Goal: Task Accomplishment & Management: Use online tool/utility

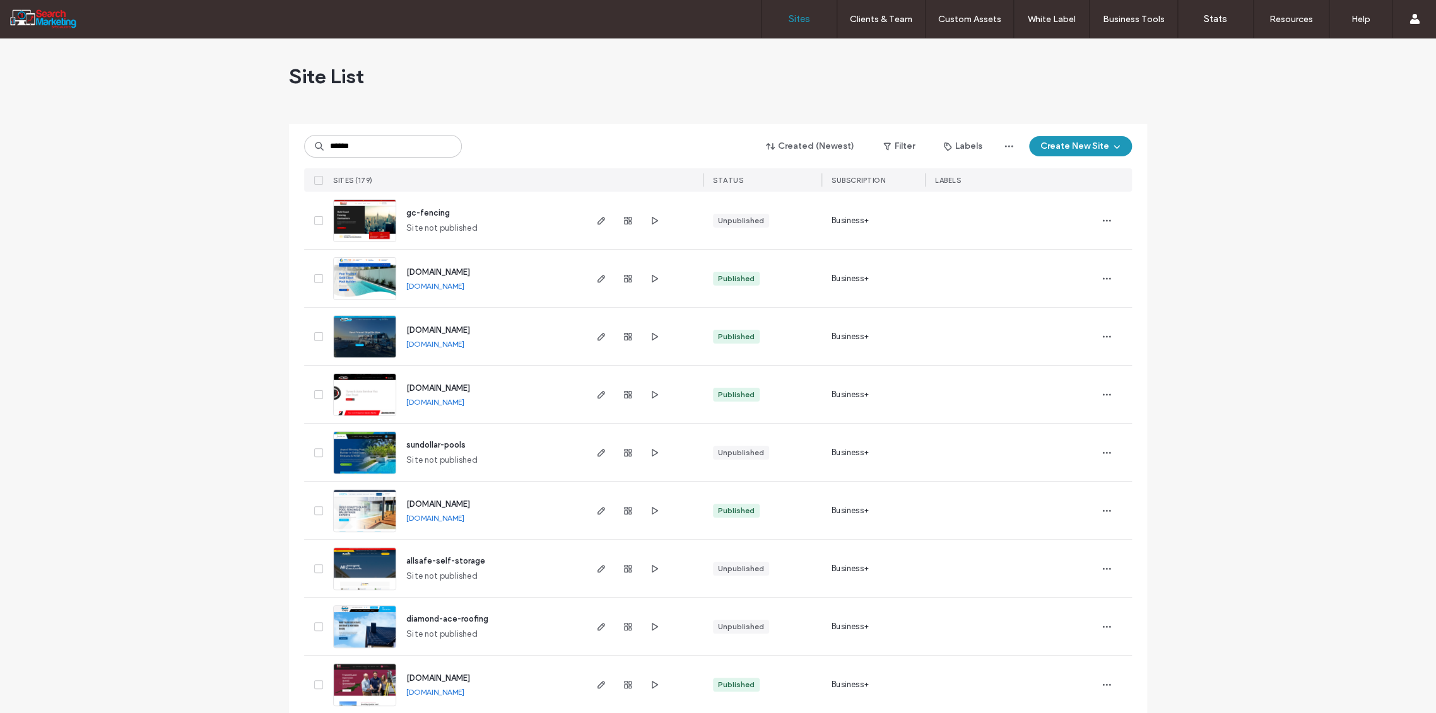
type input "******"
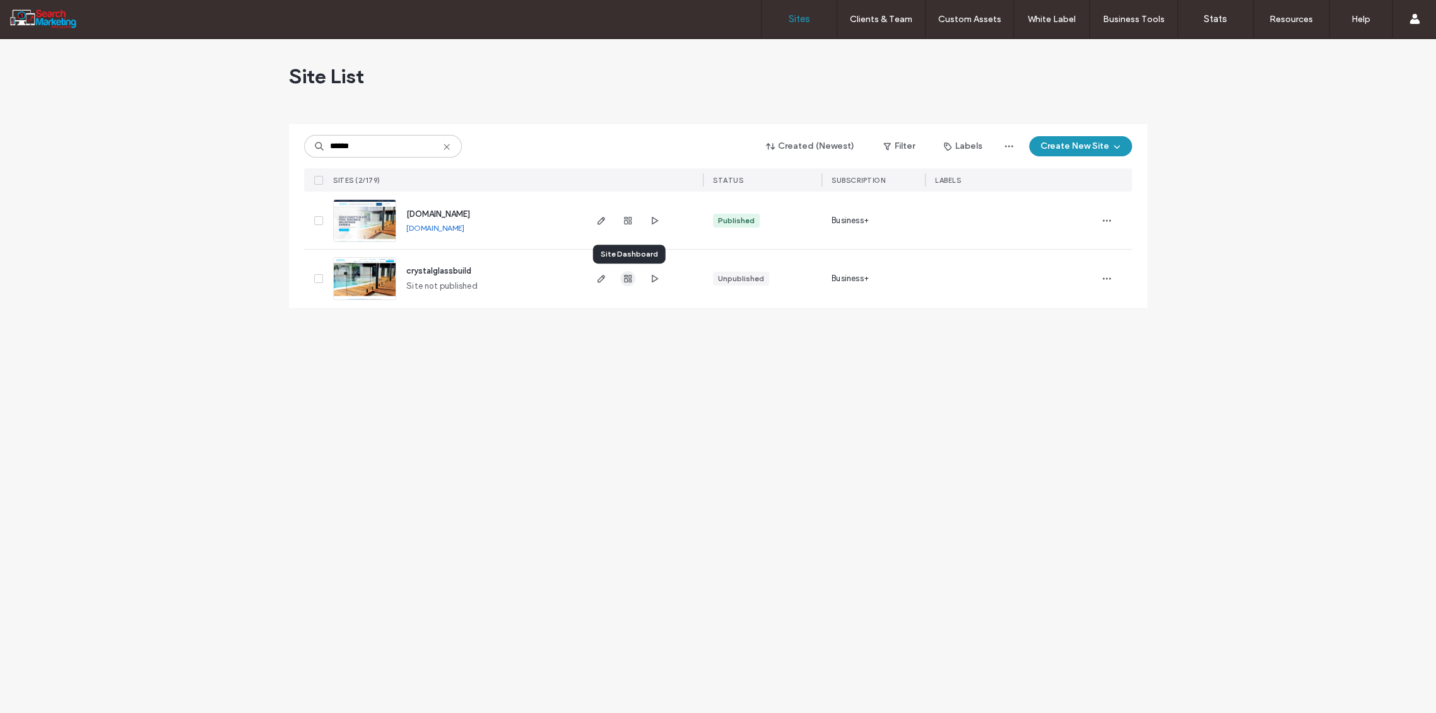
click at [626, 280] on use "button" at bounding box center [628, 279] width 8 height 8
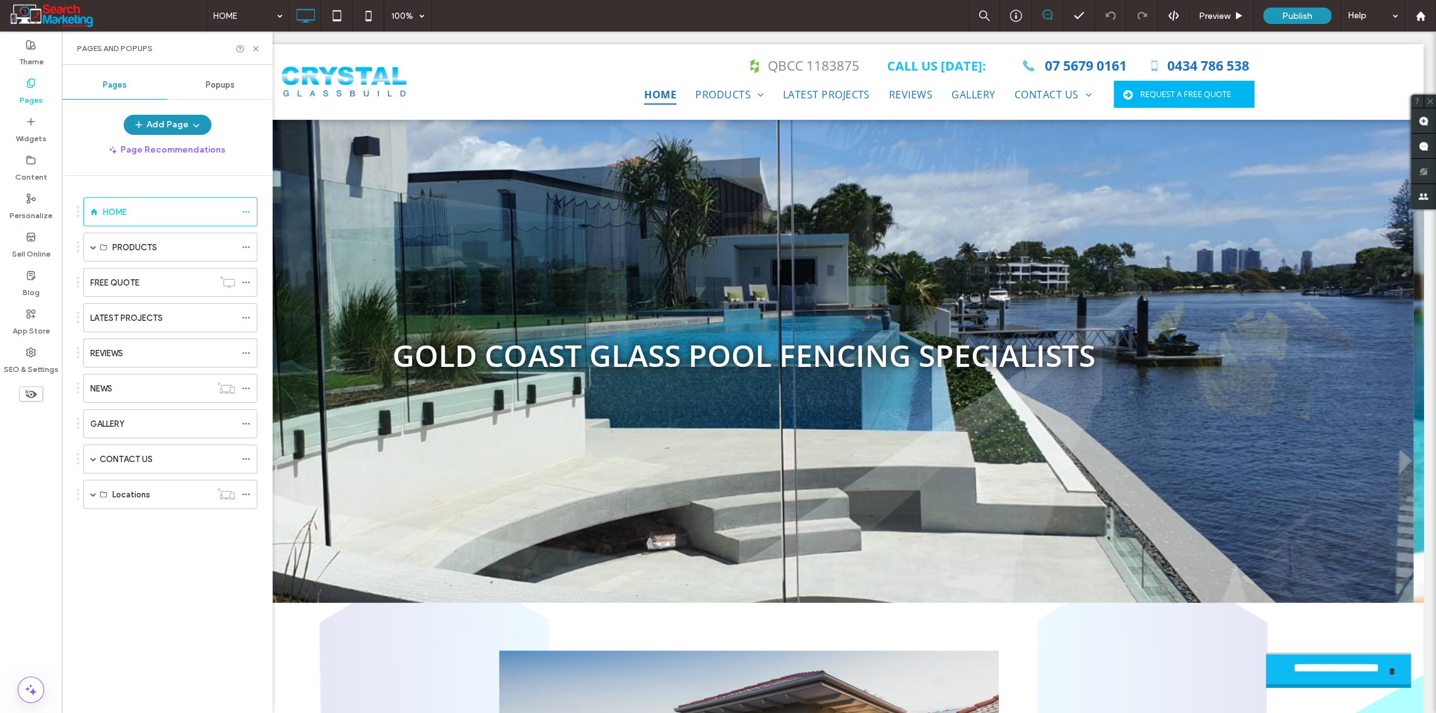
click at [112, 423] on label "GALLERY" at bounding box center [107, 424] width 34 height 22
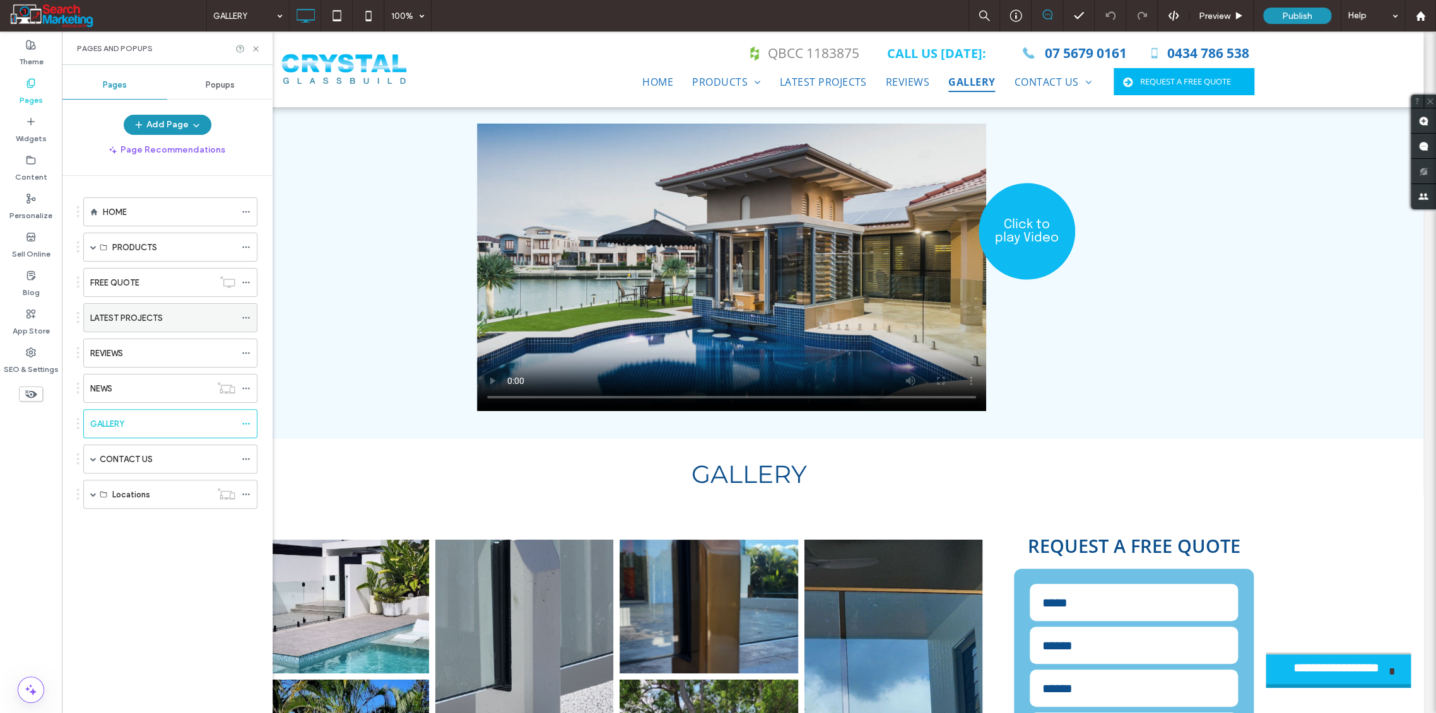
click at [123, 313] on label "LATEST PROJECTS" at bounding box center [126, 318] width 73 height 22
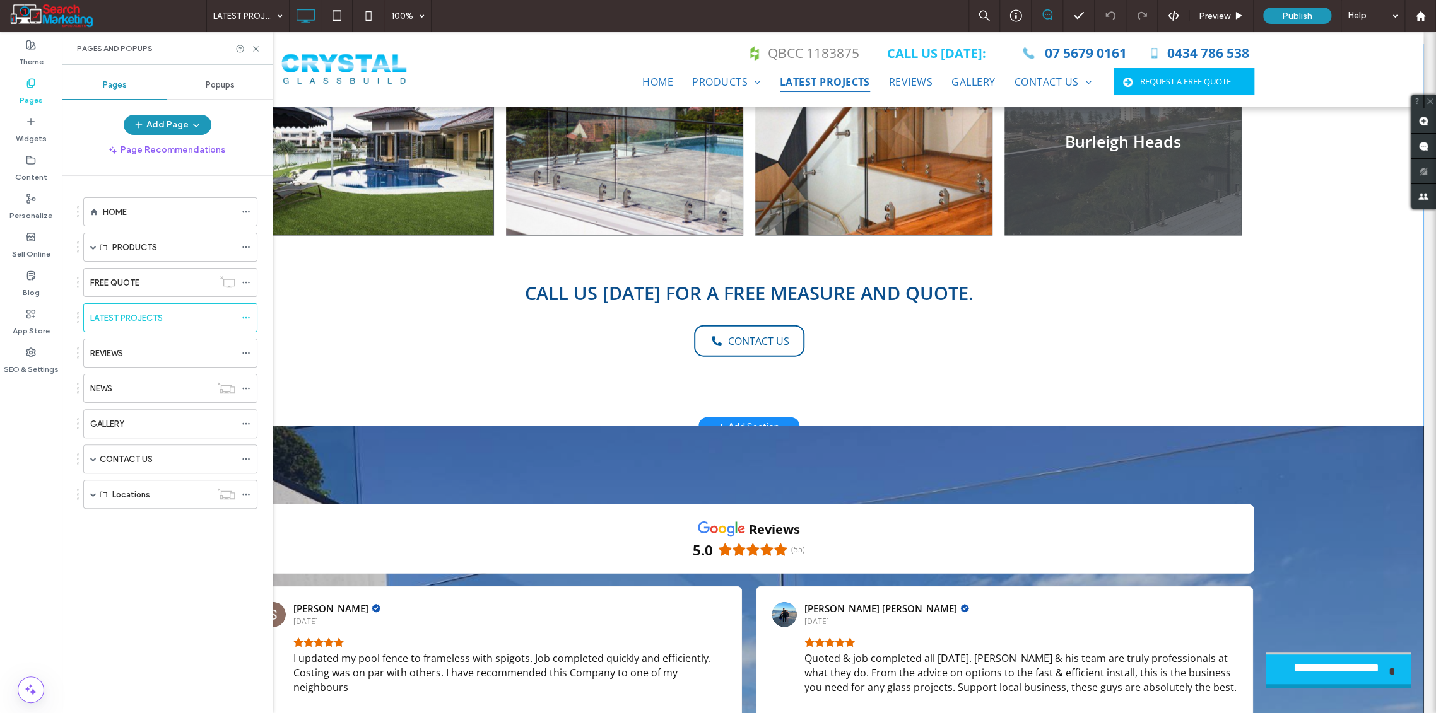
scroll to position [1752, 0]
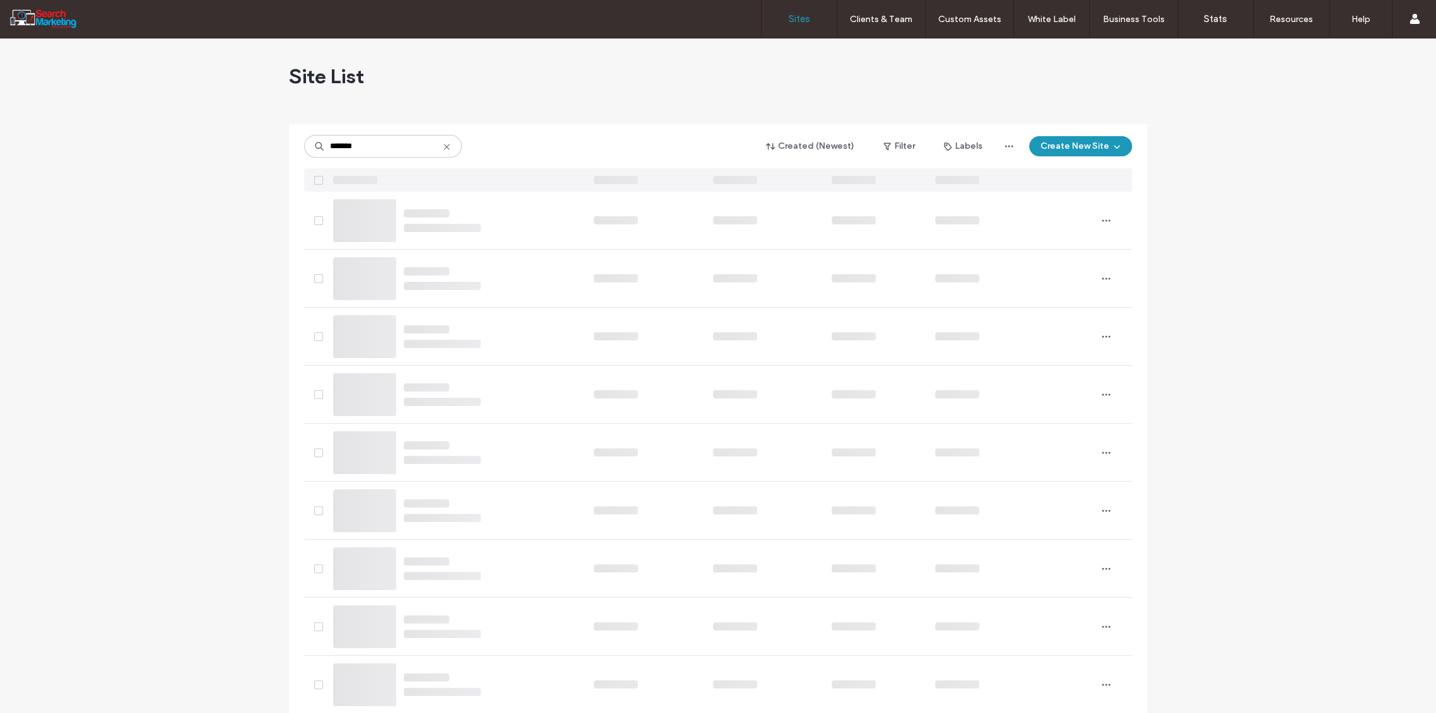
type input "*******"
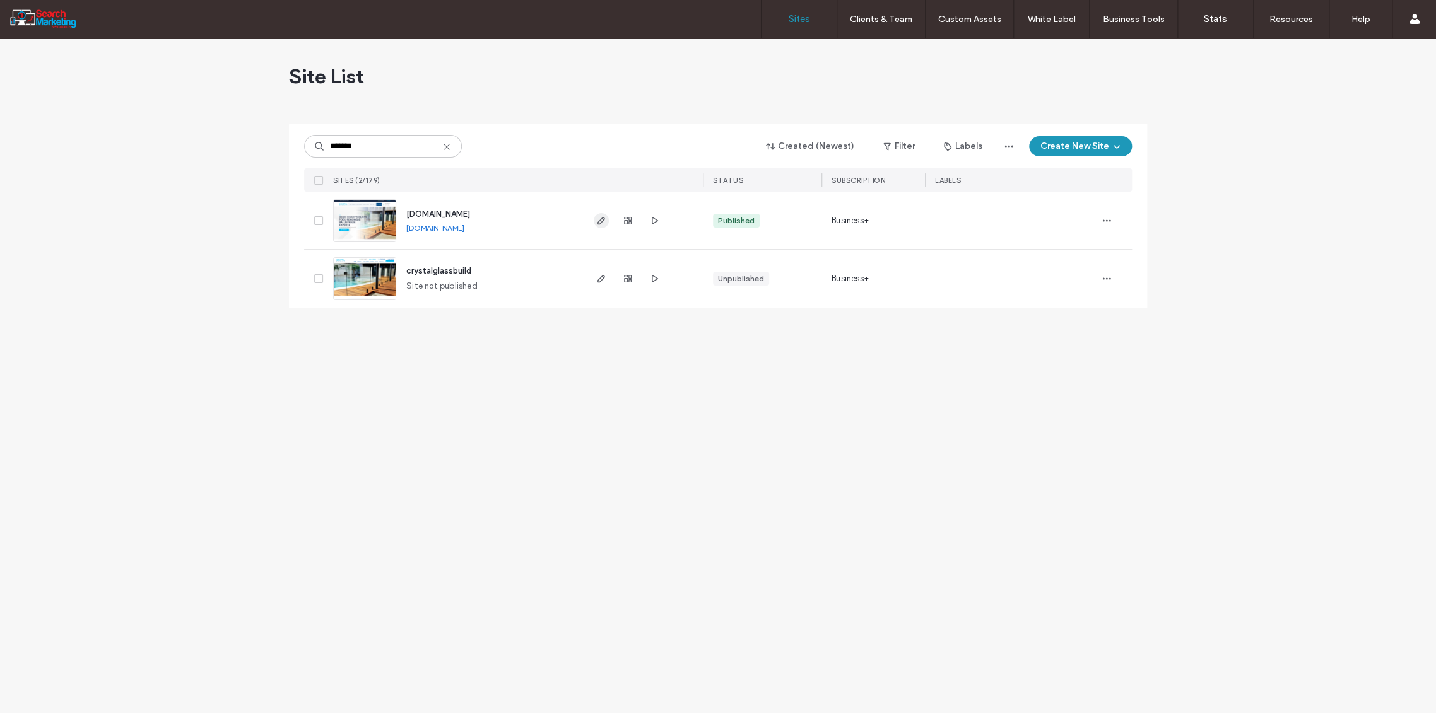
click at [599, 221] on icon "button" at bounding box center [601, 221] width 10 height 10
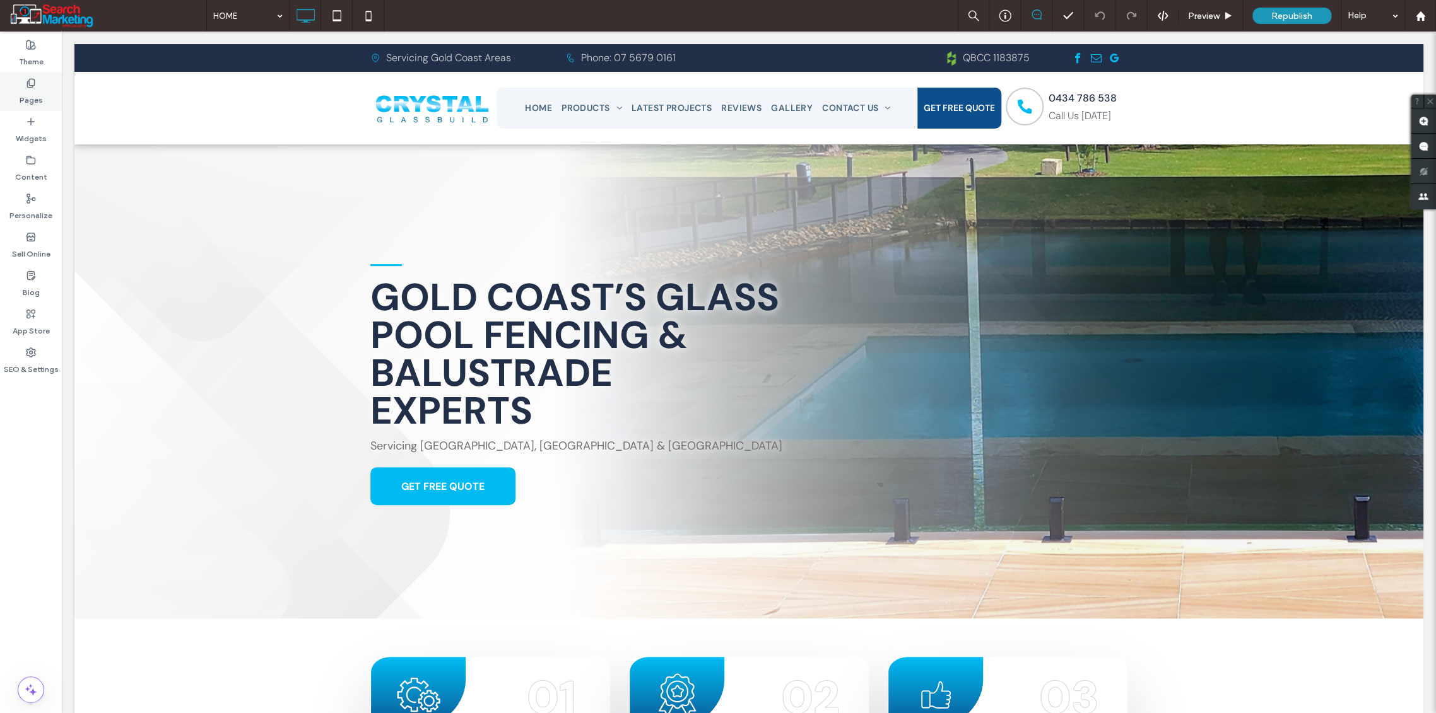
click at [22, 86] on div "Pages" at bounding box center [31, 92] width 62 height 38
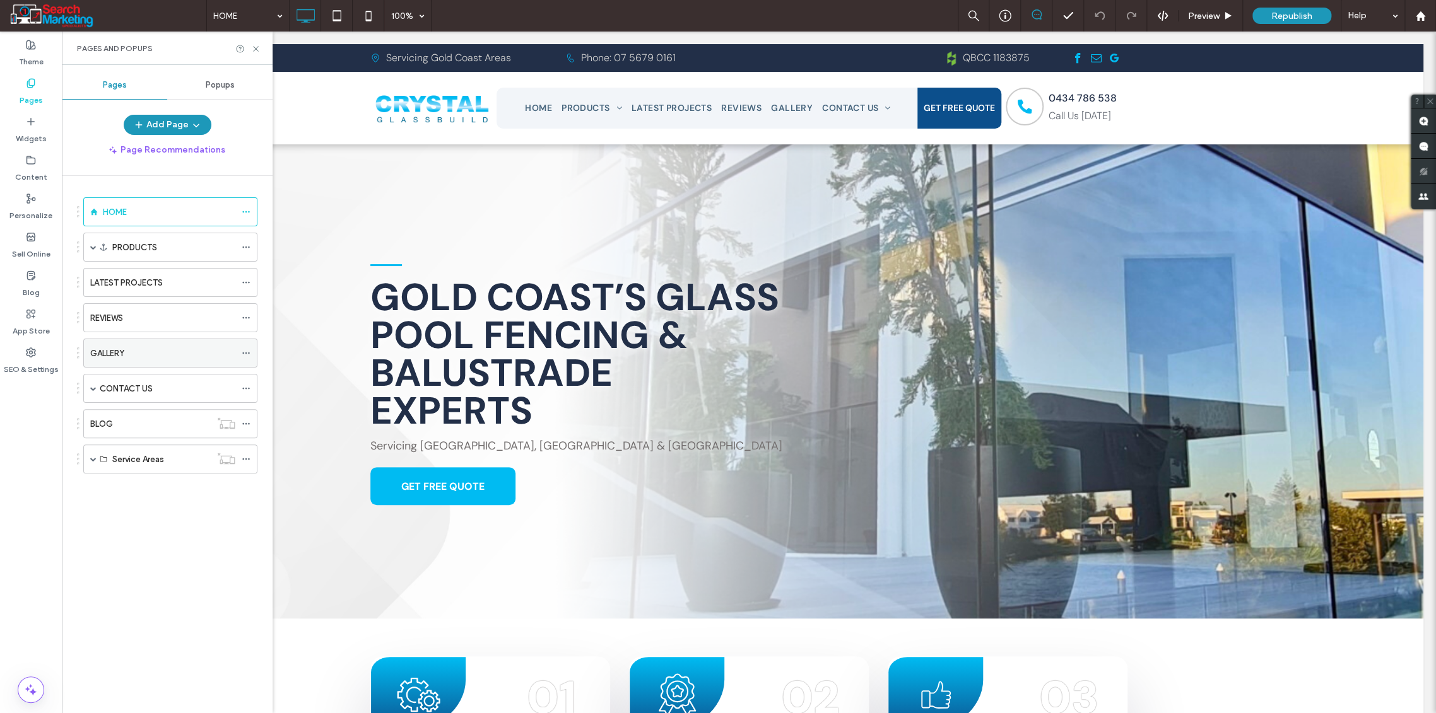
click at [112, 347] on label "GALLERY" at bounding box center [107, 354] width 34 height 22
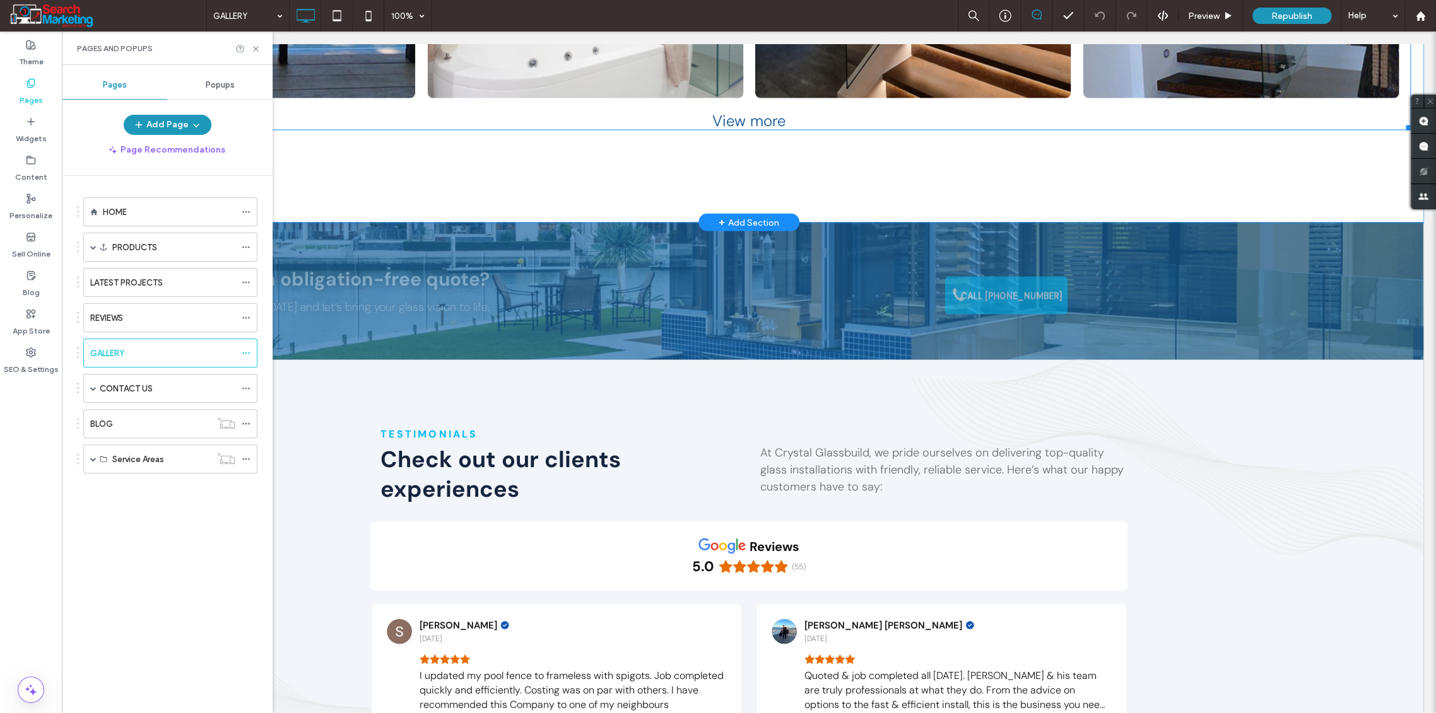
scroll to position [1612, 0]
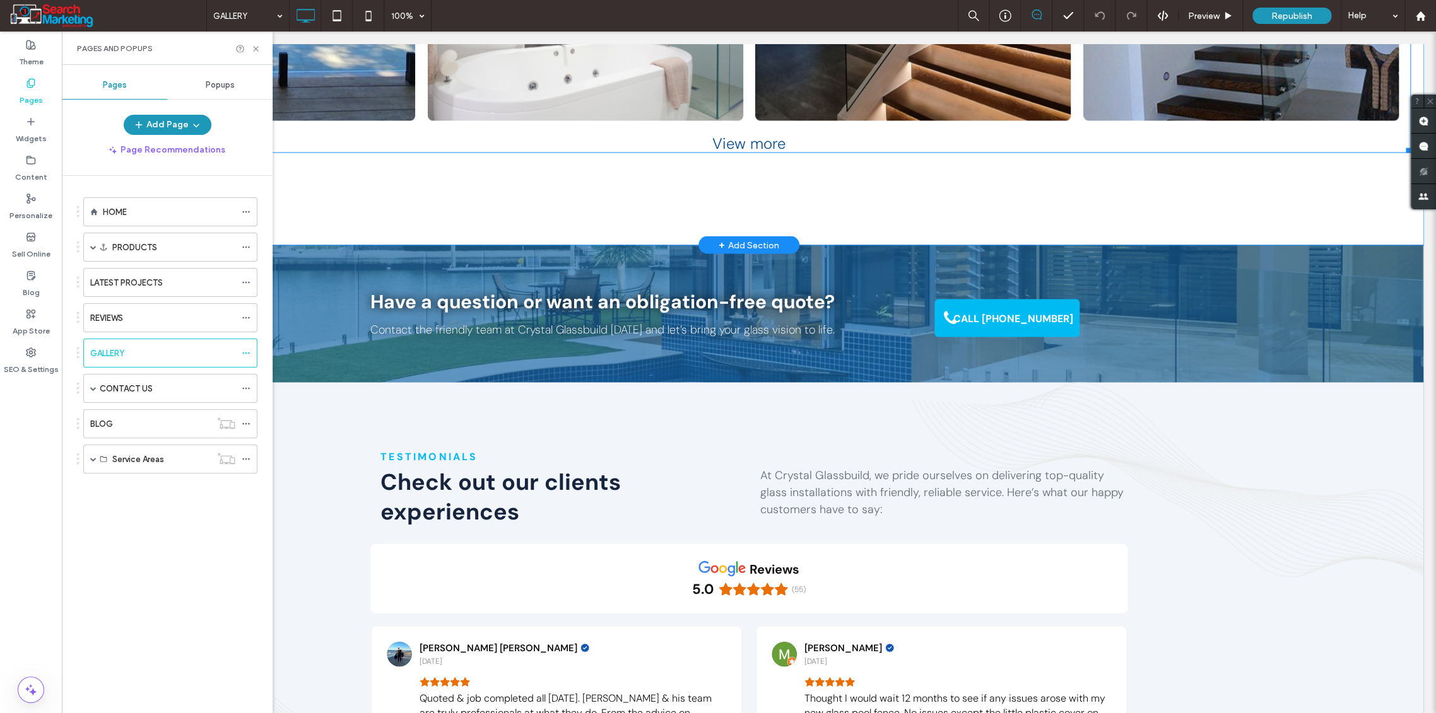
click at [745, 133] on div "View more" at bounding box center [748, 143] width 1323 height 20
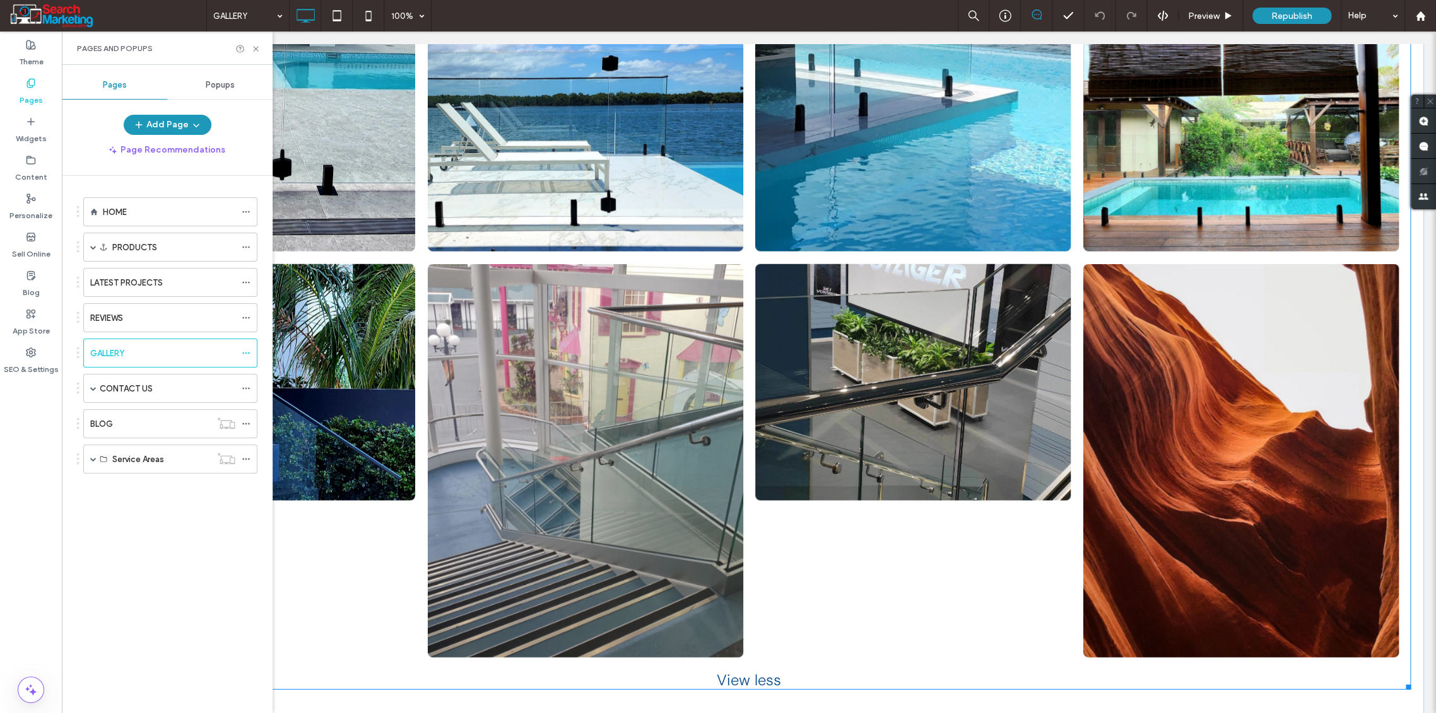
scroll to position [8538, 0]
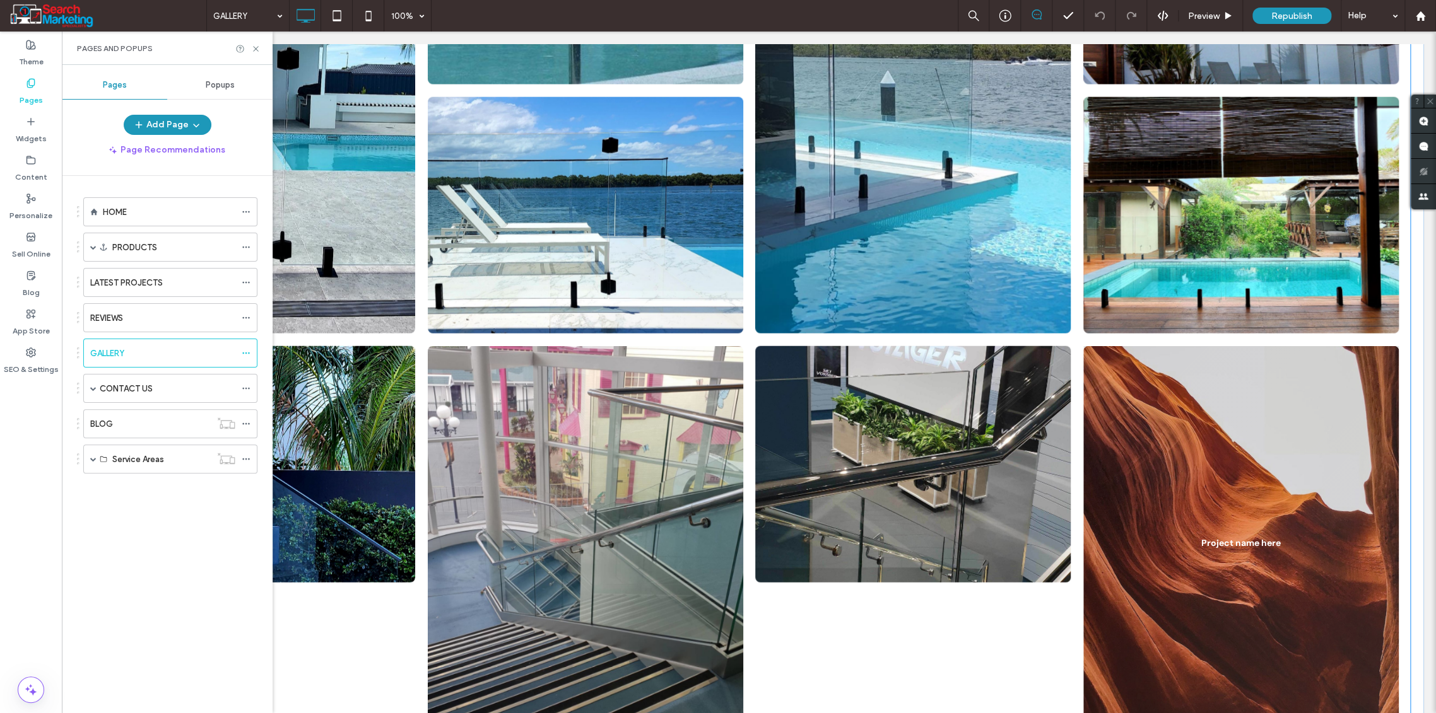
click at [1233, 423] on link at bounding box center [1240, 543] width 315 height 394
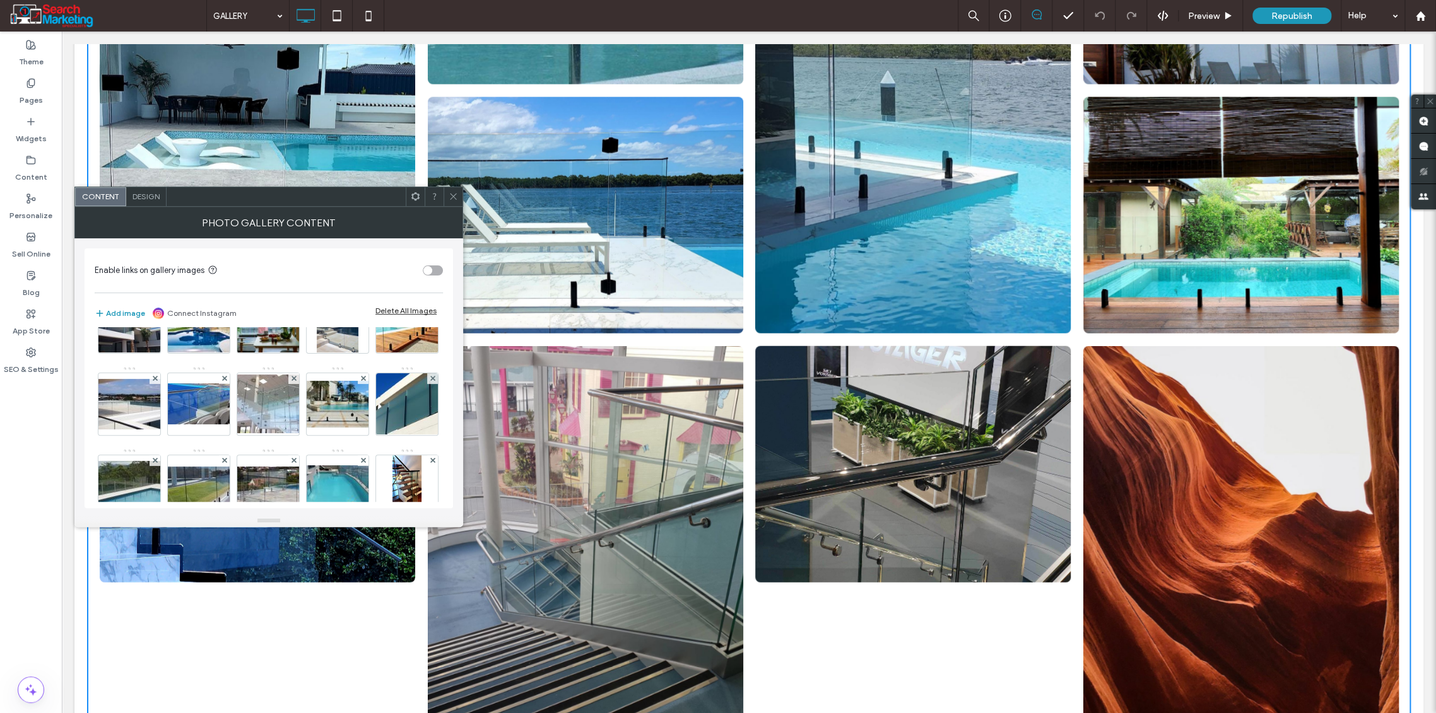
scroll to position [560, 0]
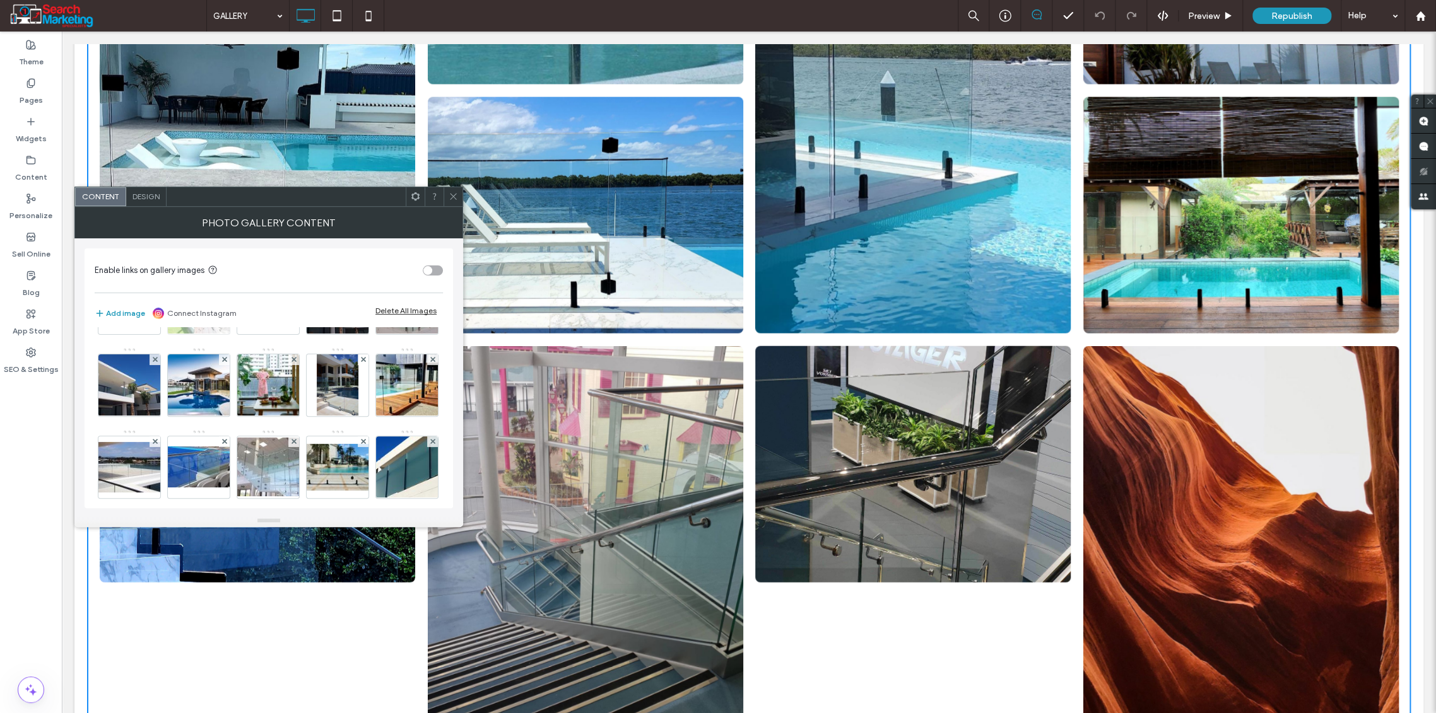
click at [226, 280] on use at bounding box center [223, 277] width 5 height 5
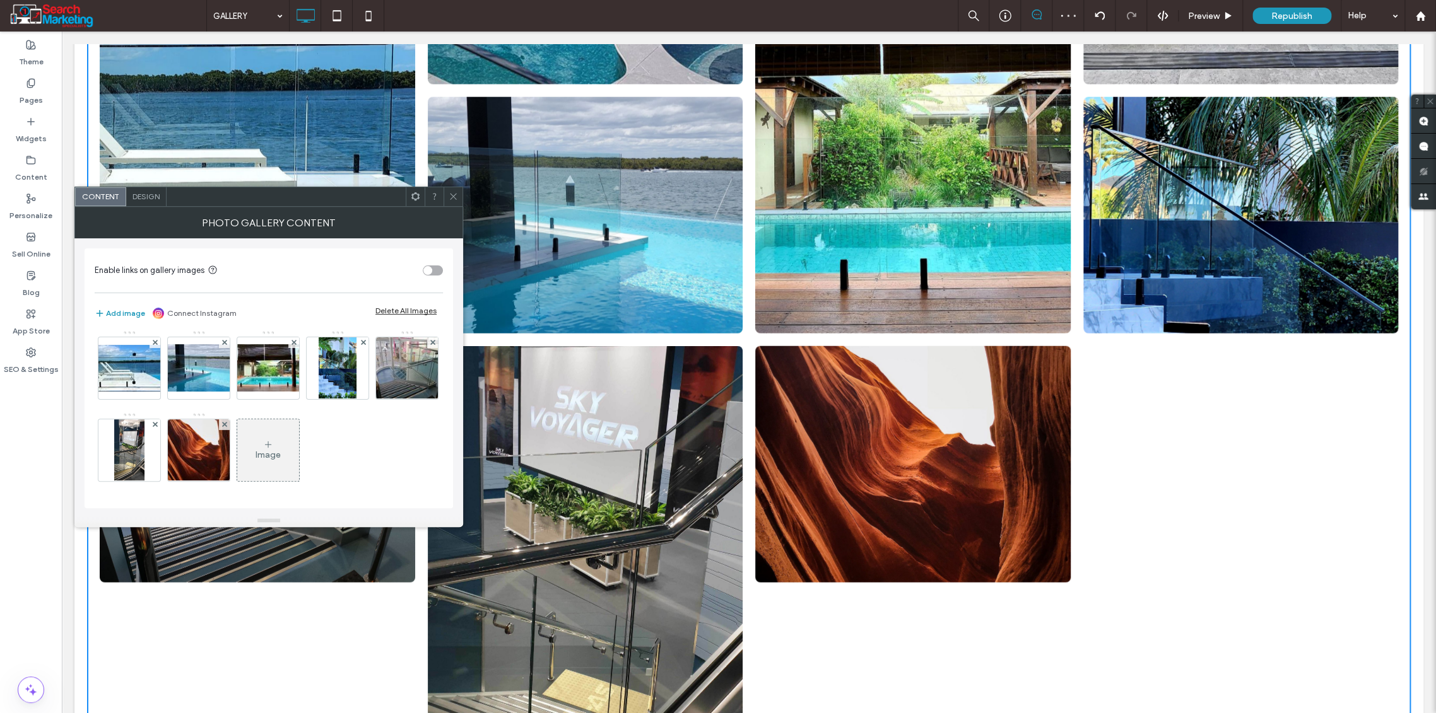
scroll to position [2049, 0]
click at [227, 420] on span at bounding box center [224, 424] width 5 height 11
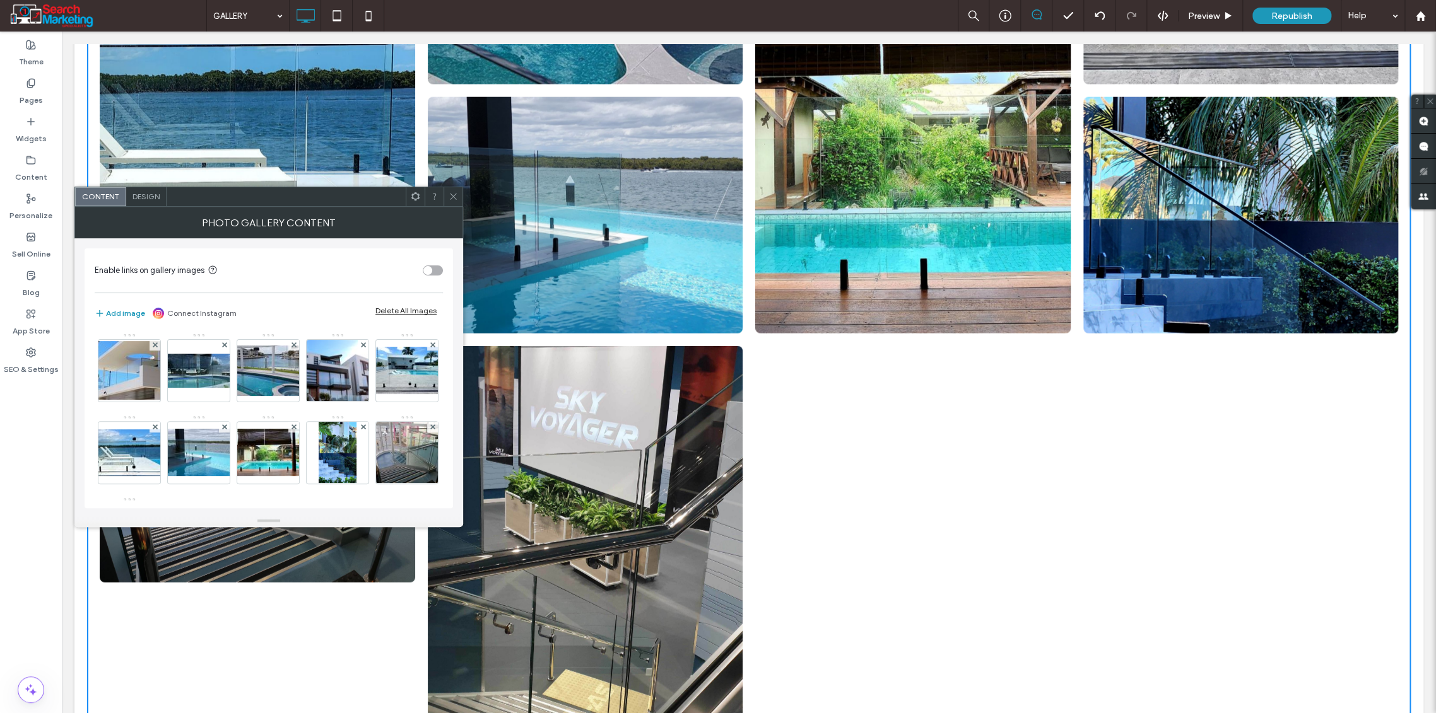
scroll to position [1489, 0]
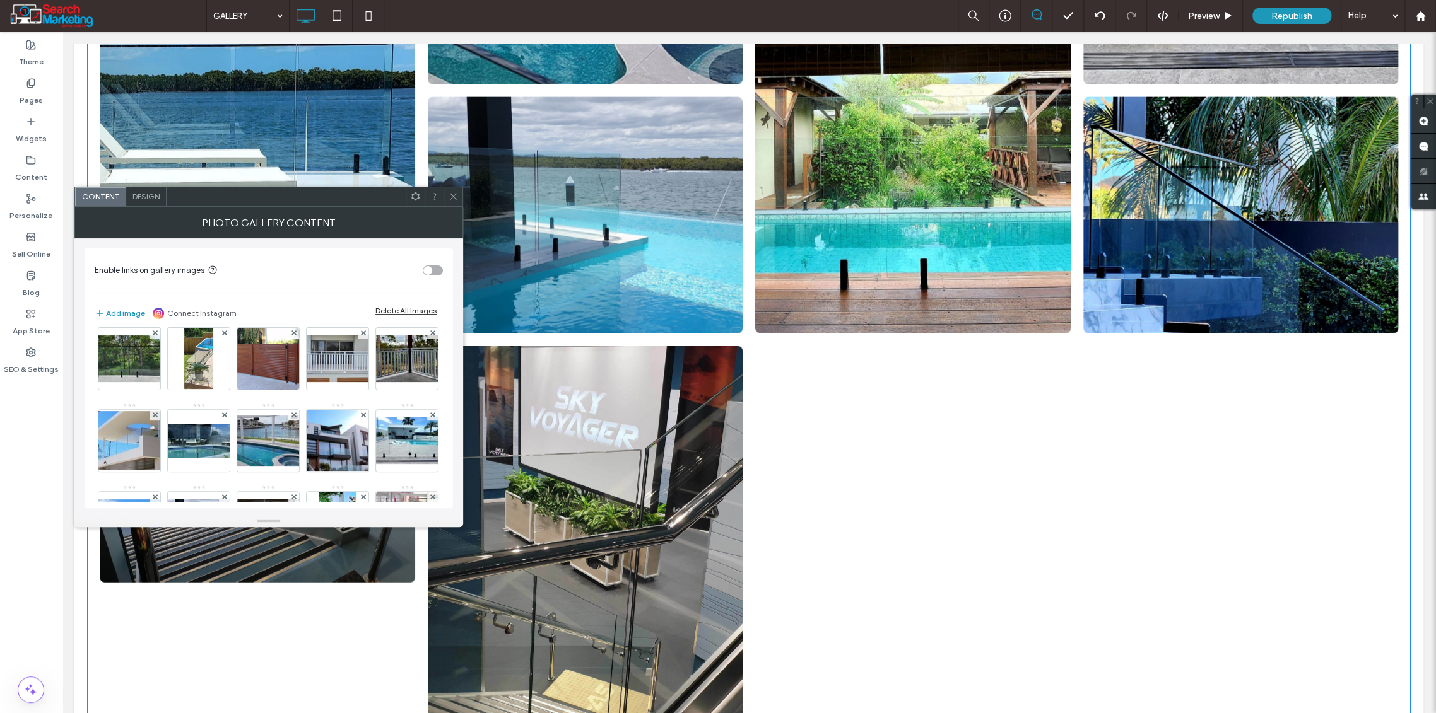
click at [221, 90] on use at bounding box center [223, 87] width 5 height 5
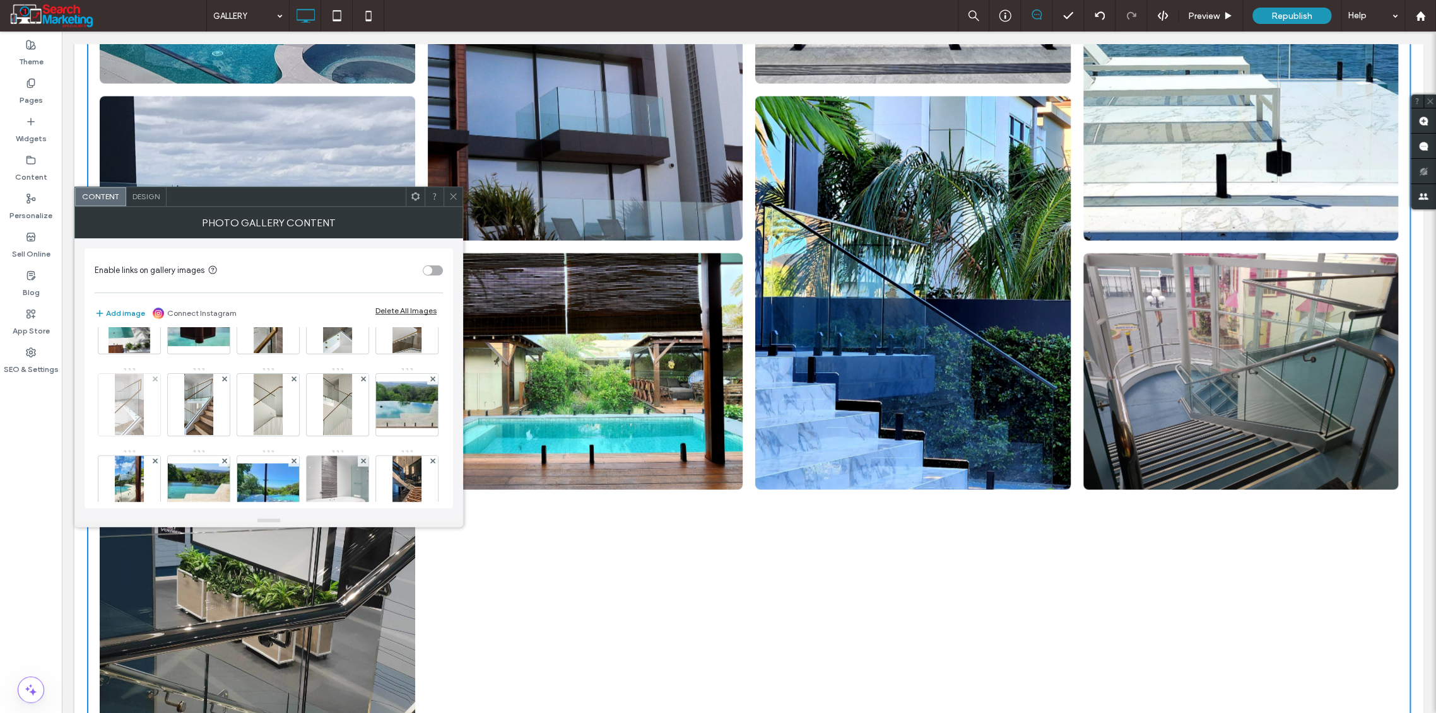
scroll to position [0, 0]
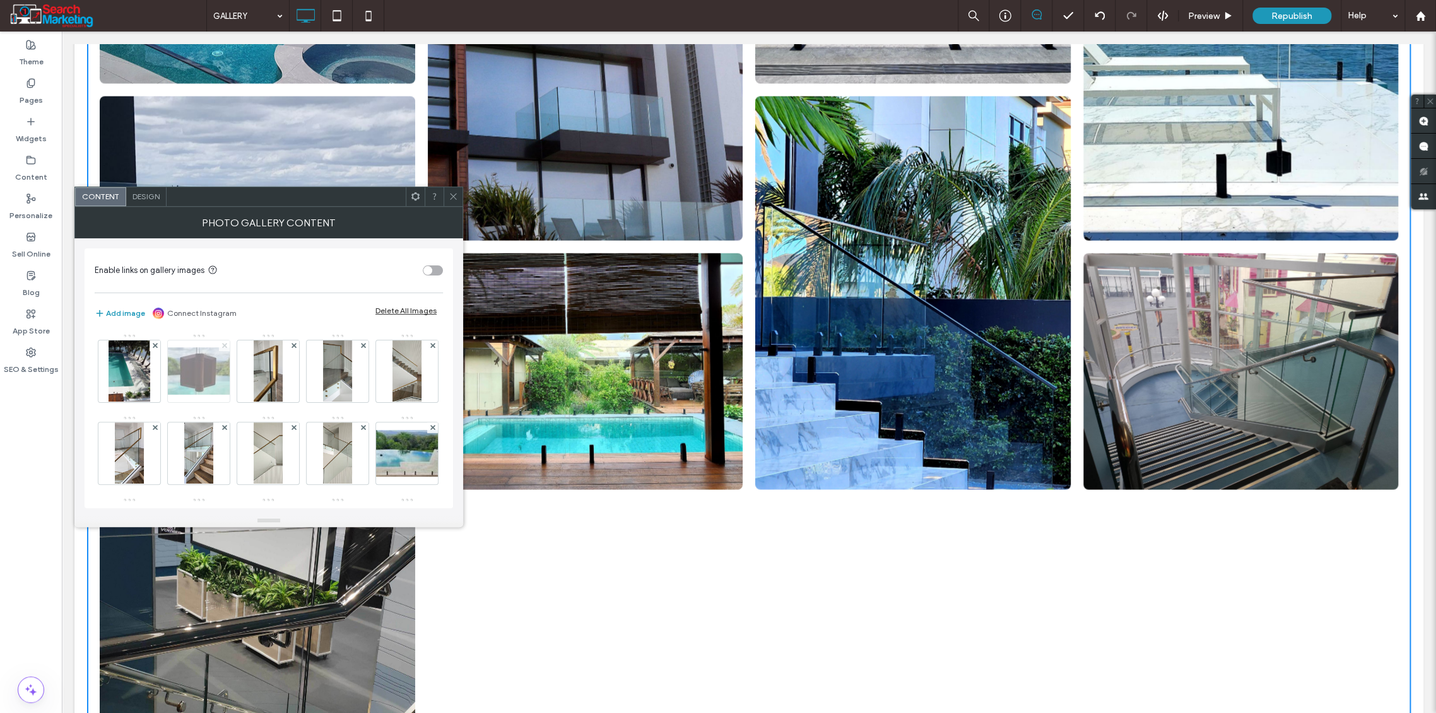
click at [223, 346] on use at bounding box center [223, 345] width 5 height 5
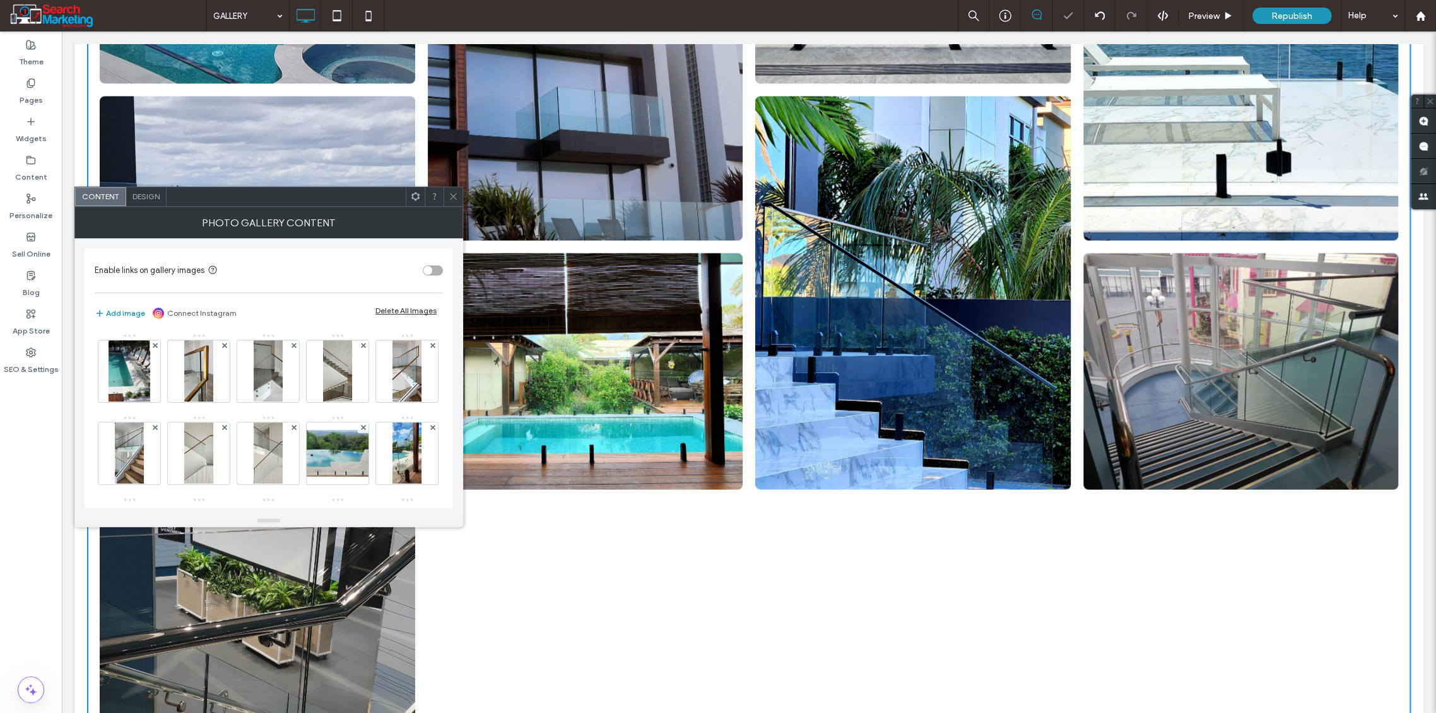
scroll to position [8134, 0]
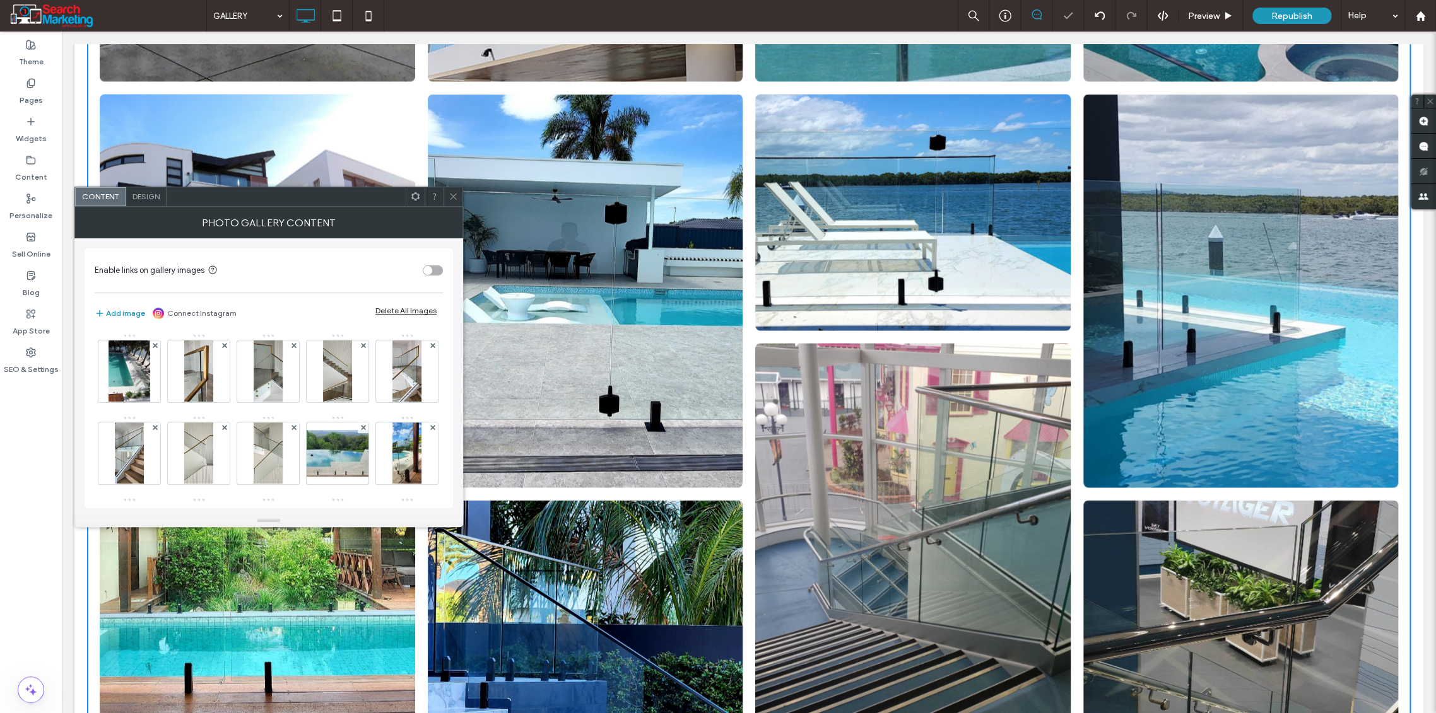
click at [454, 195] on use at bounding box center [453, 197] width 6 height 6
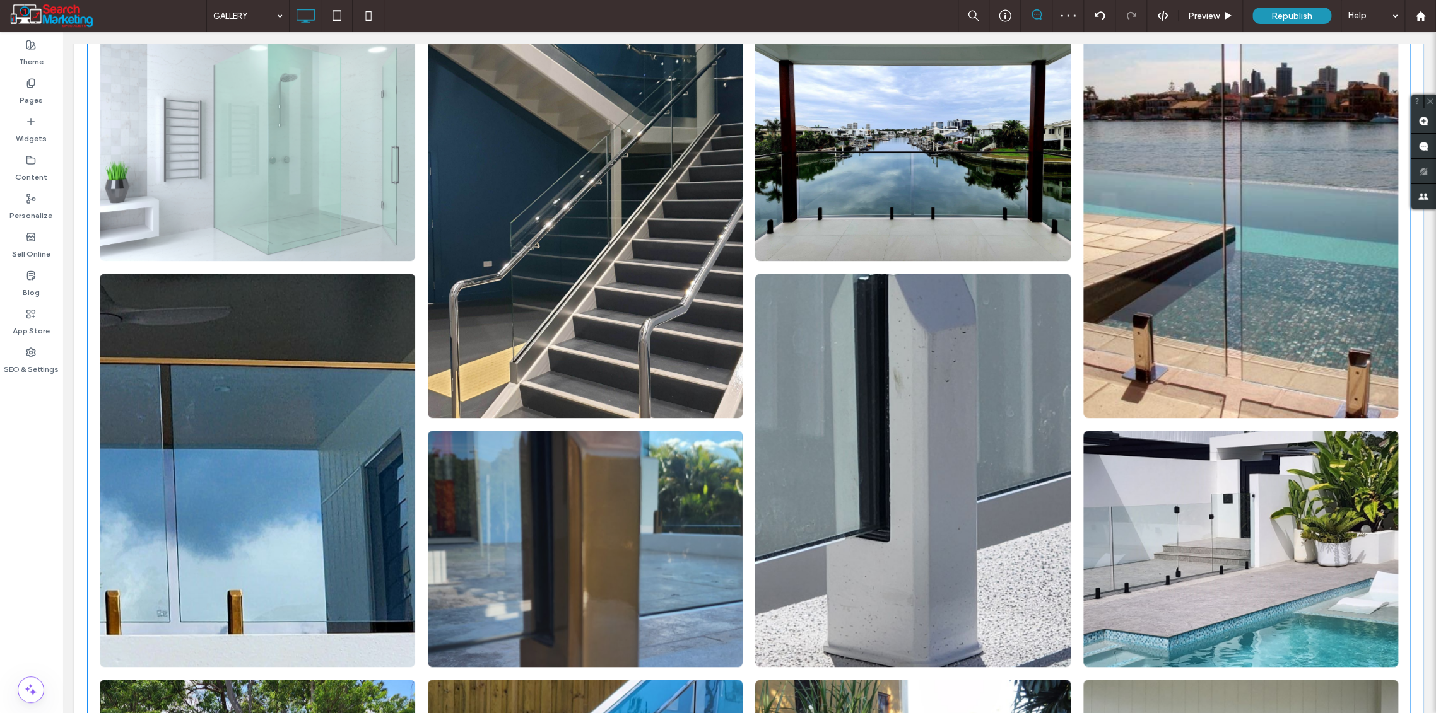
scroll to position [7153, 0]
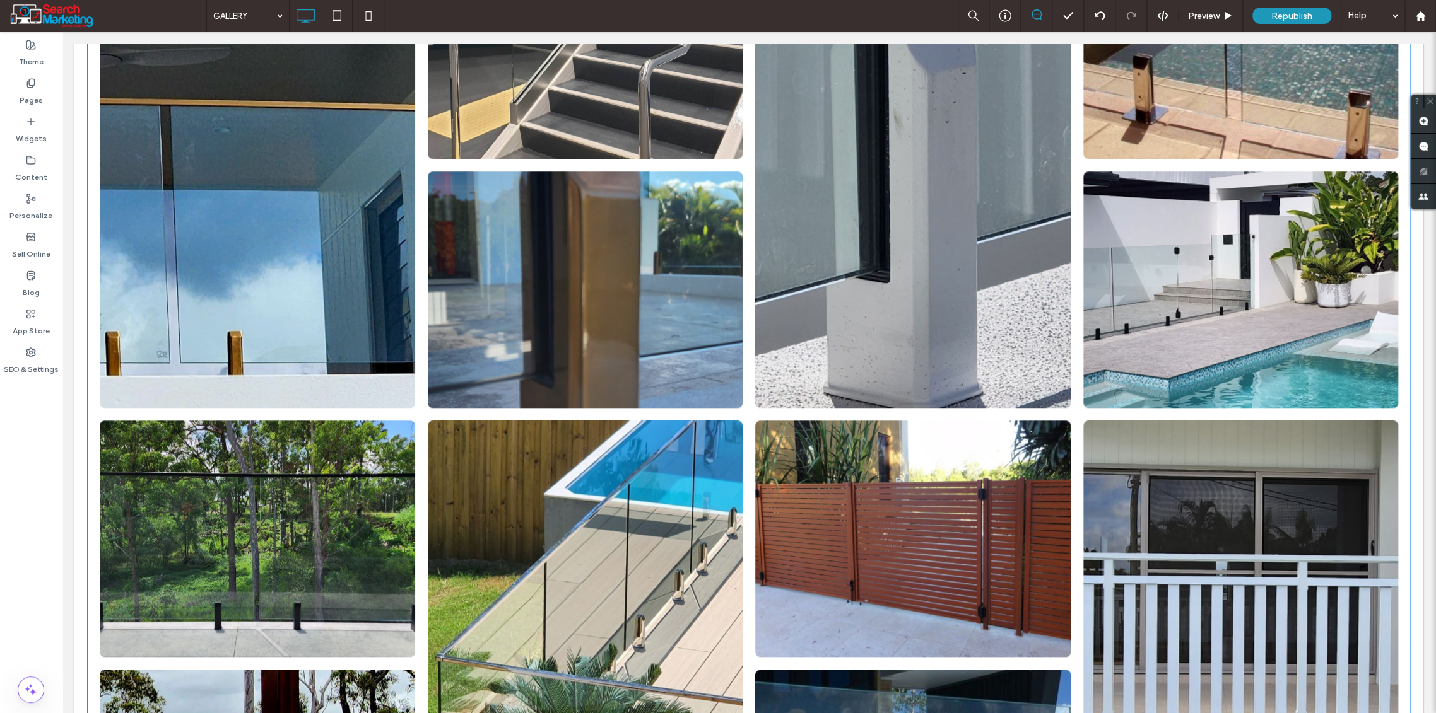
click at [587, 276] on link at bounding box center [585, 290] width 315 height 237
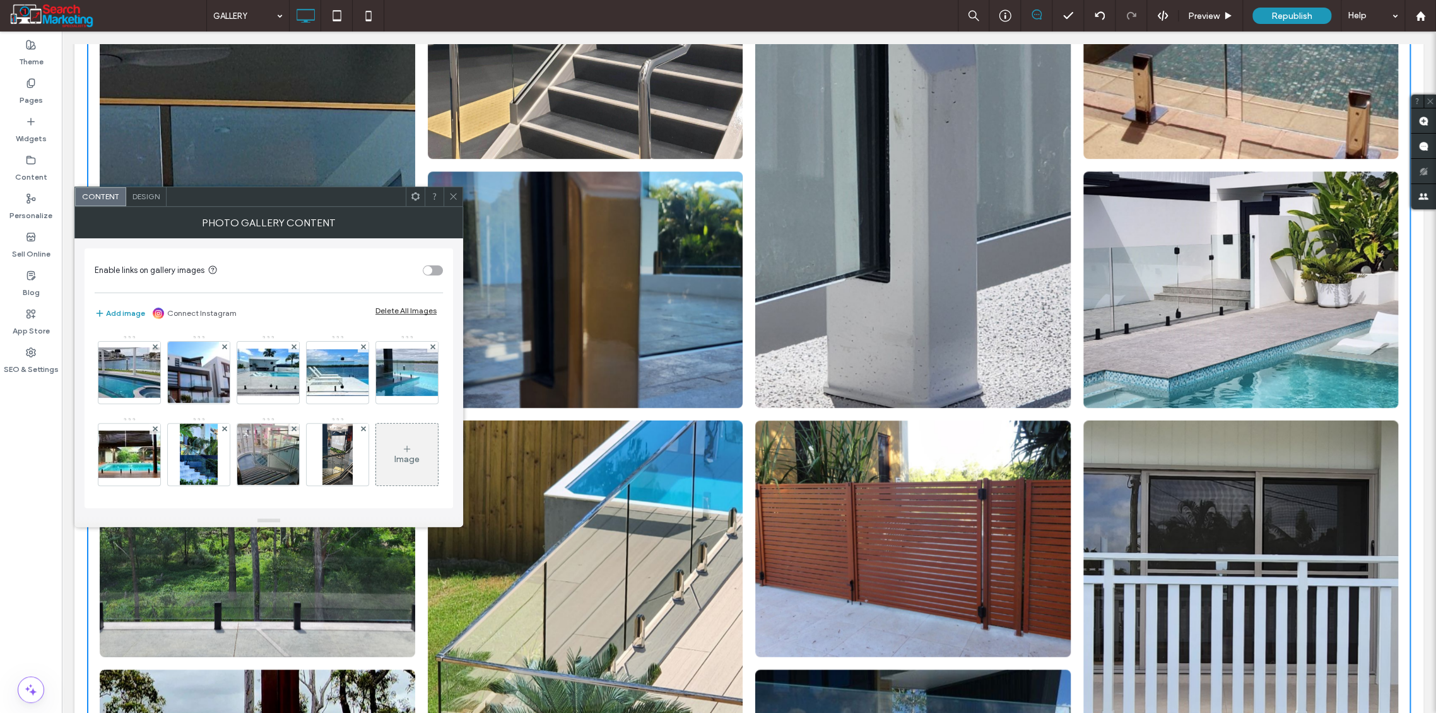
scroll to position [1682, 0]
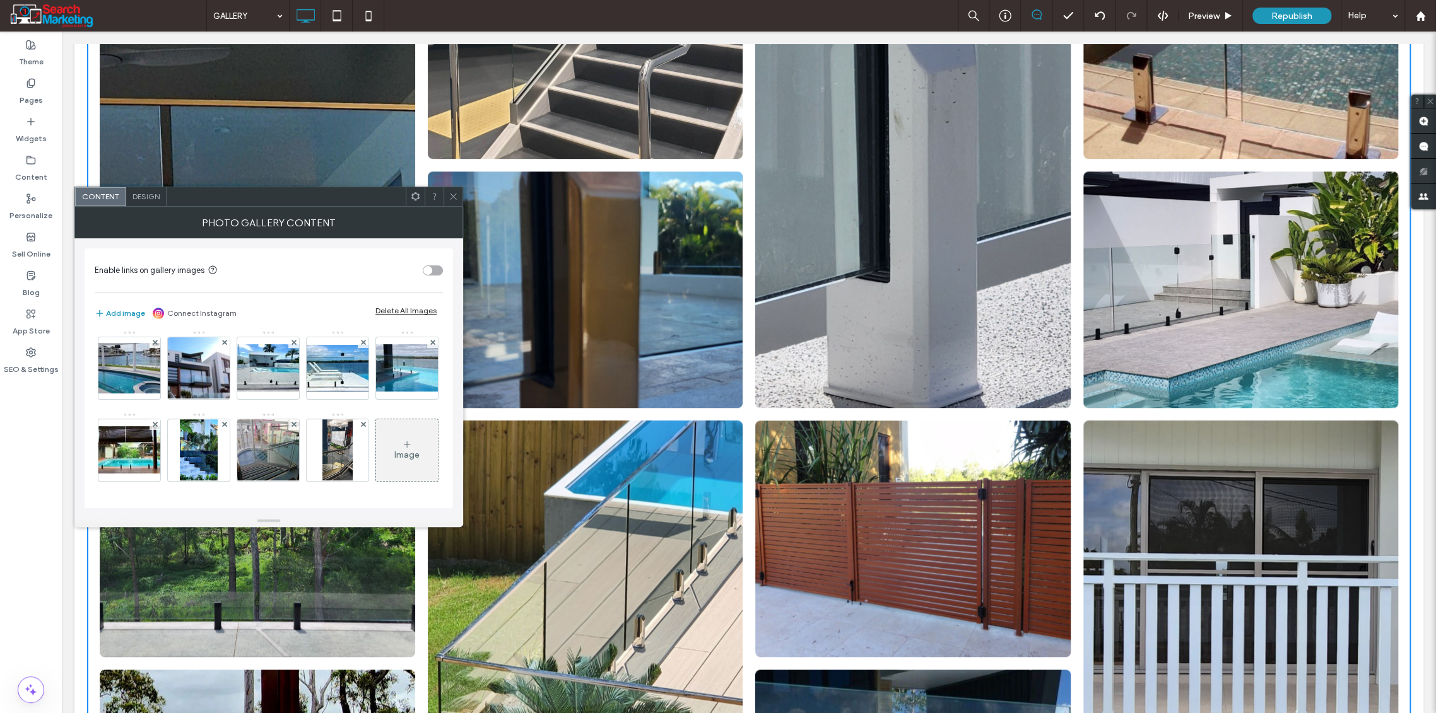
click at [157, 181] on use at bounding box center [154, 178] width 5 height 5
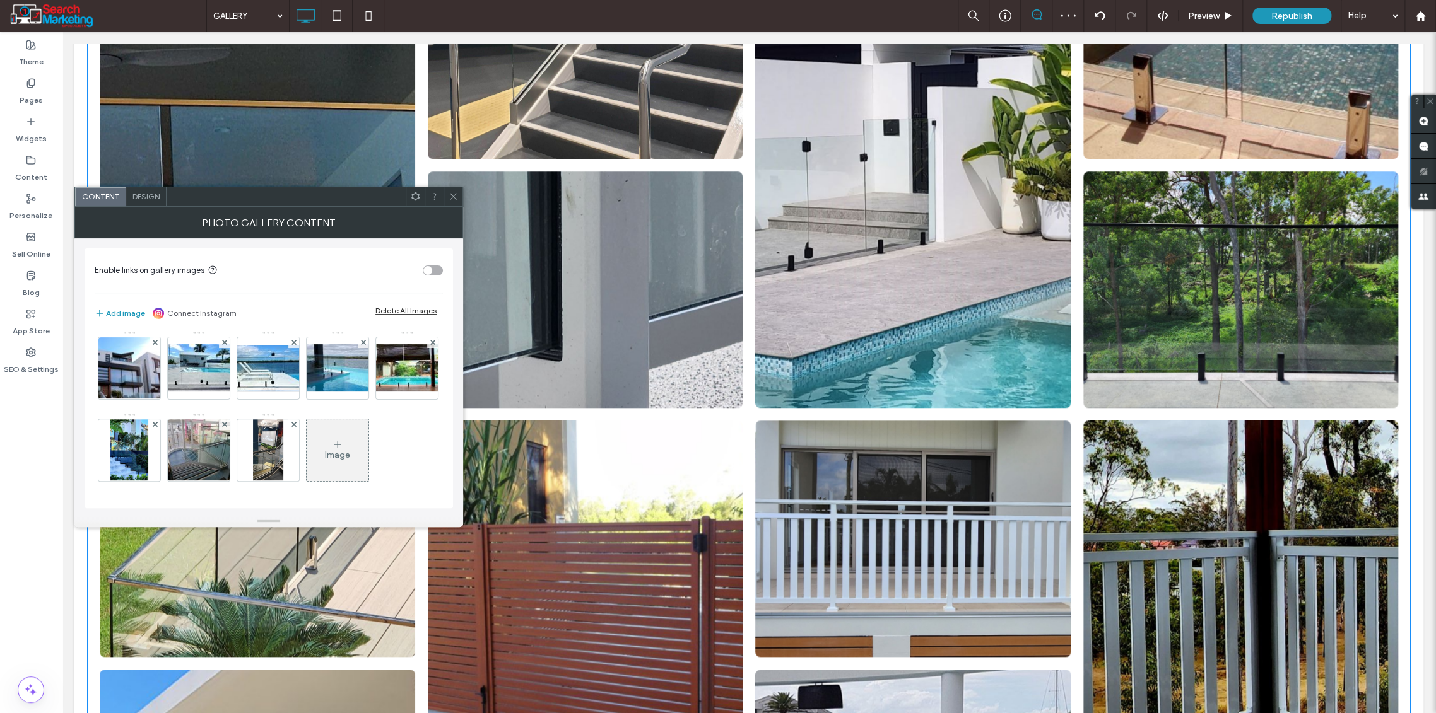
click at [249, 228] on img at bounding box center [198, 204] width 101 height 47
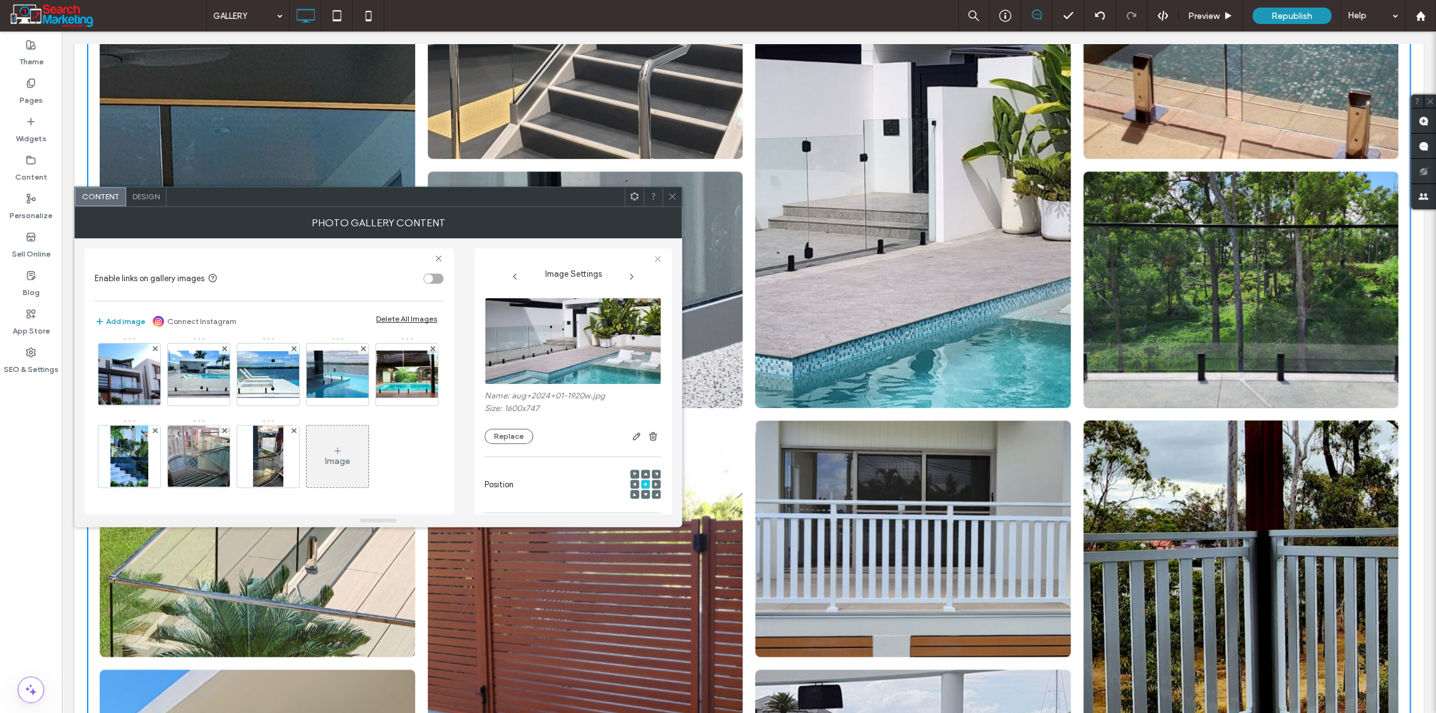
click at [319, 234] on img at bounding box center [268, 210] width 101 height 47
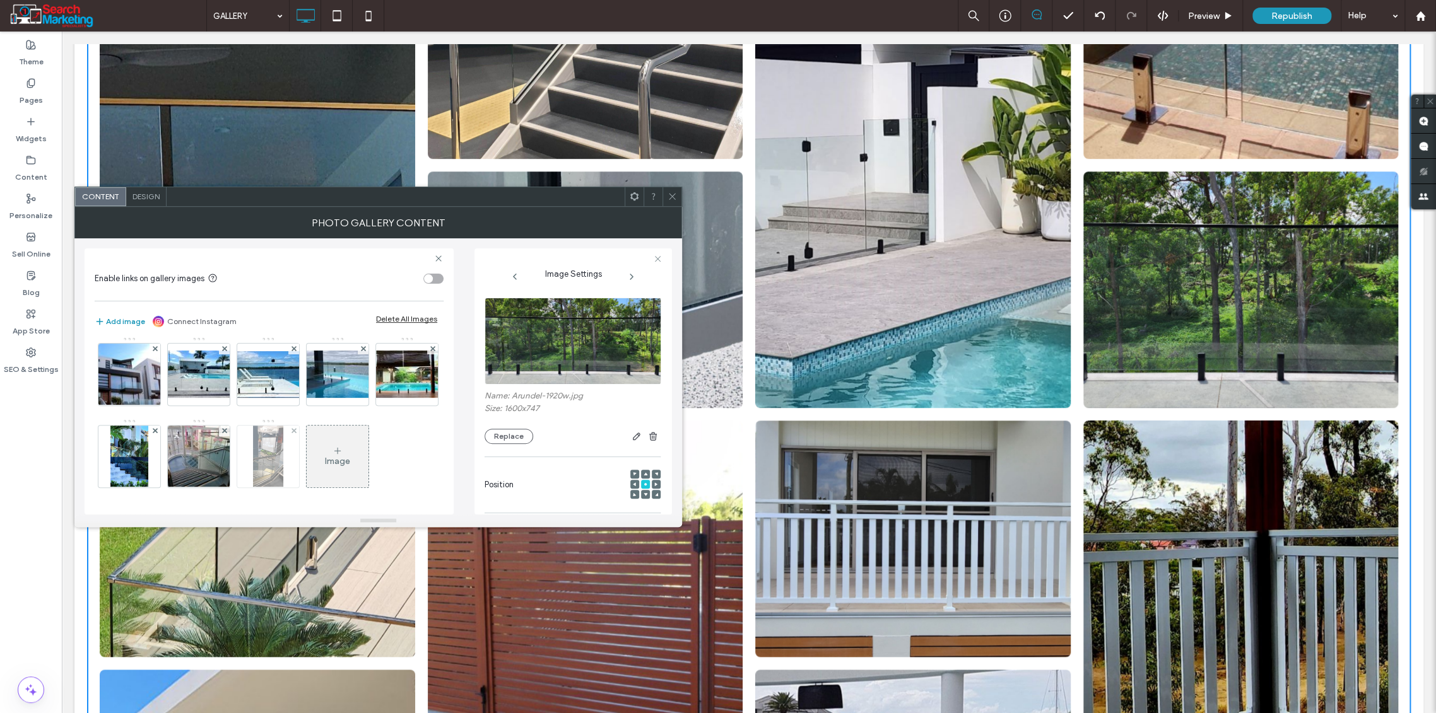
scroll to position [1962, 0]
click at [148, 378] on img at bounding box center [198, 374] width 101 height 47
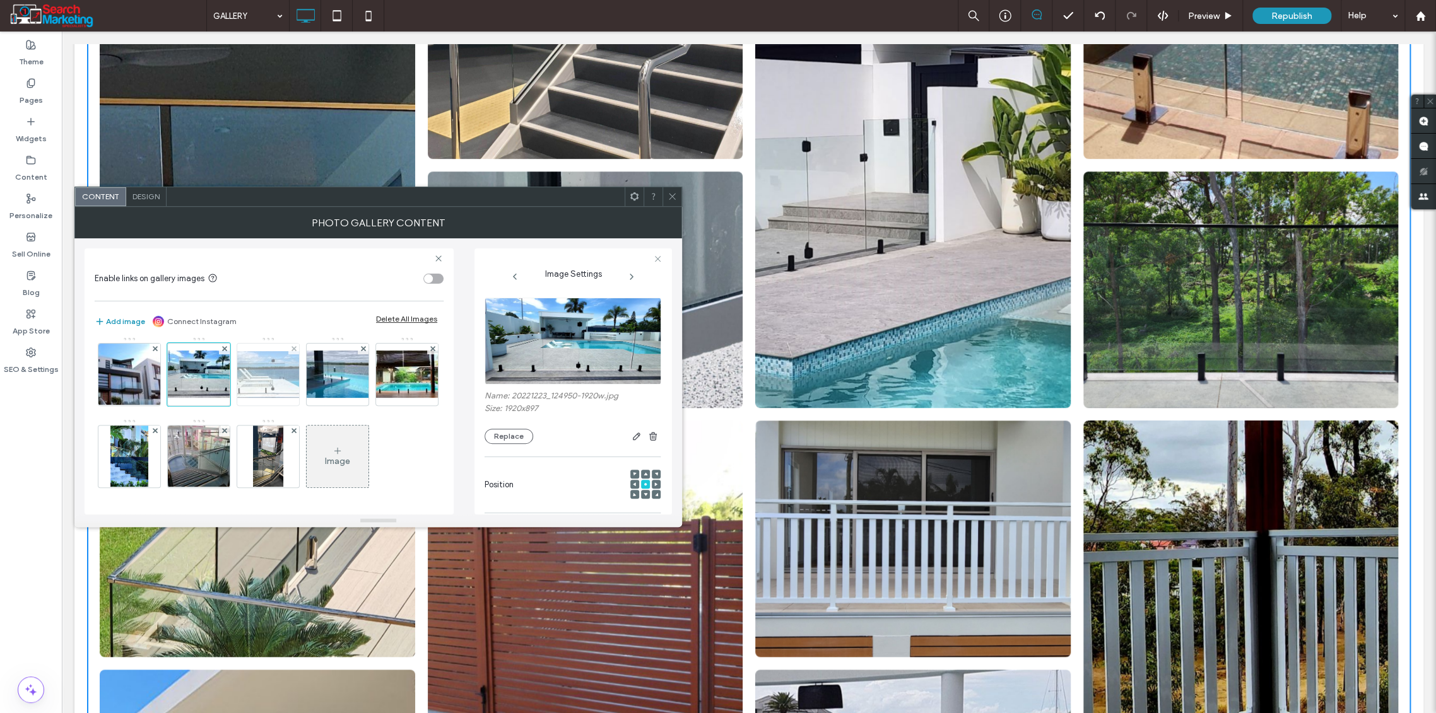
click at [218, 389] on img at bounding box center [268, 374] width 101 height 47
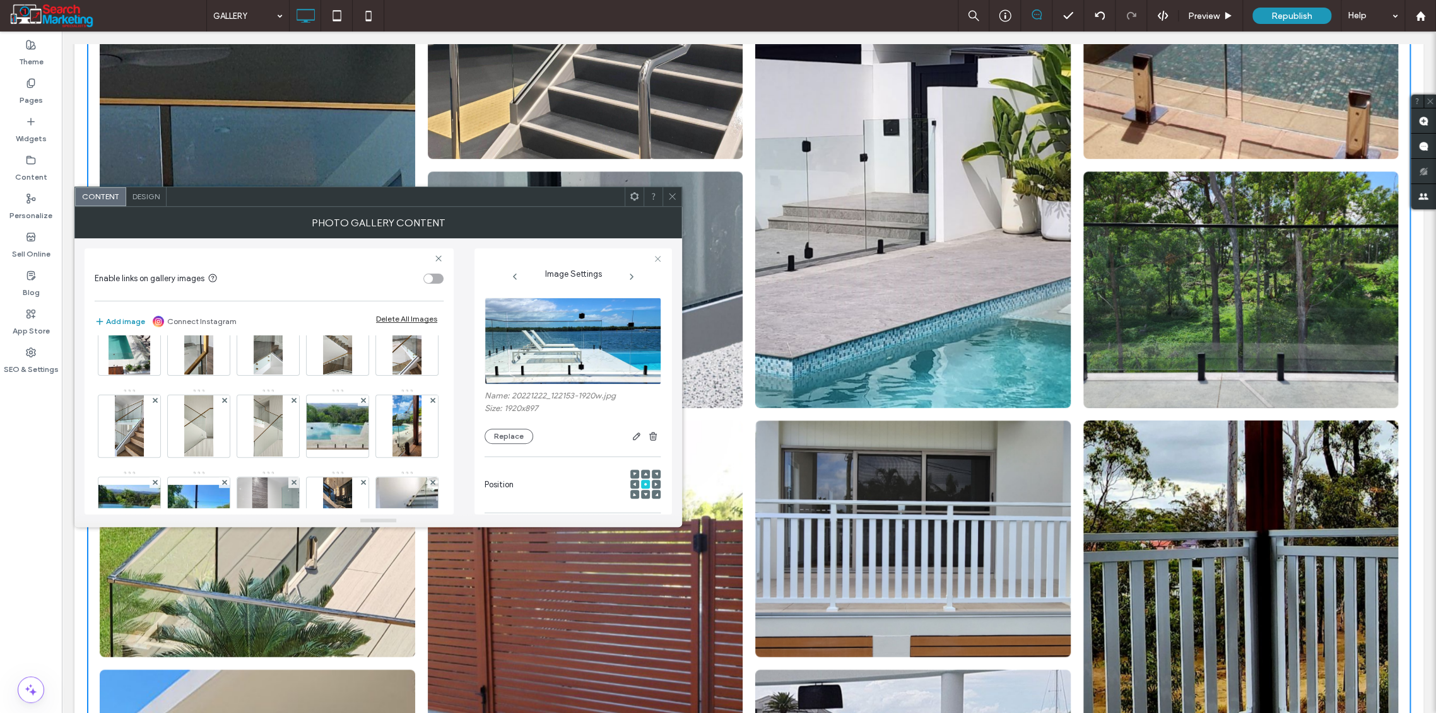
scroll to position [0, 0]
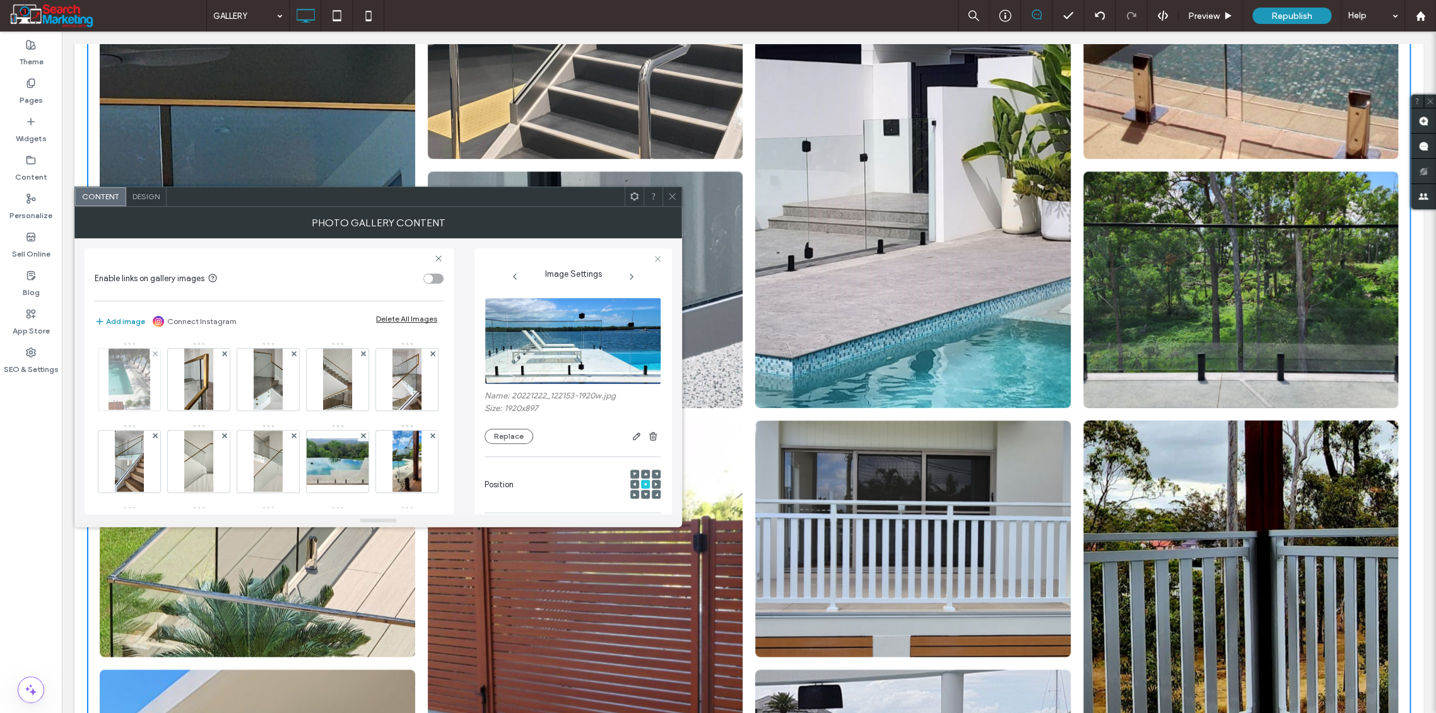
click at [121, 372] on img at bounding box center [128, 380] width 41 height 62
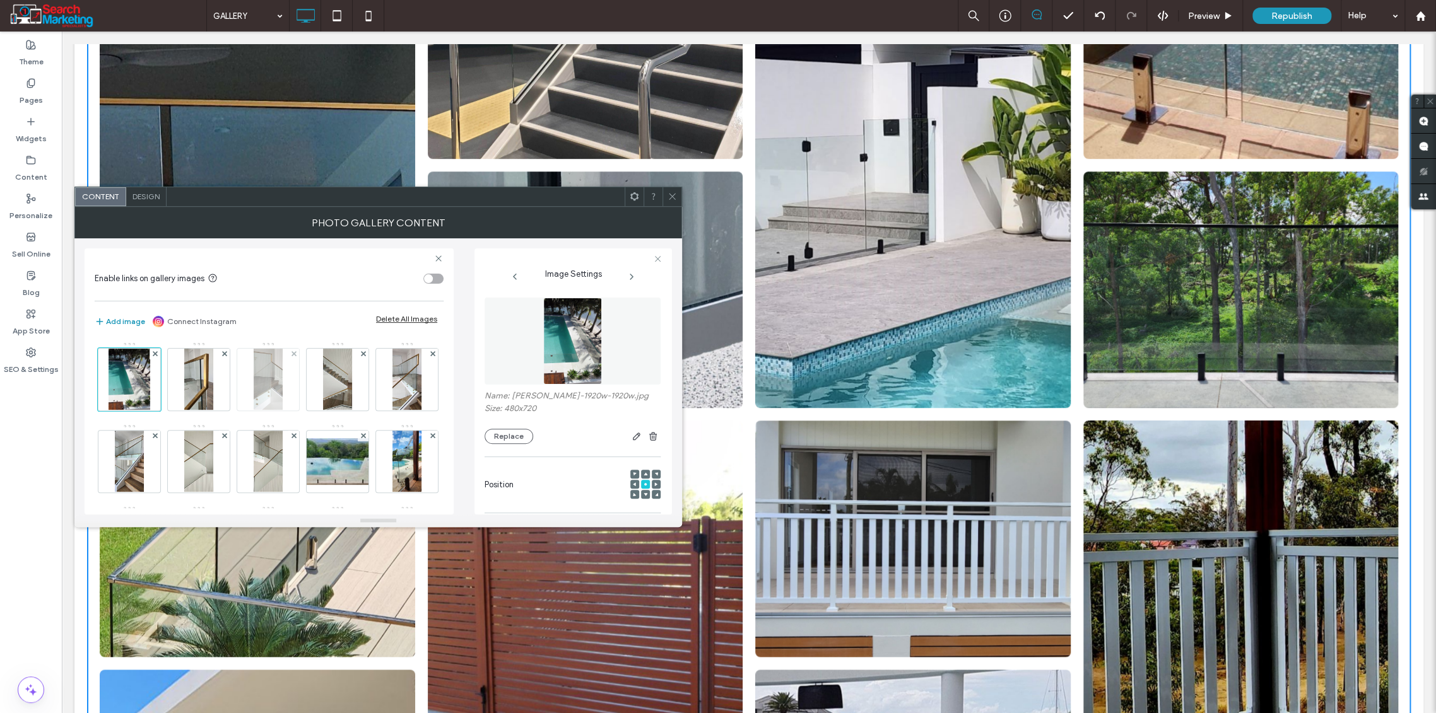
click at [254, 404] on img at bounding box center [268, 380] width 29 height 62
click at [672, 194] on icon at bounding box center [671, 196] width 9 height 9
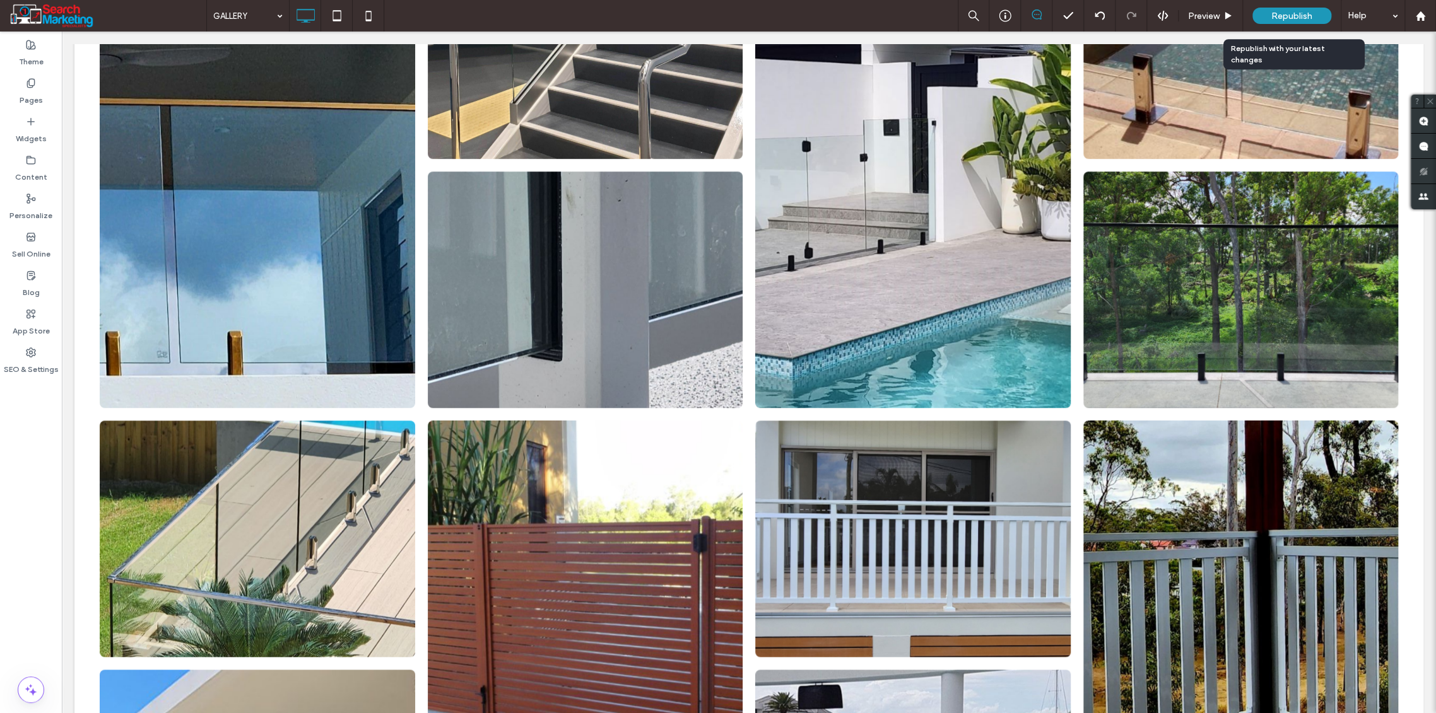
click at [1287, 15] on span "Republish" at bounding box center [1291, 16] width 41 height 11
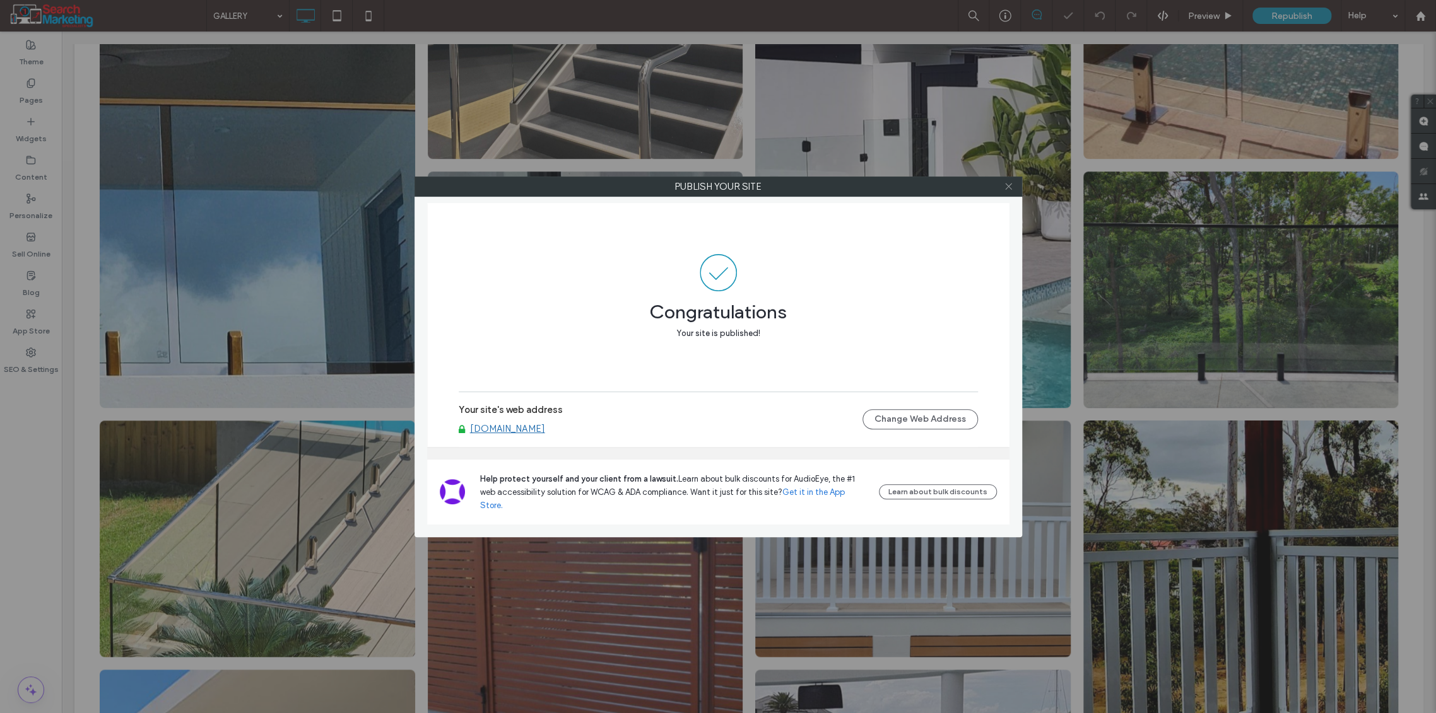
click at [1009, 185] on use at bounding box center [1008, 187] width 6 height 6
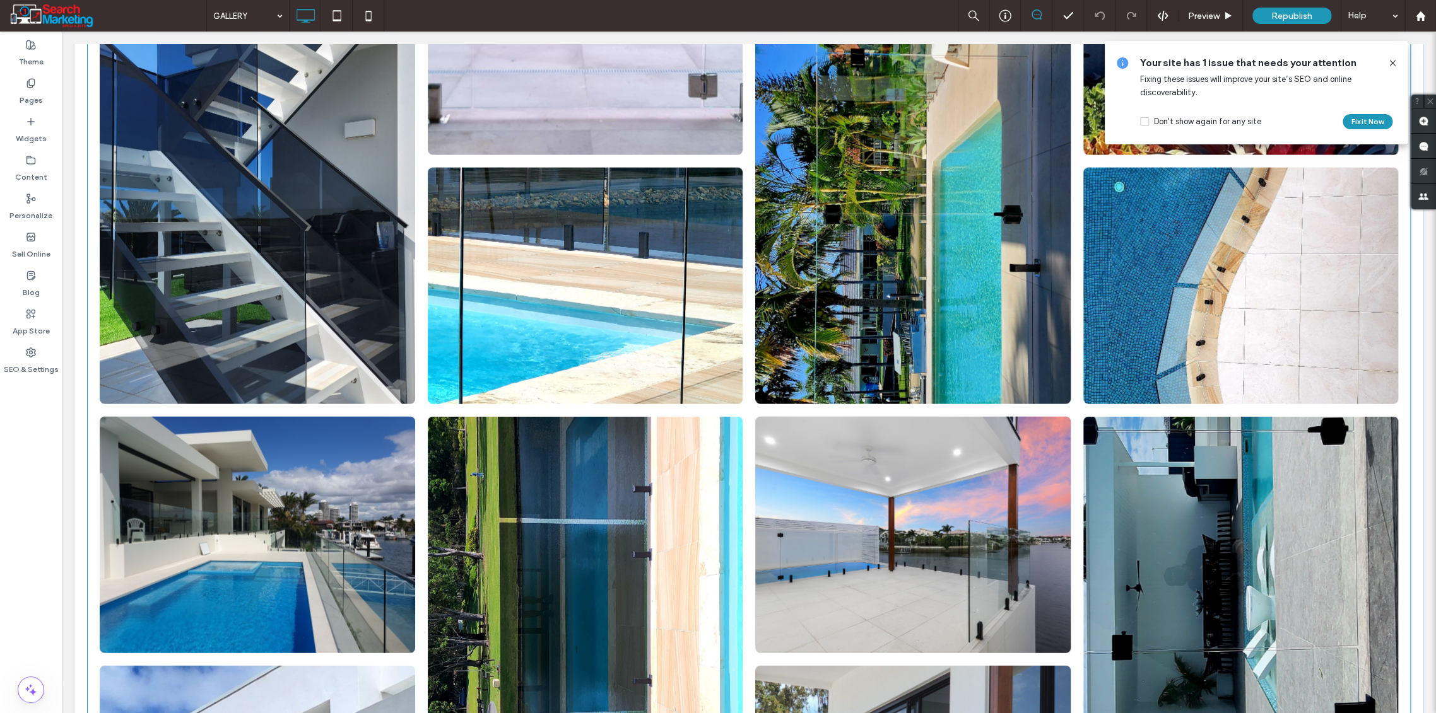
scroll to position [5400, 0]
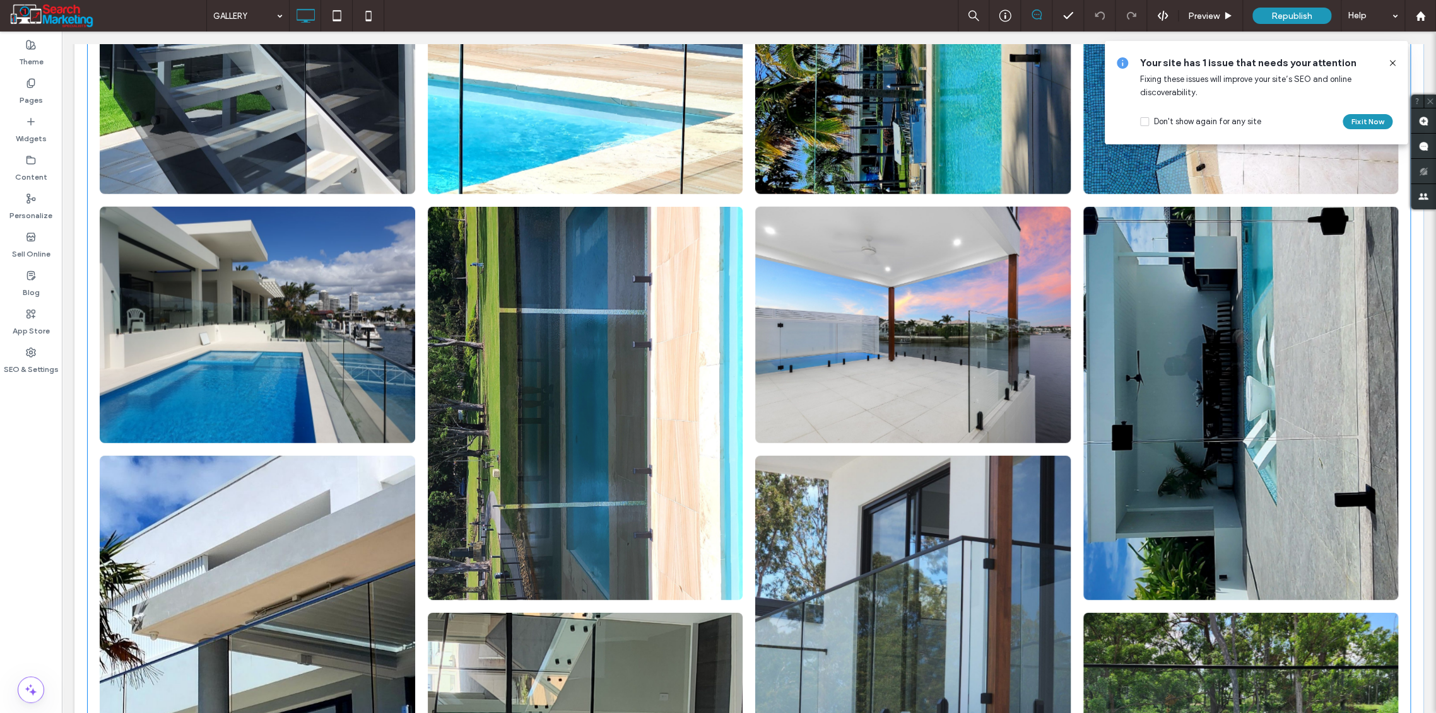
click at [567, 365] on link at bounding box center [585, 404] width 315 height 394
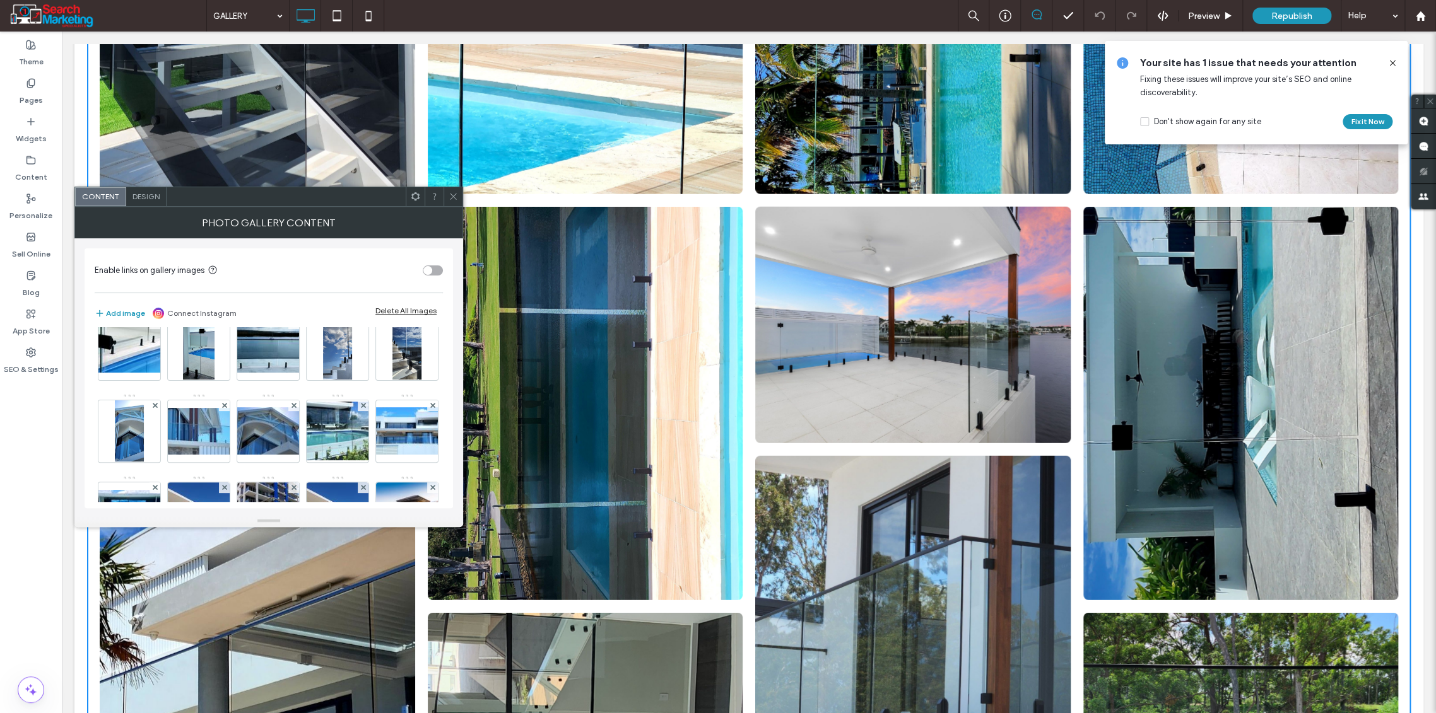
scroll to position [560, 0]
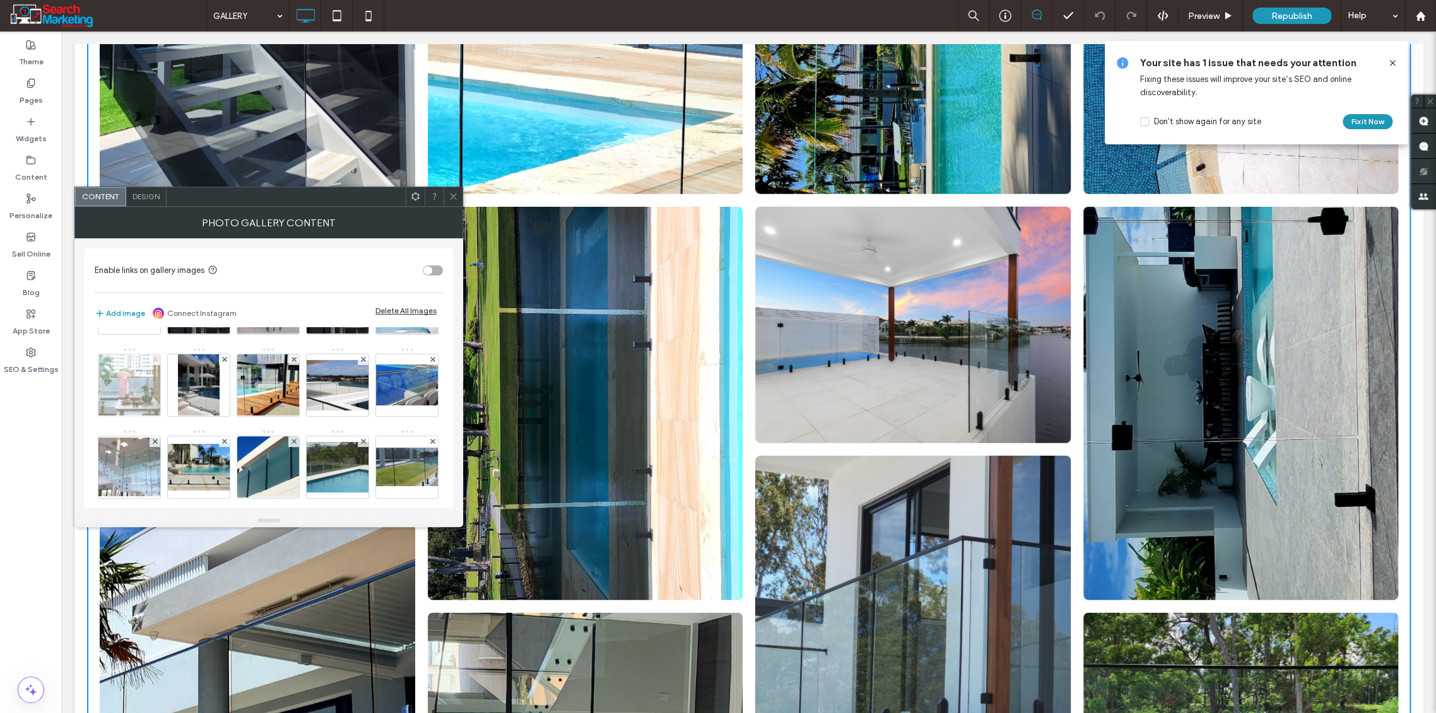
click at [160, 365] on div at bounding box center [154, 360] width 11 height 11
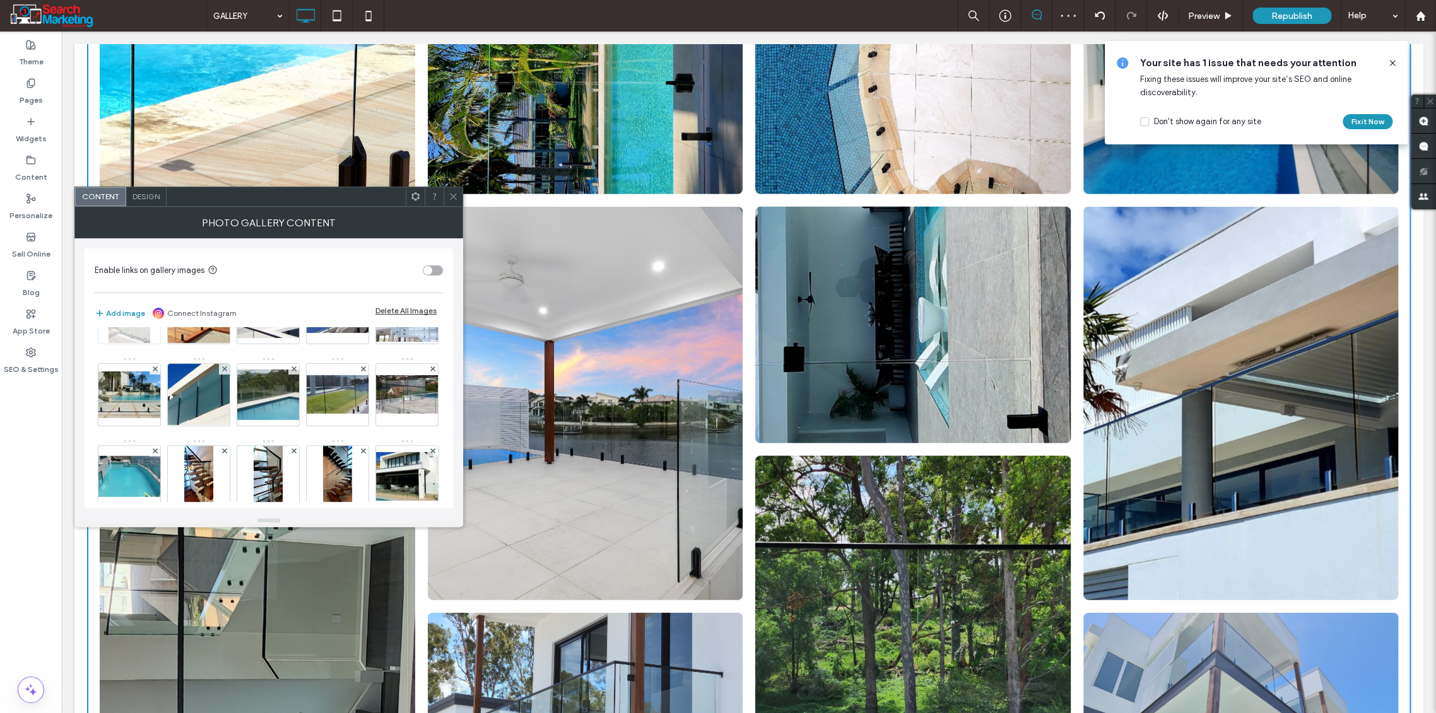
scroll to position [631, 0]
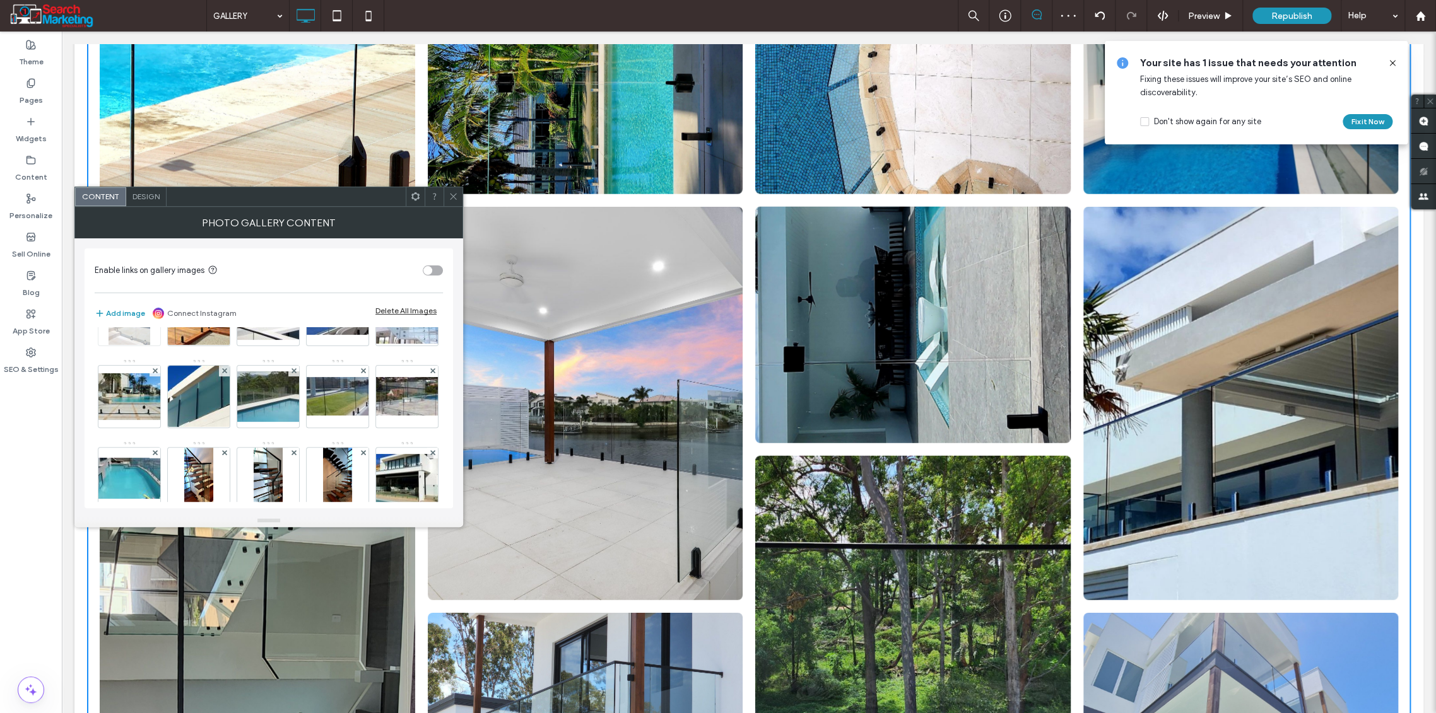
click at [149, 346] on img at bounding box center [128, 315] width 41 height 62
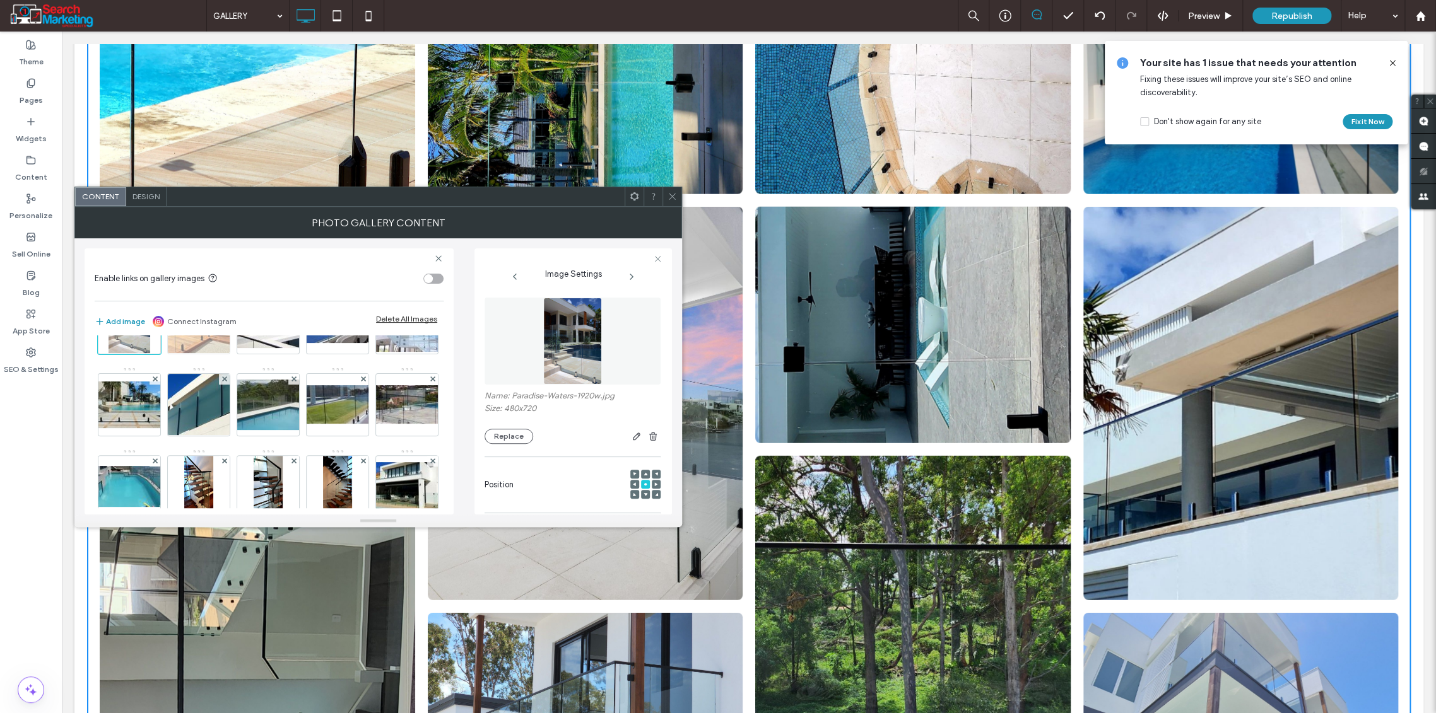
click at [158, 354] on img at bounding box center [199, 323] width 83 height 62
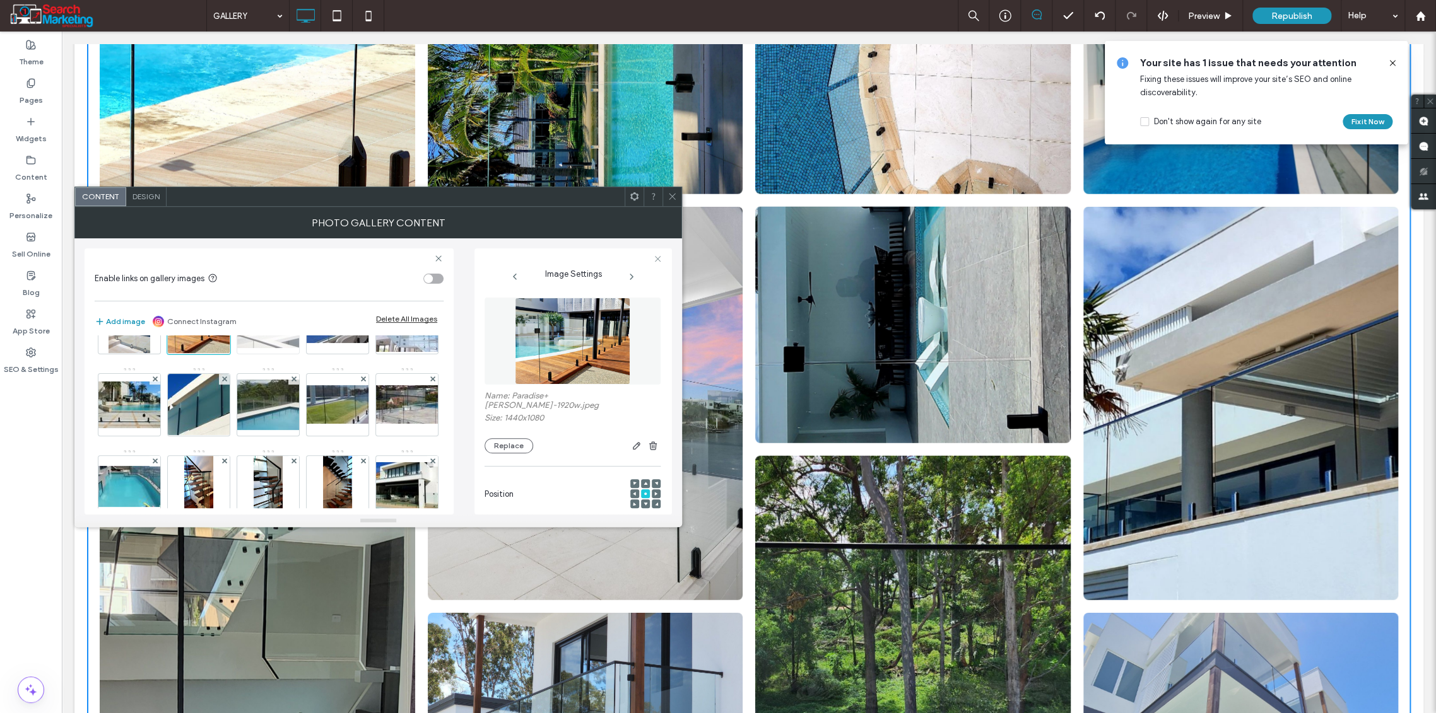
click at [218, 348] on img at bounding box center [268, 323] width 101 height 50
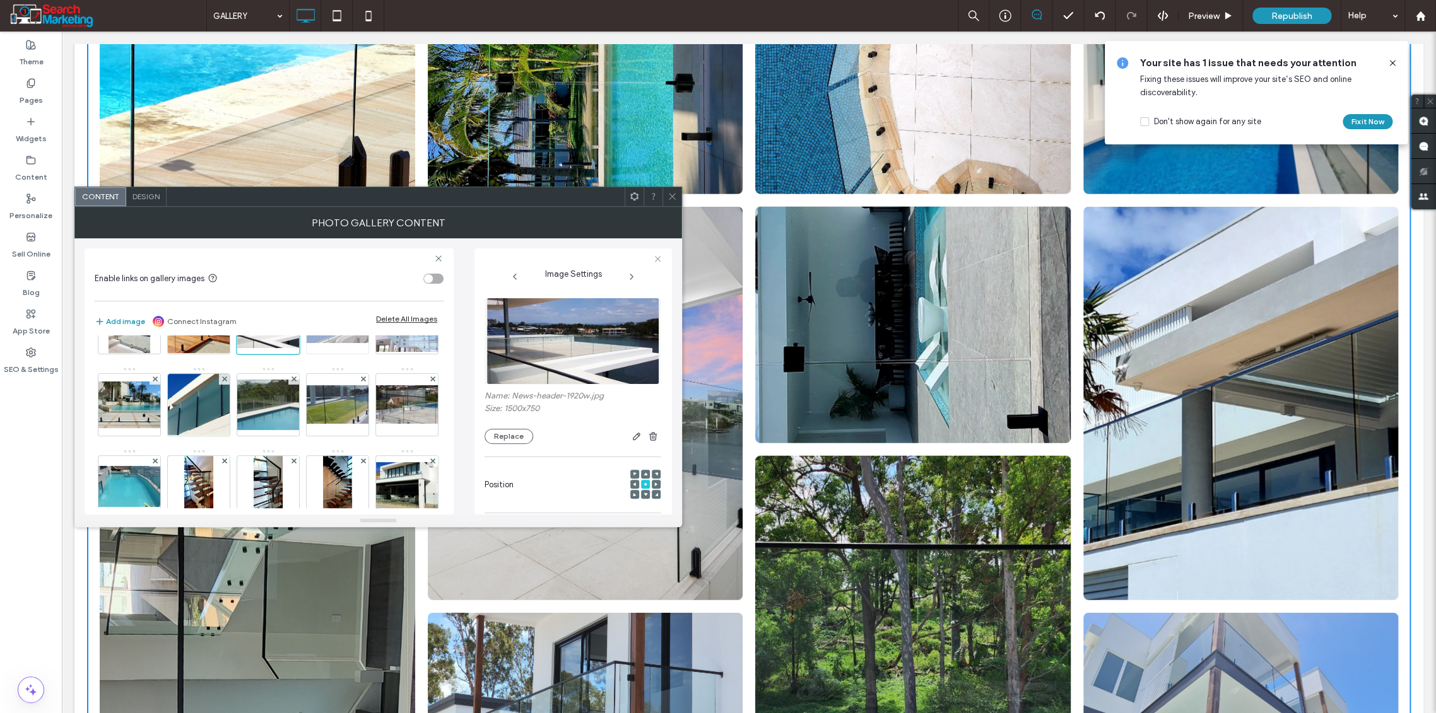
click at [287, 343] on img at bounding box center [337, 322] width 101 height 41
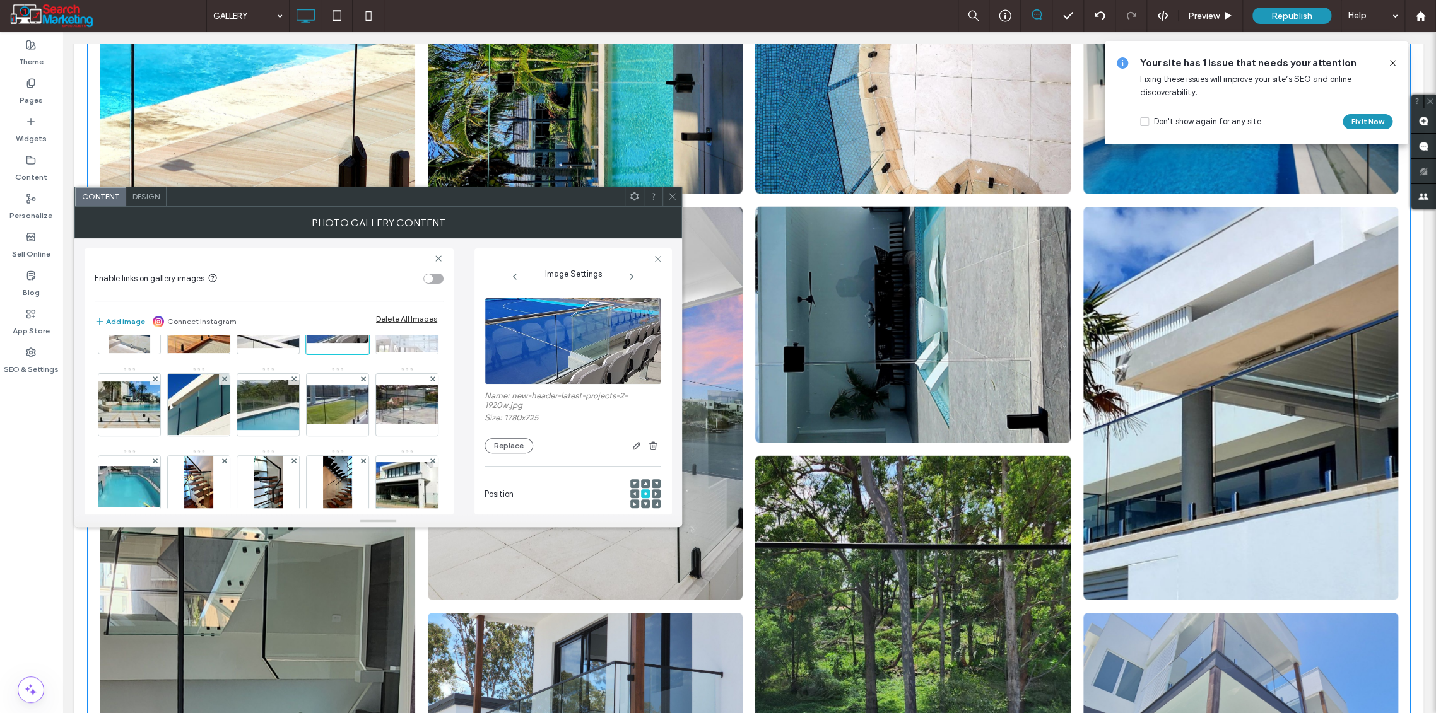
click at [356, 352] on img at bounding box center [406, 322] width 101 height 59
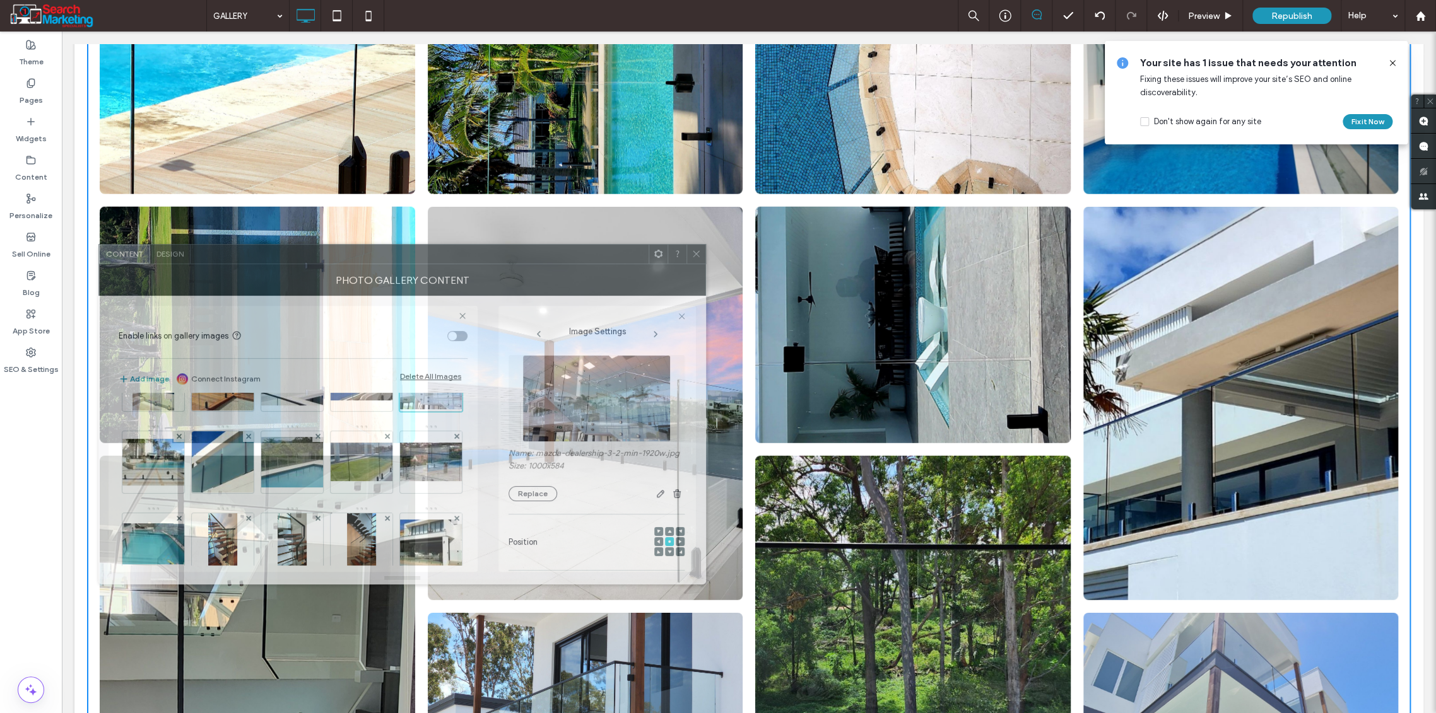
drag, startPoint x: 517, startPoint y: 188, endPoint x: 510, endPoint y: 261, distance: 72.9
click at [510, 261] on div at bounding box center [419, 254] width 458 height 19
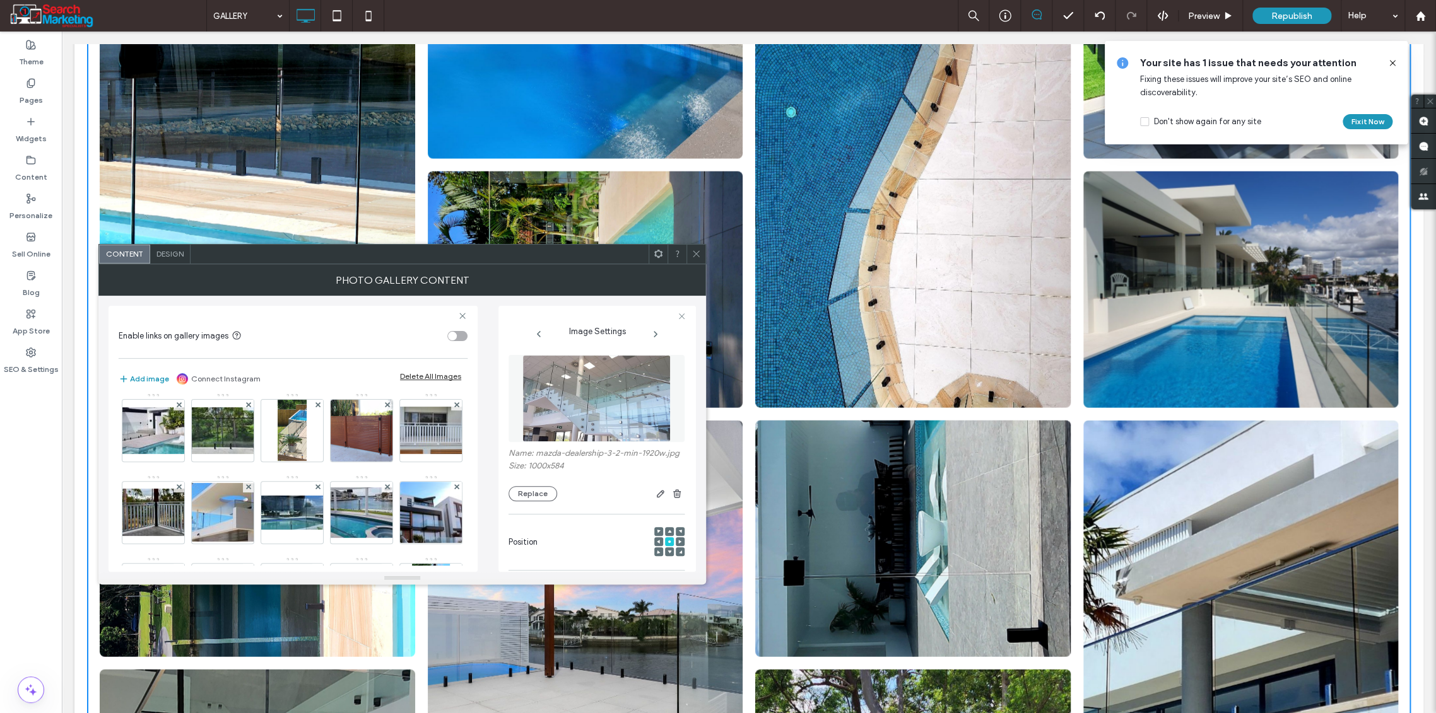
scroll to position [1542, 0]
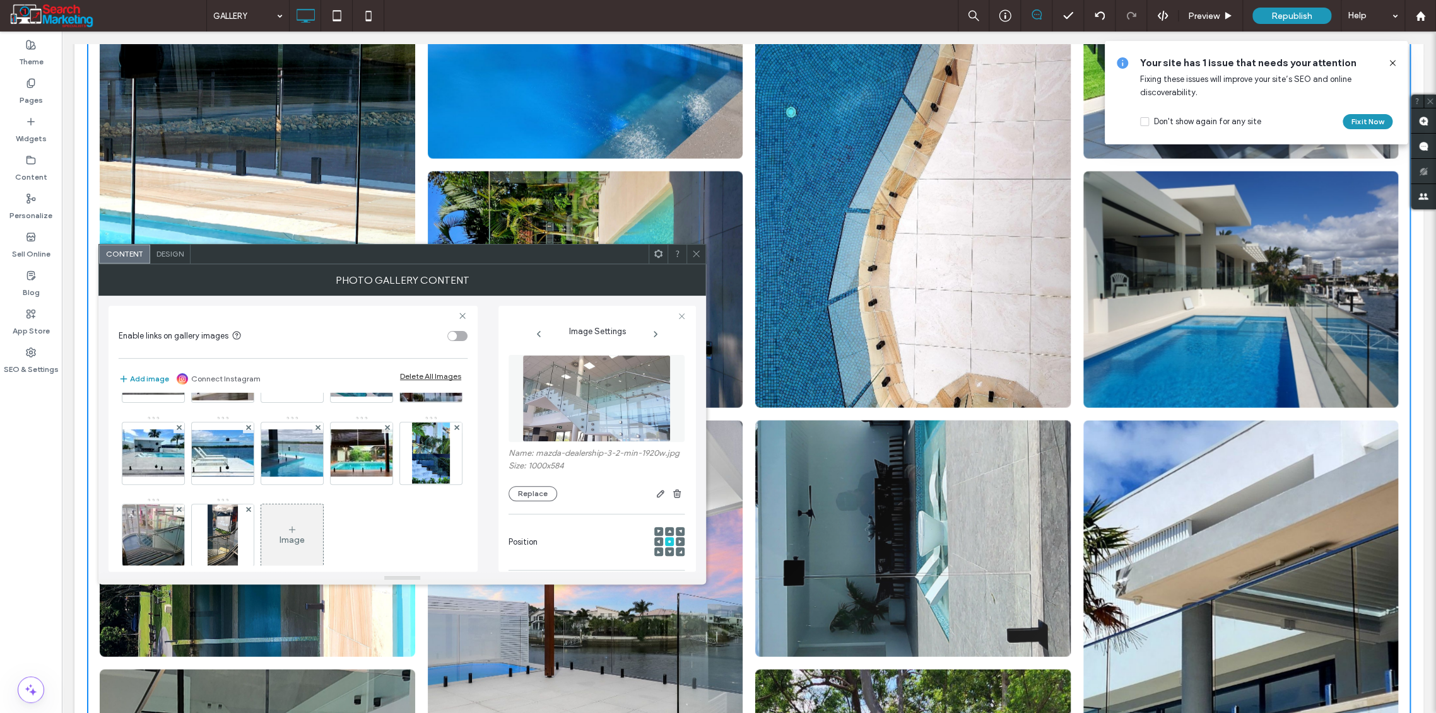
click at [850, 474] on link at bounding box center [912, 539] width 315 height 237
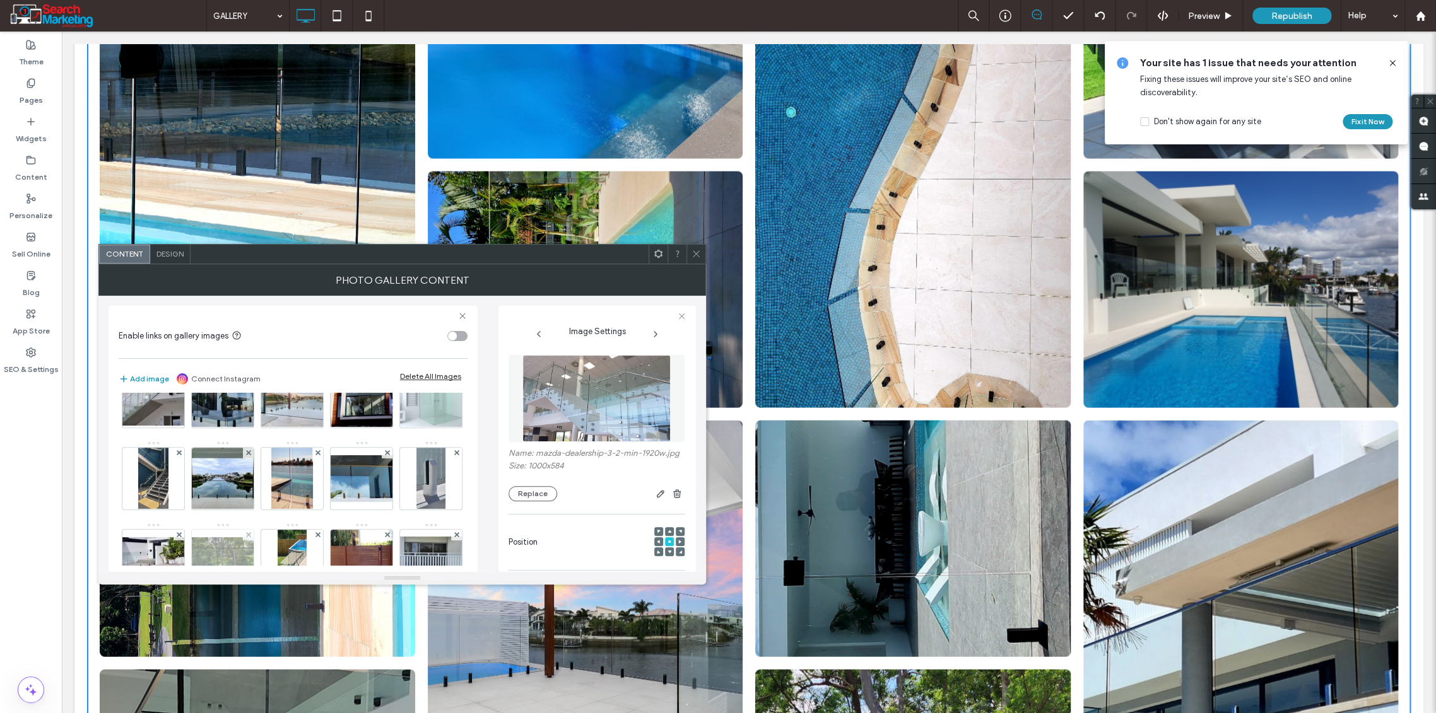
scroll to position [1268, 0]
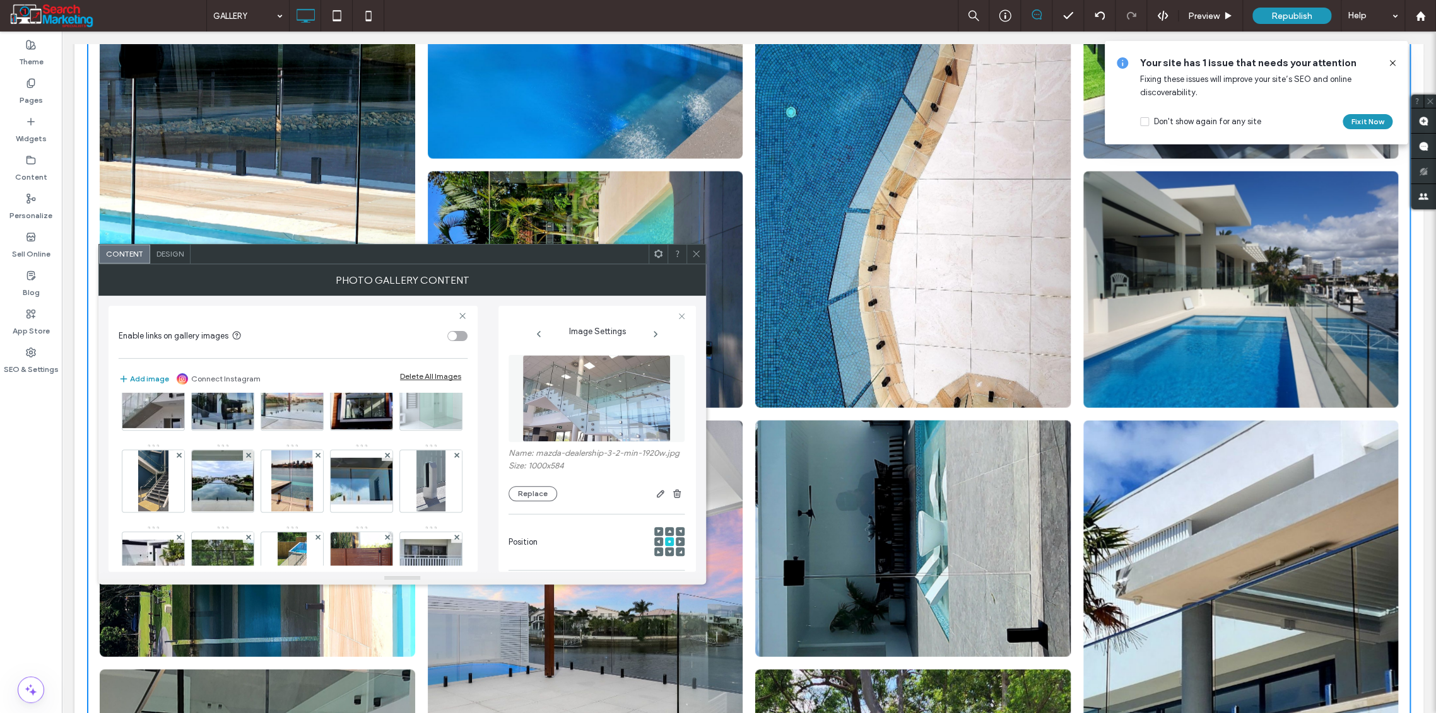
click at [416, 184] on img at bounding box center [430, 153] width 29 height 62
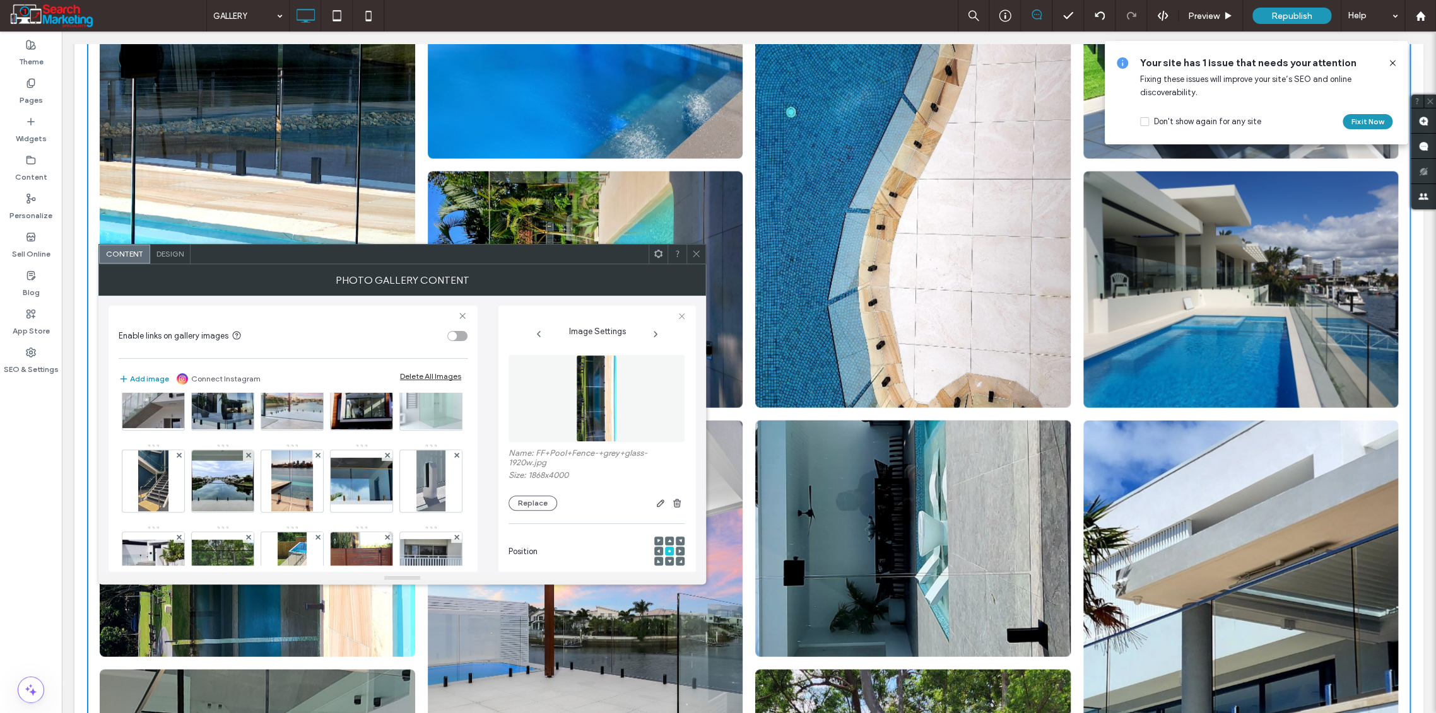
click at [454, 130] on icon at bounding box center [456, 127] width 5 height 5
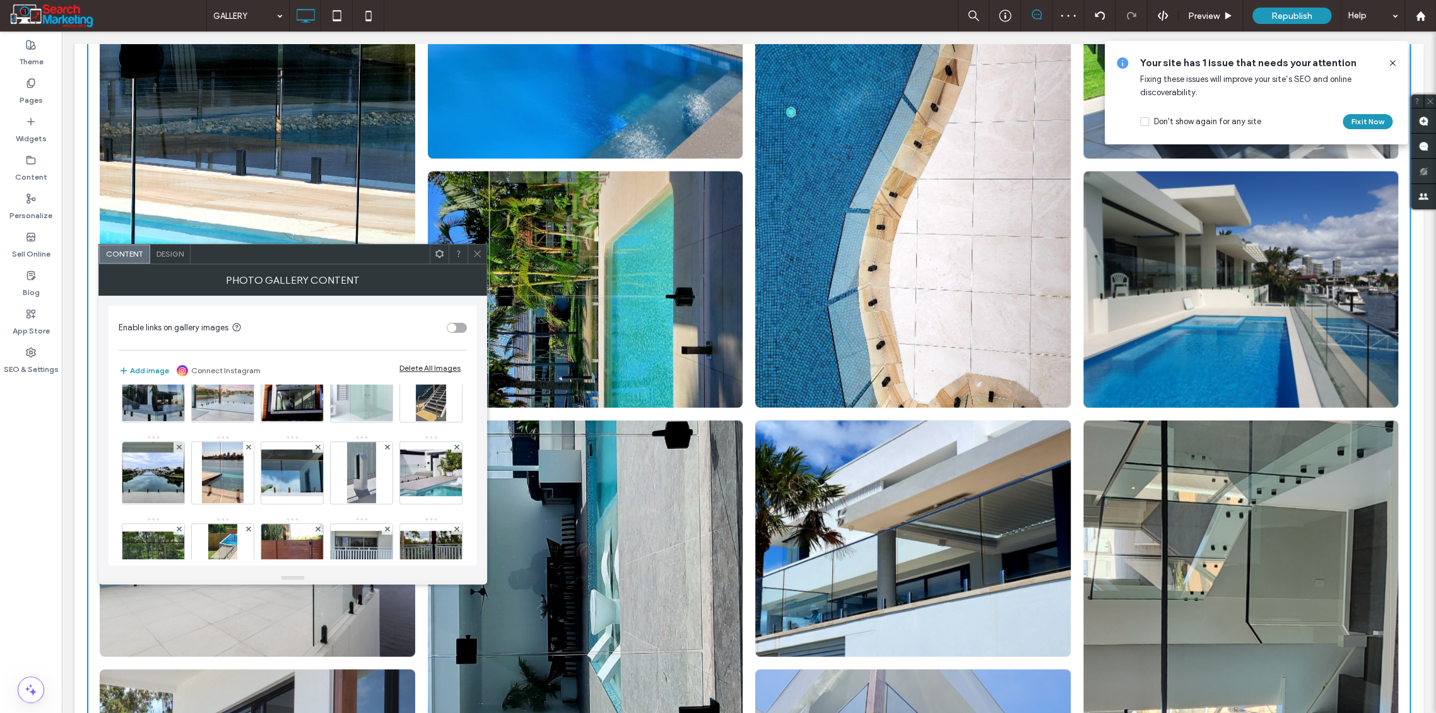
click at [181, 204] on use at bounding box center [178, 201] width 5 height 5
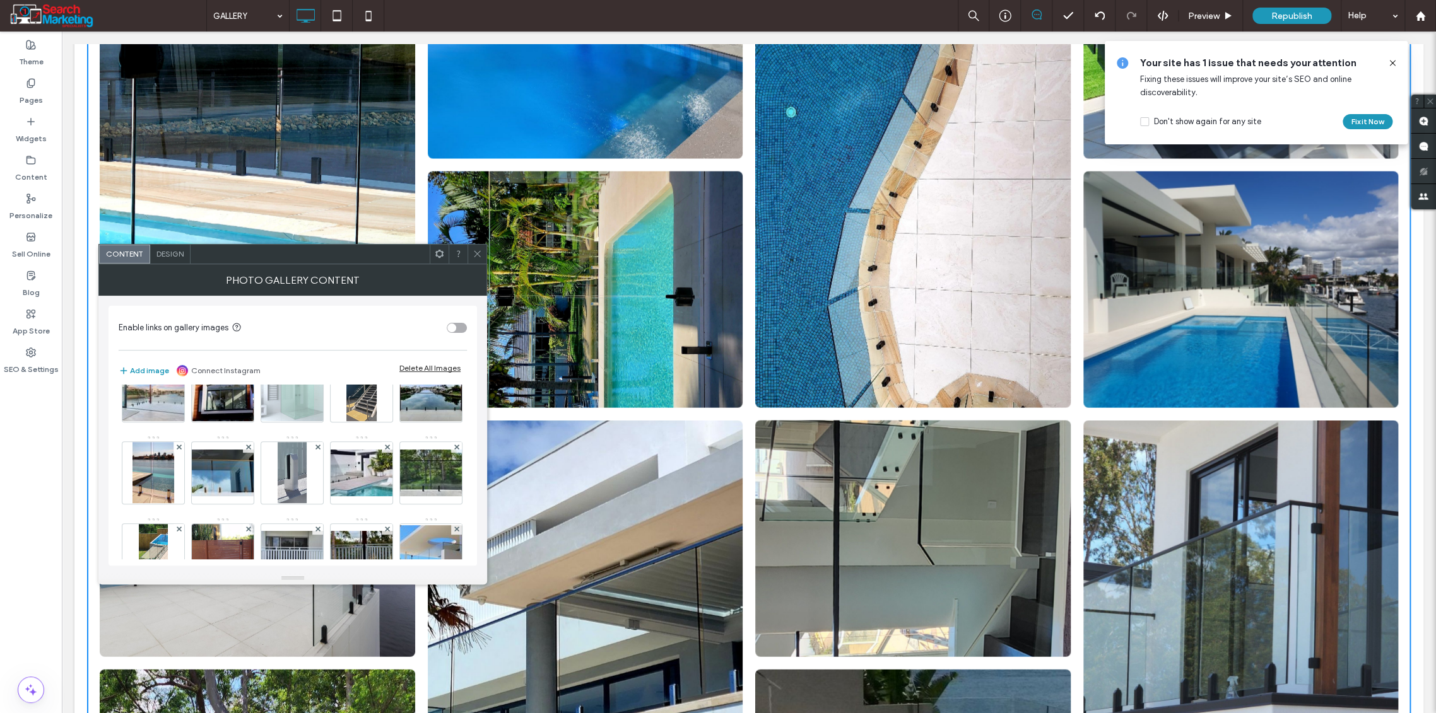
click at [237, 258] on img at bounding box center [222, 227] width 29 height 62
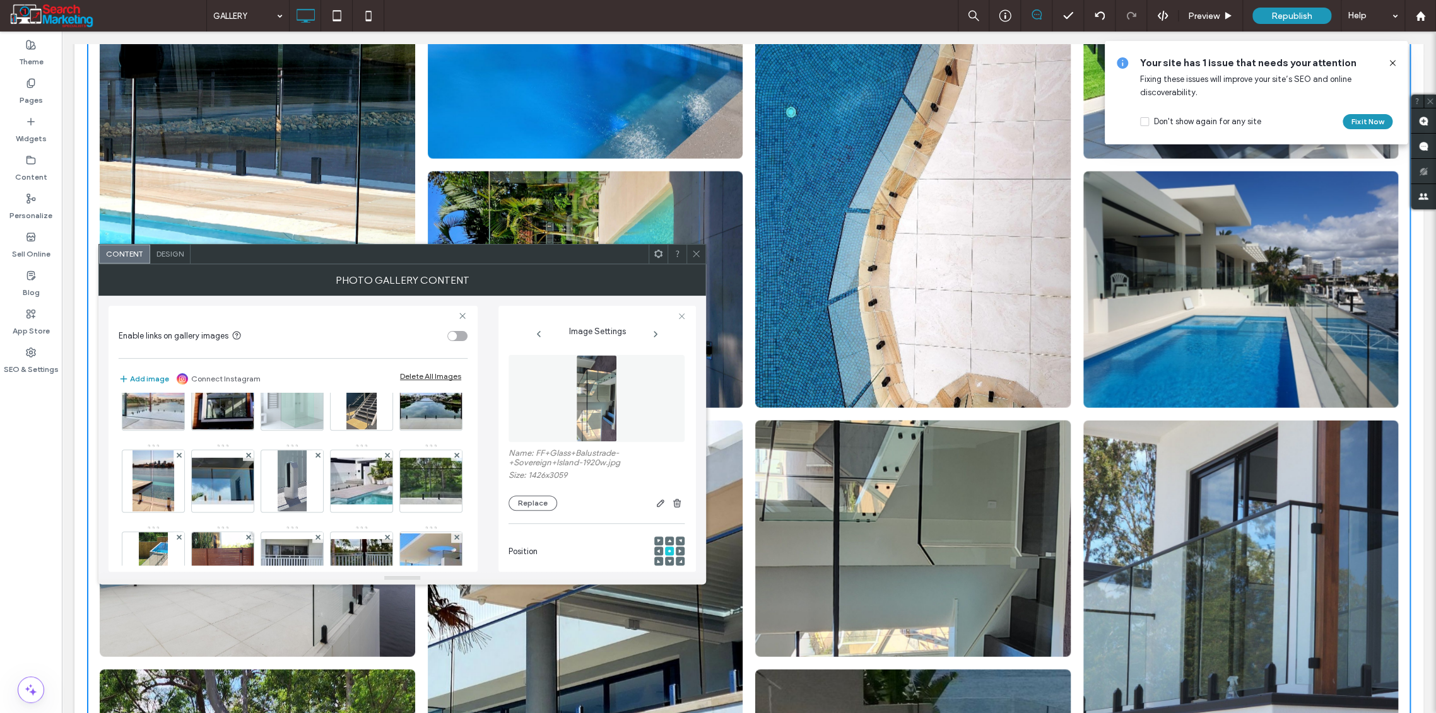
click at [254, 215] on div at bounding box center [248, 209] width 11 height 11
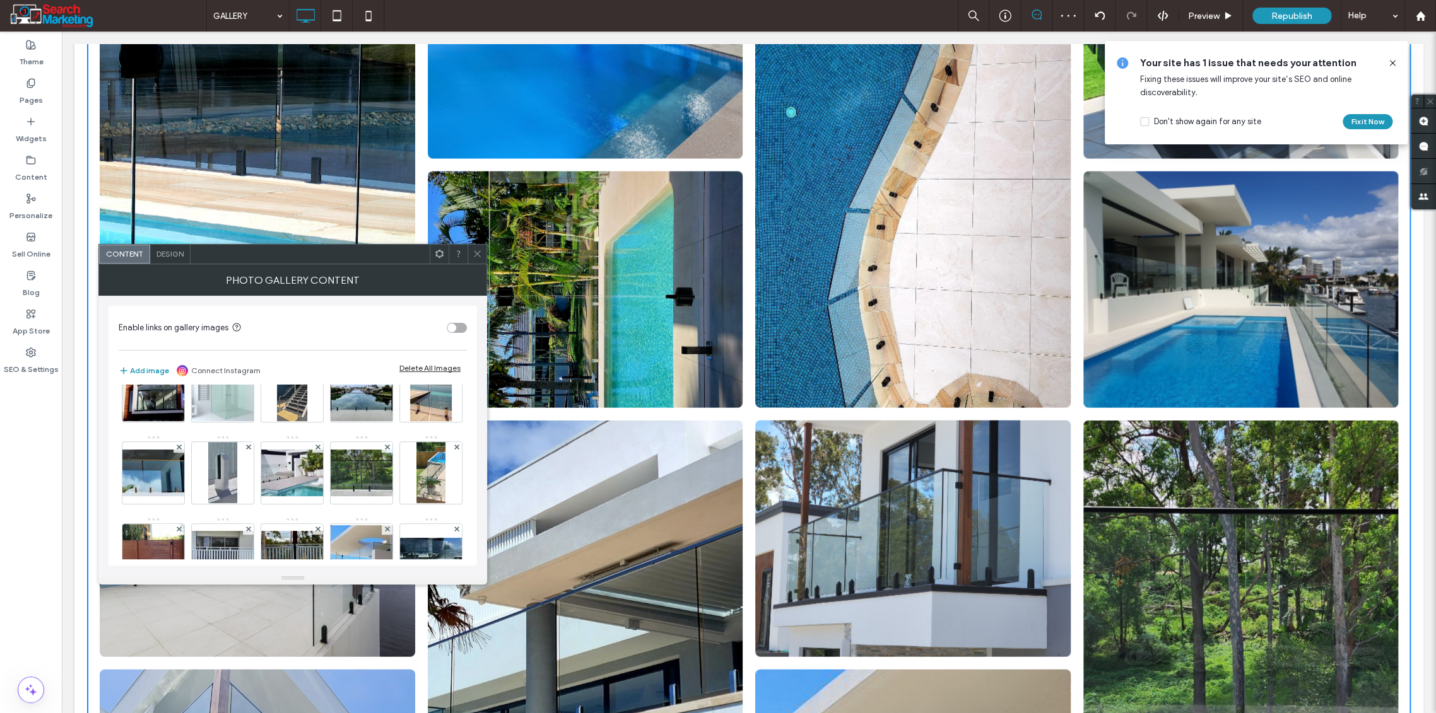
click at [222, 176] on img at bounding box center [222, 145] width 29 height 62
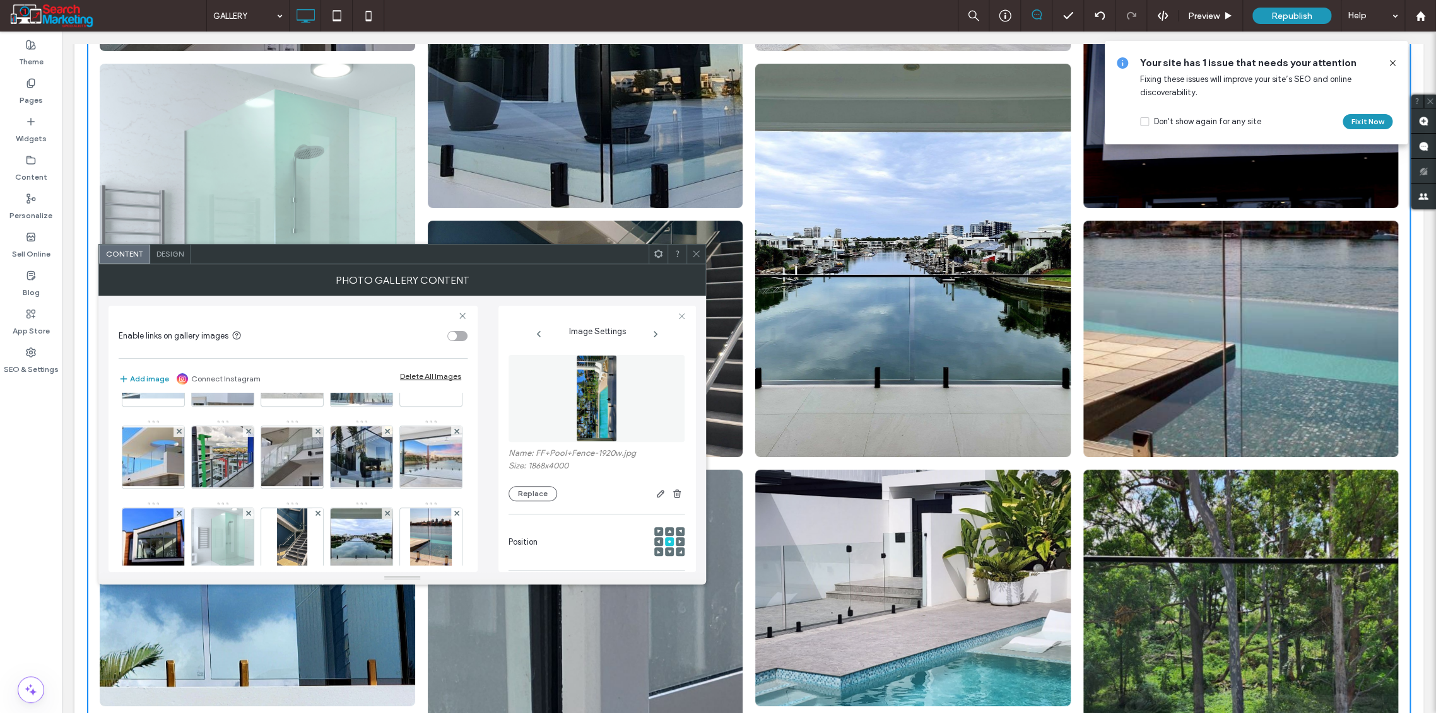
scroll to position [6939, 0]
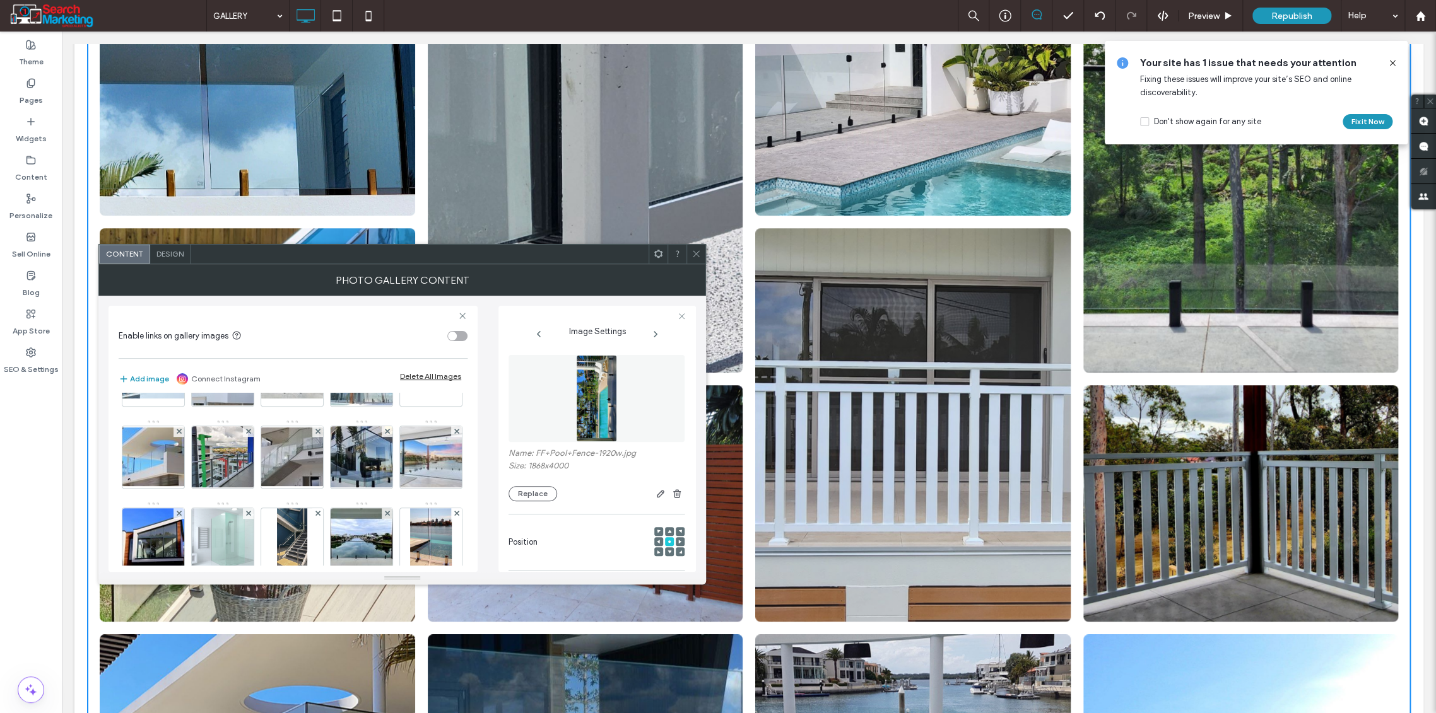
click at [910, 418] on link at bounding box center [912, 425] width 315 height 394
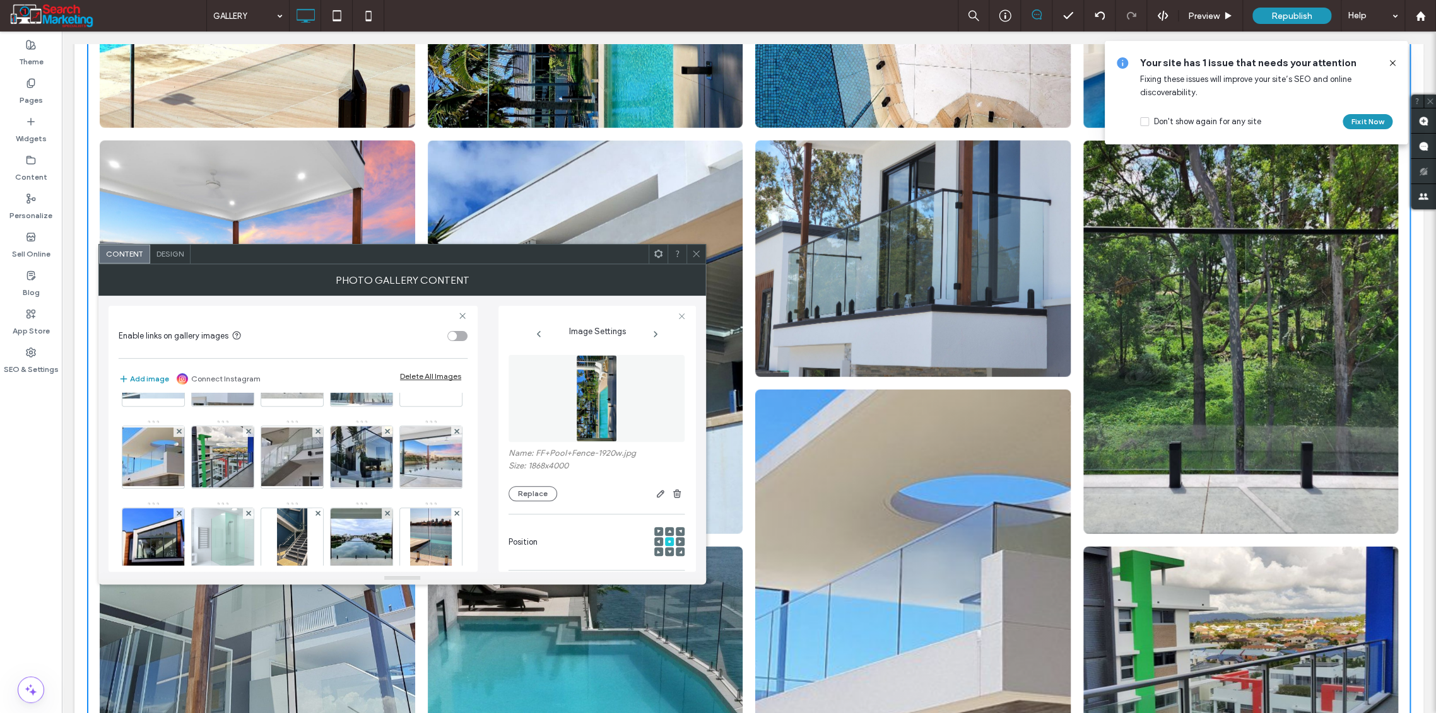
scroll to position [5677, 0]
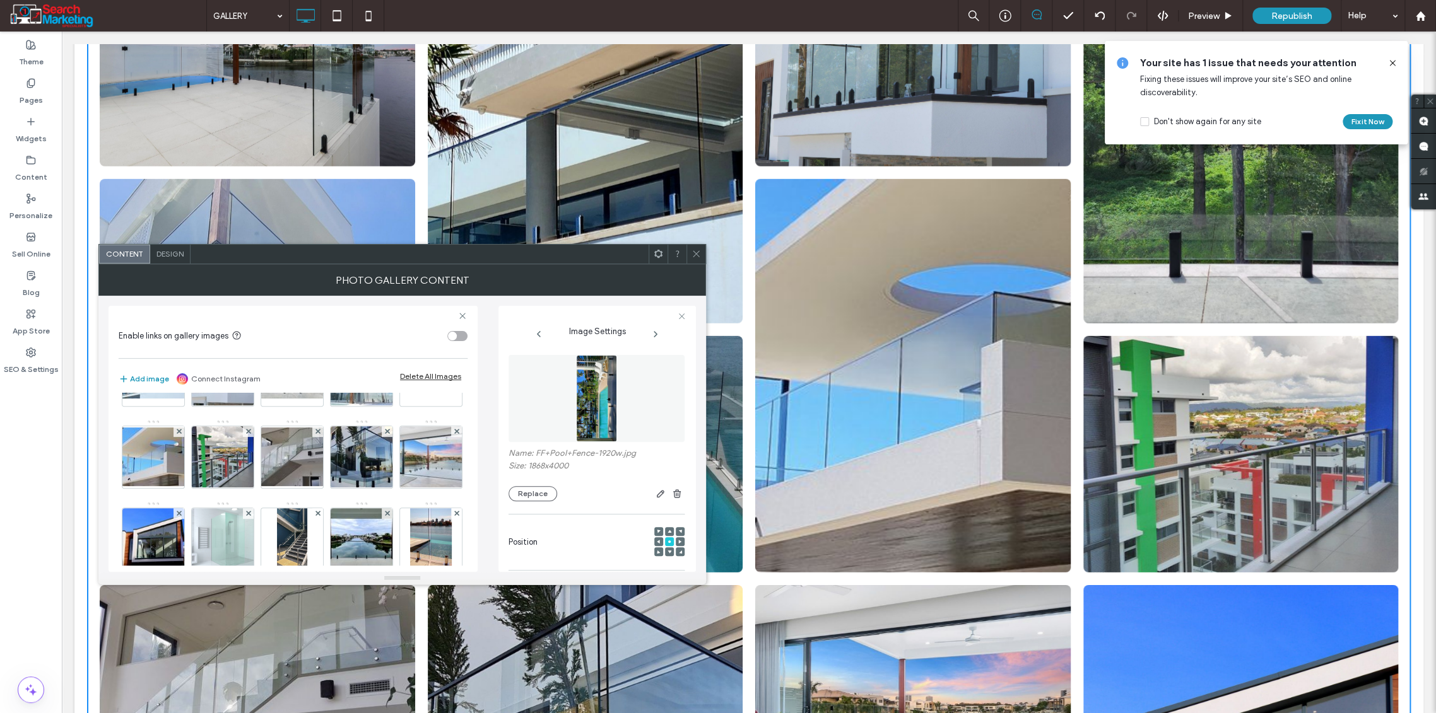
click at [1205, 450] on link at bounding box center [1240, 454] width 315 height 237
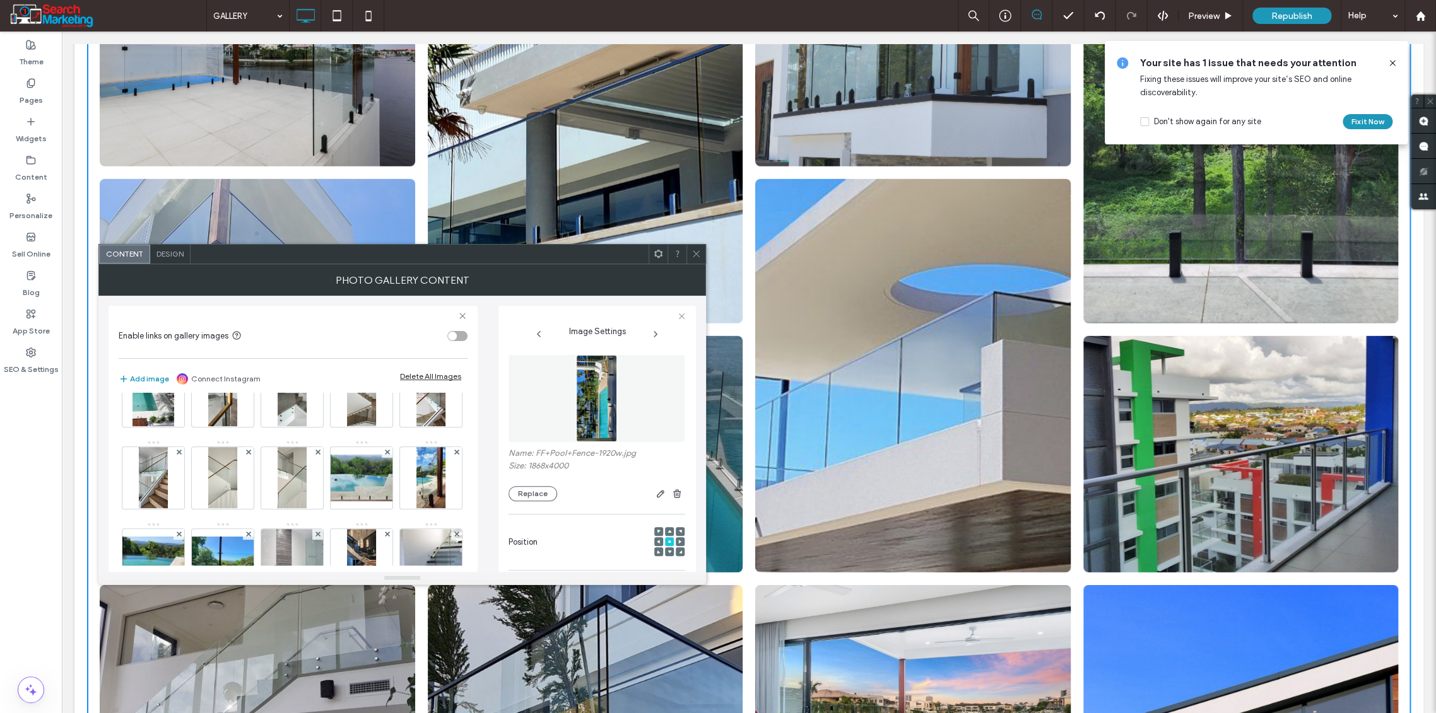
scroll to position [0, 0]
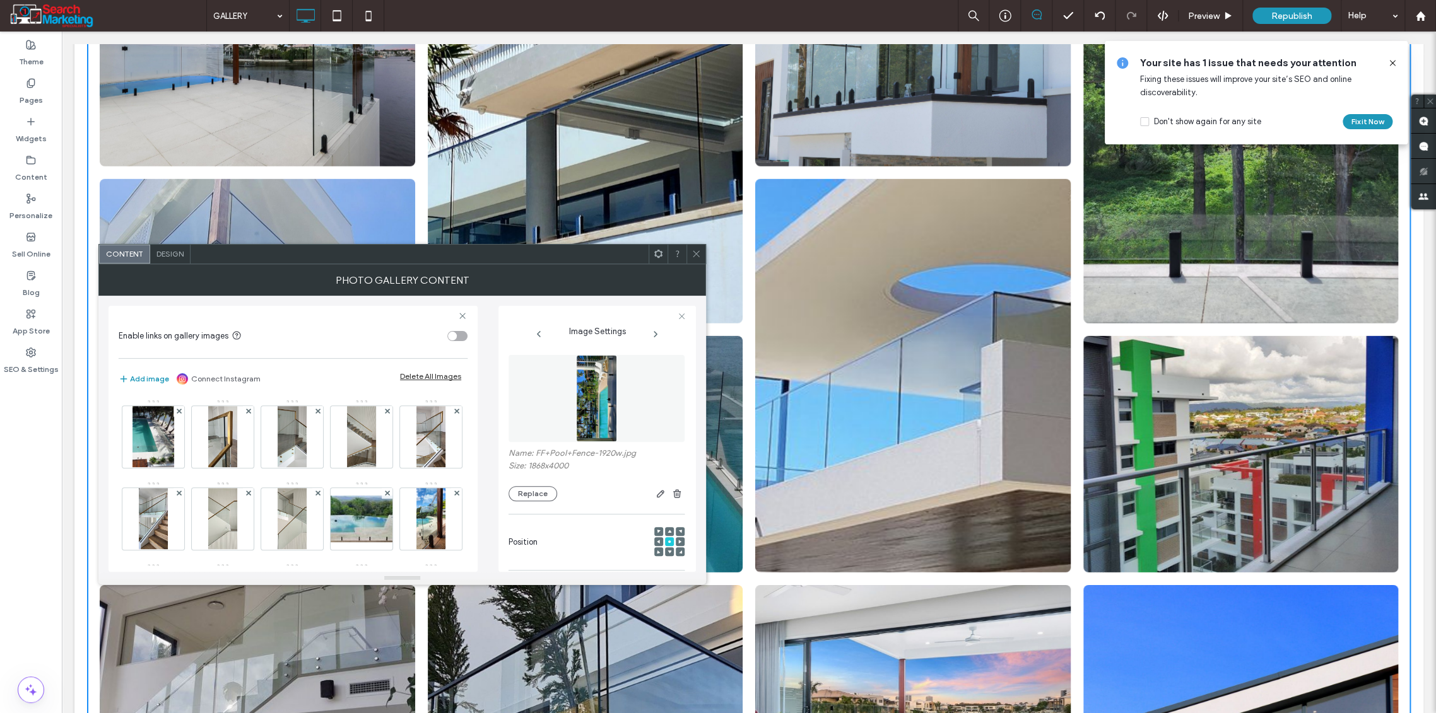
click at [594, 426] on img at bounding box center [597, 398] width 42 height 87
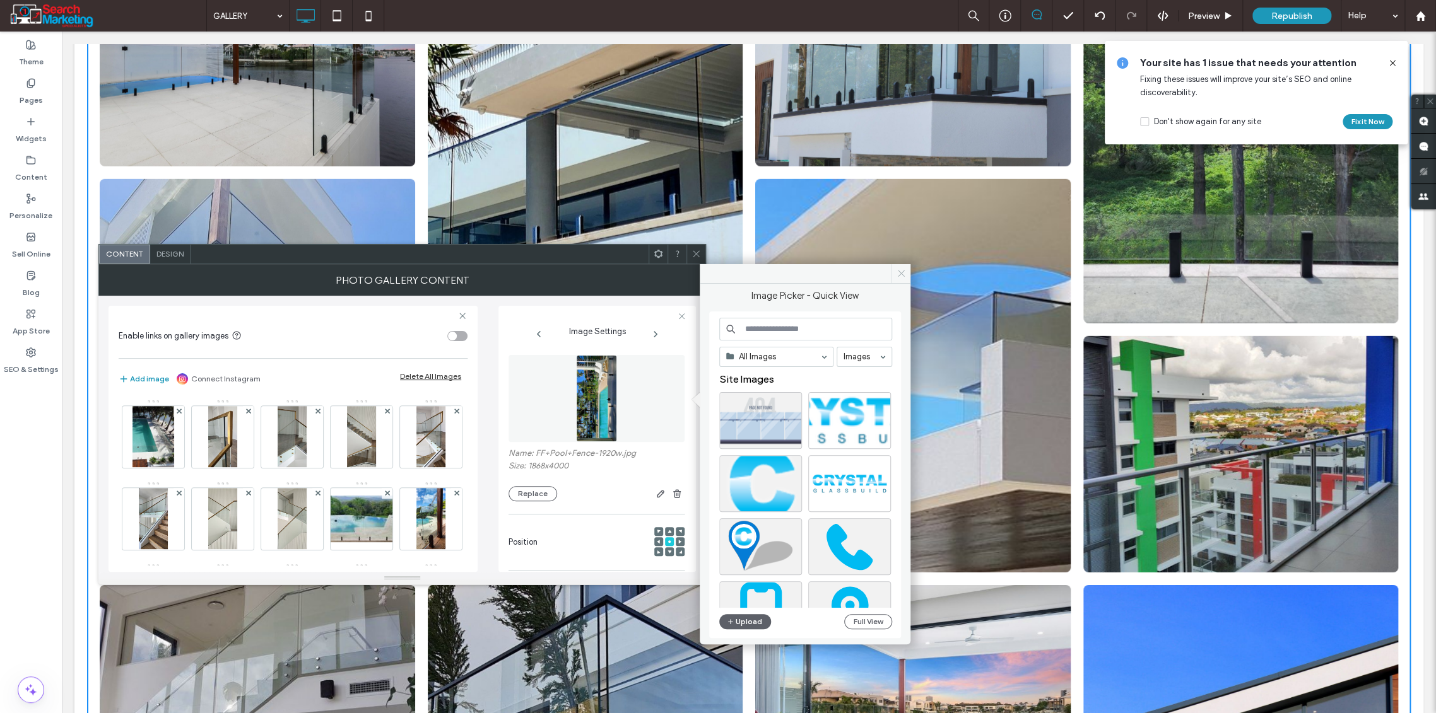
drag, startPoint x: 899, startPoint y: 273, endPoint x: 662, endPoint y: 252, distance: 238.1
click at [899, 273] on icon at bounding box center [900, 273] width 9 height 9
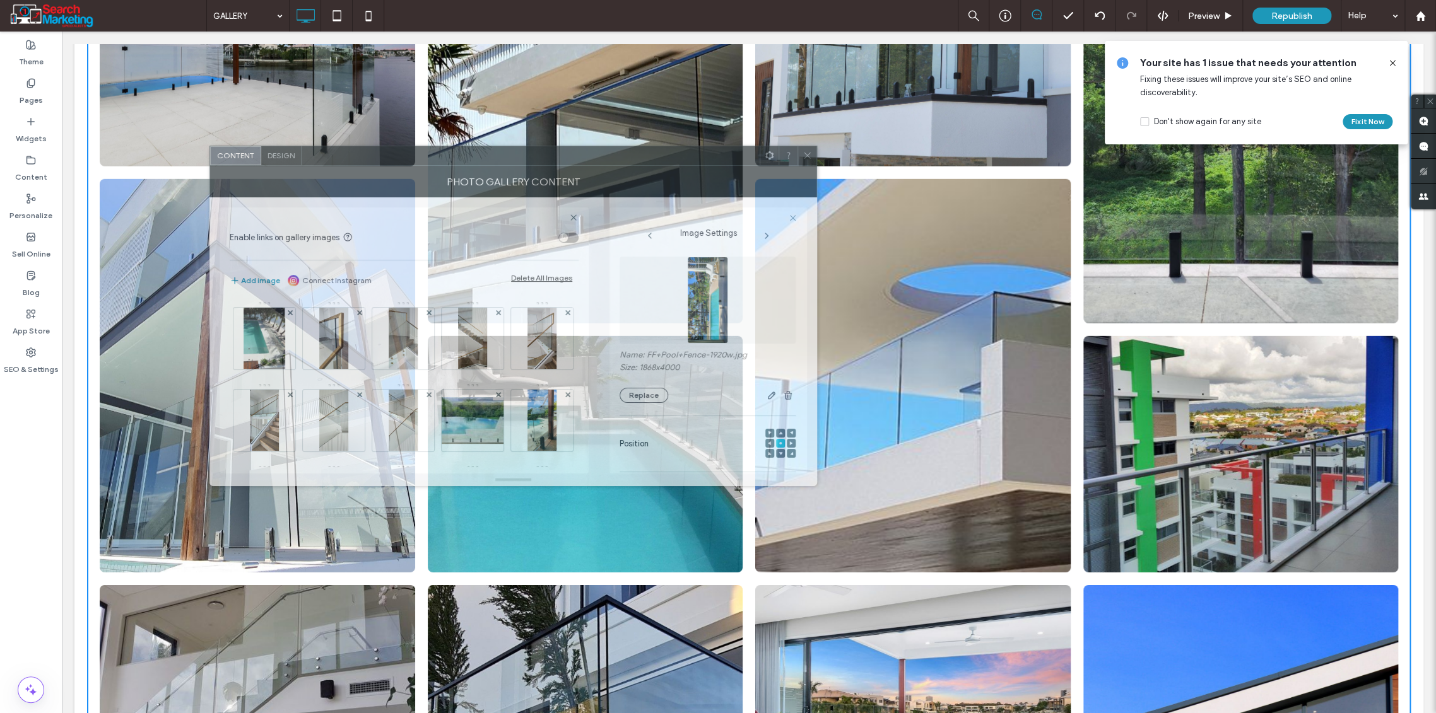
drag, startPoint x: 585, startPoint y: 264, endPoint x: 696, endPoint y: 165, distance: 148.4
click at [696, 166] on div "Photo Gallery Content" at bounding box center [512, 182] width 607 height 32
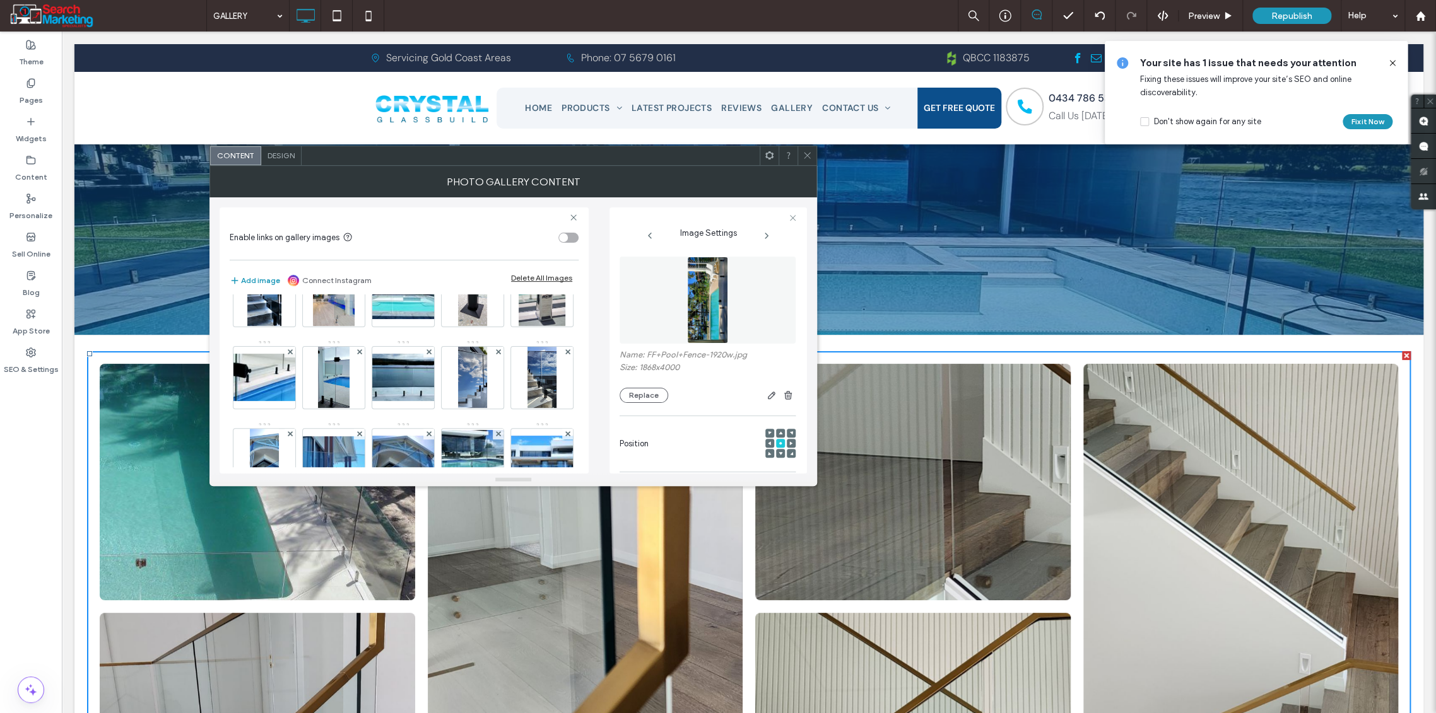
scroll to position [280, 0]
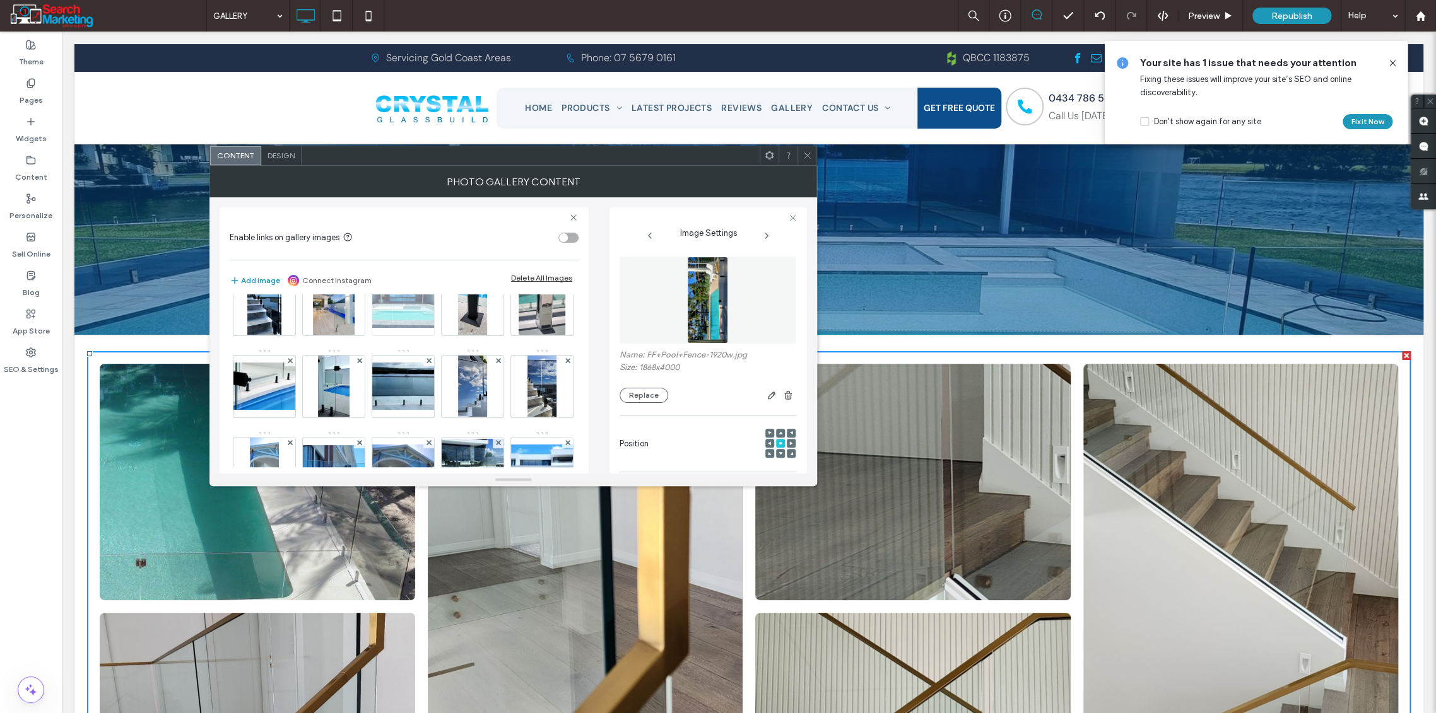
click at [353, 328] on img at bounding box center [403, 304] width 101 height 47
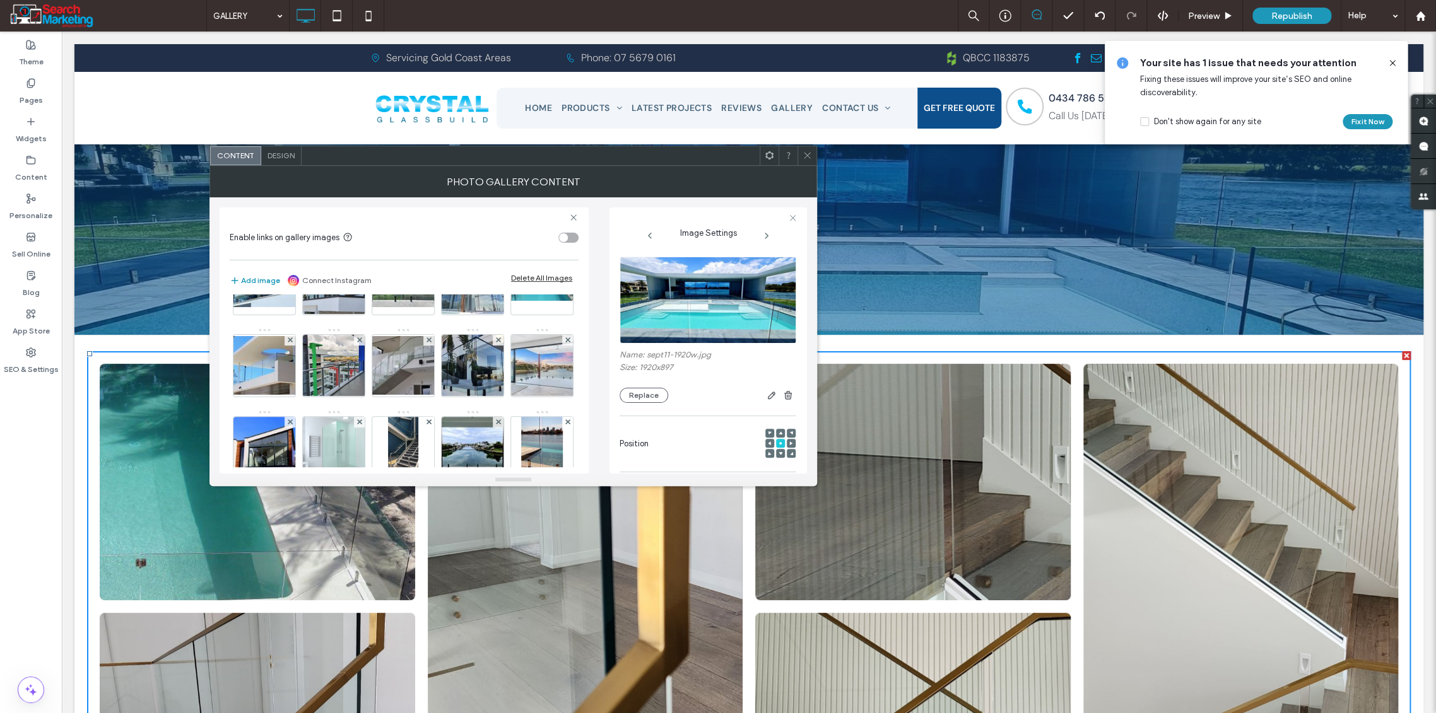
scroll to position [1191, 0]
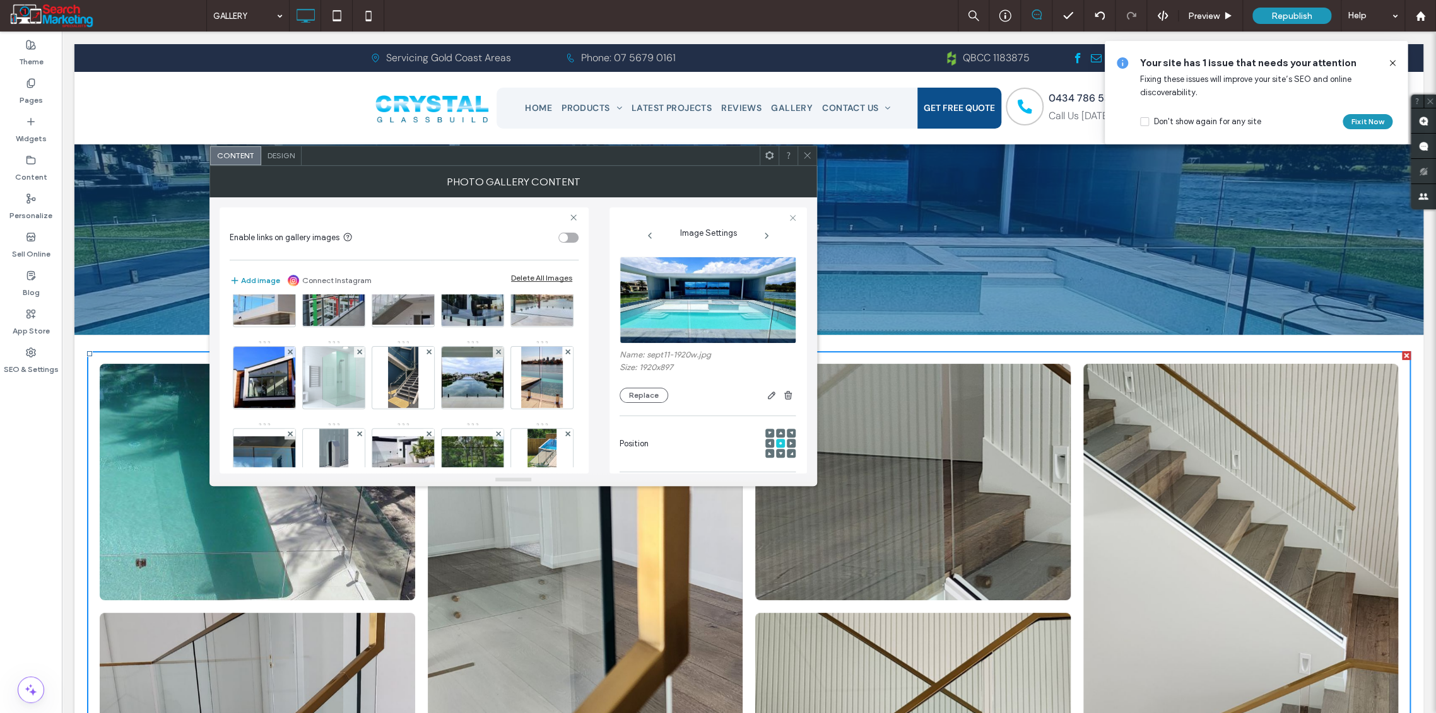
click at [810, 158] on icon at bounding box center [806, 155] width 9 height 9
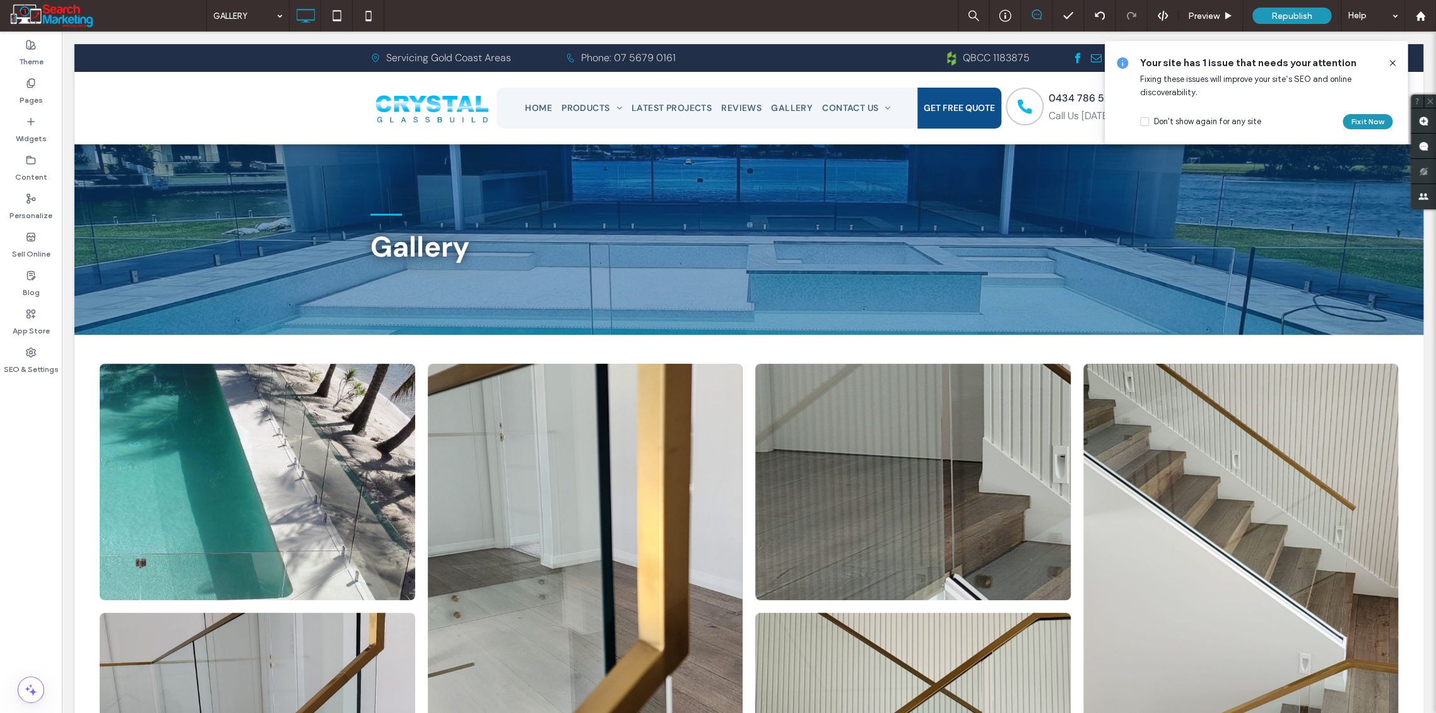
click at [1388, 64] on icon at bounding box center [1392, 63] width 10 height 10
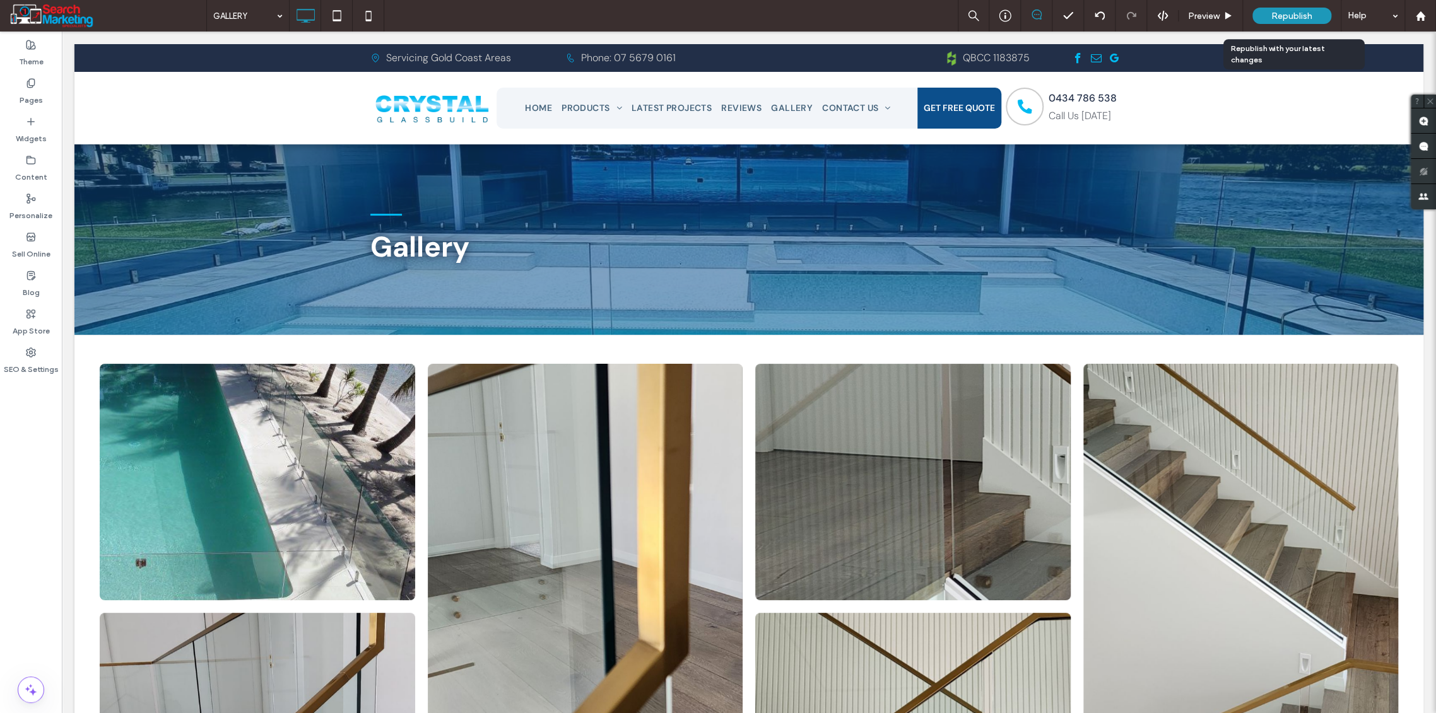
click at [1271, 15] on span "Republish" at bounding box center [1291, 16] width 41 height 11
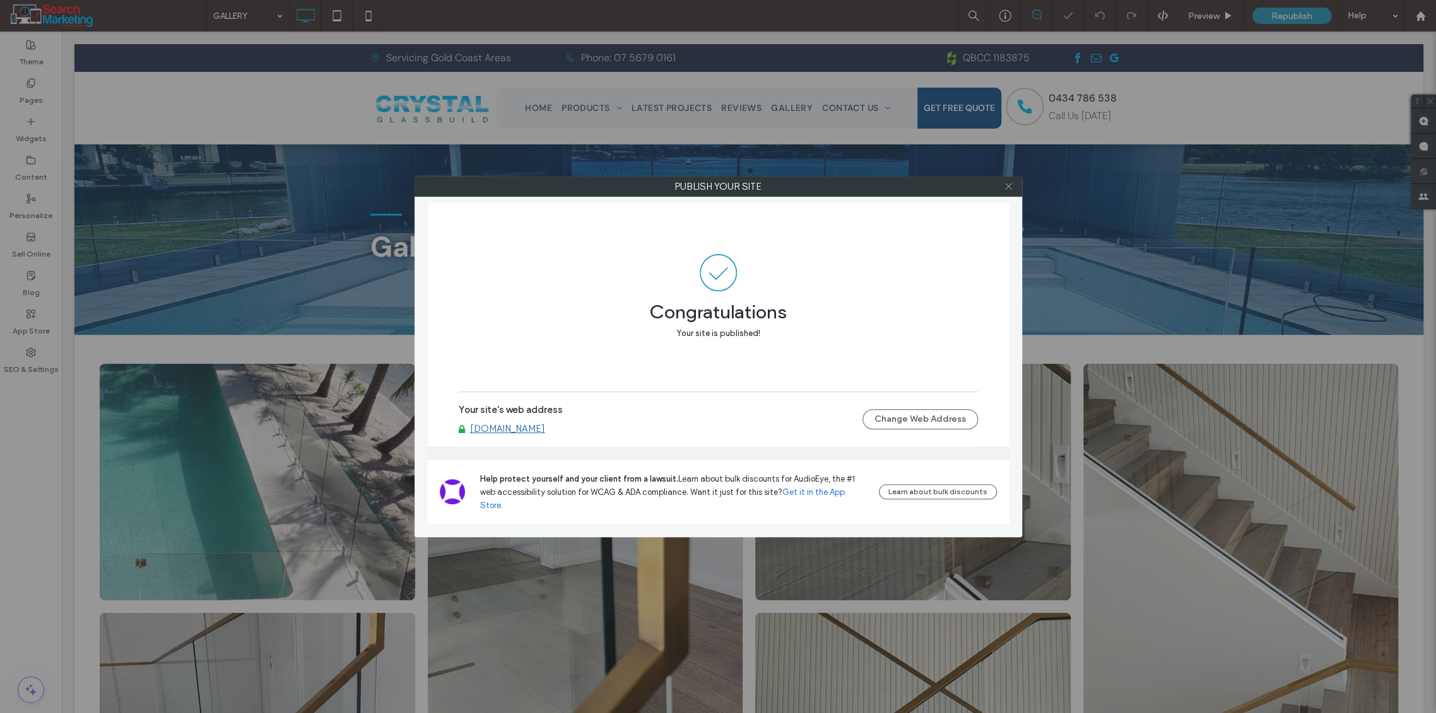
click at [1009, 184] on use at bounding box center [1008, 187] width 6 height 6
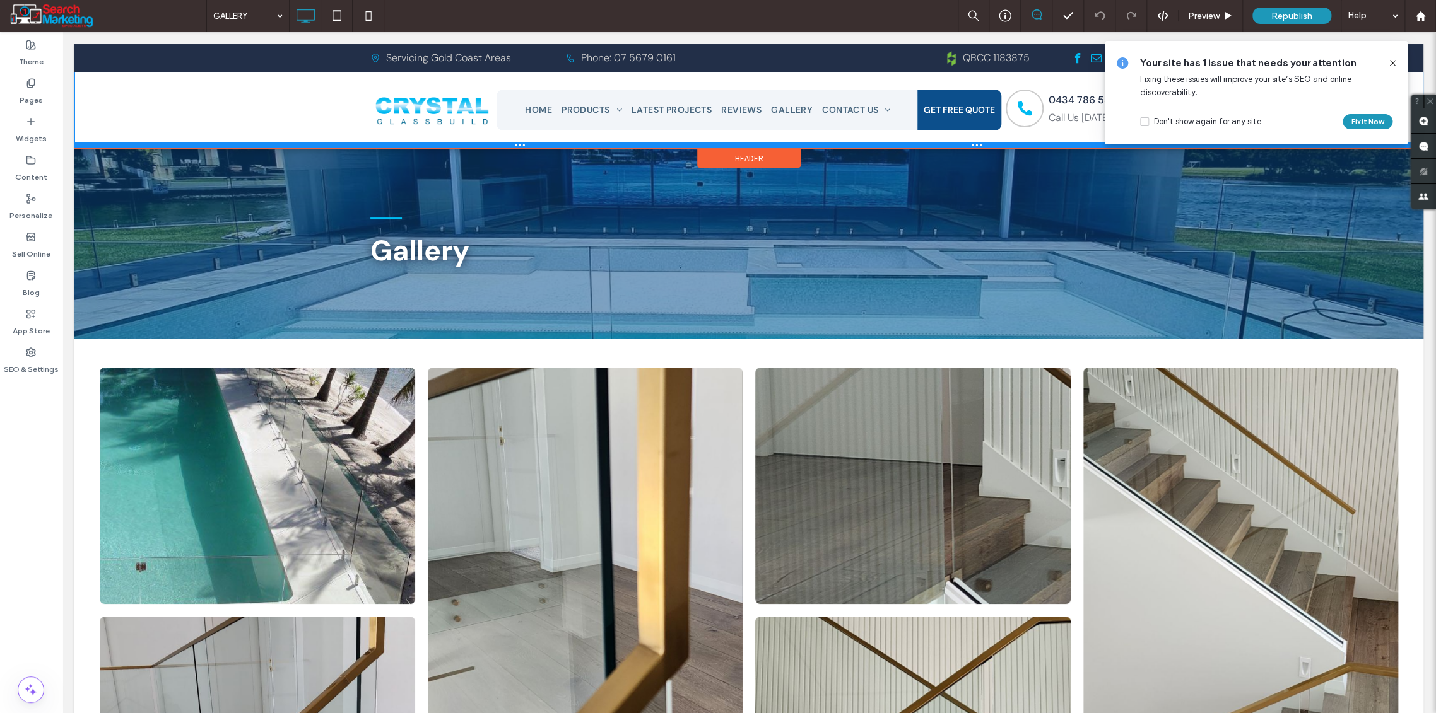
click at [978, 144] on div at bounding box center [748, 145] width 1349 height 6
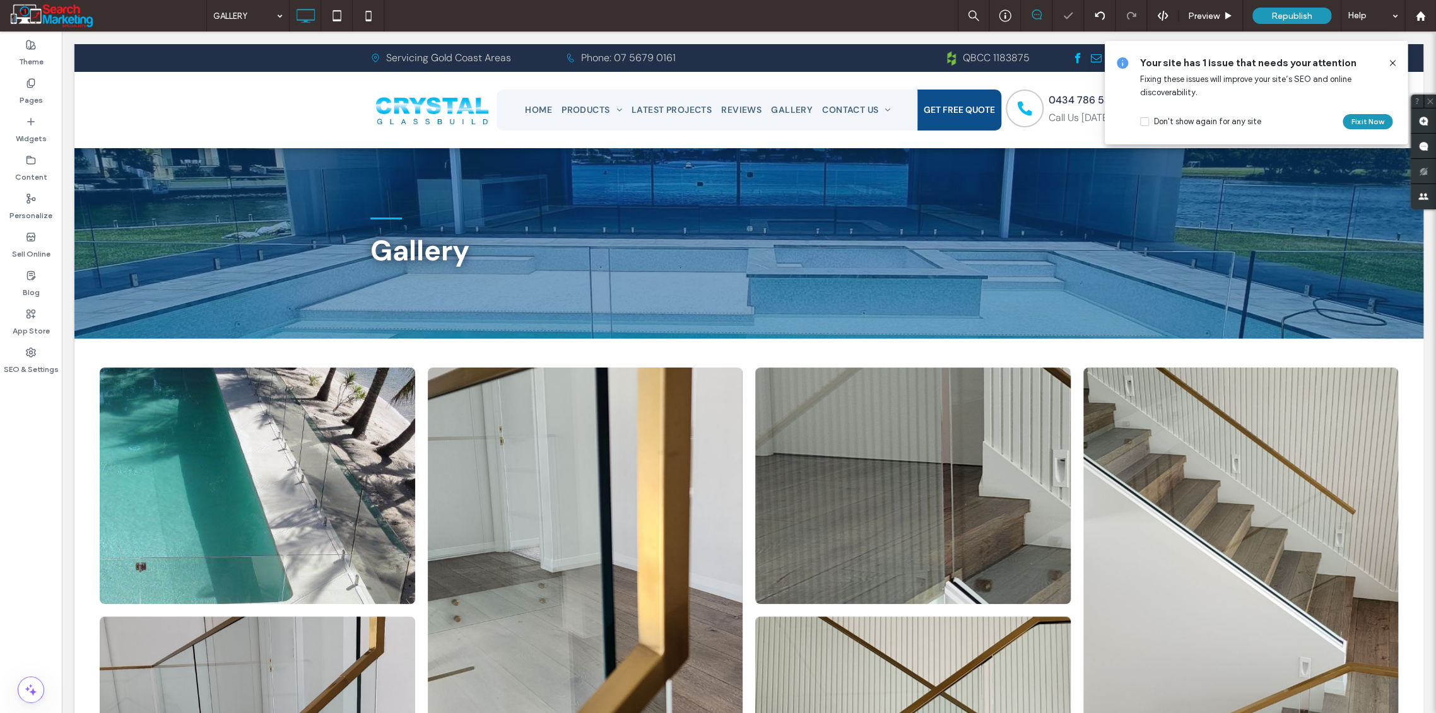
click at [1390, 62] on icon at bounding box center [1392, 63] width 10 height 10
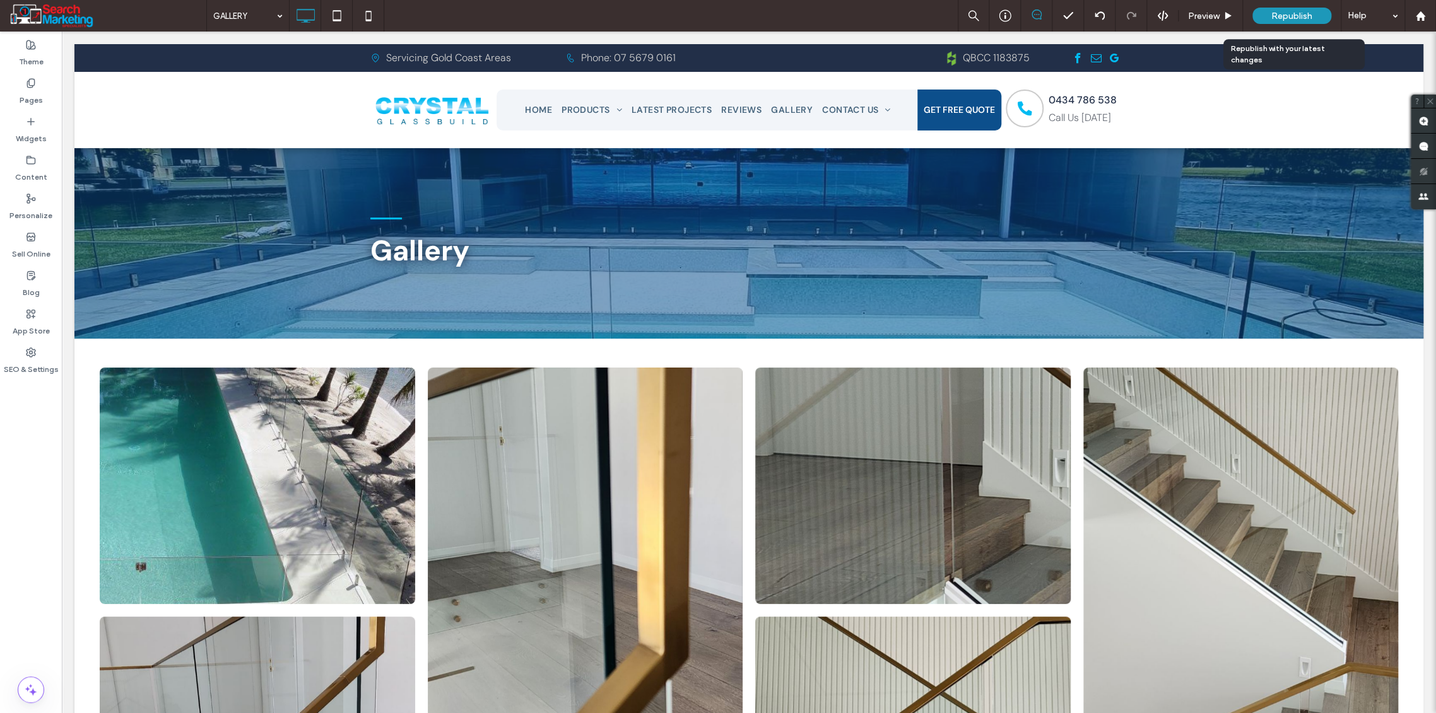
click at [1289, 11] on span "Republish" at bounding box center [1291, 16] width 41 height 11
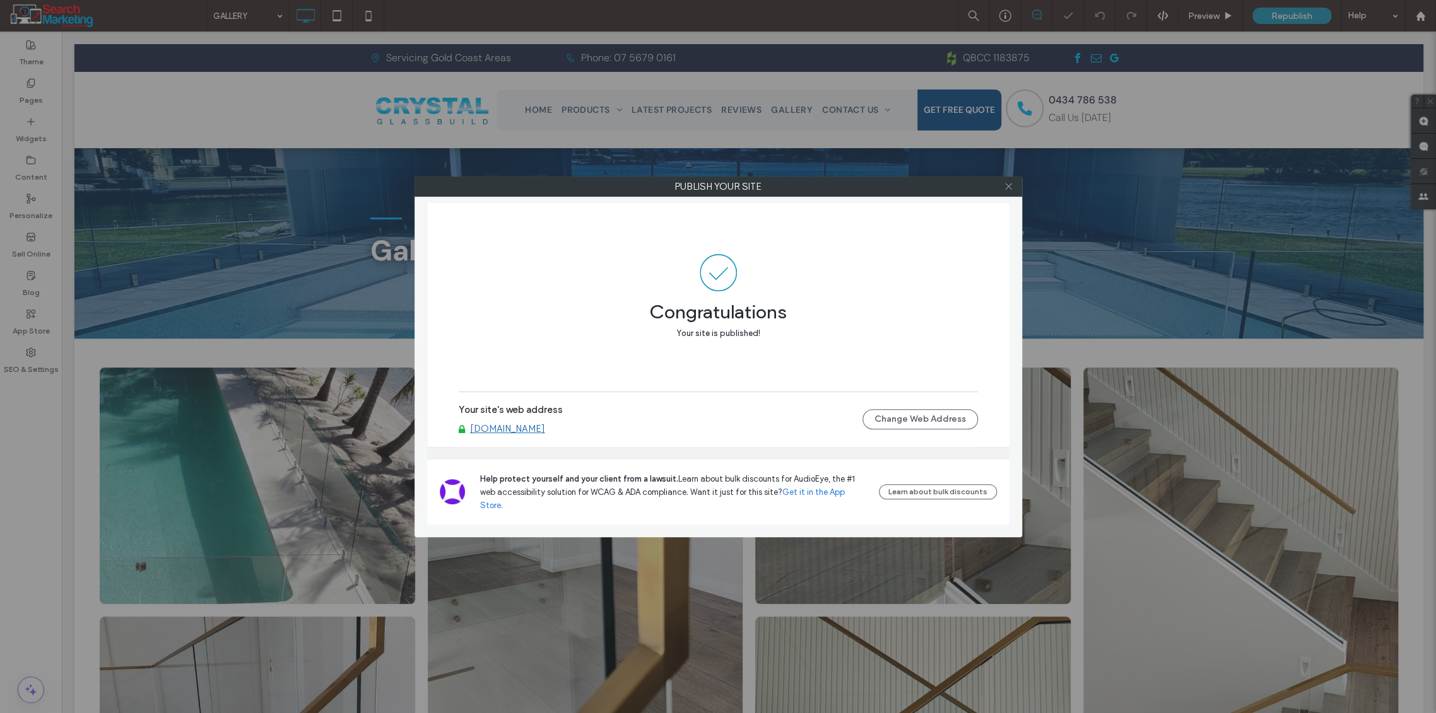
click at [1009, 184] on icon at bounding box center [1008, 186] width 9 height 9
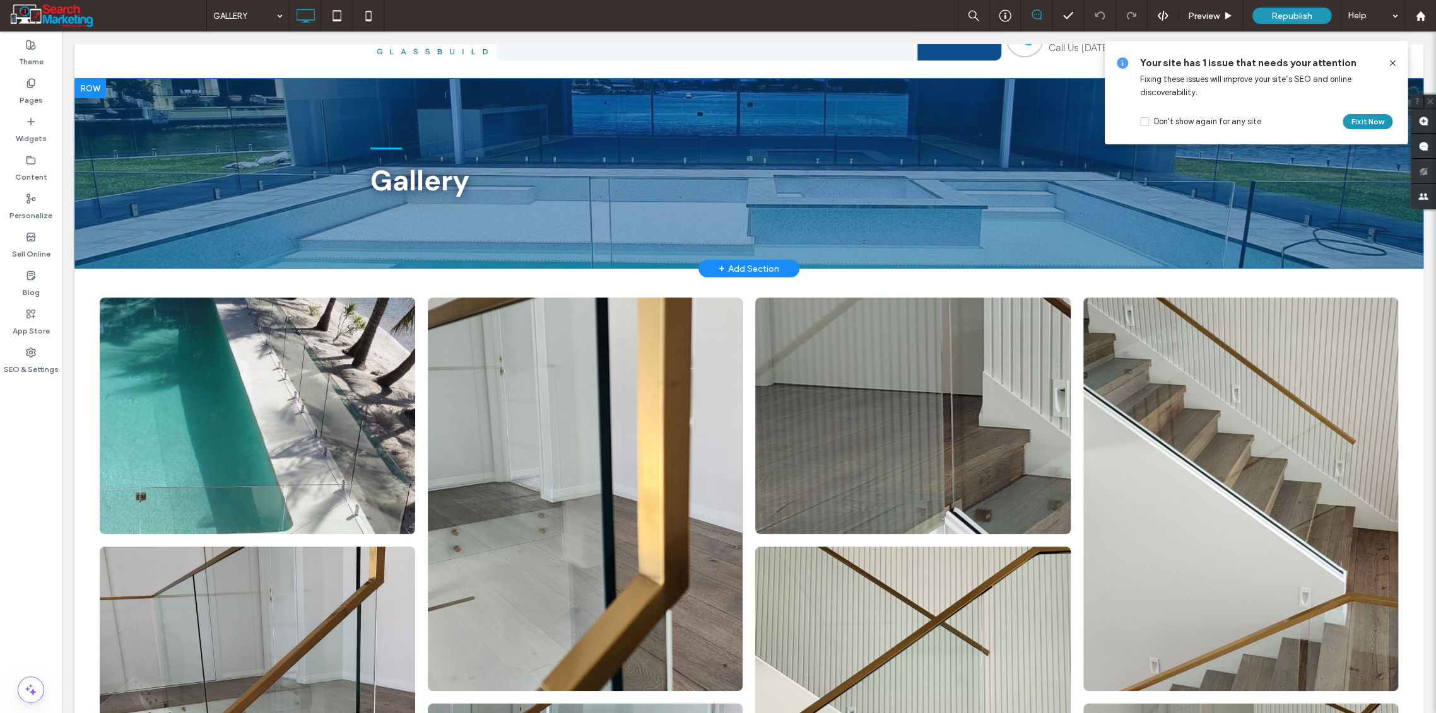
scroll to position [0, 0]
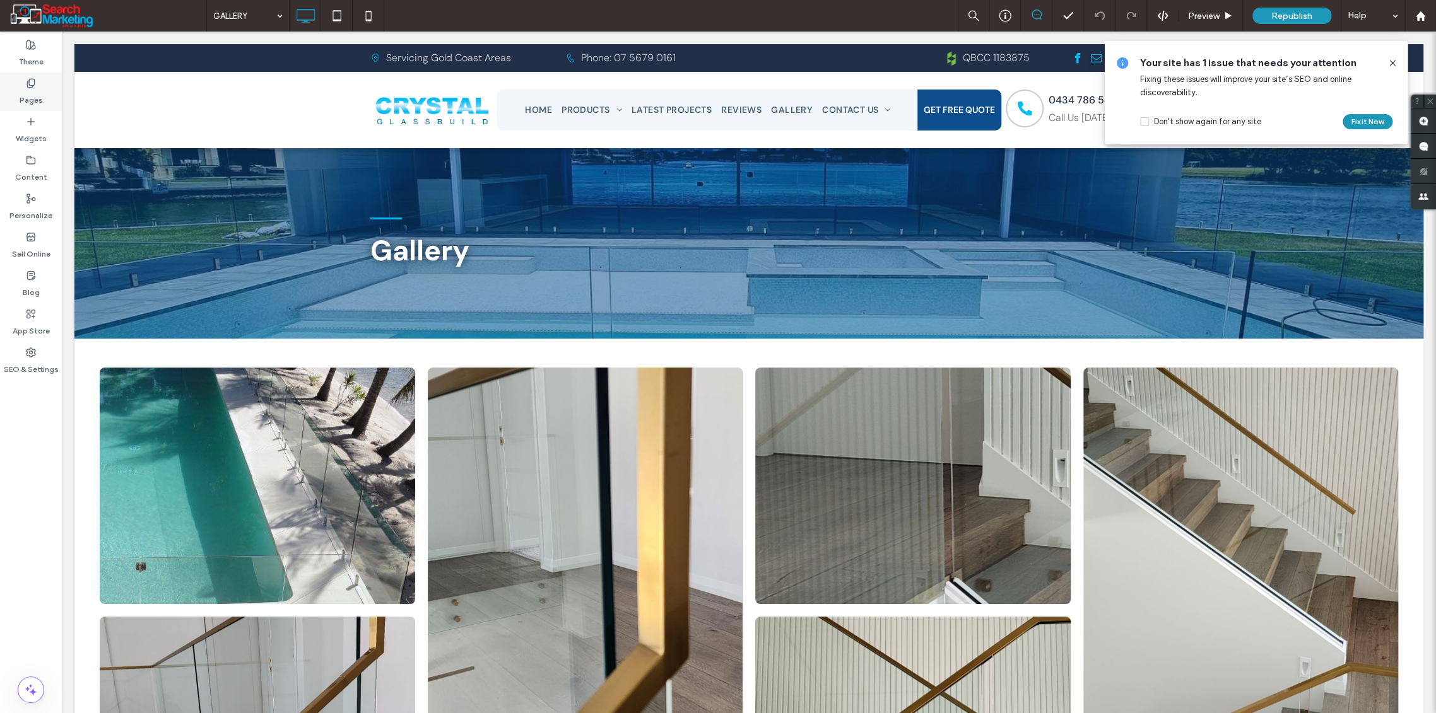
click at [29, 94] on label "Pages" at bounding box center [31, 97] width 23 height 18
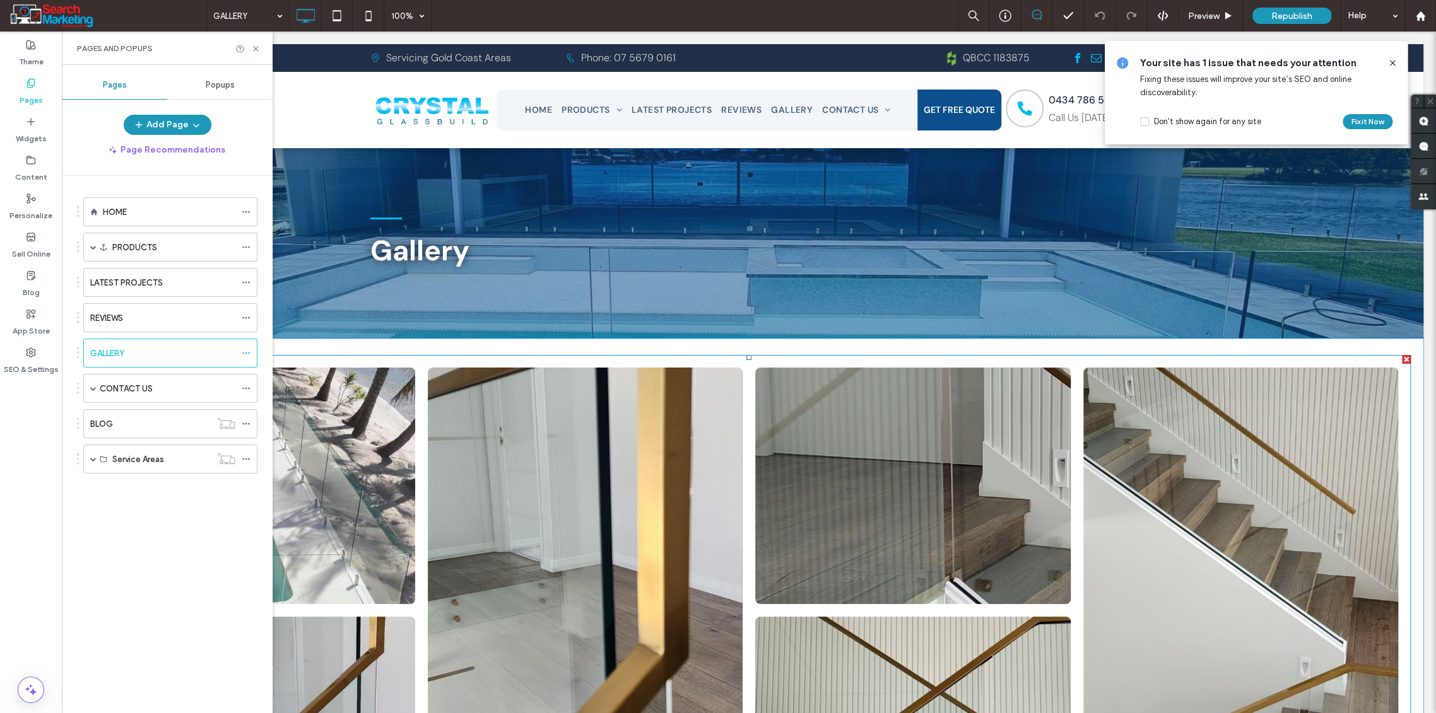
click at [360, 492] on link at bounding box center [257, 486] width 315 height 237
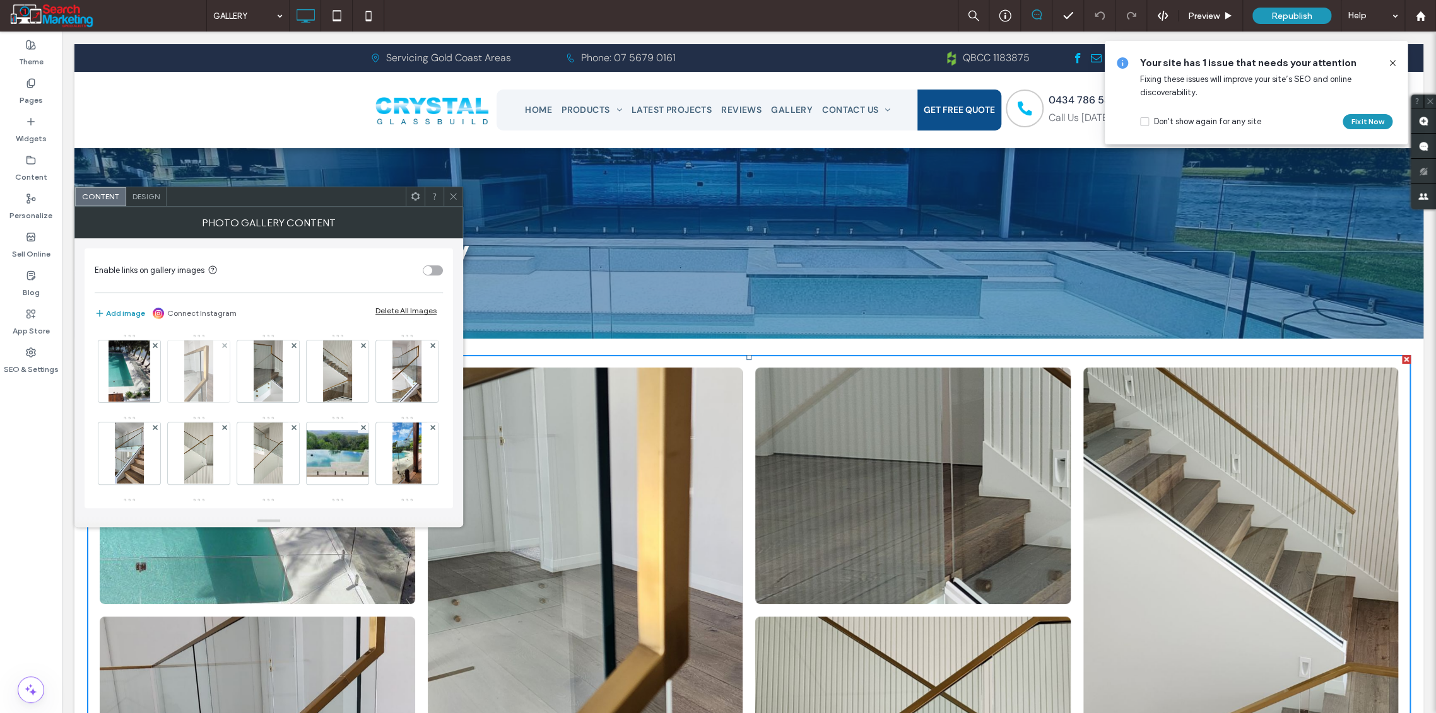
click at [202, 394] on img at bounding box center [198, 372] width 29 height 62
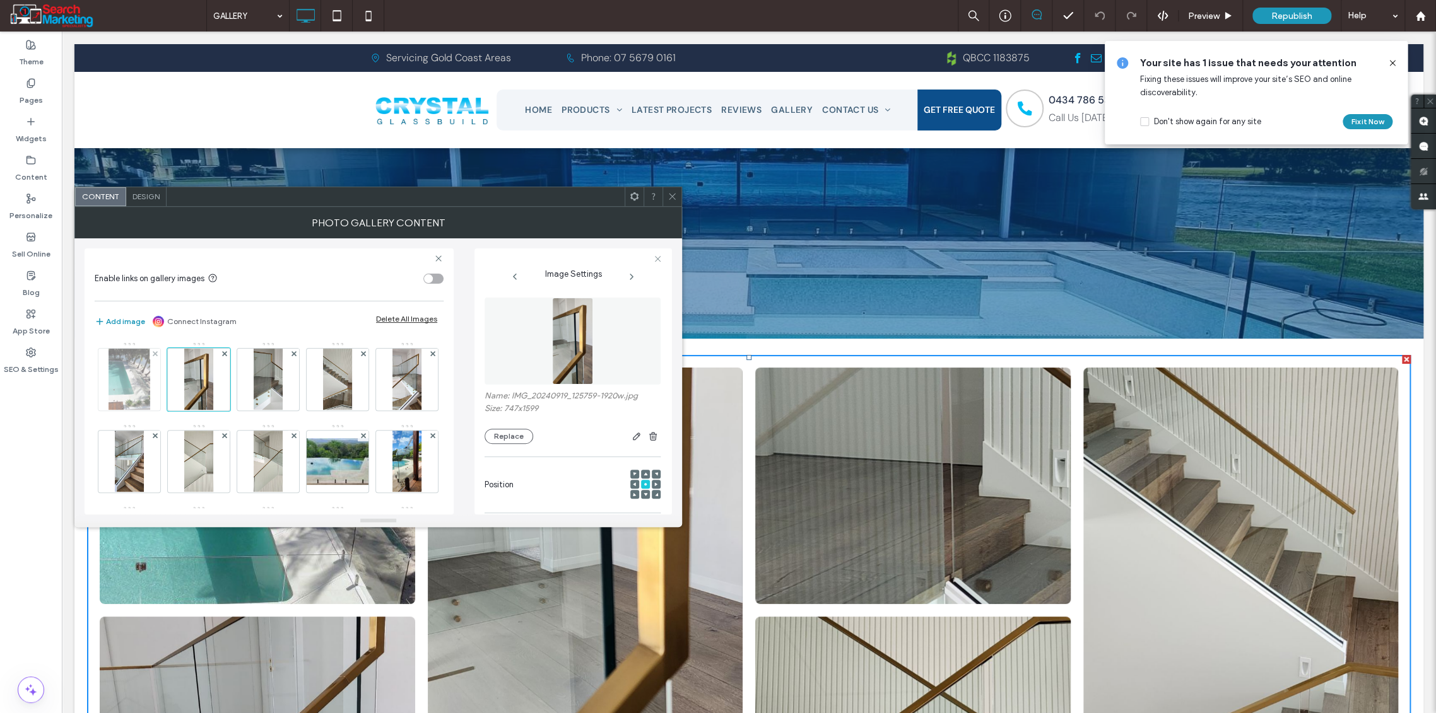
click at [132, 392] on img at bounding box center [128, 380] width 41 height 62
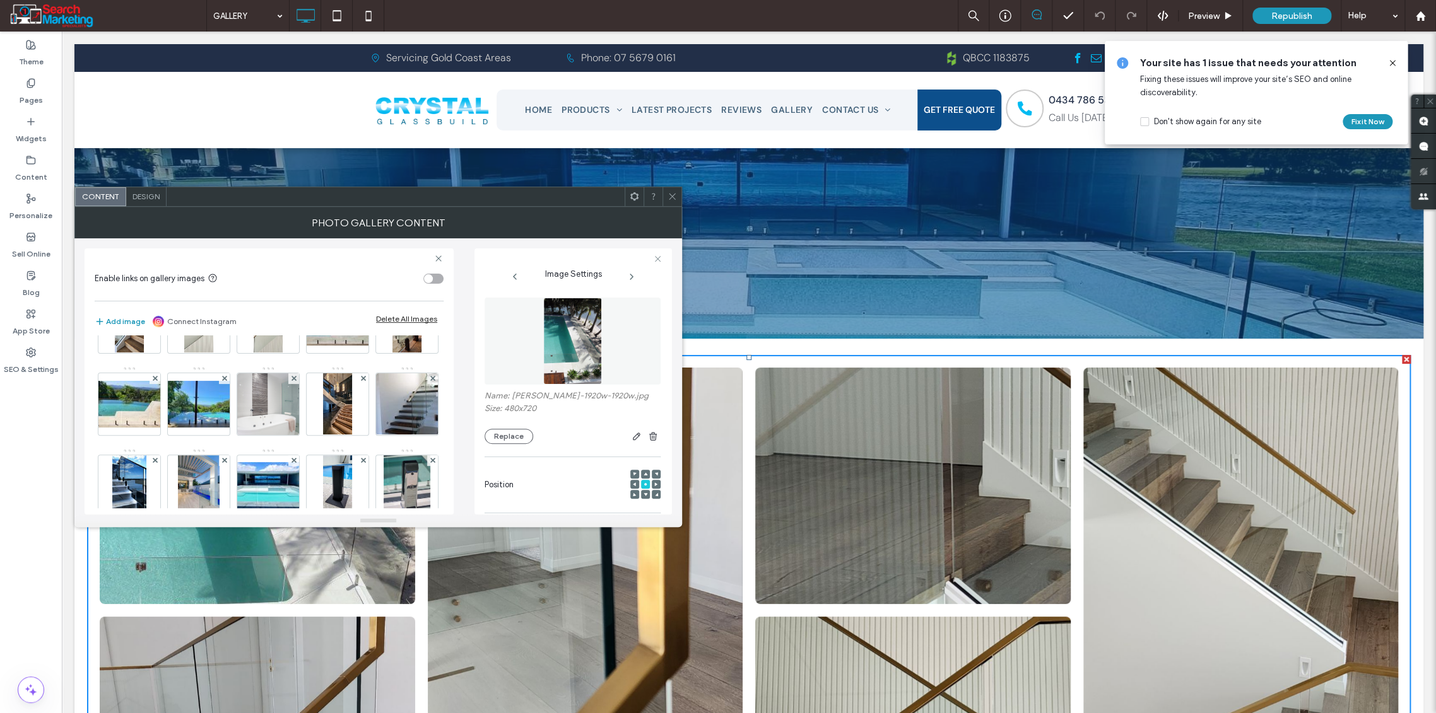
scroll to position [140, 0]
click at [392, 353] on img at bounding box center [406, 322] width 29 height 62
click at [287, 345] on img at bounding box center [337, 321] width 101 height 47
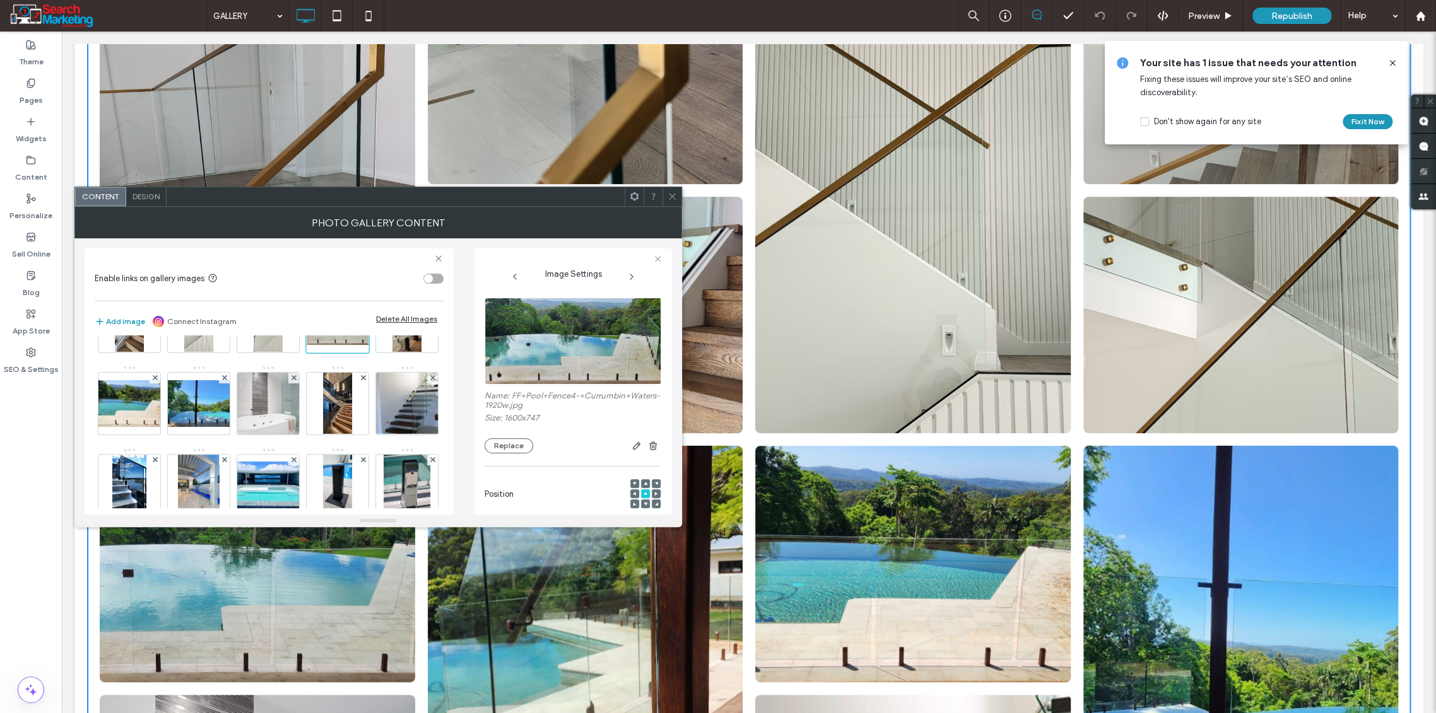
scroll to position [420, 0]
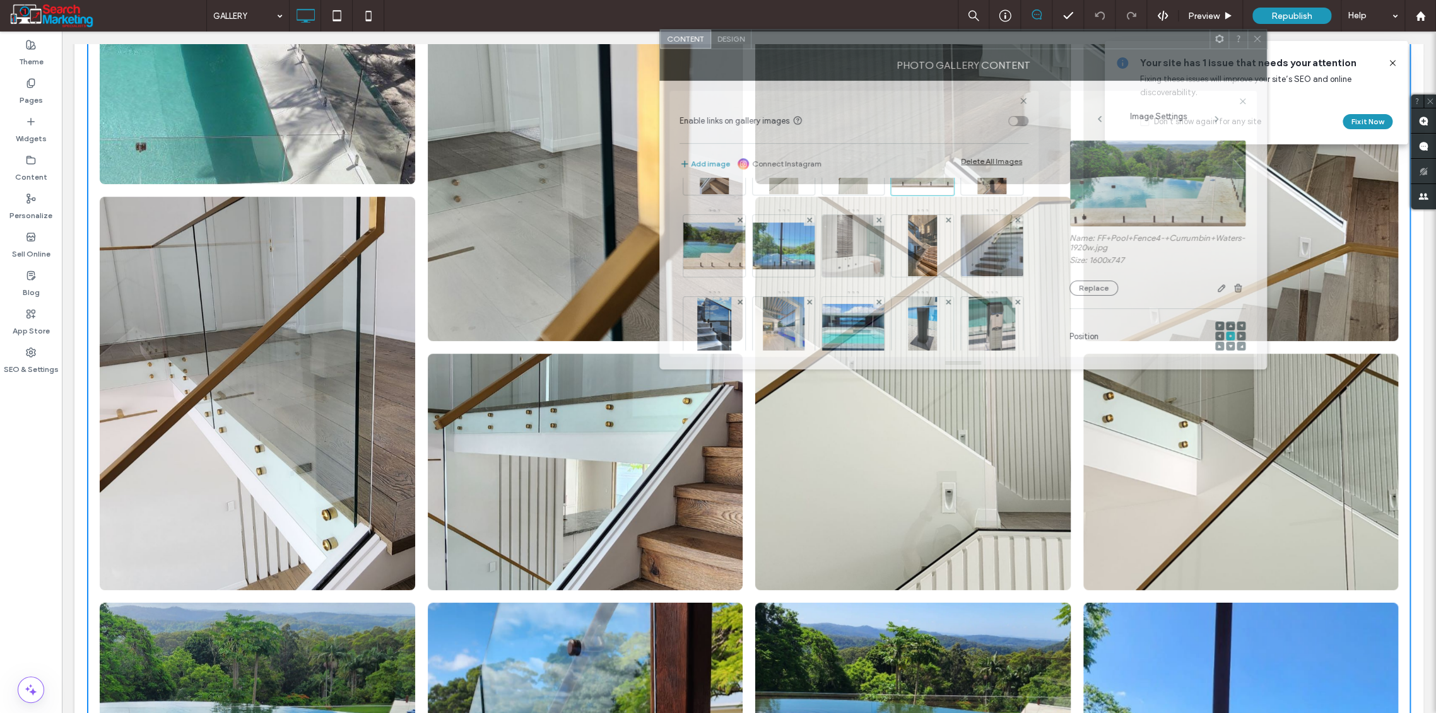
drag, startPoint x: 455, startPoint y: 193, endPoint x: 1055, endPoint y: 37, distance: 619.3
click at [1055, 37] on div at bounding box center [980, 39] width 458 height 19
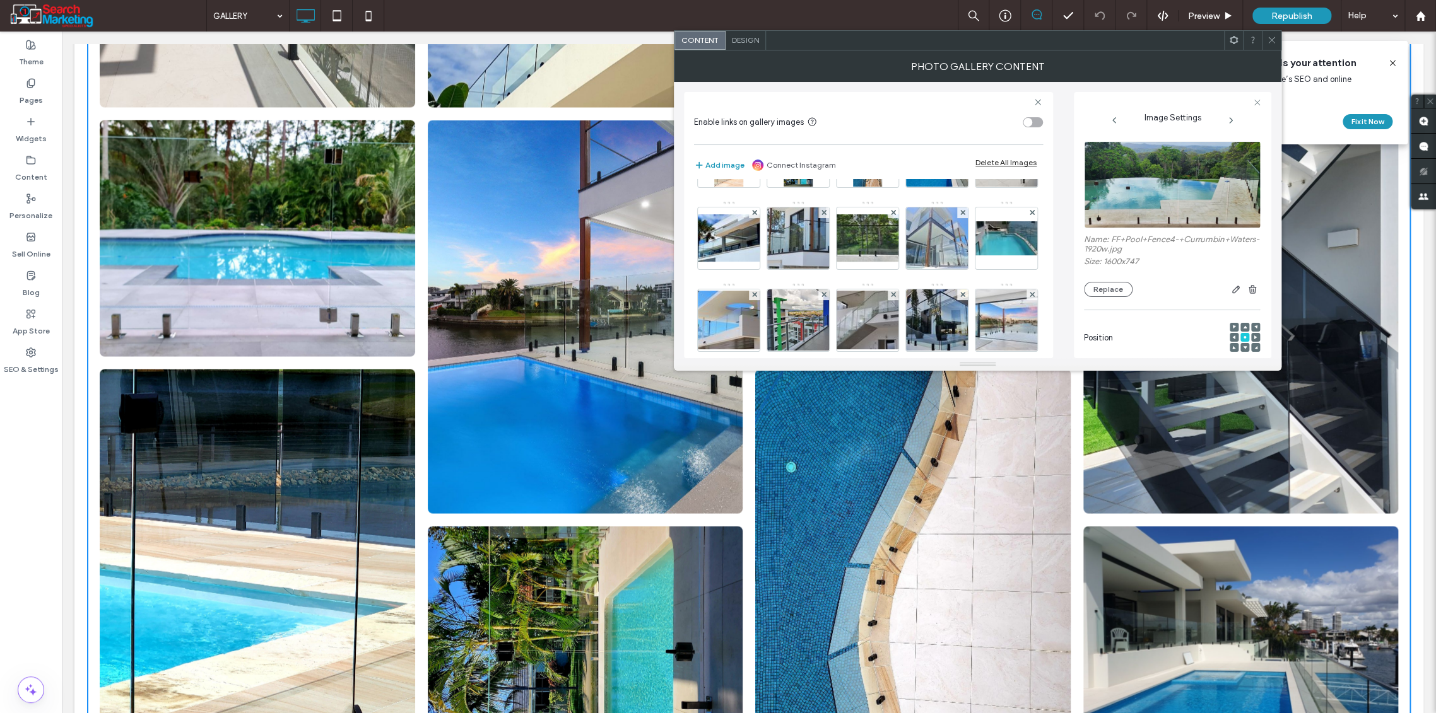
scroll to position [1121, 0]
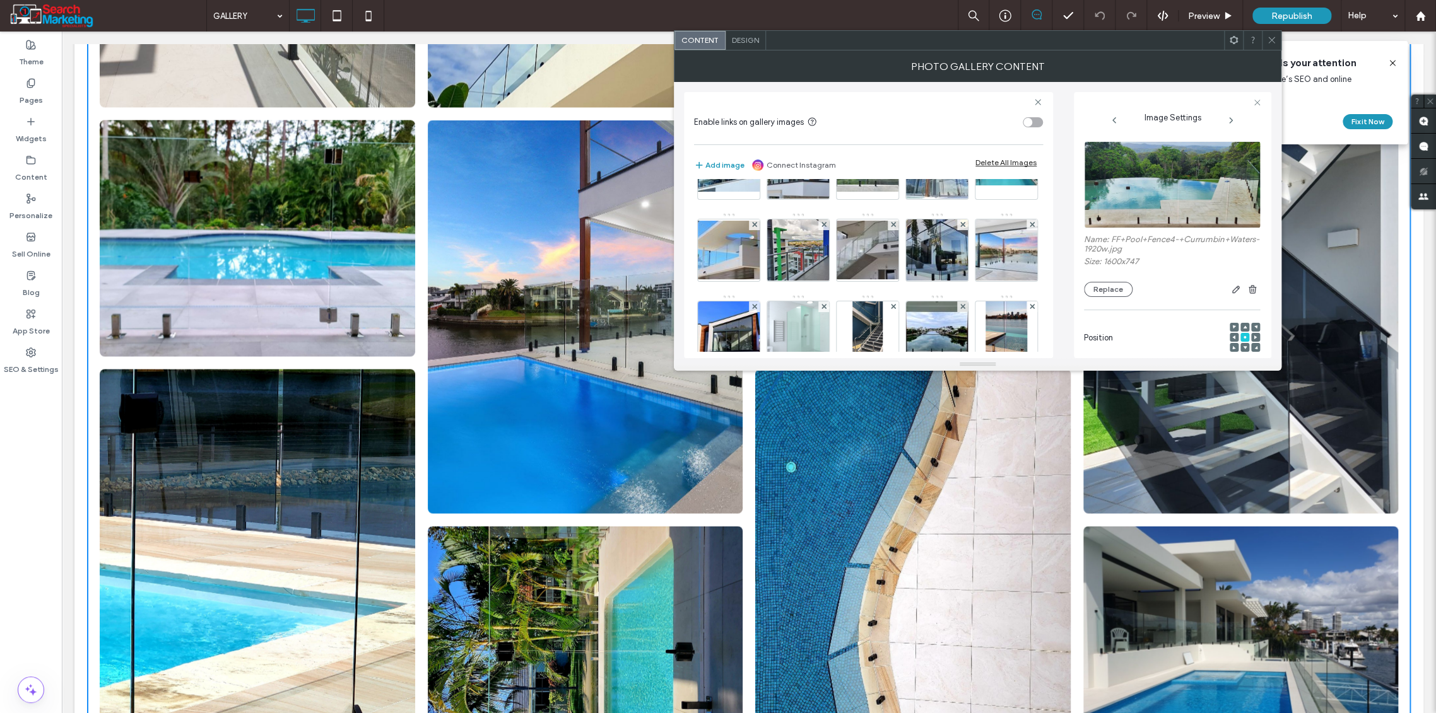
click at [822, 63] on icon at bounding box center [823, 60] width 5 height 5
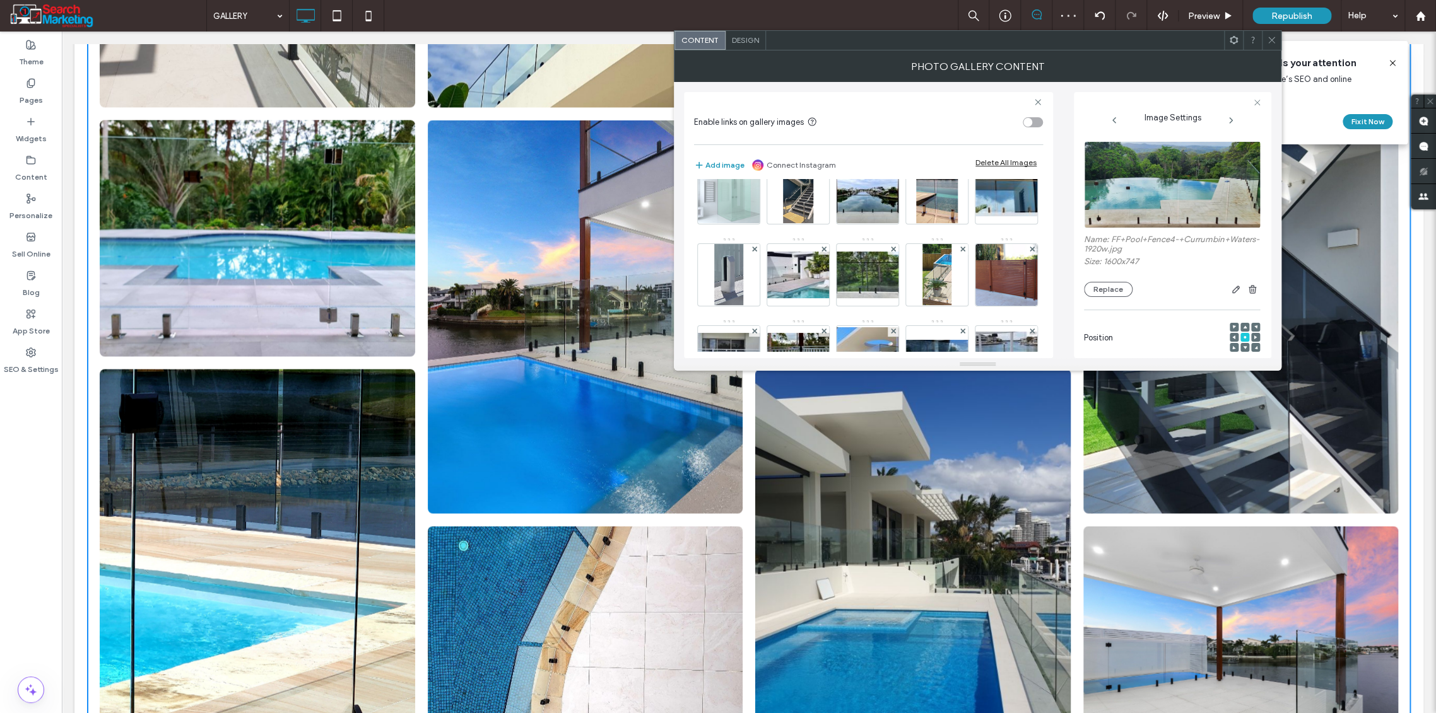
scroll to position [1402, 0]
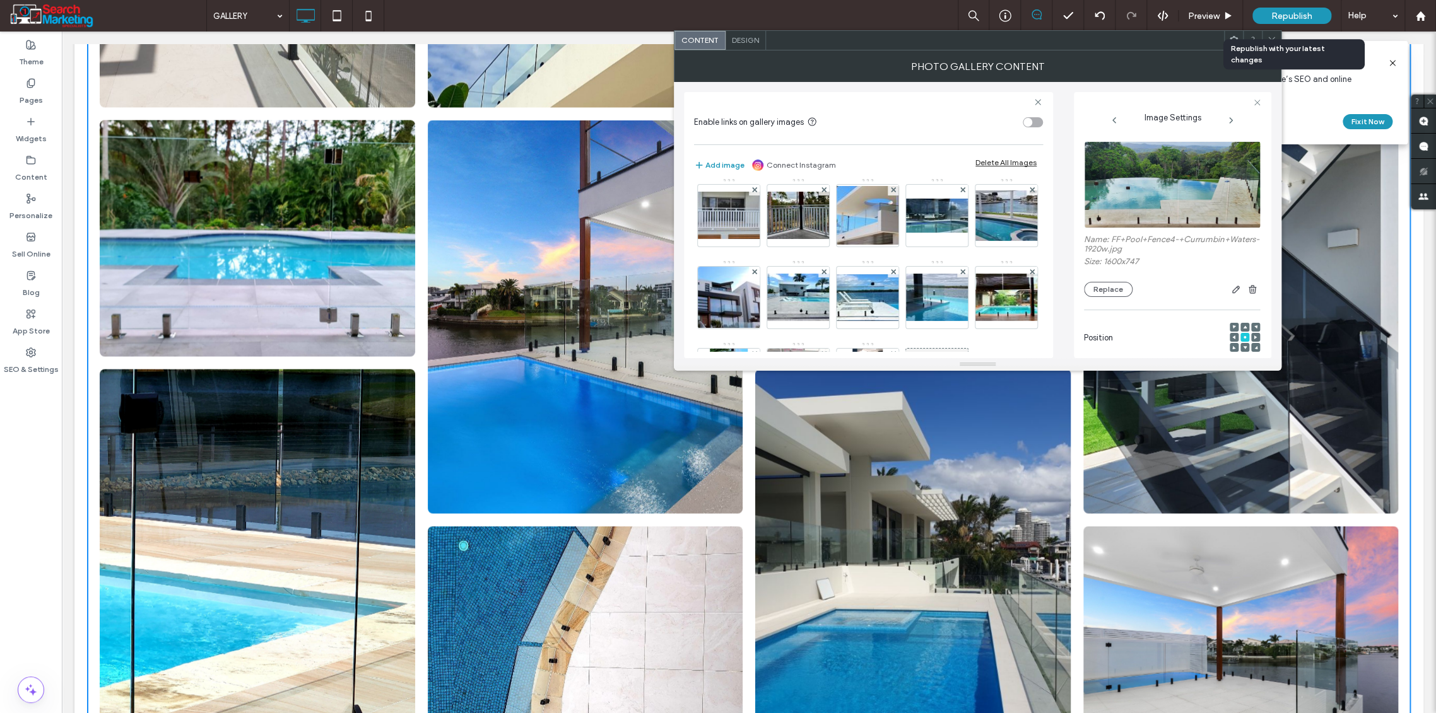
click at [1281, 14] on span "Republish" at bounding box center [1291, 16] width 41 height 11
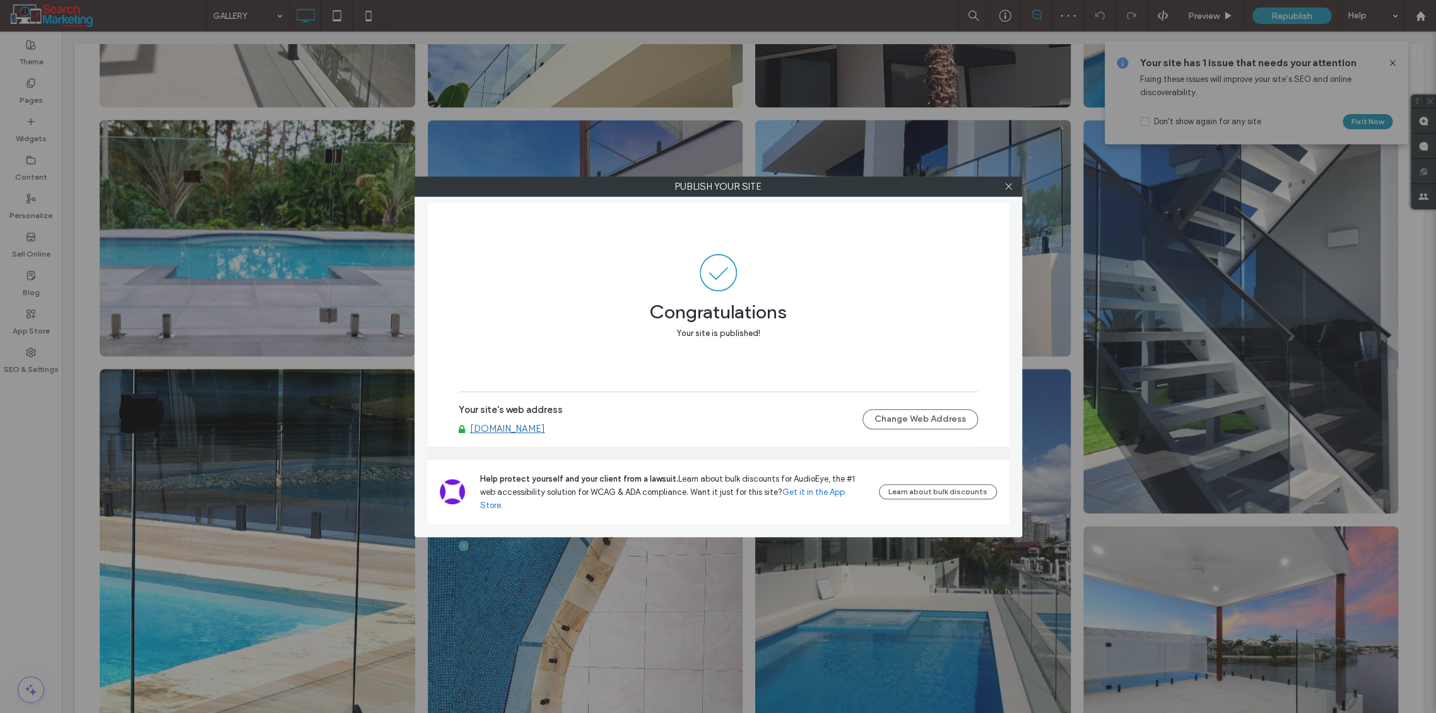
click at [1007, 186] on icon at bounding box center [1008, 186] width 9 height 9
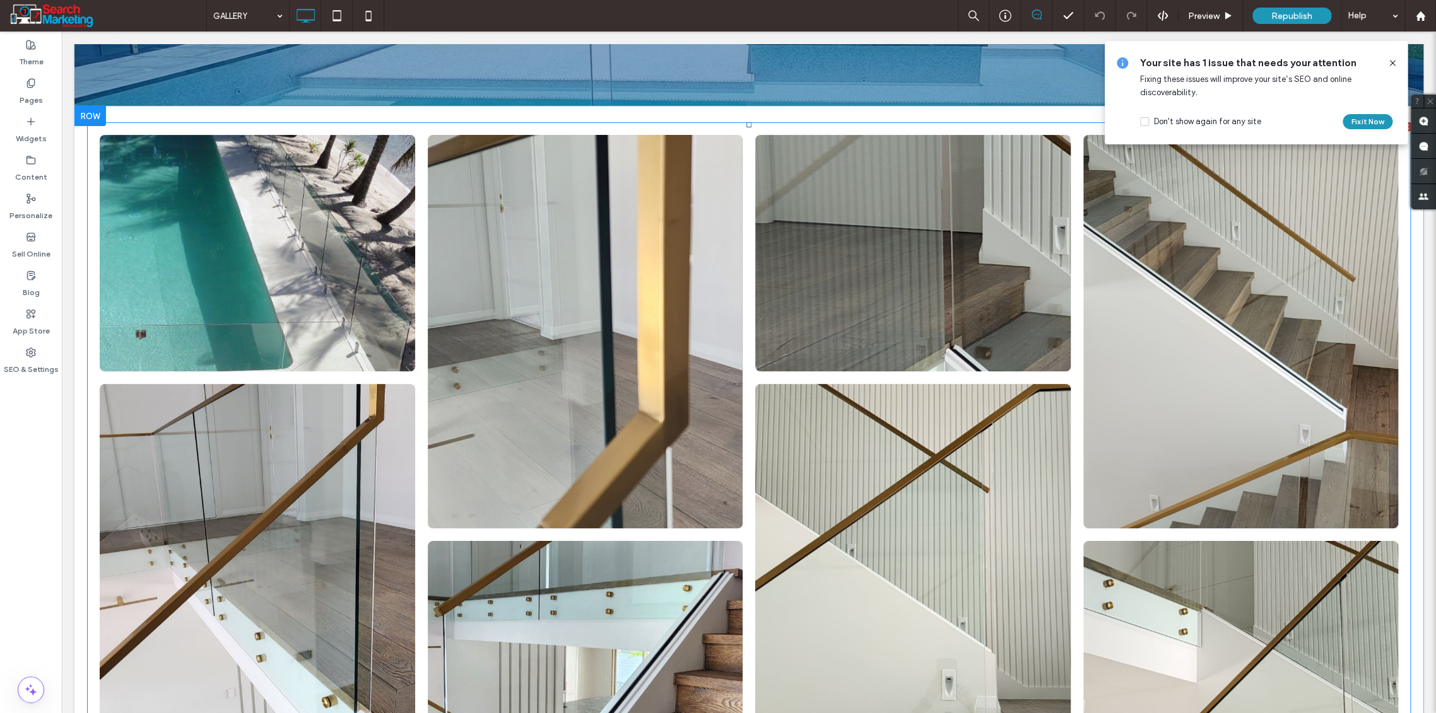
scroll to position [0, 0]
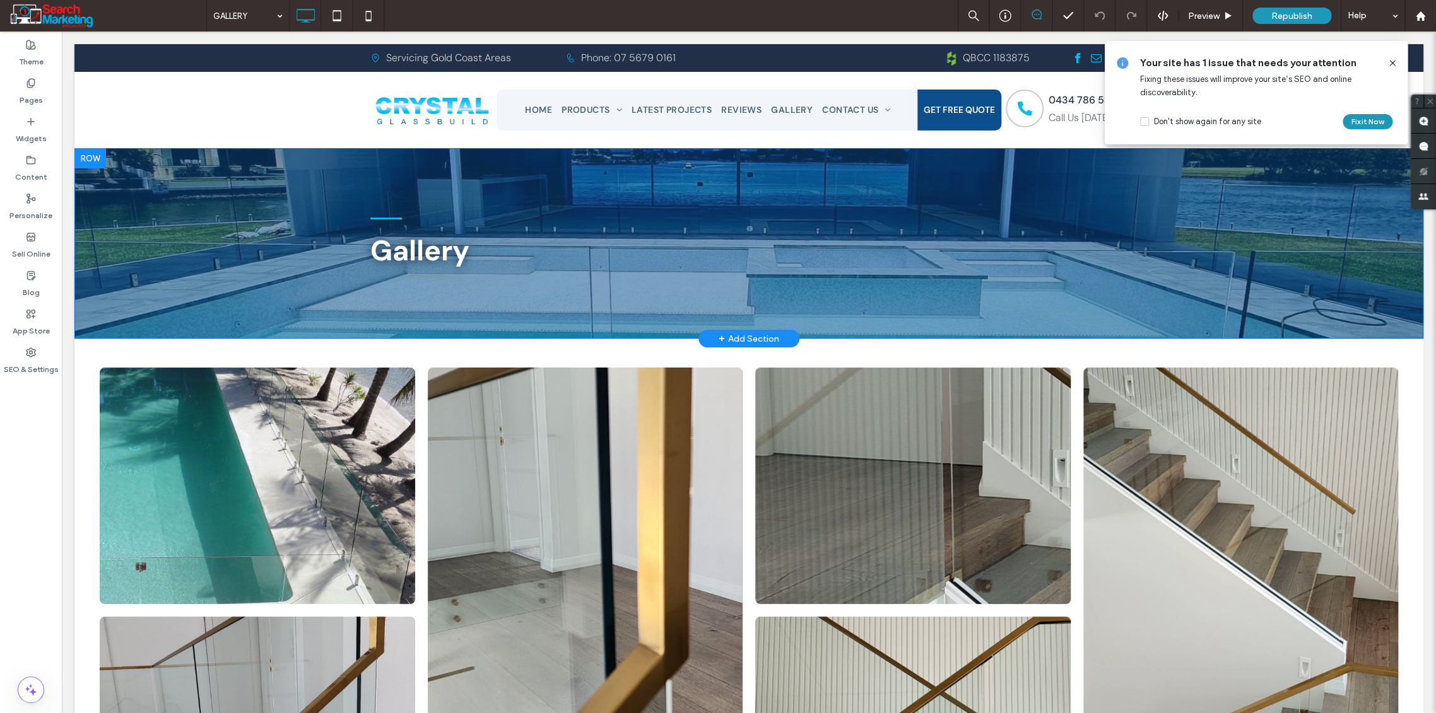
click at [235, 300] on div "Gallery Click To Paste Row + Add Section" at bounding box center [748, 243] width 1349 height 190
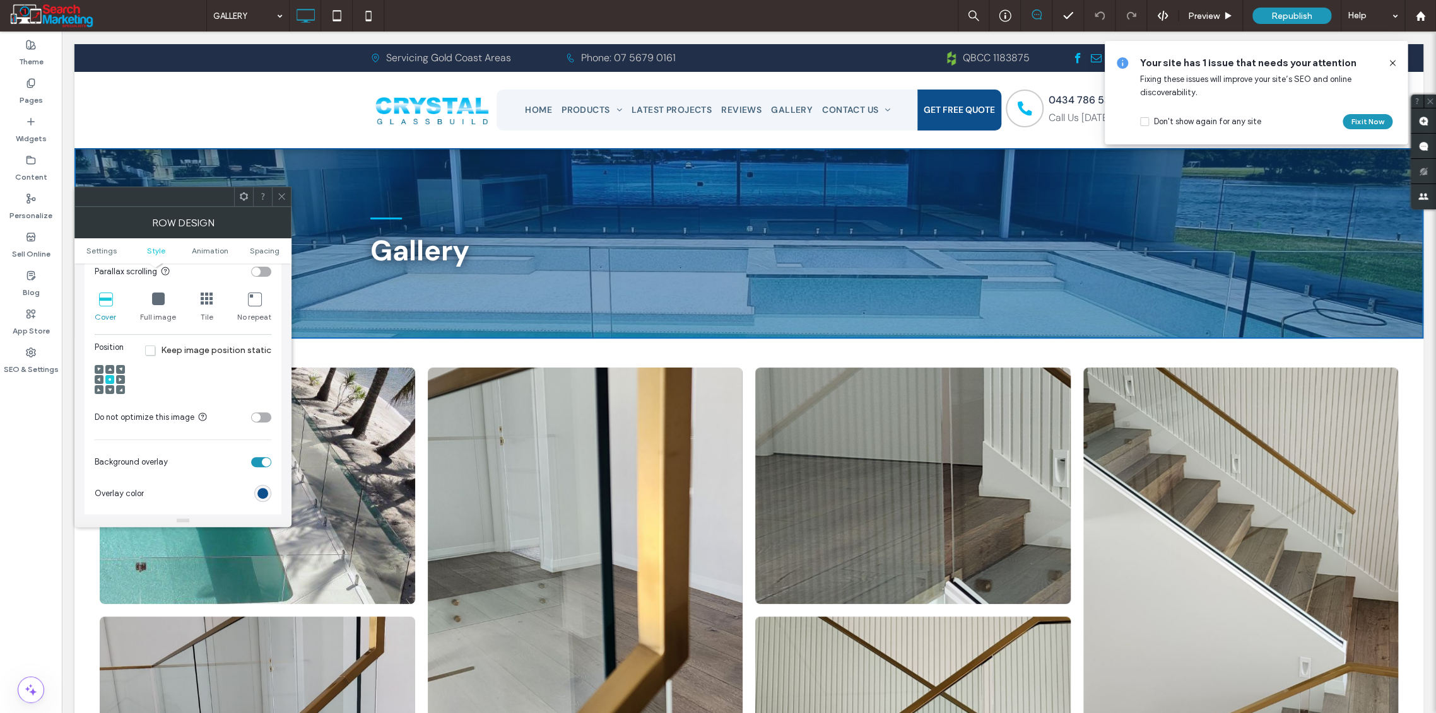
scroll to position [490, 0]
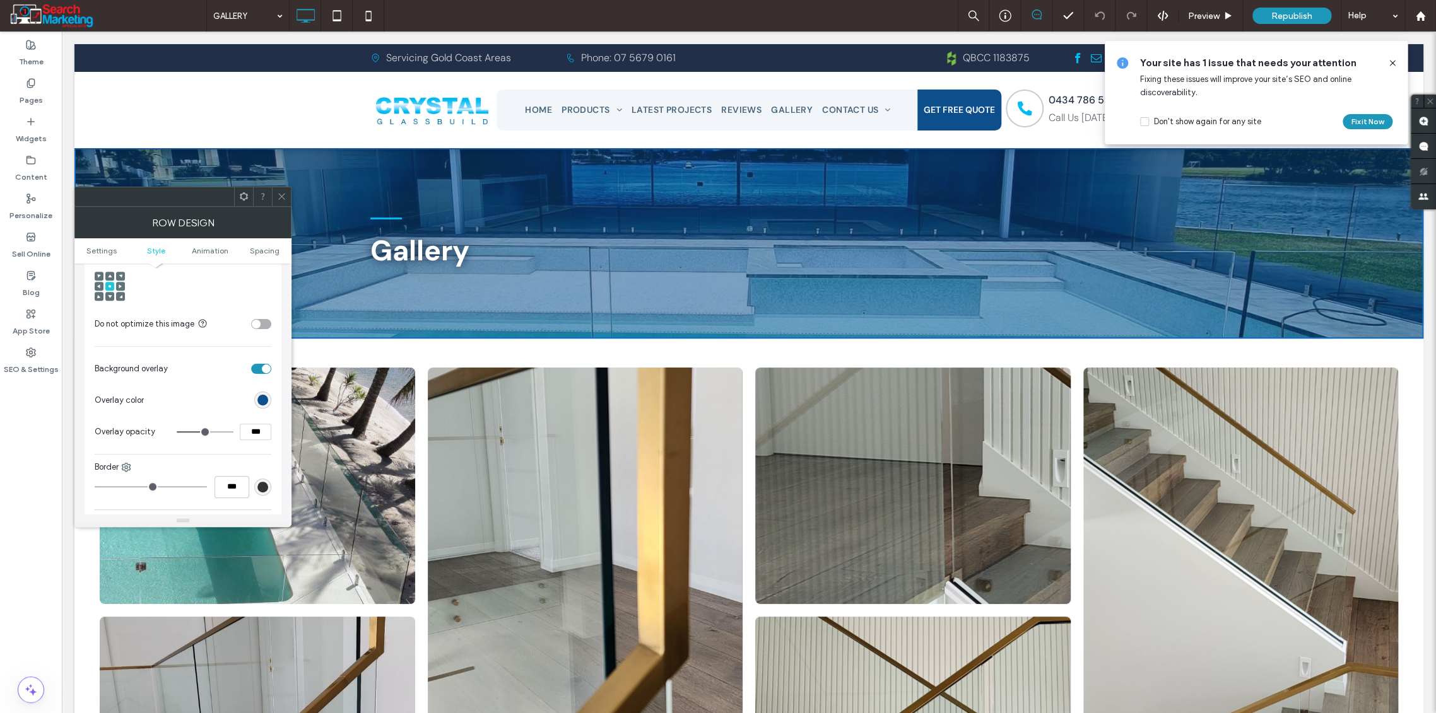
click at [255, 366] on div "toggle" at bounding box center [261, 369] width 20 height 10
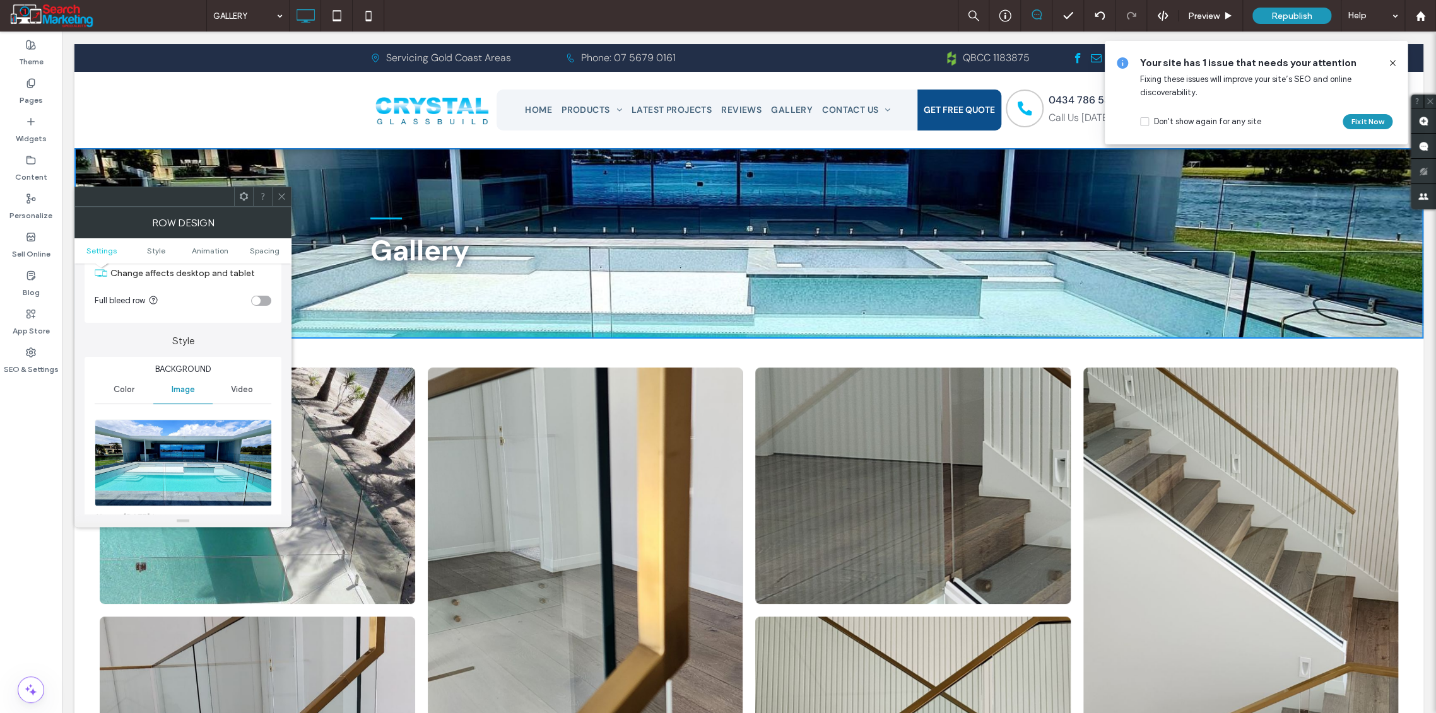
scroll to position [140, 0]
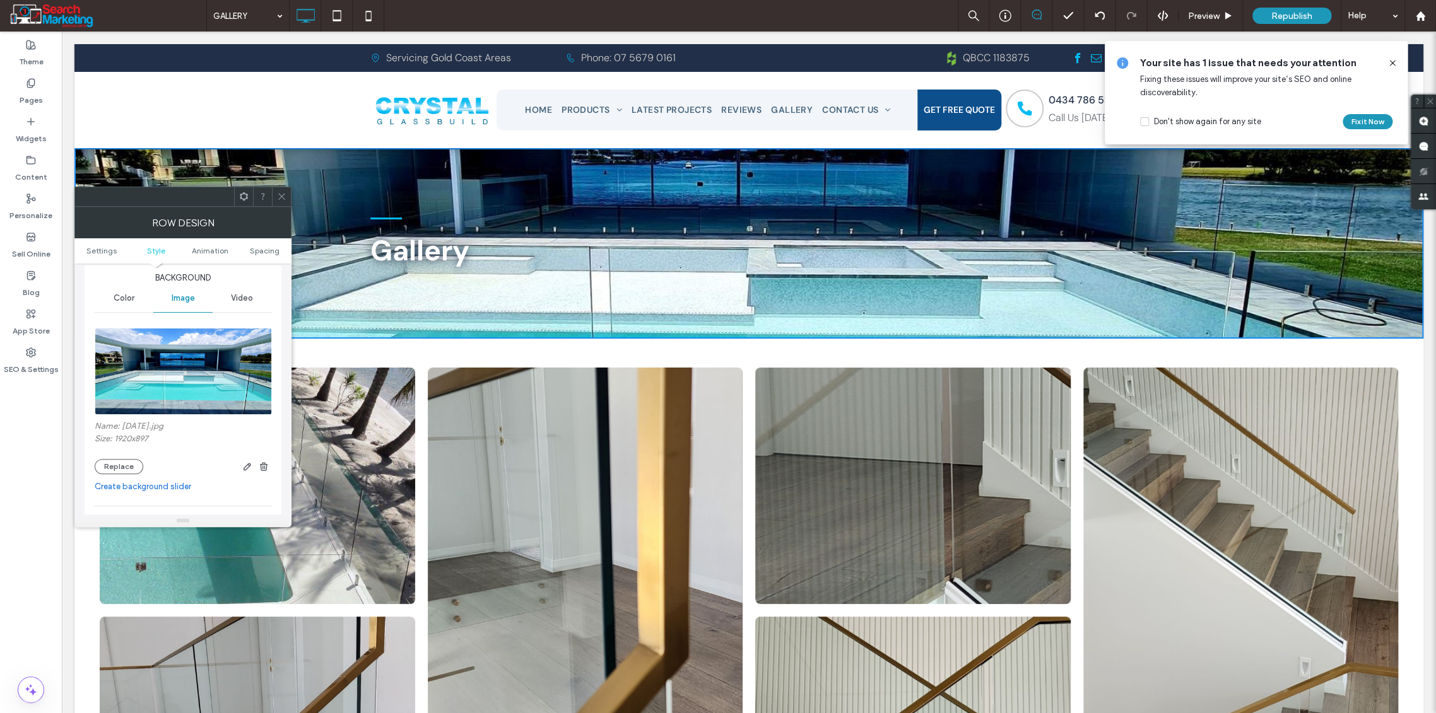
click at [189, 389] on img at bounding box center [184, 371] width 178 height 87
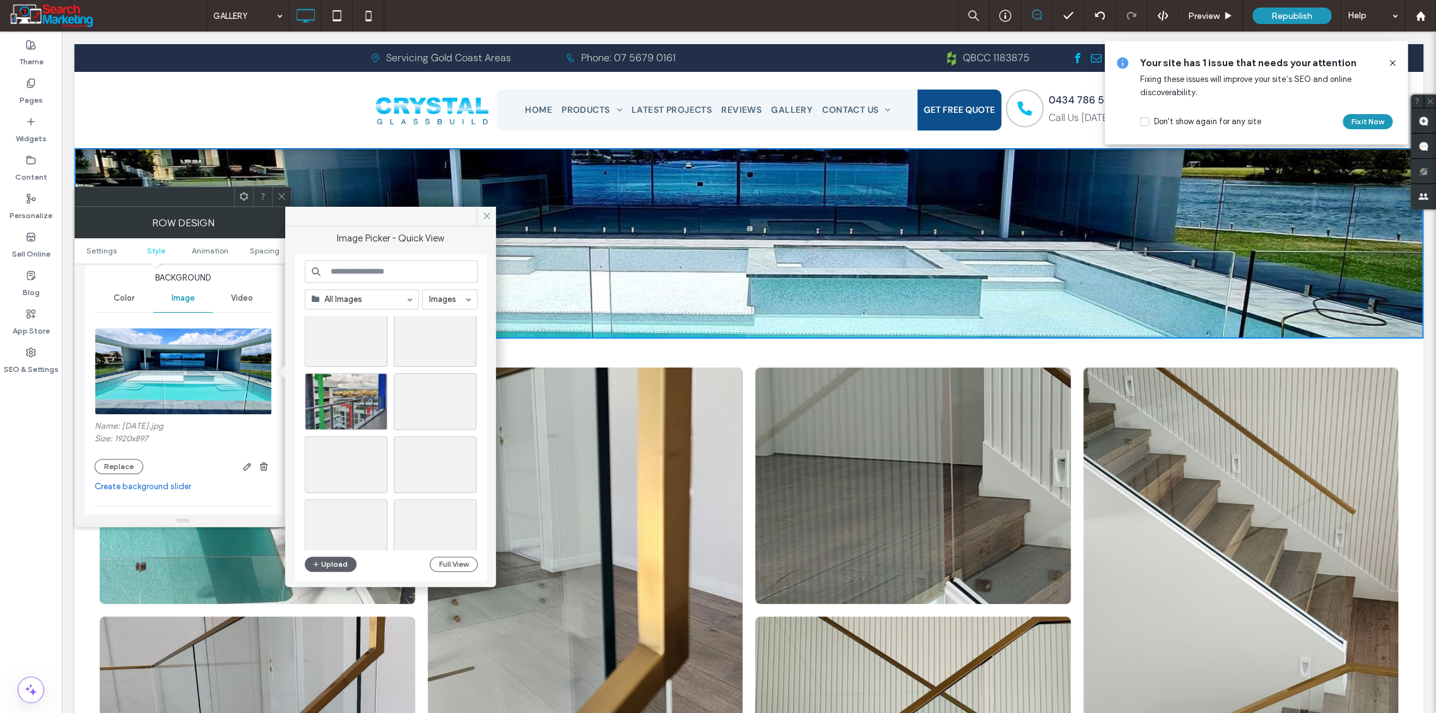
scroll to position [3022, 0]
drag, startPoint x: 484, startPoint y: 214, endPoint x: 421, endPoint y: 187, distance: 68.7
click at [484, 214] on use at bounding box center [486, 216] width 6 height 6
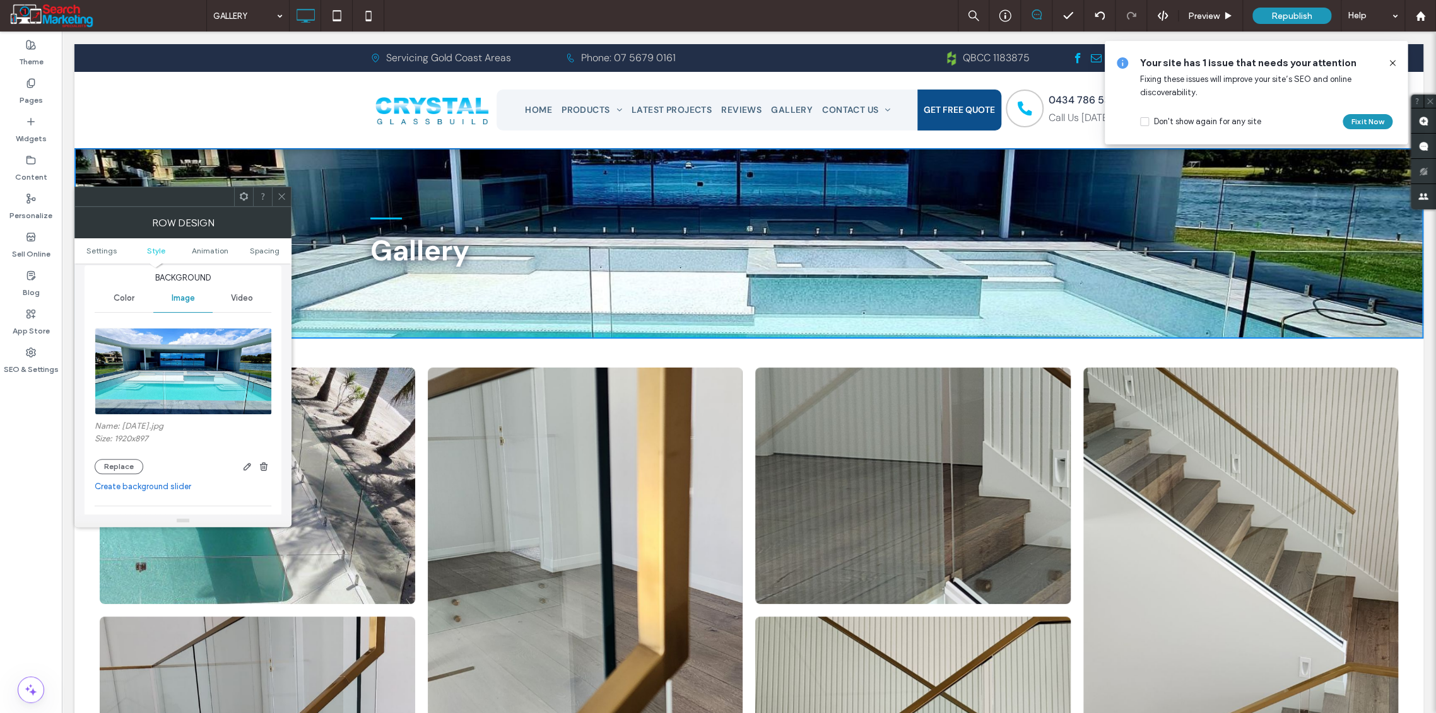
click at [281, 192] on icon at bounding box center [281, 196] width 9 height 9
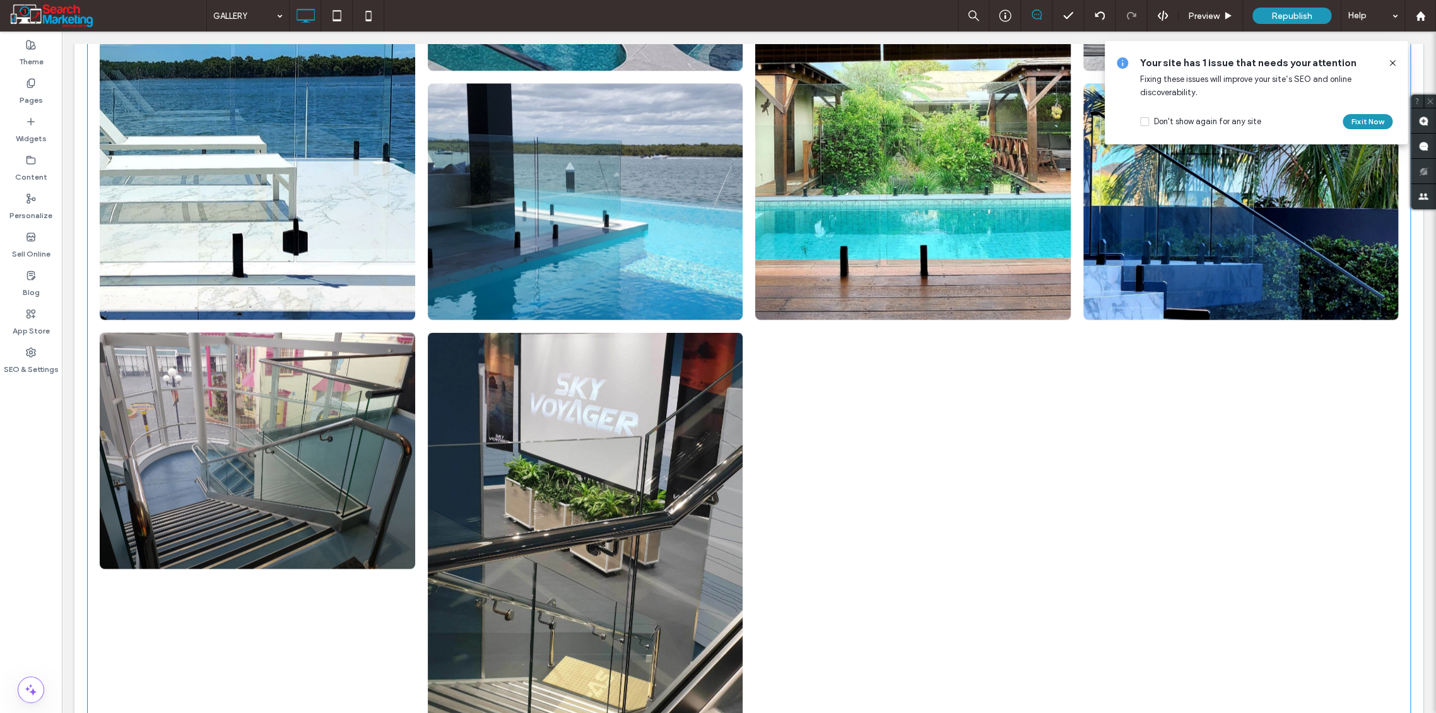
scroll to position [7920, 0]
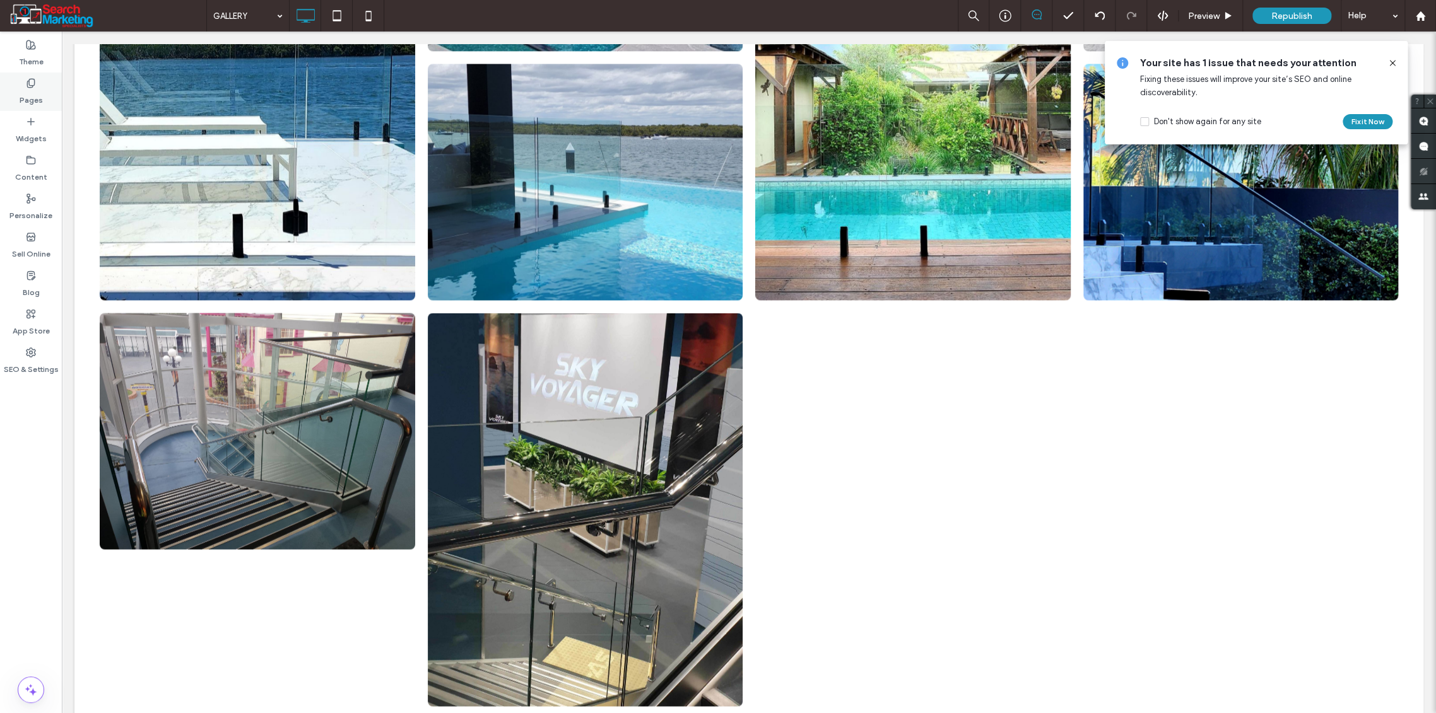
click at [25, 84] on div "Pages" at bounding box center [31, 92] width 62 height 38
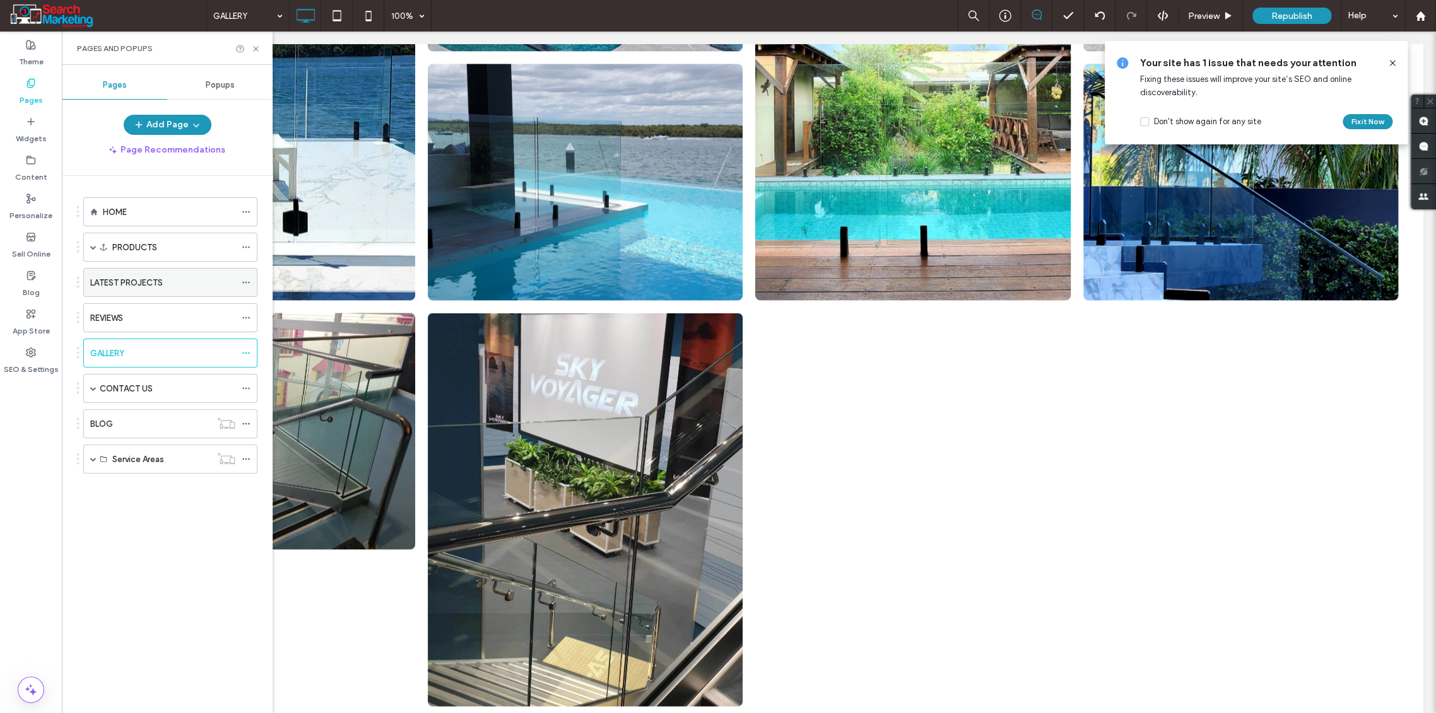
click at [134, 279] on label "LATEST PROJECTS" at bounding box center [126, 283] width 73 height 22
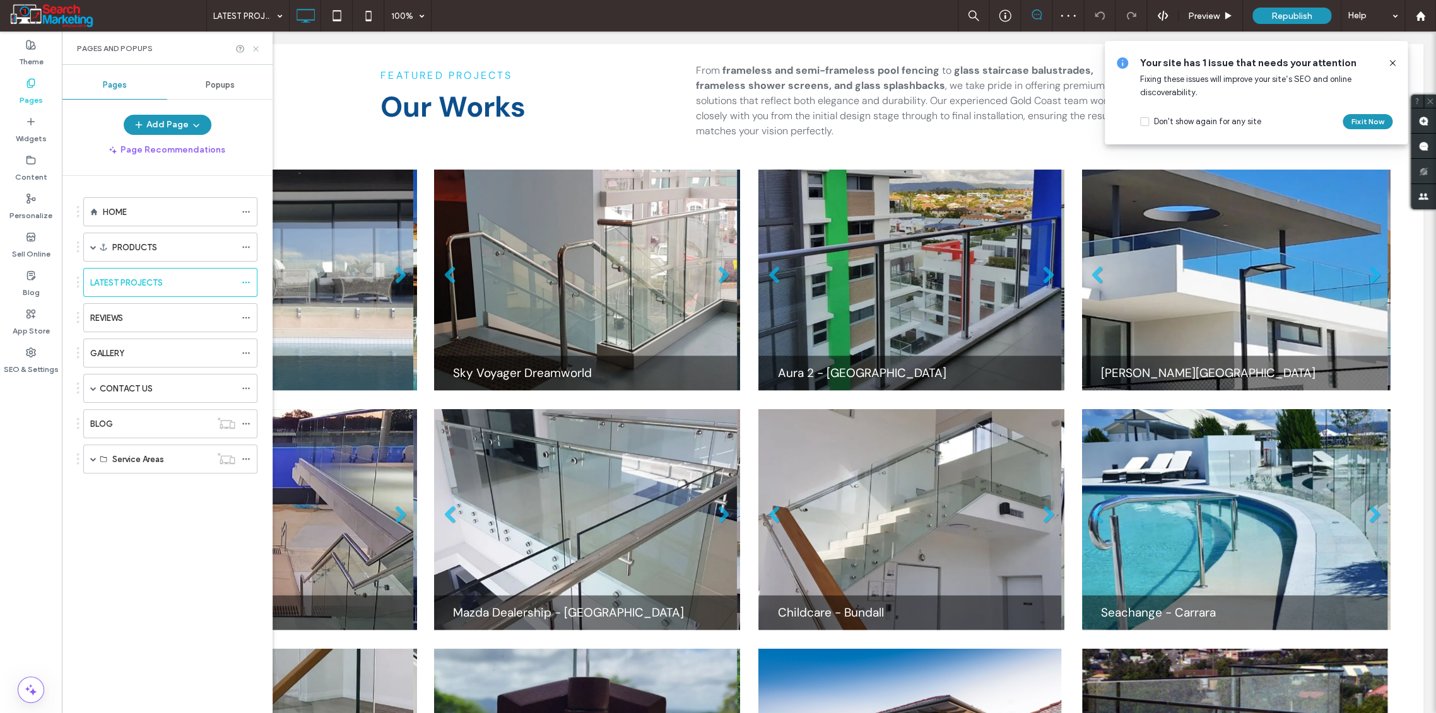
click at [257, 48] on icon at bounding box center [255, 48] width 9 height 9
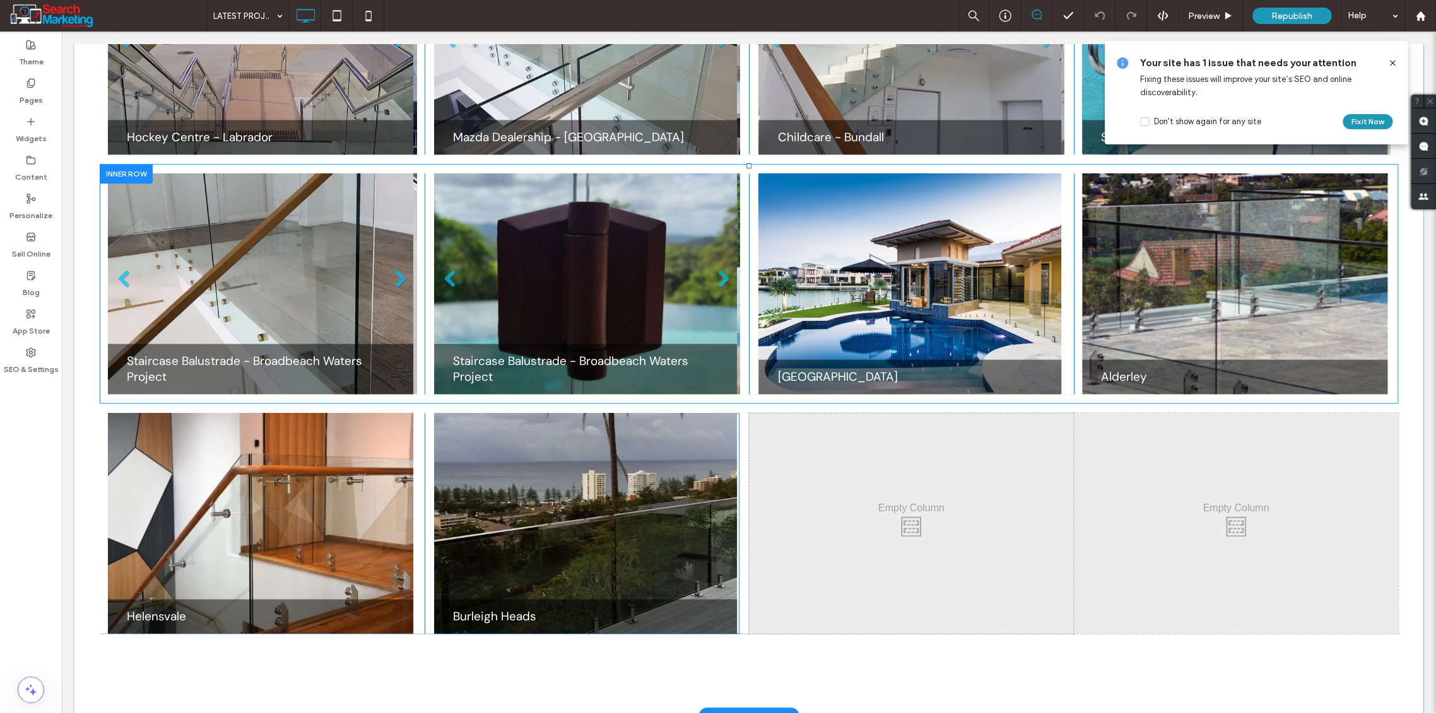
scroll to position [911, 0]
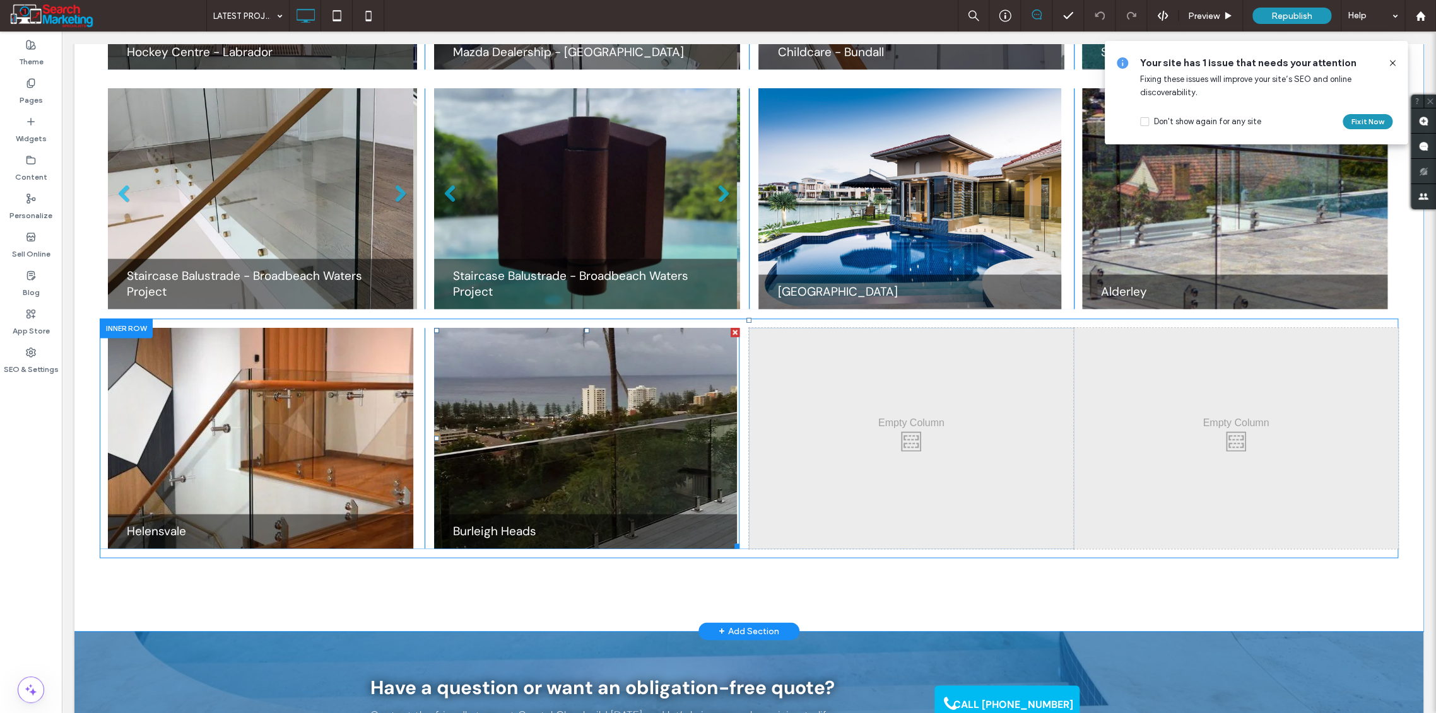
click at [580, 448] on li "Slide title Burleigh Heads Button" at bounding box center [585, 438] width 303 height 221
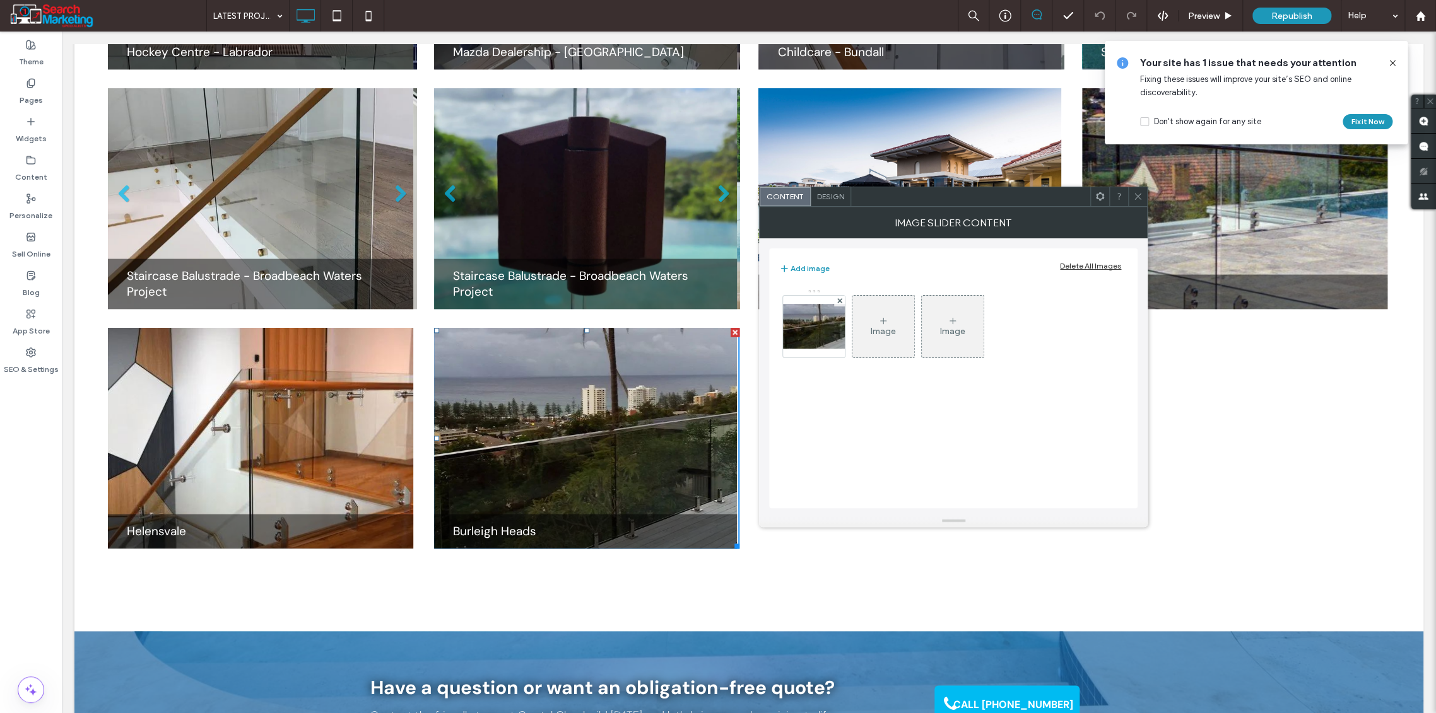
click at [1140, 196] on icon at bounding box center [1137, 196] width 9 height 9
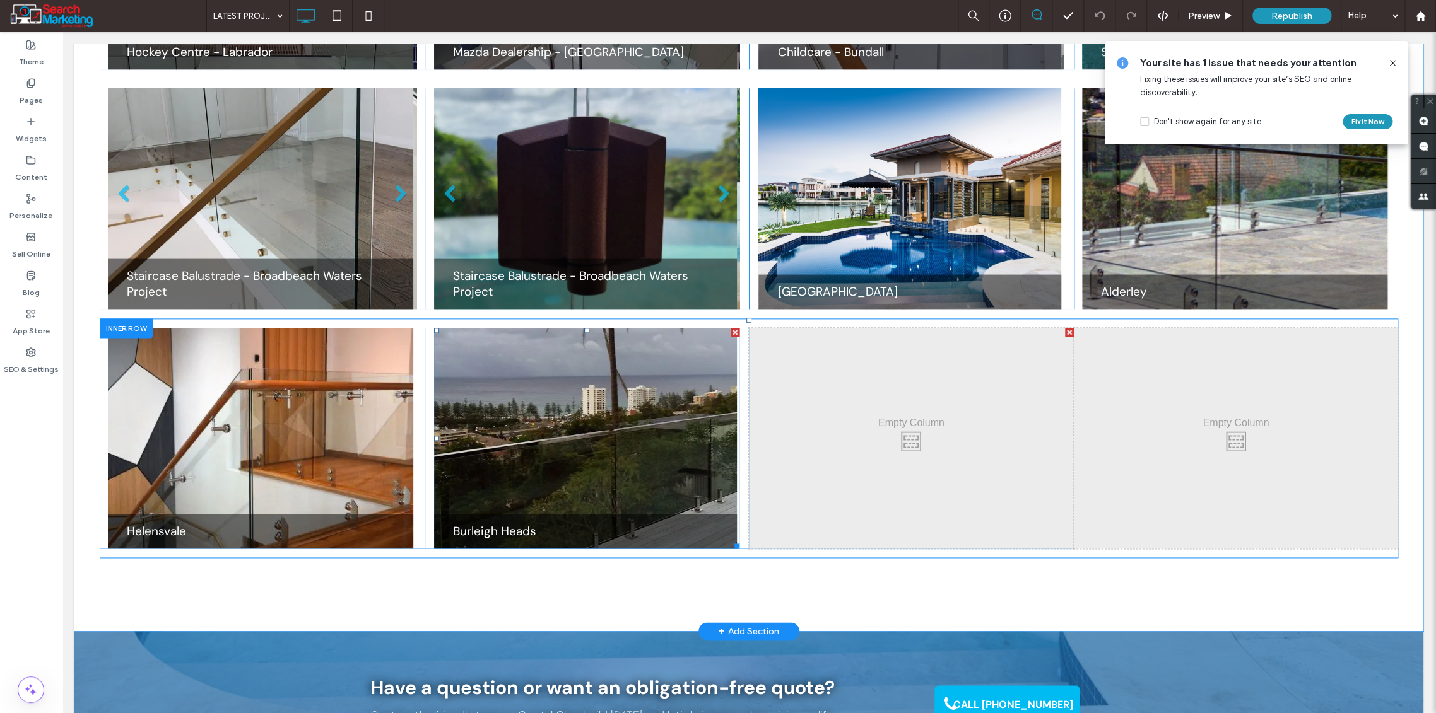
scroll to position [771, 0]
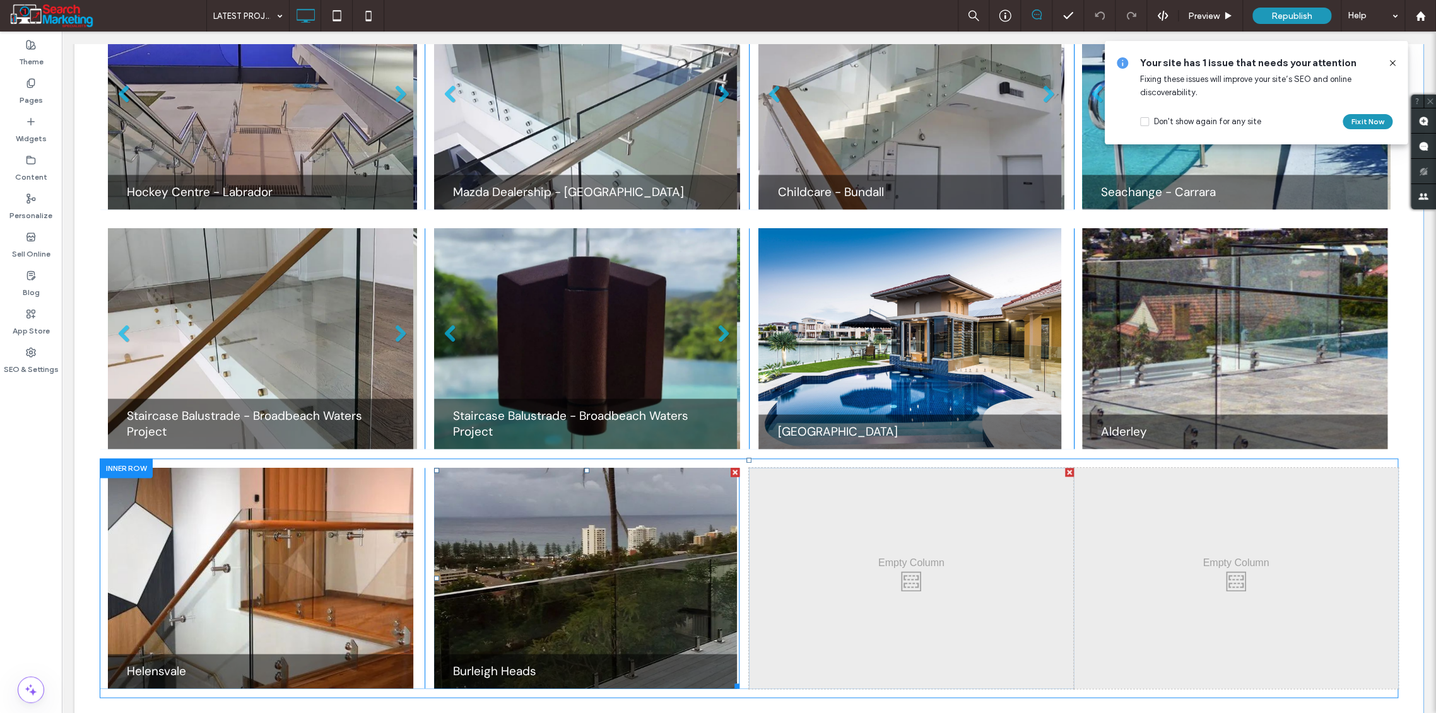
click at [730, 472] on div at bounding box center [734, 472] width 9 height 9
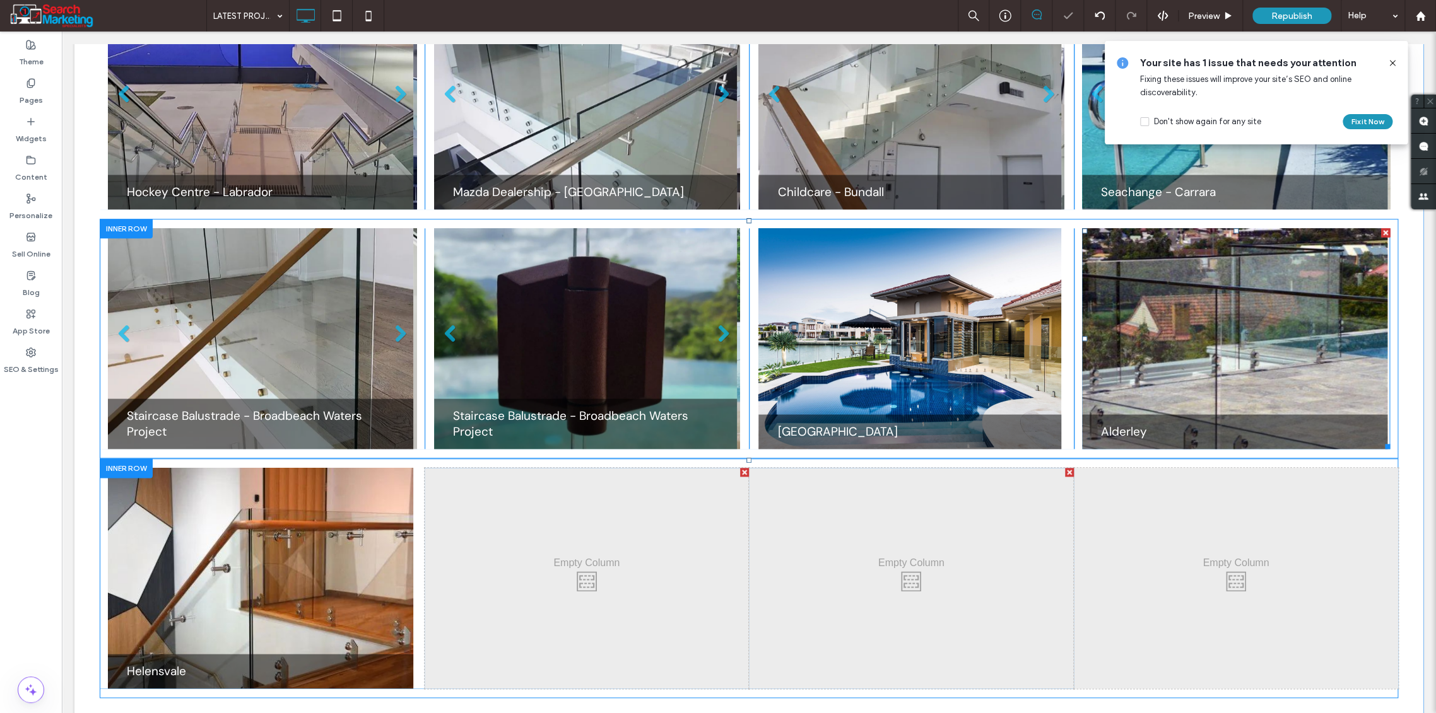
click at [1381, 235] on div at bounding box center [1385, 232] width 9 height 9
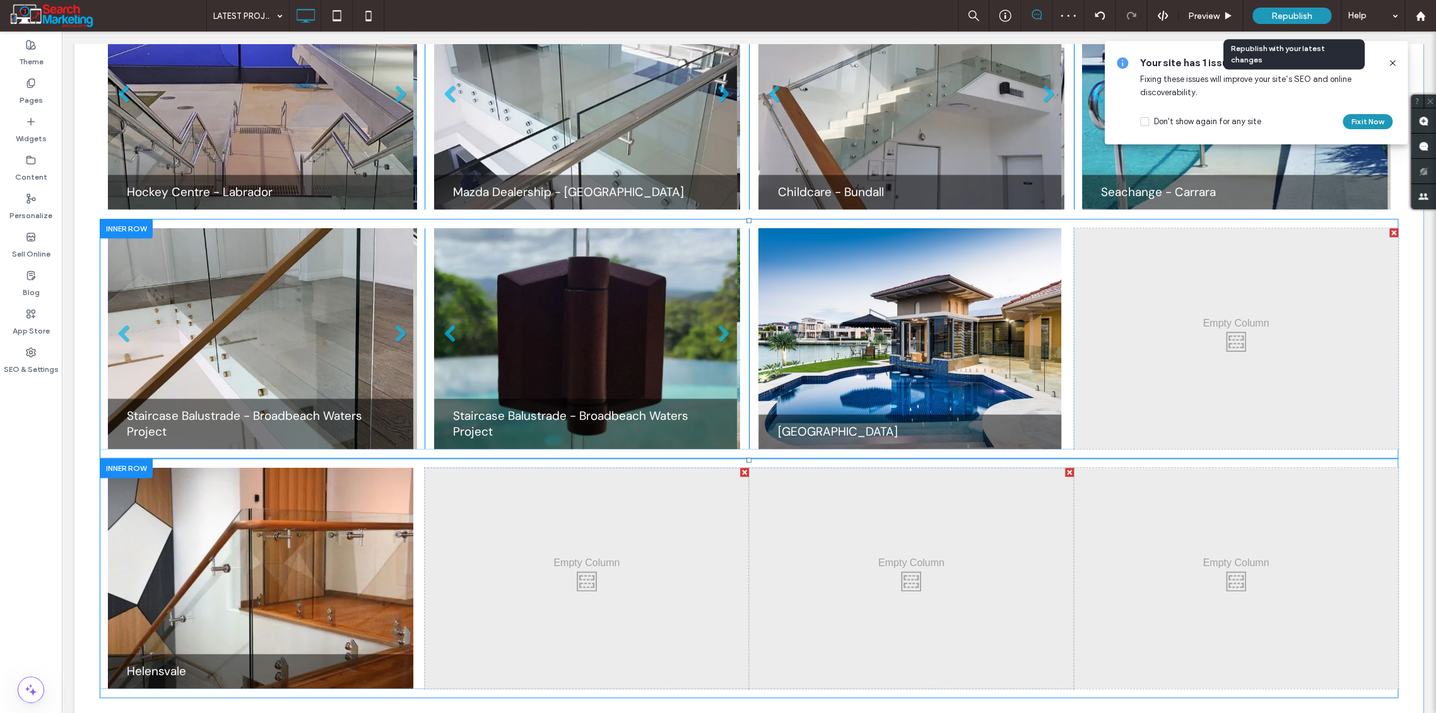
click at [1286, 15] on span "Republish" at bounding box center [1291, 16] width 41 height 11
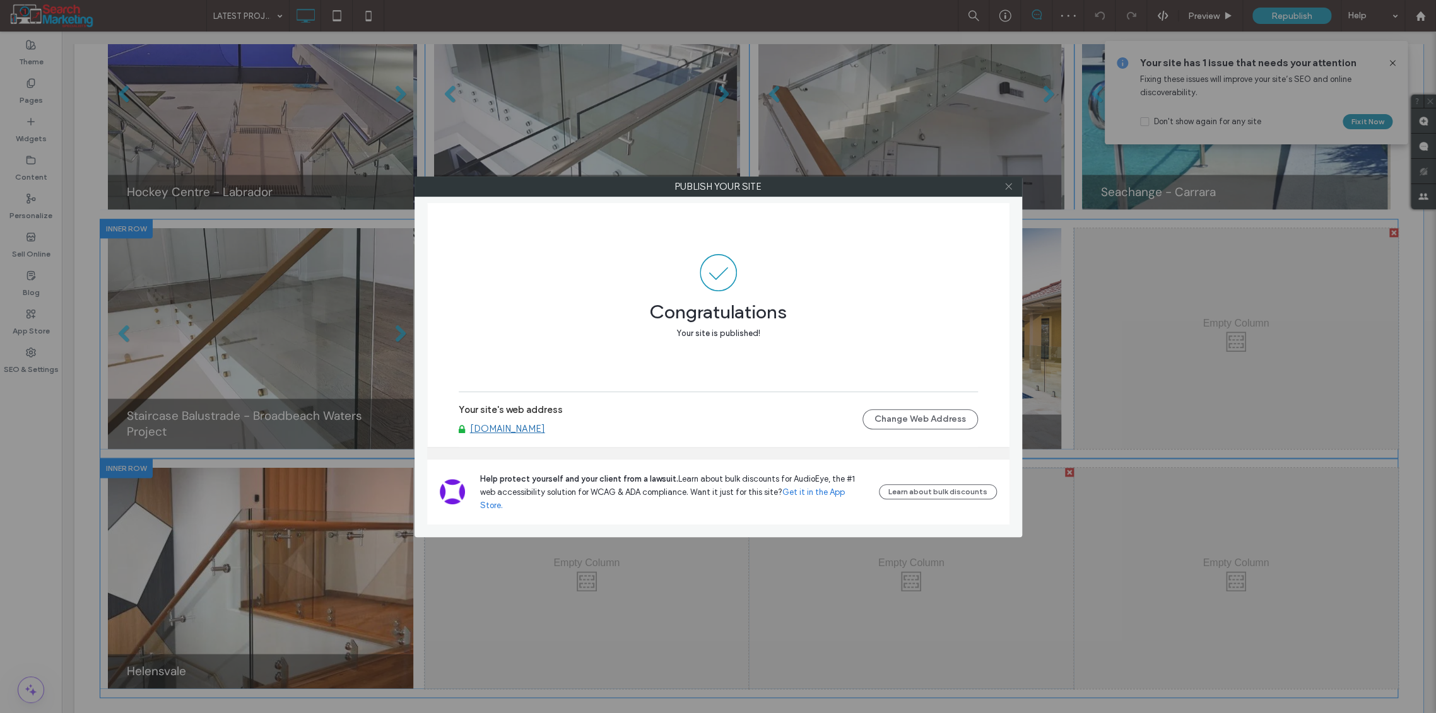
click at [1007, 187] on icon at bounding box center [1008, 186] width 9 height 9
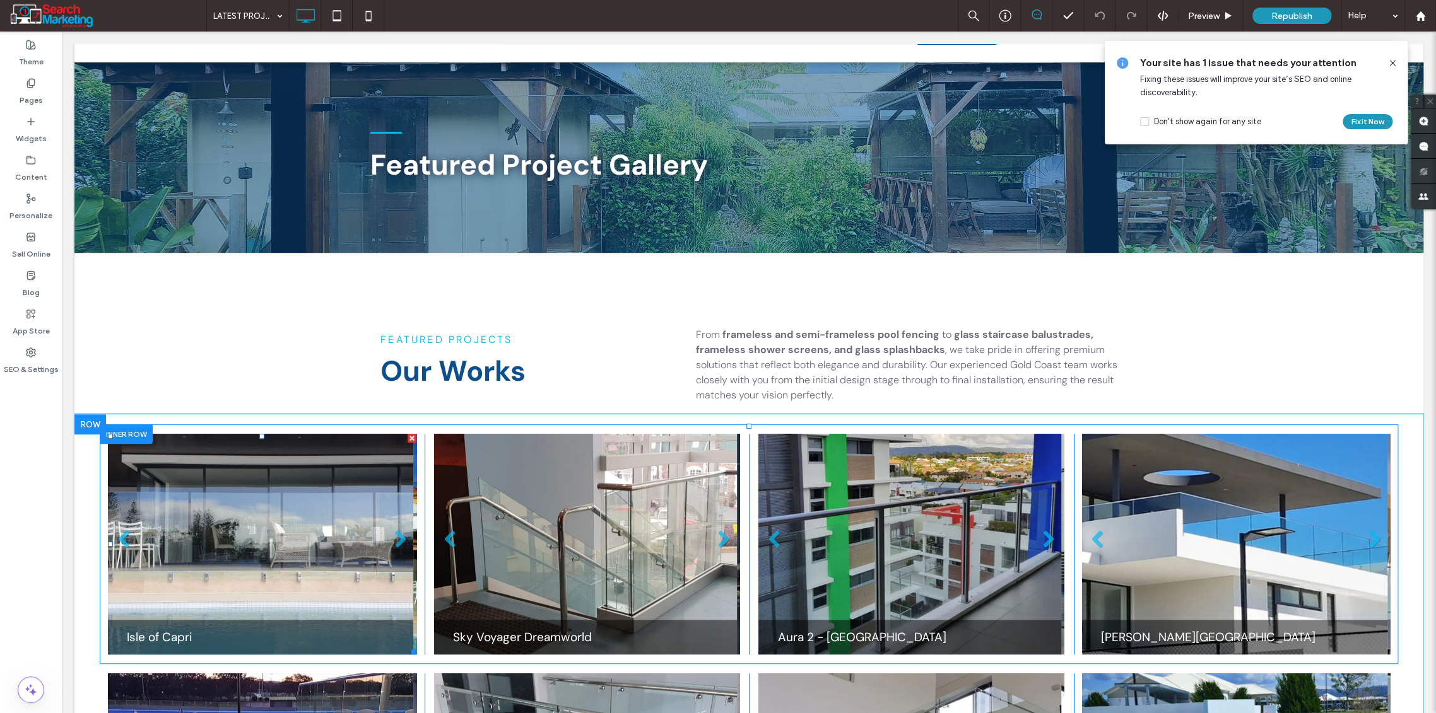
scroll to position [0, 0]
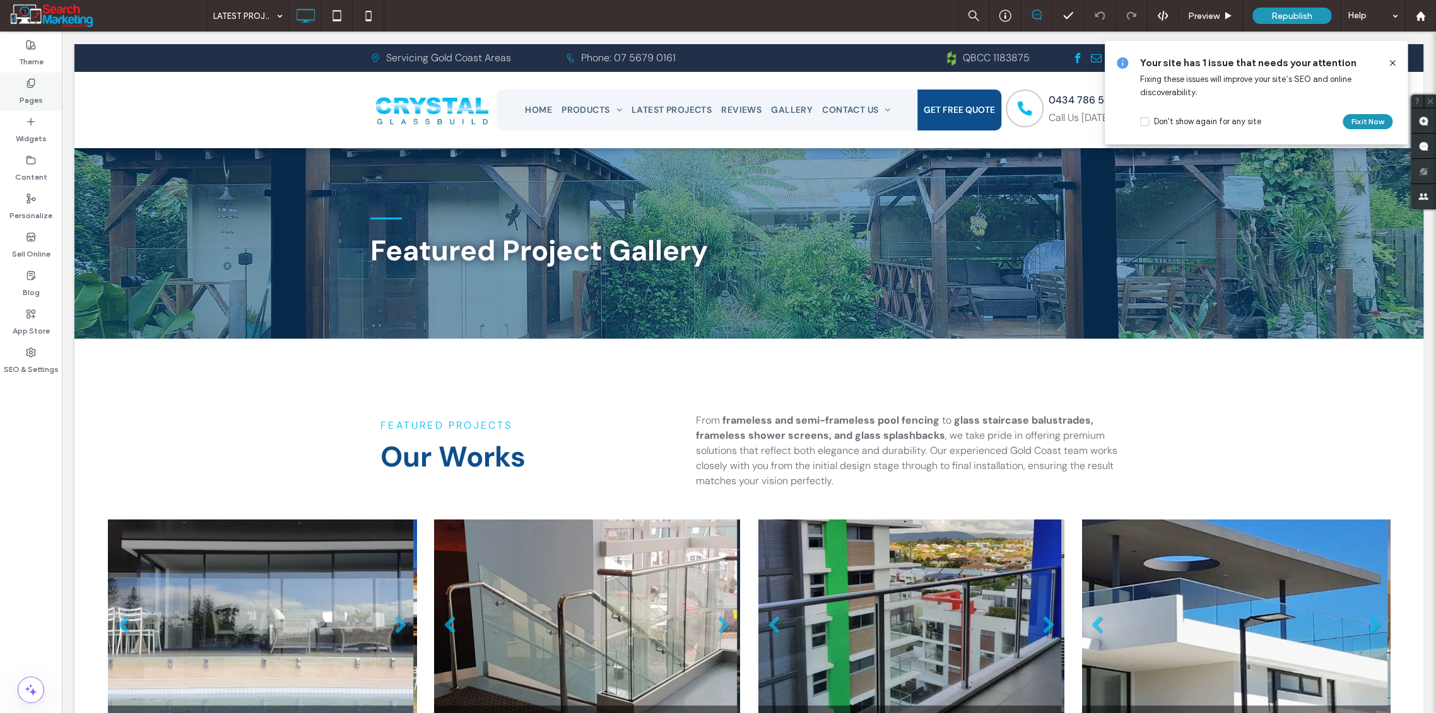
click at [28, 105] on label "Pages" at bounding box center [31, 97] width 23 height 18
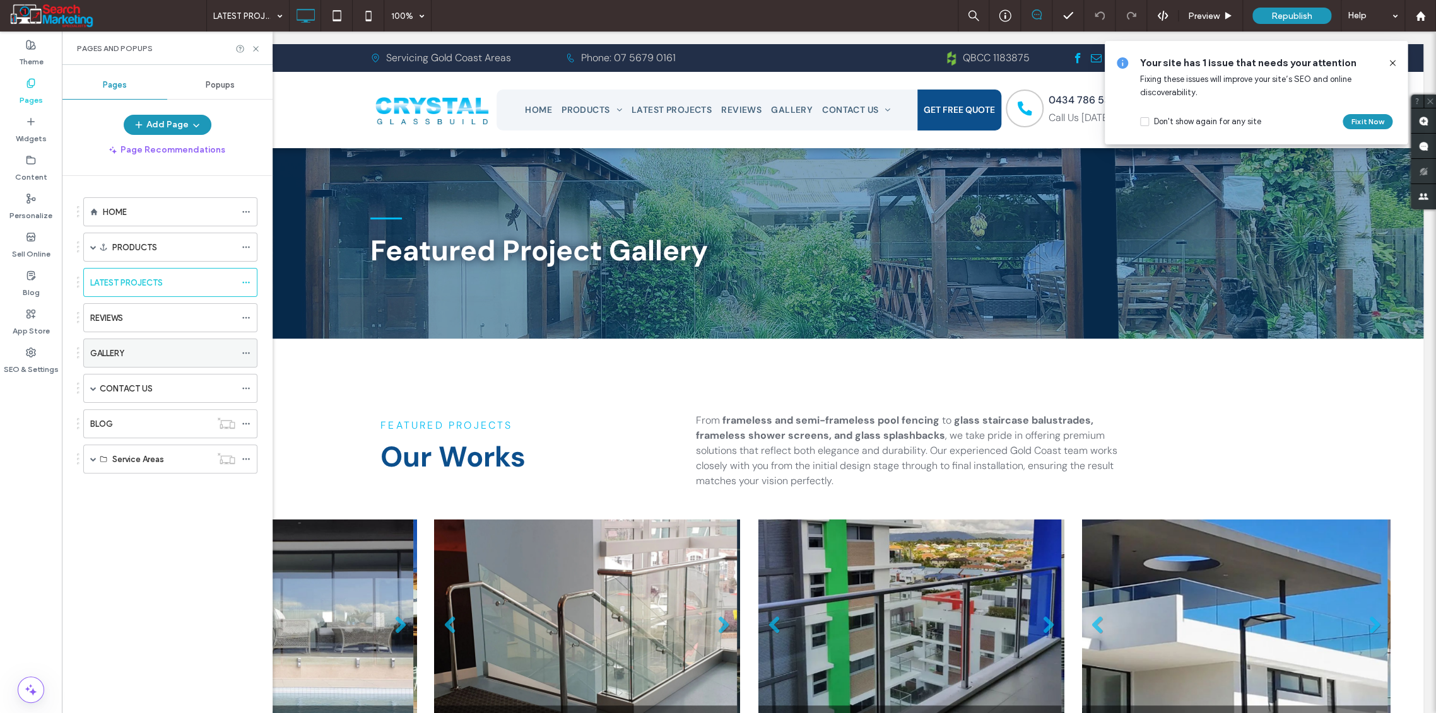
click at [108, 349] on label "GALLERY" at bounding box center [107, 354] width 34 height 22
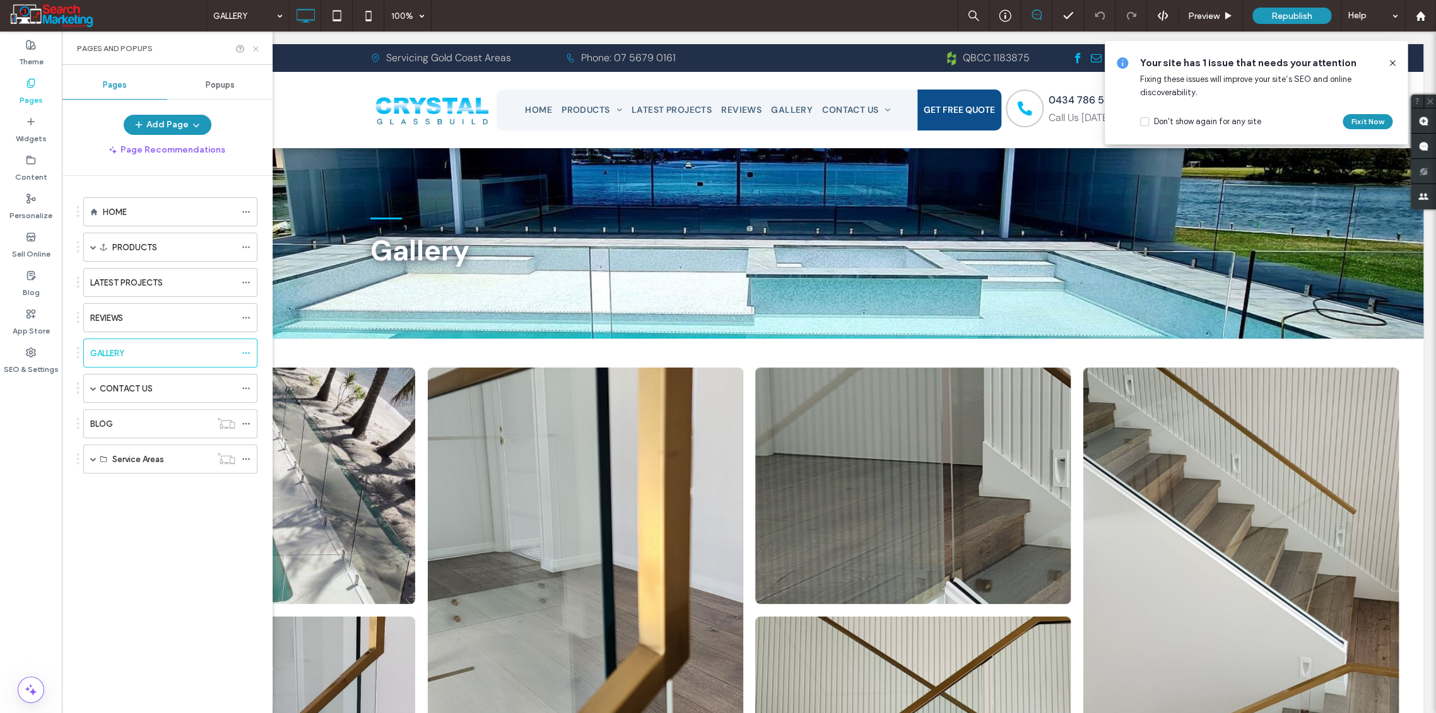
click at [254, 51] on icon at bounding box center [255, 48] width 9 height 9
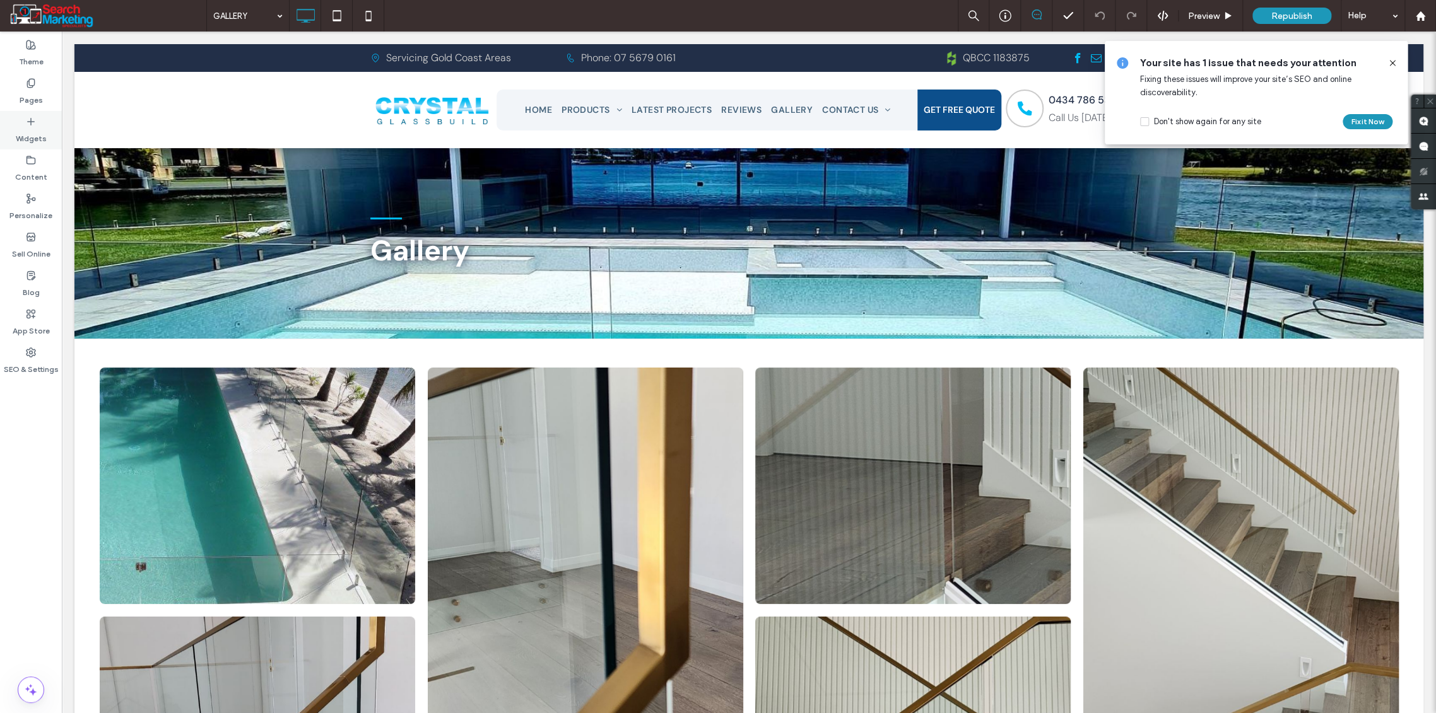
drag, startPoint x: 27, startPoint y: 91, endPoint x: 37, endPoint y: 112, distance: 22.9
click at [27, 91] on label "Pages" at bounding box center [31, 97] width 23 height 18
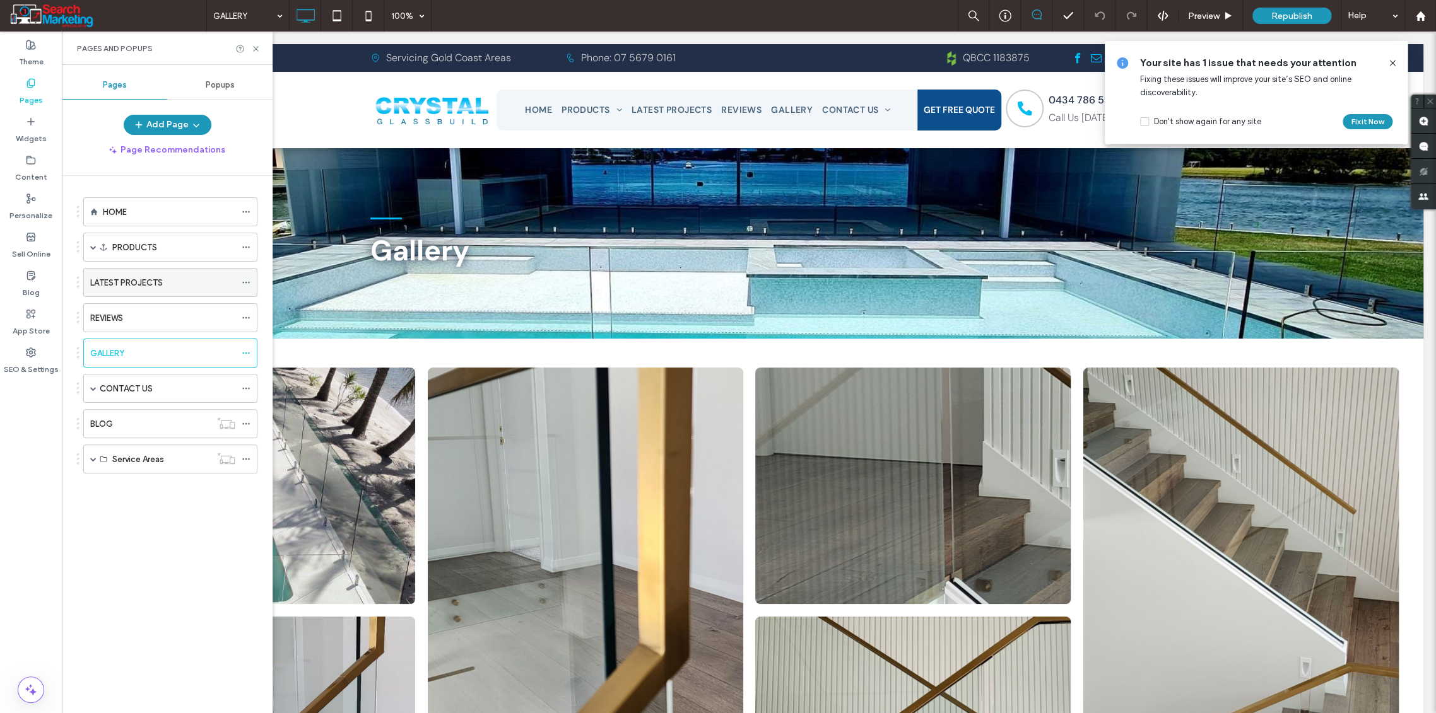
click at [129, 279] on label "LATEST PROJECTS" at bounding box center [126, 283] width 73 height 22
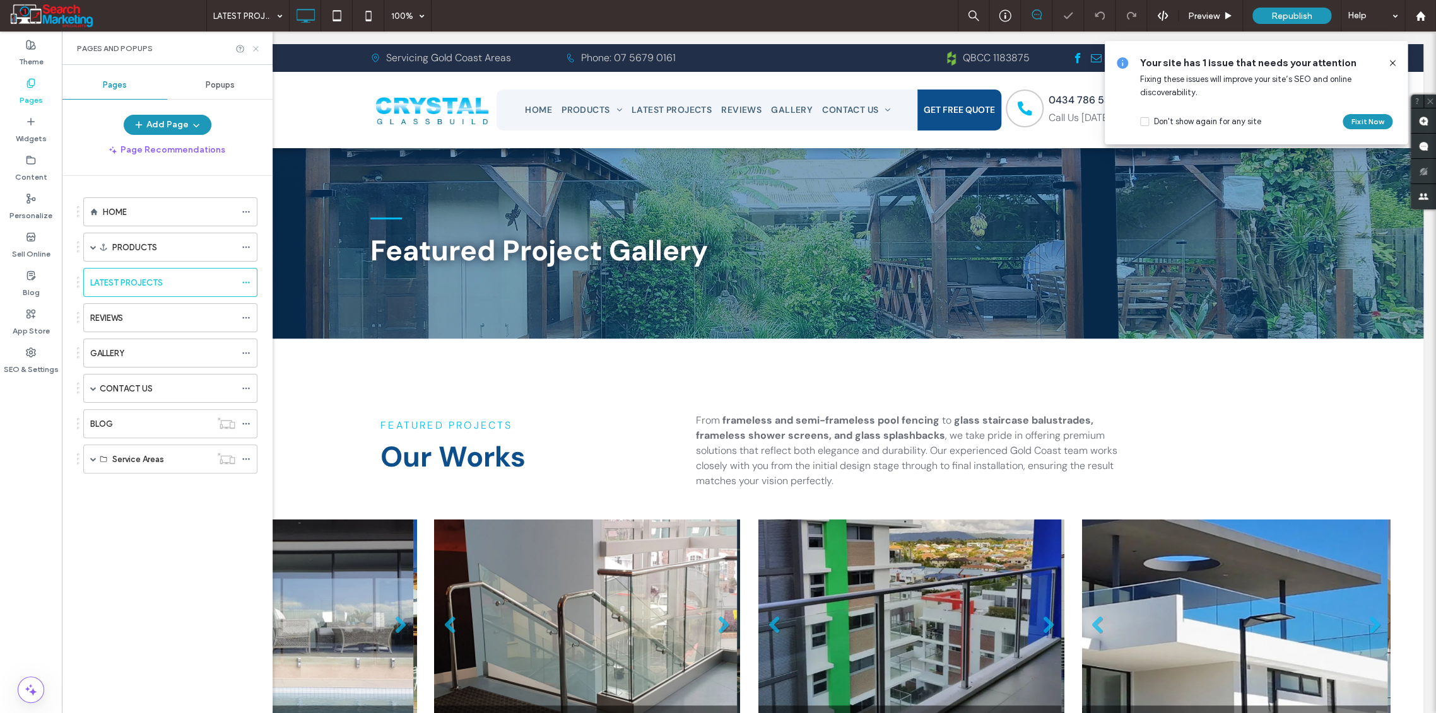
click at [255, 47] on use at bounding box center [255, 48] width 5 height 5
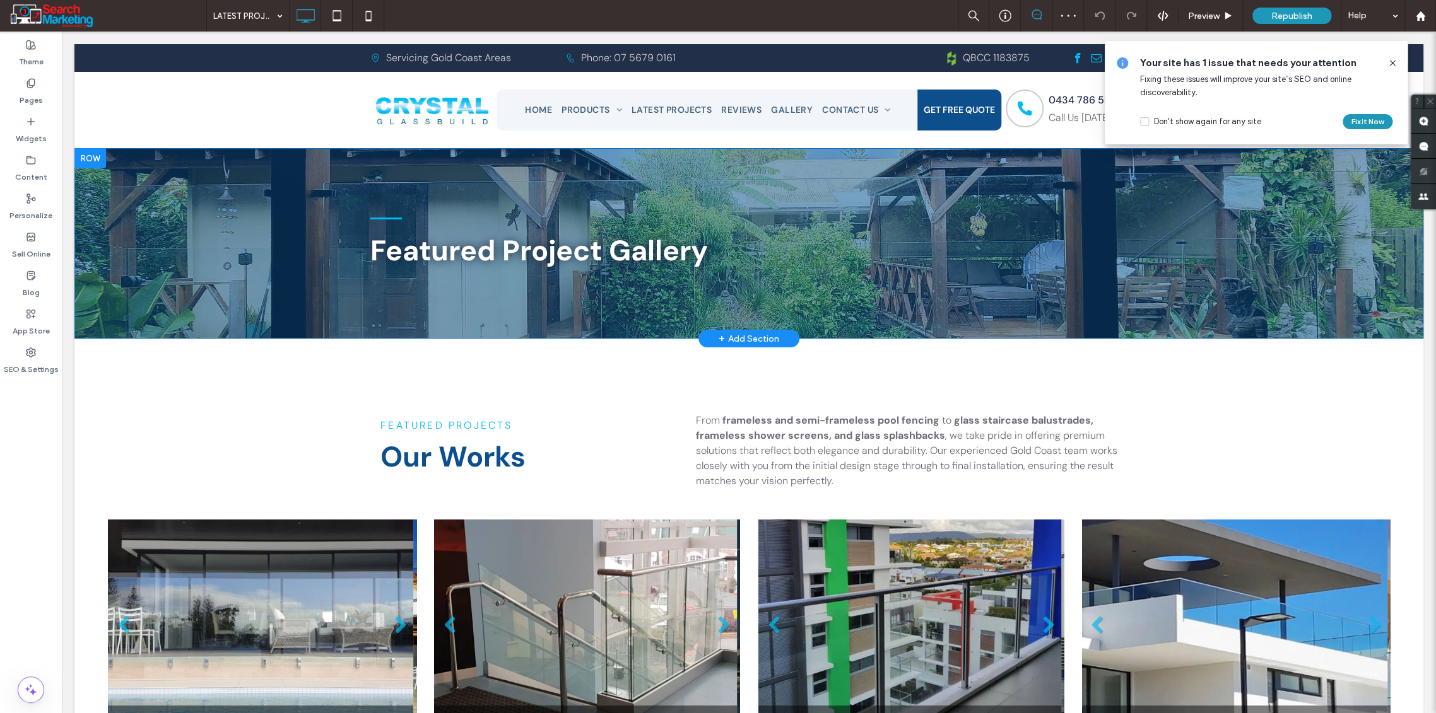
click at [221, 290] on div "Featured Project Gallery Click To Paste Row + Add Section" at bounding box center [748, 243] width 1349 height 190
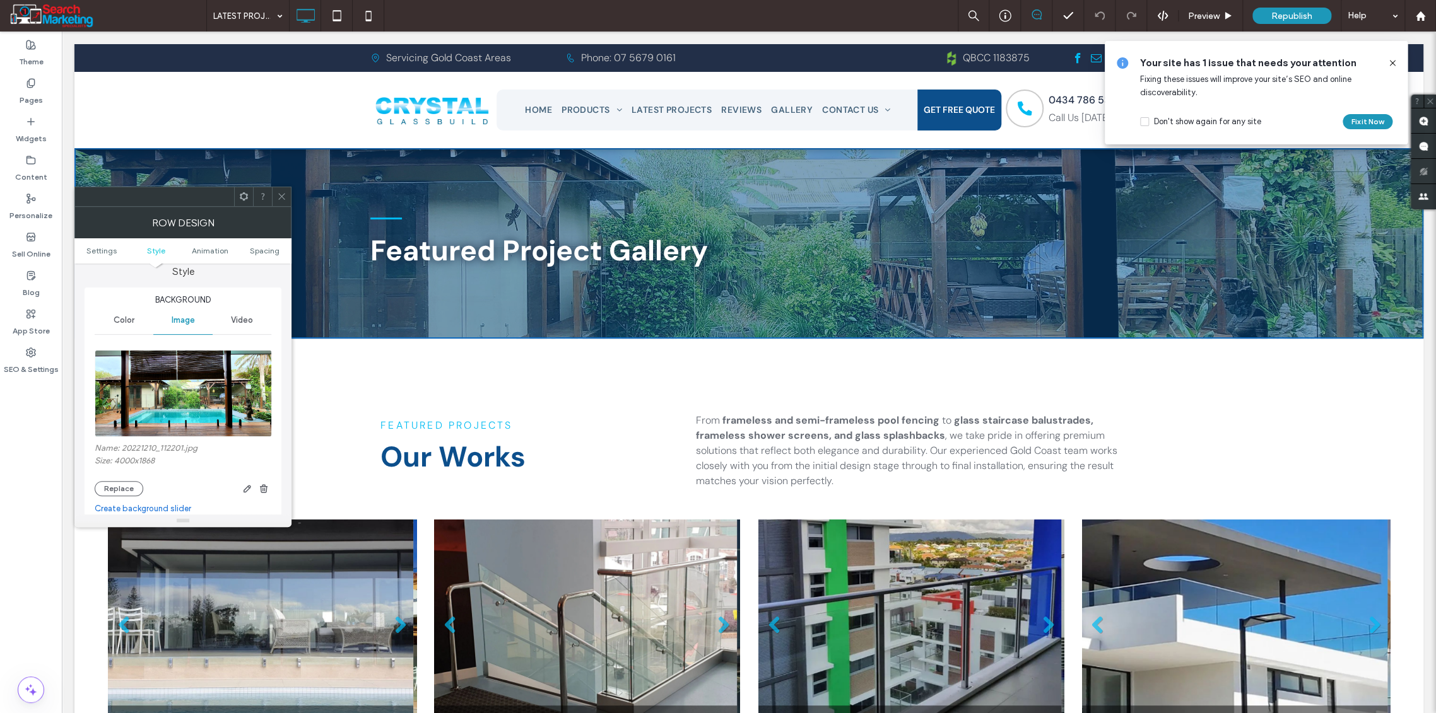
scroll to position [210, 0]
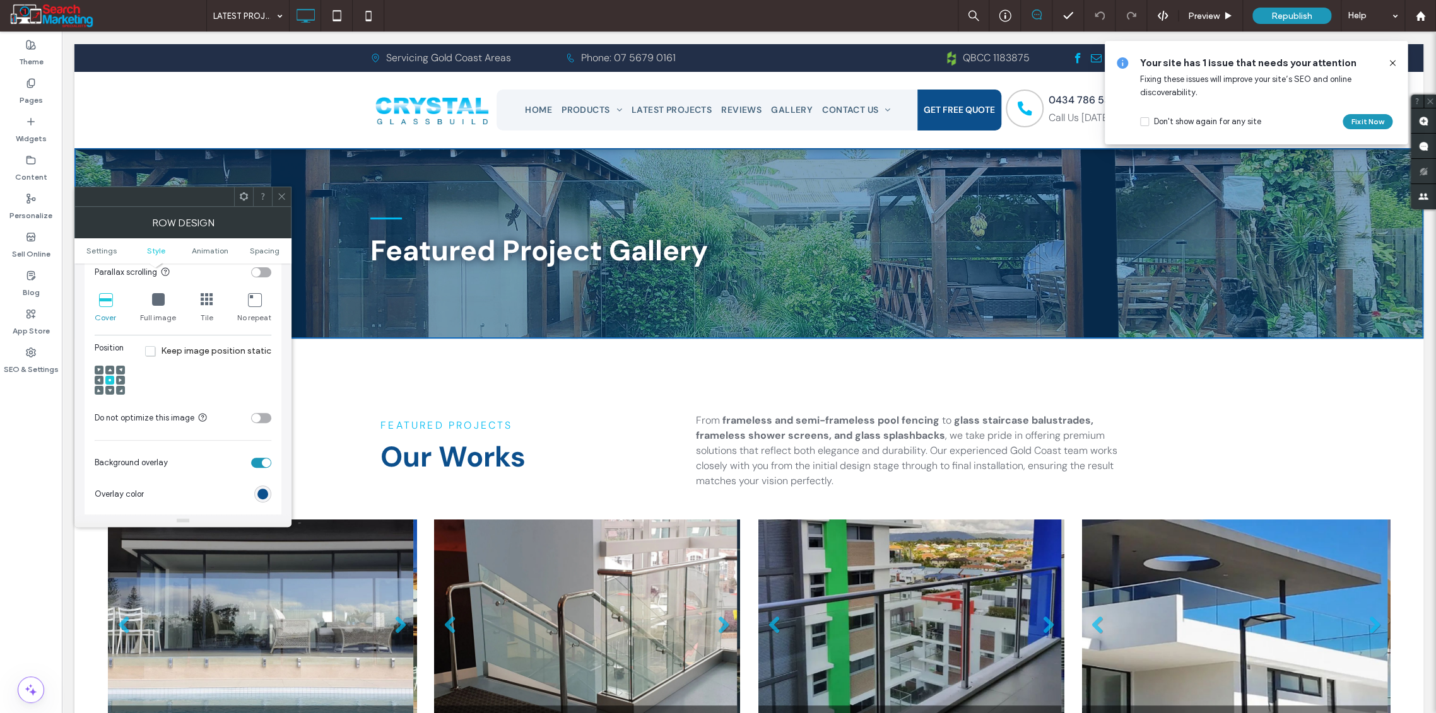
scroll to position [350, 0]
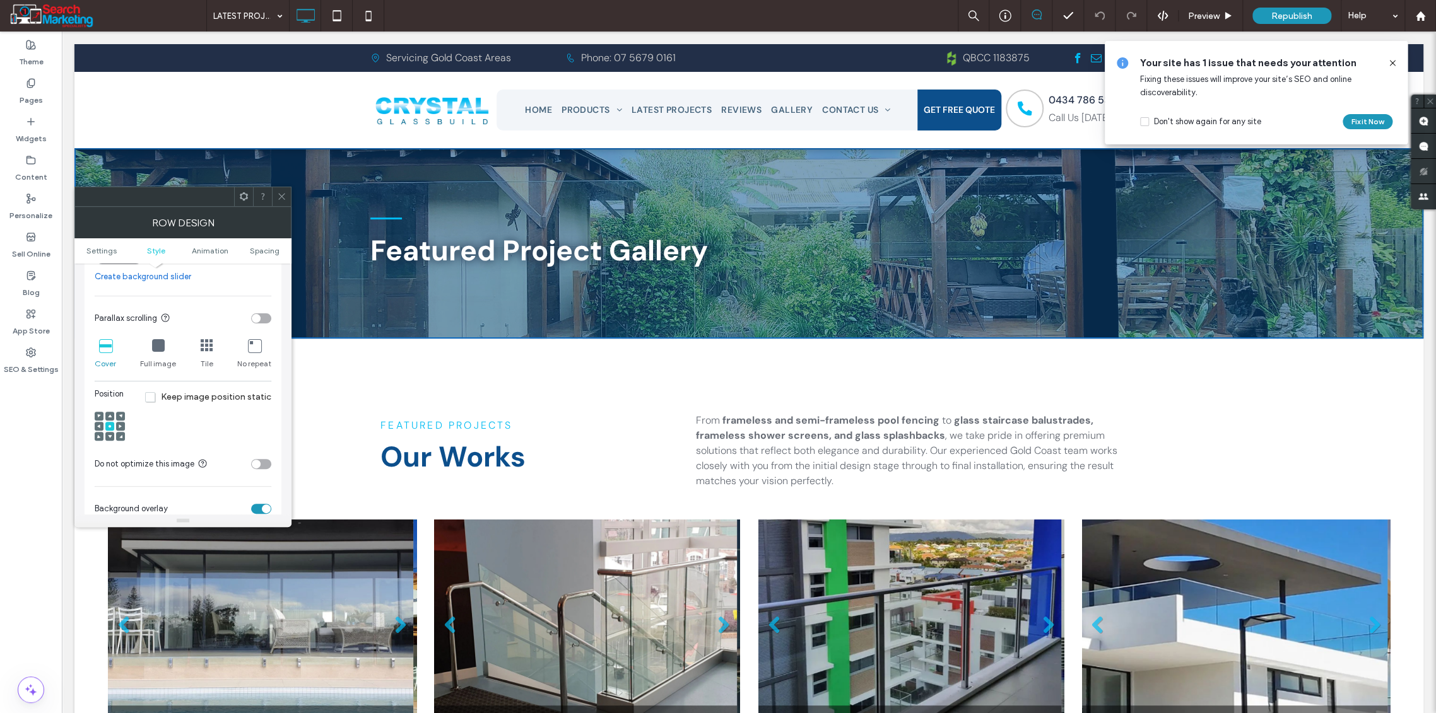
click at [108, 437] on div at bounding box center [109, 436] width 9 height 9
click at [110, 437] on use at bounding box center [110, 436] width 4 height 3
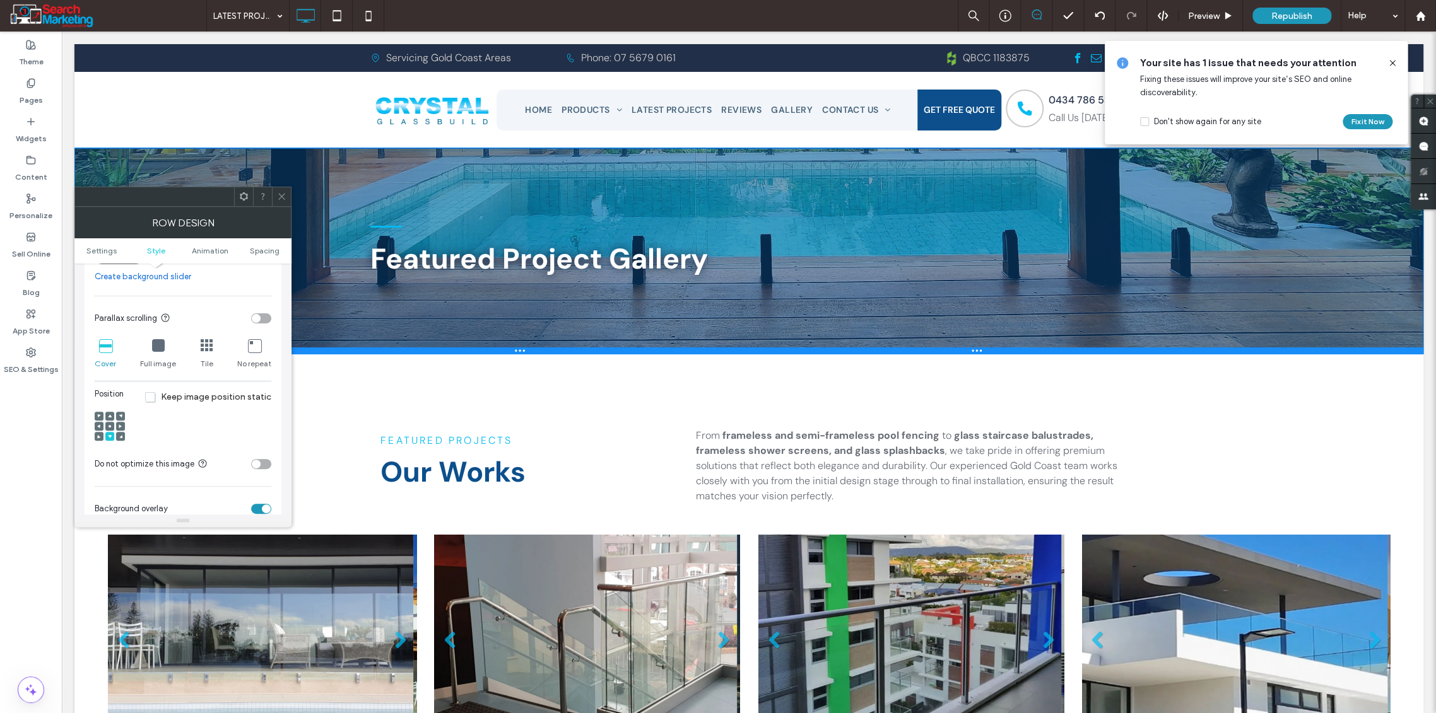
drag, startPoint x: 645, startPoint y: 337, endPoint x: 394, endPoint y: 373, distance: 253.5
click at [646, 353] on div at bounding box center [748, 351] width 1349 height 6
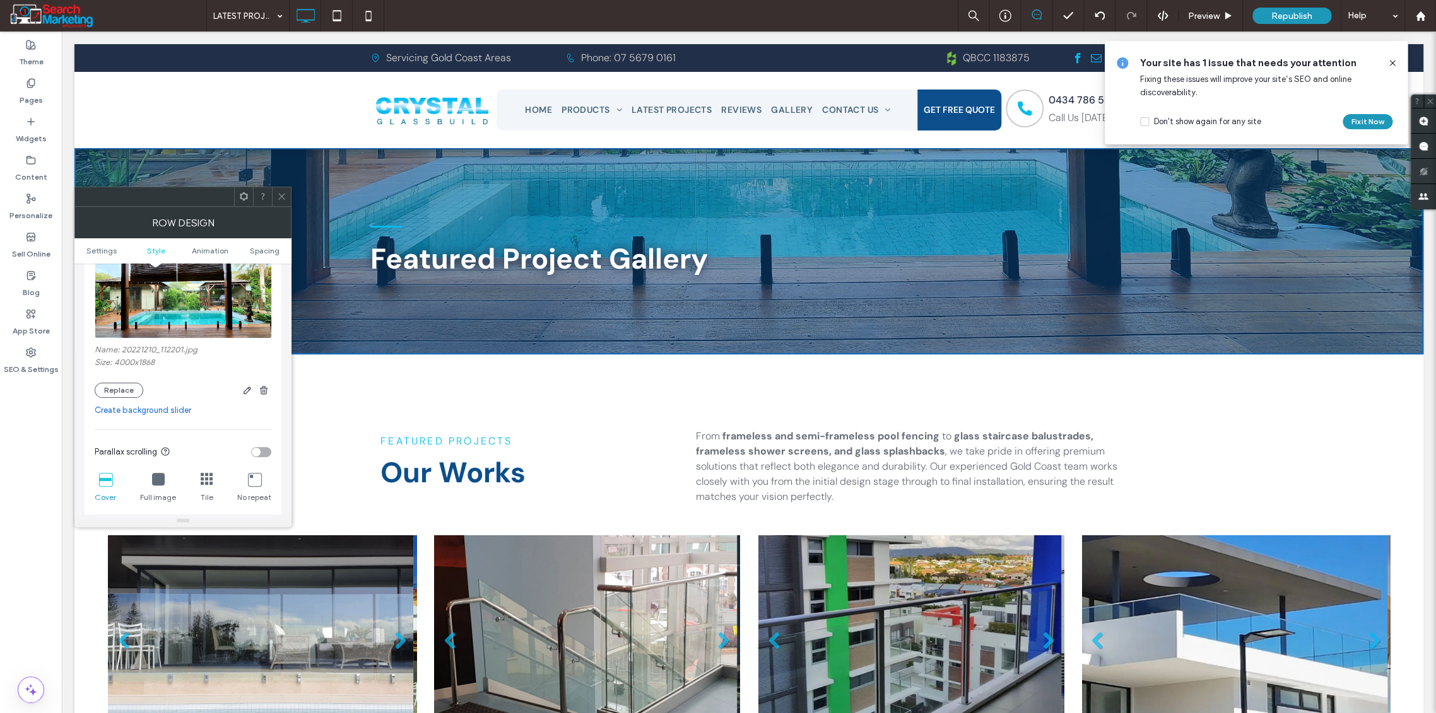
scroll to position [140, 0]
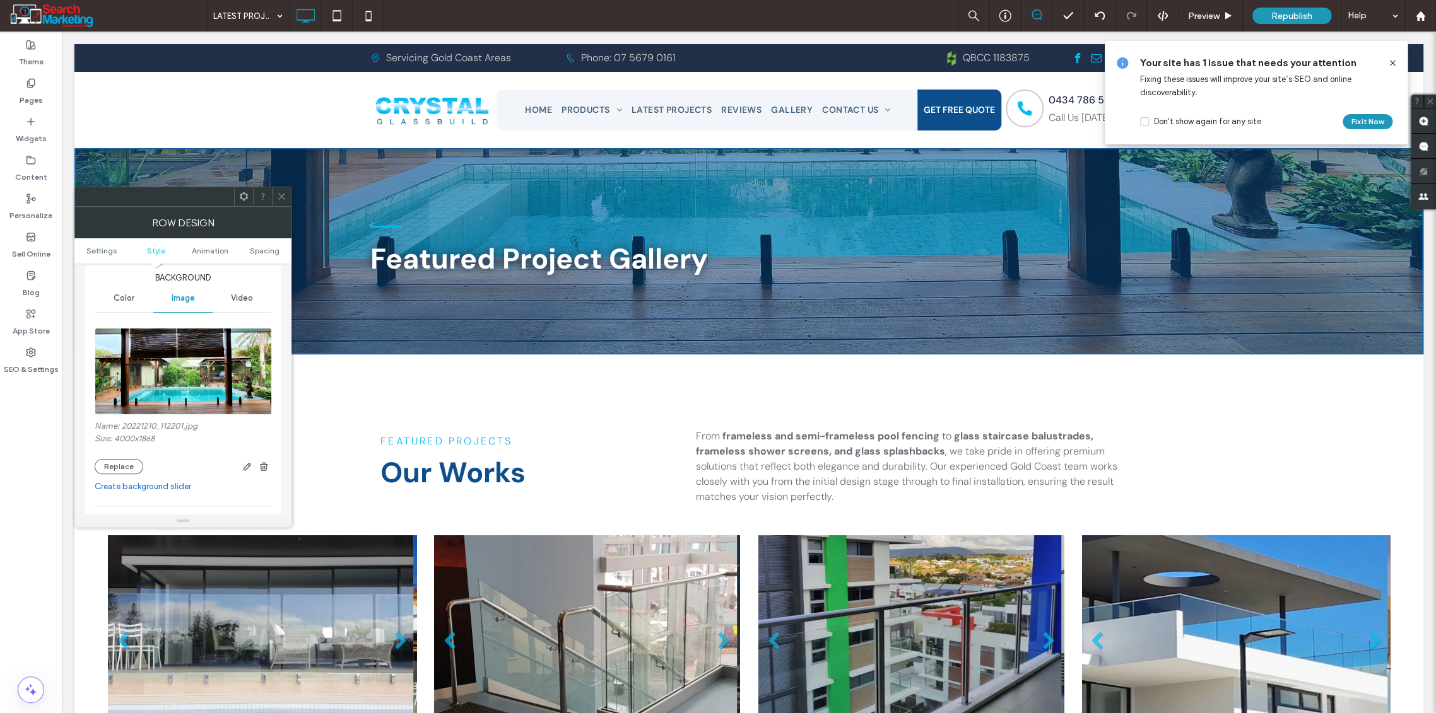
click at [167, 365] on img at bounding box center [184, 371] width 178 height 87
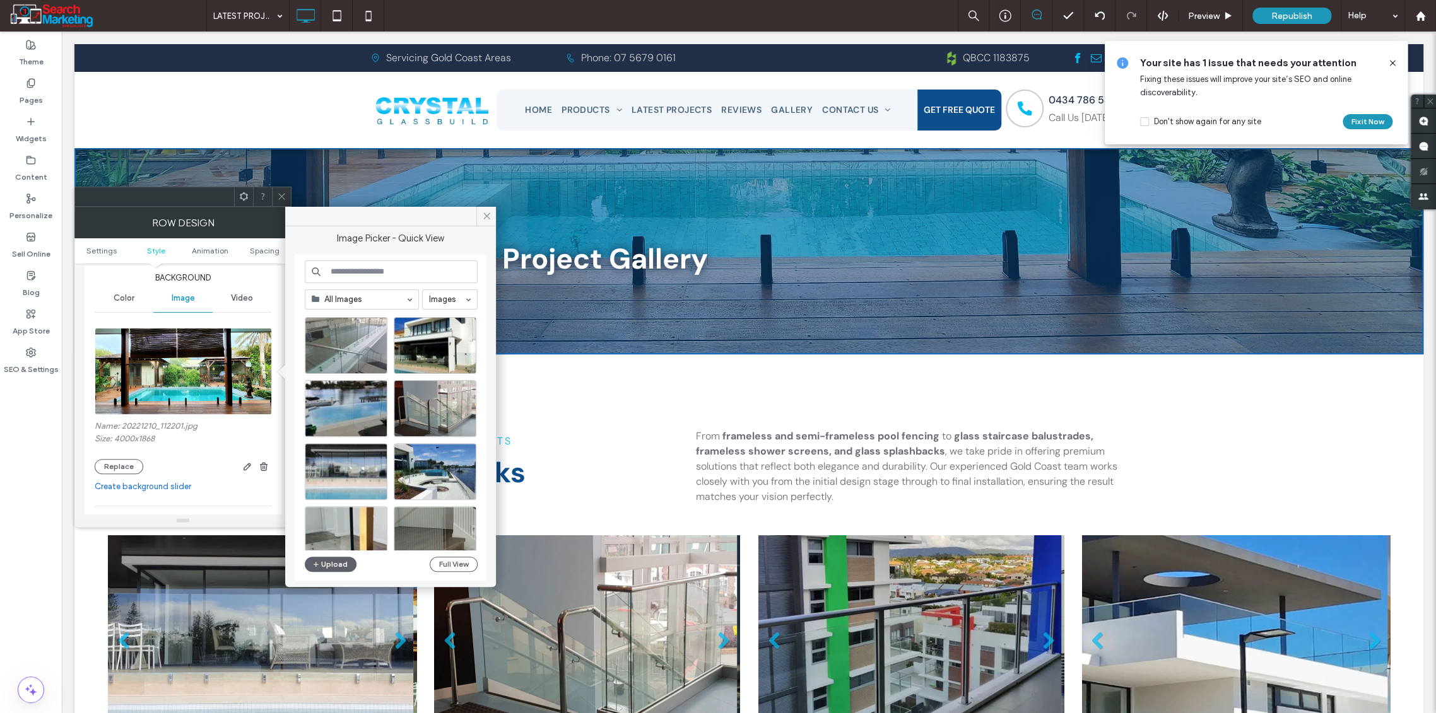
scroll to position [541, 0]
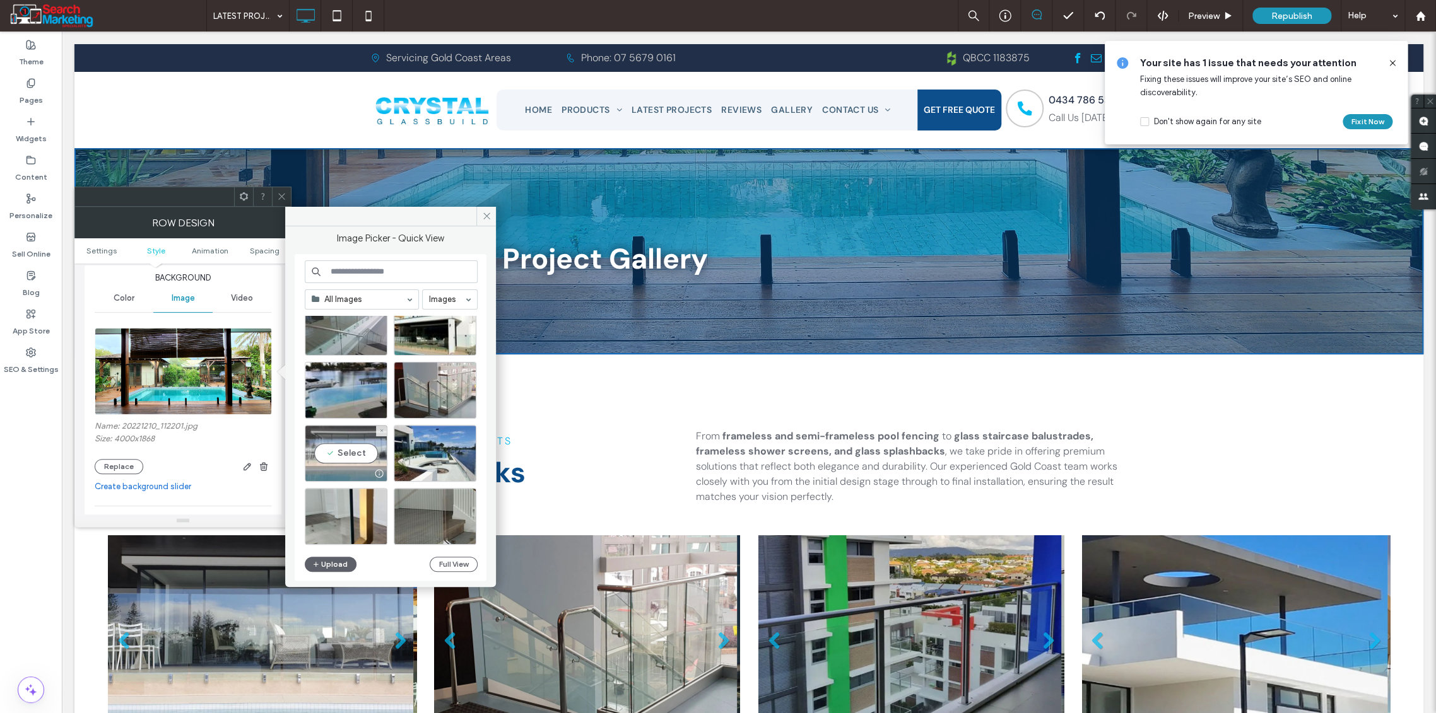
click at [345, 451] on div "Select" at bounding box center [346, 453] width 83 height 57
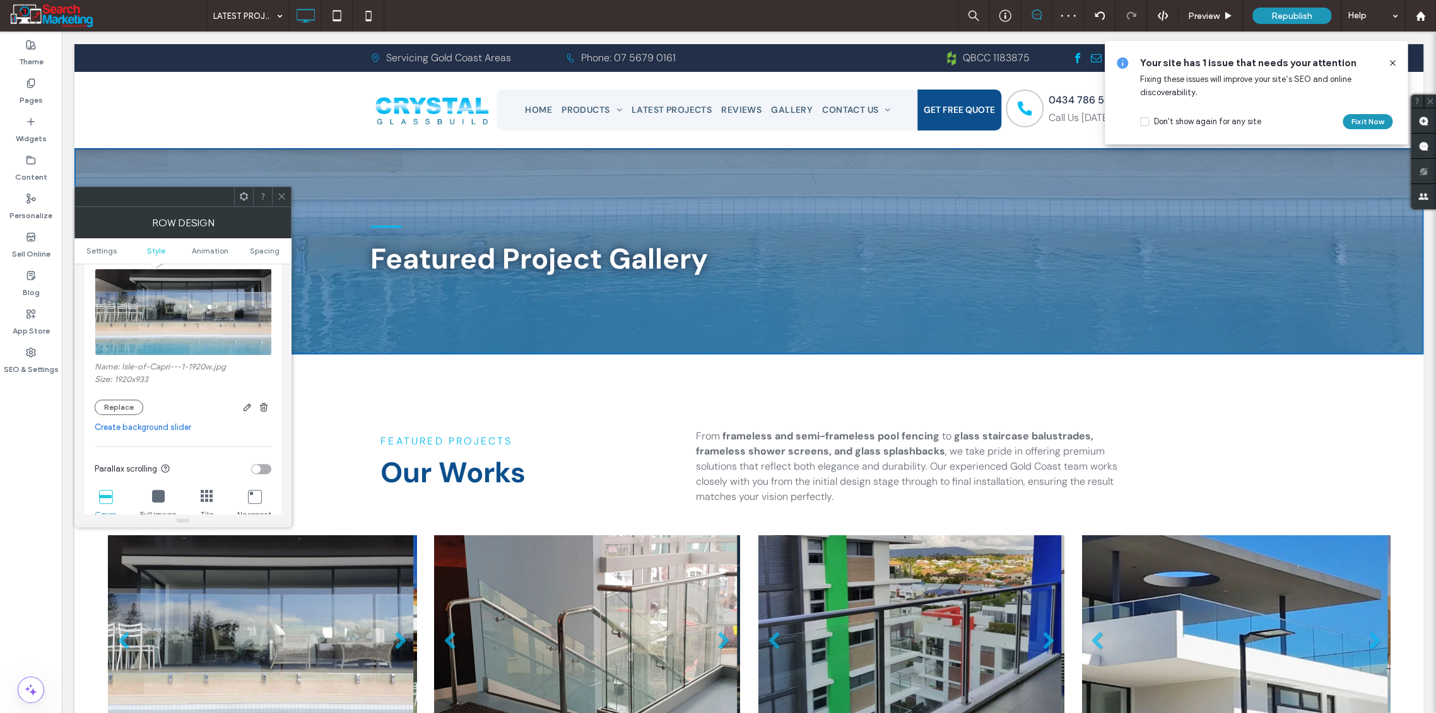
scroll to position [350, 0]
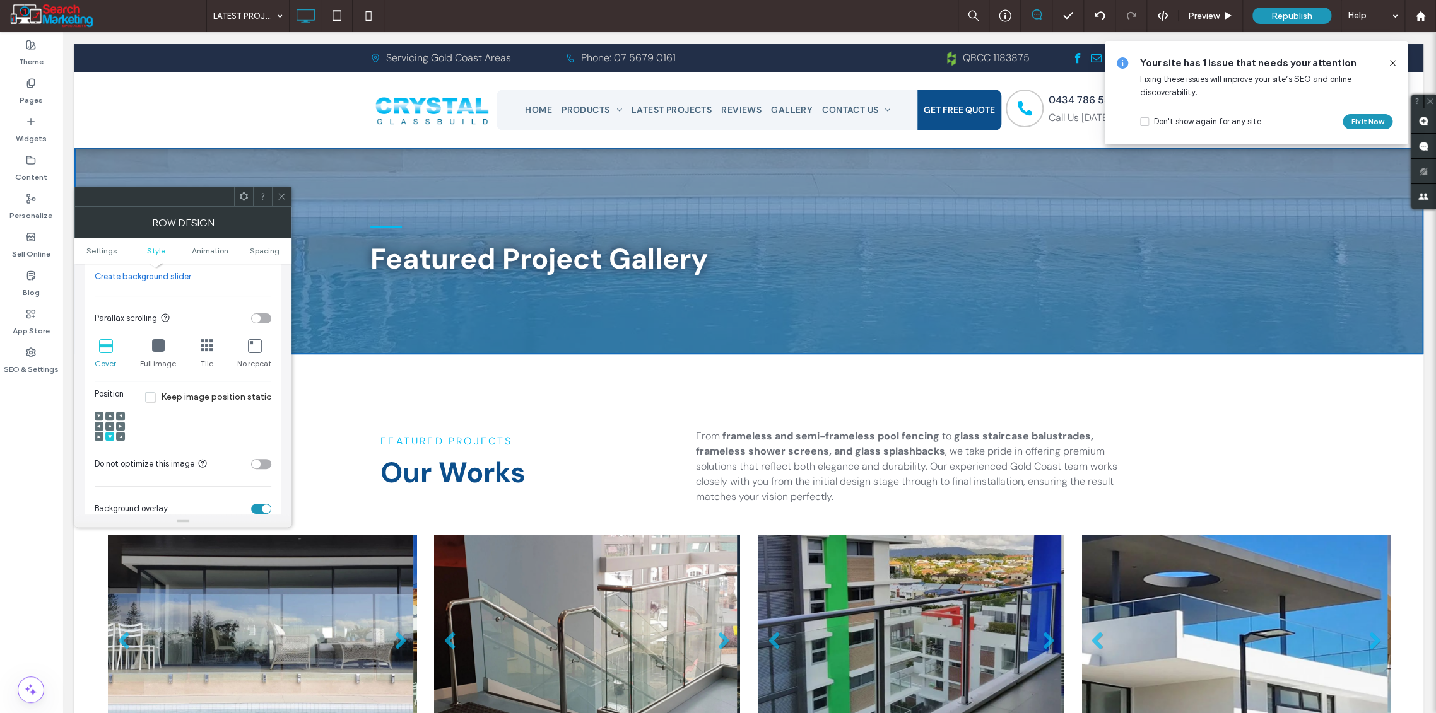
click at [110, 416] on use at bounding box center [110, 415] width 4 height 3
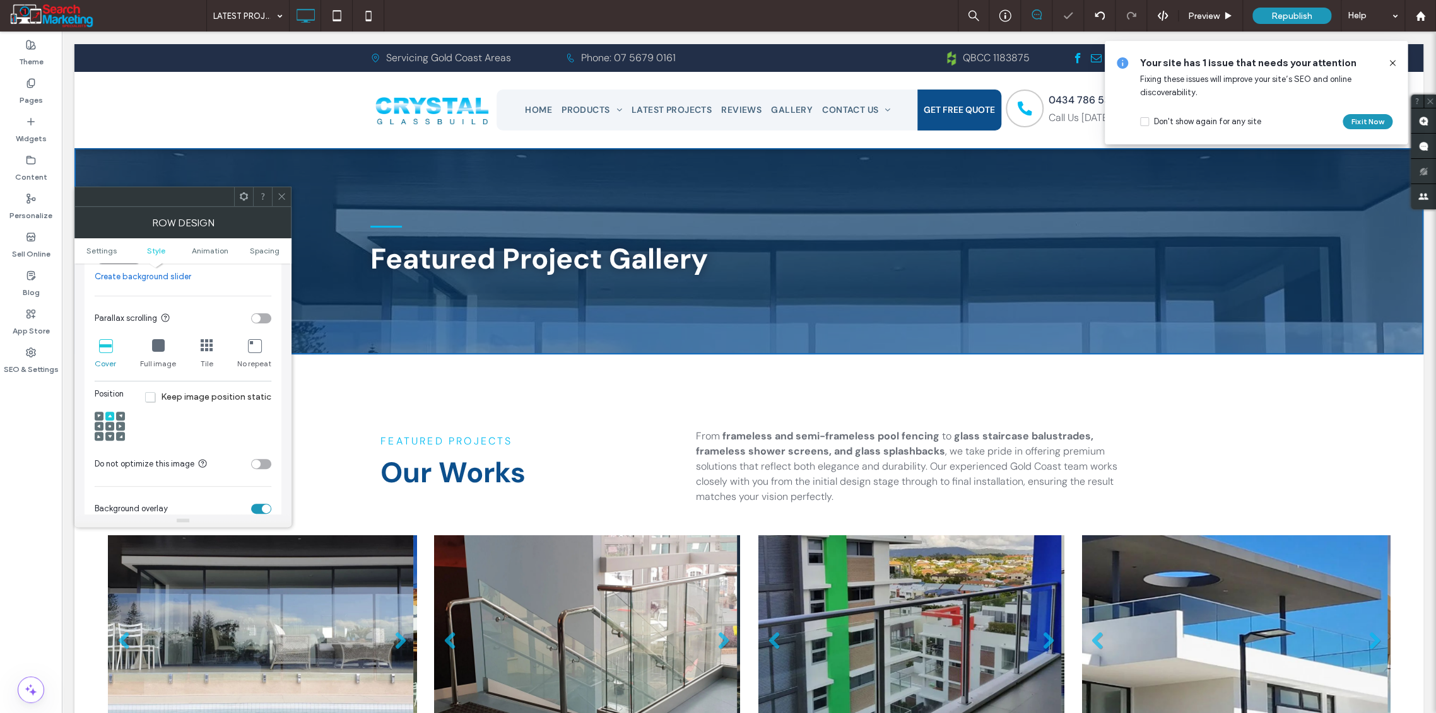
click at [111, 426] on icon at bounding box center [110, 427] width 4 height 4
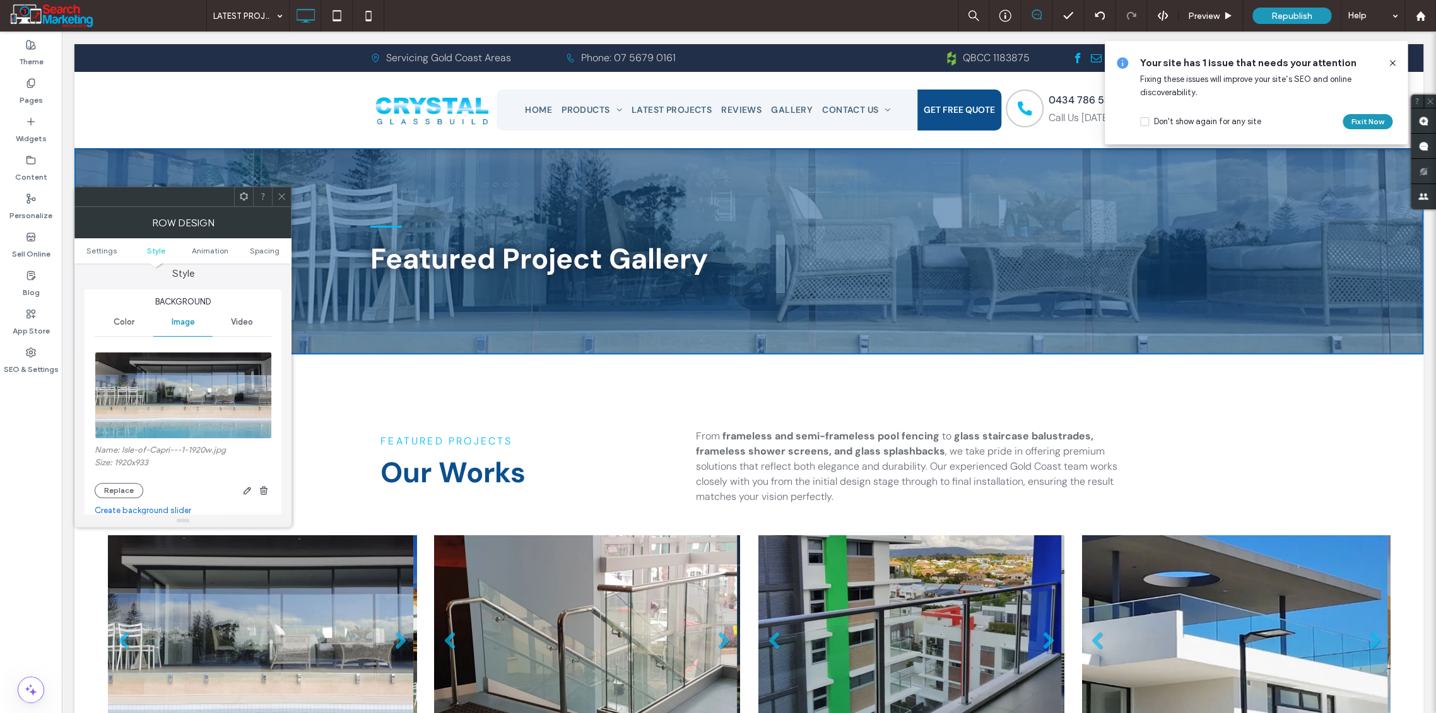
scroll to position [140, 0]
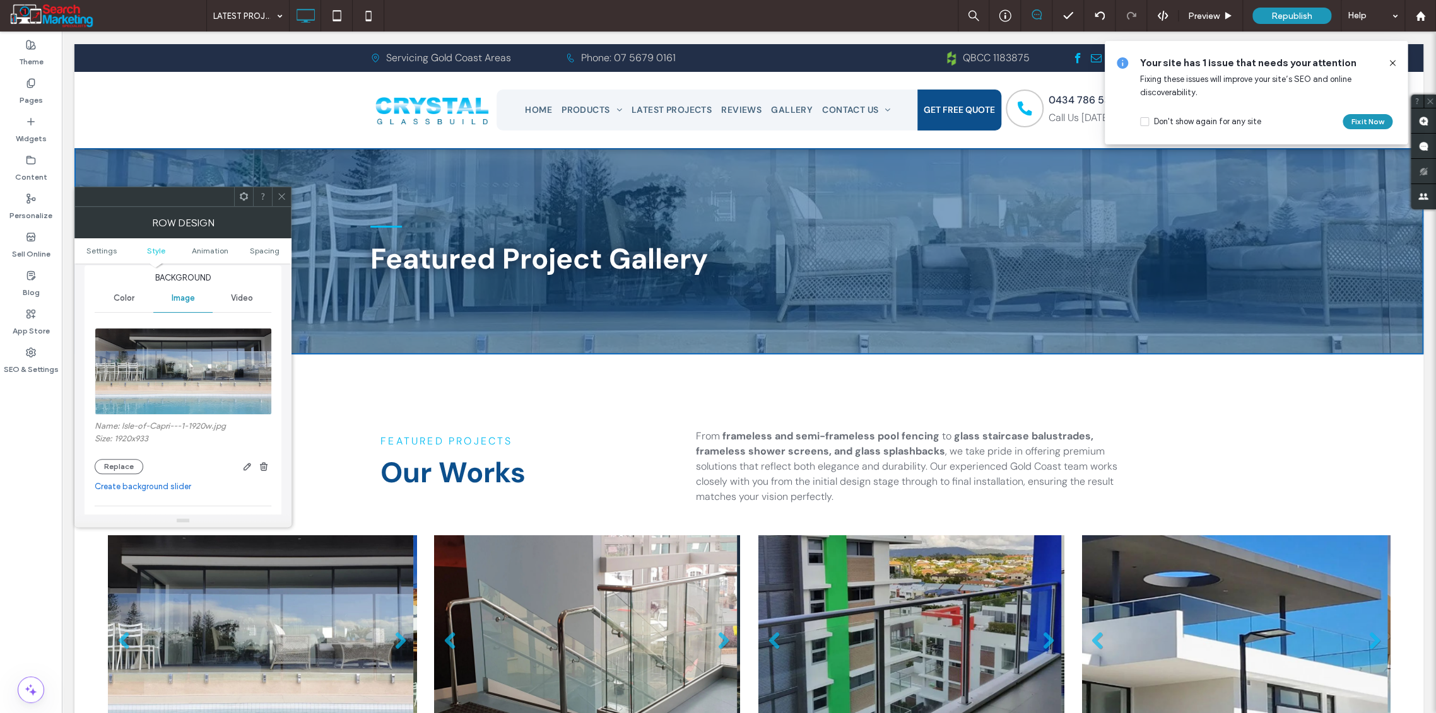
click at [182, 372] on img at bounding box center [184, 371] width 178 height 87
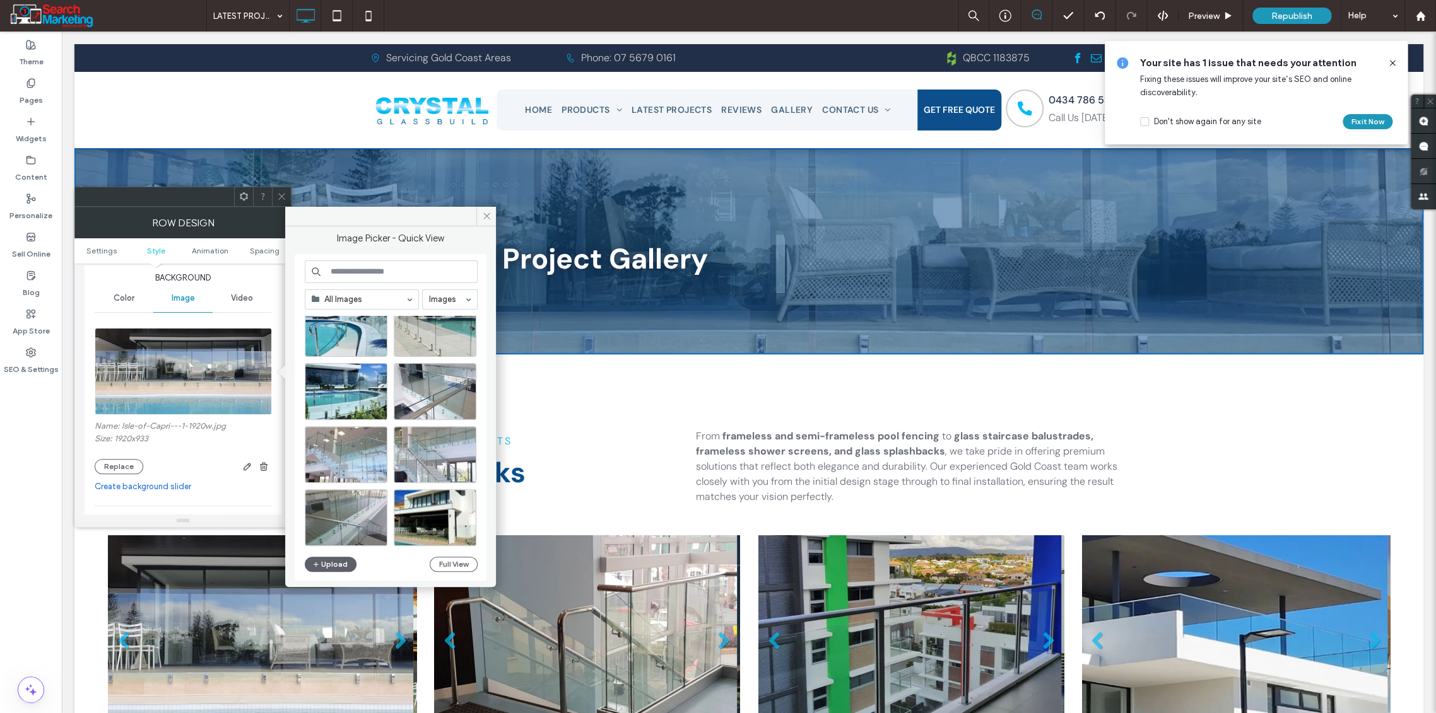
scroll to position [541, 0]
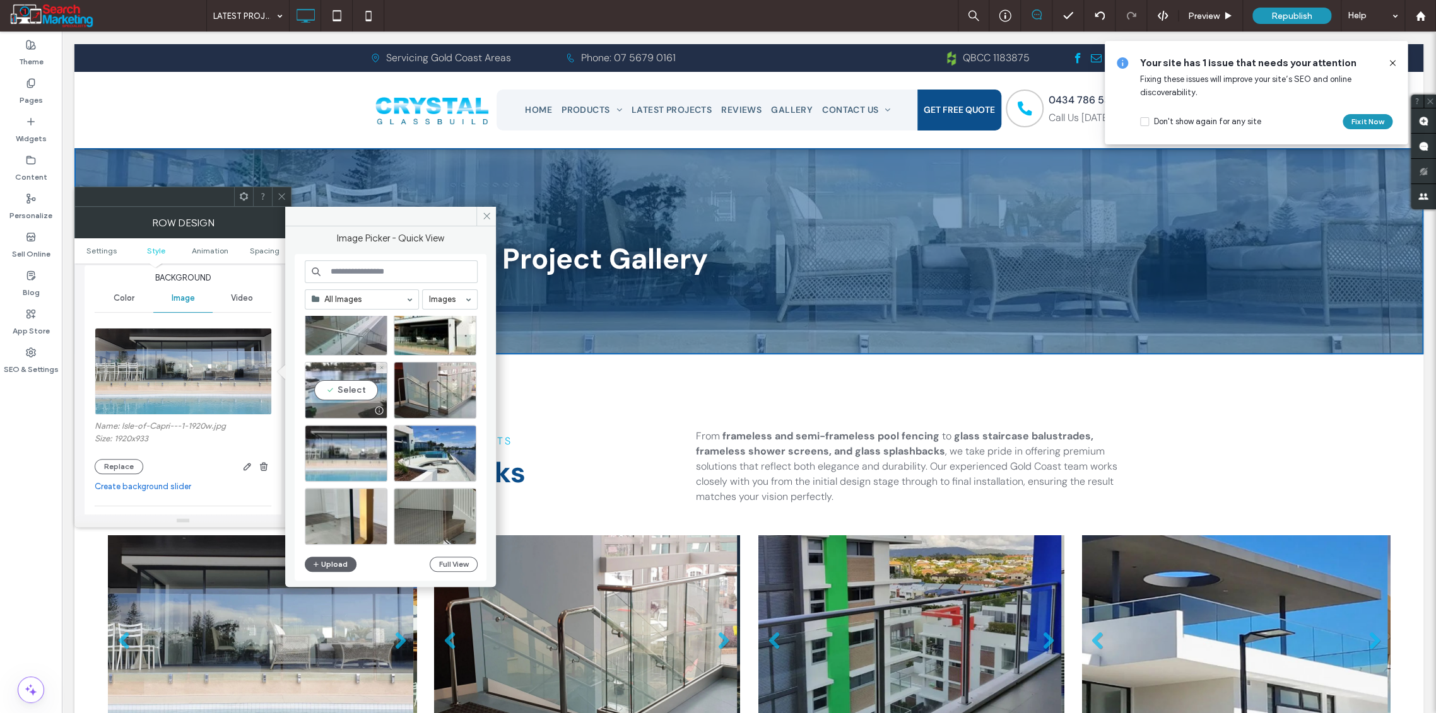
click at [348, 392] on div "Select" at bounding box center [346, 390] width 83 height 57
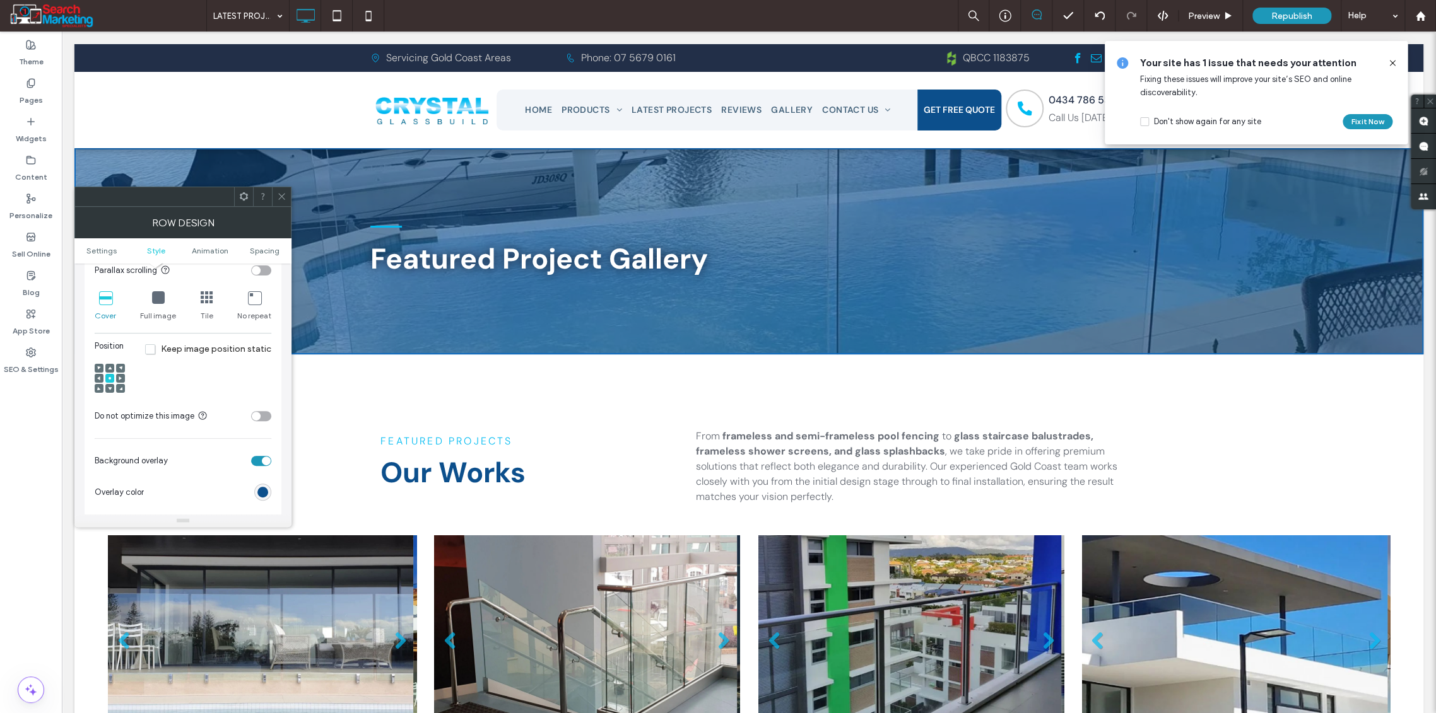
scroll to position [420, 0]
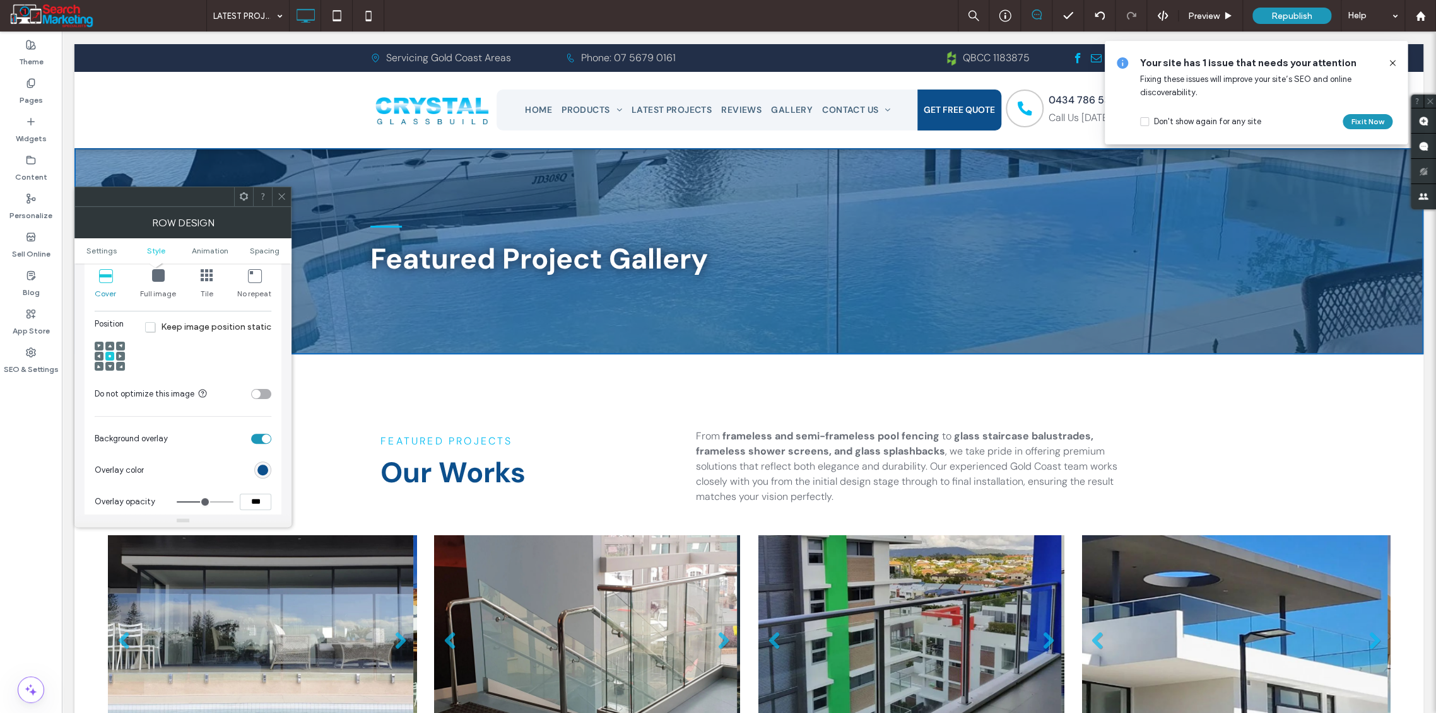
click at [257, 439] on div "toggle" at bounding box center [261, 439] width 20 height 10
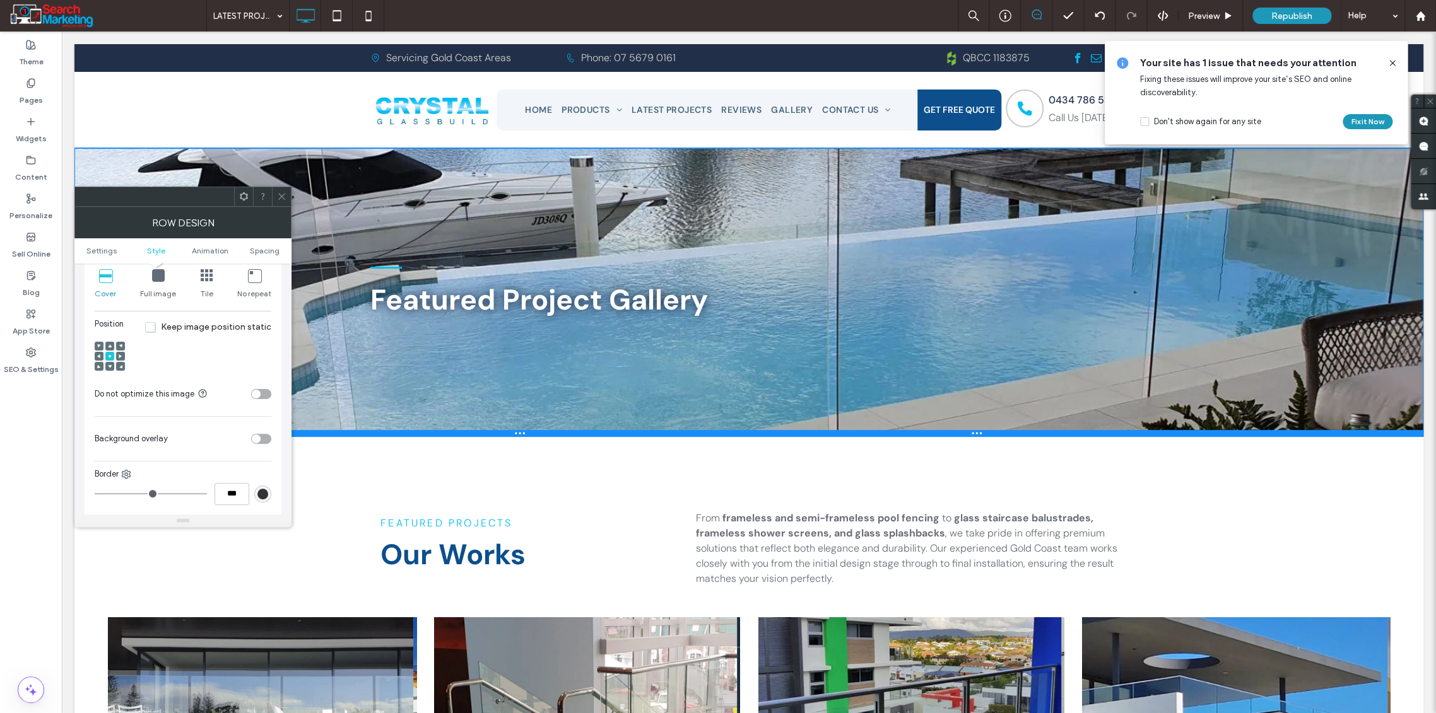
drag, startPoint x: 660, startPoint y: 349, endPoint x: 669, endPoint y: 432, distance: 83.1
click at [669, 432] on div at bounding box center [748, 433] width 1349 height 6
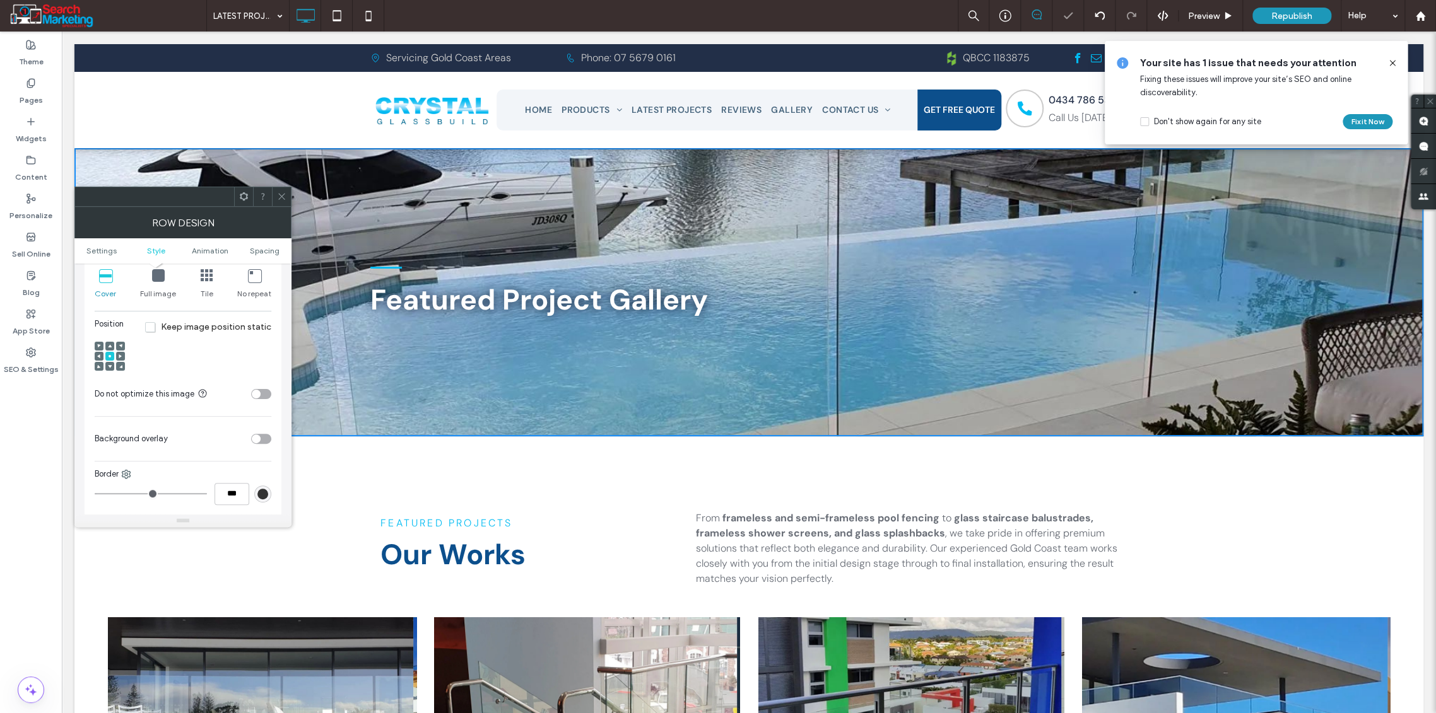
click at [281, 197] on use at bounding box center [281, 197] width 6 height 6
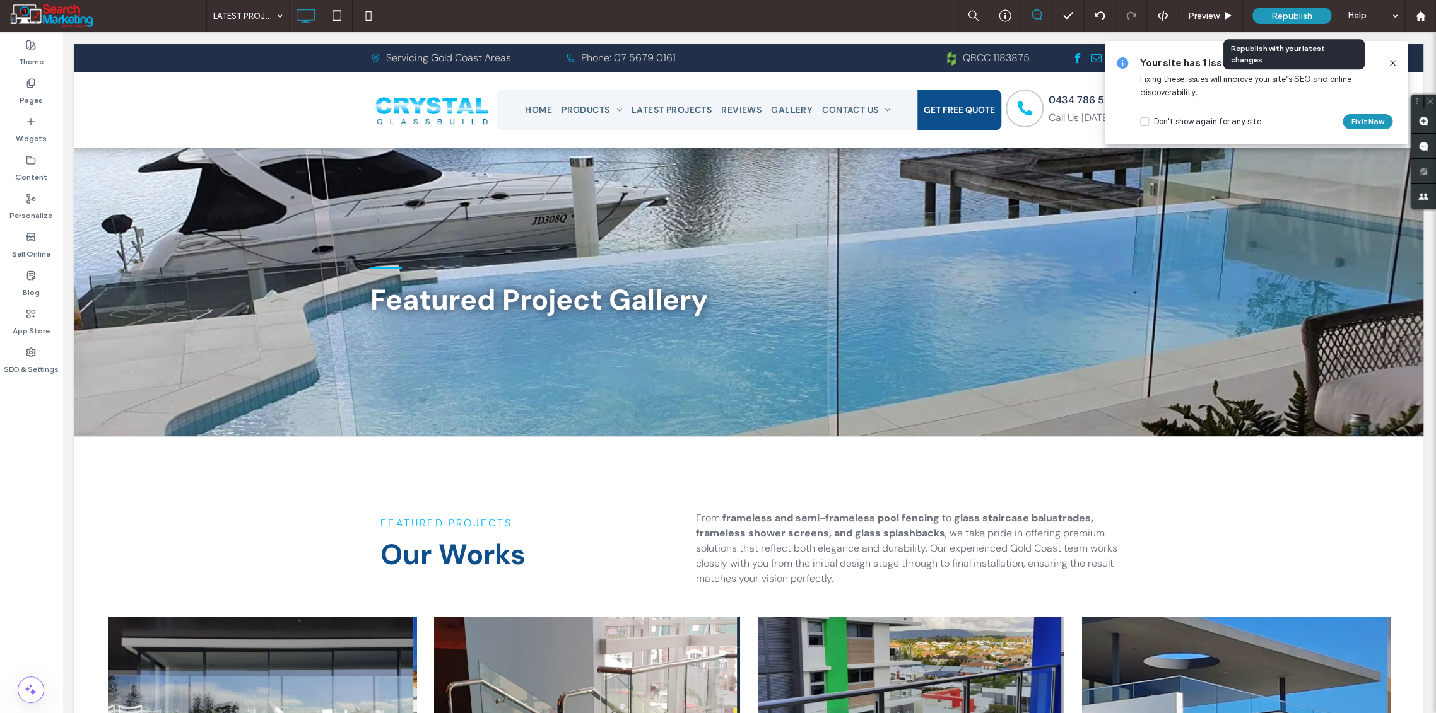
click at [1294, 13] on span "Republish" at bounding box center [1291, 16] width 41 height 11
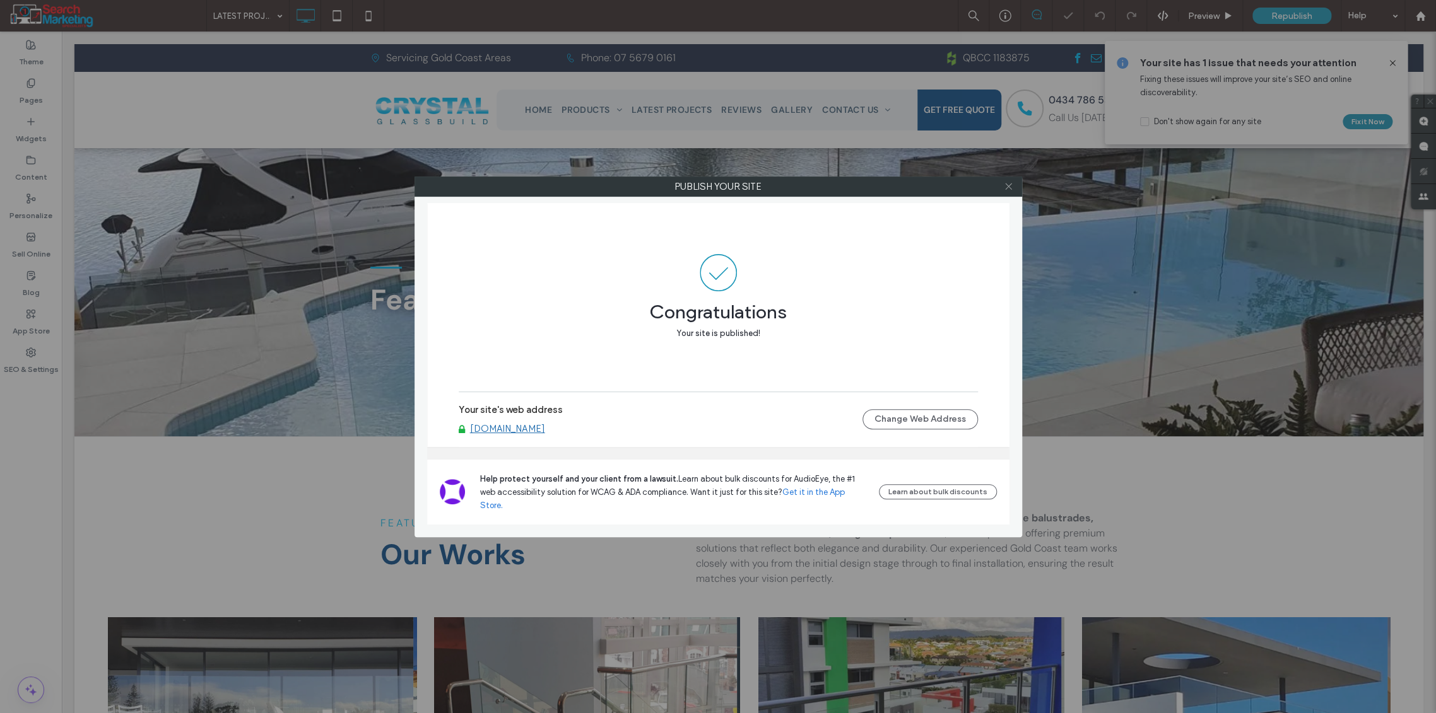
click at [1004, 185] on icon at bounding box center [1008, 186] width 9 height 9
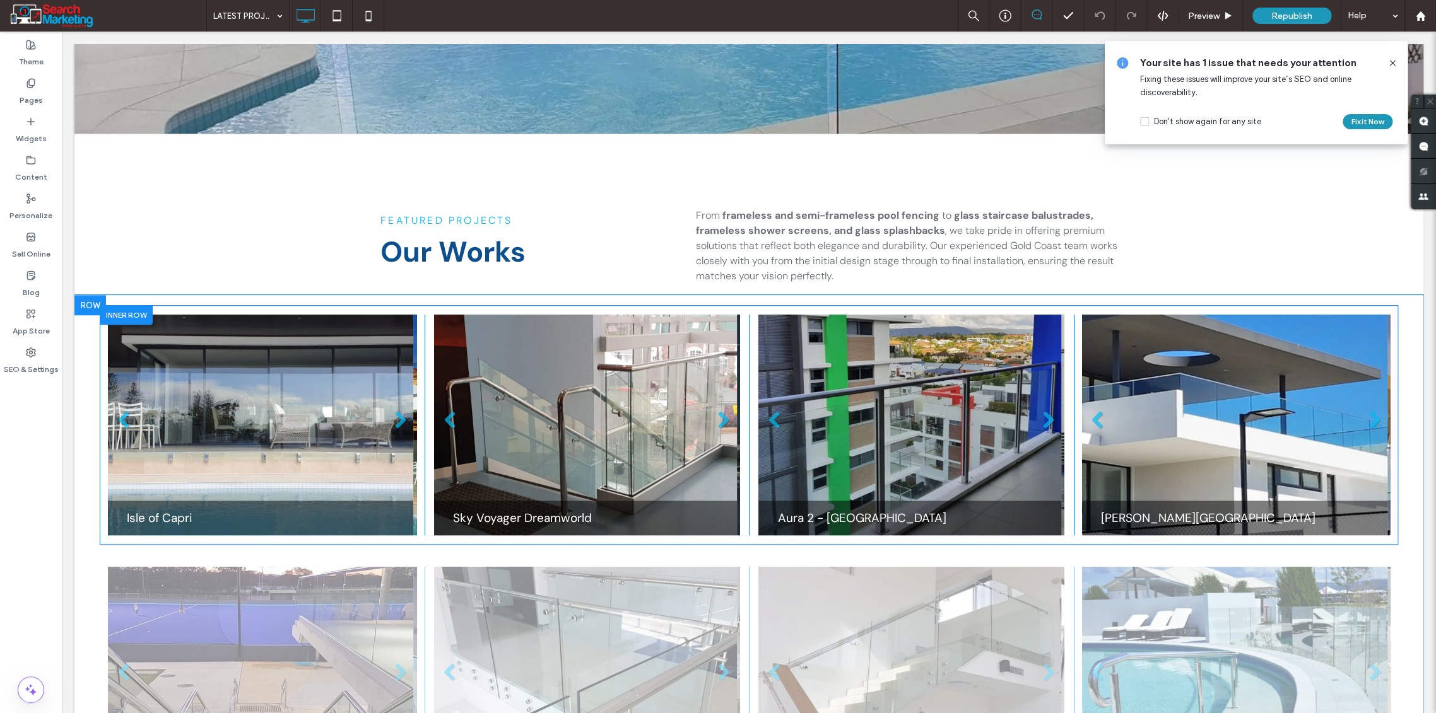
scroll to position [0, 0]
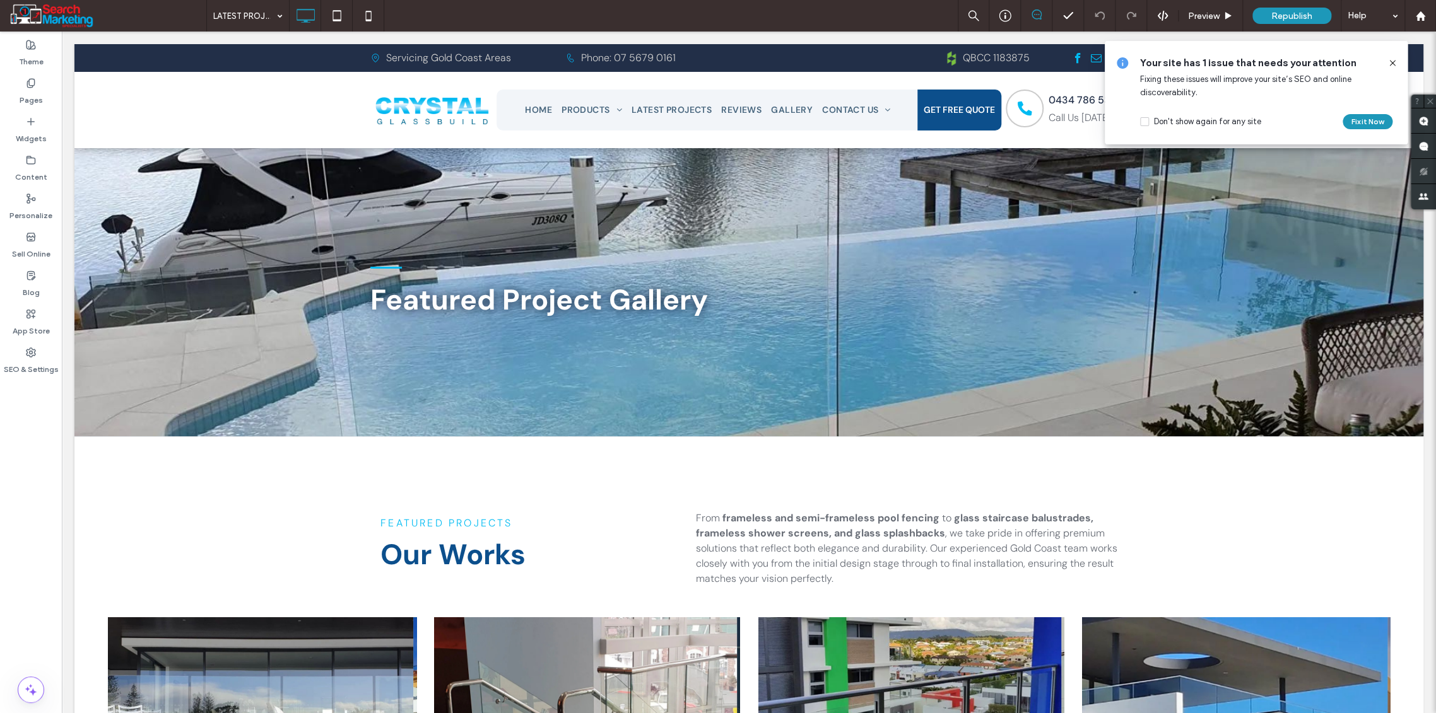
click at [1392, 61] on icon at bounding box center [1392, 63] width 10 height 10
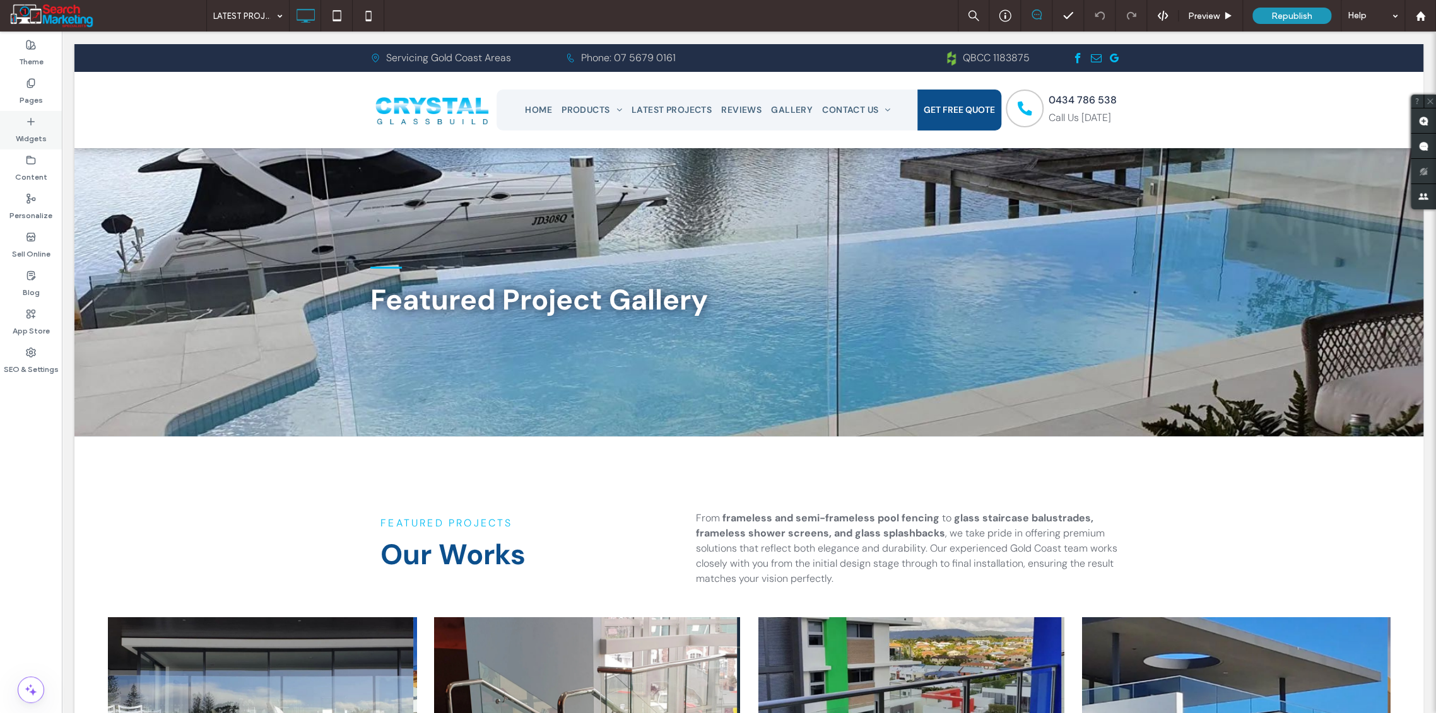
click at [25, 131] on label "Widgets" at bounding box center [31, 136] width 31 height 18
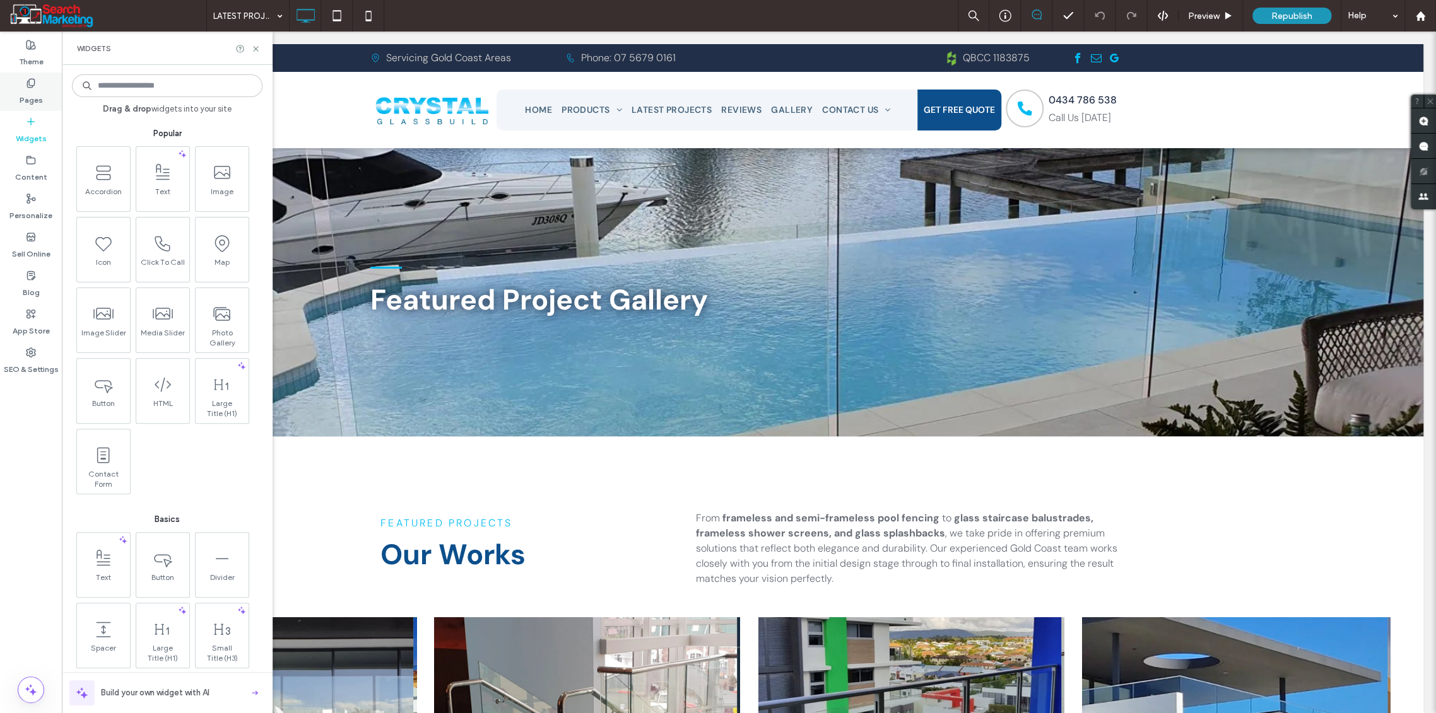
click at [32, 99] on label "Pages" at bounding box center [31, 97] width 23 height 18
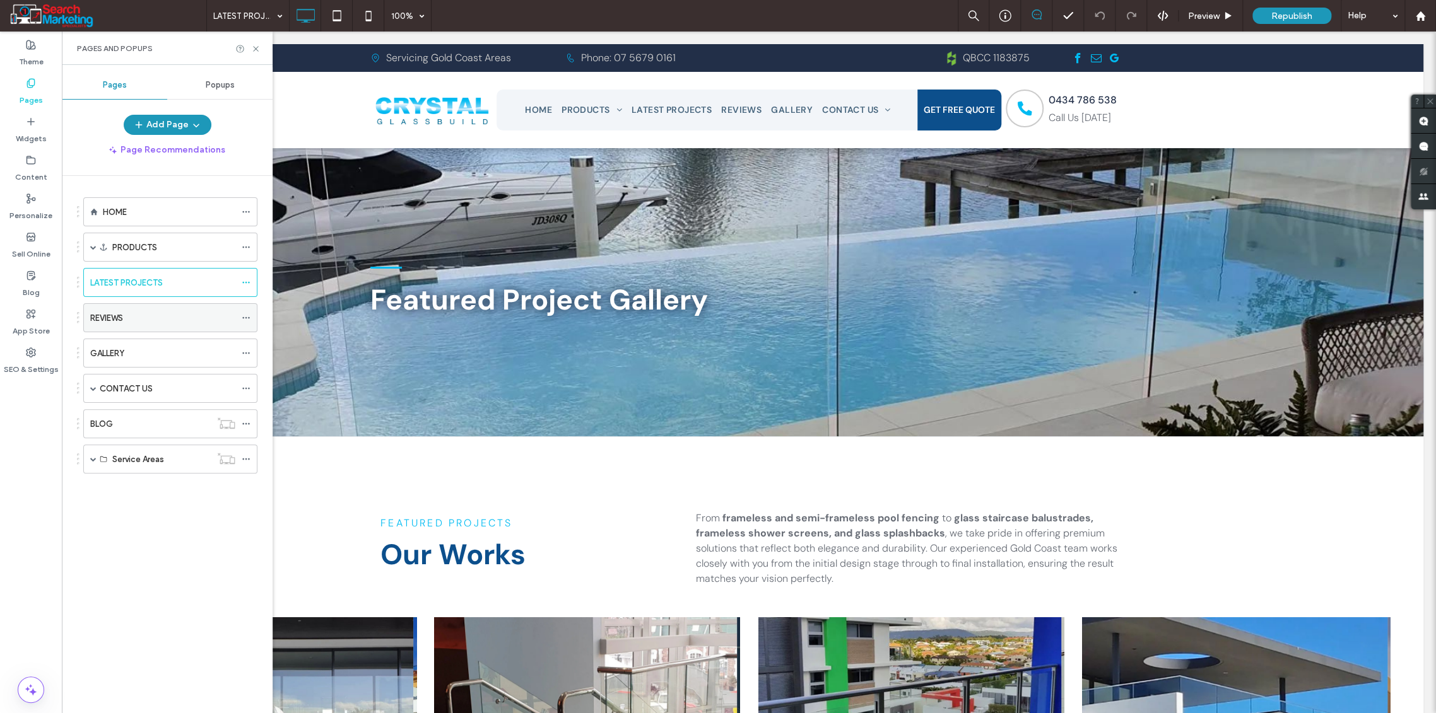
click at [108, 316] on label "REVIEWS" at bounding box center [106, 318] width 33 height 22
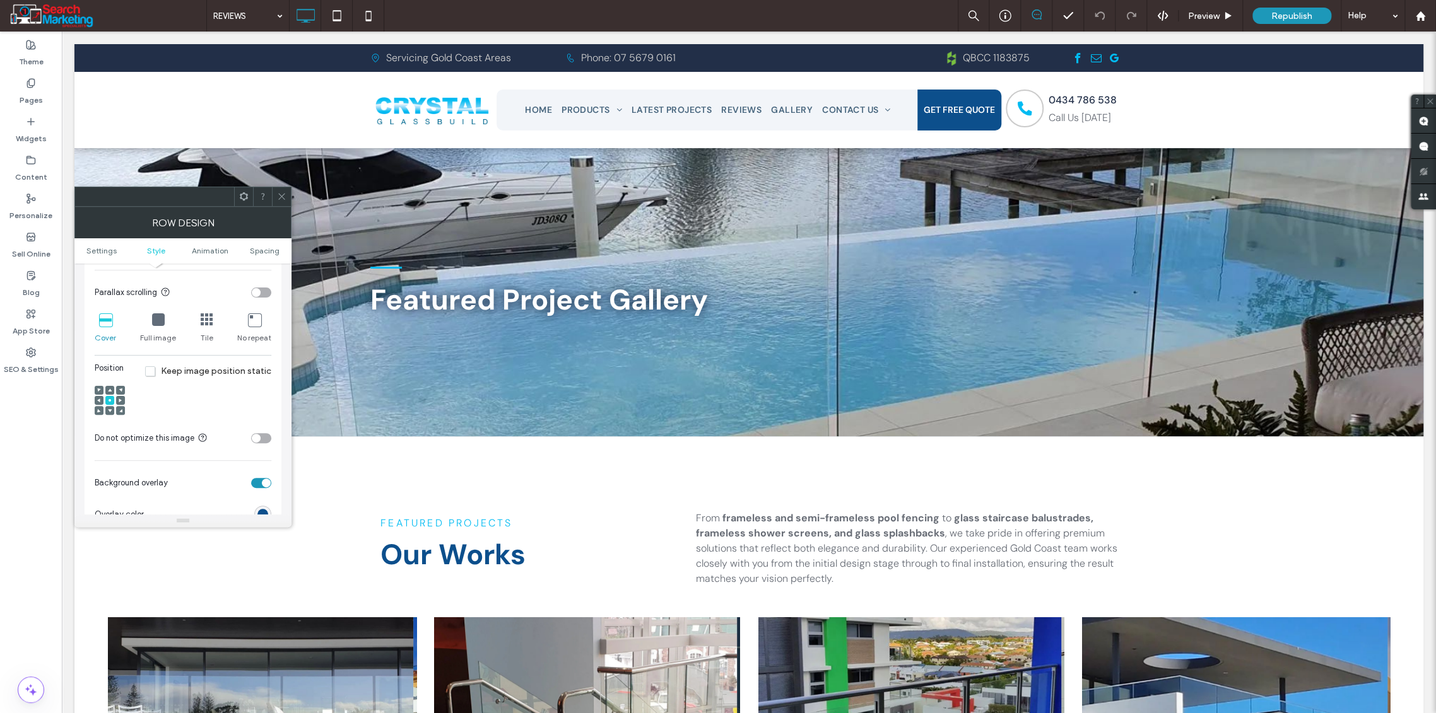
scroll to position [490, 0]
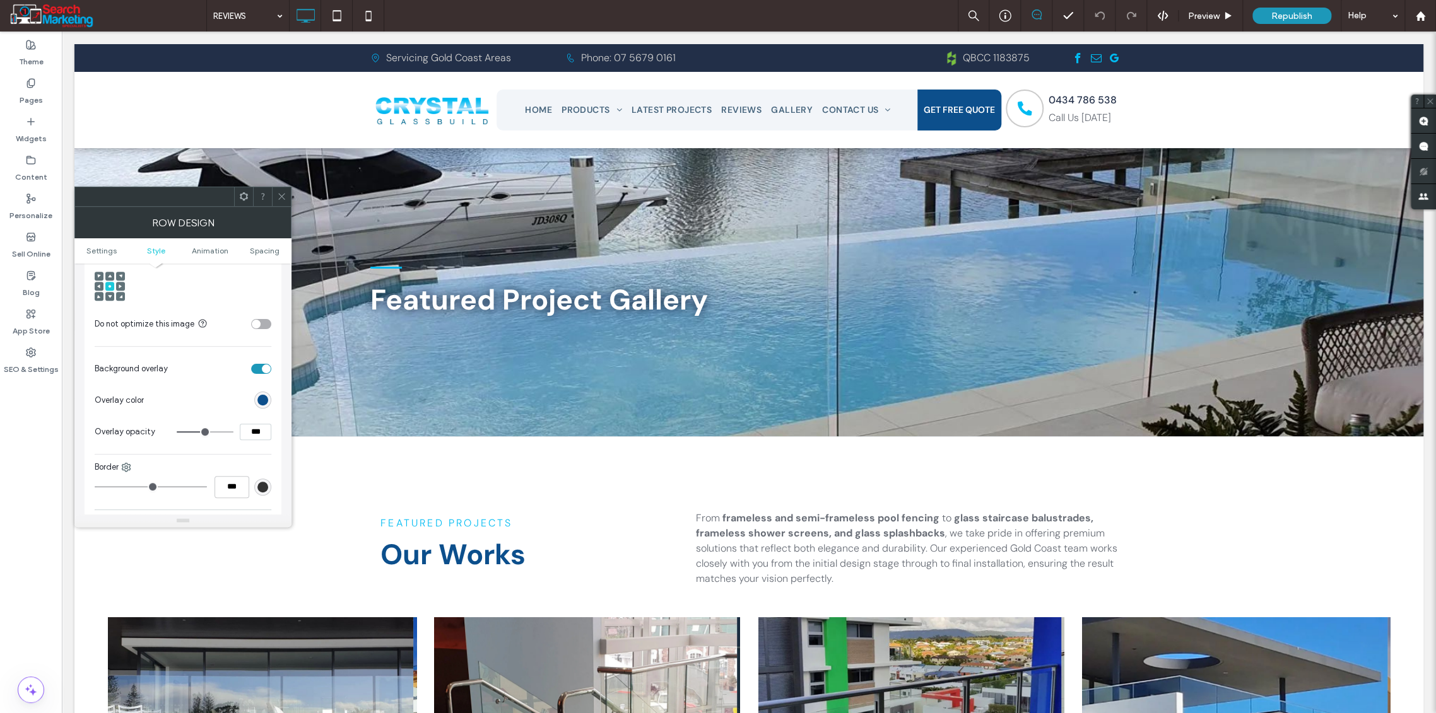
click at [256, 369] on div "toggle" at bounding box center [261, 369] width 20 height 10
click at [1287, 13] on span "Republish" at bounding box center [1291, 16] width 41 height 11
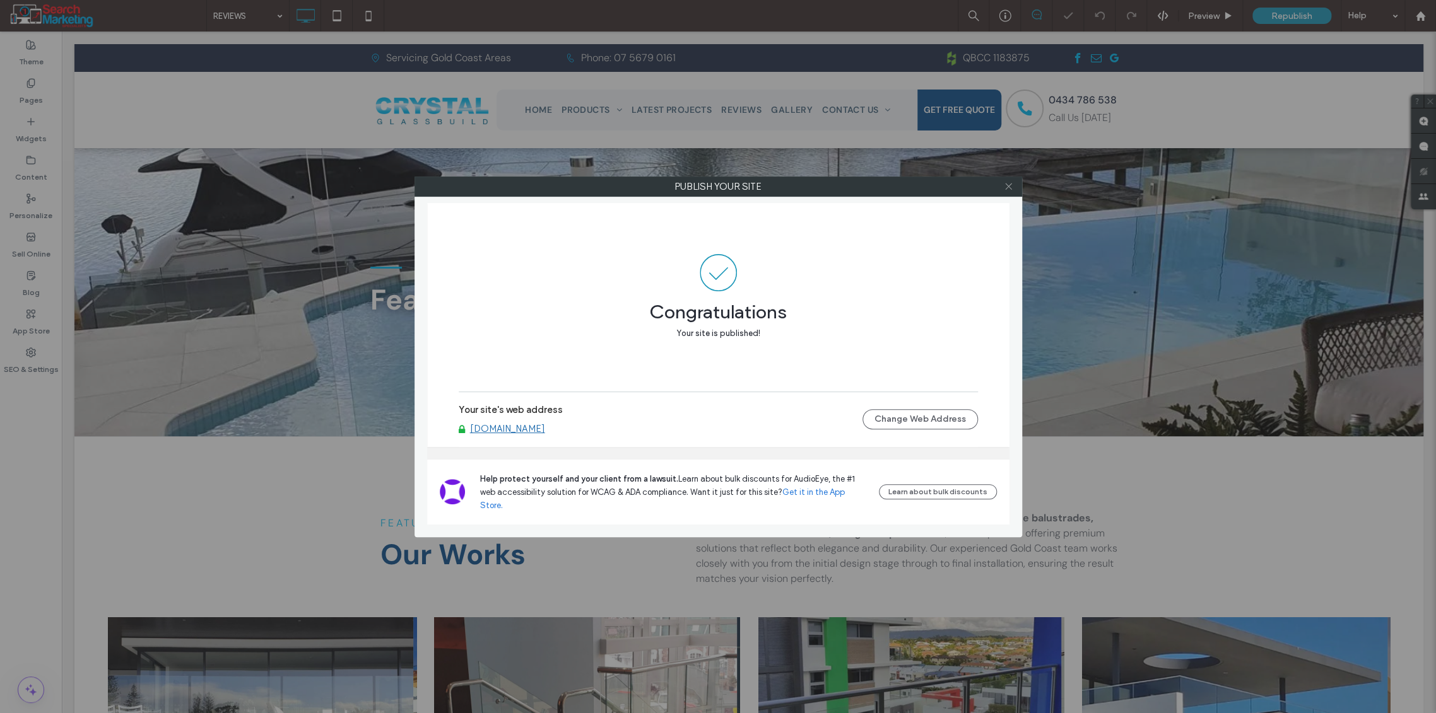
click at [1008, 187] on icon at bounding box center [1008, 186] width 9 height 9
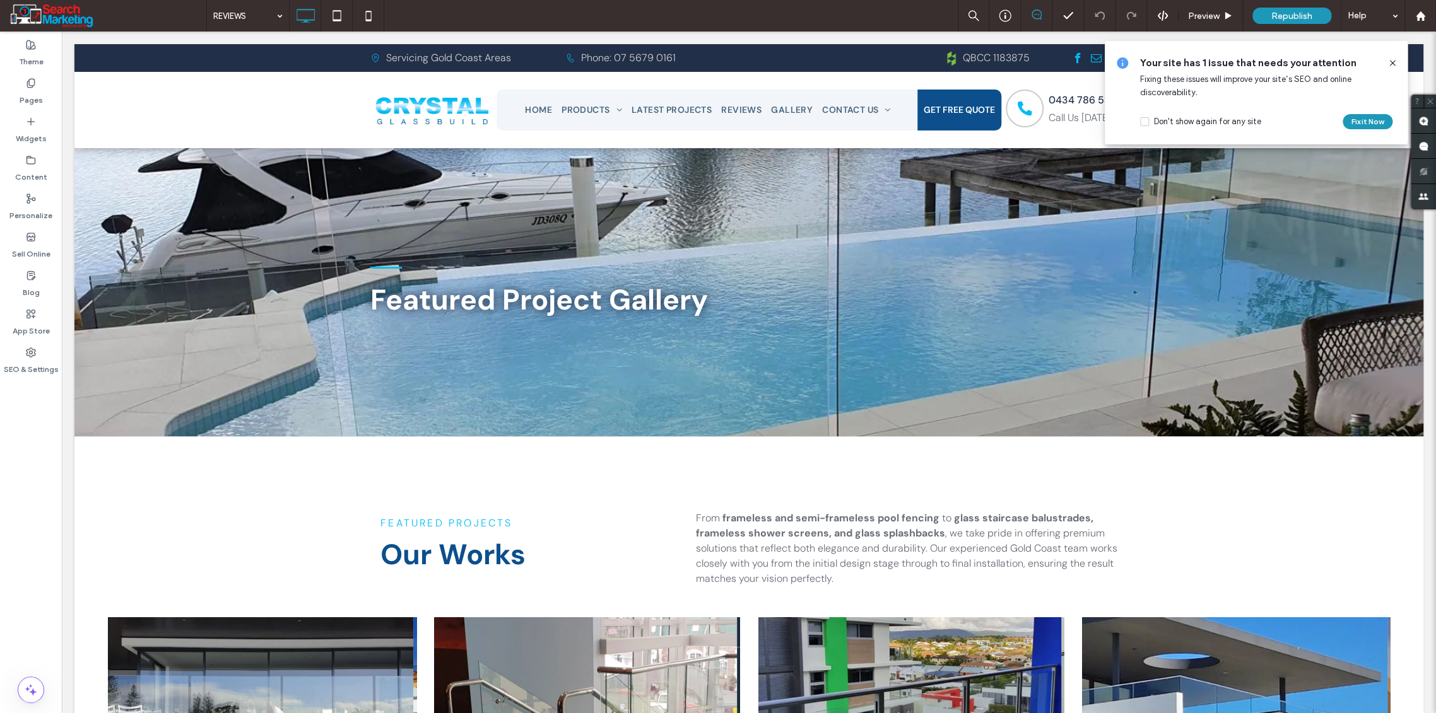
click at [1391, 62] on icon at bounding box center [1392, 63] width 10 height 10
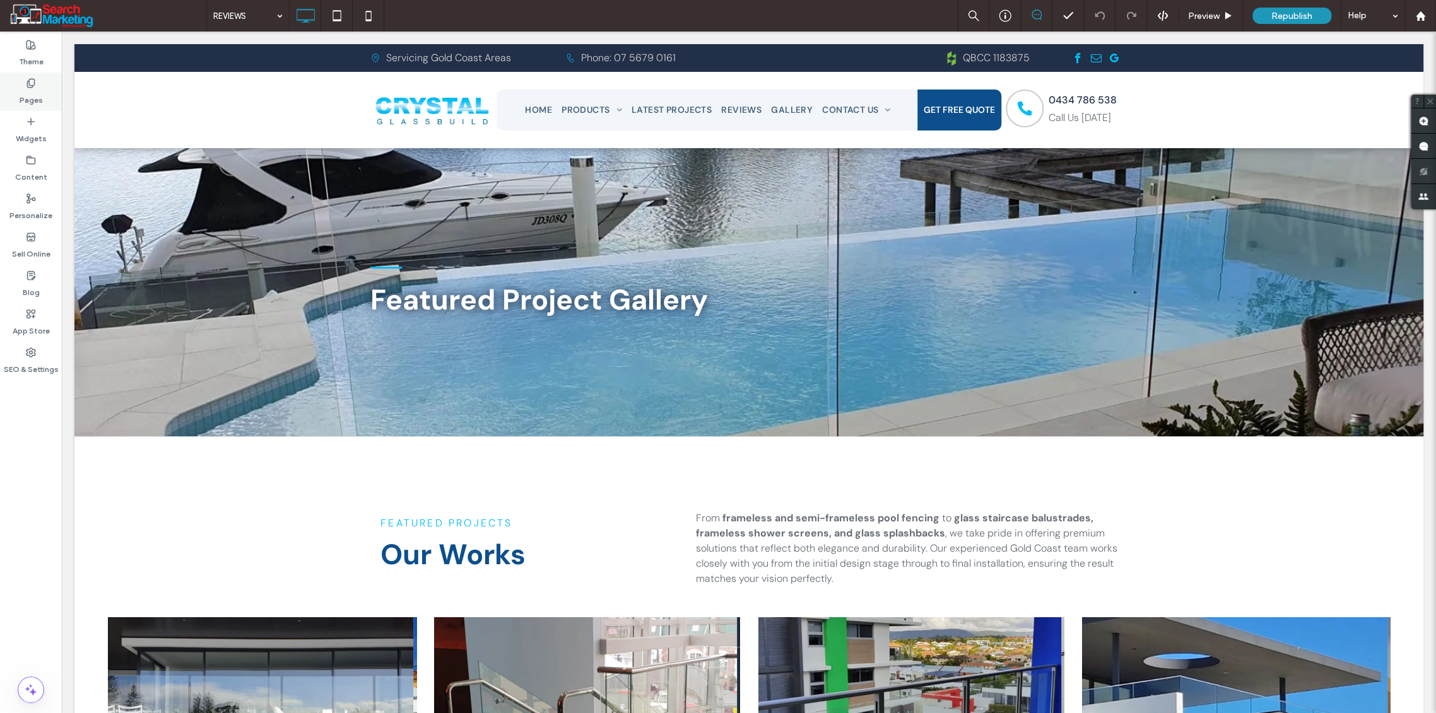
click at [35, 91] on label "Pages" at bounding box center [31, 97] width 23 height 18
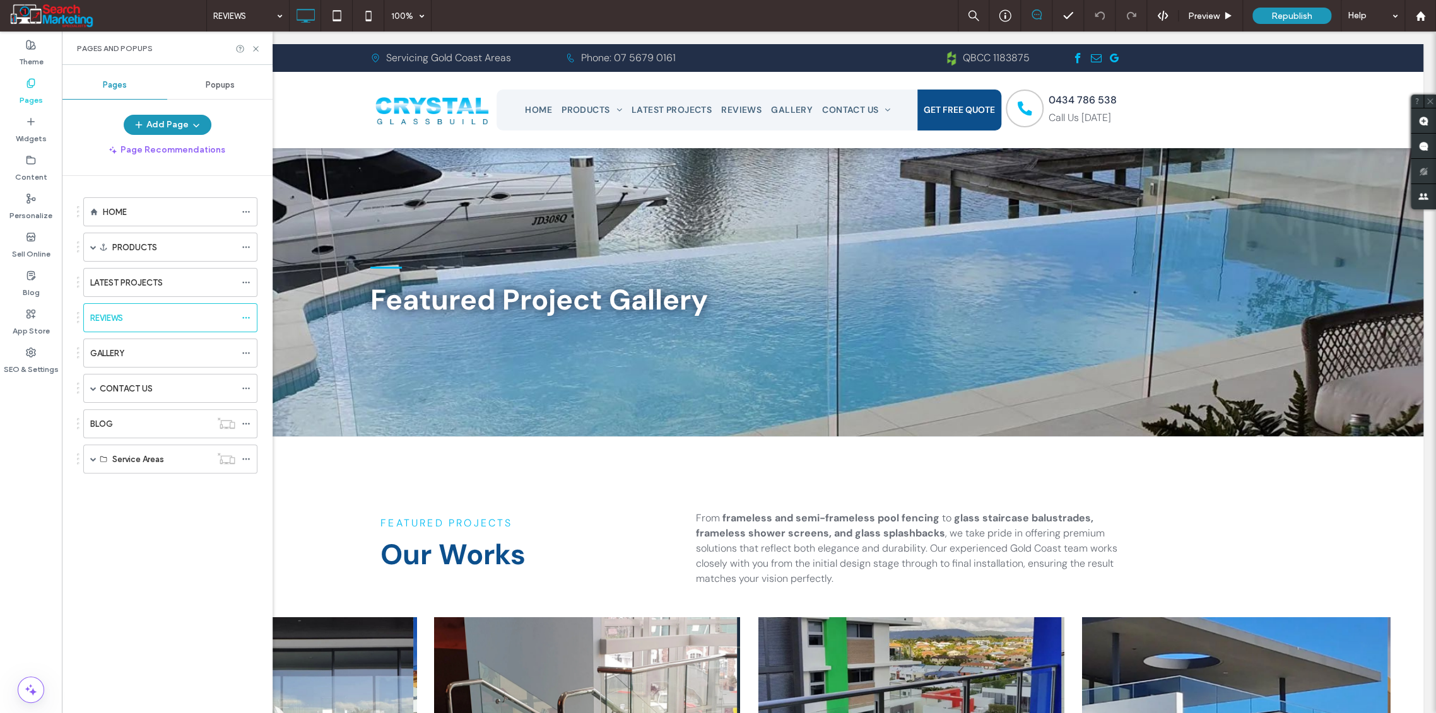
click at [114, 211] on label "HOME" at bounding box center [115, 212] width 24 height 22
click at [132, 391] on label "CONTACT US" at bounding box center [126, 389] width 53 height 22
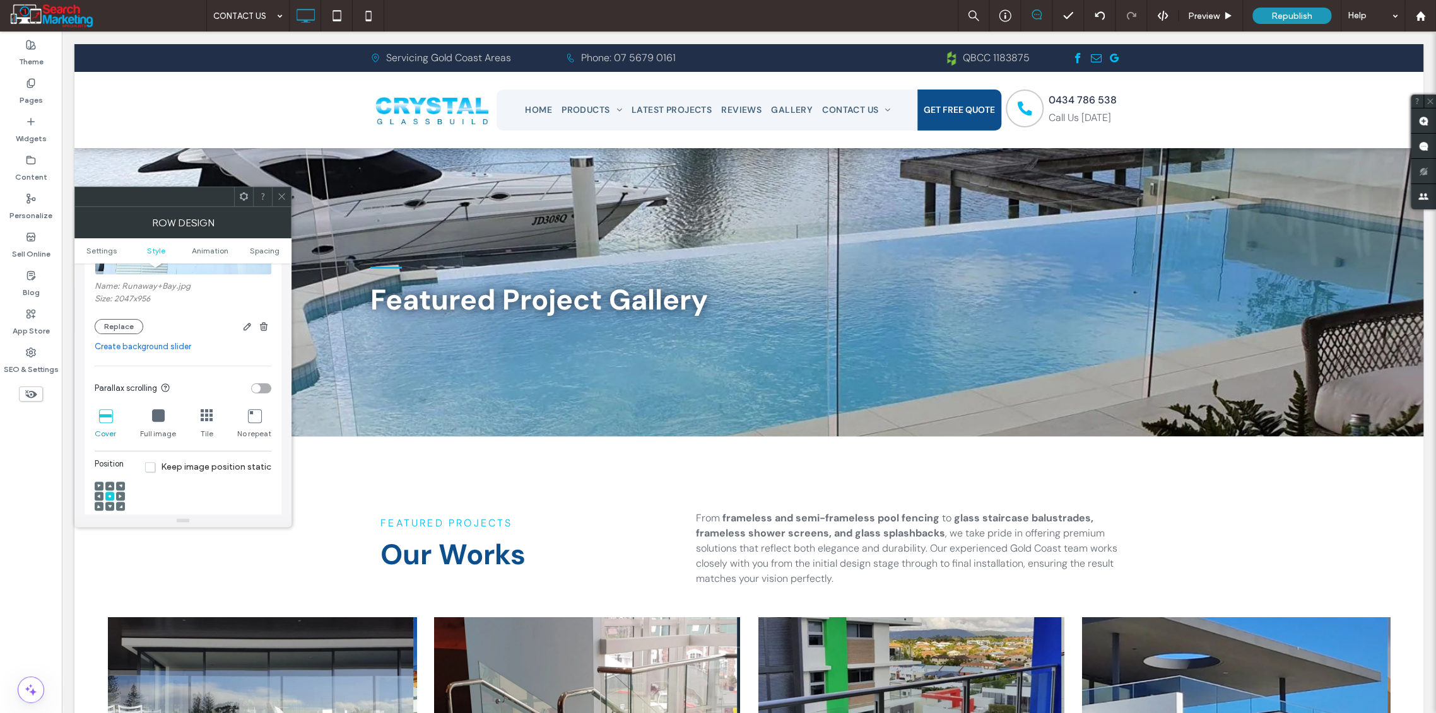
scroll to position [420, 0]
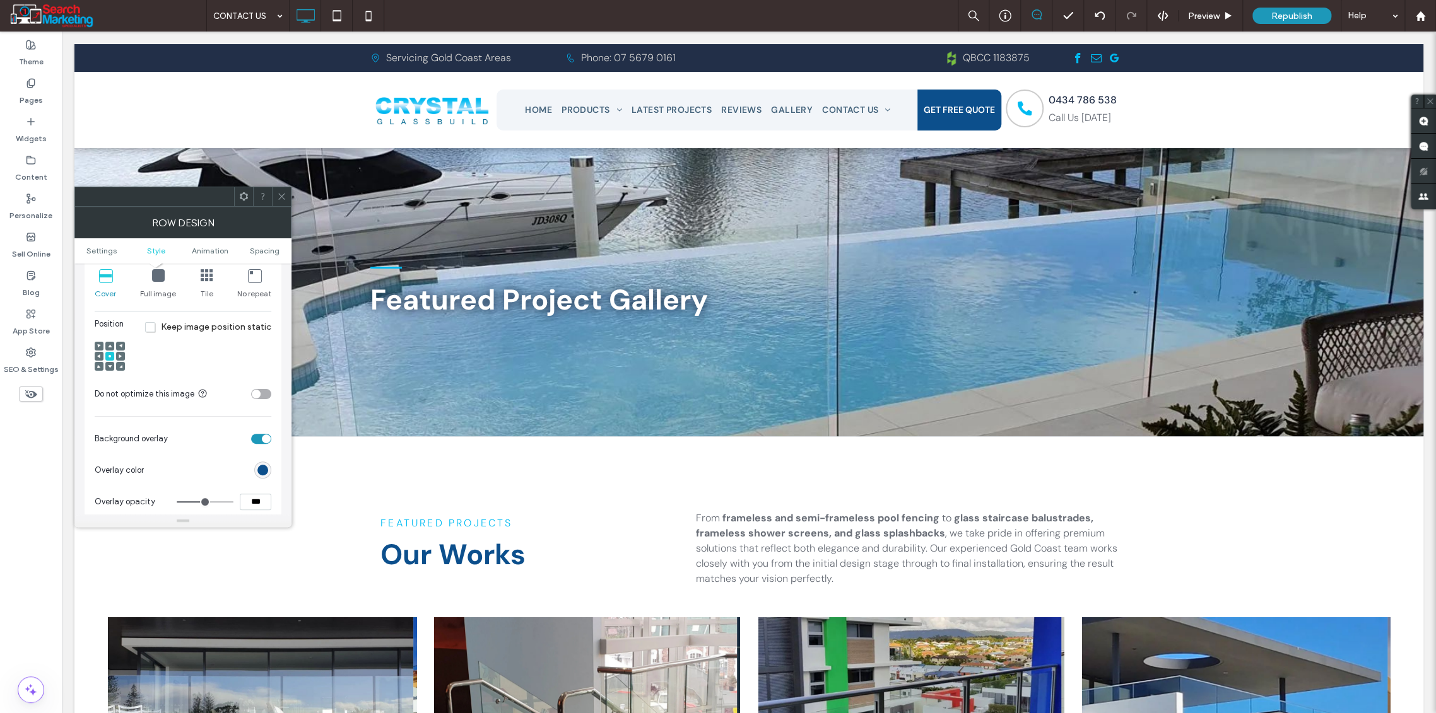
click at [257, 437] on div "toggle" at bounding box center [261, 439] width 20 height 10
click at [1284, 13] on span "Republish" at bounding box center [1291, 16] width 41 height 11
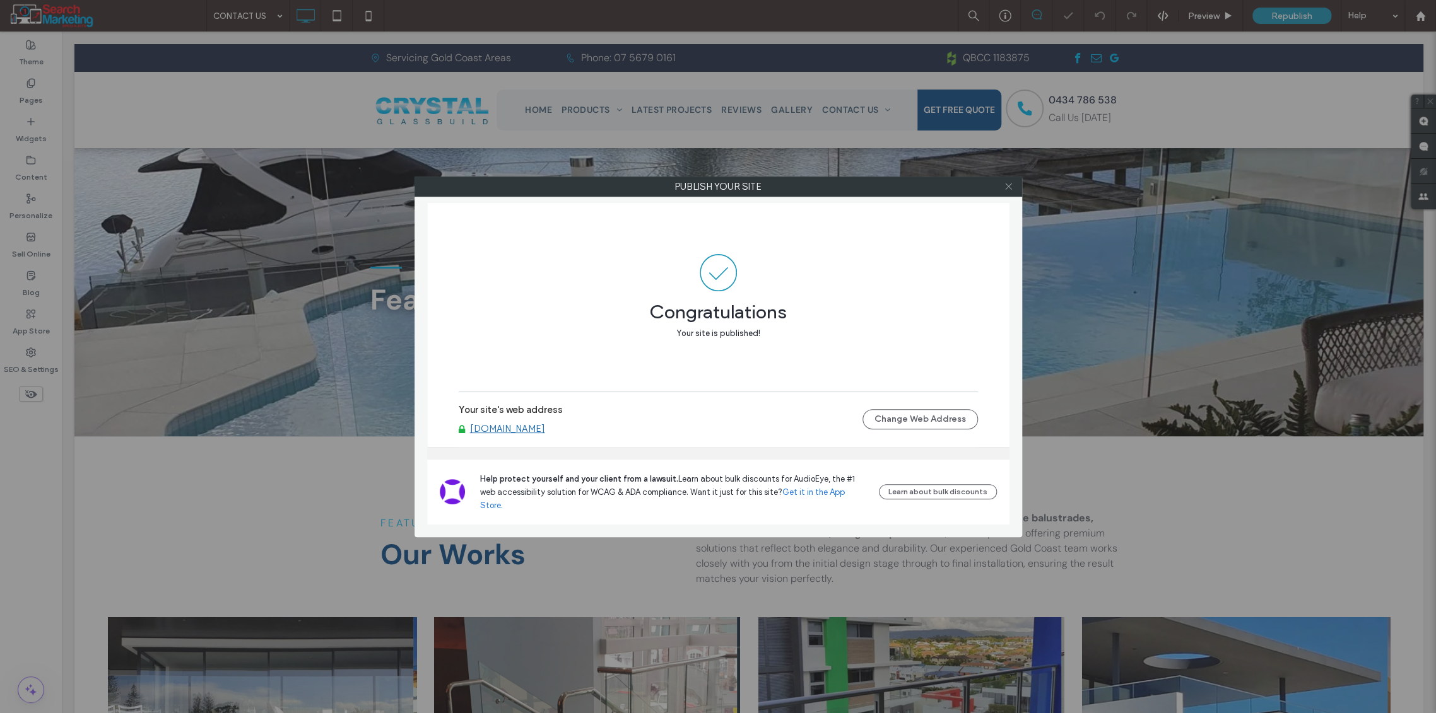
click at [1009, 185] on icon at bounding box center [1008, 186] width 9 height 9
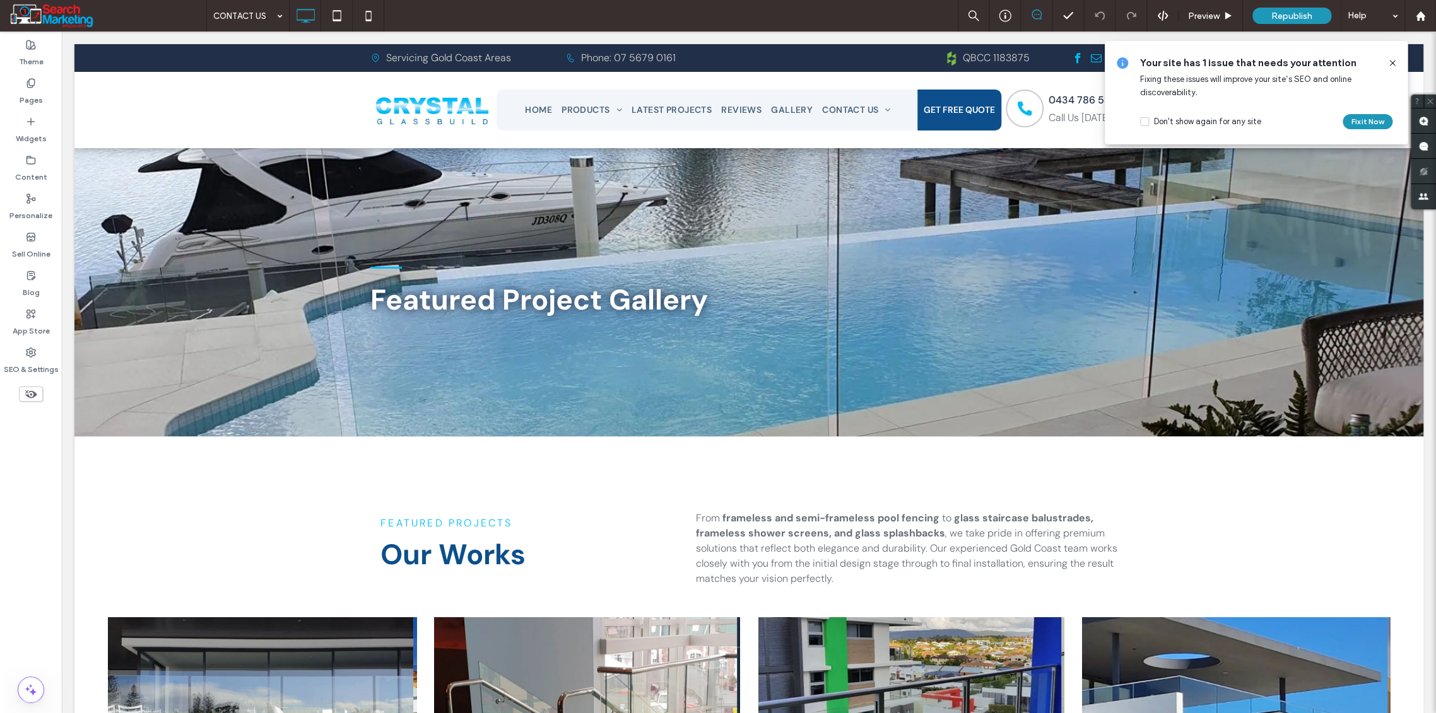
click at [1393, 62] on icon at bounding box center [1392, 63] width 10 height 10
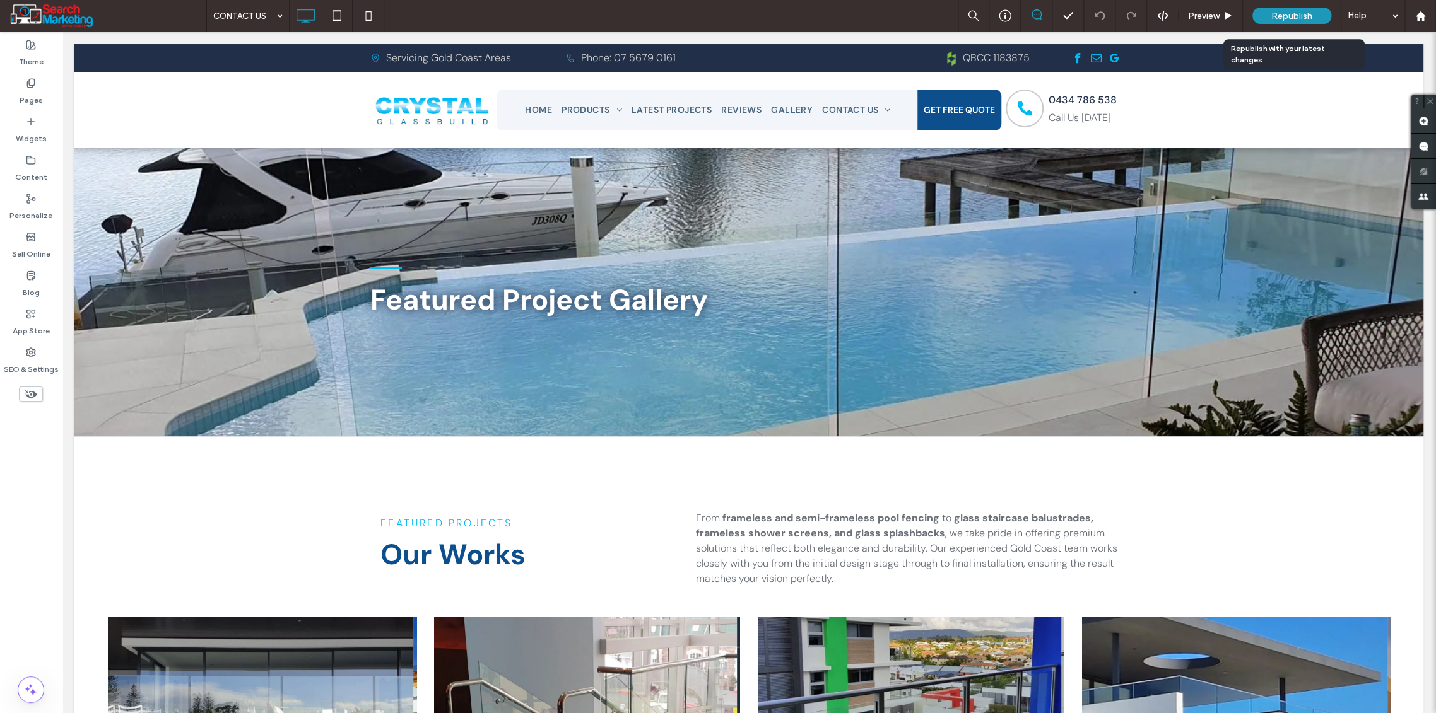
click at [1285, 13] on span "Republish" at bounding box center [1291, 16] width 41 height 11
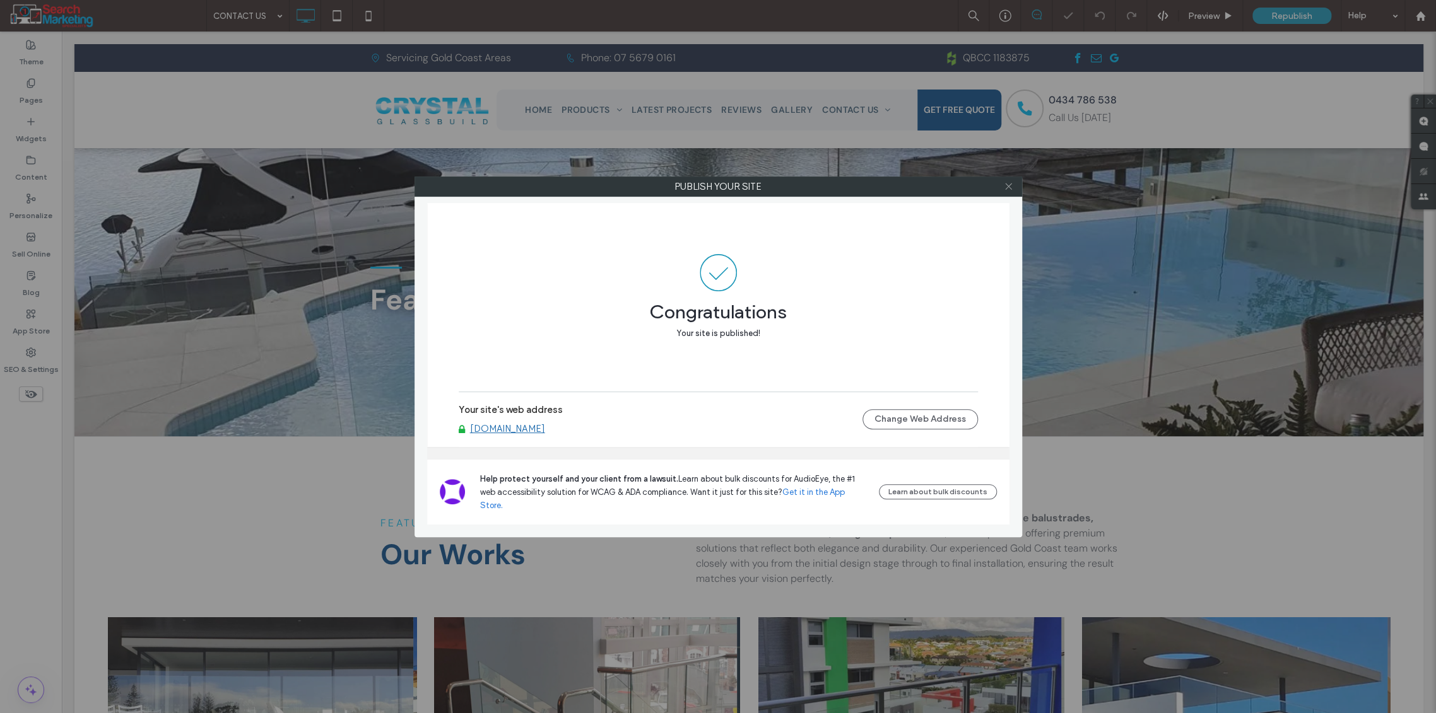
click at [1009, 187] on icon at bounding box center [1008, 186] width 9 height 9
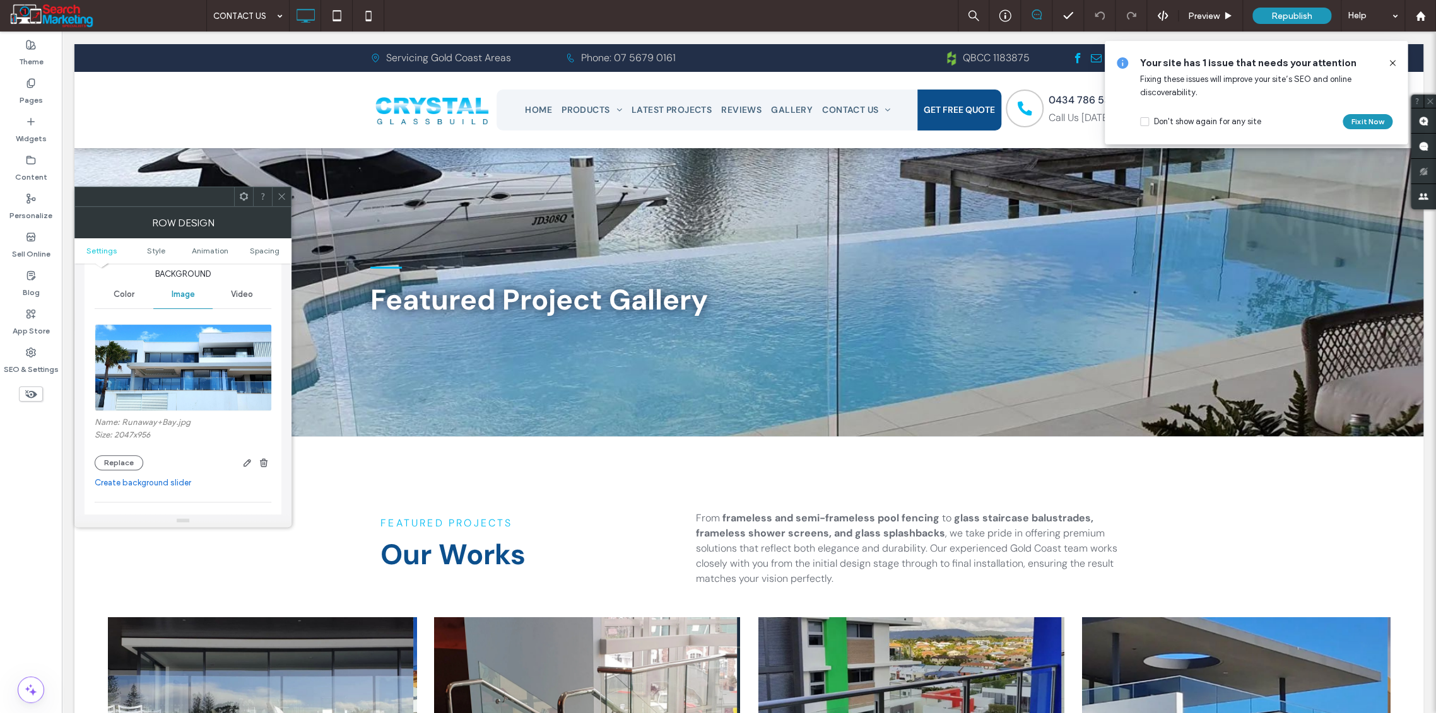
scroll to position [70, 0]
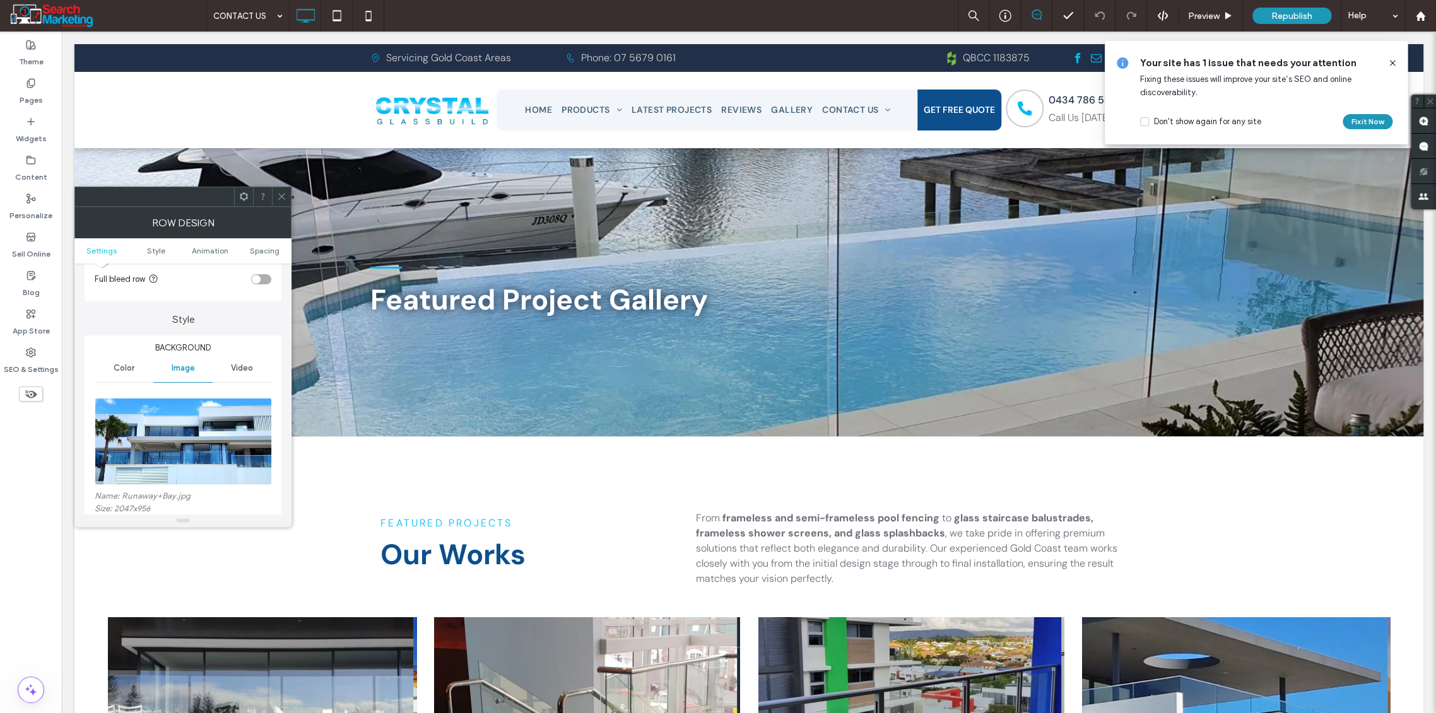
click at [283, 192] on icon at bounding box center [281, 196] width 9 height 9
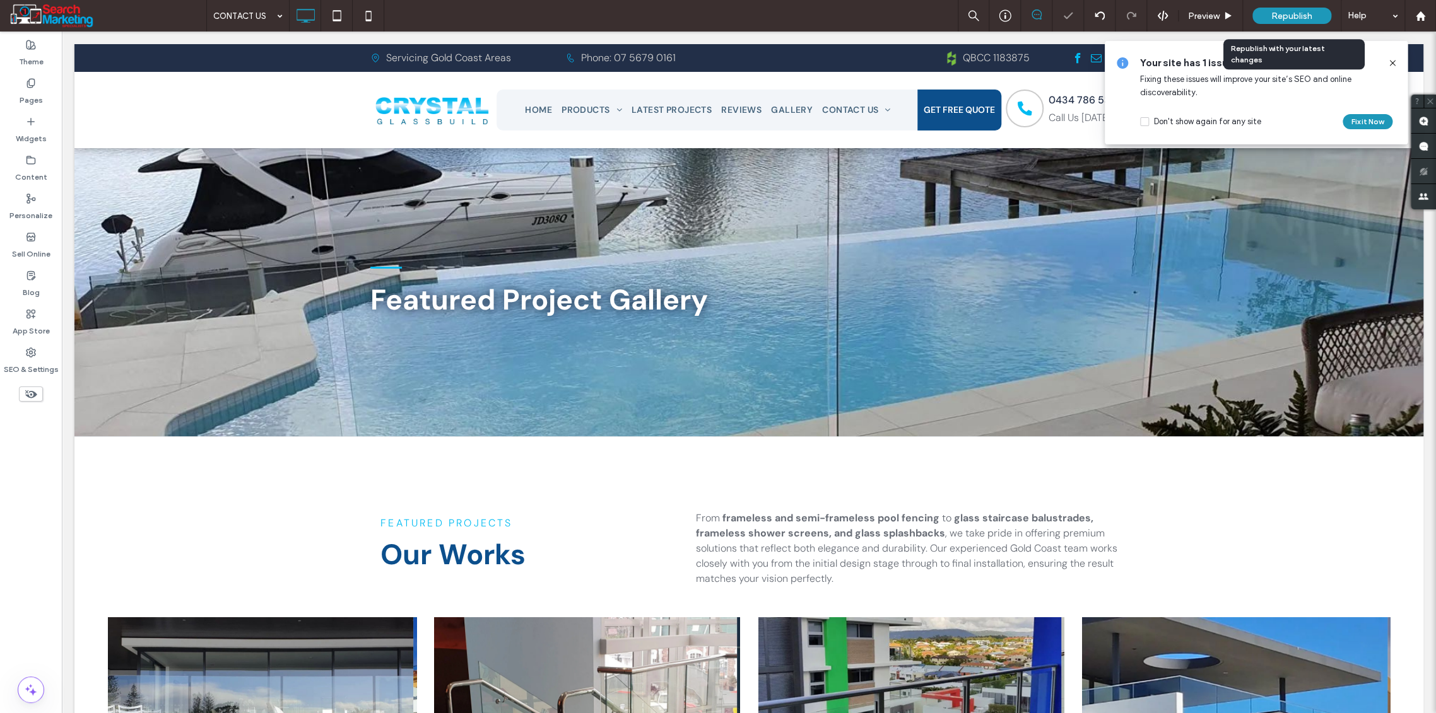
click at [1292, 9] on div "Republish" at bounding box center [1291, 16] width 79 height 16
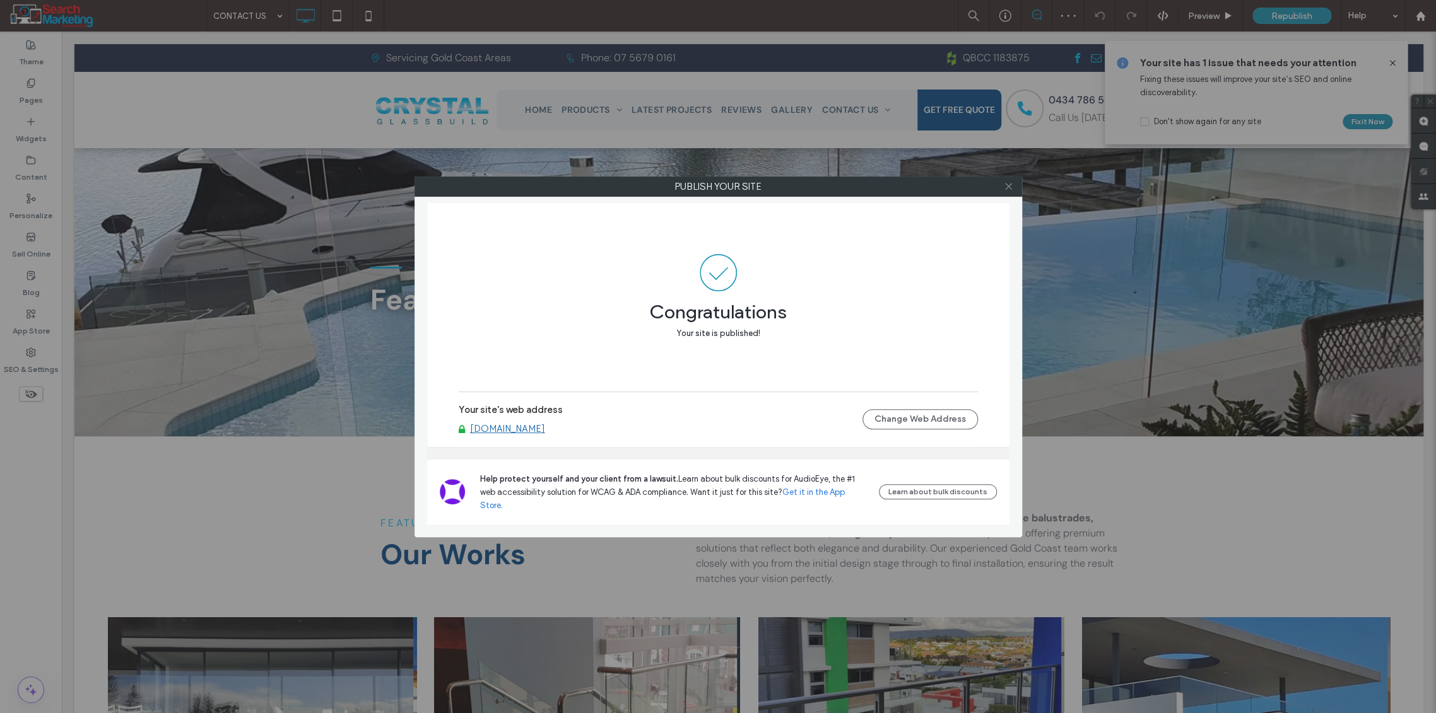
click at [1009, 185] on icon at bounding box center [1008, 186] width 9 height 9
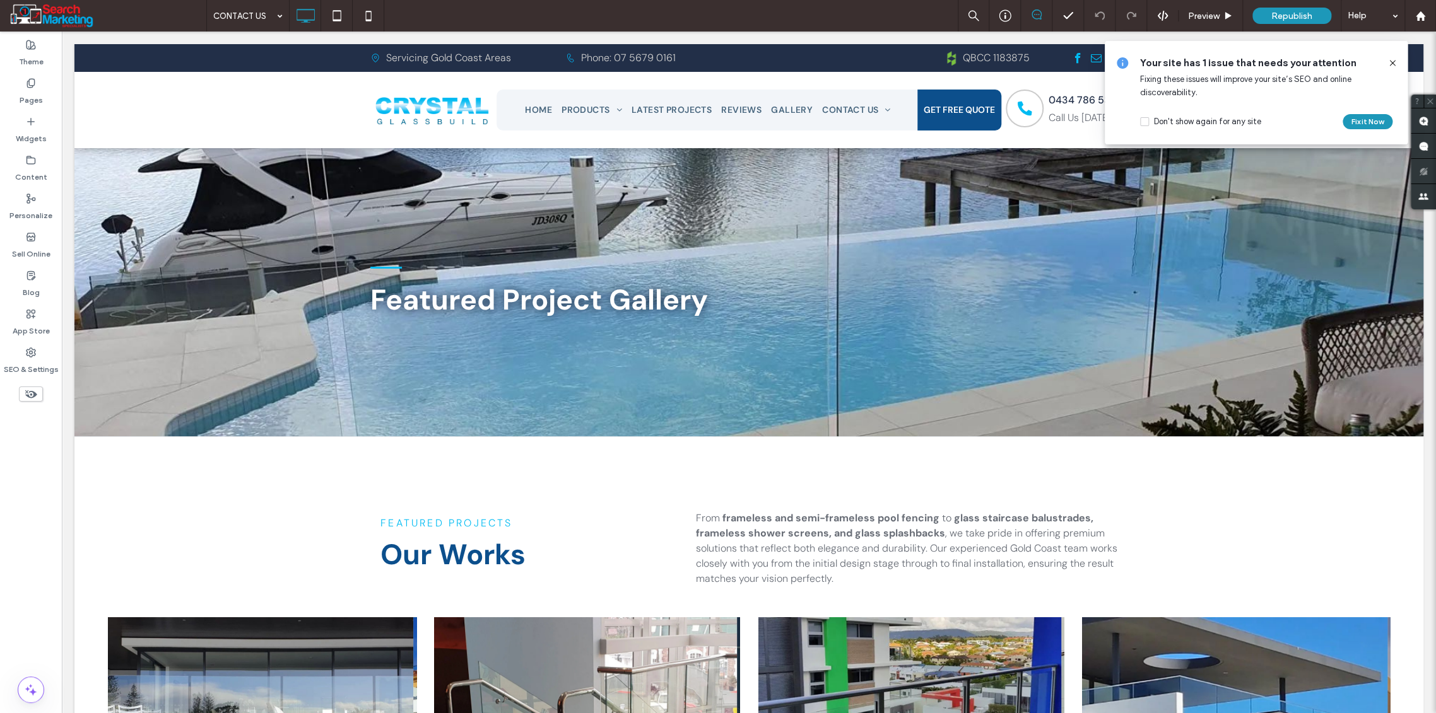
click at [1393, 62] on icon at bounding box center [1392, 63] width 10 height 10
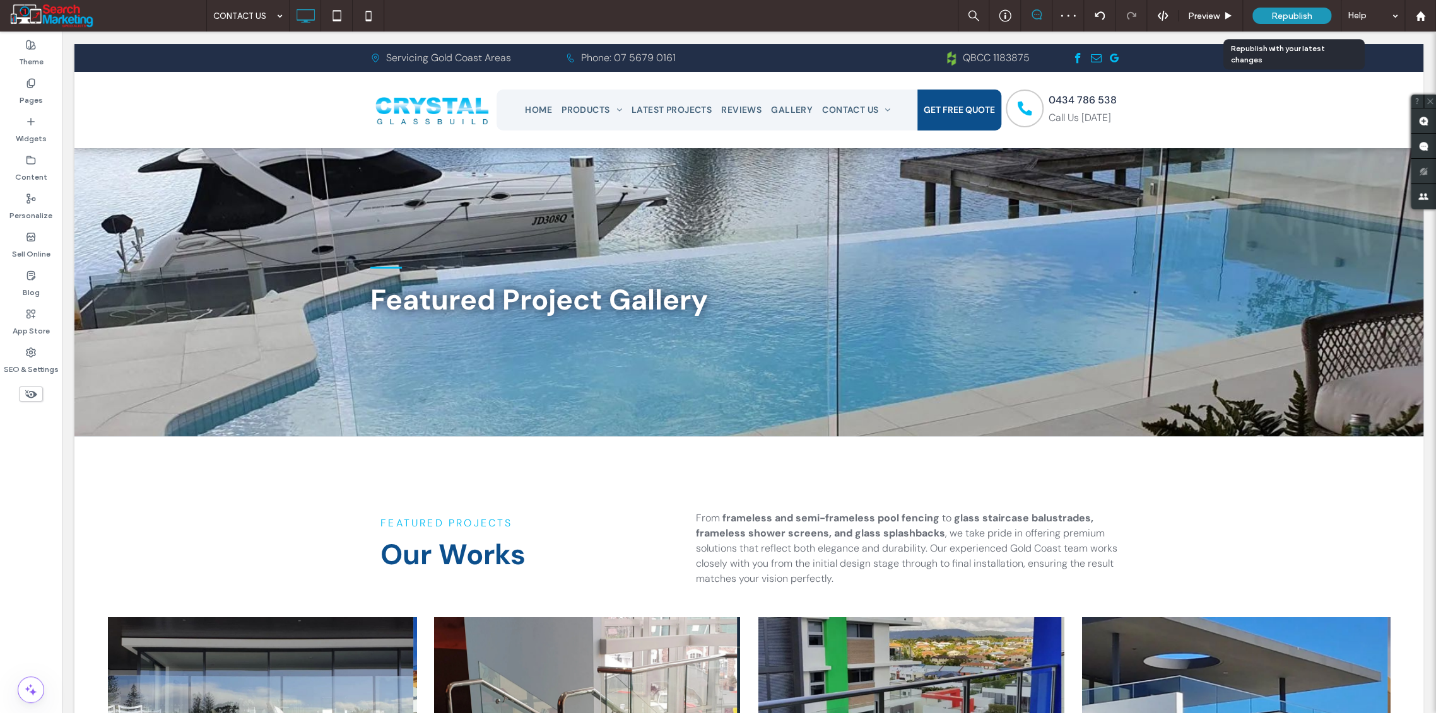
click at [1290, 13] on span "Republish" at bounding box center [1291, 16] width 41 height 11
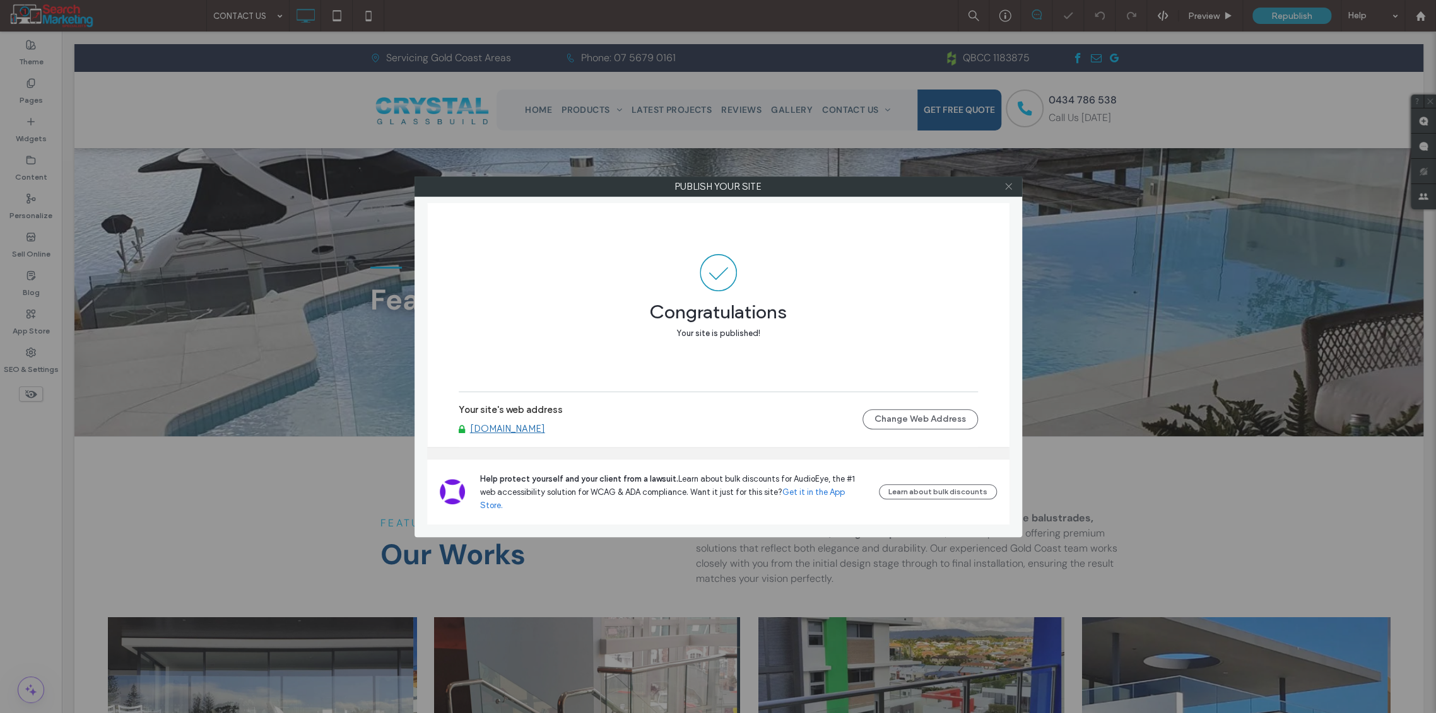
click at [1009, 183] on icon at bounding box center [1008, 186] width 9 height 9
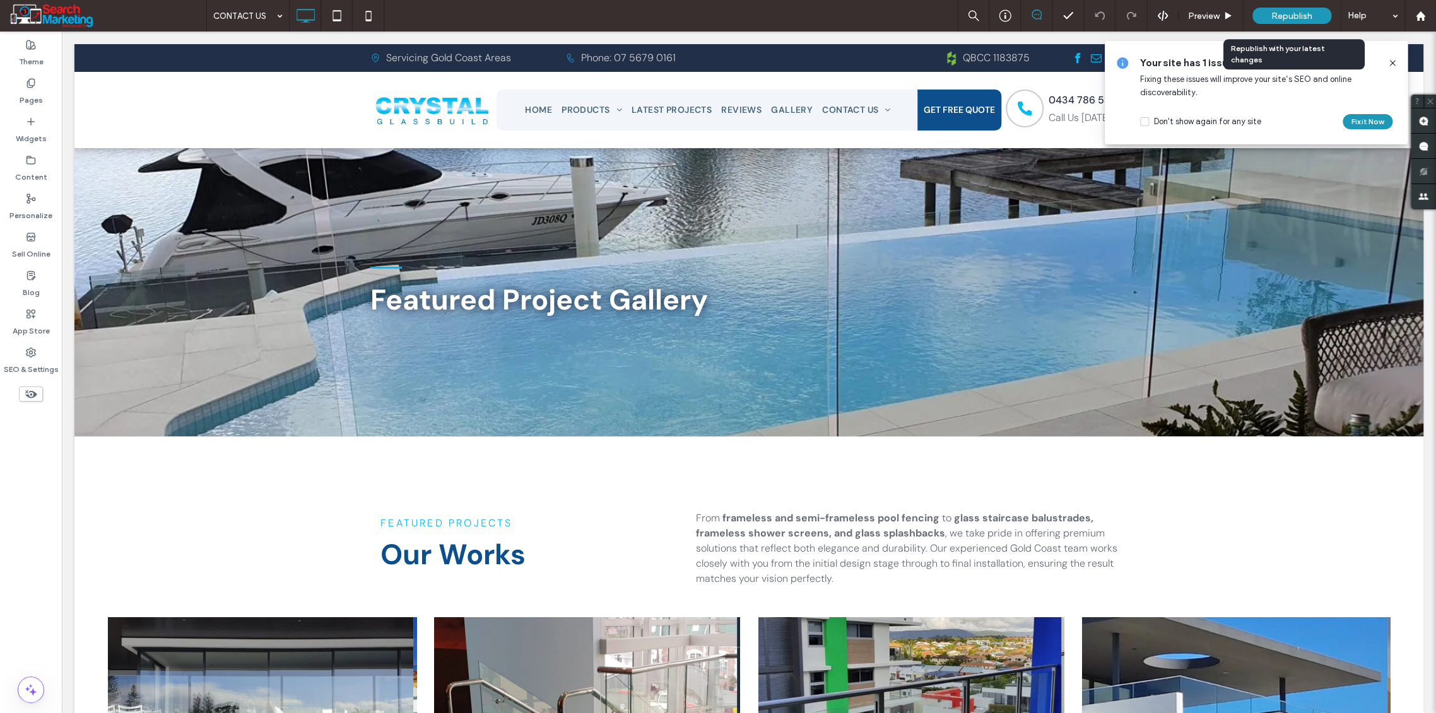
click at [1301, 13] on span "Republish" at bounding box center [1291, 16] width 41 height 11
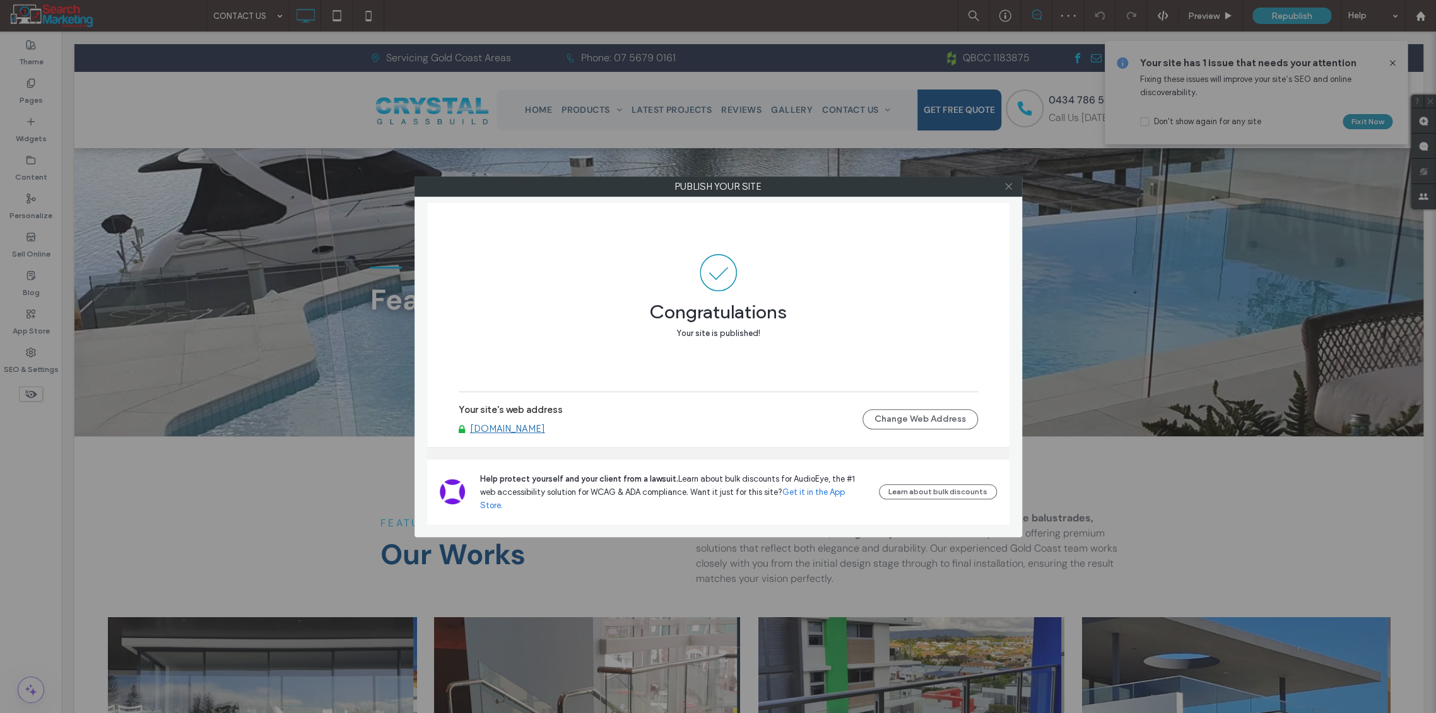
click at [1008, 184] on icon at bounding box center [1008, 186] width 9 height 9
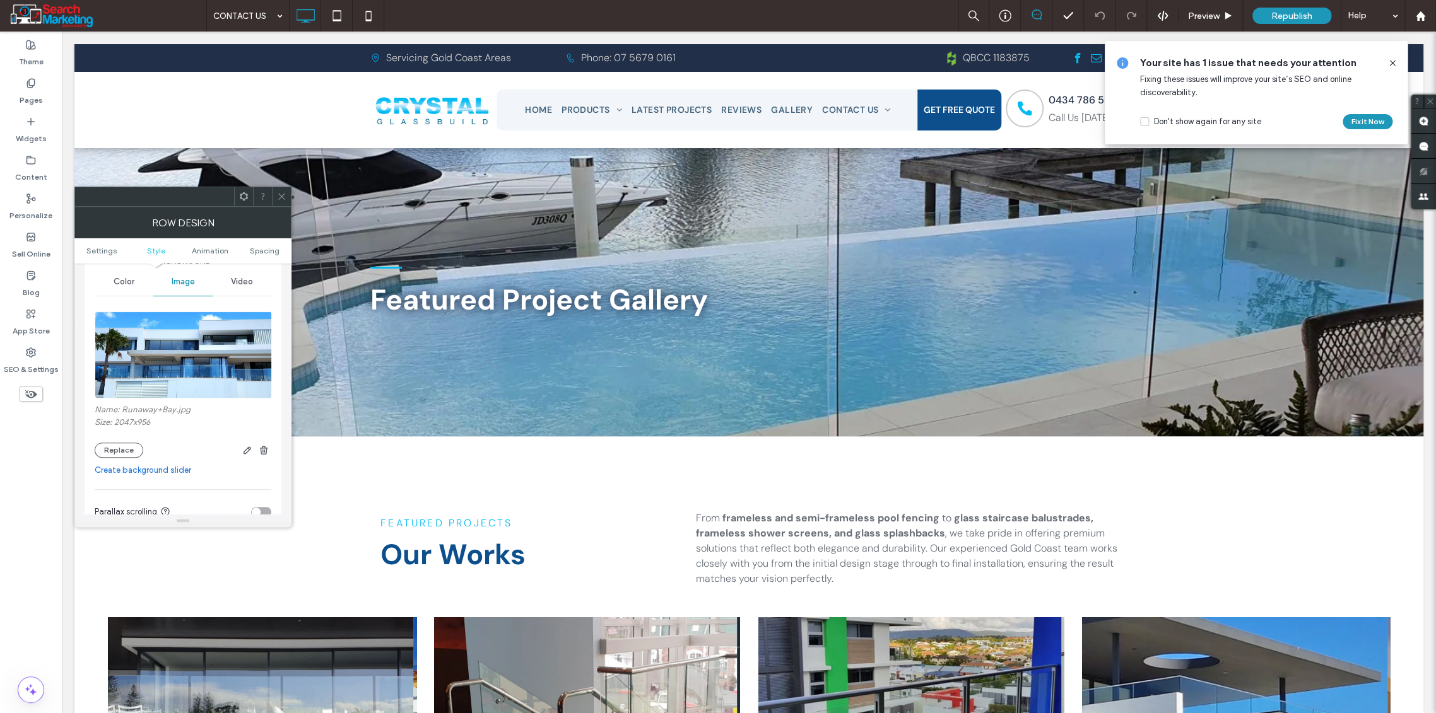
scroll to position [140, 0]
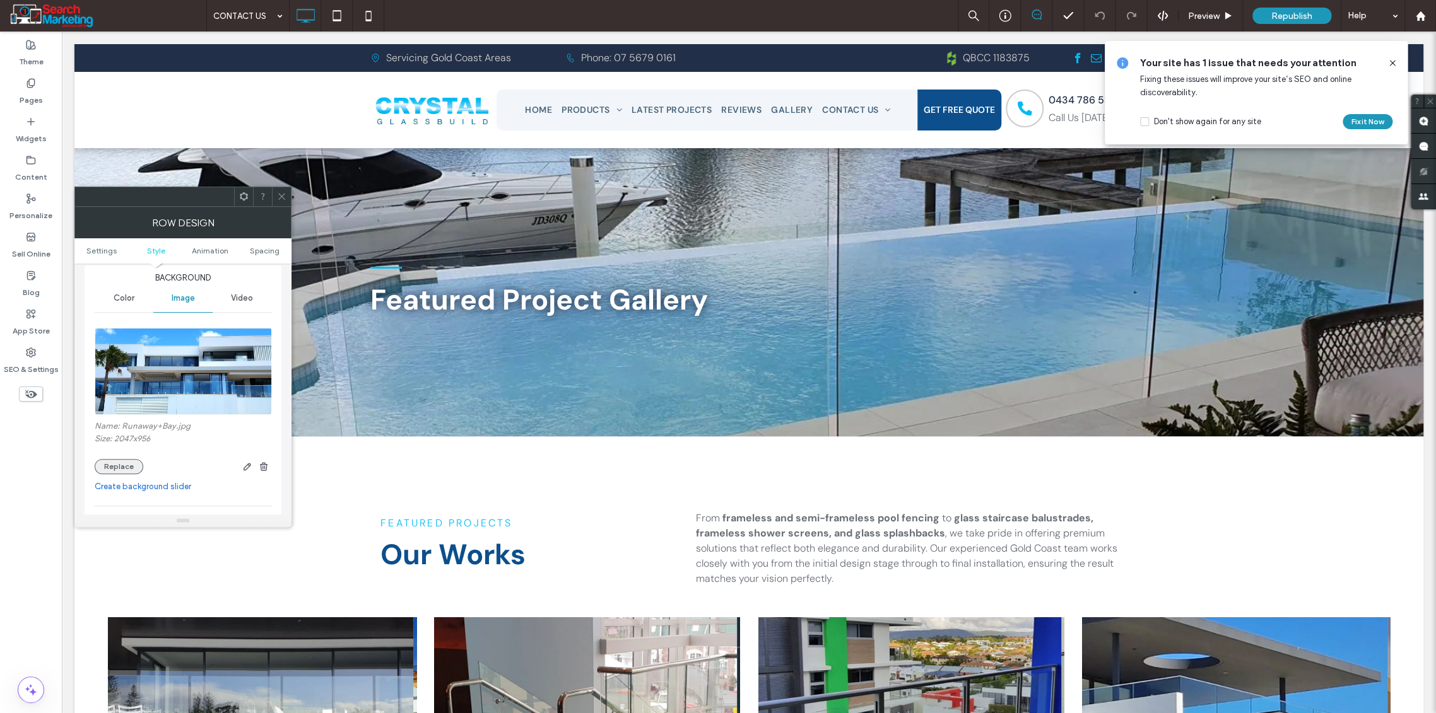
click at [115, 460] on button "Replace" at bounding box center [119, 466] width 49 height 15
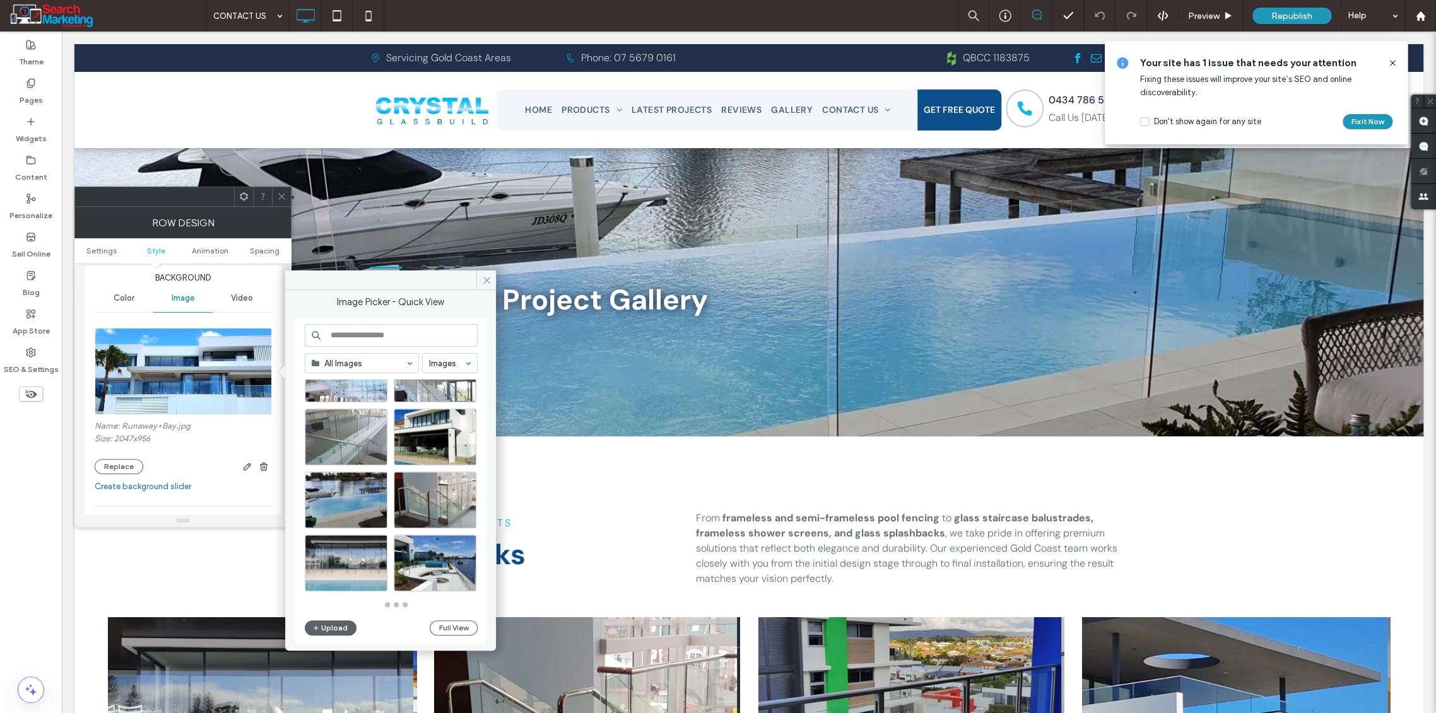
scroll to position [471, 0]
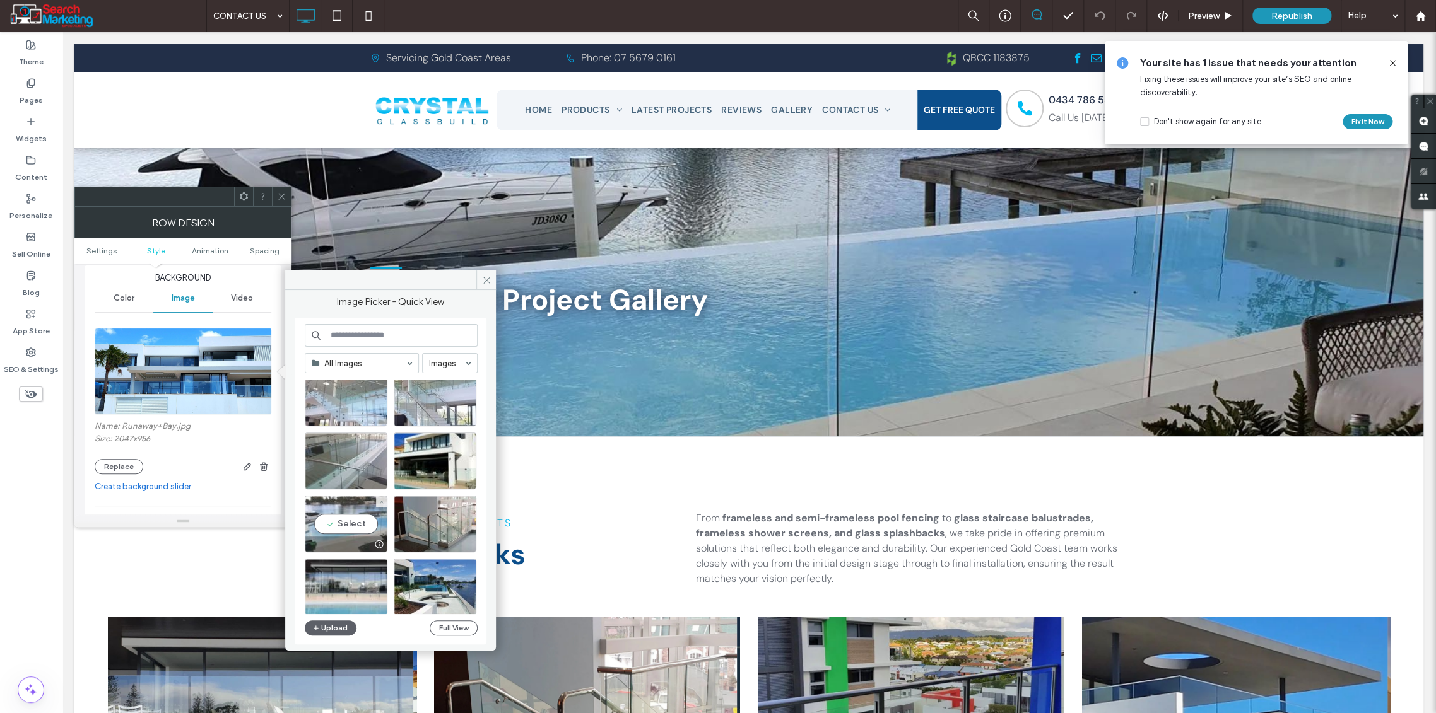
click at [351, 522] on div "Select" at bounding box center [346, 524] width 83 height 57
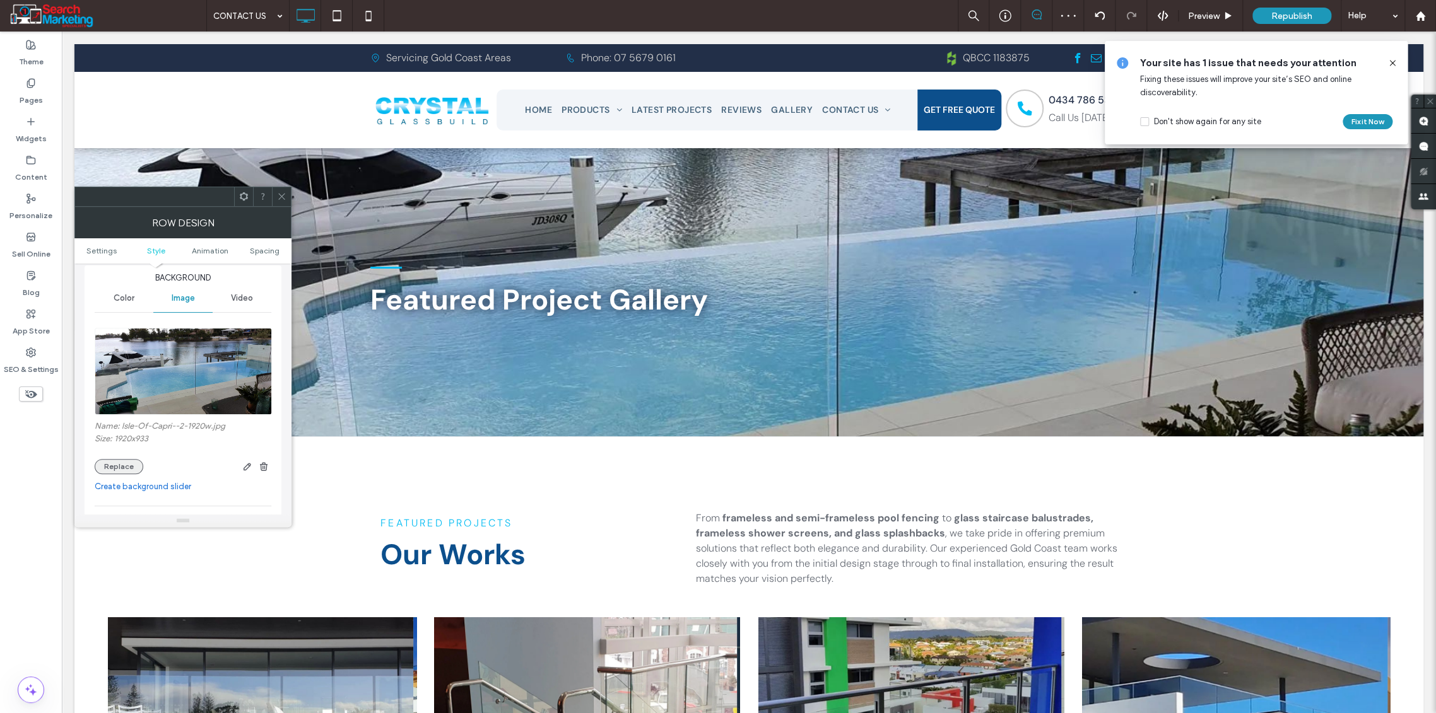
click at [124, 467] on button "Replace" at bounding box center [119, 466] width 49 height 15
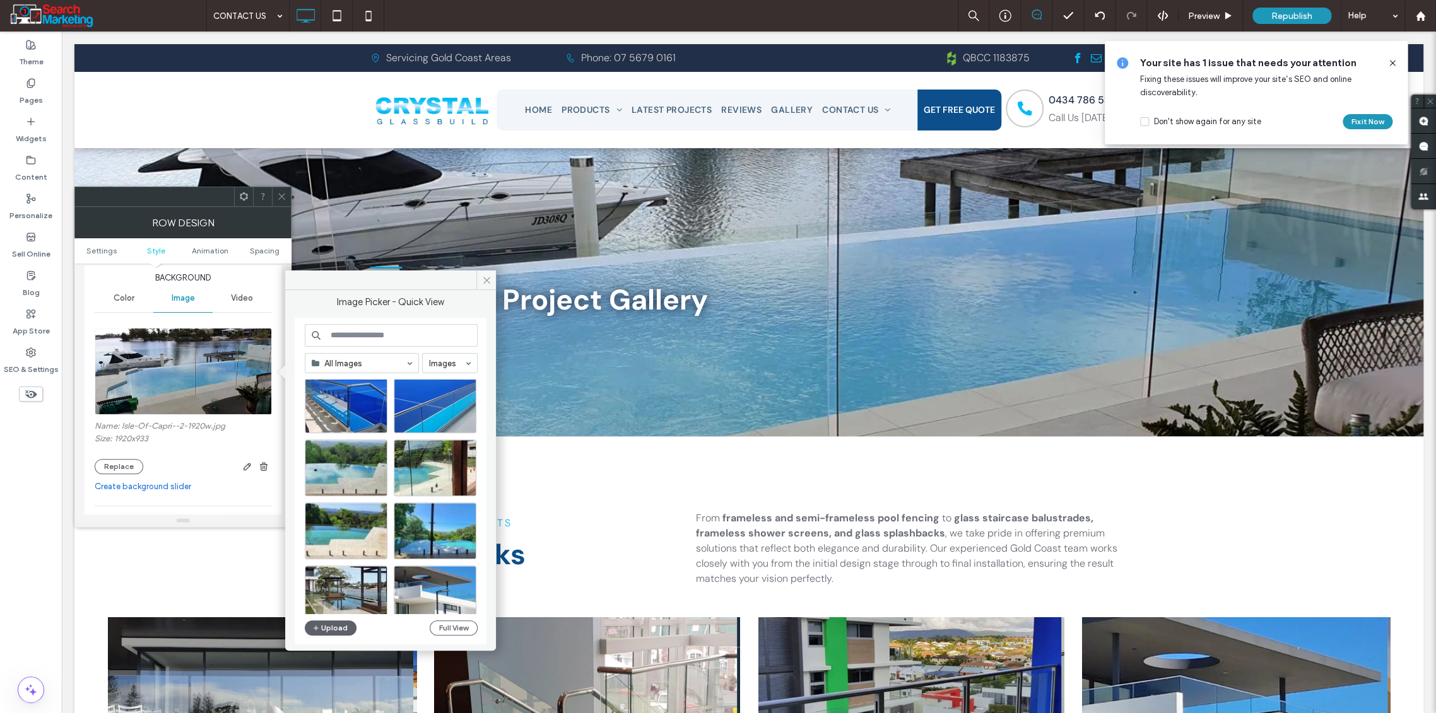
scroll to position [1298, 0]
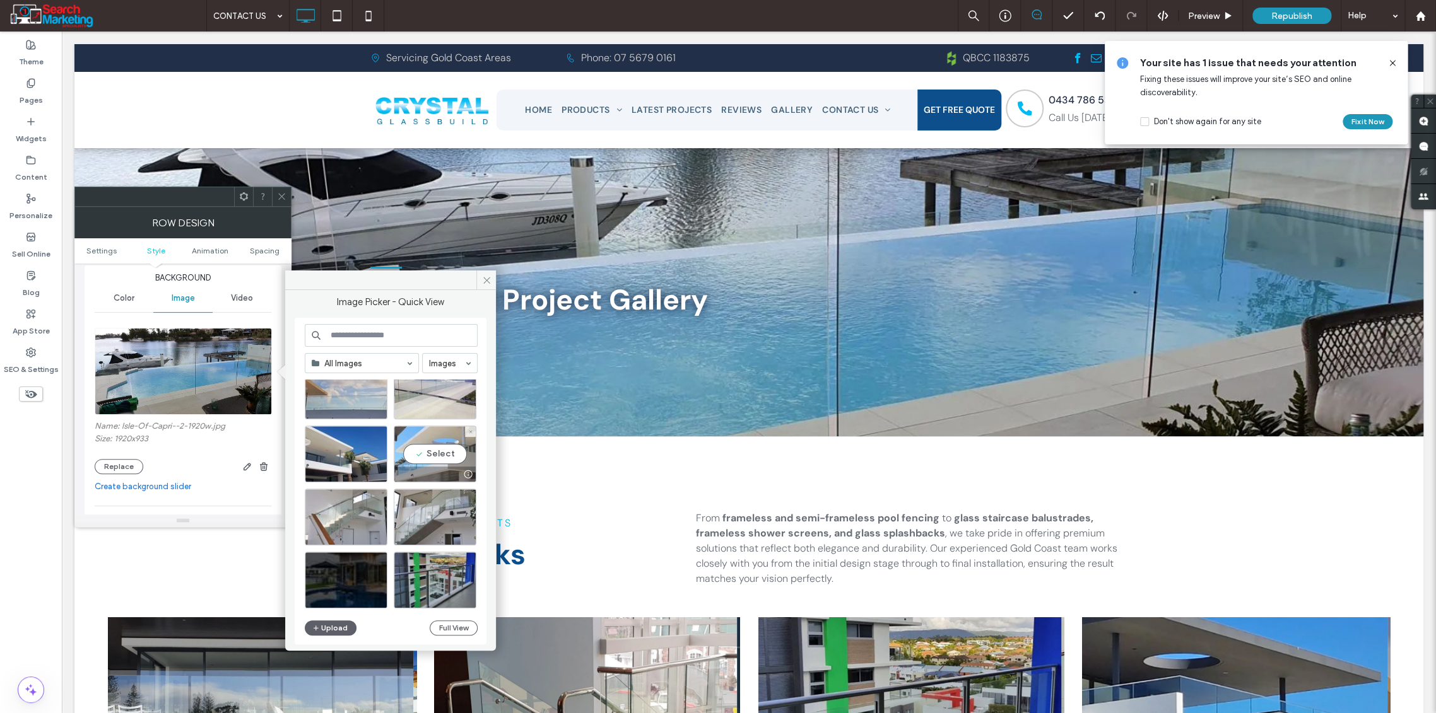
click at [434, 454] on div "Select" at bounding box center [435, 454] width 83 height 57
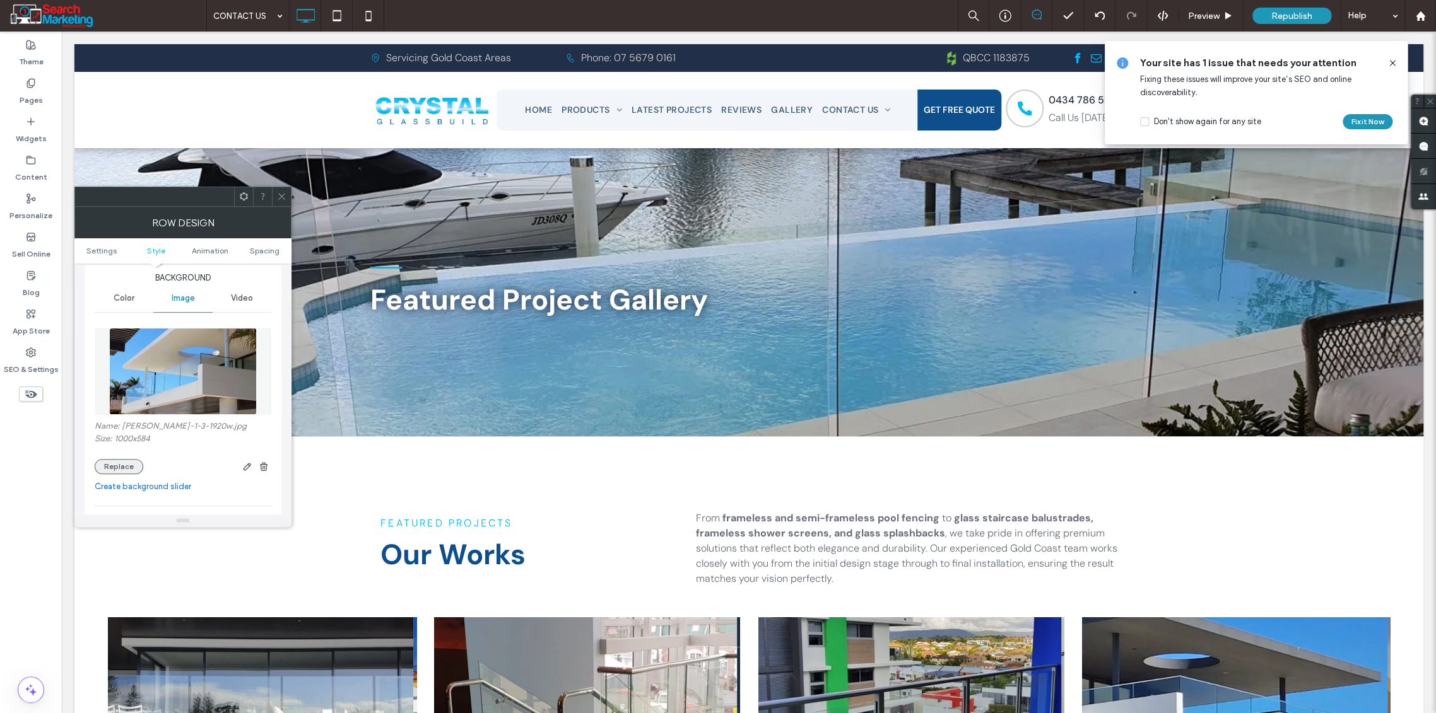
click at [119, 467] on button "Replace" at bounding box center [119, 466] width 49 height 15
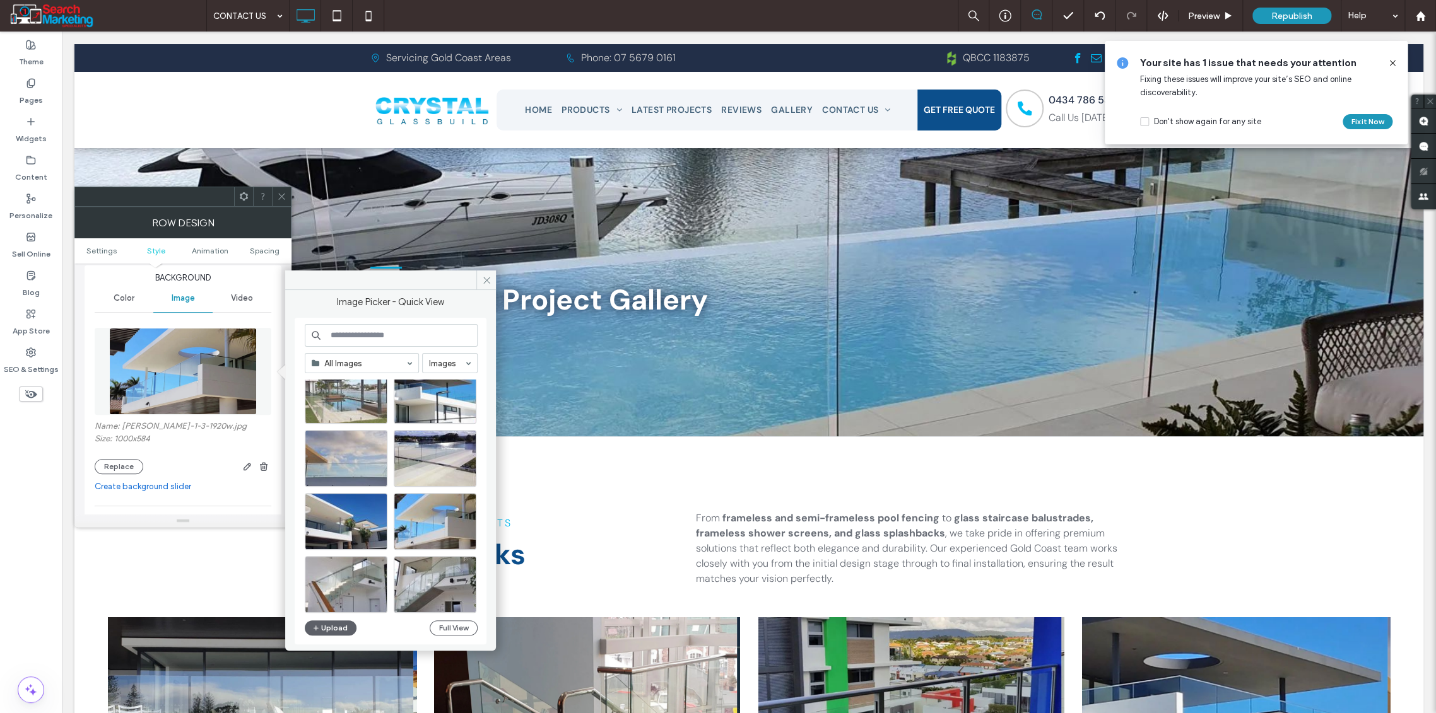
scroll to position [1158, 0]
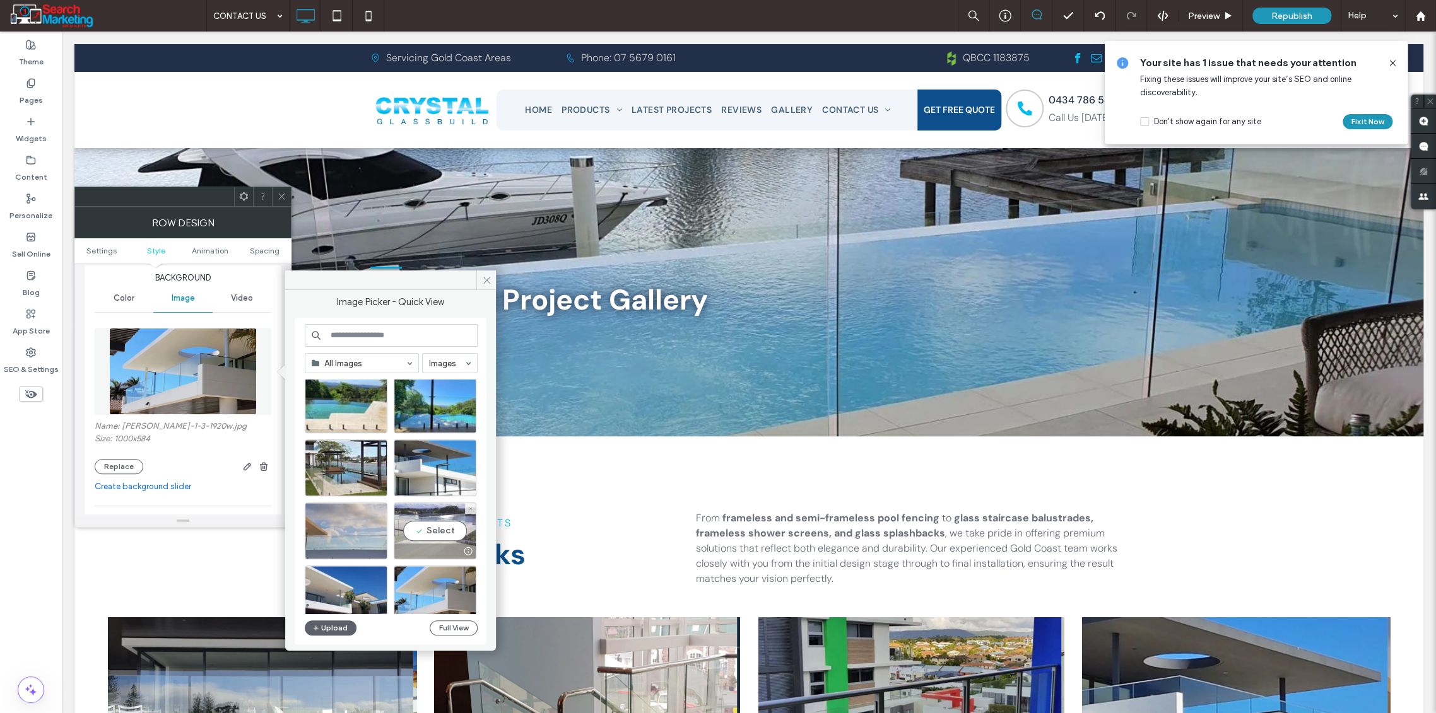
click at [442, 531] on div "Select" at bounding box center [435, 531] width 83 height 57
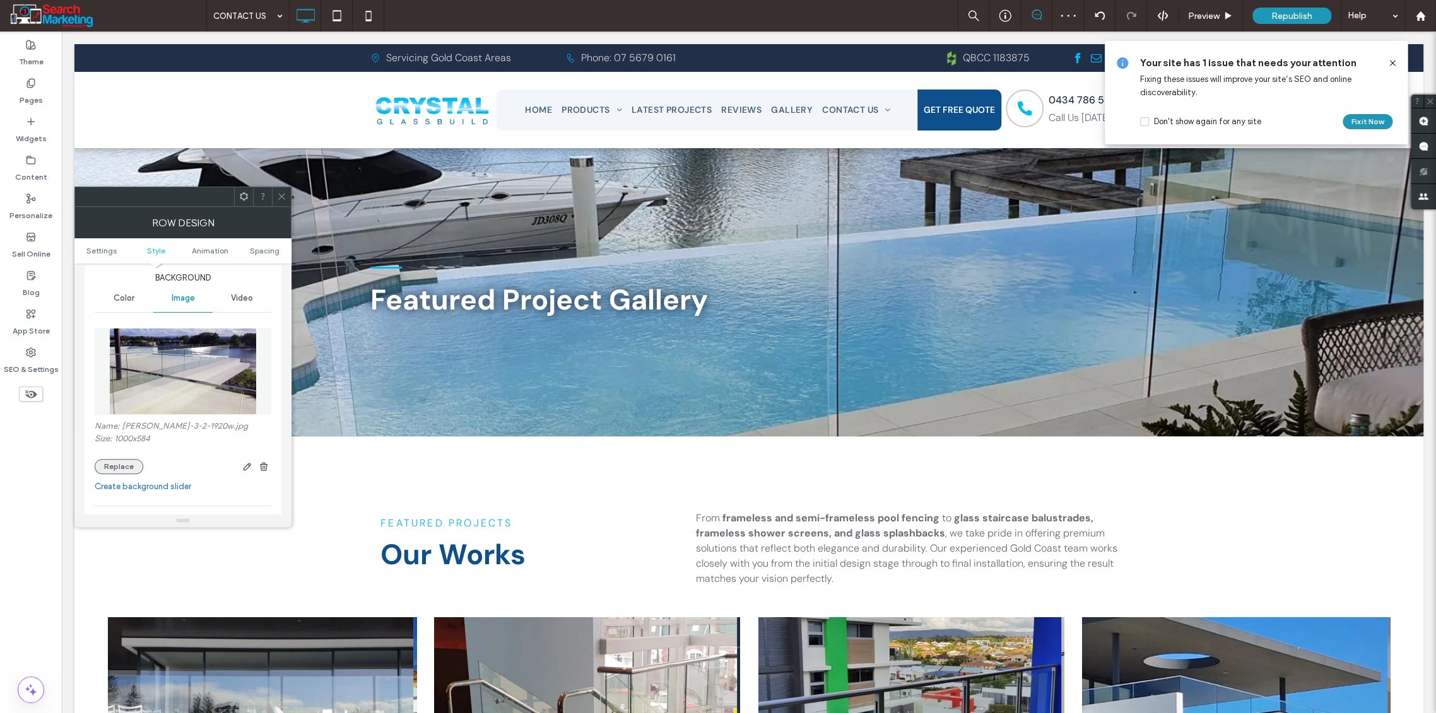
click at [117, 467] on button "Replace" at bounding box center [119, 466] width 49 height 15
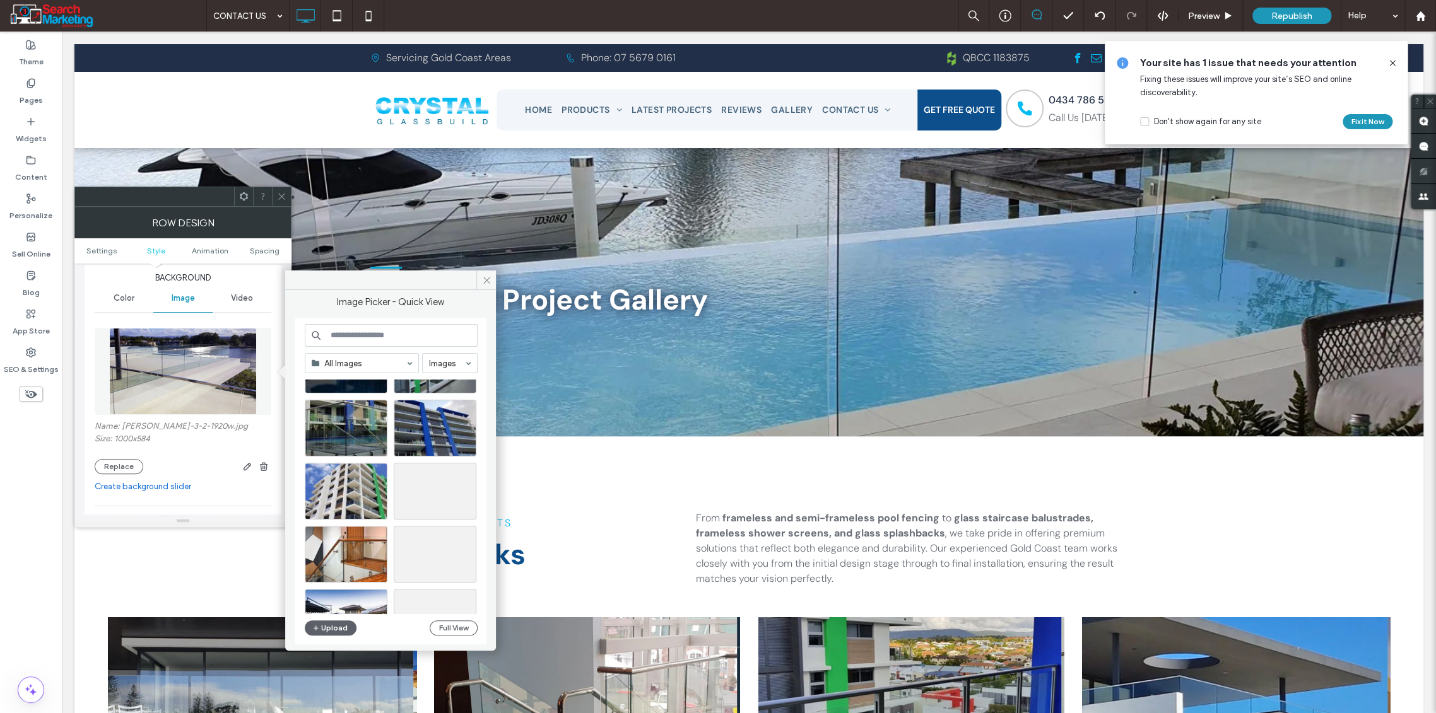
scroll to position [1648, 0]
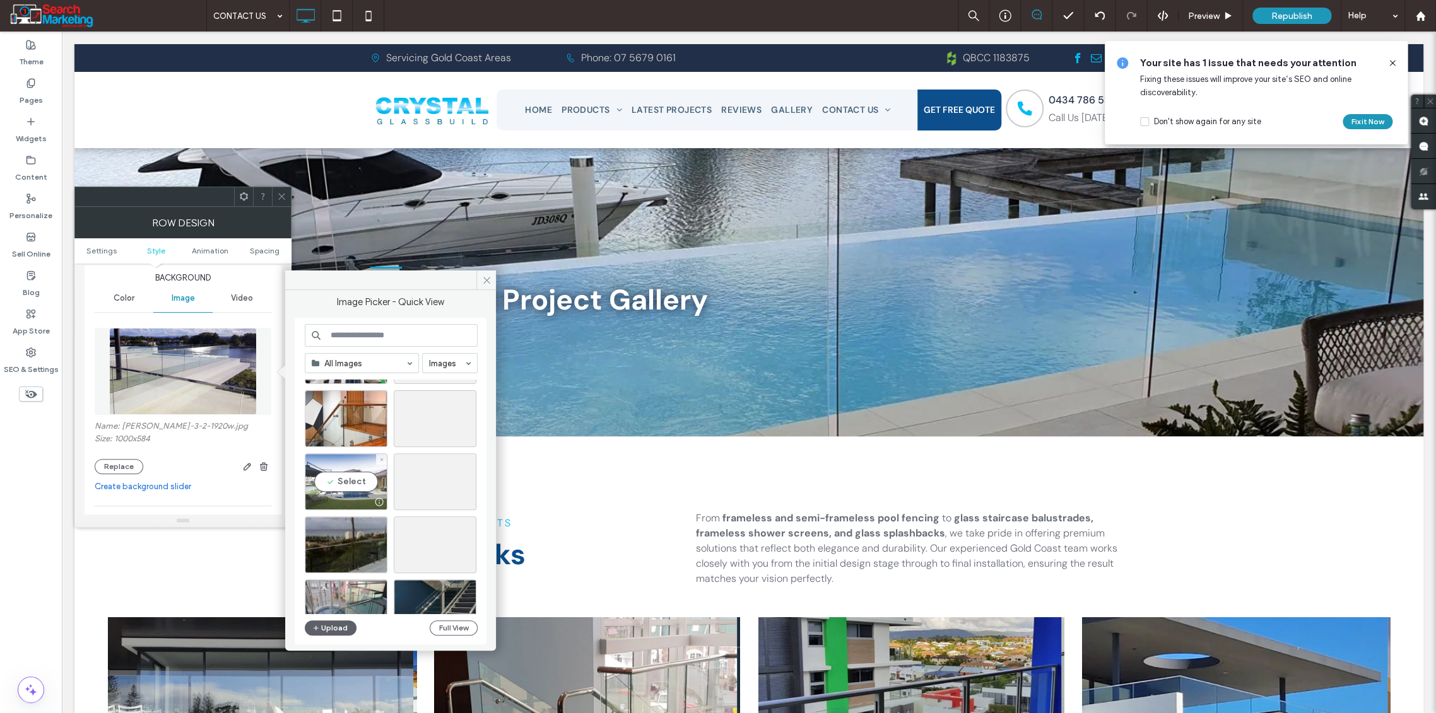
click at [352, 480] on div "Select" at bounding box center [346, 482] width 83 height 57
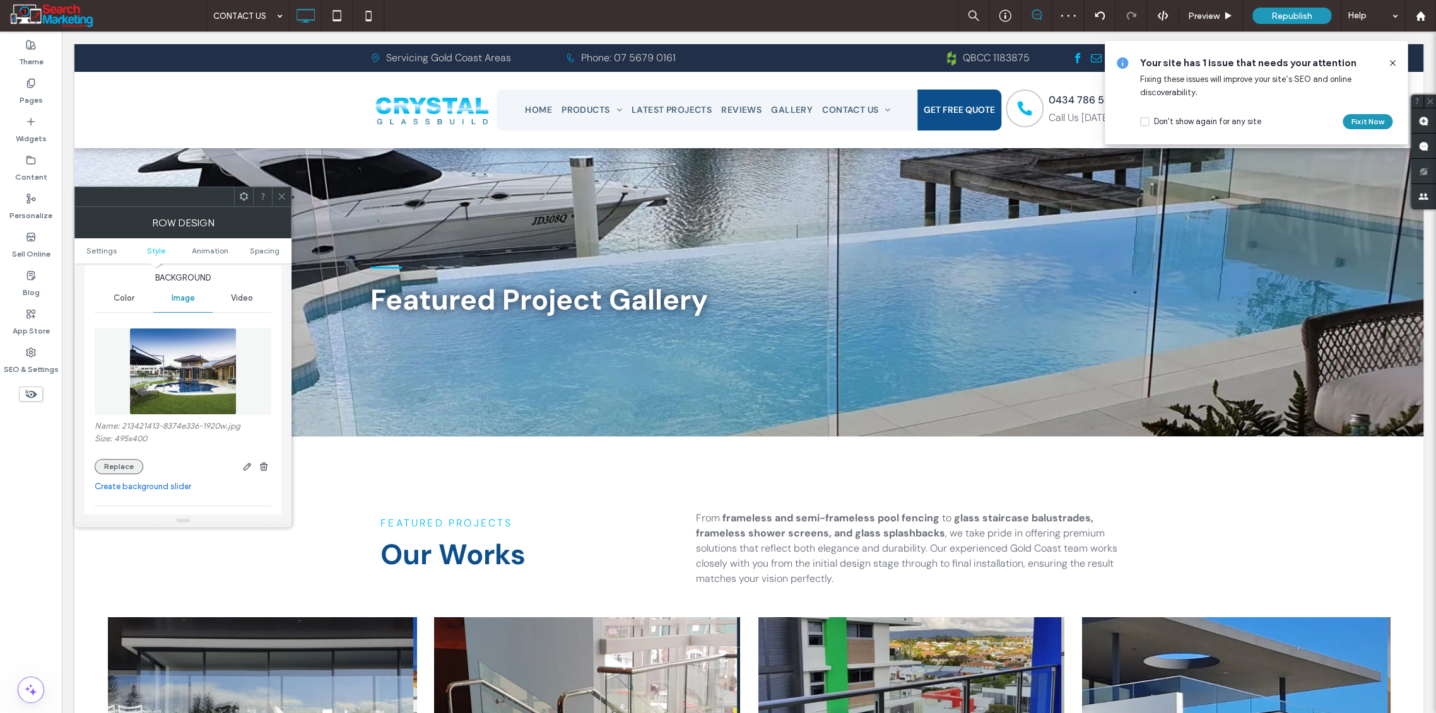
click at [117, 469] on button "Replace" at bounding box center [119, 466] width 49 height 15
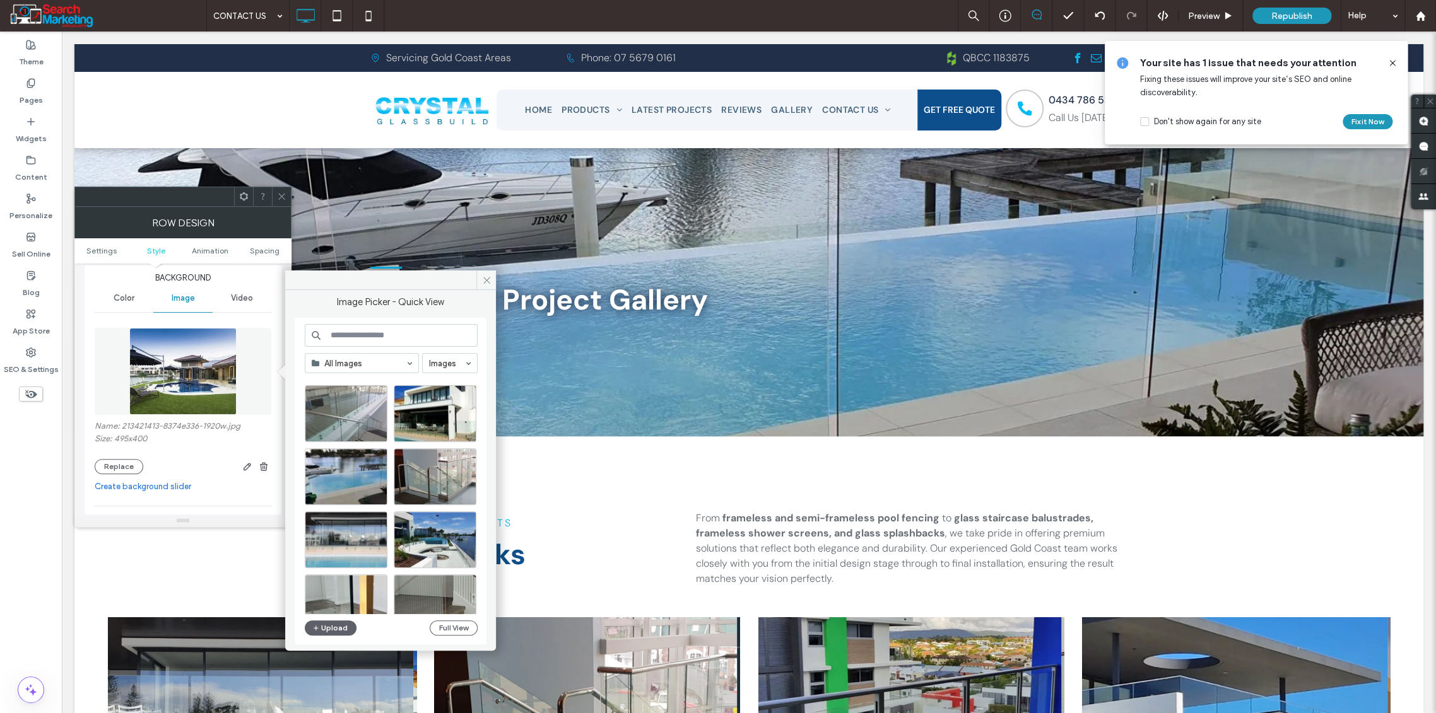
scroll to position [541, 0]
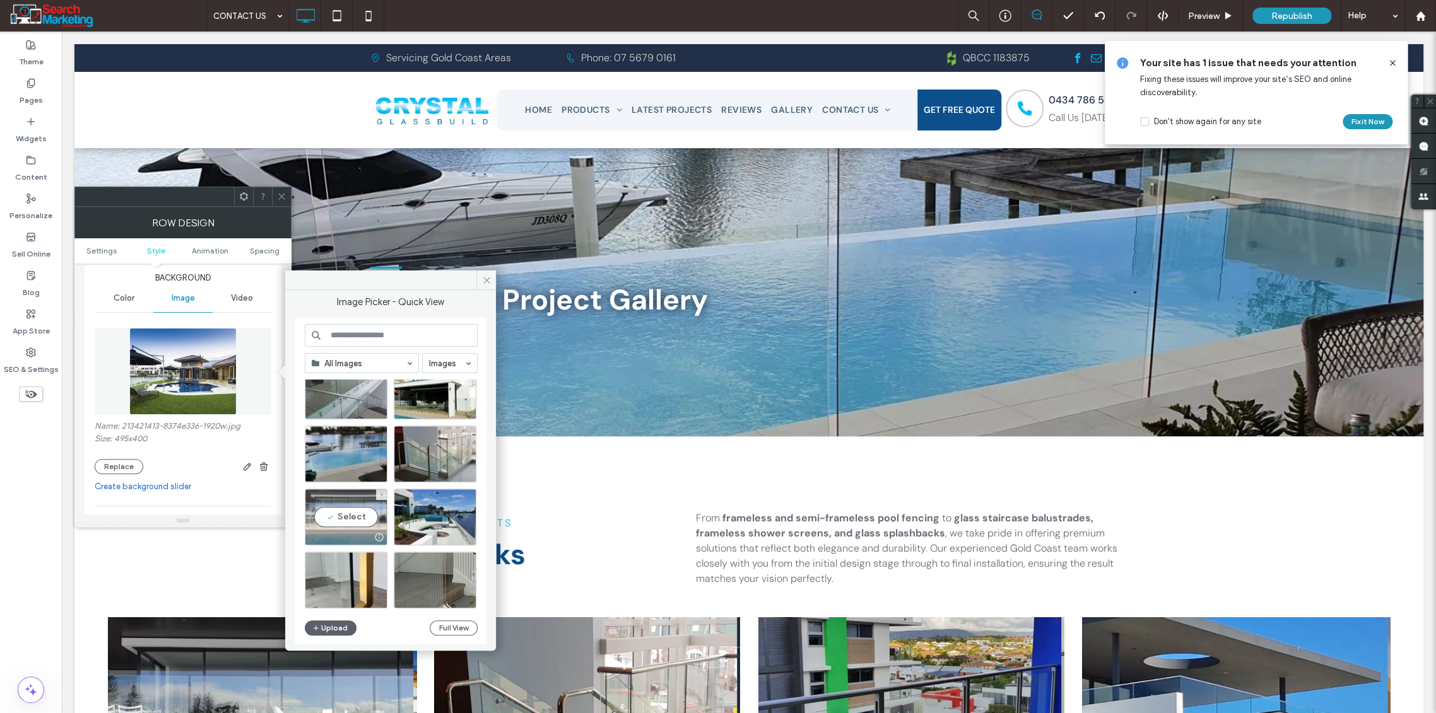
click at [341, 524] on div "Select" at bounding box center [346, 517] width 83 height 57
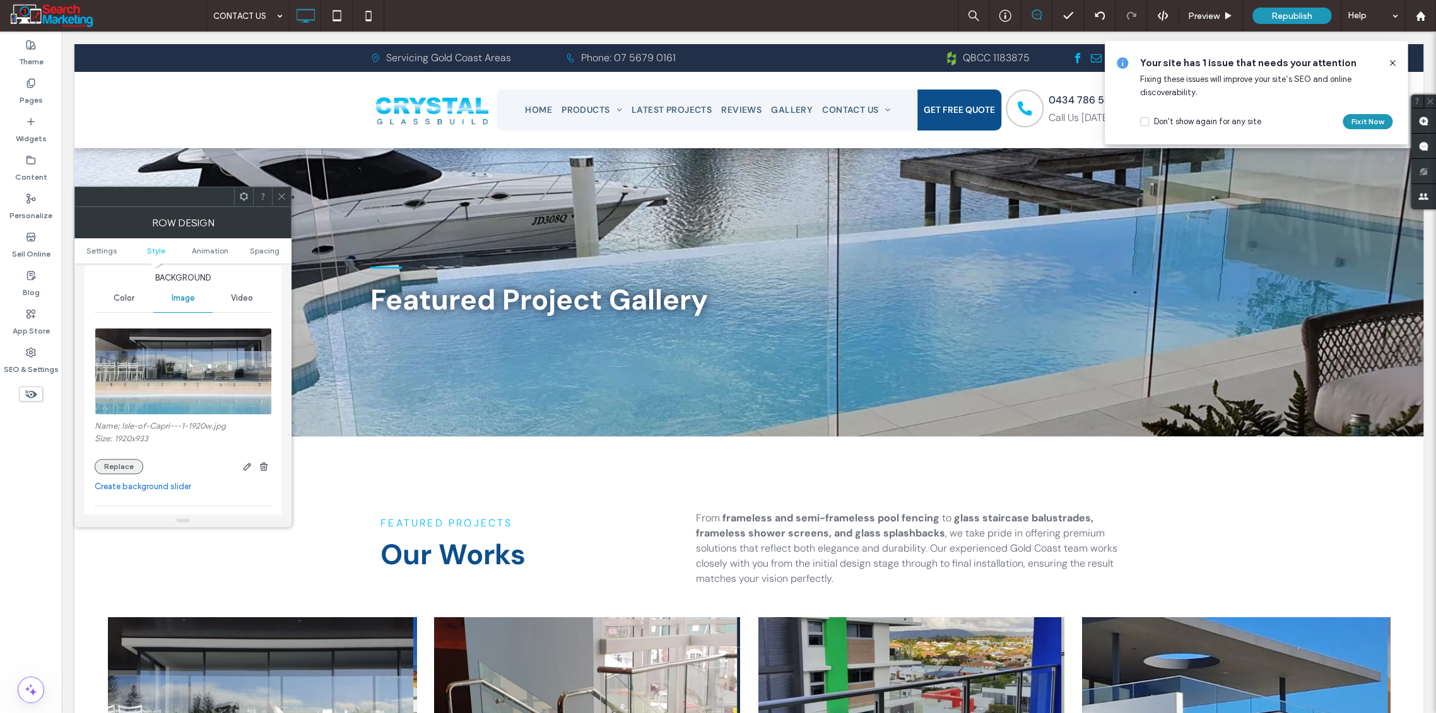
click at [119, 469] on button "Replace" at bounding box center [119, 466] width 49 height 15
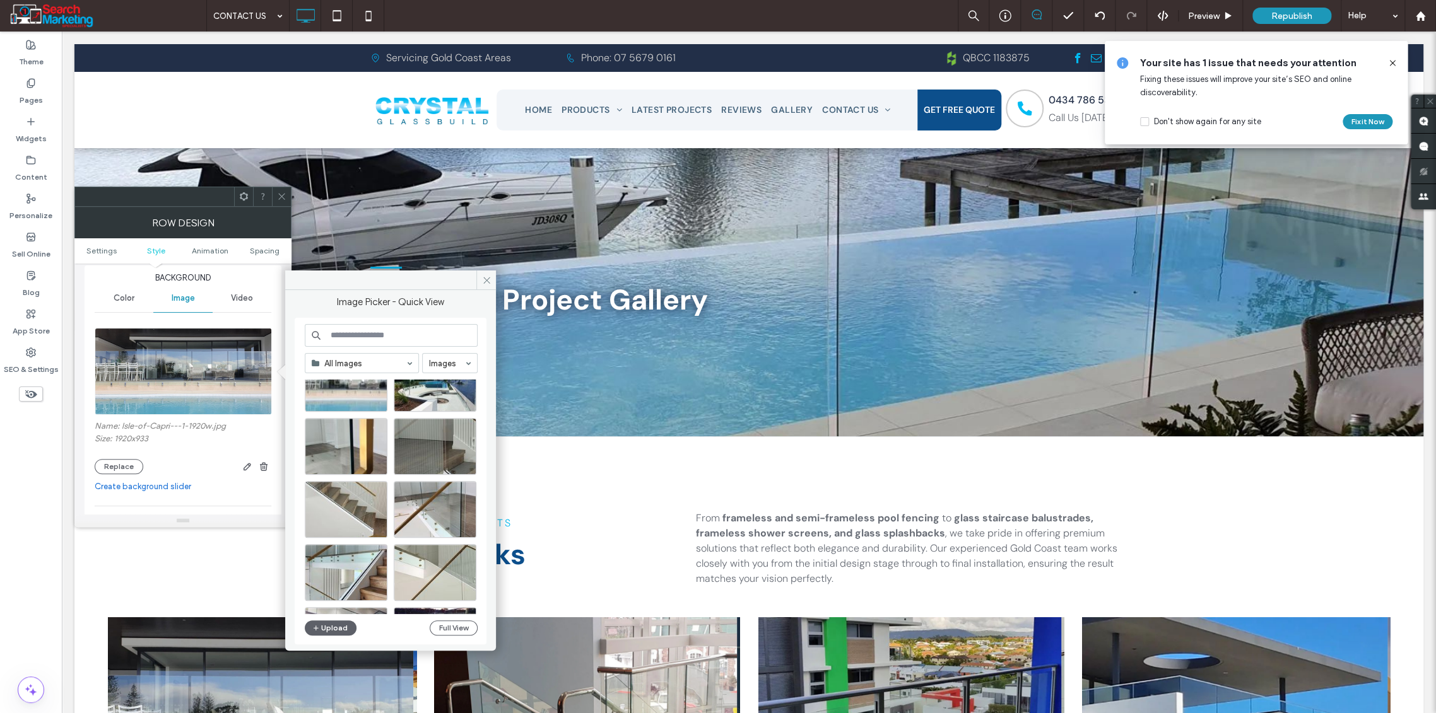
scroll to position [701, 0]
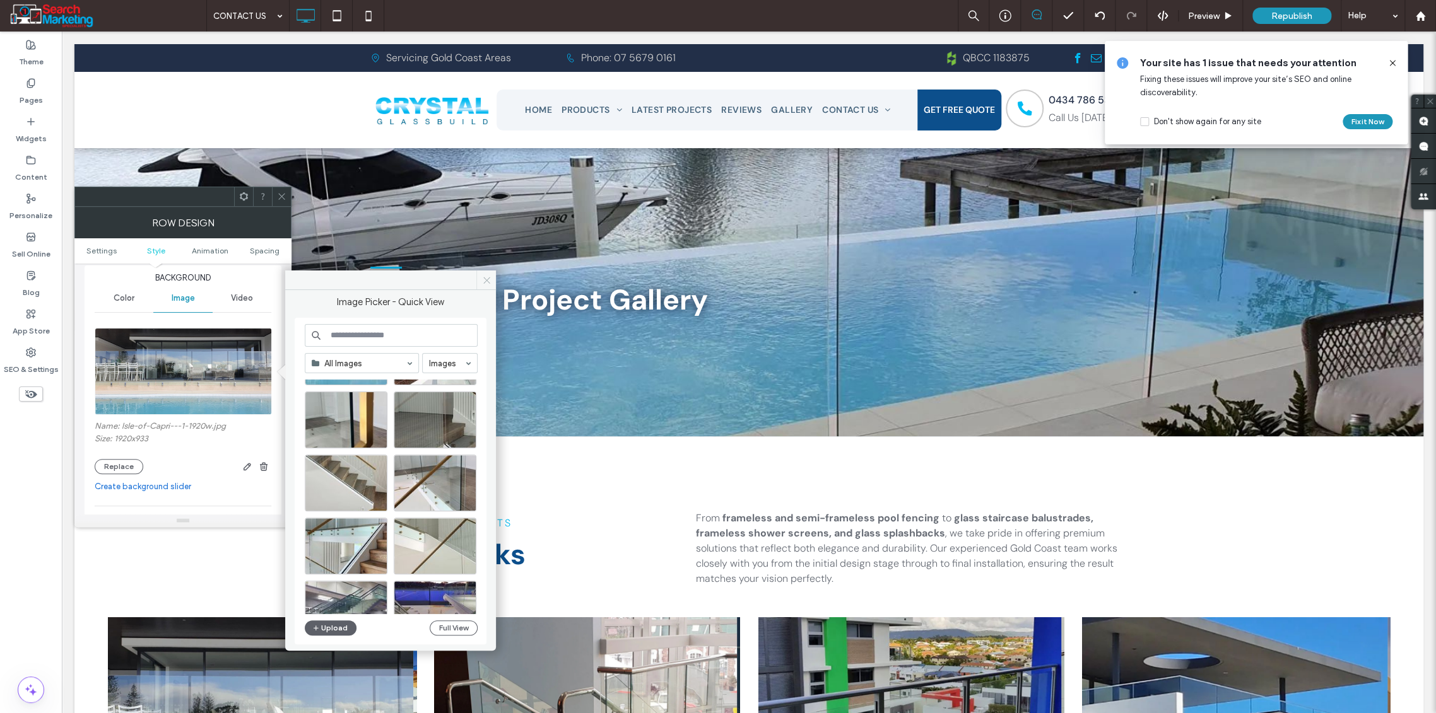
click at [488, 278] on icon at bounding box center [486, 280] width 9 height 9
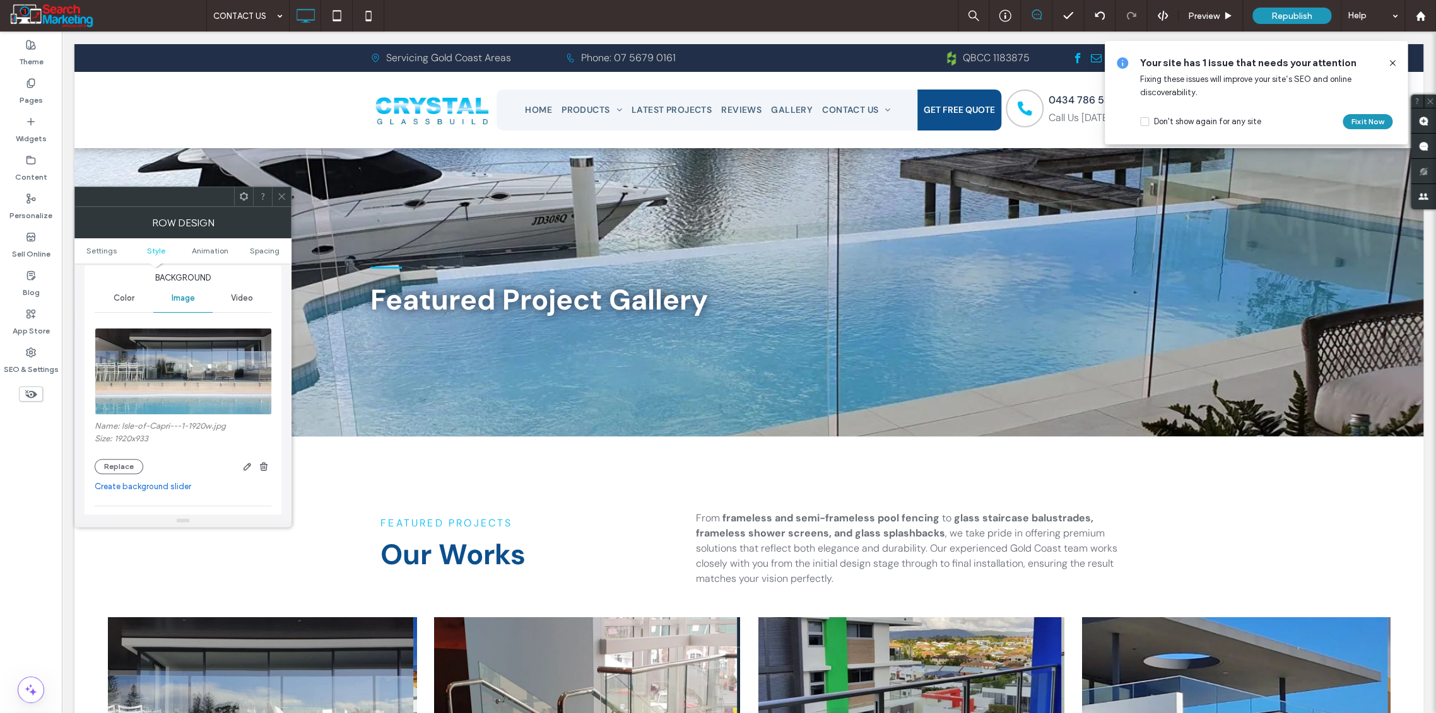
click at [281, 196] on icon at bounding box center [281, 196] width 9 height 9
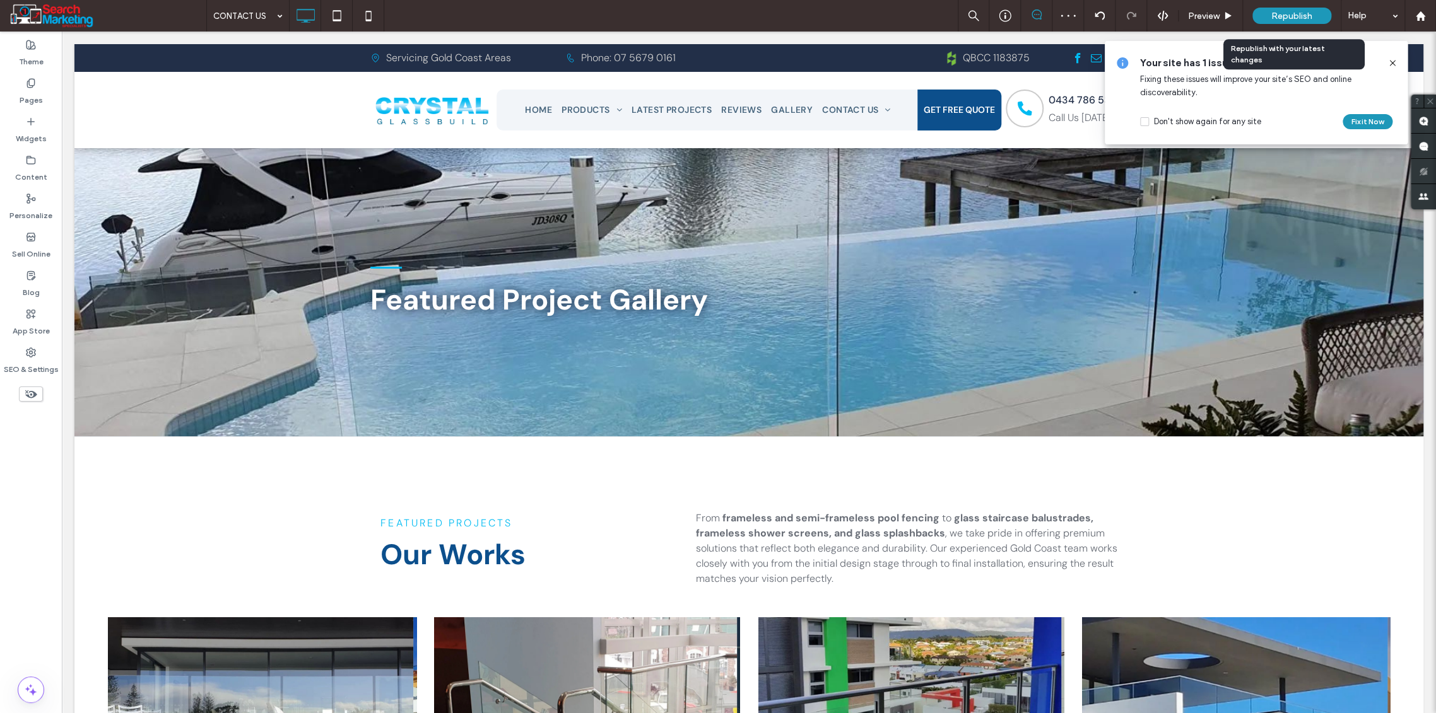
click at [1291, 12] on span "Republish" at bounding box center [1291, 16] width 41 height 11
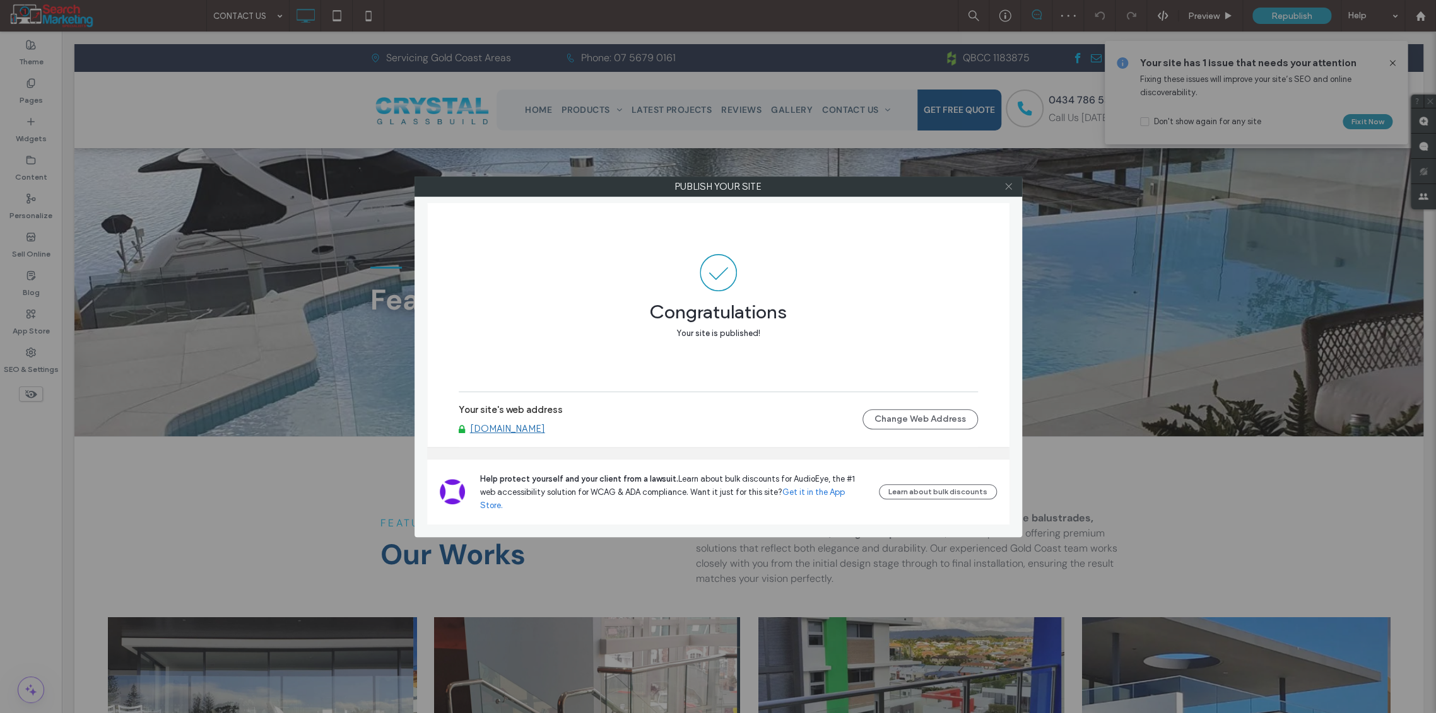
click at [1010, 185] on icon at bounding box center [1008, 186] width 9 height 9
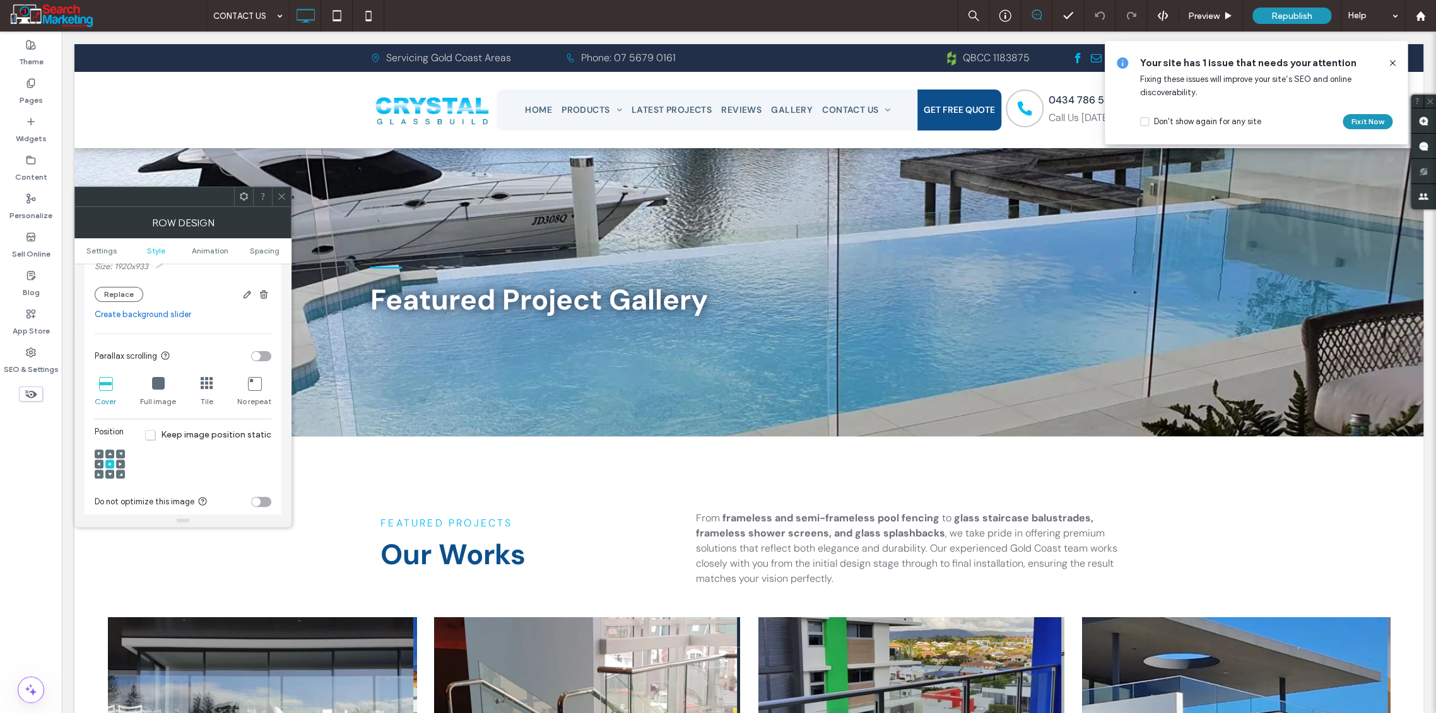
scroll to position [140, 0]
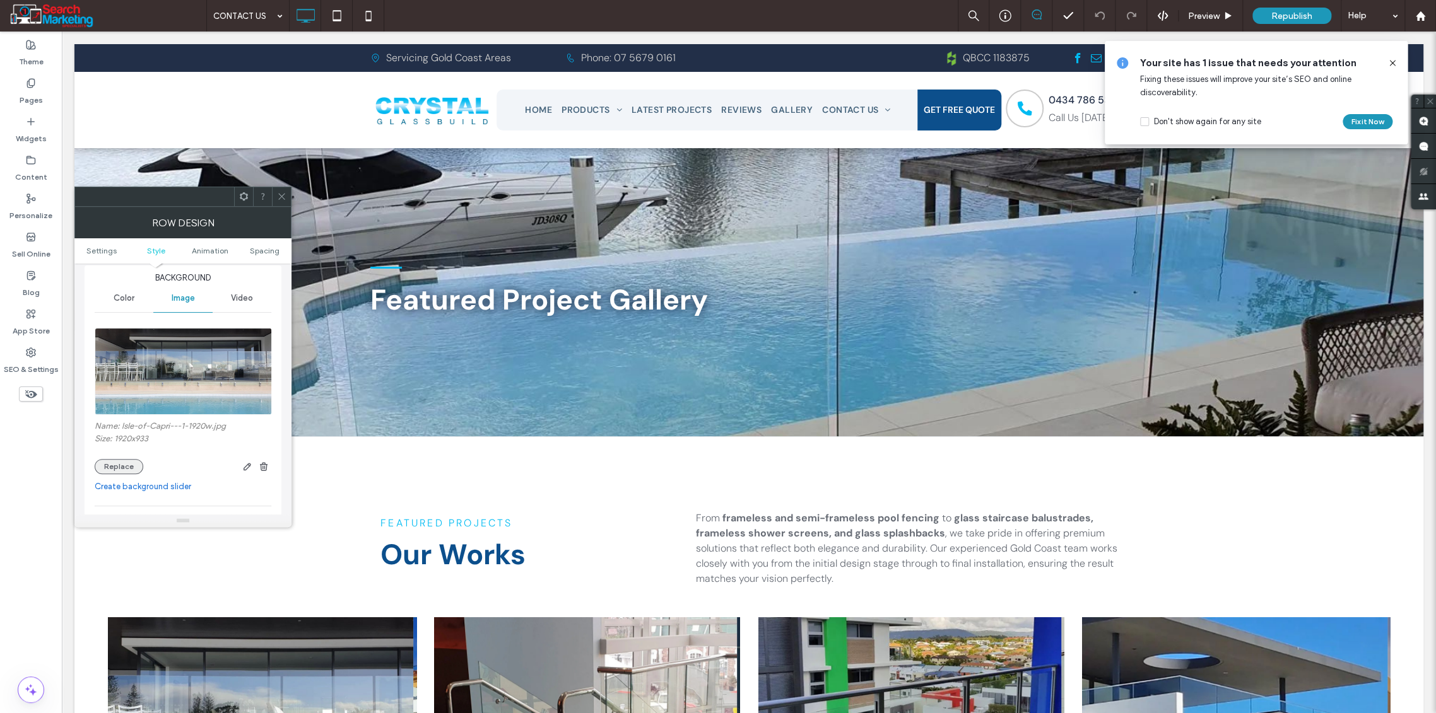
click at [116, 462] on button "Replace" at bounding box center [119, 466] width 49 height 15
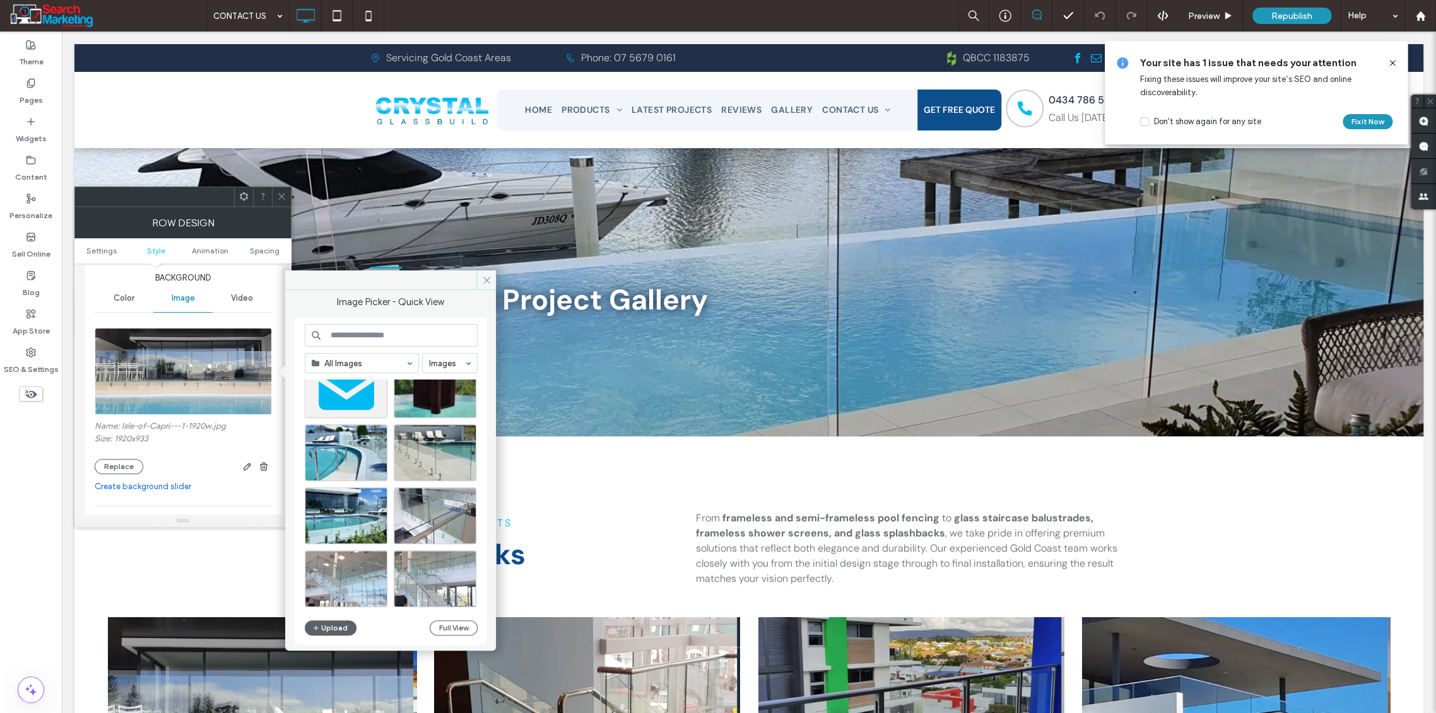
scroll to position [350, 0]
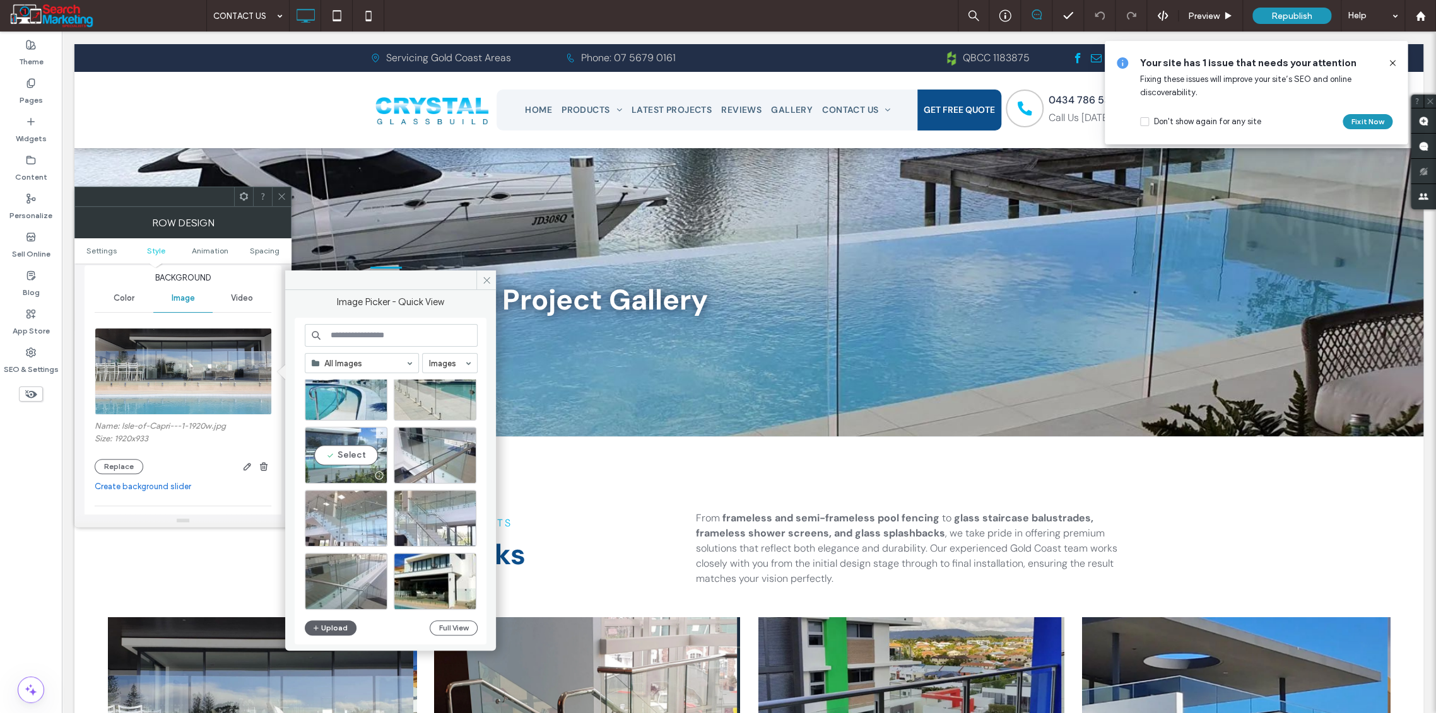
click at [344, 455] on div "Select" at bounding box center [346, 455] width 83 height 57
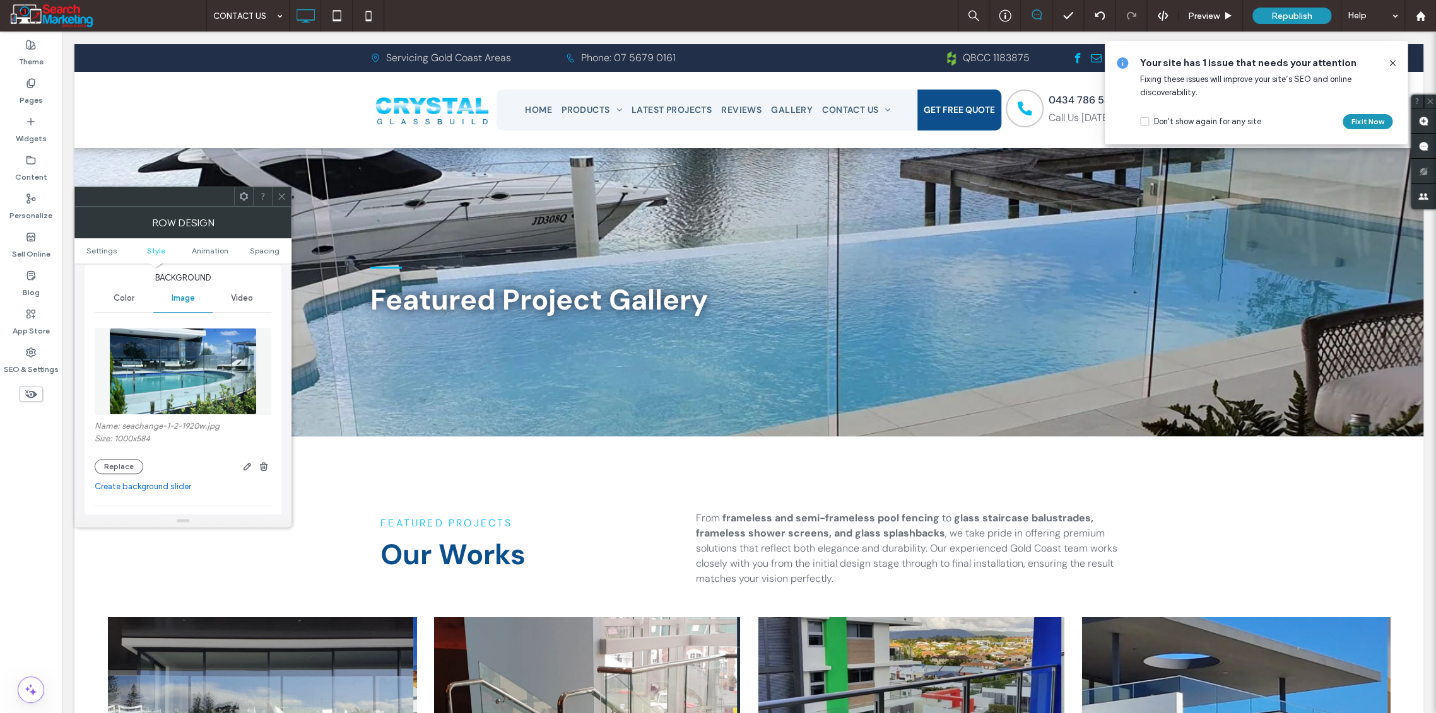
click at [1389, 63] on icon at bounding box center [1392, 63] width 10 height 10
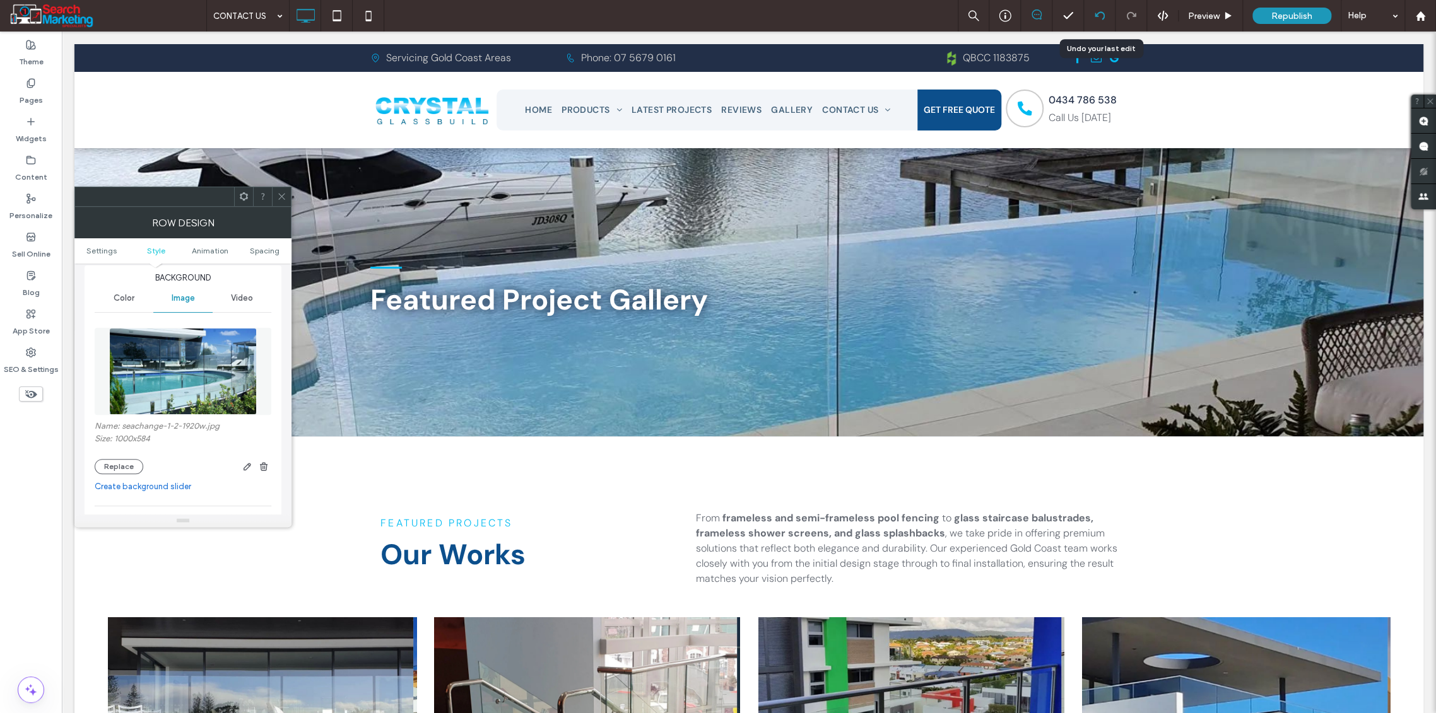
click at [1101, 18] on icon at bounding box center [1099, 16] width 10 height 10
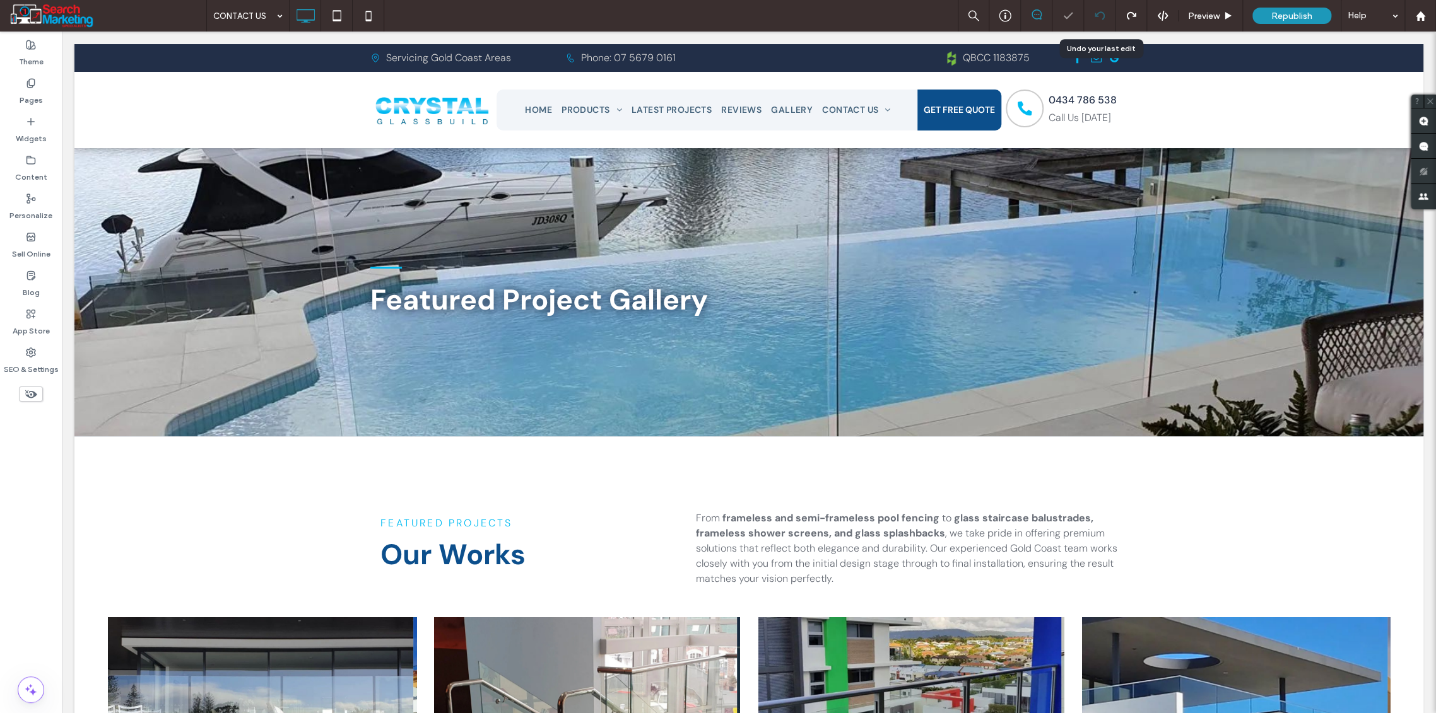
click at [1100, 17] on icon at bounding box center [1099, 16] width 10 height 10
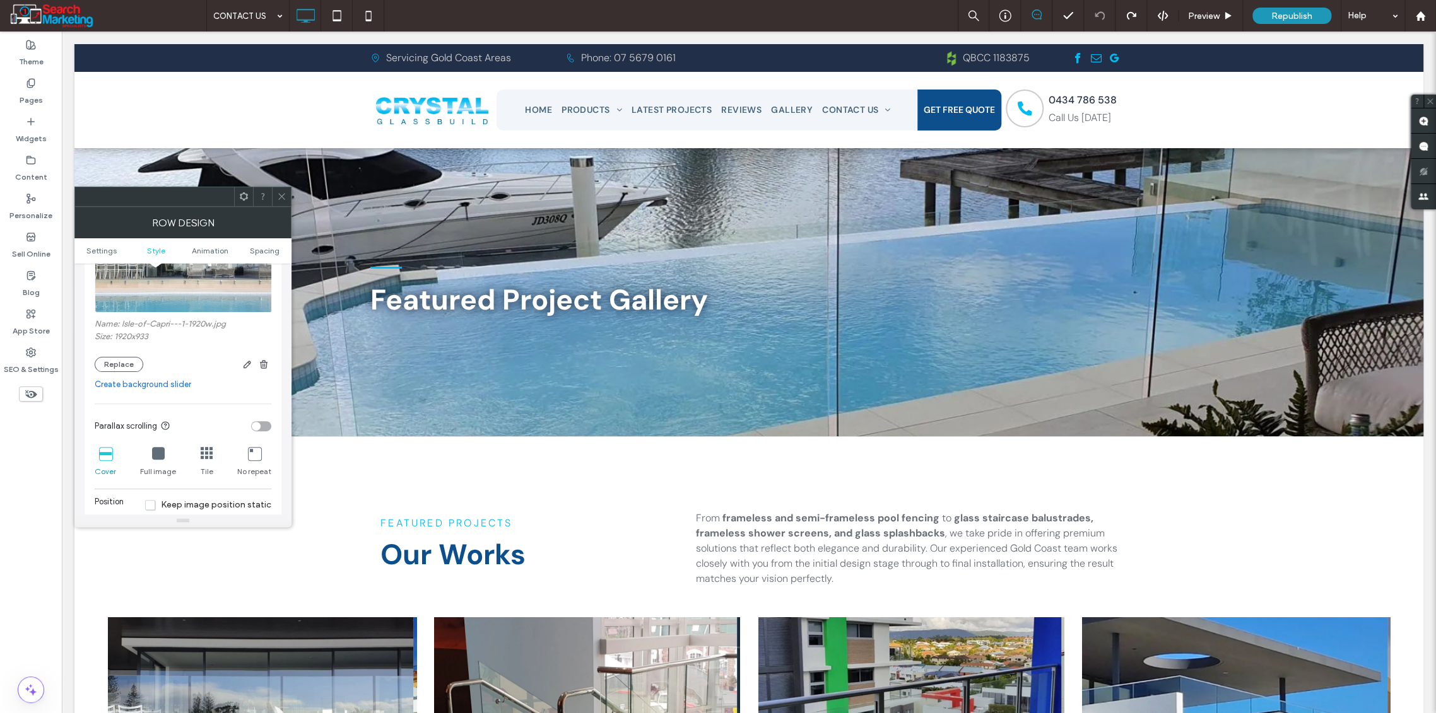
scroll to position [140, 0]
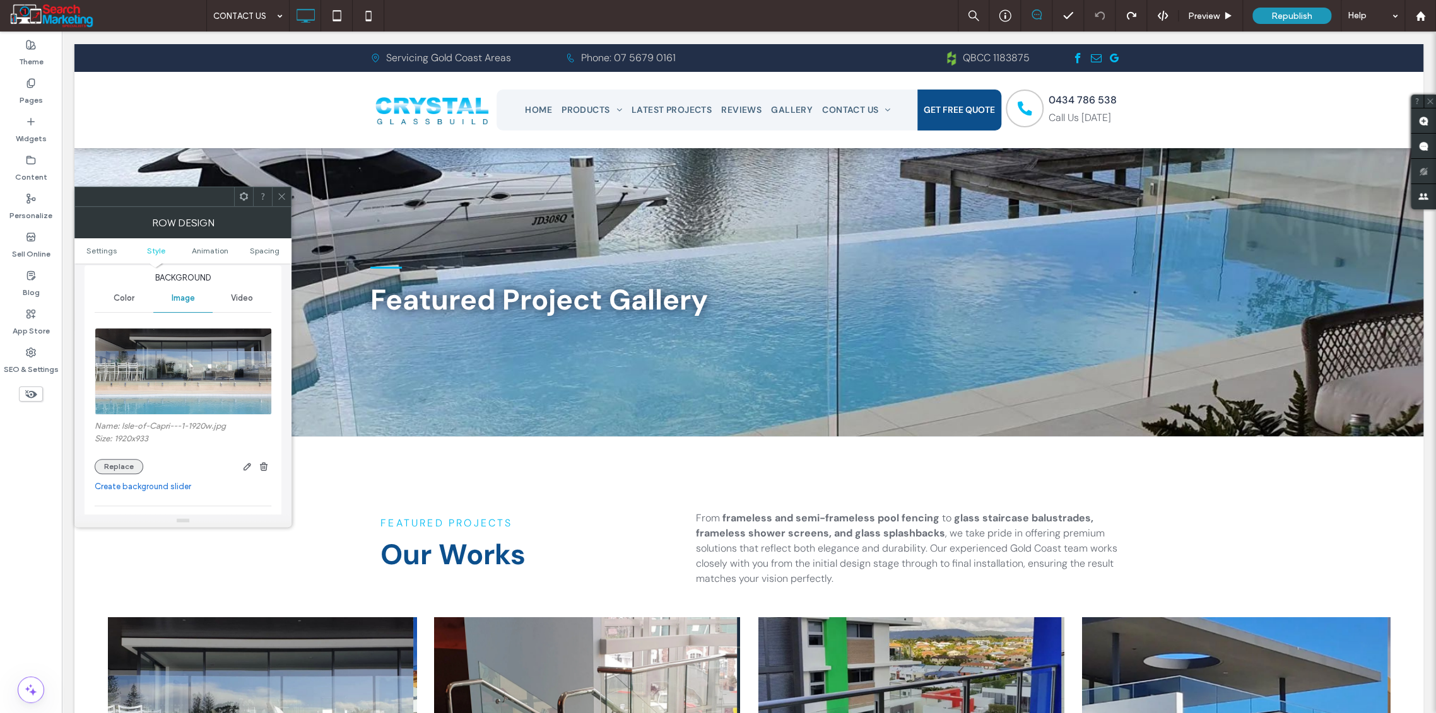
click at [112, 467] on button "Replace" at bounding box center [119, 466] width 49 height 15
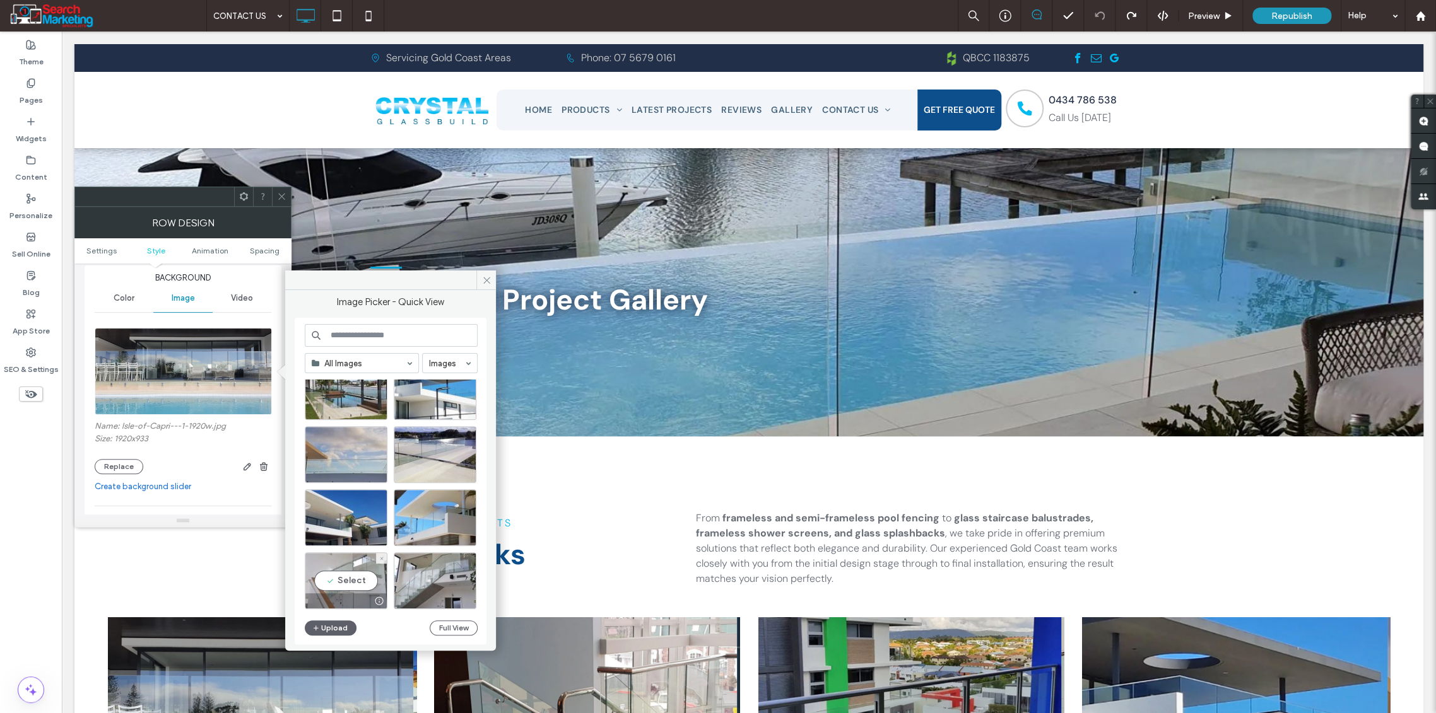
scroll to position [1158, 0]
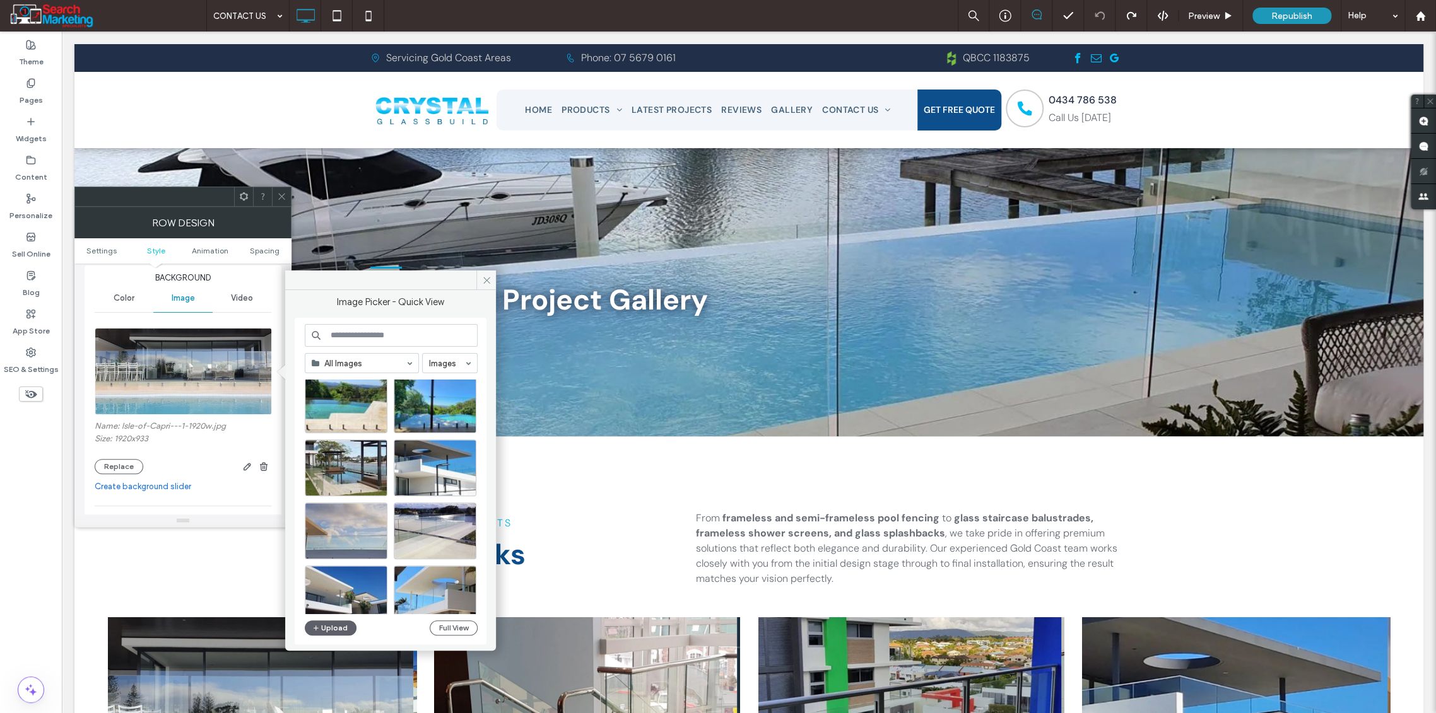
click at [343, 337] on input at bounding box center [391, 335] width 173 height 23
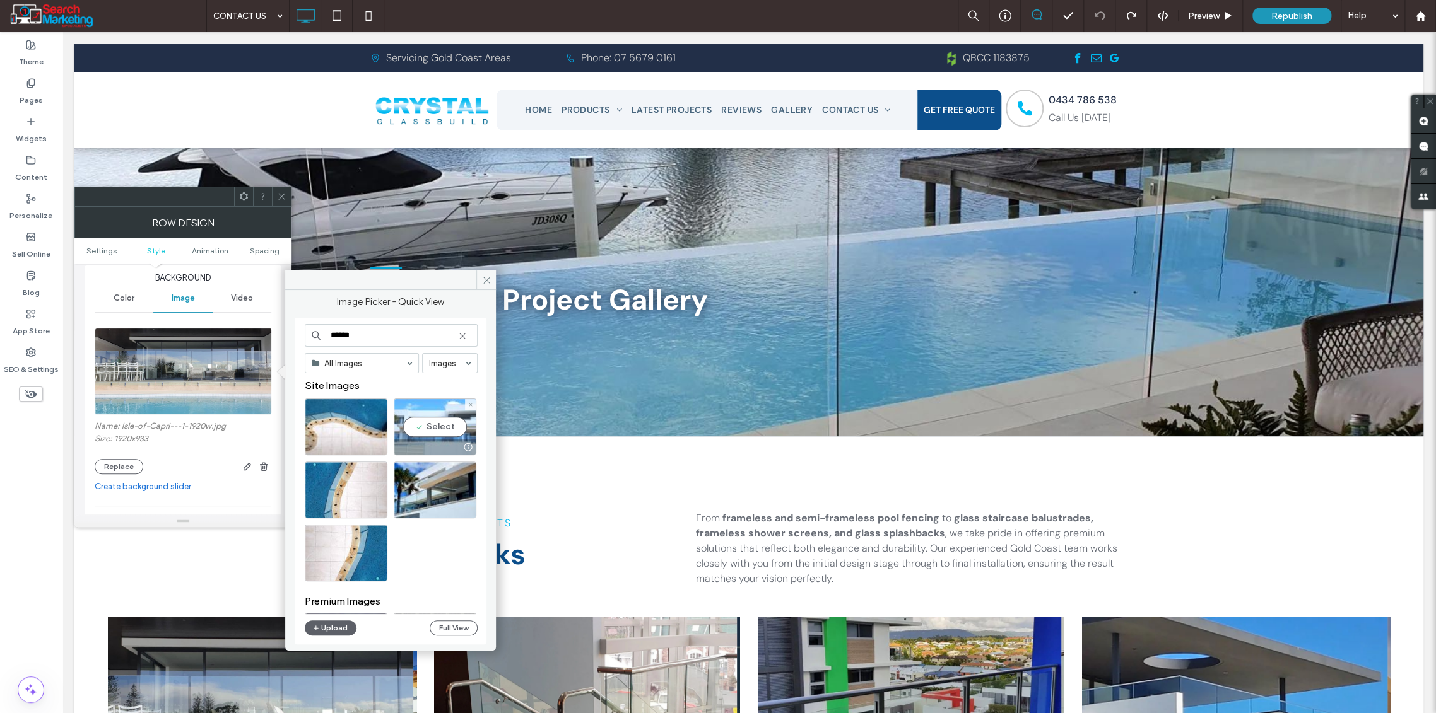
type input "******"
click at [435, 425] on div "Select" at bounding box center [435, 427] width 83 height 57
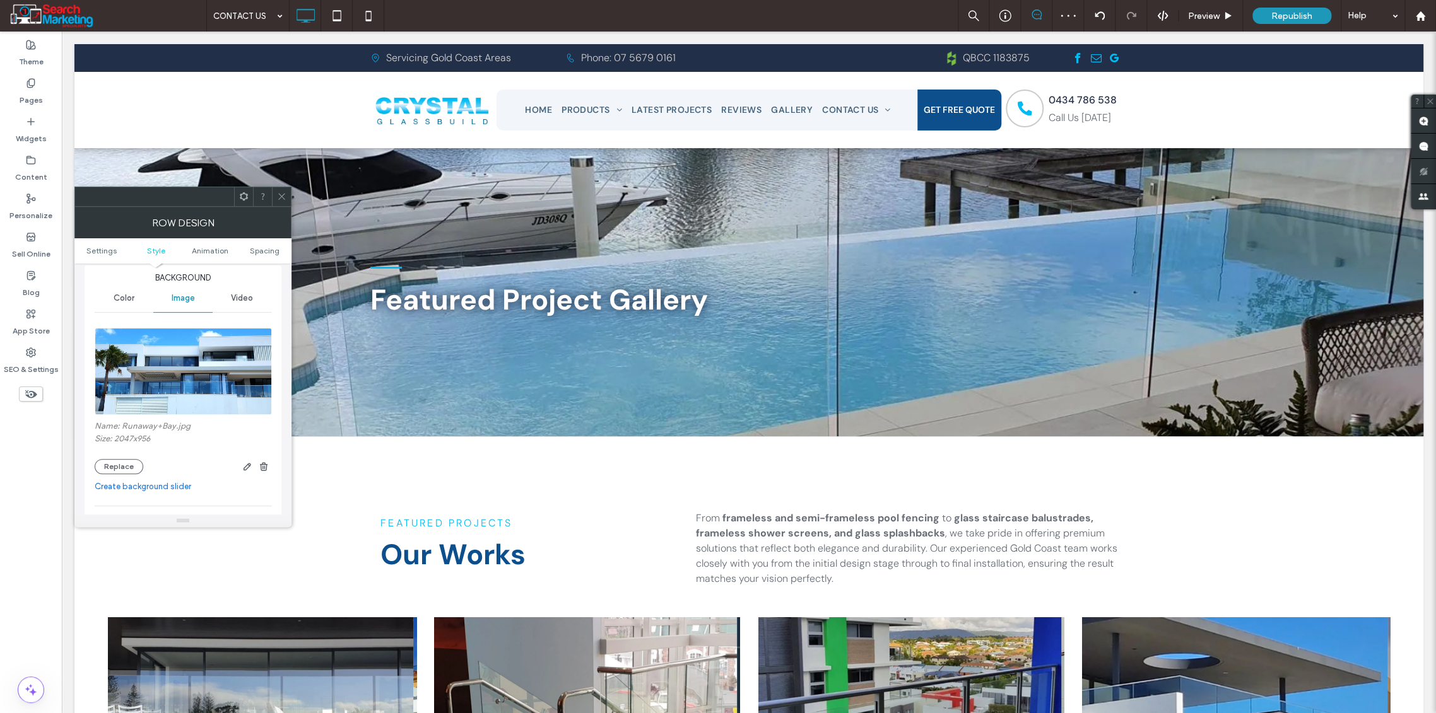
click at [283, 195] on use at bounding box center [281, 197] width 6 height 6
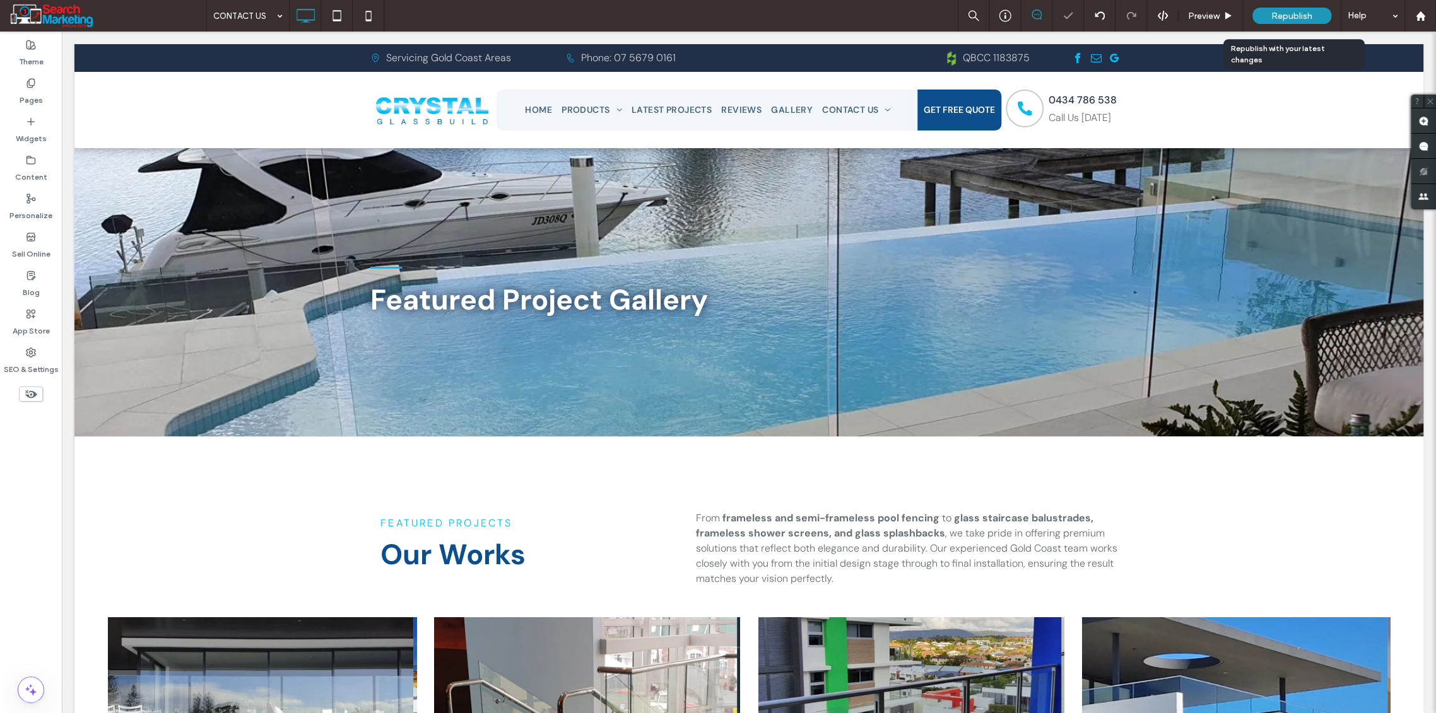
click at [1291, 18] on span "Republish" at bounding box center [1291, 16] width 41 height 11
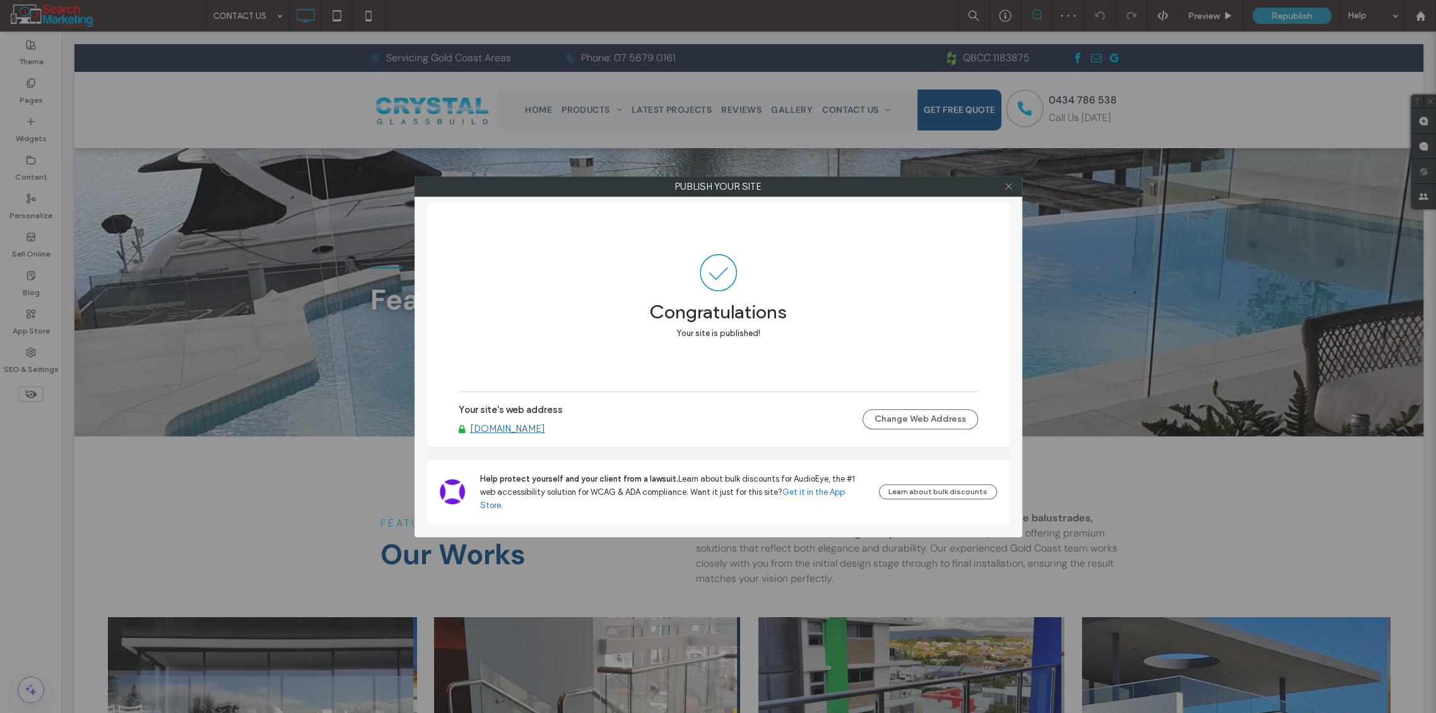
click at [1007, 185] on icon at bounding box center [1008, 186] width 9 height 9
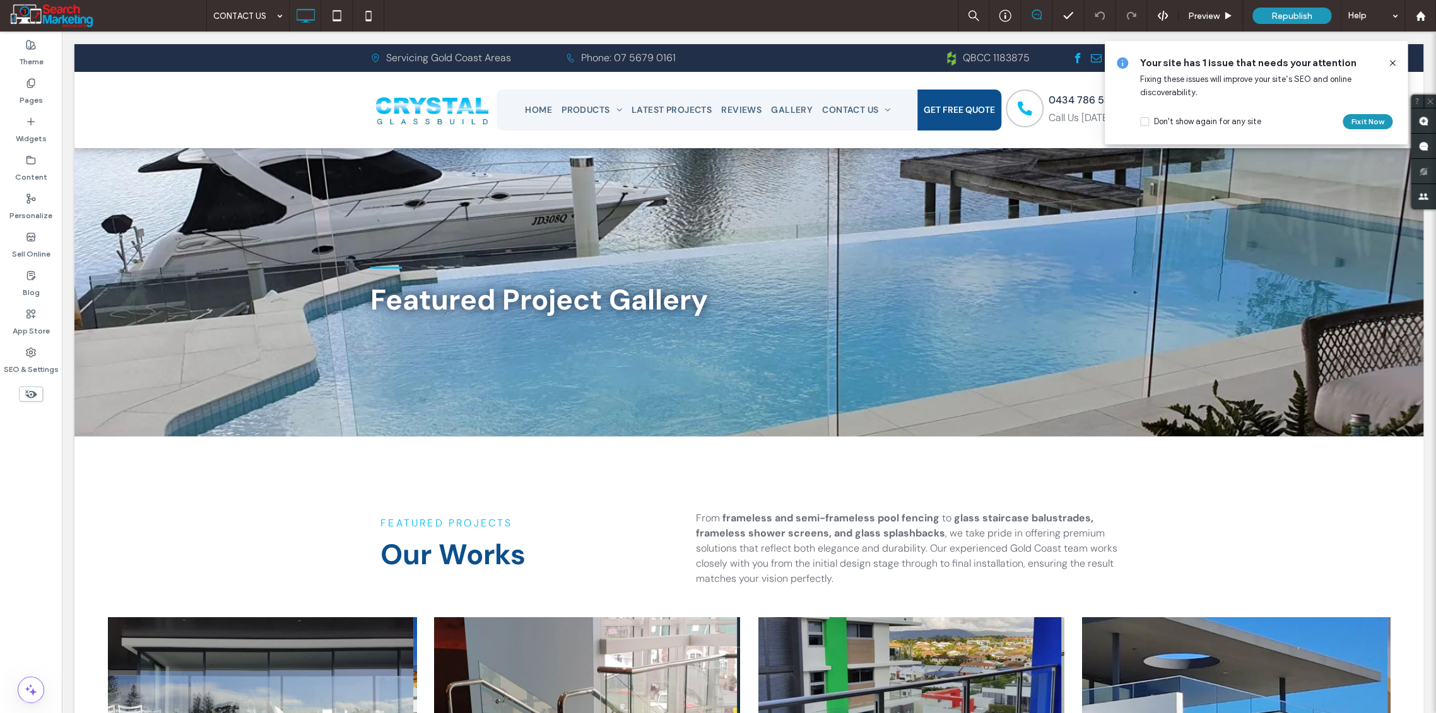
click at [1388, 62] on icon at bounding box center [1392, 63] width 10 height 10
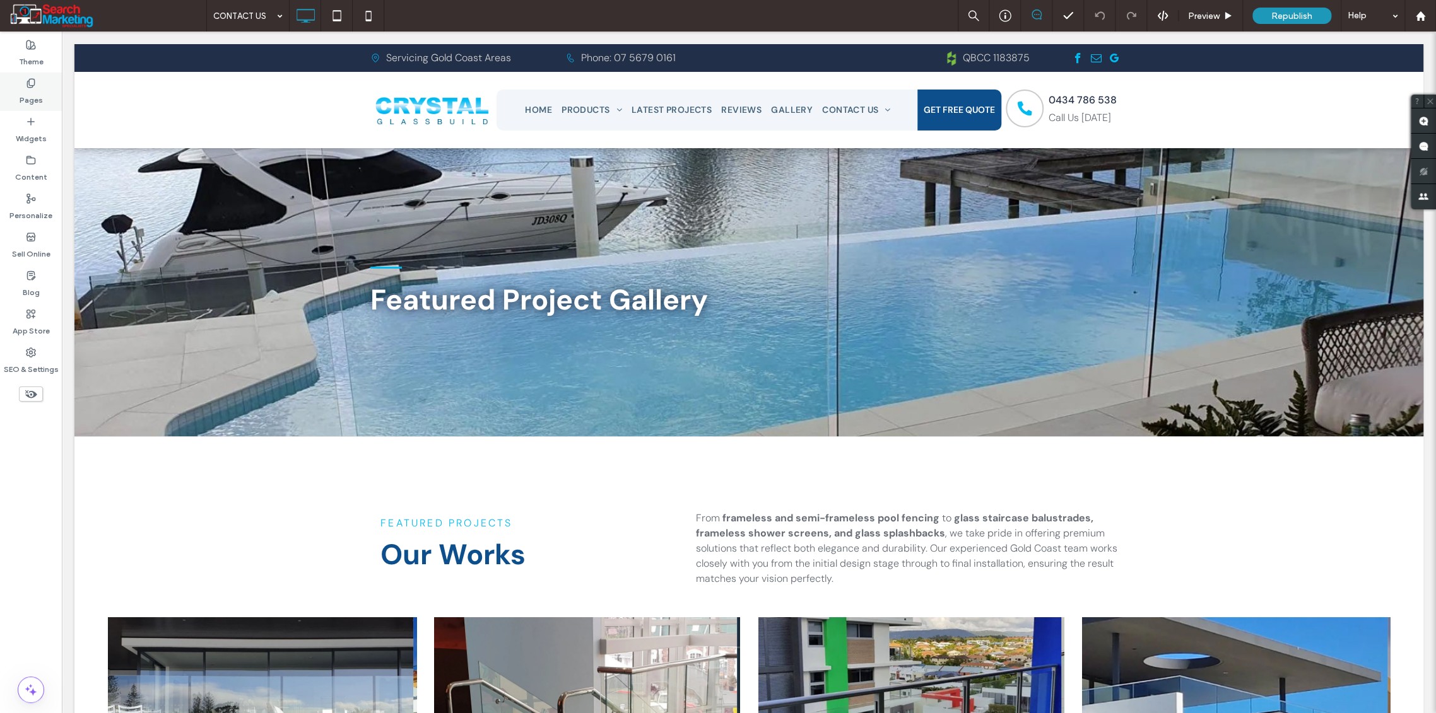
click at [30, 85] on use at bounding box center [30, 83] width 7 height 8
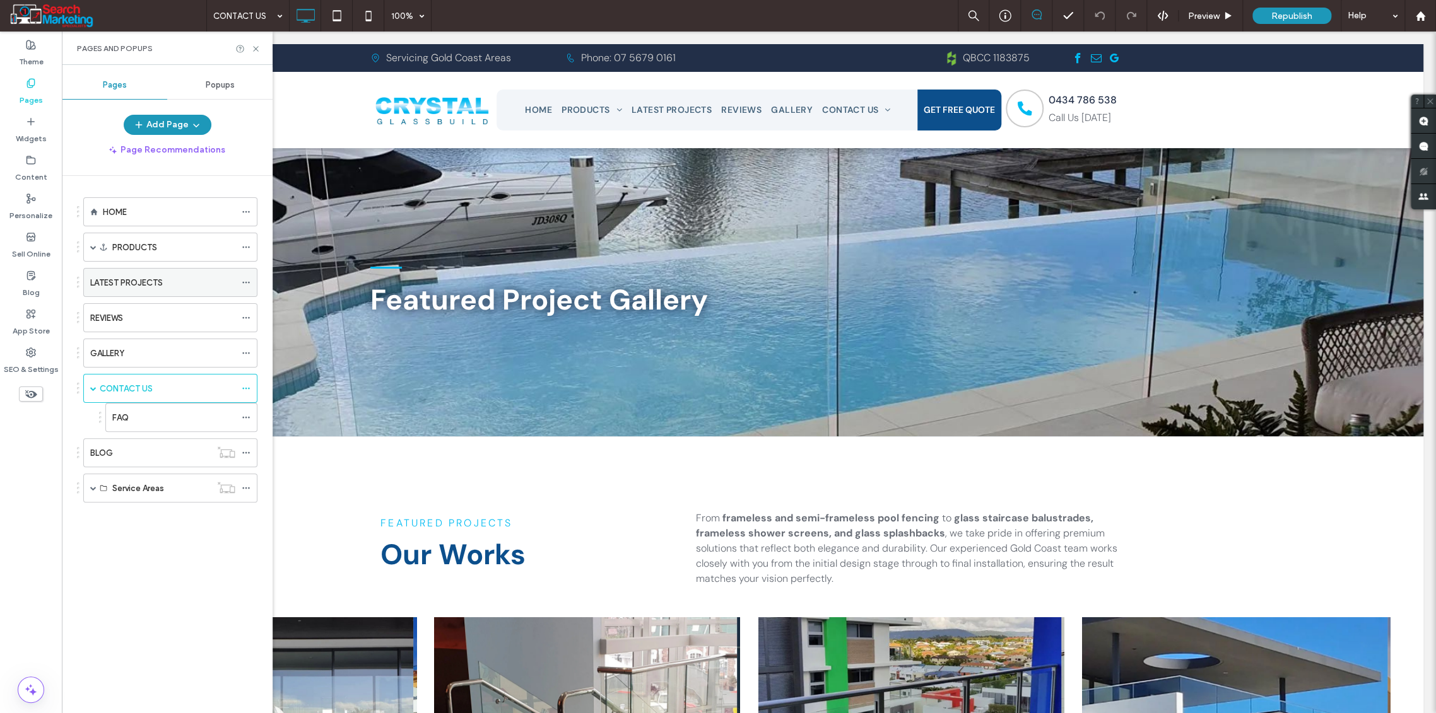
click at [127, 284] on label "LATEST PROJECTS" at bounding box center [126, 283] width 73 height 22
click at [1287, 15] on span "Republish" at bounding box center [1291, 16] width 41 height 11
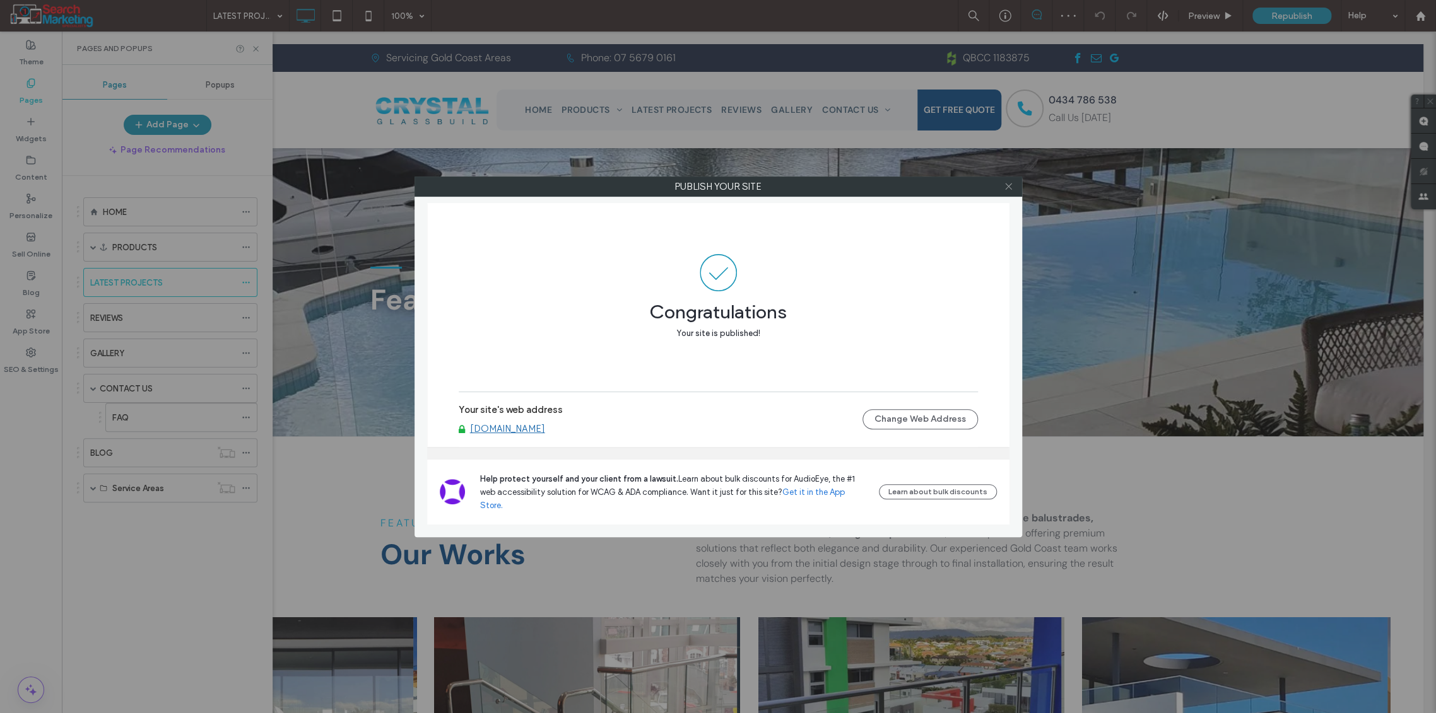
click at [1004, 184] on icon at bounding box center [1008, 186] width 9 height 9
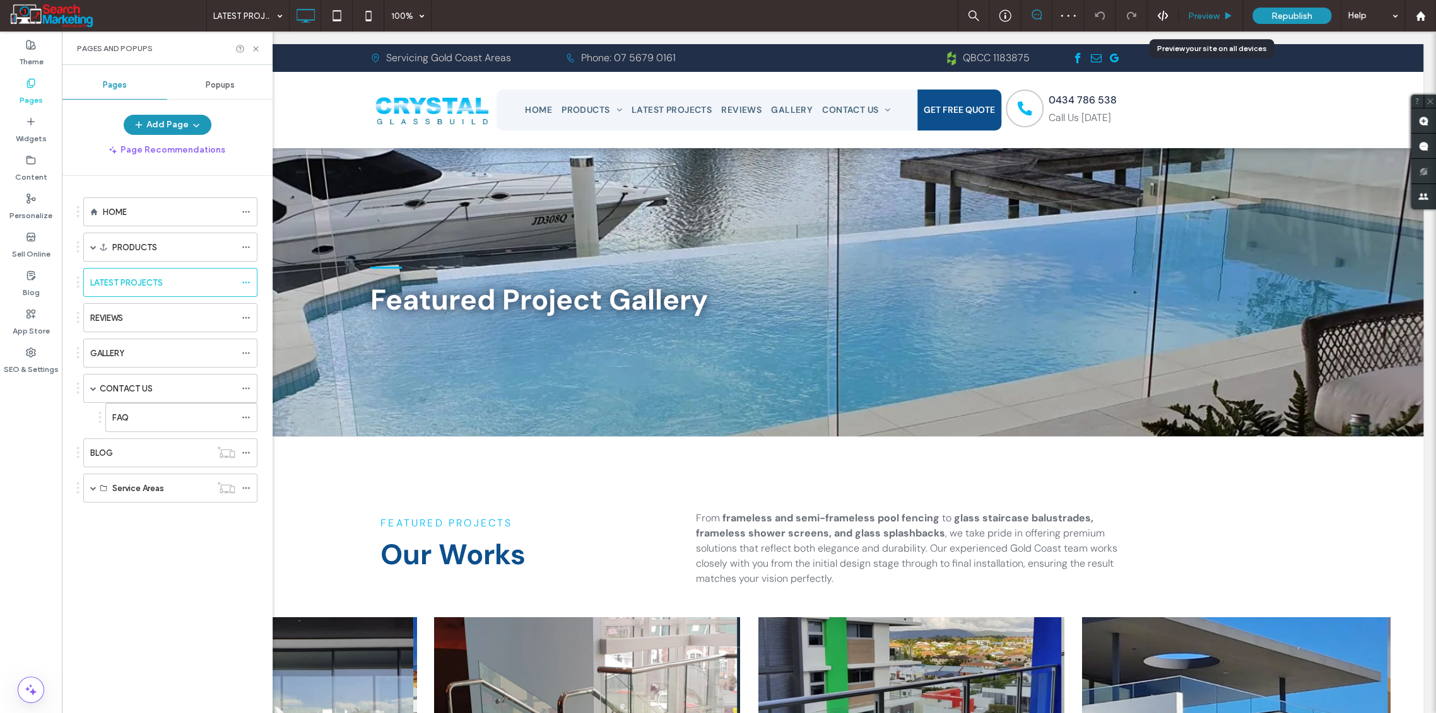
click at [1201, 13] on span "Preview" at bounding box center [1204, 16] width 32 height 11
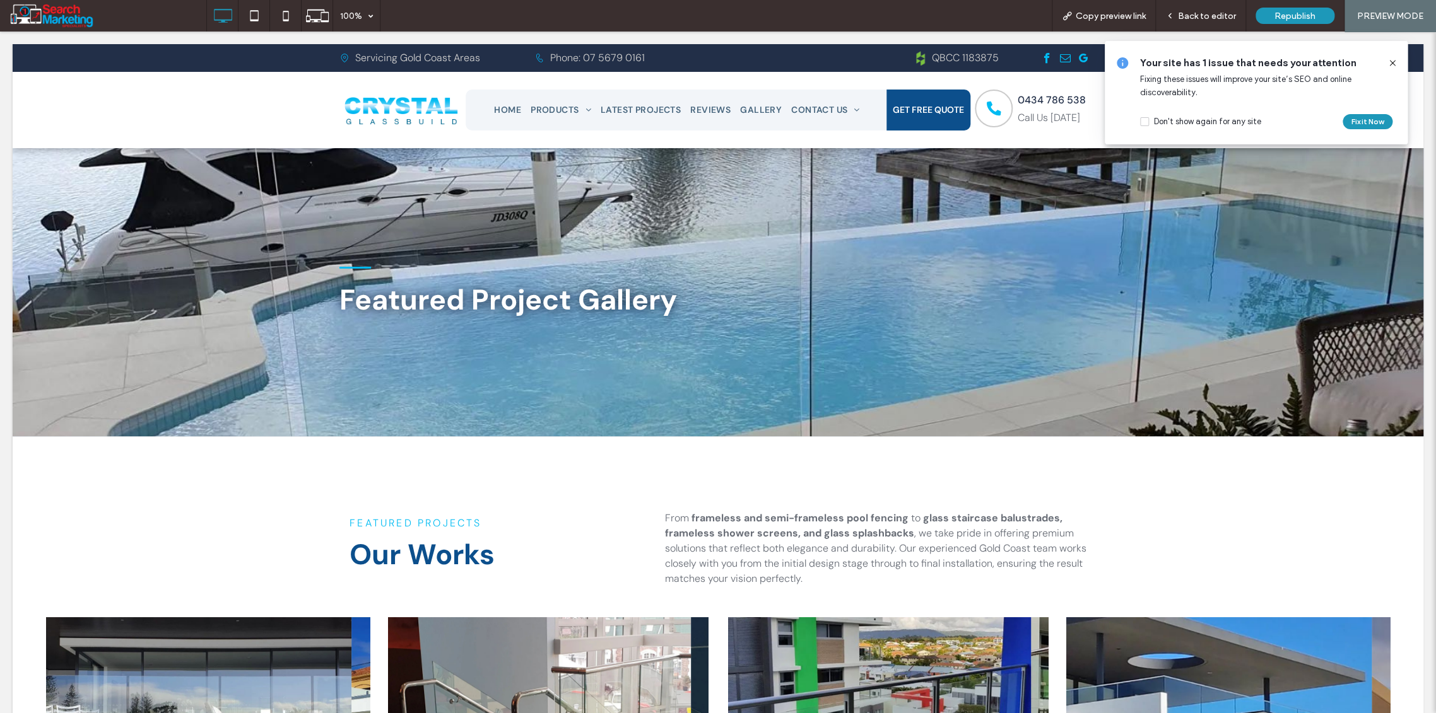
click at [1393, 62] on icon at bounding box center [1392, 63] width 10 height 10
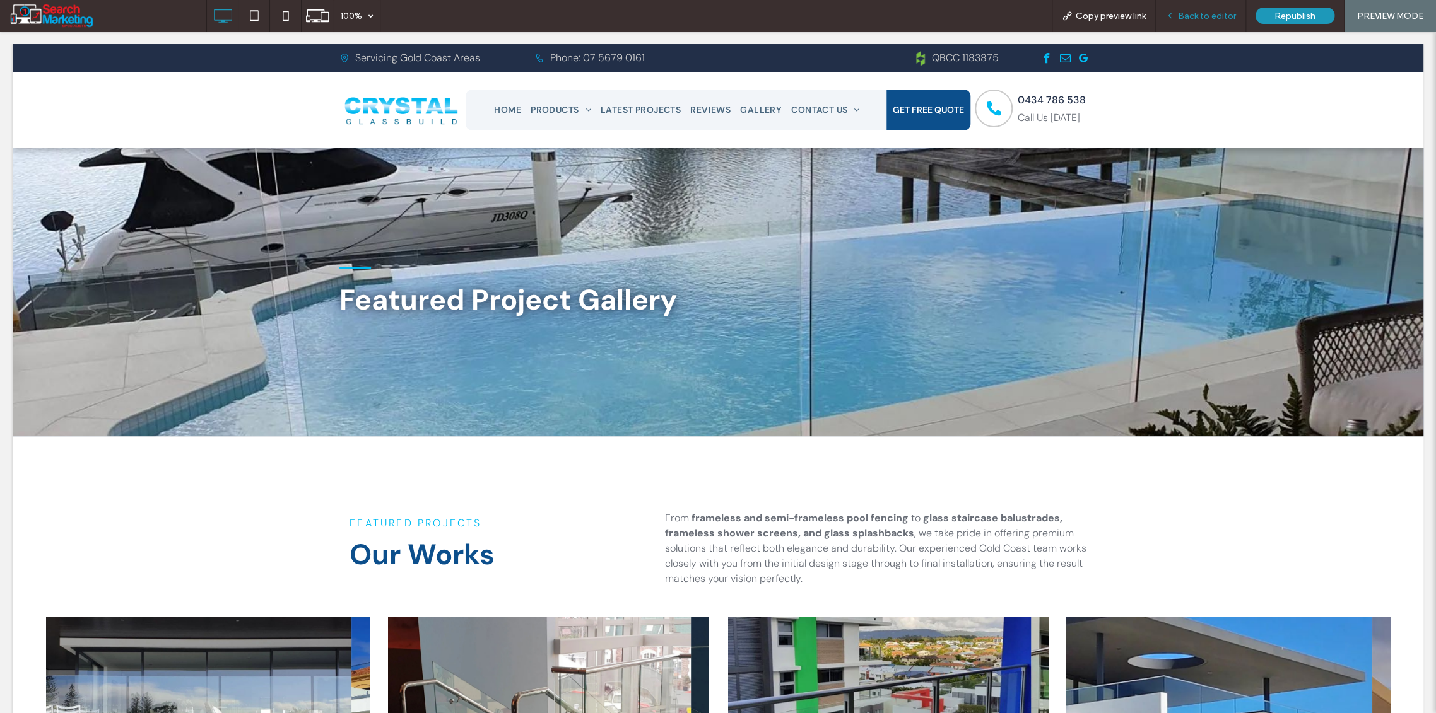
click at [1202, 13] on span "Back to editor" at bounding box center [1207, 16] width 58 height 11
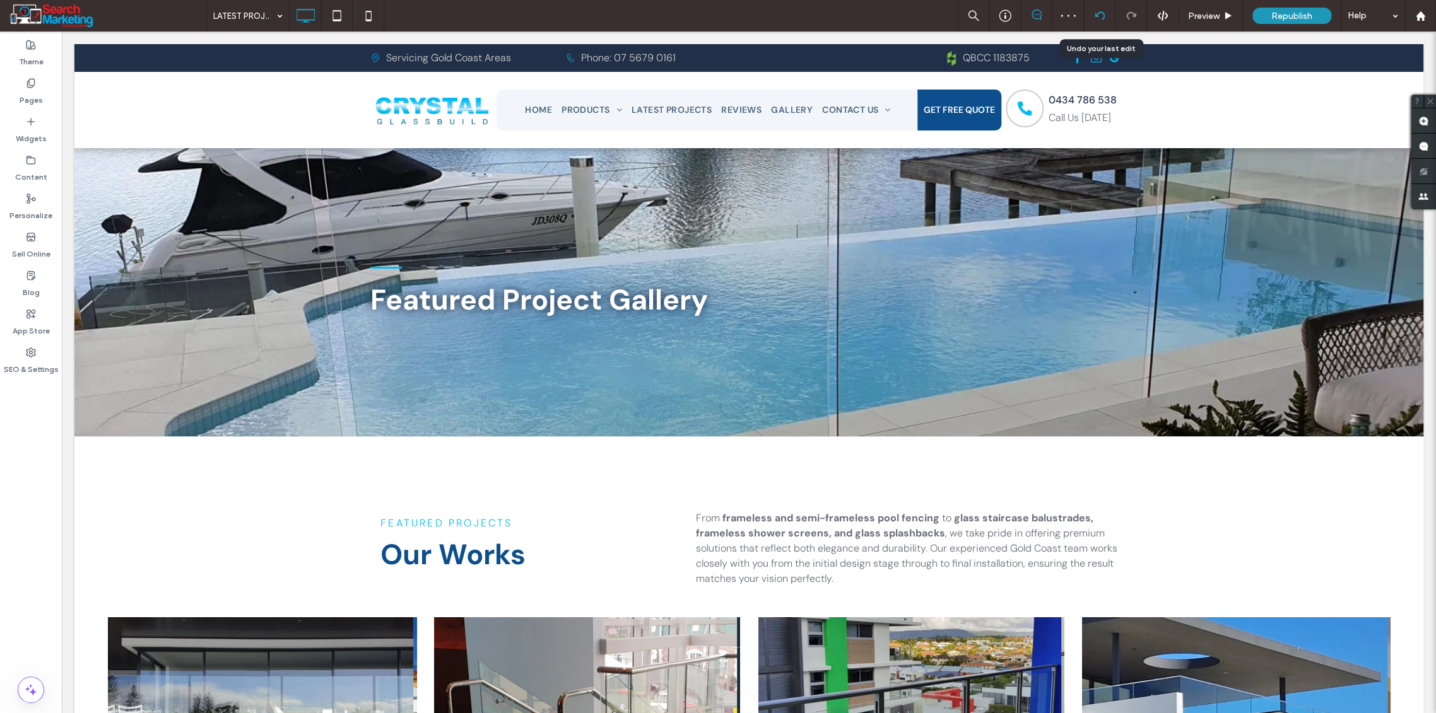
click at [1099, 11] on icon at bounding box center [1099, 16] width 10 height 10
click at [1095, 13] on use at bounding box center [1099, 15] width 10 height 8
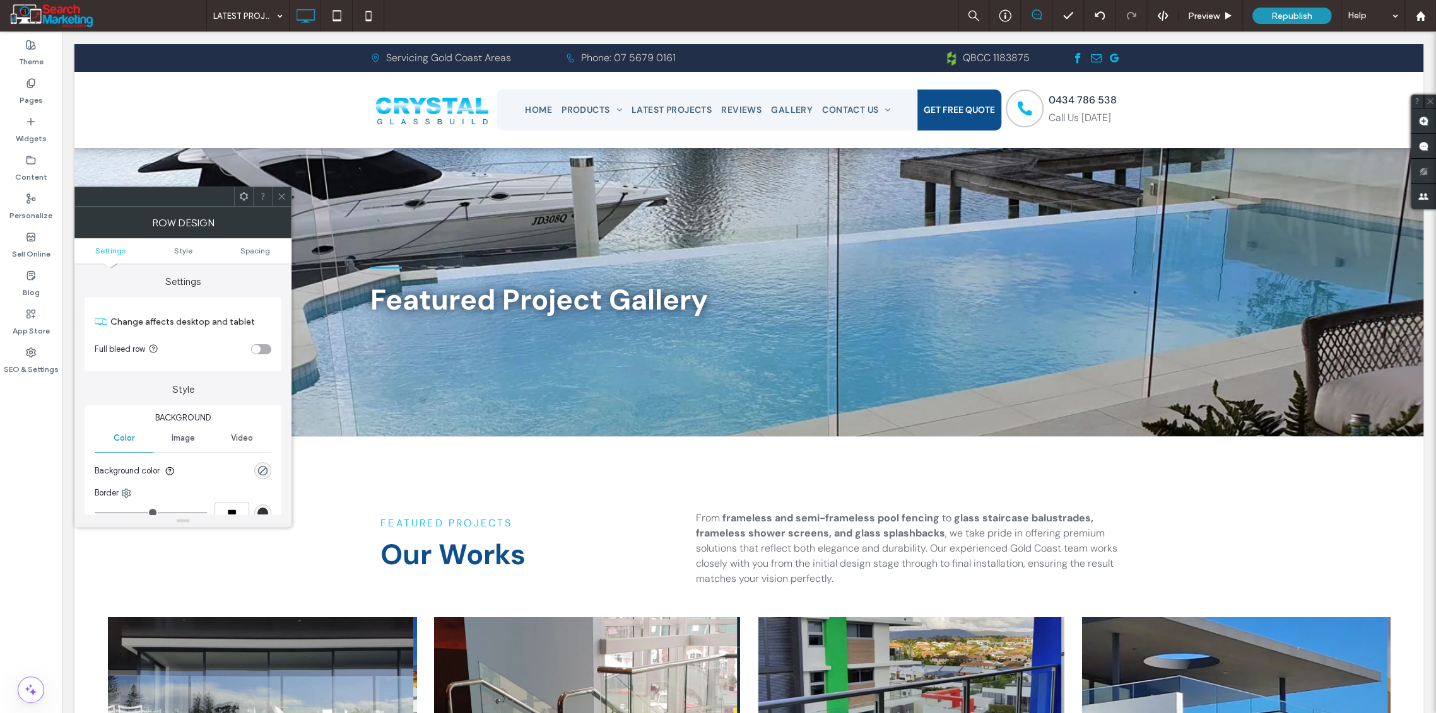
click at [283, 193] on icon at bounding box center [281, 196] width 9 height 9
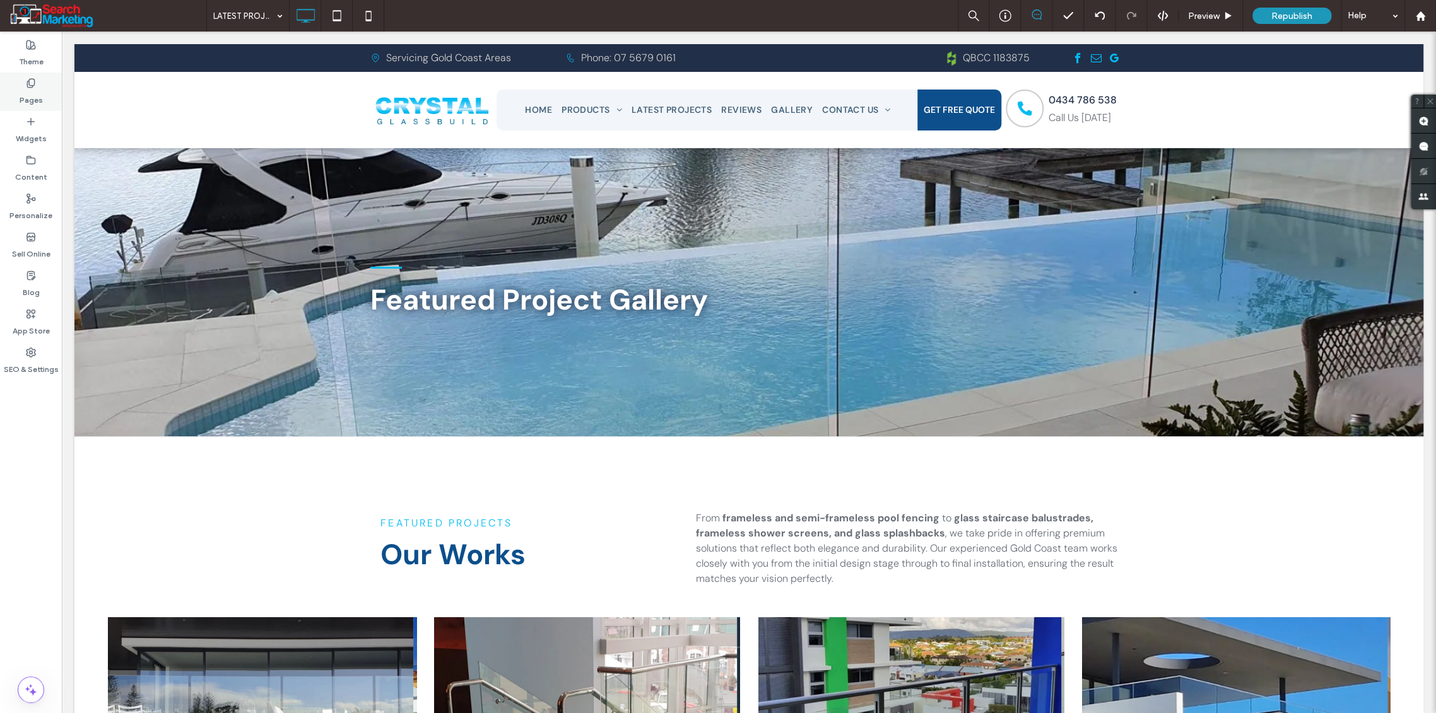
click at [28, 91] on label "Pages" at bounding box center [31, 97] width 23 height 18
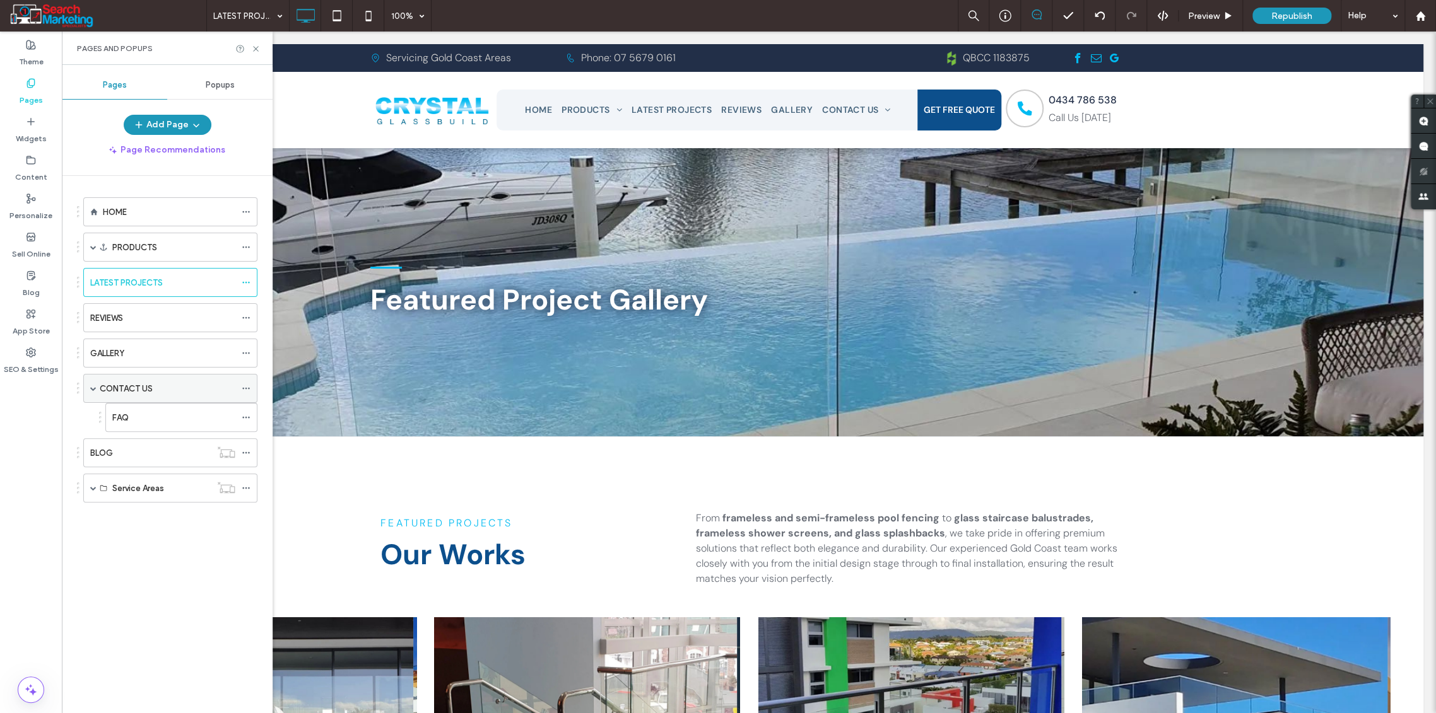
click at [136, 389] on label "CONTACT US" at bounding box center [126, 389] width 53 height 22
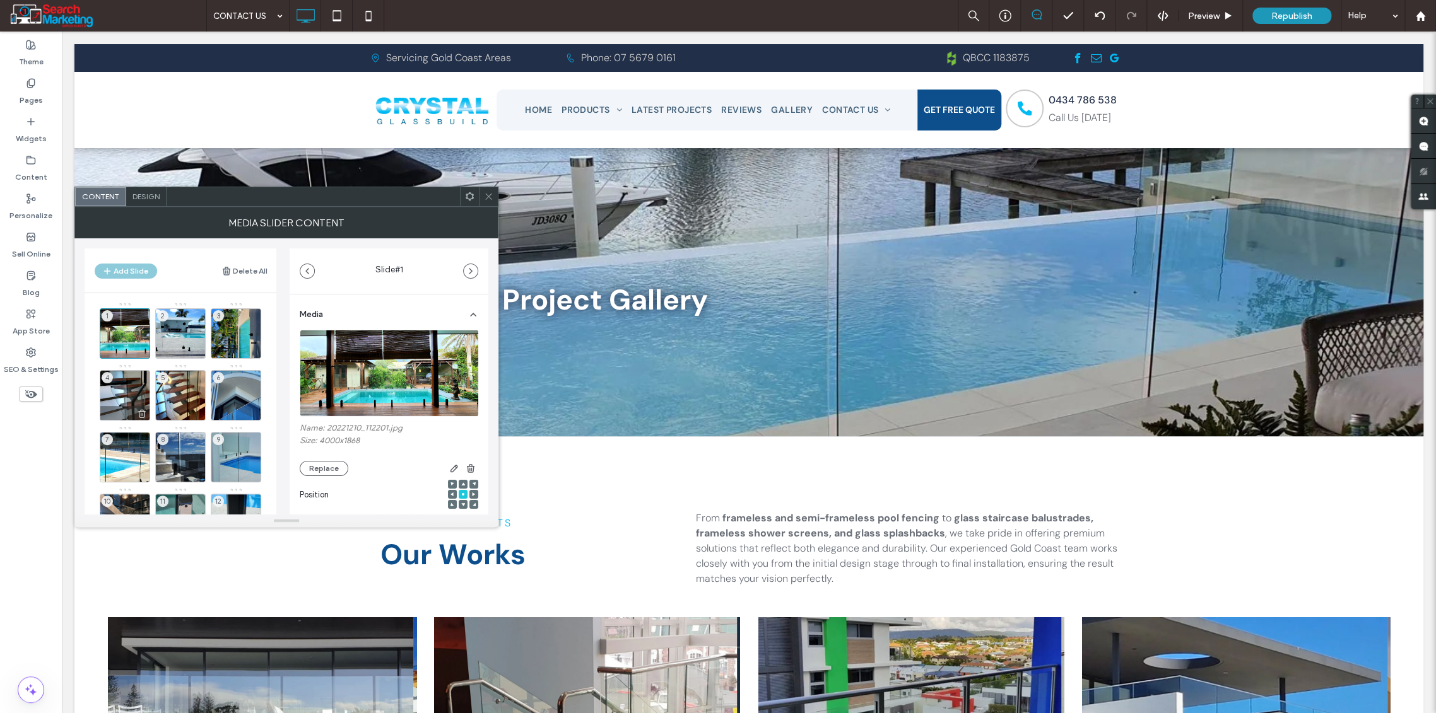
click at [0, 0] on icon at bounding box center [0, 0] width 0 height 0
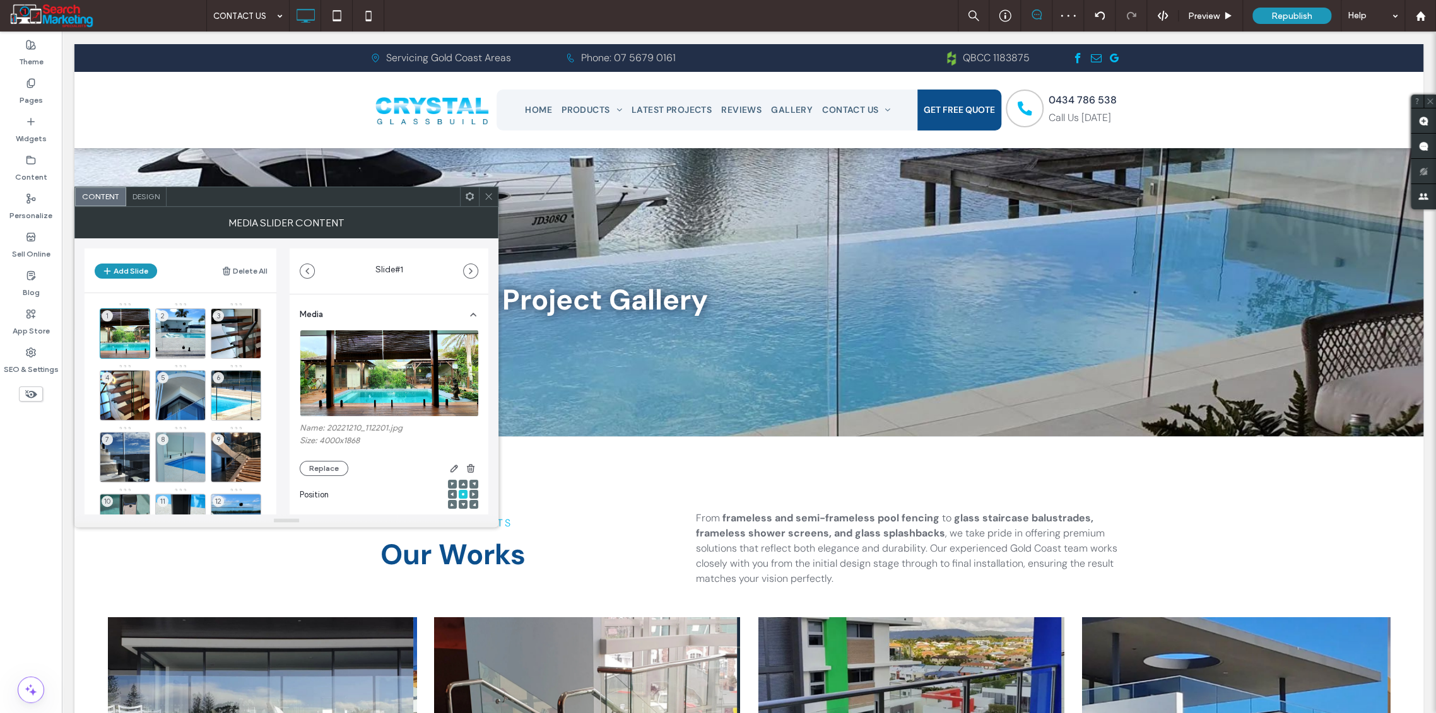
click at [490, 196] on icon at bounding box center [488, 196] width 9 height 9
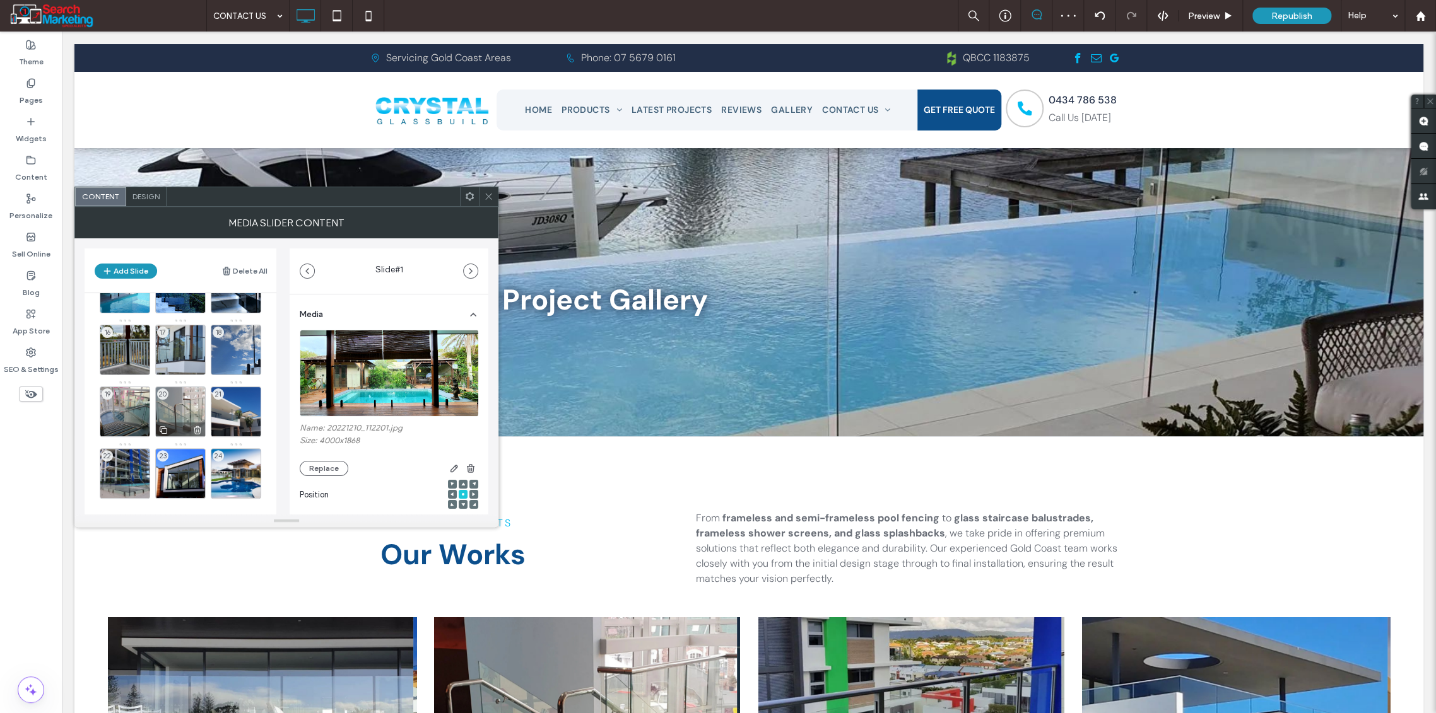
scroll to position [298, 0]
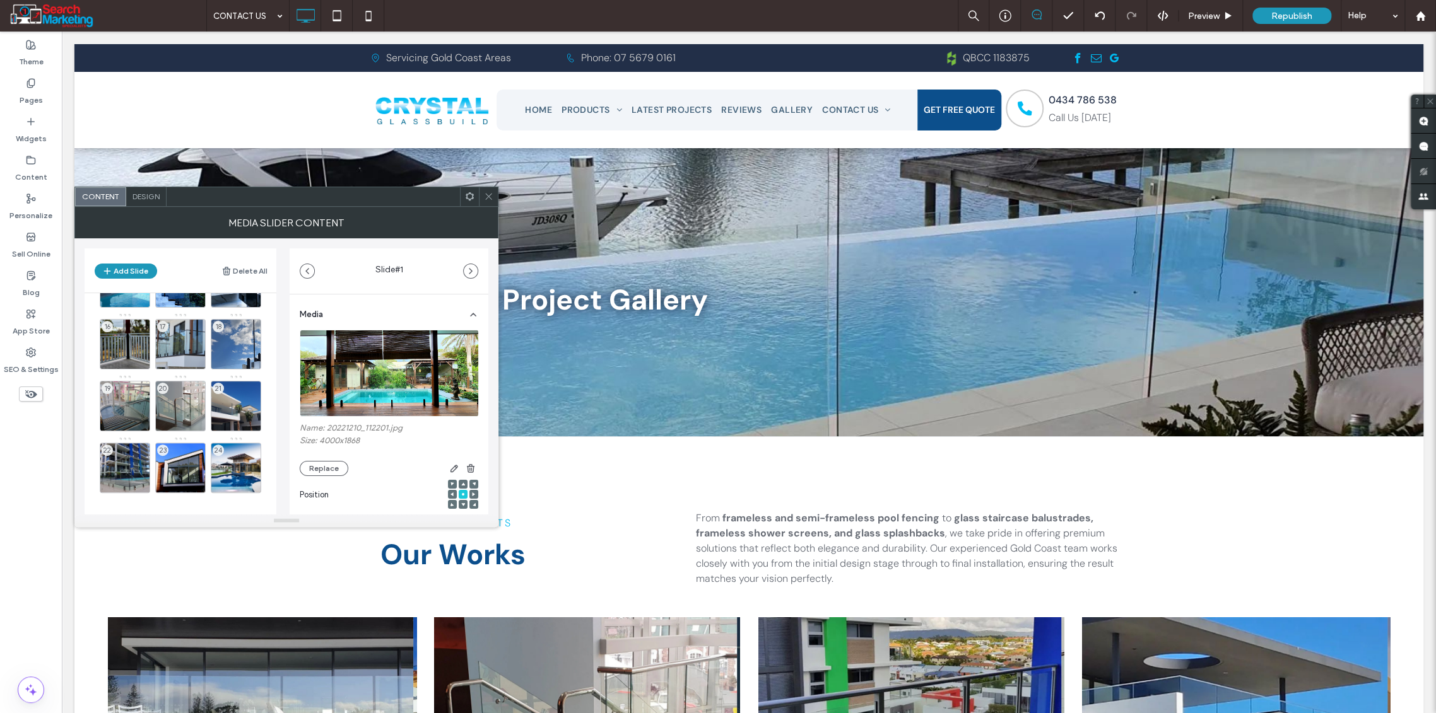
click at [489, 195] on use at bounding box center [488, 197] width 6 height 6
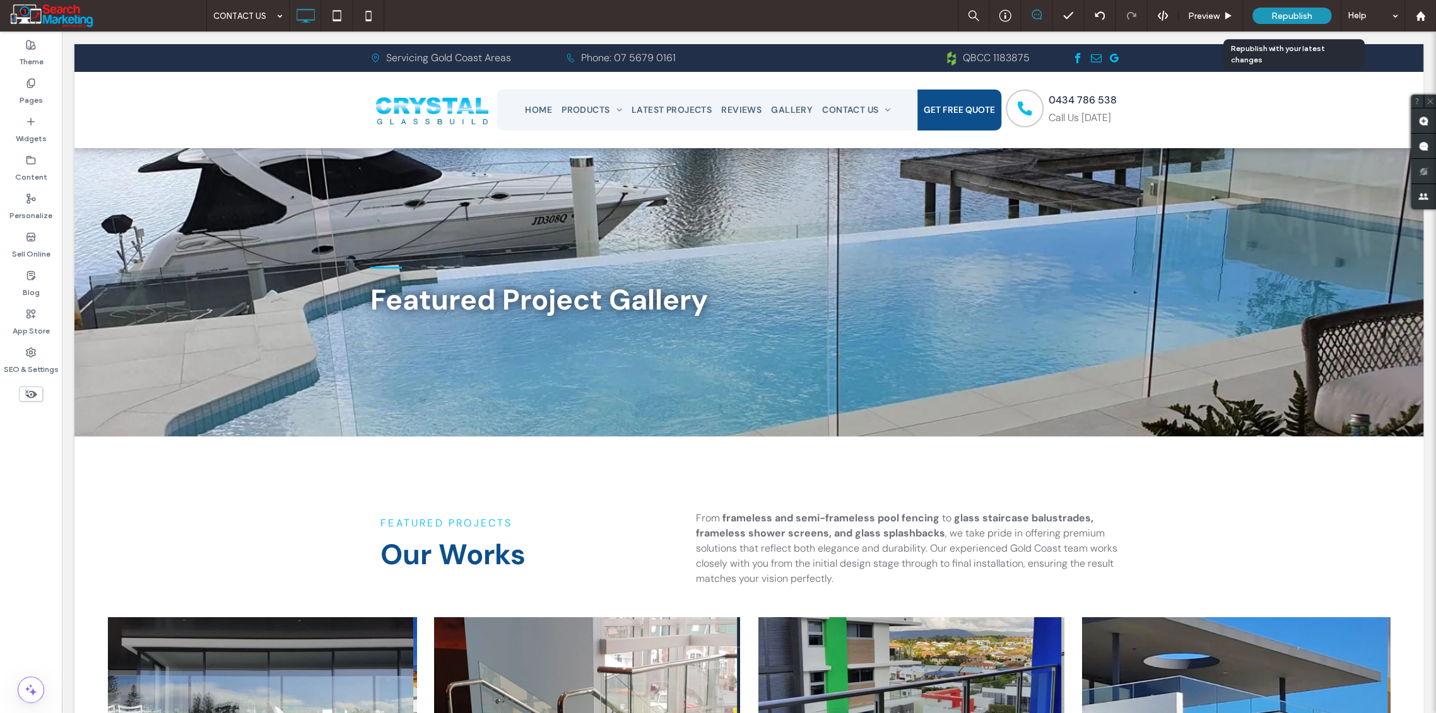
click at [1290, 18] on span "Republish" at bounding box center [1291, 16] width 41 height 11
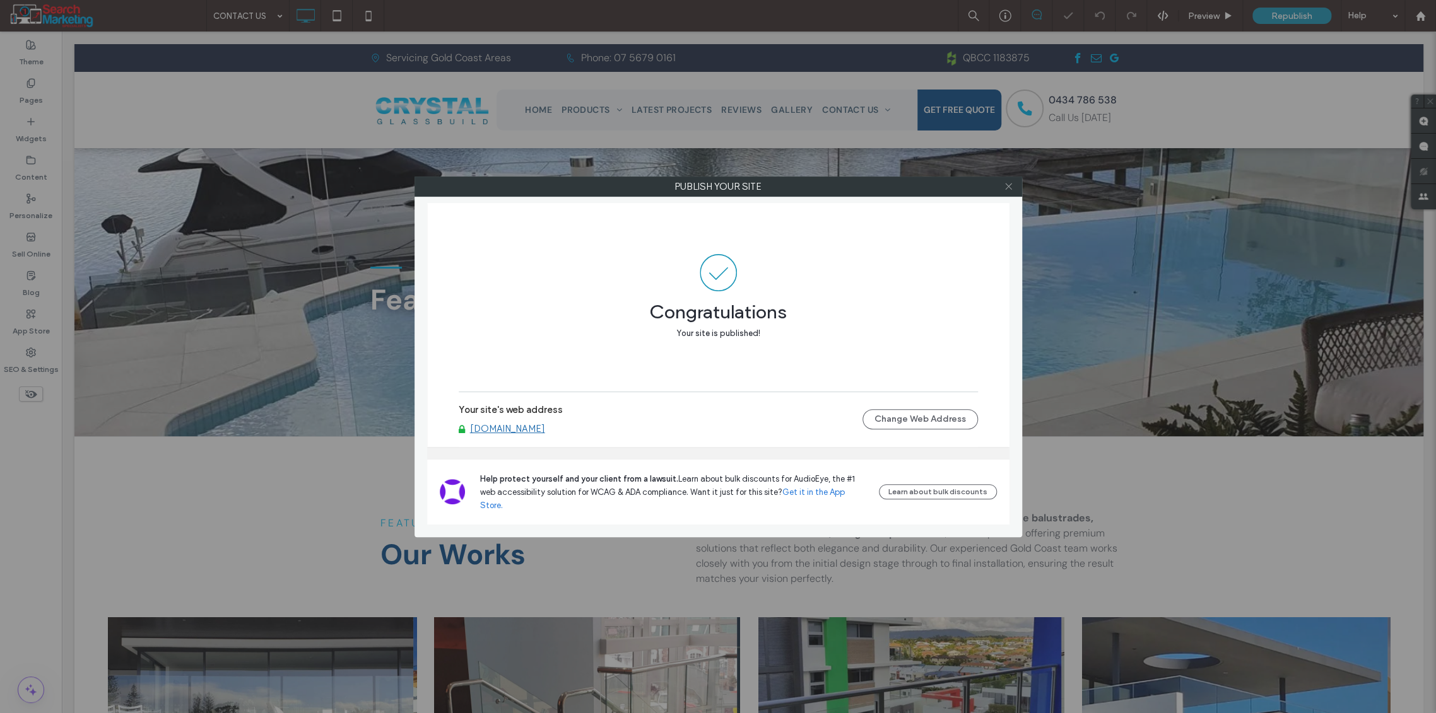
click at [1009, 184] on icon at bounding box center [1008, 186] width 9 height 9
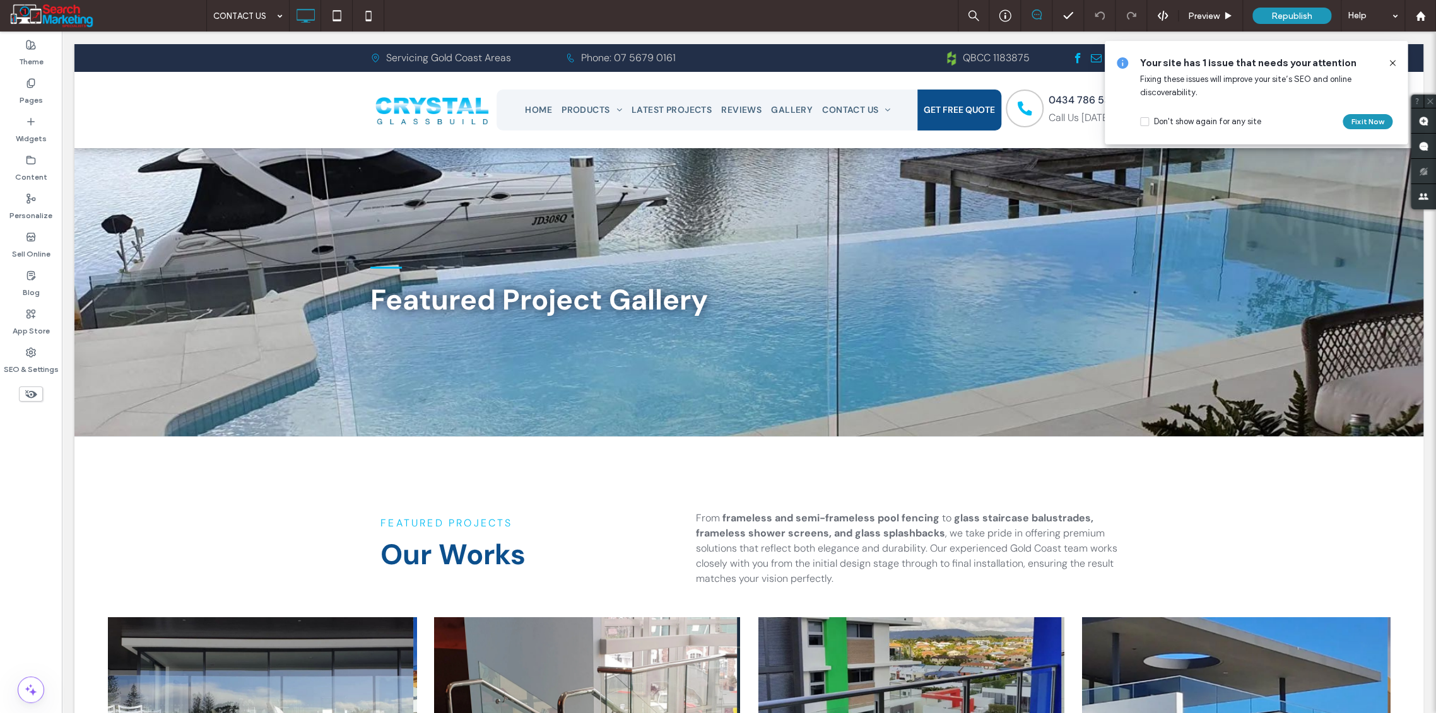
click at [1392, 62] on icon at bounding box center [1392, 63] width 10 height 10
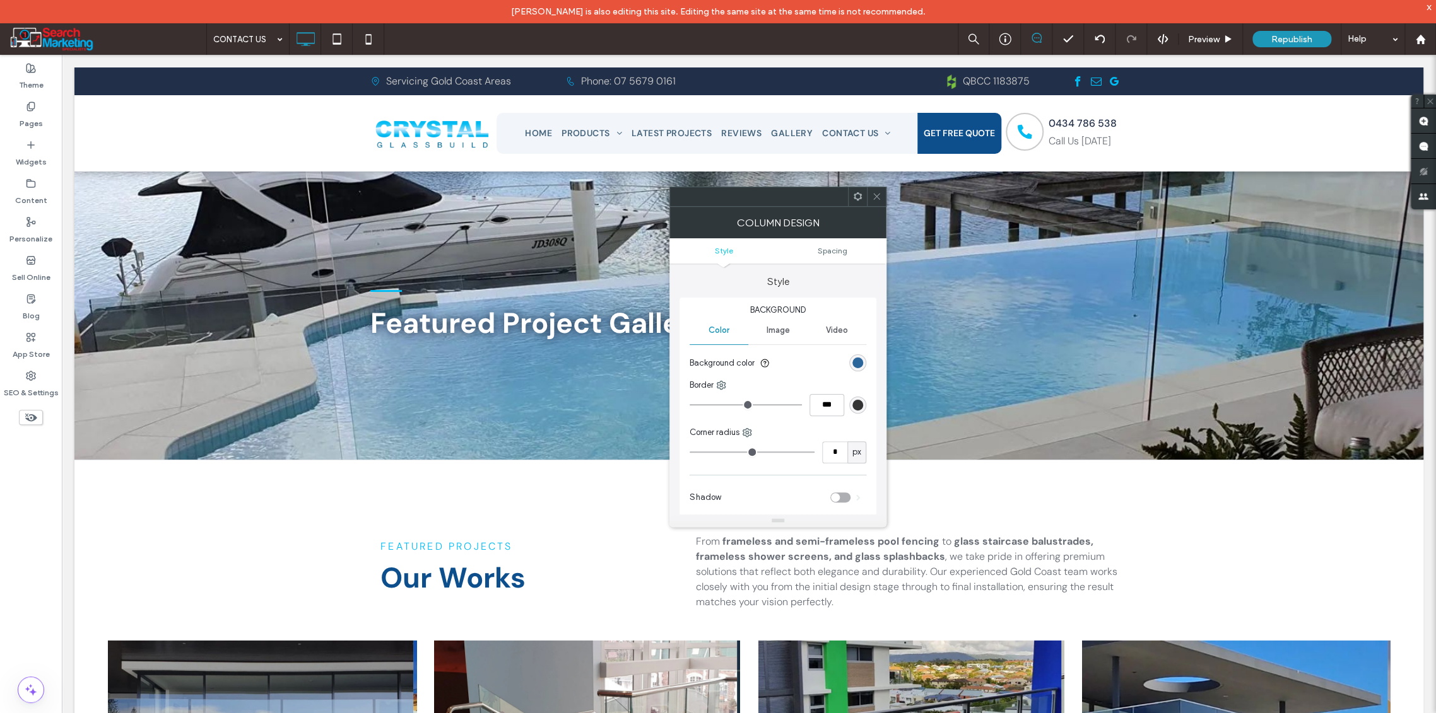
click at [855, 364] on div "rgb(12, 79, 140)" at bounding box center [857, 363] width 11 height 11
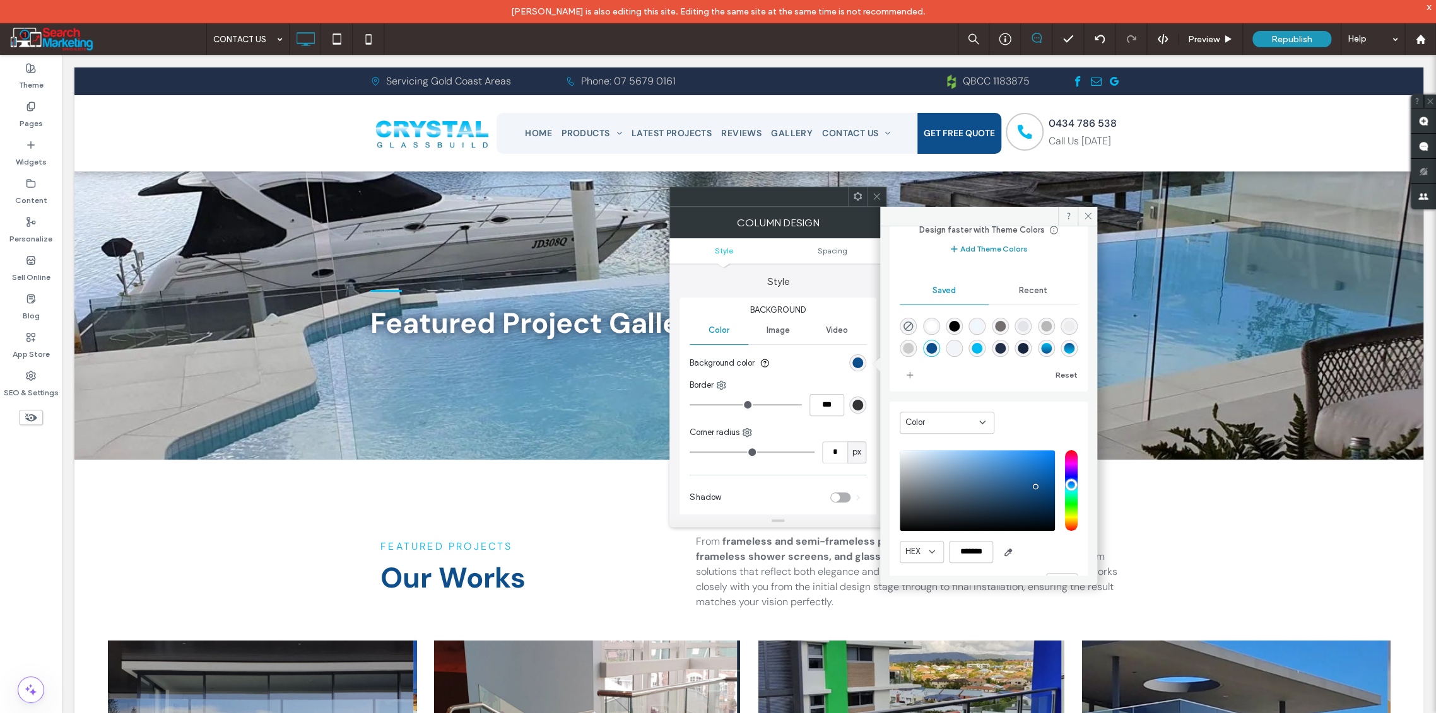
scroll to position [105, 0]
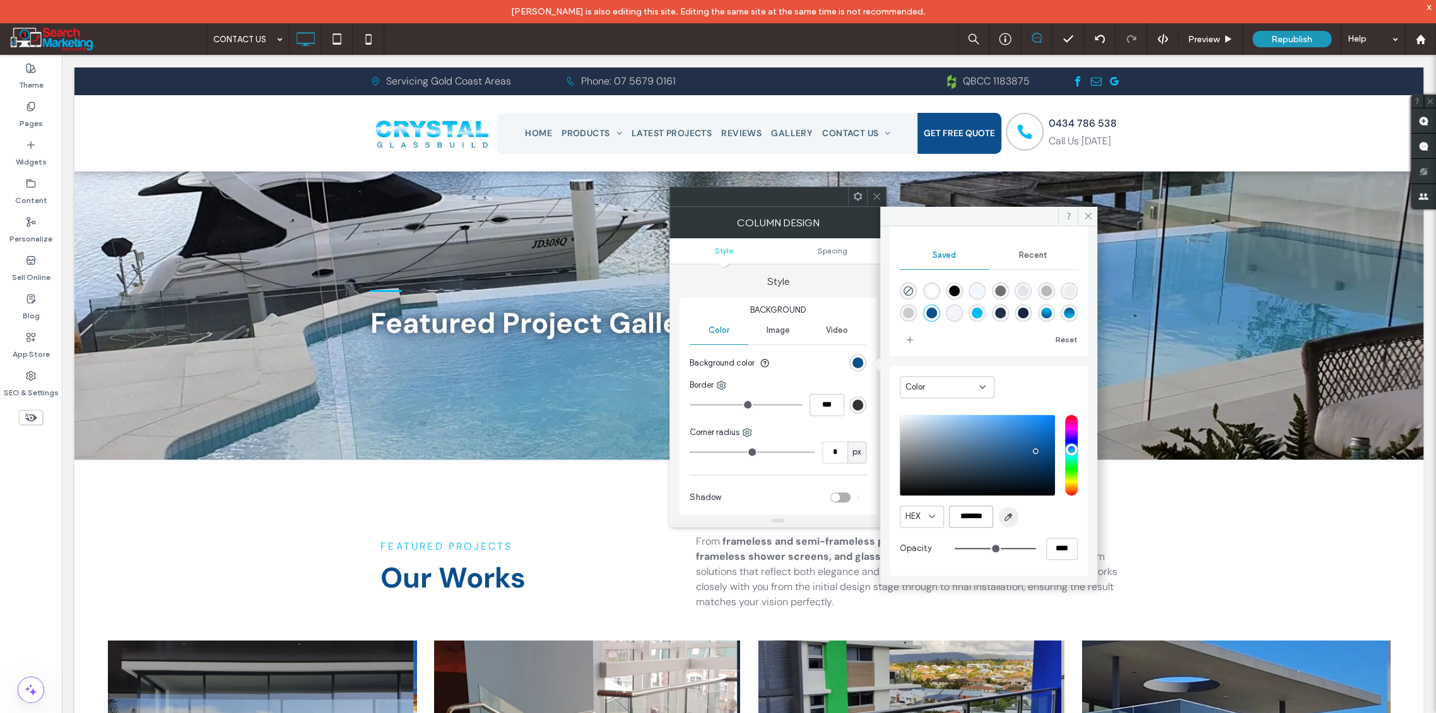
drag, startPoint x: 951, startPoint y: 514, endPoint x: 998, endPoint y: 519, distance: 46.9
click at [998, 519] on div "HEX *******" at bounding box center [989, 517] width 178 height 22
click at [1088, 218] on icon at bounding box center [1087, 215] width 9 height 9
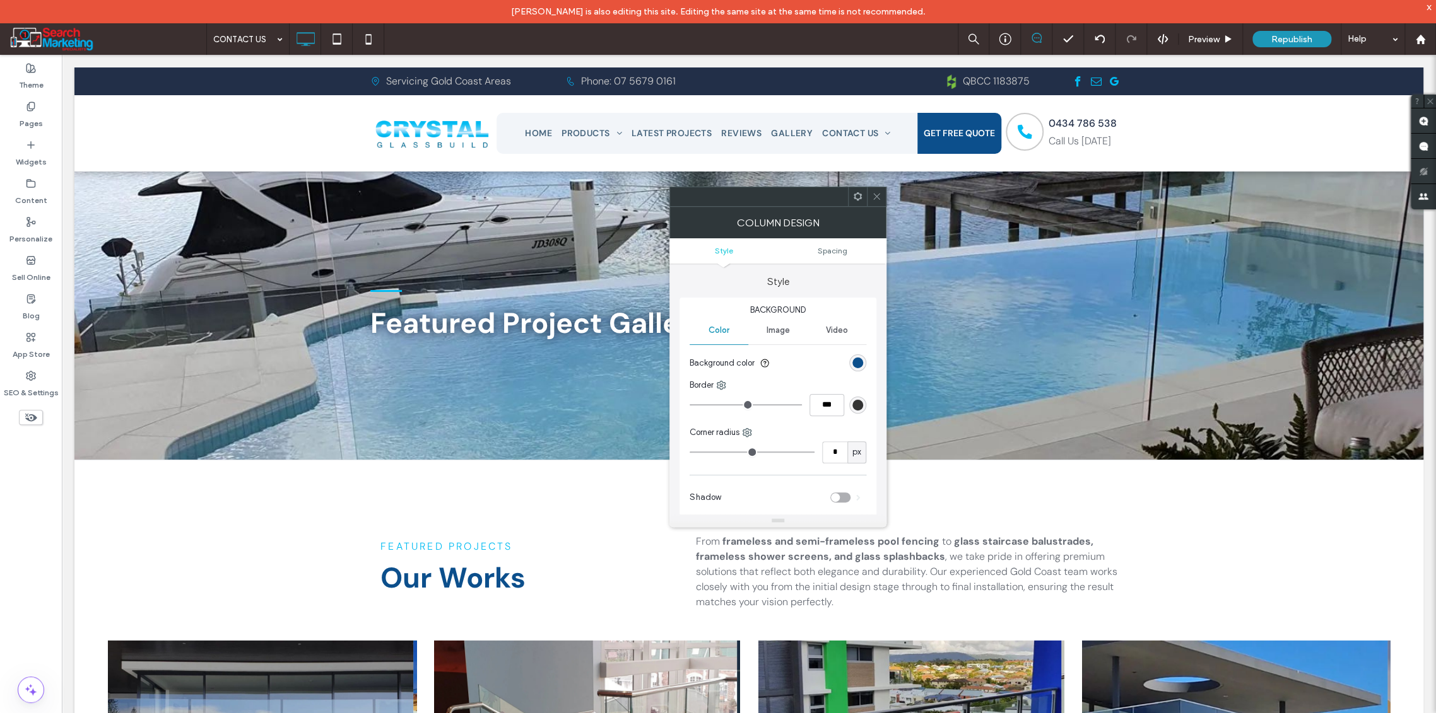
click at [877, 203] on span at bounding box center [876, 196] width 9 height 19
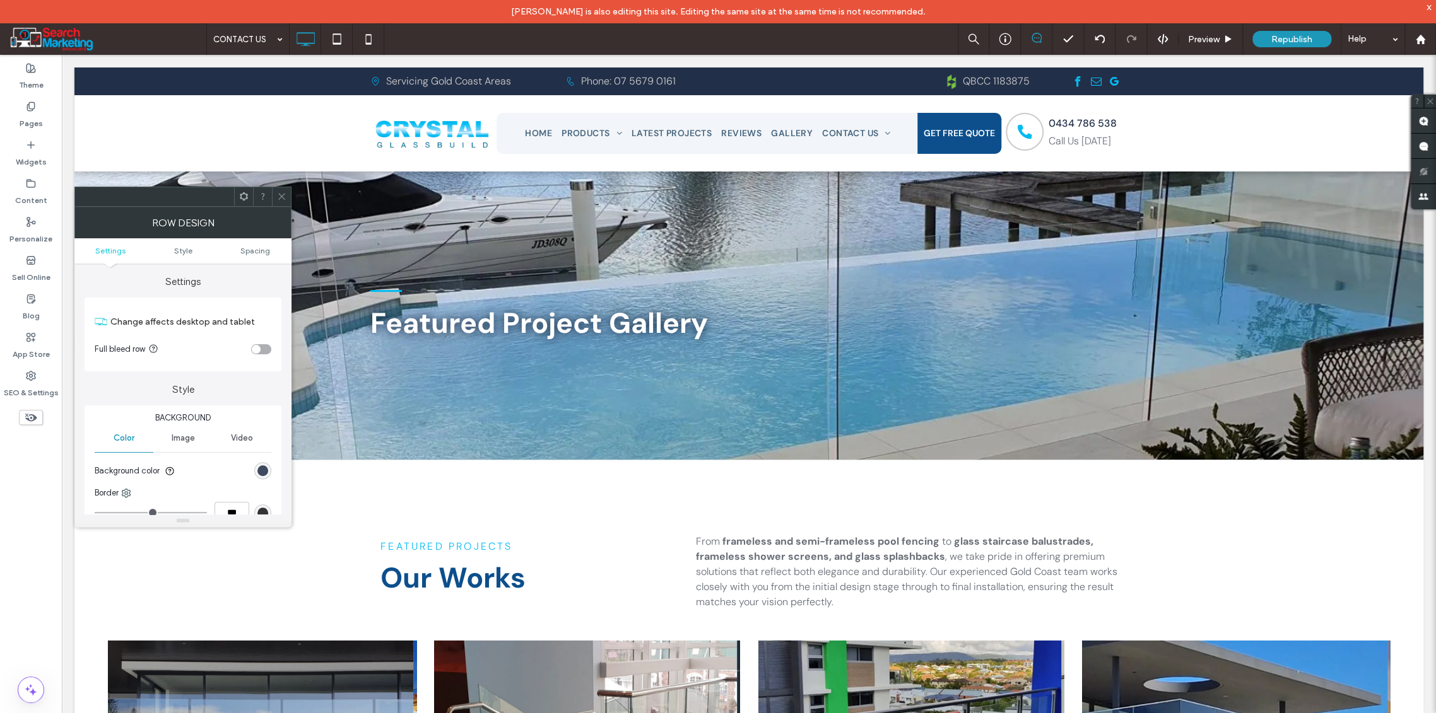
click at [263, 469] on div "rgb(34, 47, 72)" at bounding box center [262, 471] width 11 height 11
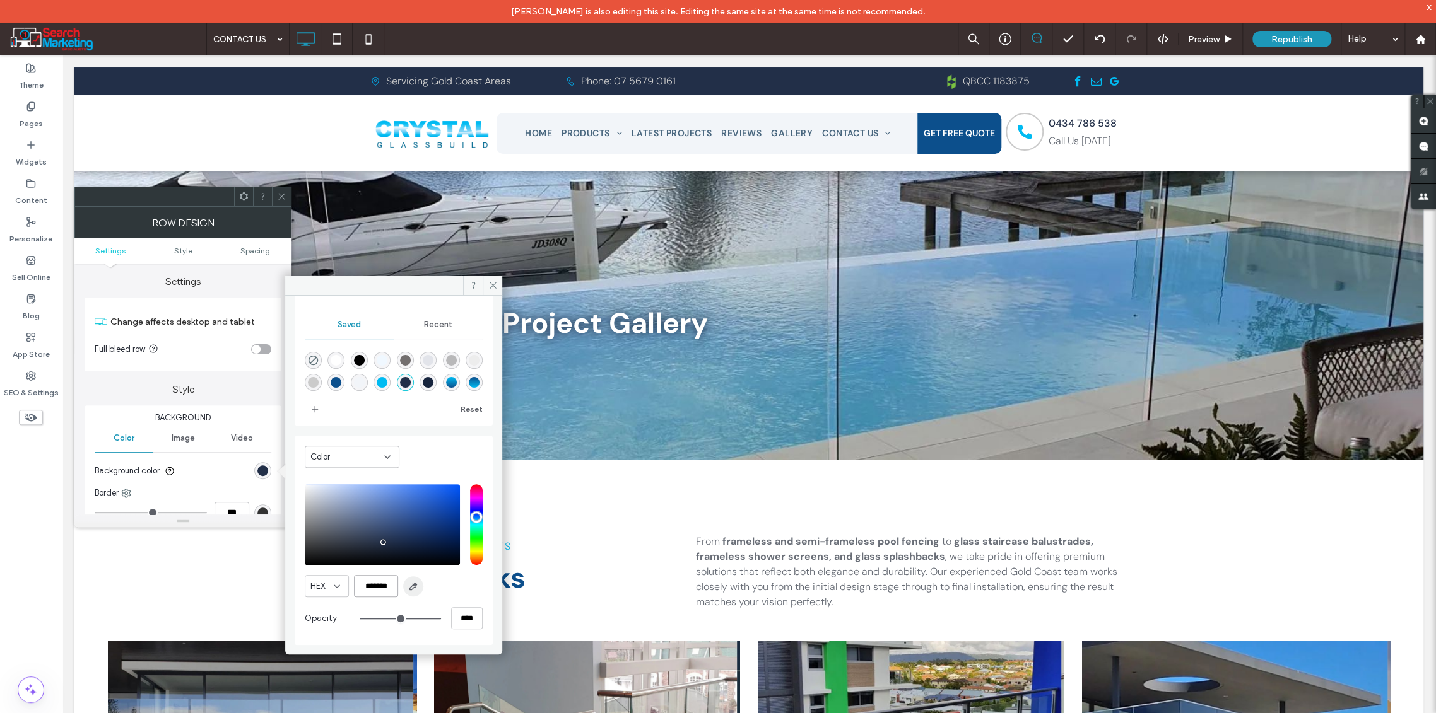
drag, startPoint x: 358, startPoint y: 585, endPoint x: 413, endPoint y: 589, distance: 55.0
click at [413, 589] on div "HEX *******" at bounding box center [394, 586] width 178 height 22
paste input "color picker textbox"
type input "*******"
click at [496, 281] on icon at bounding box center [492, 285] width 9 height 9
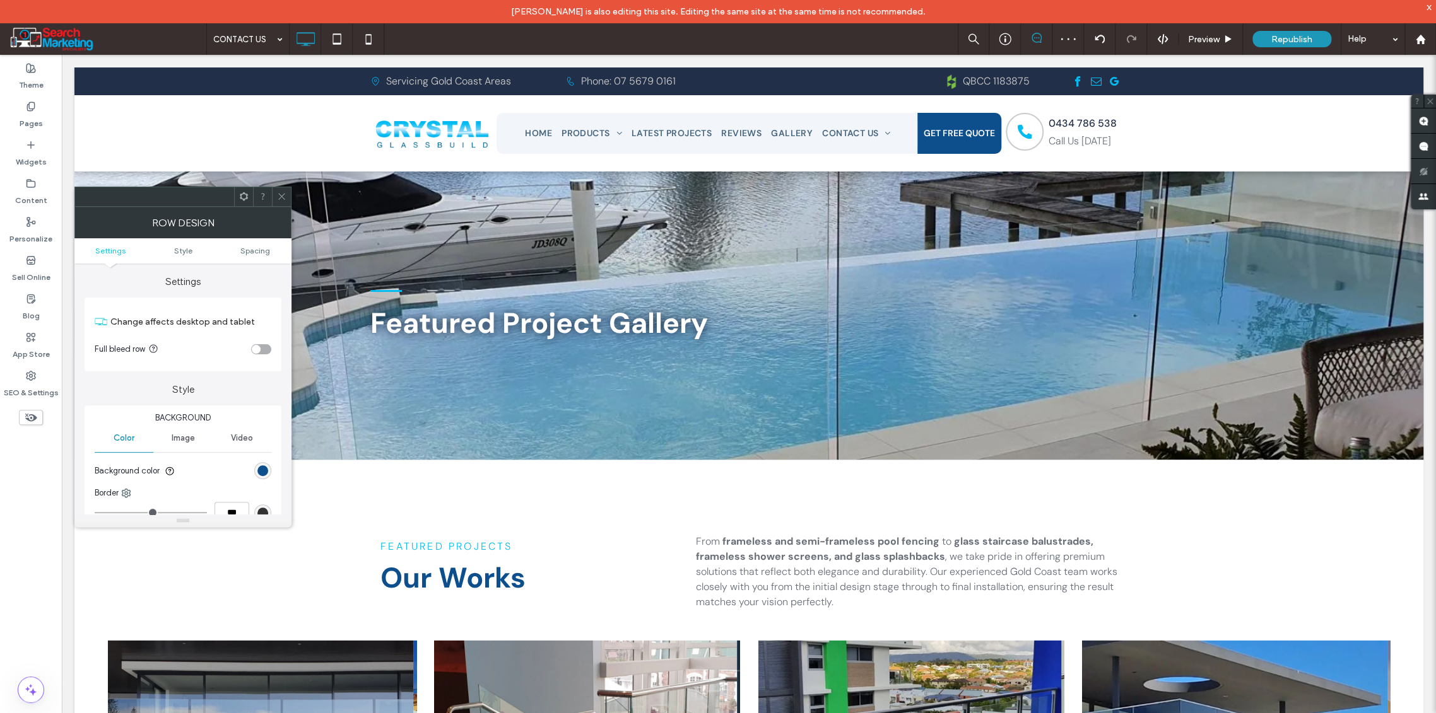
click at [287, 196] on div at bounding box center [281, 196] width 19 height 19
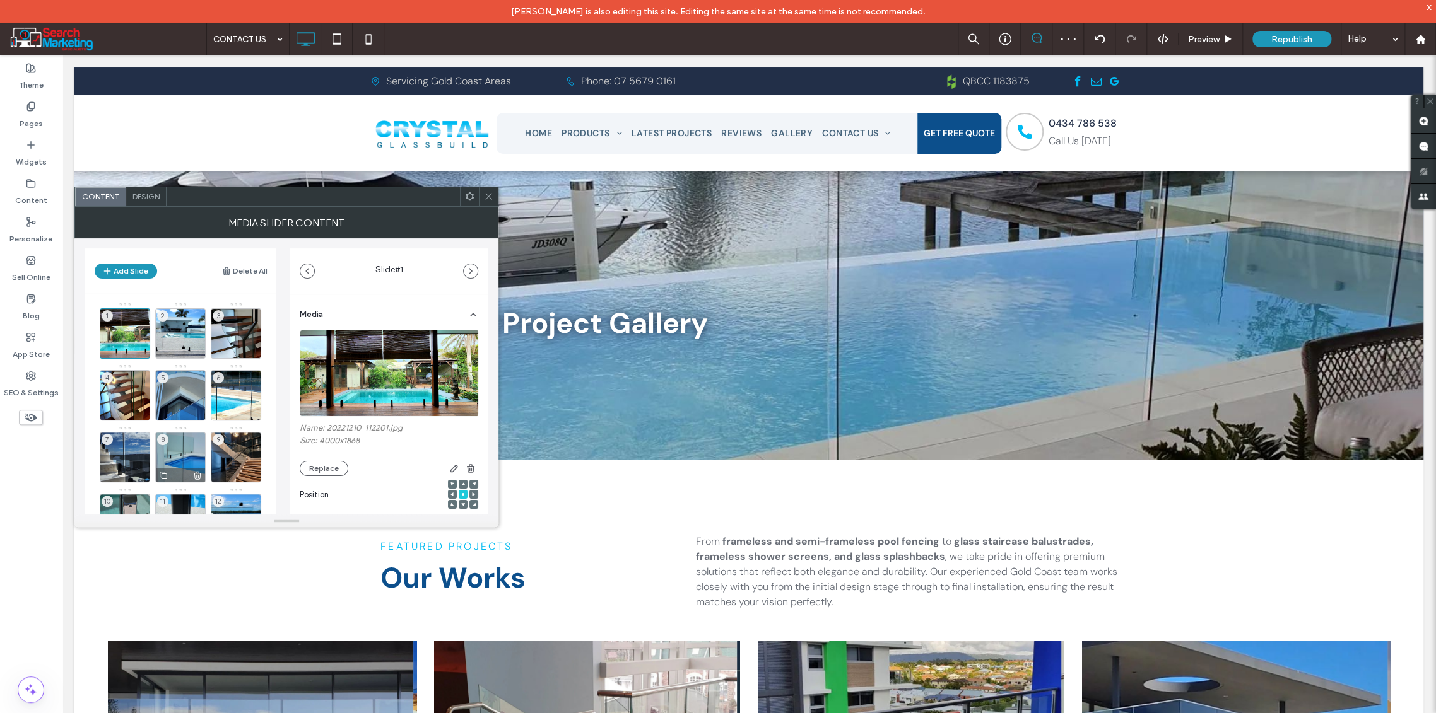
scroll to position [298, 0]
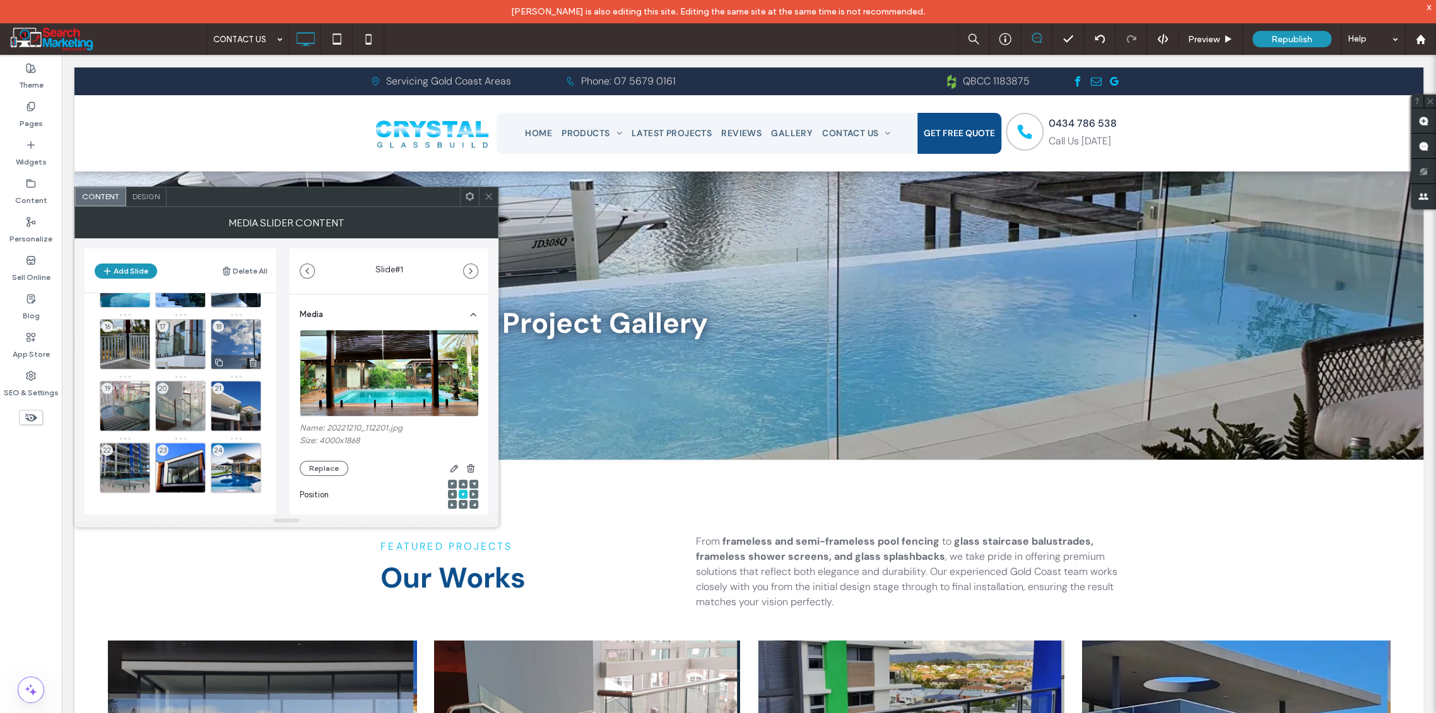
click at [255, 360] on use at bounding box center [253, 362] width 8 height 8
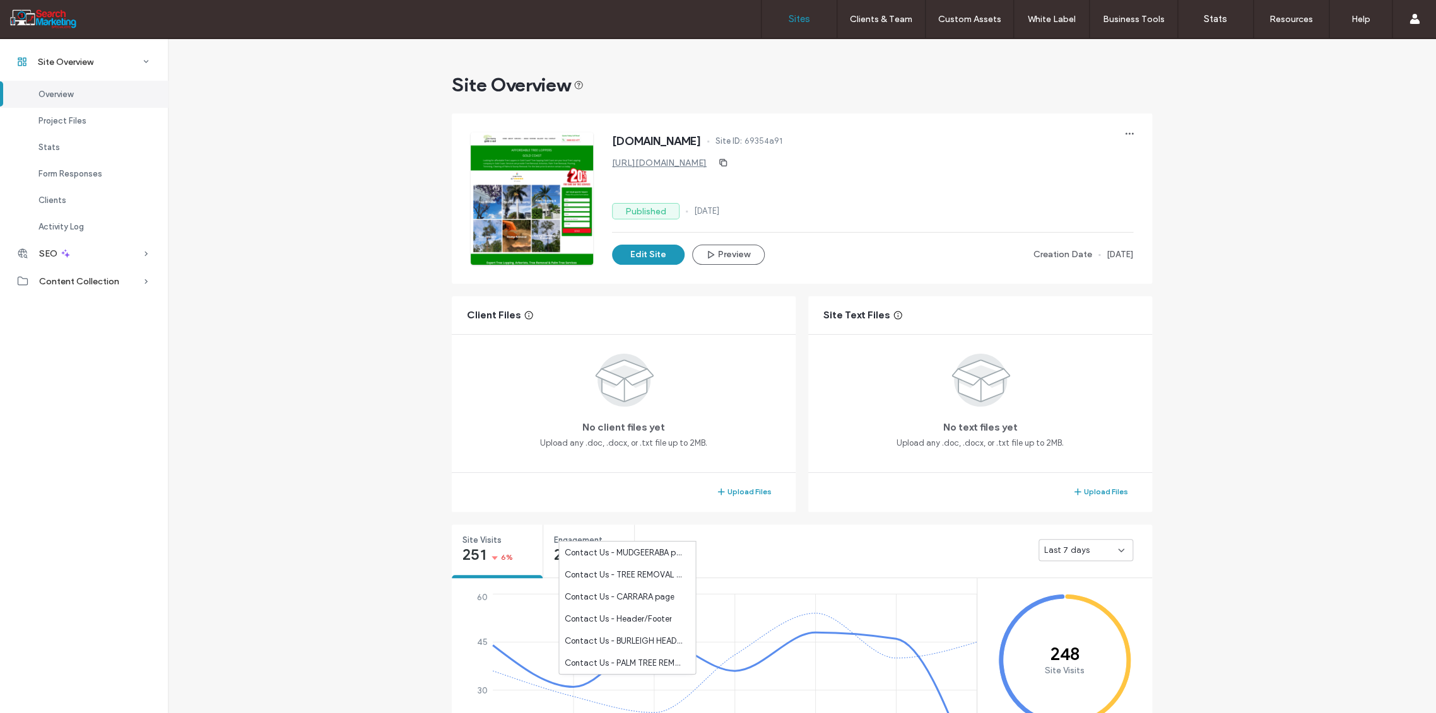
scroll to position [706, 0]
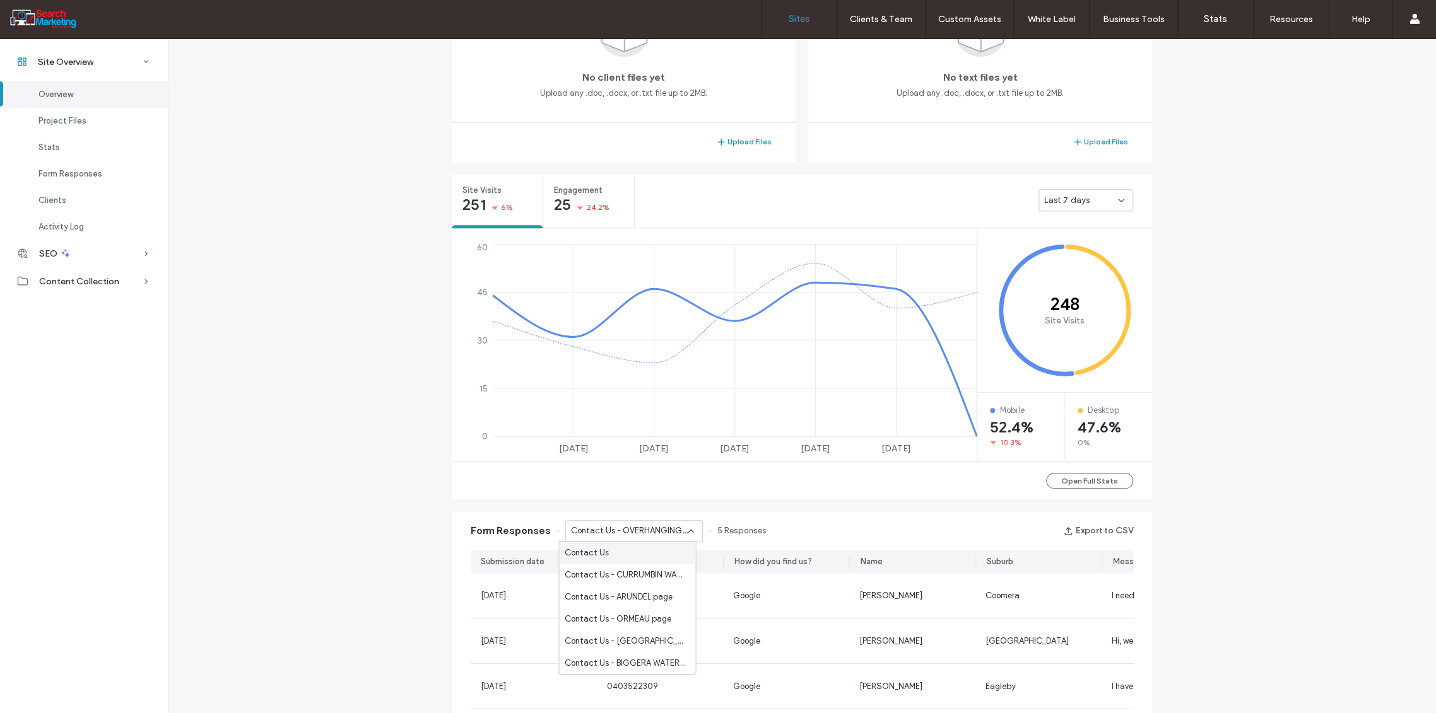
click at [800, 17] on label "Sites" at bounding box center [798, 18] width 21 height 11
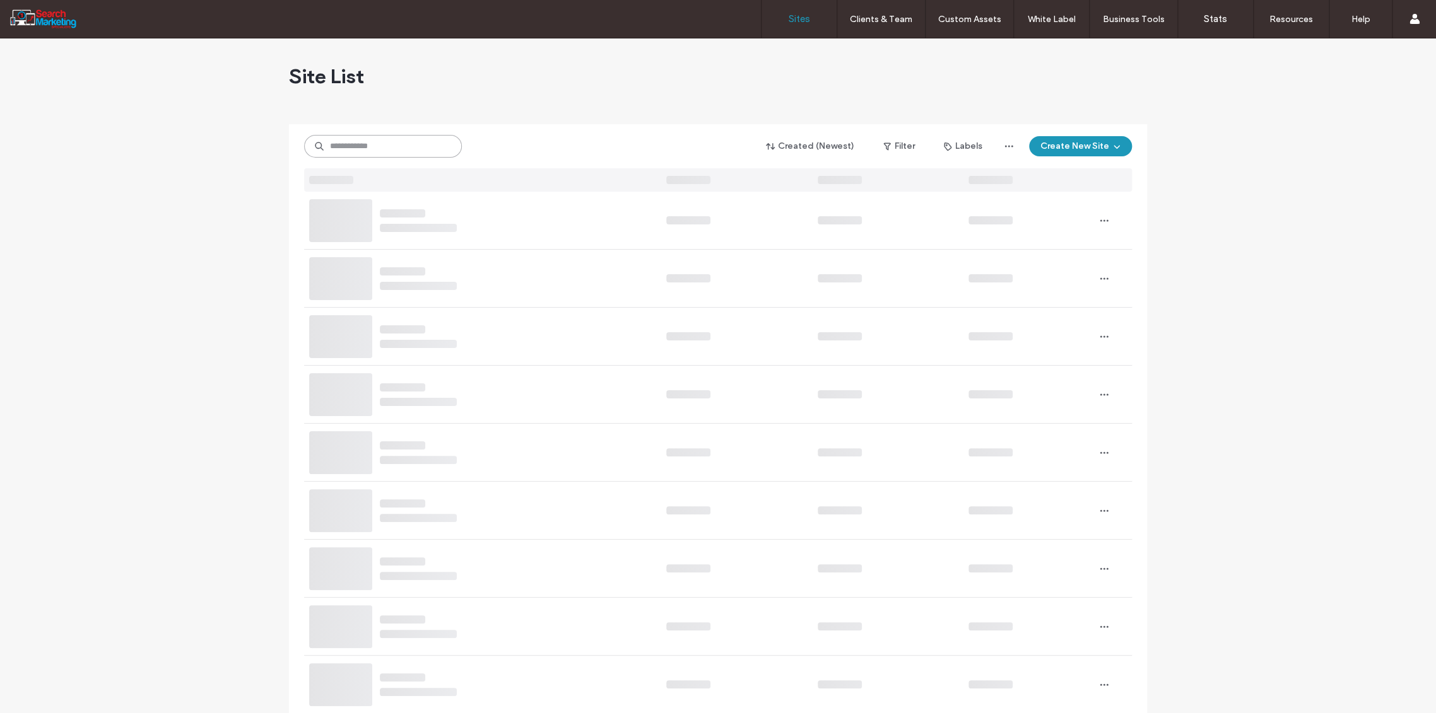
click at [347, 147] on input at bounding box center [383, 146] width 158 height 23
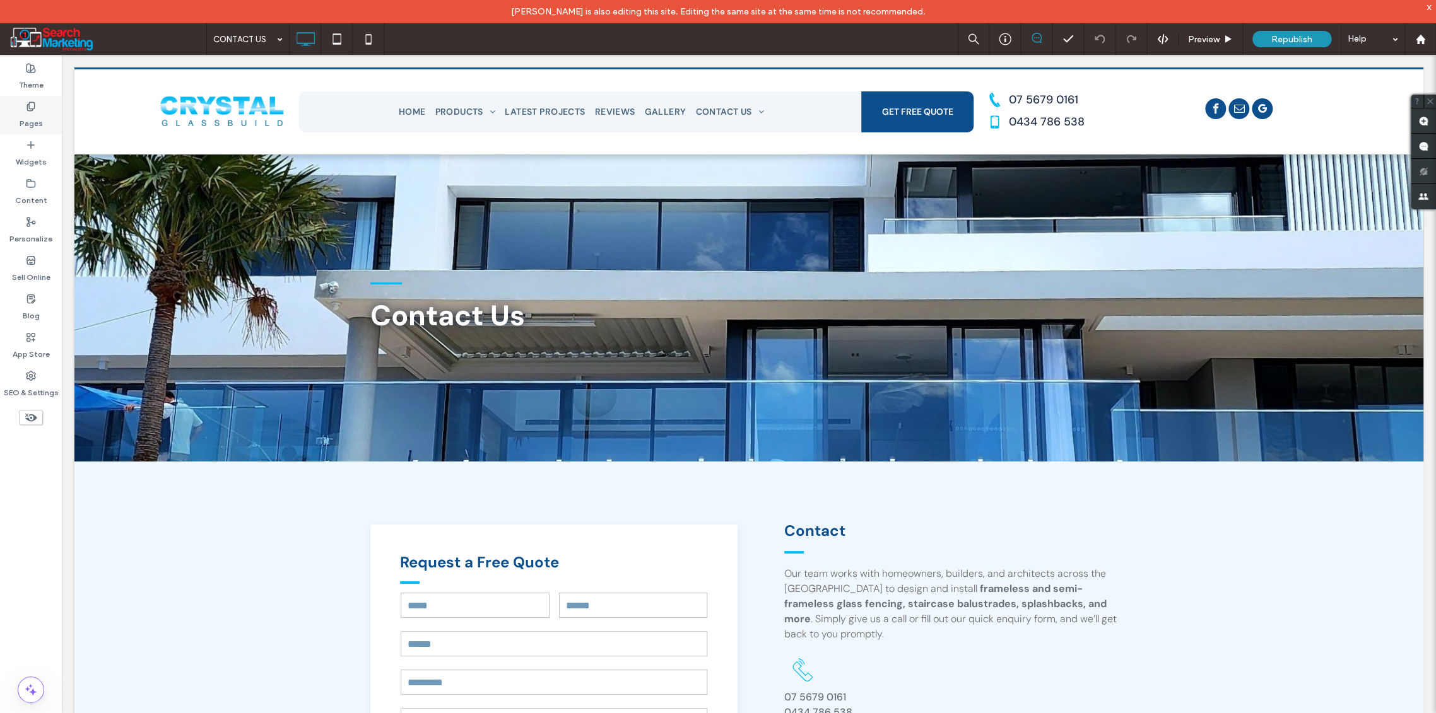
click at [31, 119] on label "Pages" at bounding box center [31, 121] width 23 height 18
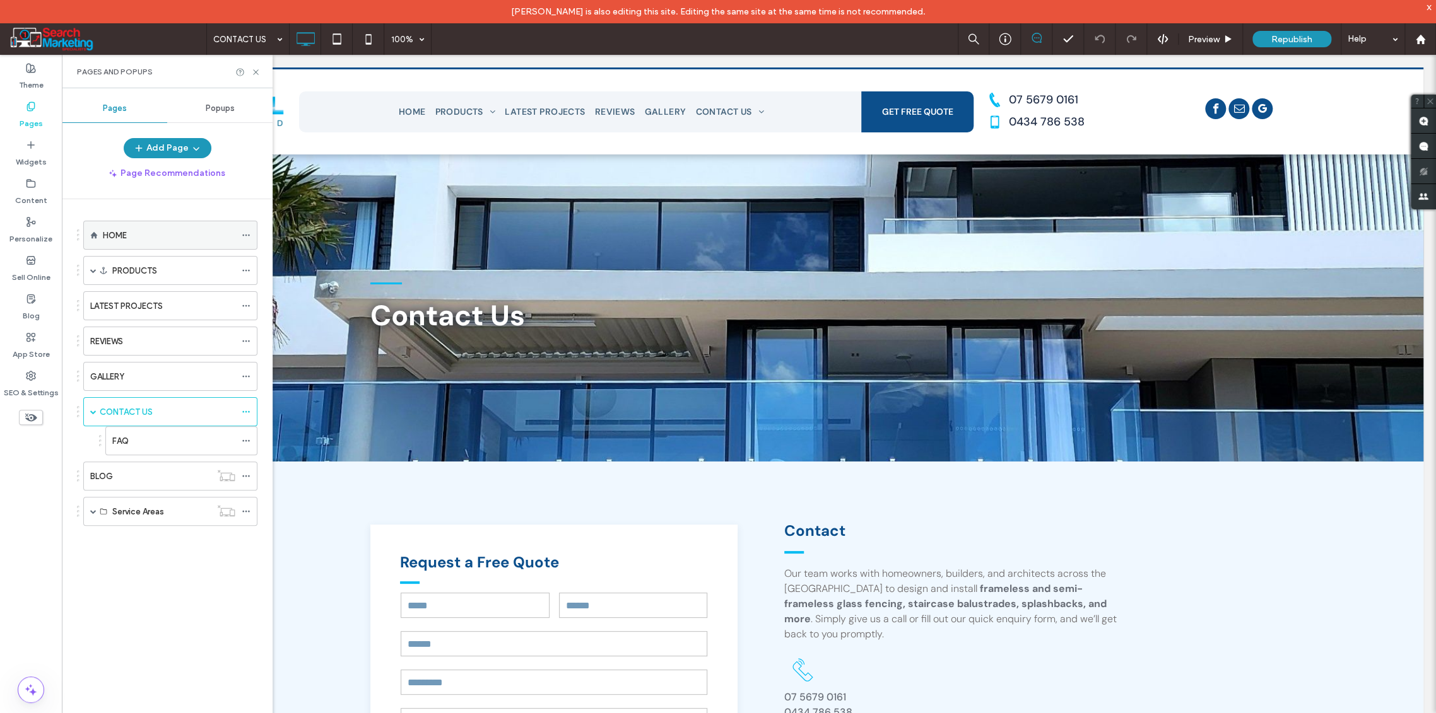
click at [124, 238] on label "HOME" at bounding box center [115, 236] width 24 height 22
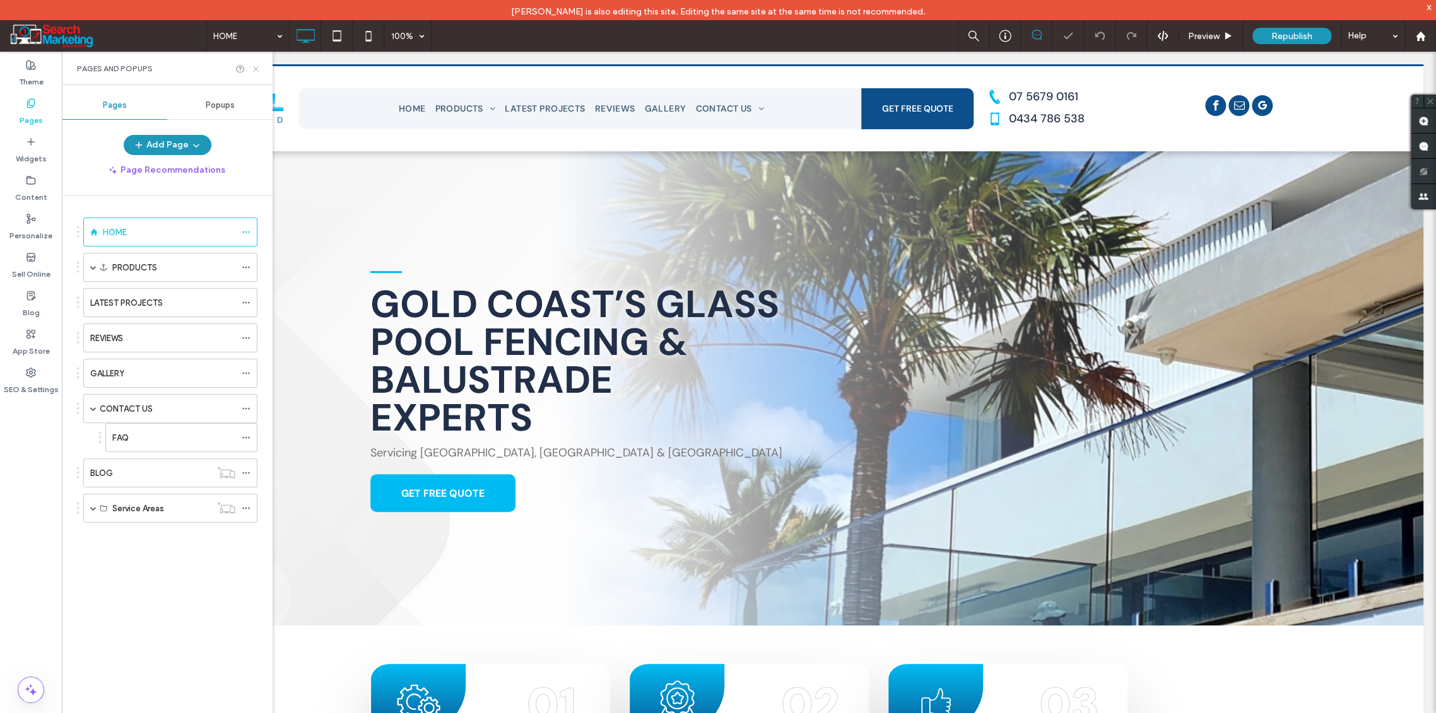
click at [256, 67] on icon at bounding box center [255, 68] width 9 height 9
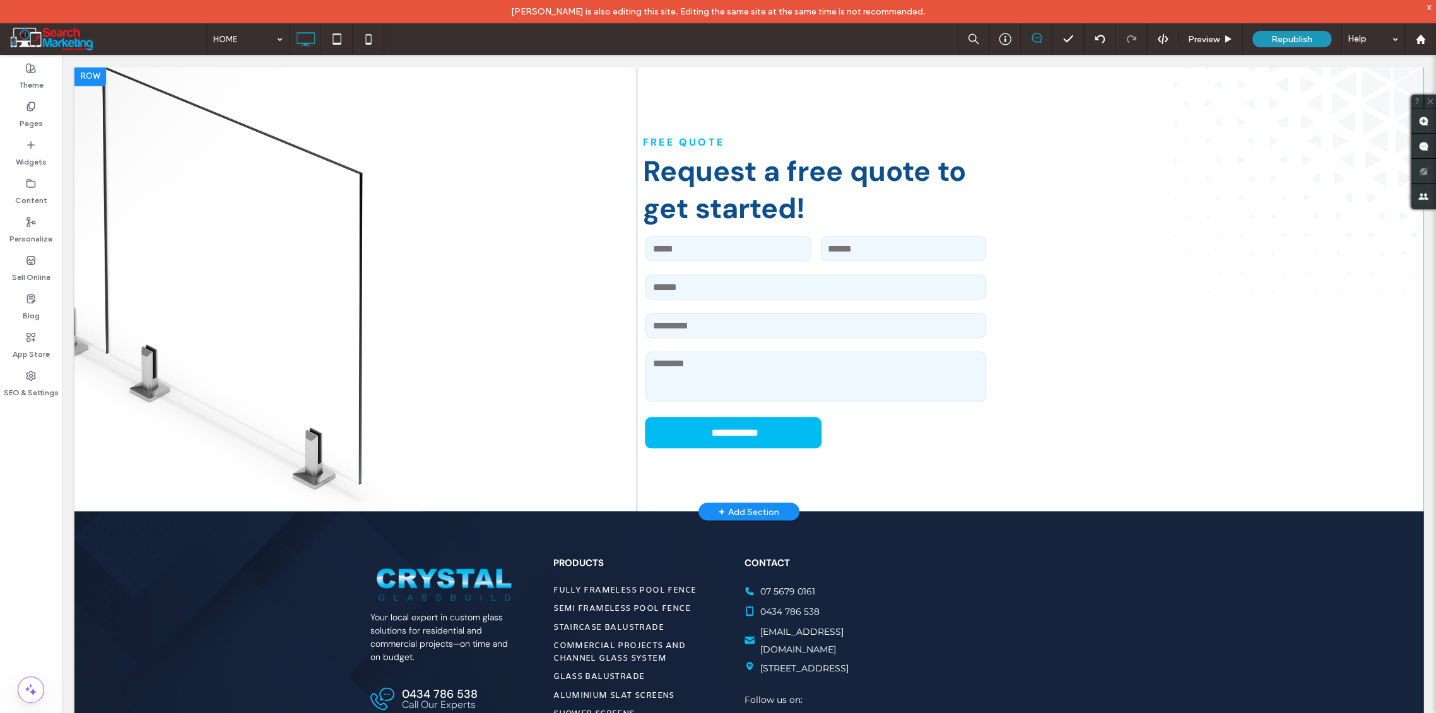
scroll to position [4643, 0]
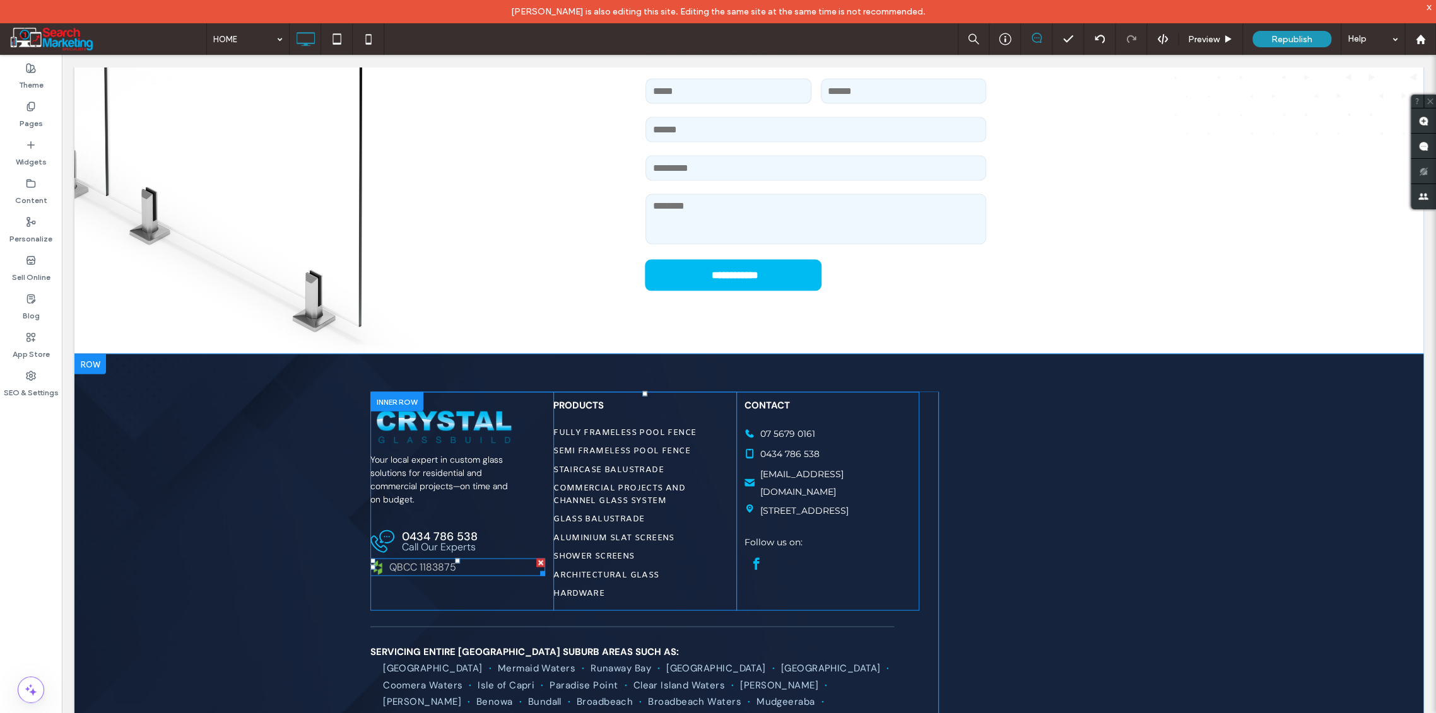
click at [402, 560] on span "QBCC 1183875" at bounding box center [422, 566] width 67 height 13
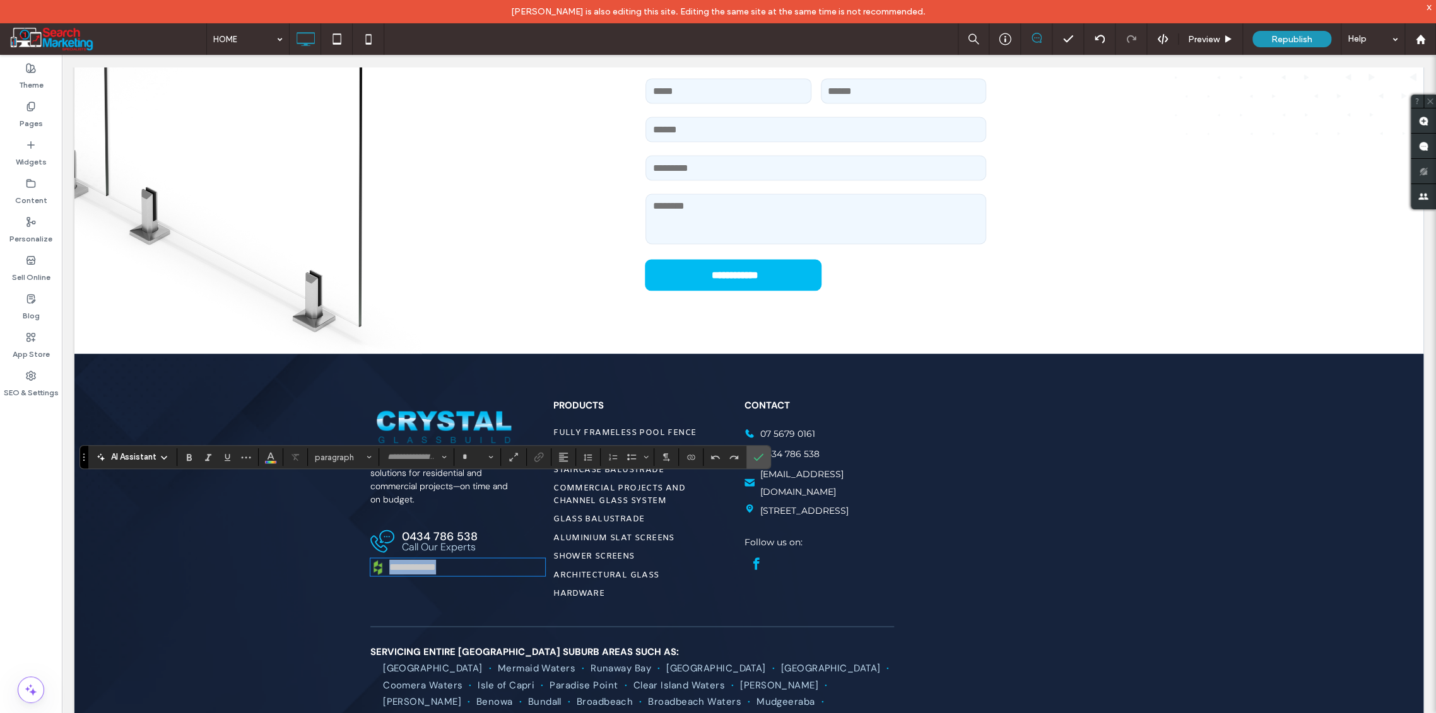
type input "*******"
type input "**"
click at [389, 562] on span "**********" at bounding box center [412, 566] width 47 height 9
drag, startPoint x: 694, startPoint y: 405, endPoint x: 758, endPoint y: 456, distance: 81.7
click at [758, 456] on icon "Confirm" at bounding box center [758, 457] width 10 height 10
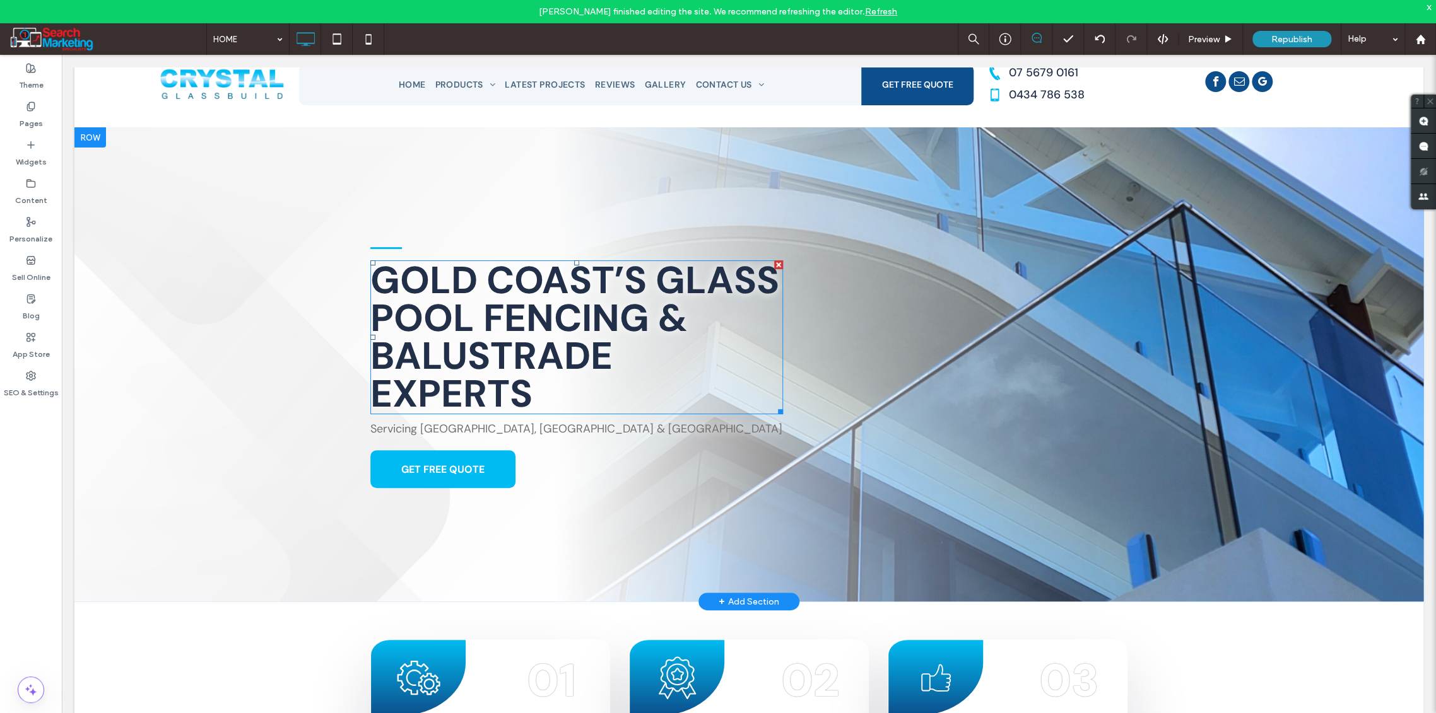
scroll to position [0, 0]
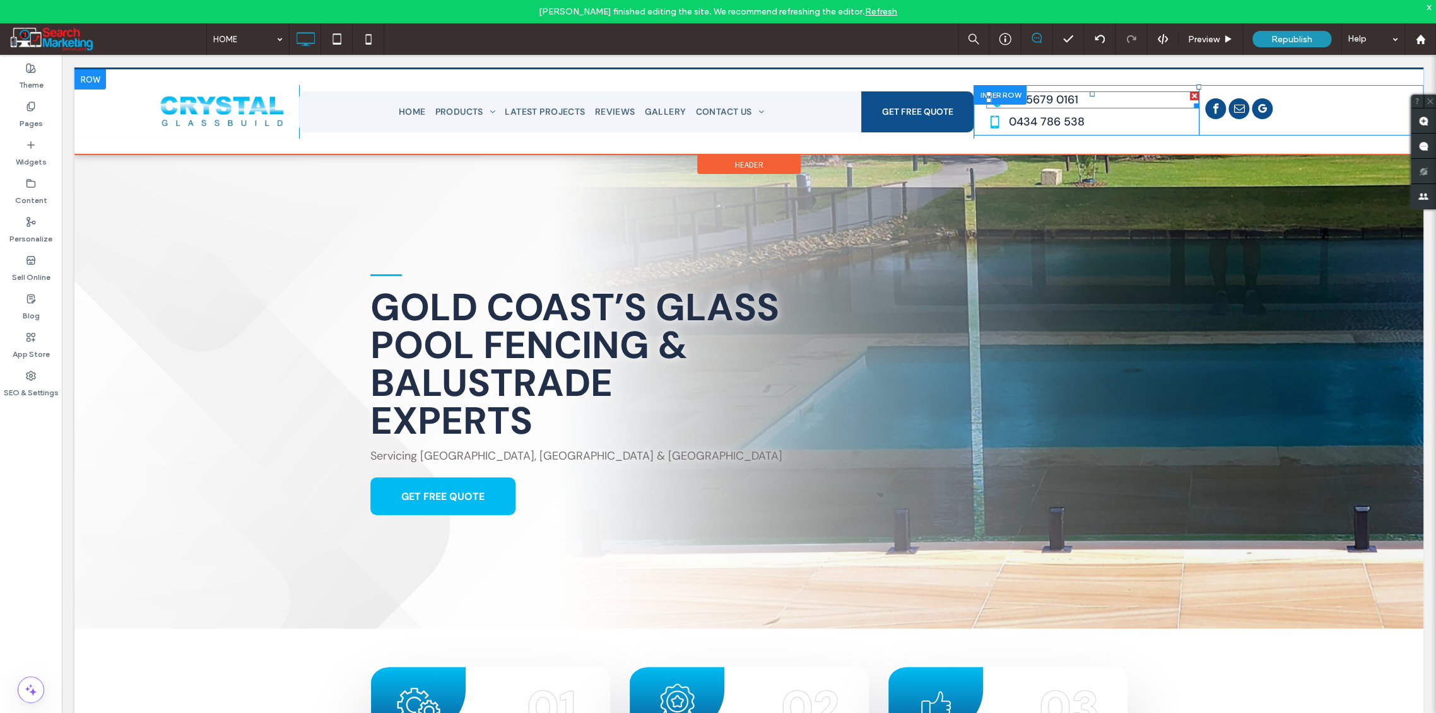
click at [1079, 98] on p "07 5679 0161" at bounding box center [1103, 99] width 190 height 17
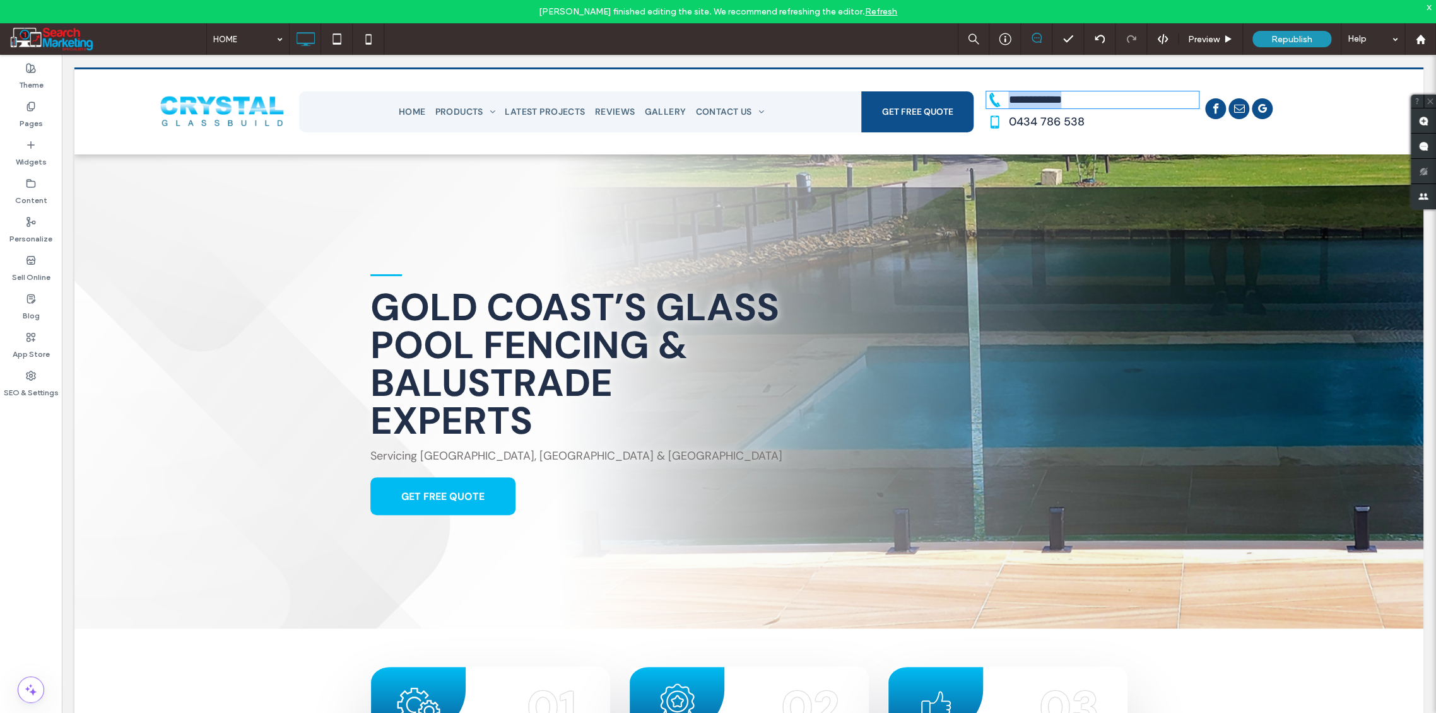
type input "*******"
type input "**"
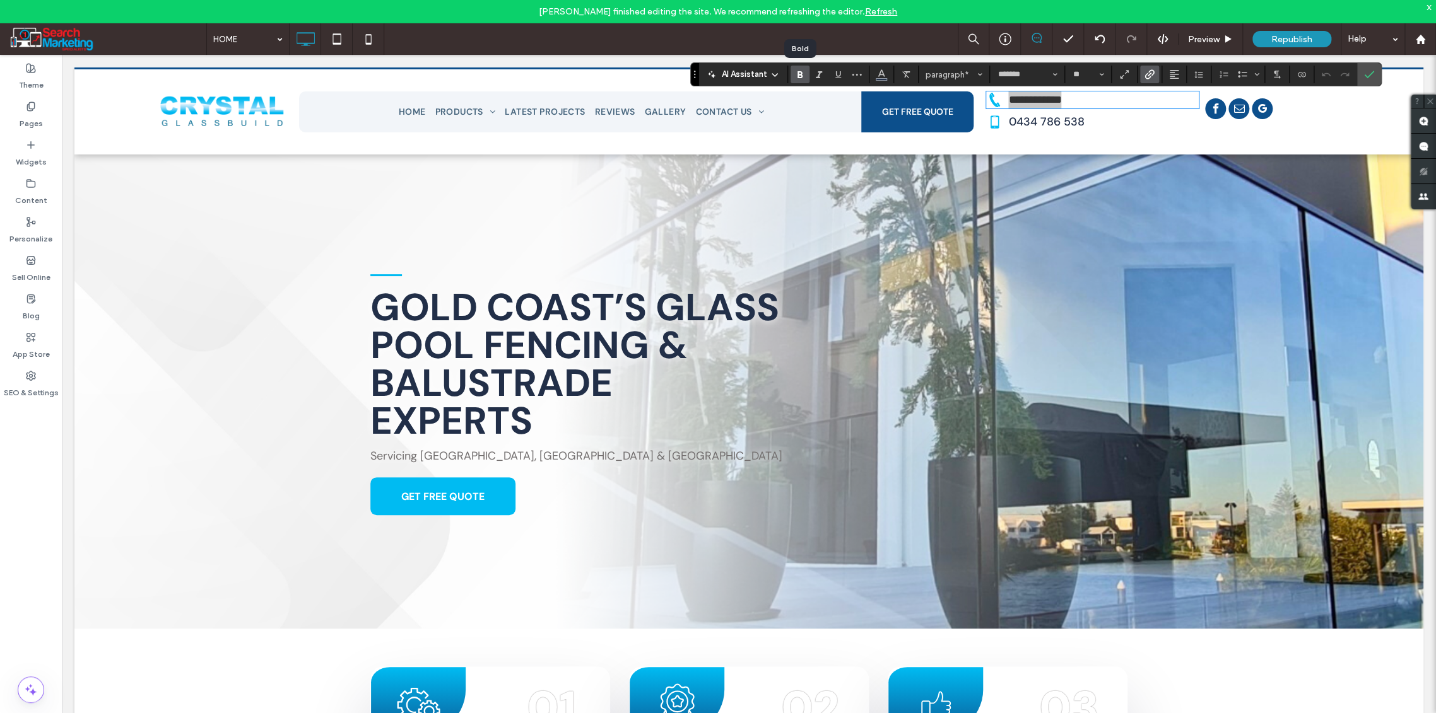
click at [802, 76] on icon "Bold" at bounding box center [800, 74] width 10 height 10
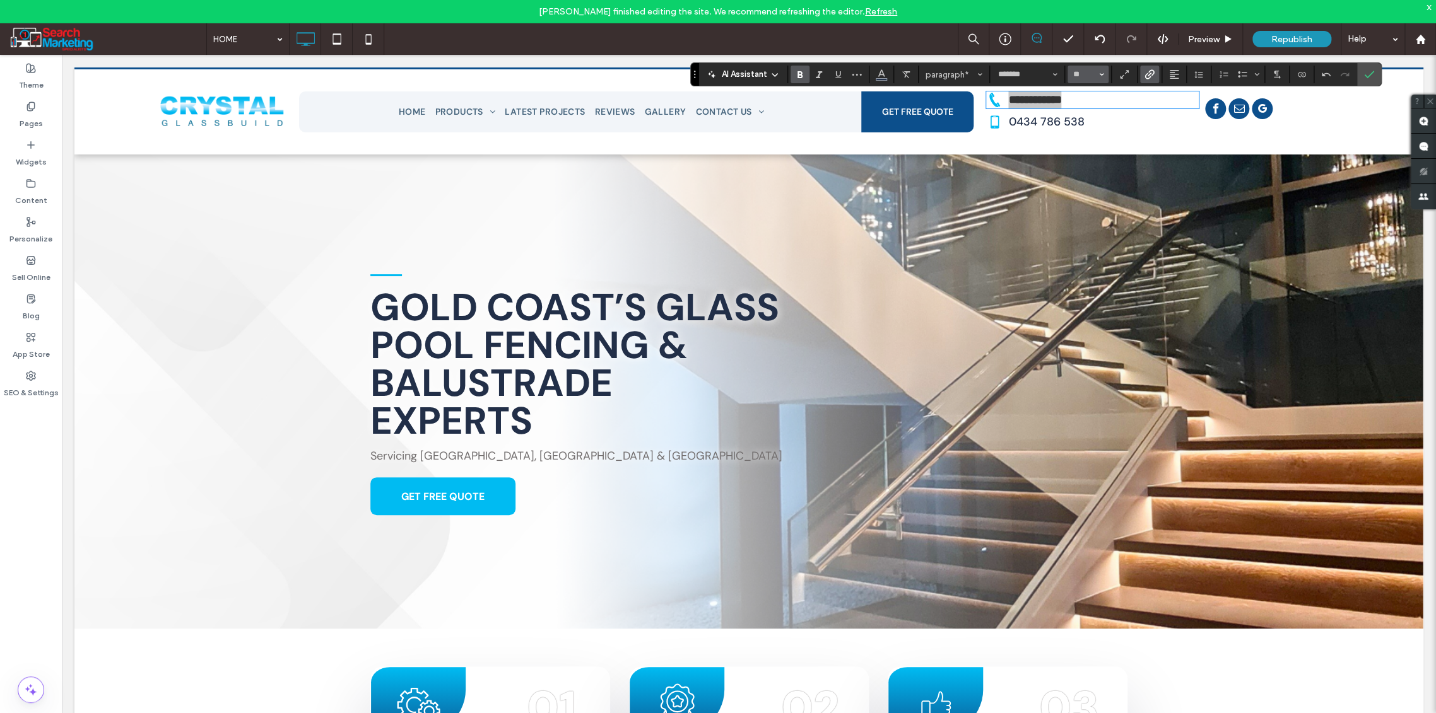
click at [1100, 73] on icon "Size" at bounding box center [1101, 74] width 5 height 5
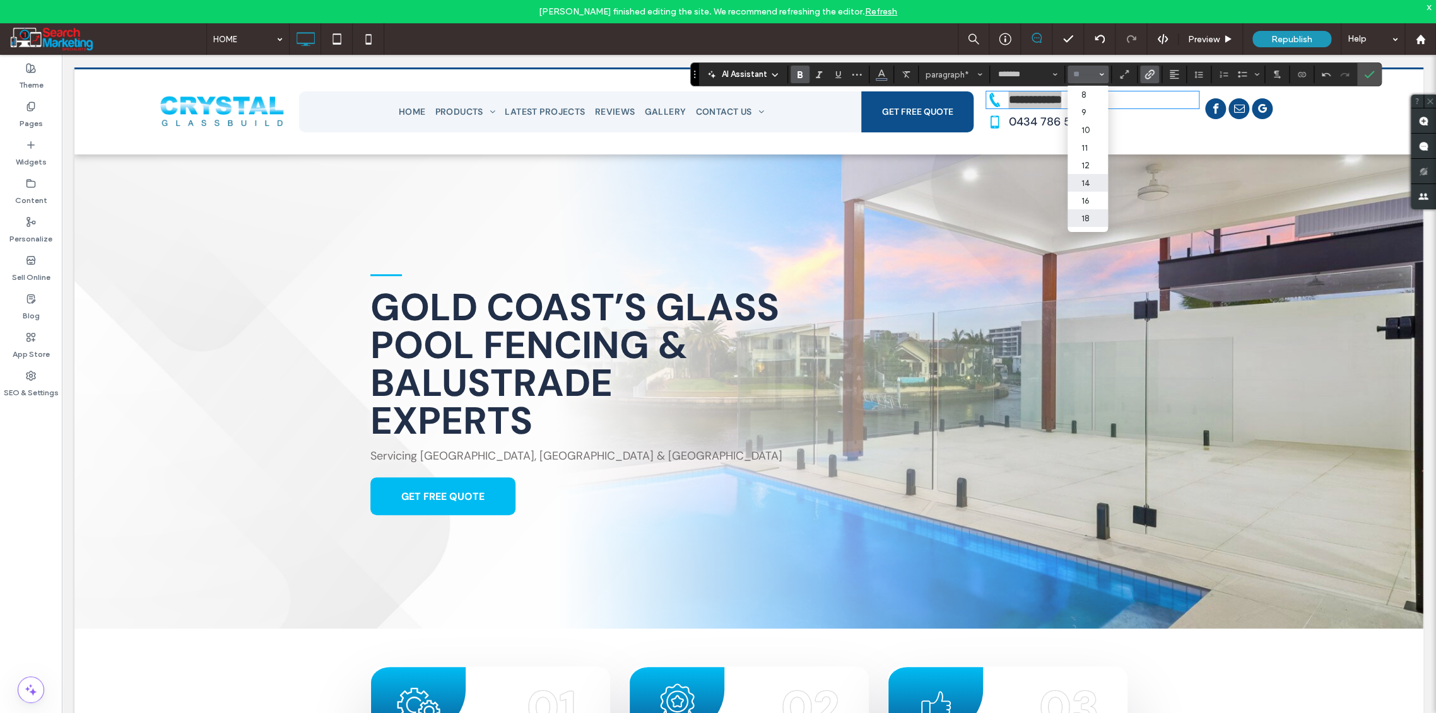
scroll to position [70, 0]
click at [1086, 173] on label "24" at bounding box center [1087, 166] width 40 height 18
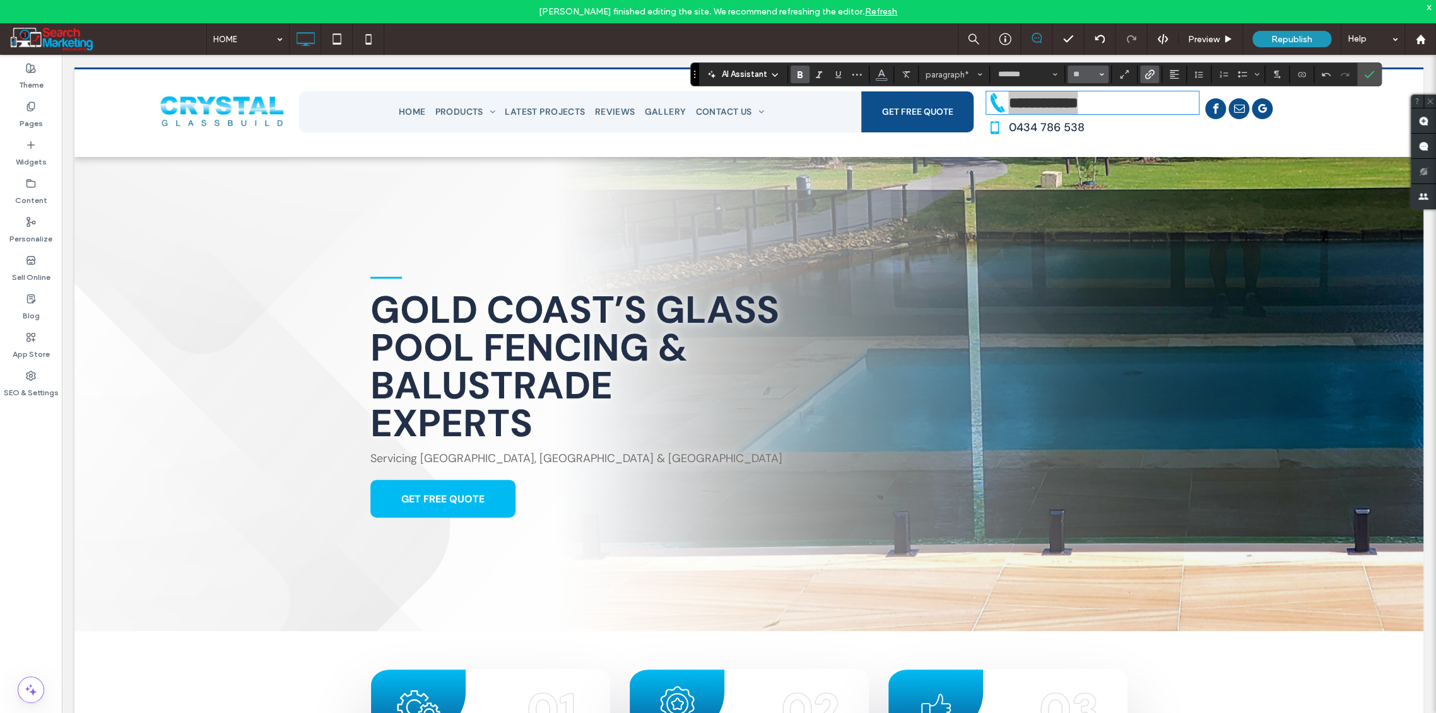
click at [1103, 76] on button "**" at bounding box center [1087, 75] width 41 height 18
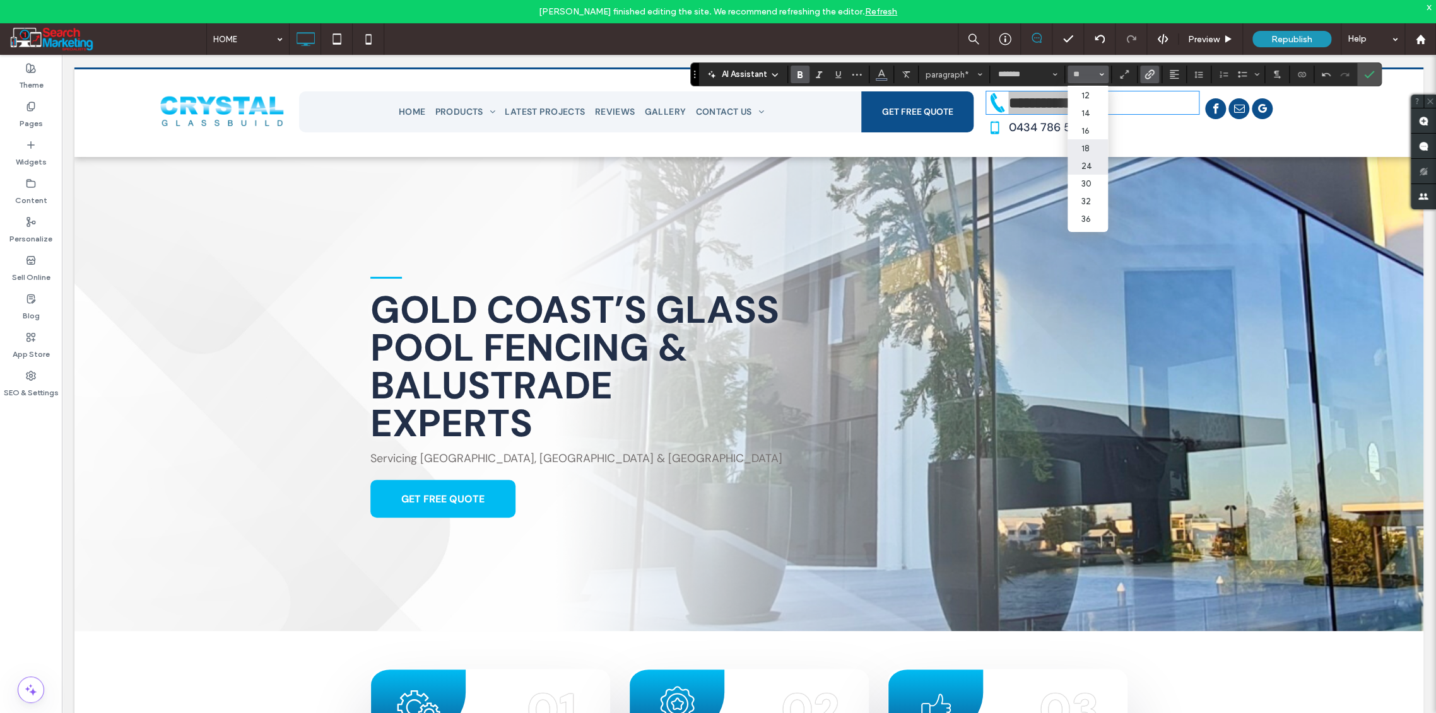
click at [1081, 153] on label "18" at bounding box center [1087, 148] width 40 height 18
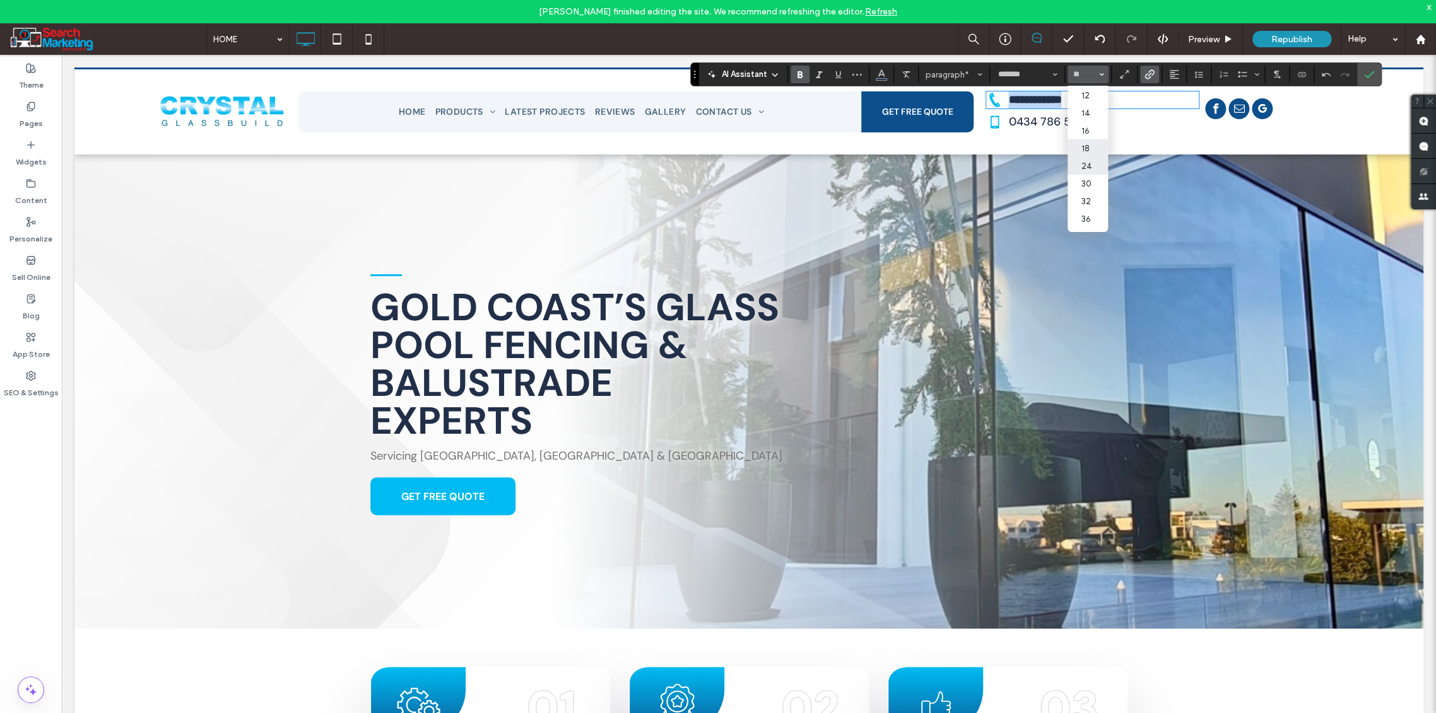
type input "**"
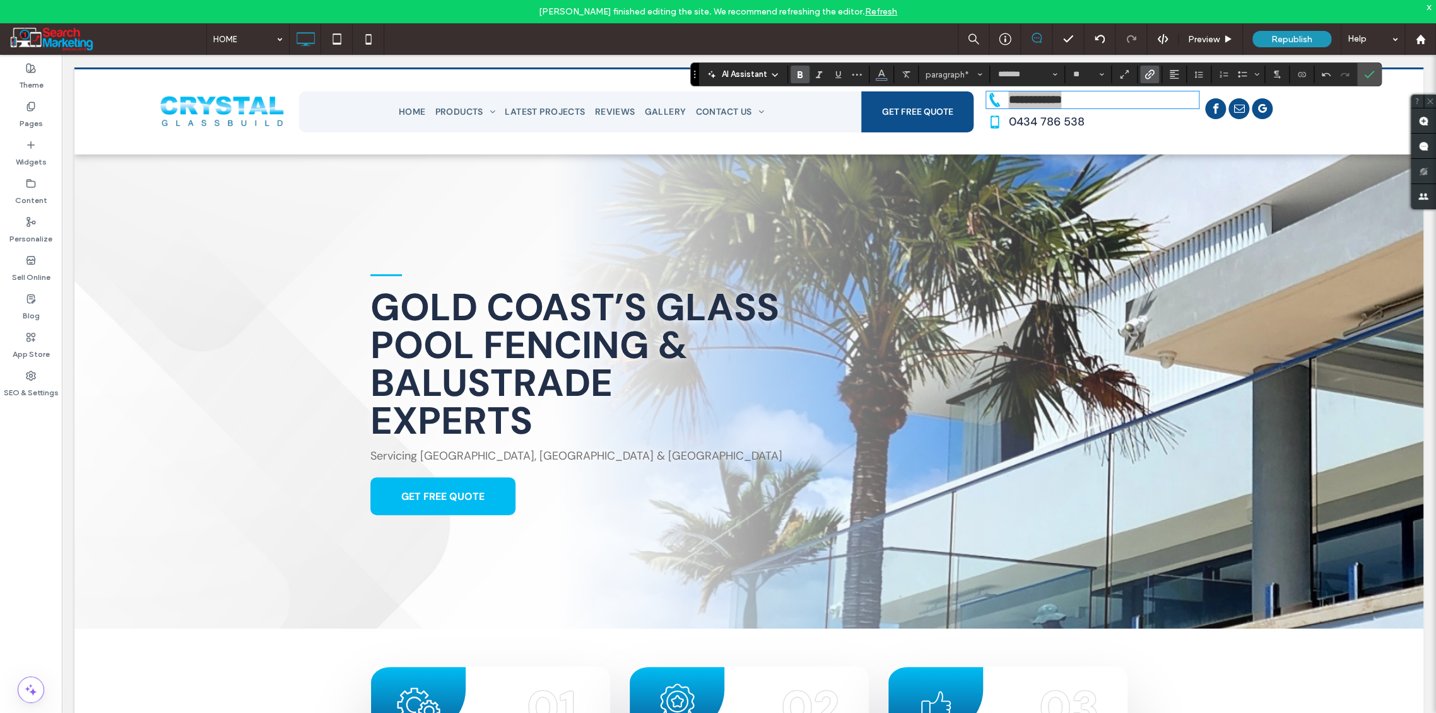
click at [798, 73] on icon "Bold" at bounding box center [800, 74] width 10 height 10
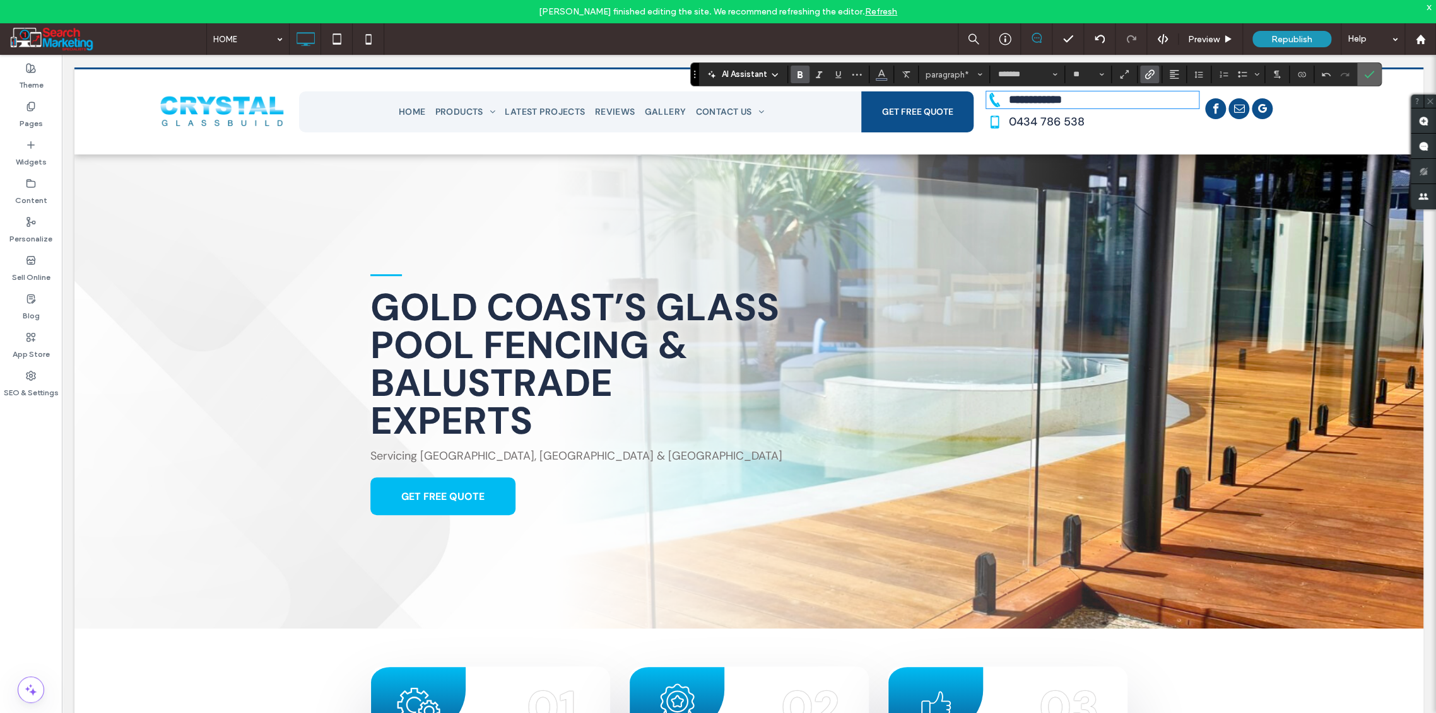
drag, startPoint x: 1371, startPoint y: 74, endPoint x: 1303, endPoint y: 22, distance: 85.9
click at [1371, 74] on icon "Confirm" at bounding box center [1369, 74] width 10 height 10
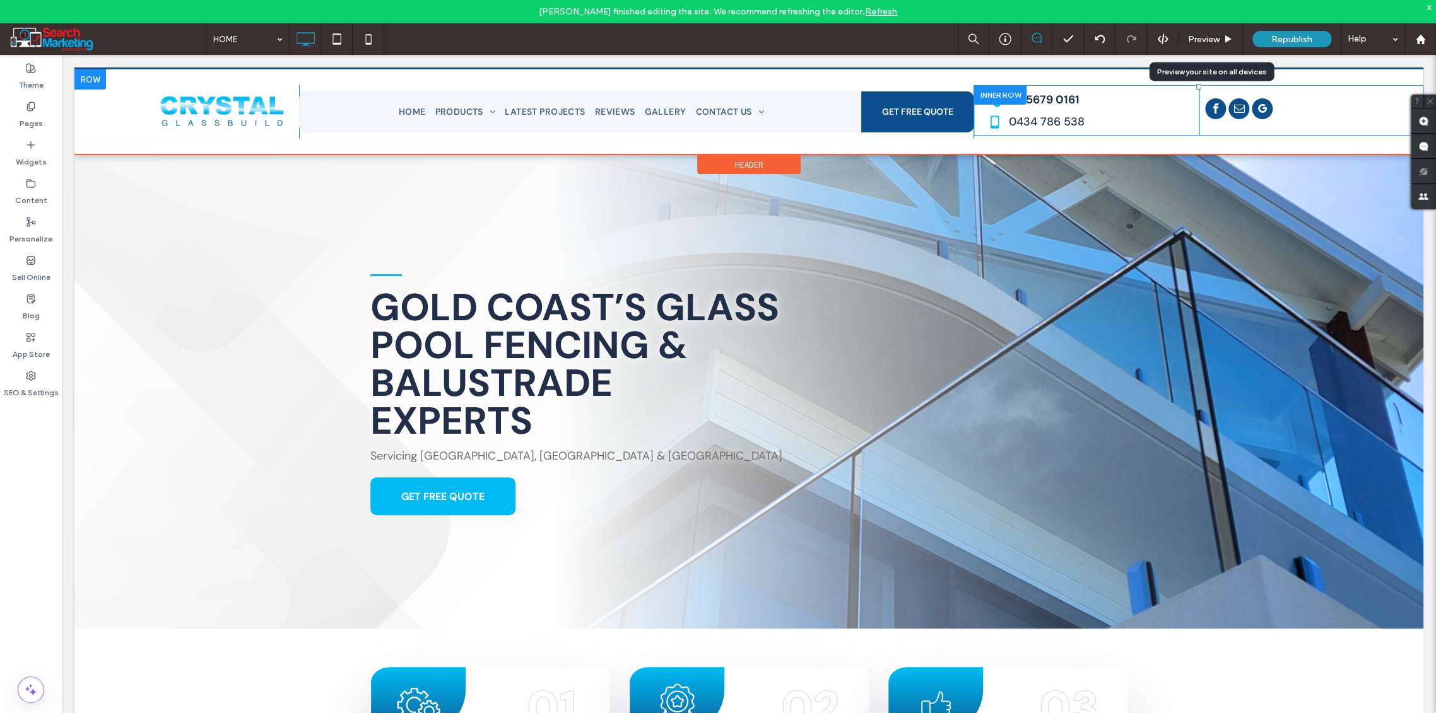
click at [1204, 38] on span "Preview" at bounding box center [1204, 39] width 32 height 11
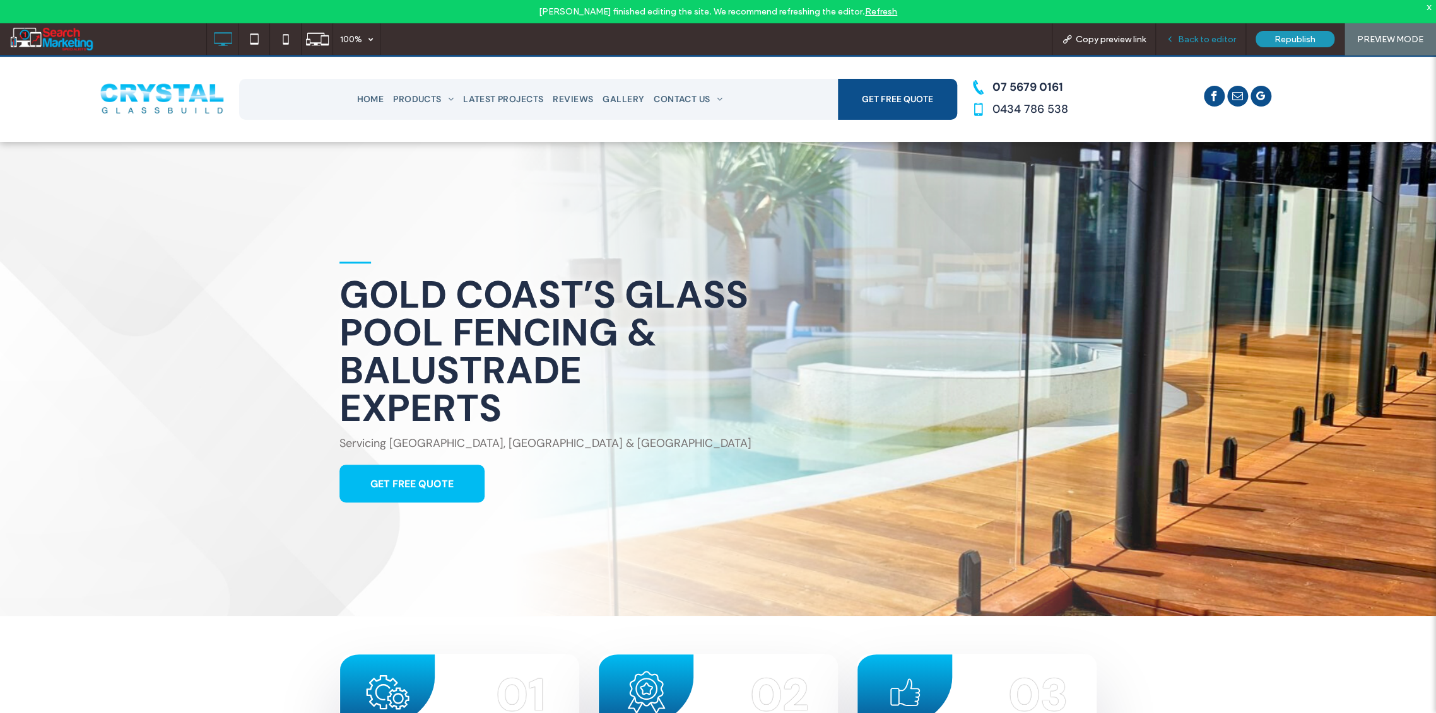
click at [1194, 40] on span "Back to editor" at bounding box center [1207, 39] width 58 height 11
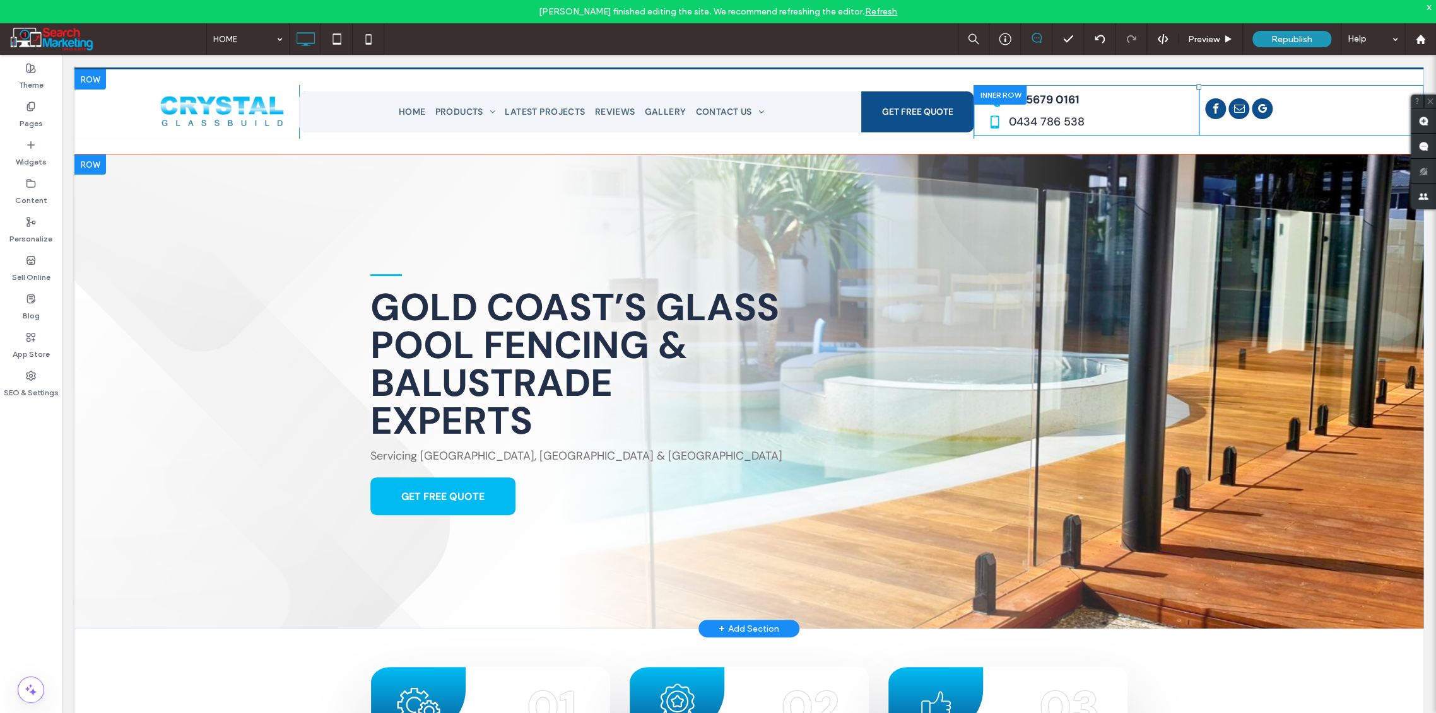
click at [259, 415] on div at bounding box center [748, 392] width 1349 height 474
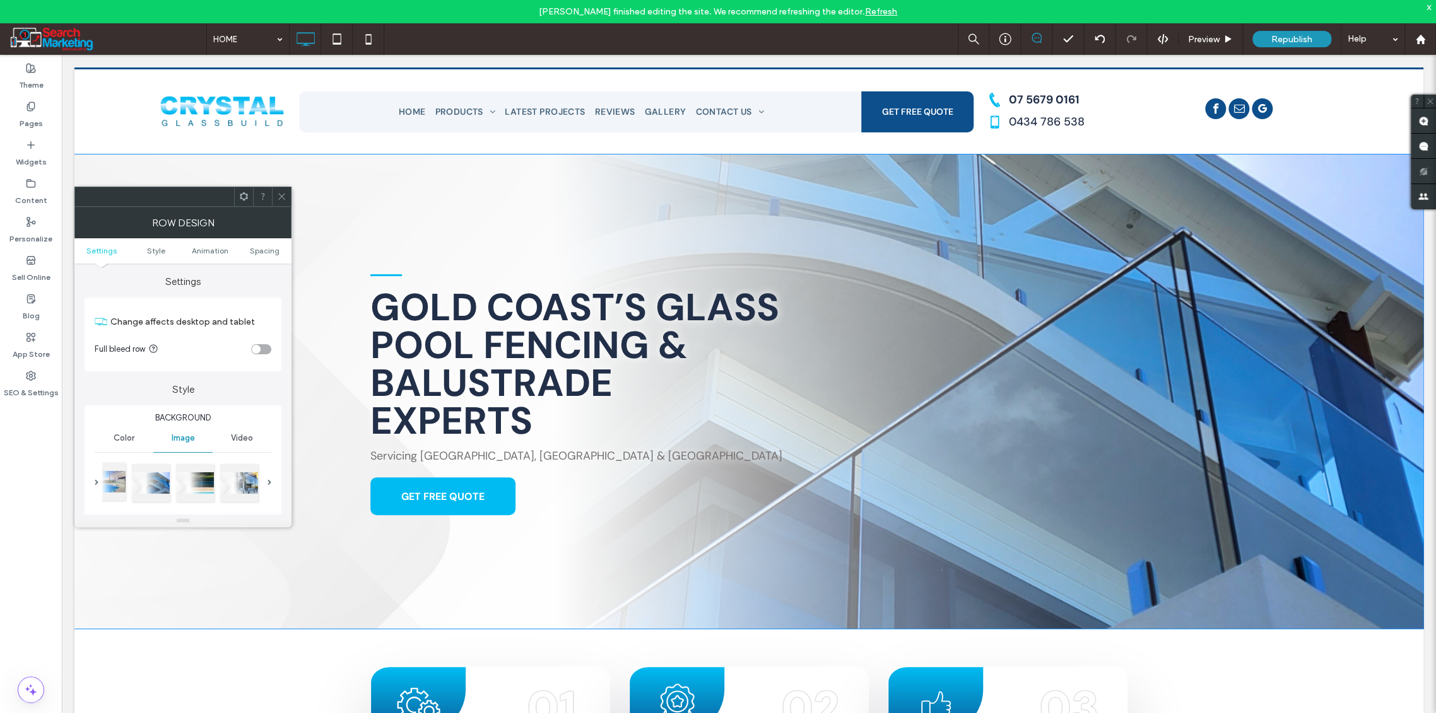
click at [118, 480] on div at bounding box center [107, 482] width 38 height 38
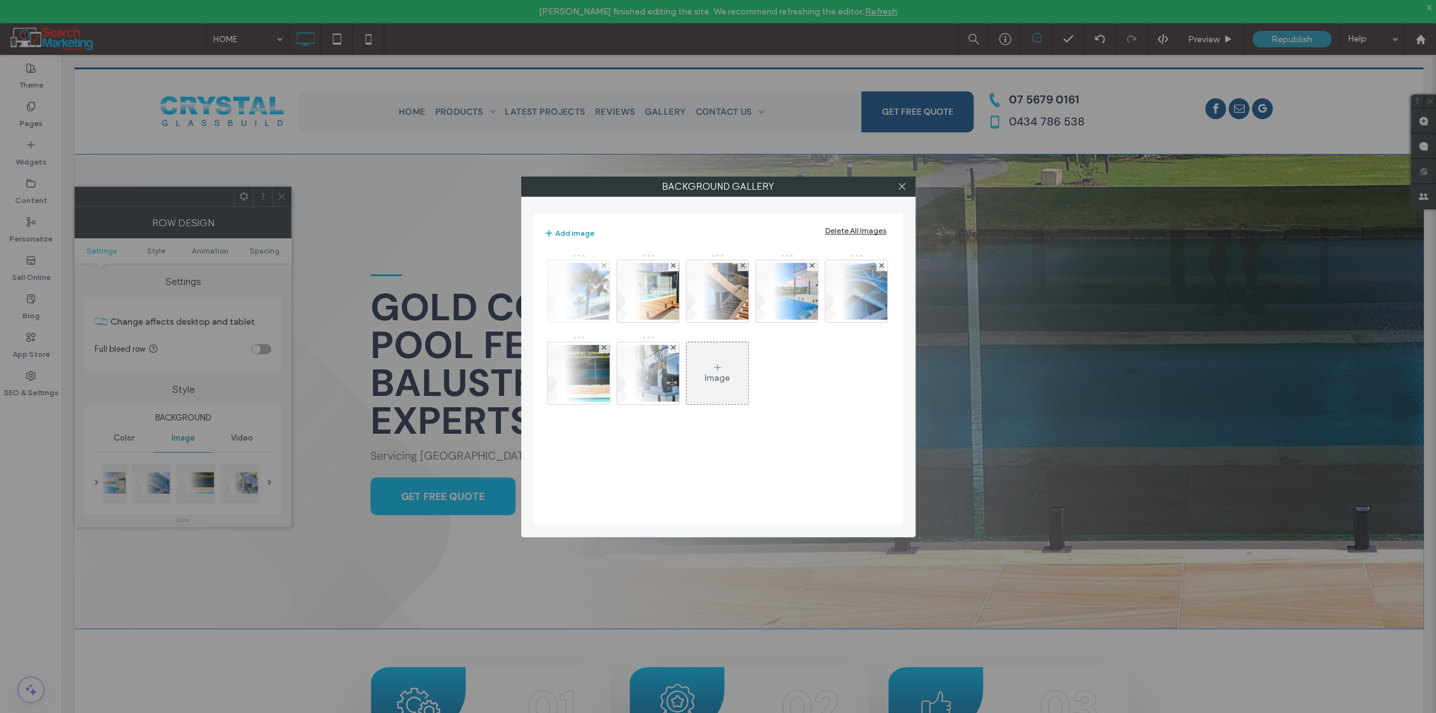
click at [580, 286] on img at bounding box center [578, 291] width 101 height 57
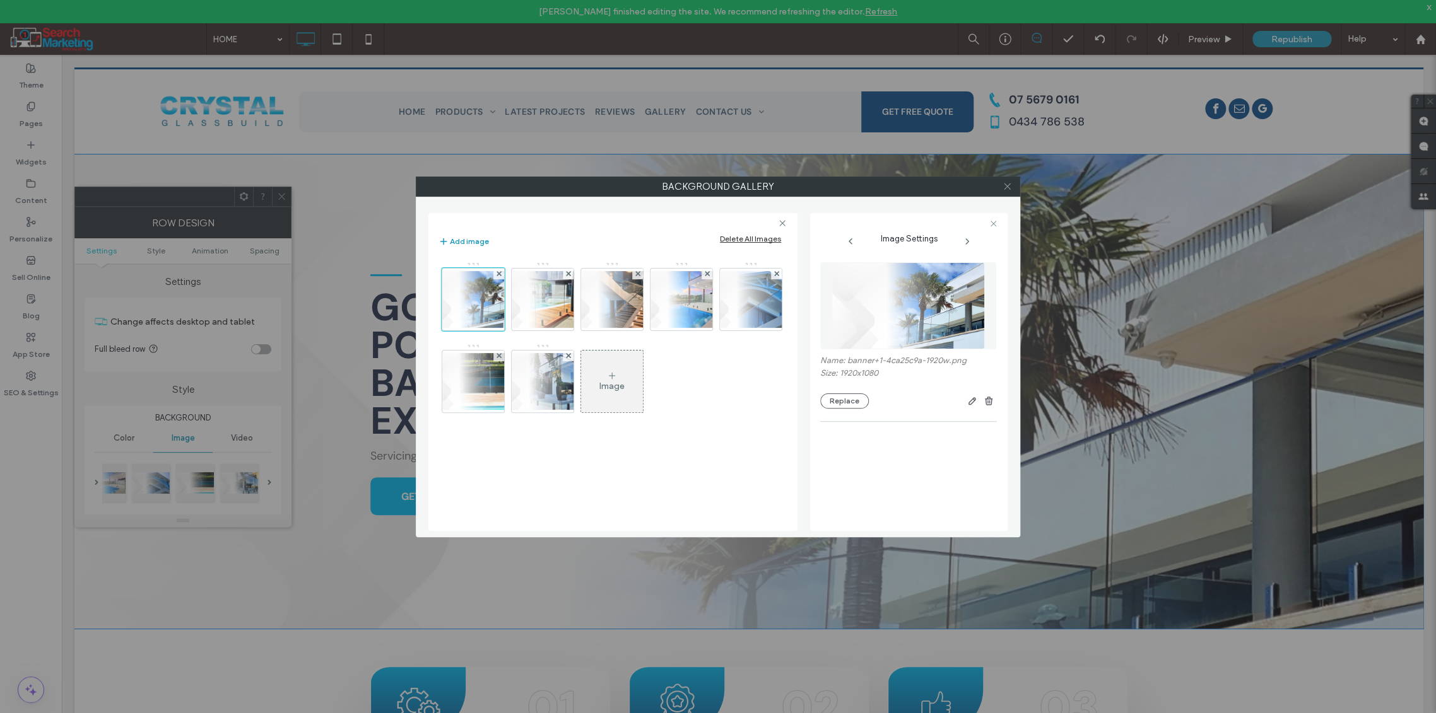
click at [1006, 184] on icon at bounding box center [1006, 186] width 9 height 9
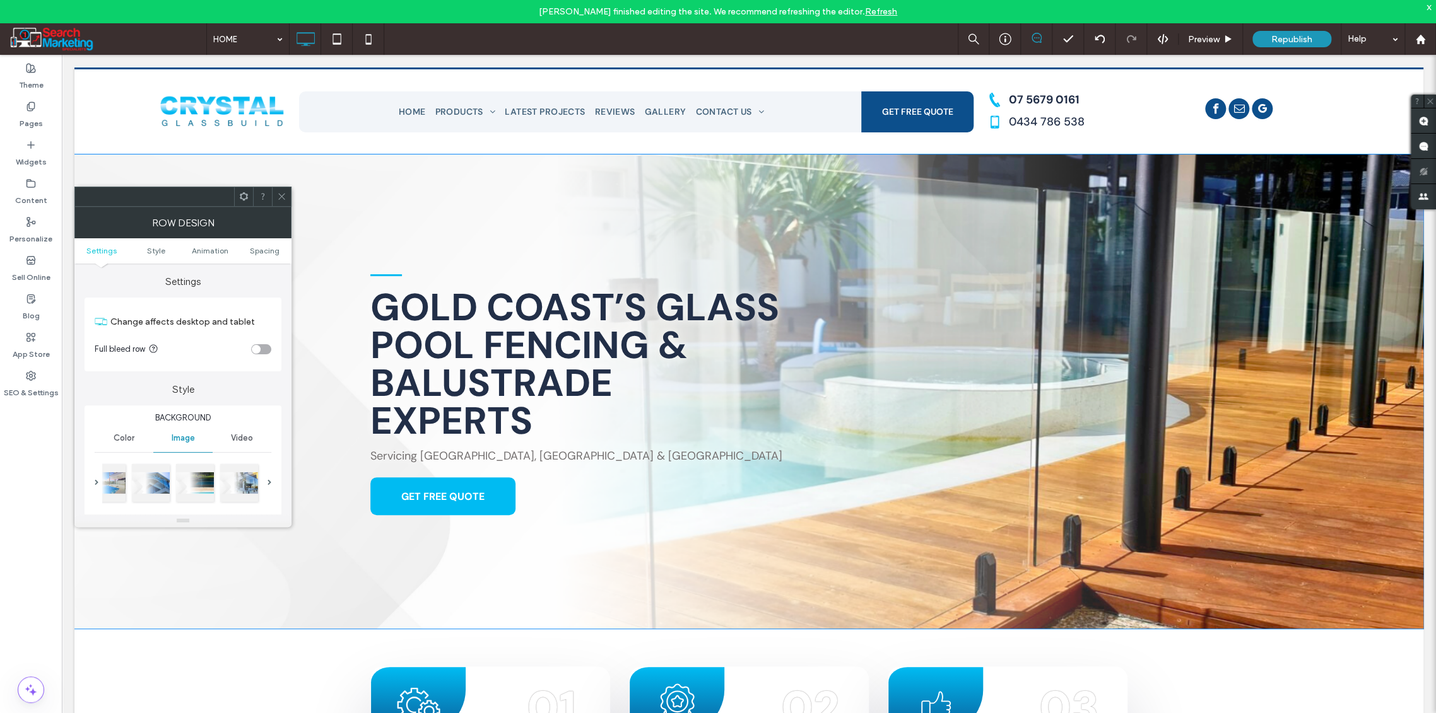
click at [279, 196] on icon at bounding box center [281, 196] width 9 height 9
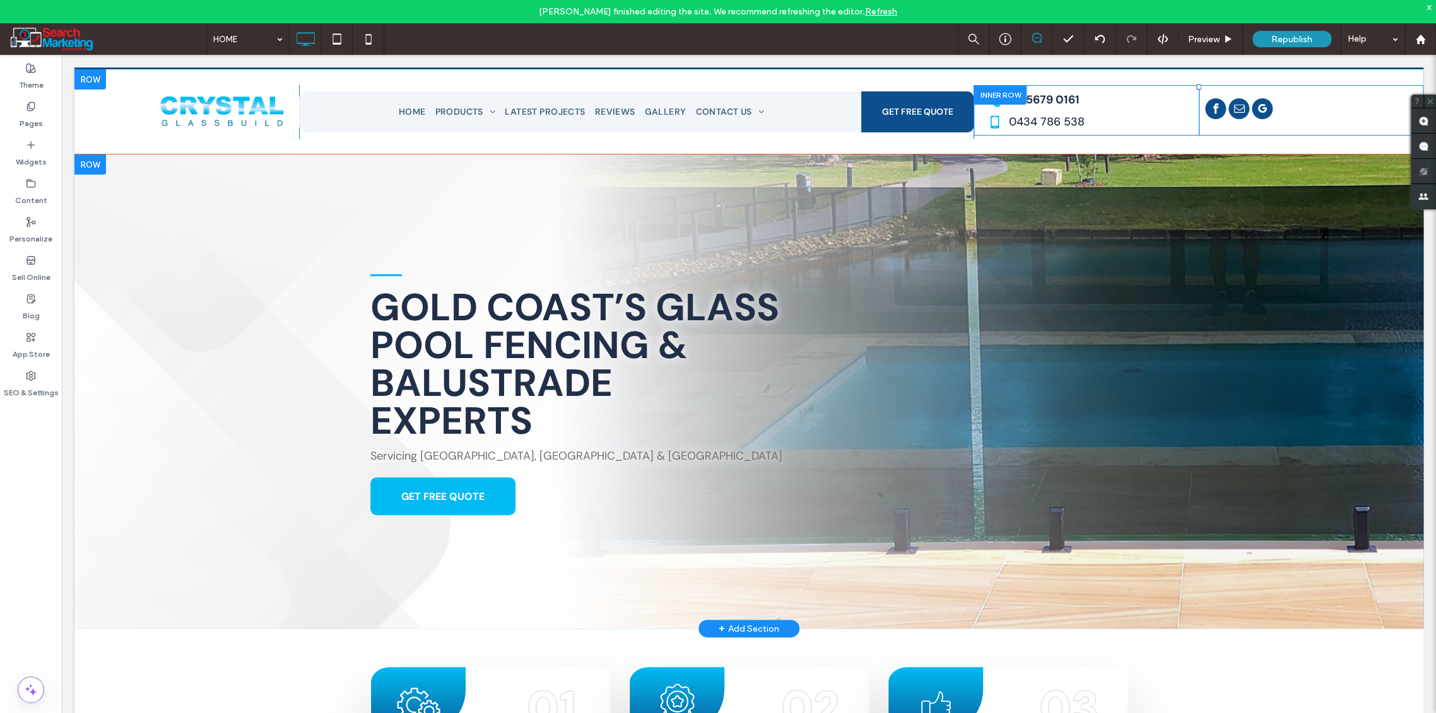
click at [830, 475] on div "Gold Coast’s Glass Pool Fencing & Balustrade Experts Servicing Gold Coast, Bris…" at bounding box center [748, 391] width 757 height 247
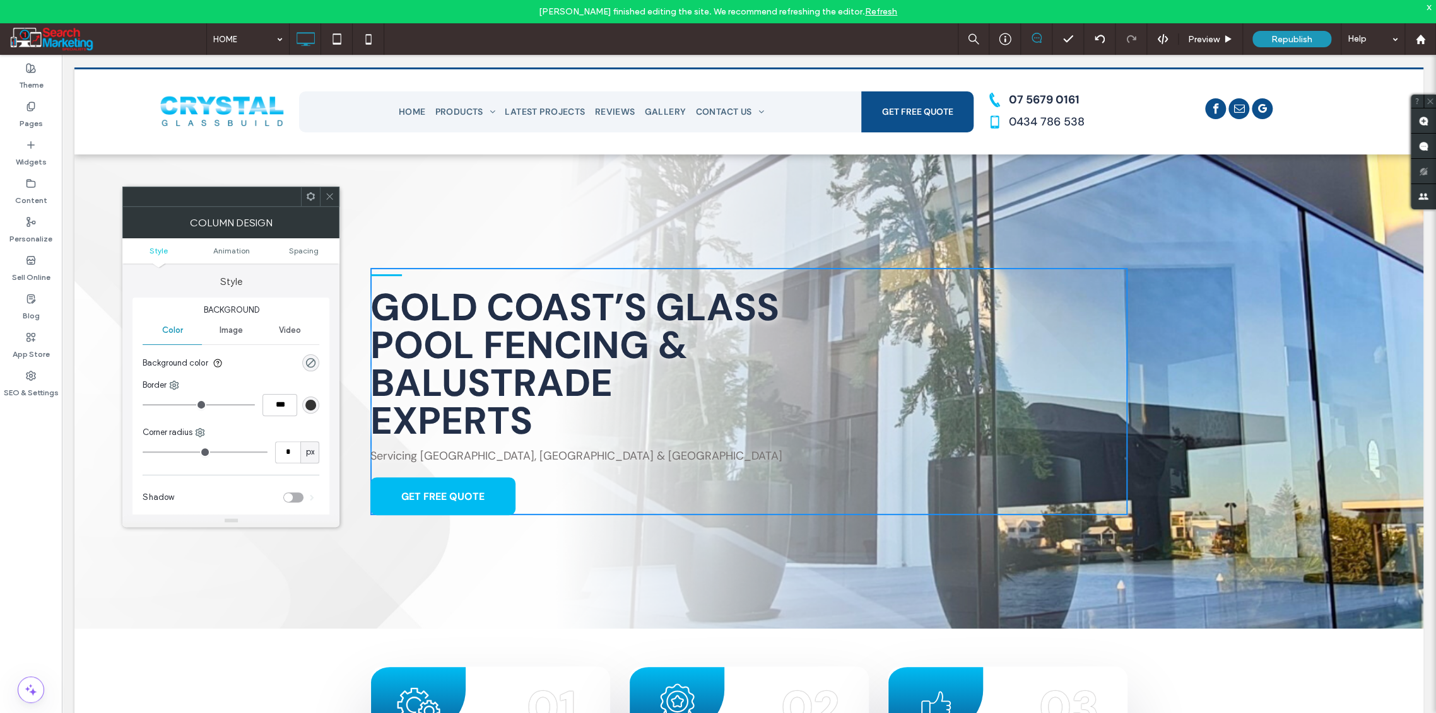
click at [464, 204] on div at bounding box center [748, 392] width 1349 height 474
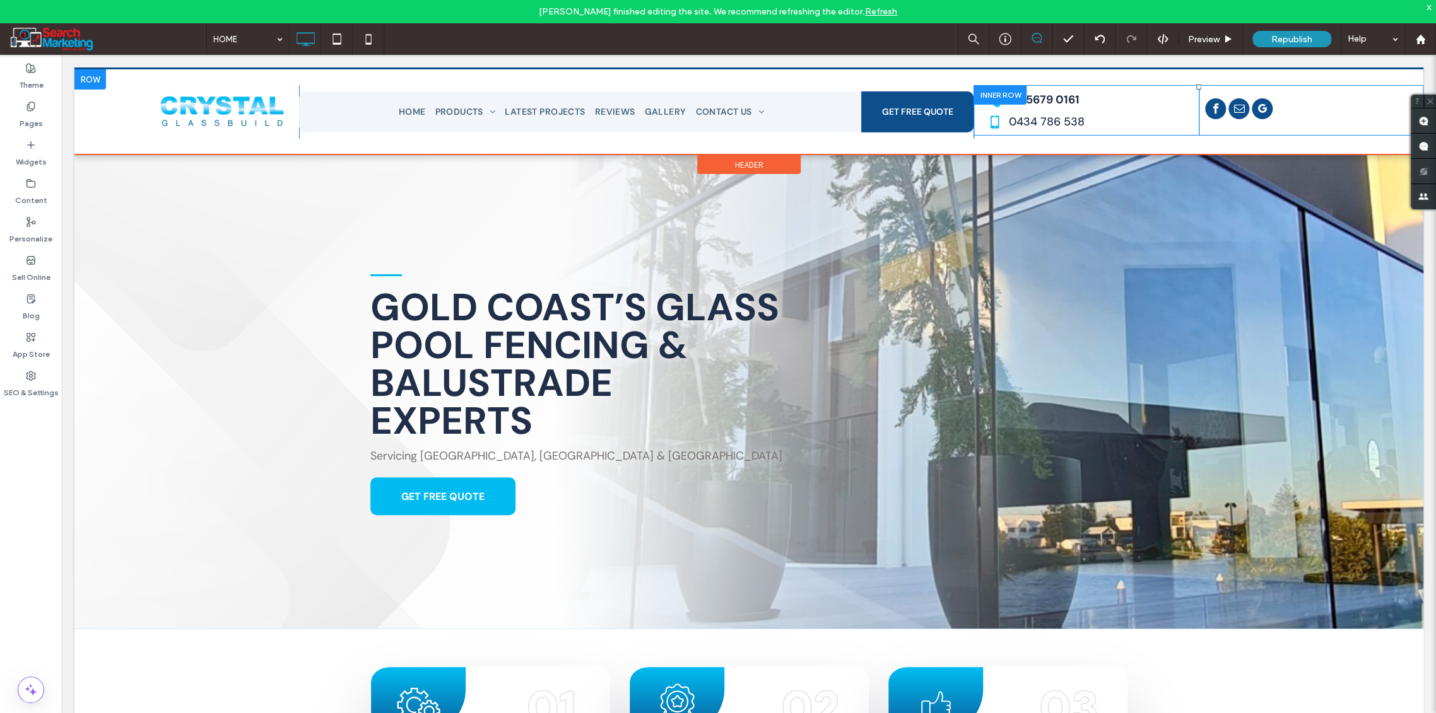
click at [190, 329] on div at bounding box center [748, 392] width 1349 height 474
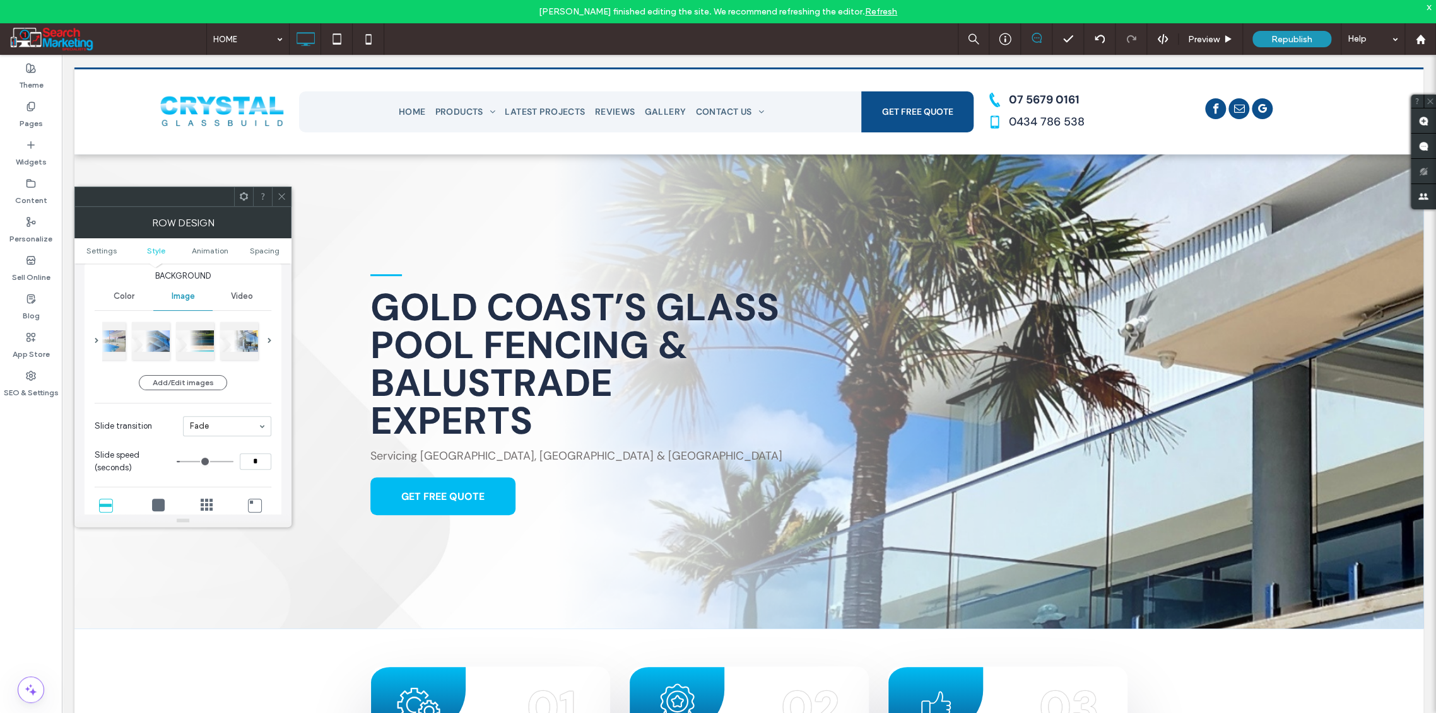
scroll to position [140, 0]
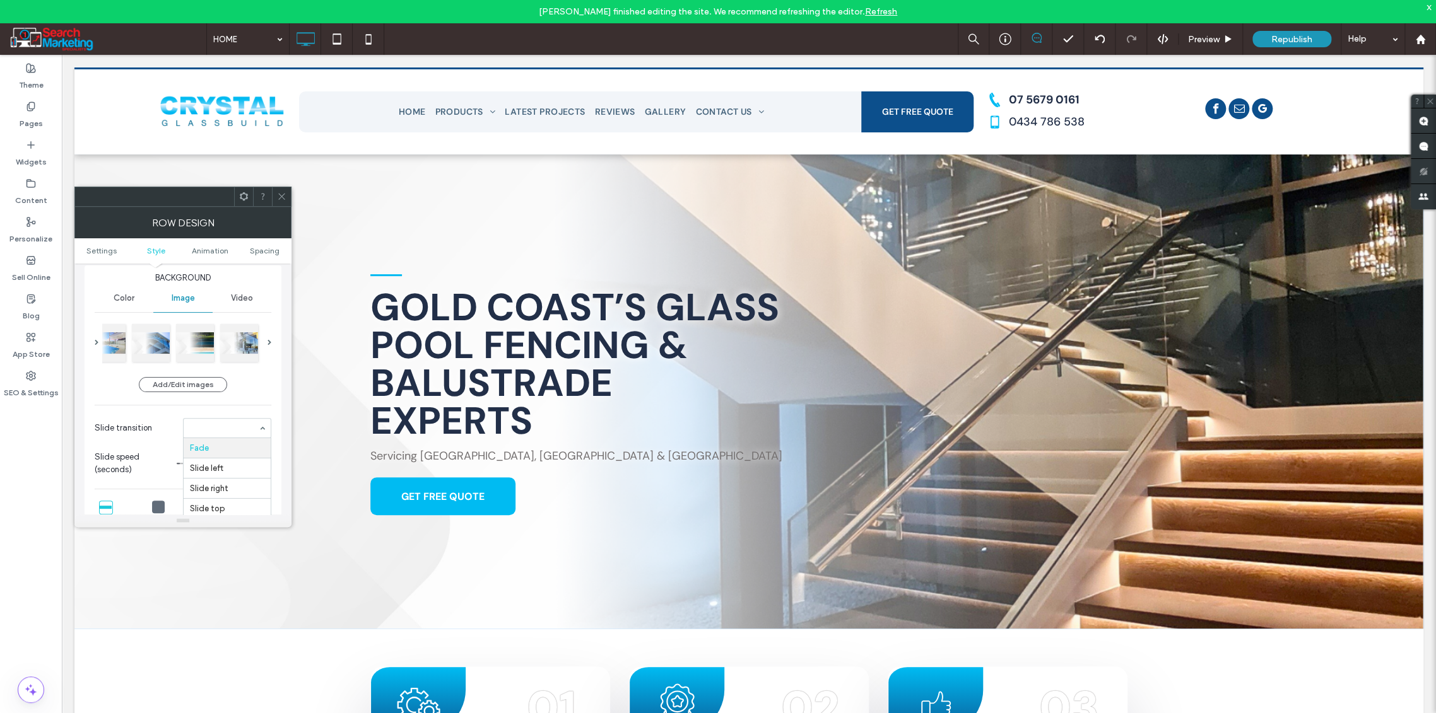
click at [261, 426] on div "Fade Slide left Slide right Slide top Slide bottom" at bounding box center [227, 428] width 88 height 20
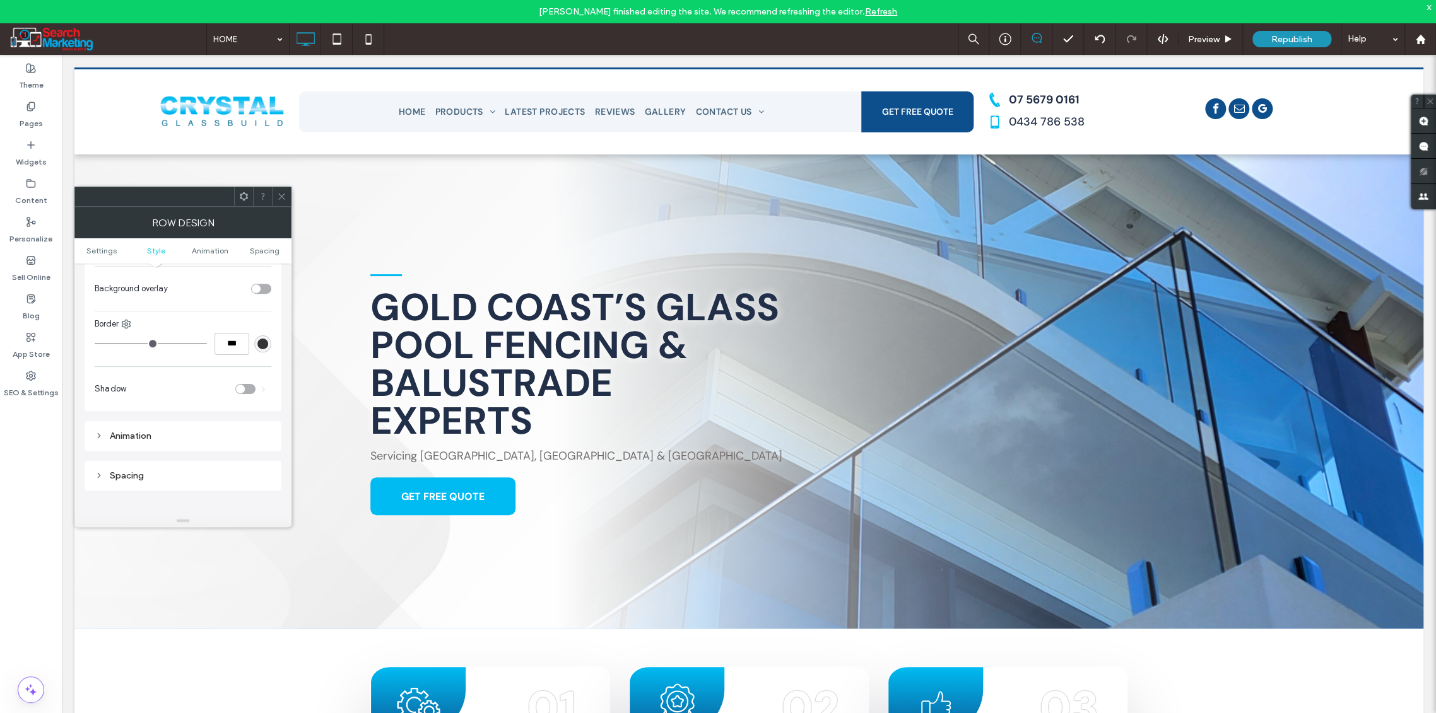
scroll to position [210, 0]
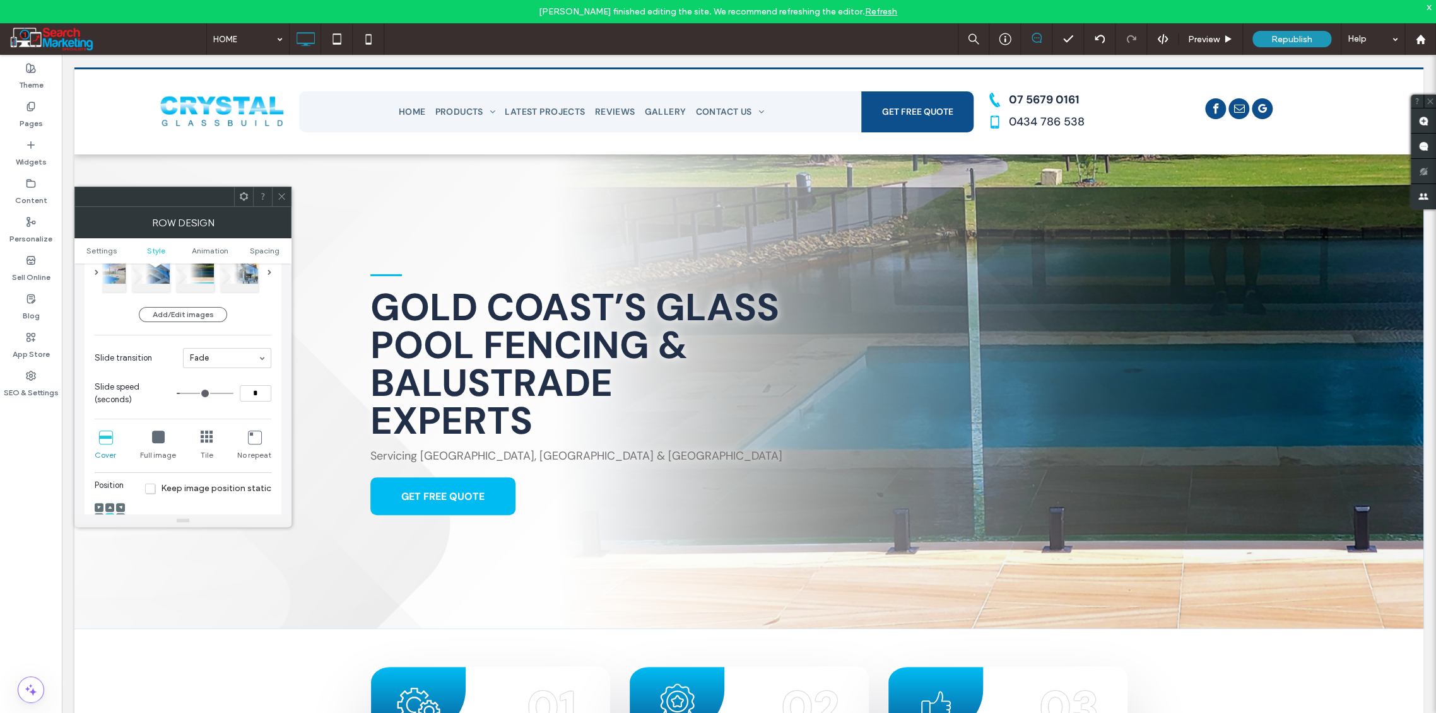
click at [286, 200] on icon at bounding box center [281, 196] width 9 height 9
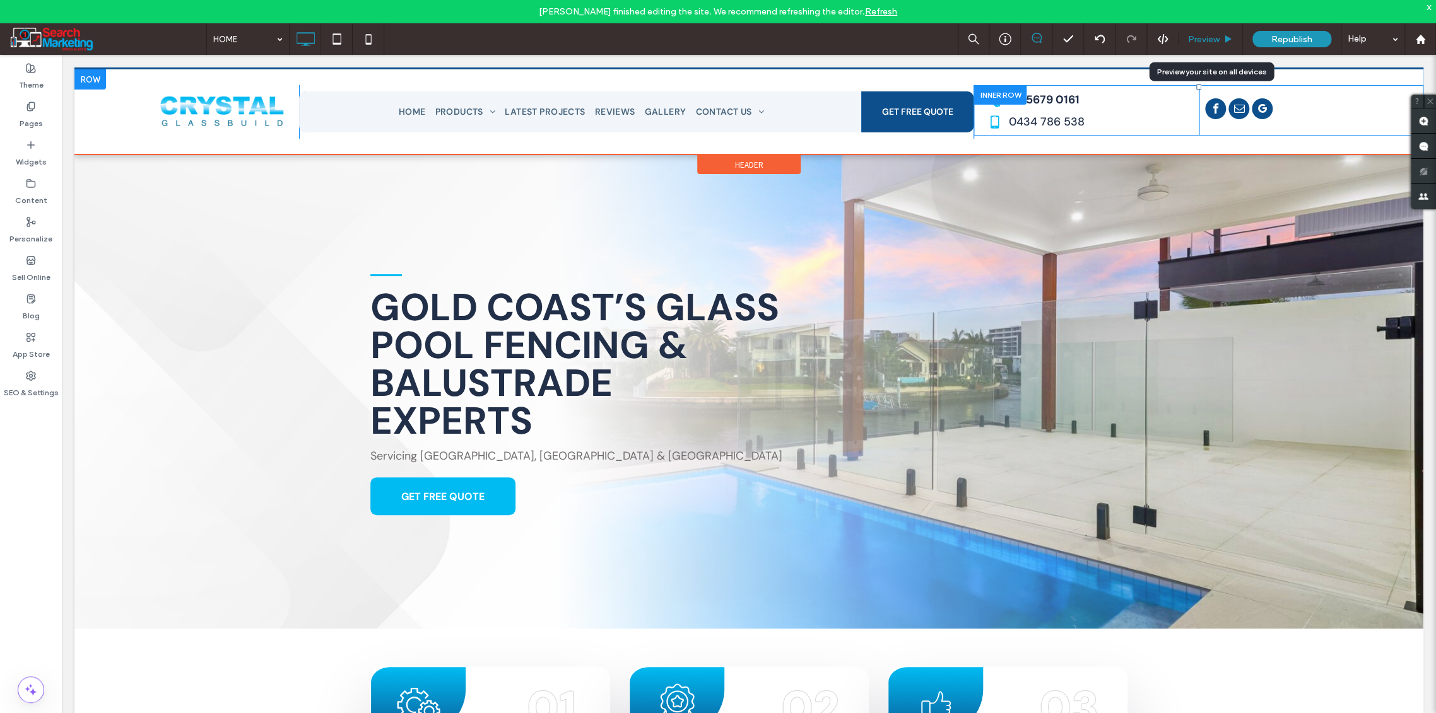
click at [1200, 38] on span "Preview" at bounding box center [1204, 39] width 32 height 11
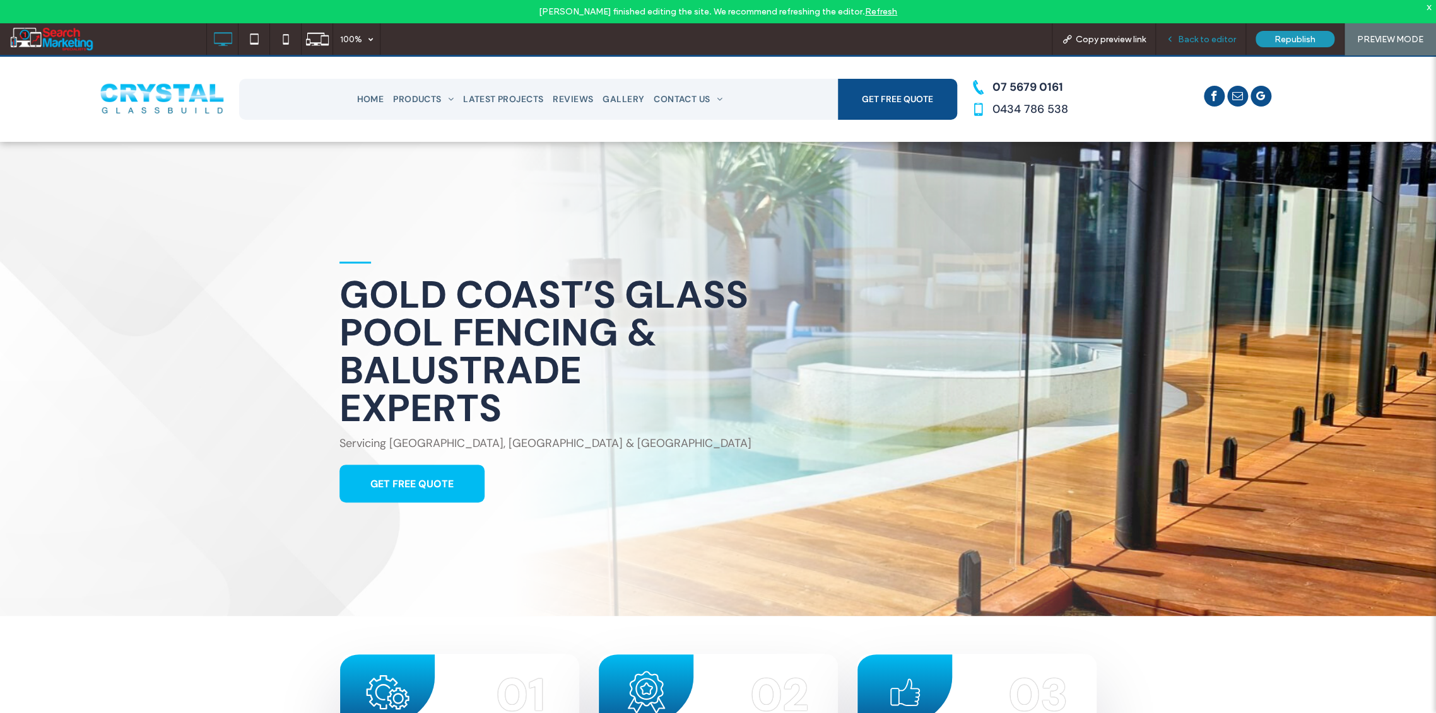
click at [1215, 37] on span "Back to editor" at bounding box center [1207, 39] width 58 height 11
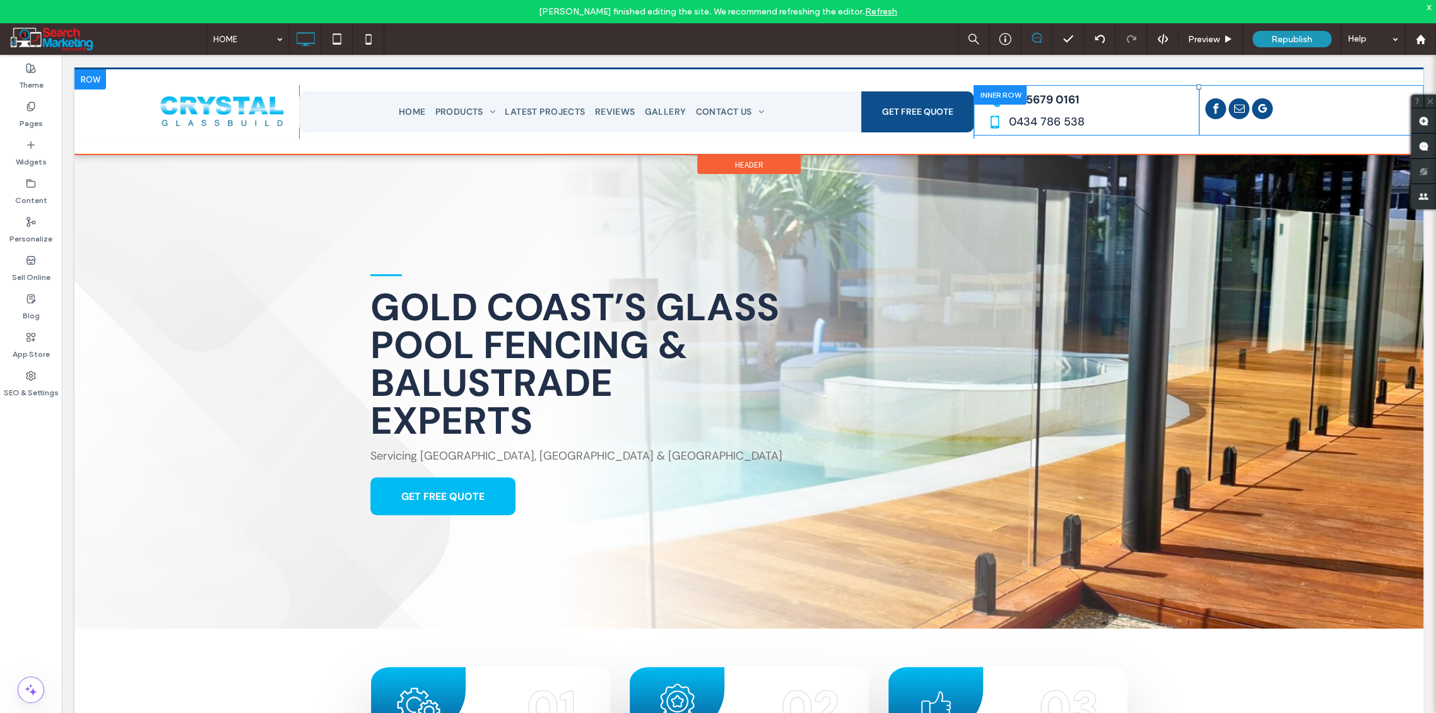
click at [193, 320] on div at bounding box center [748, 392] width 1349 height 474
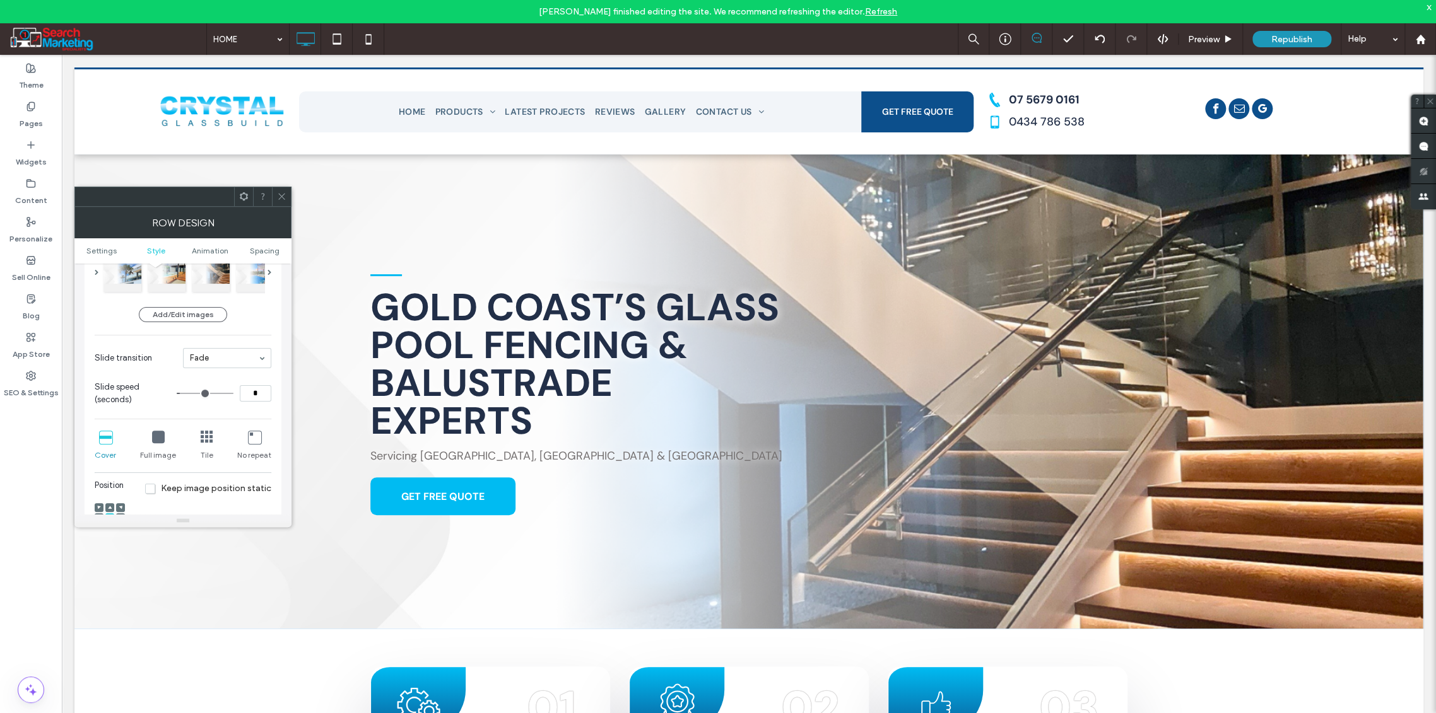
scroll to position [70, 0]
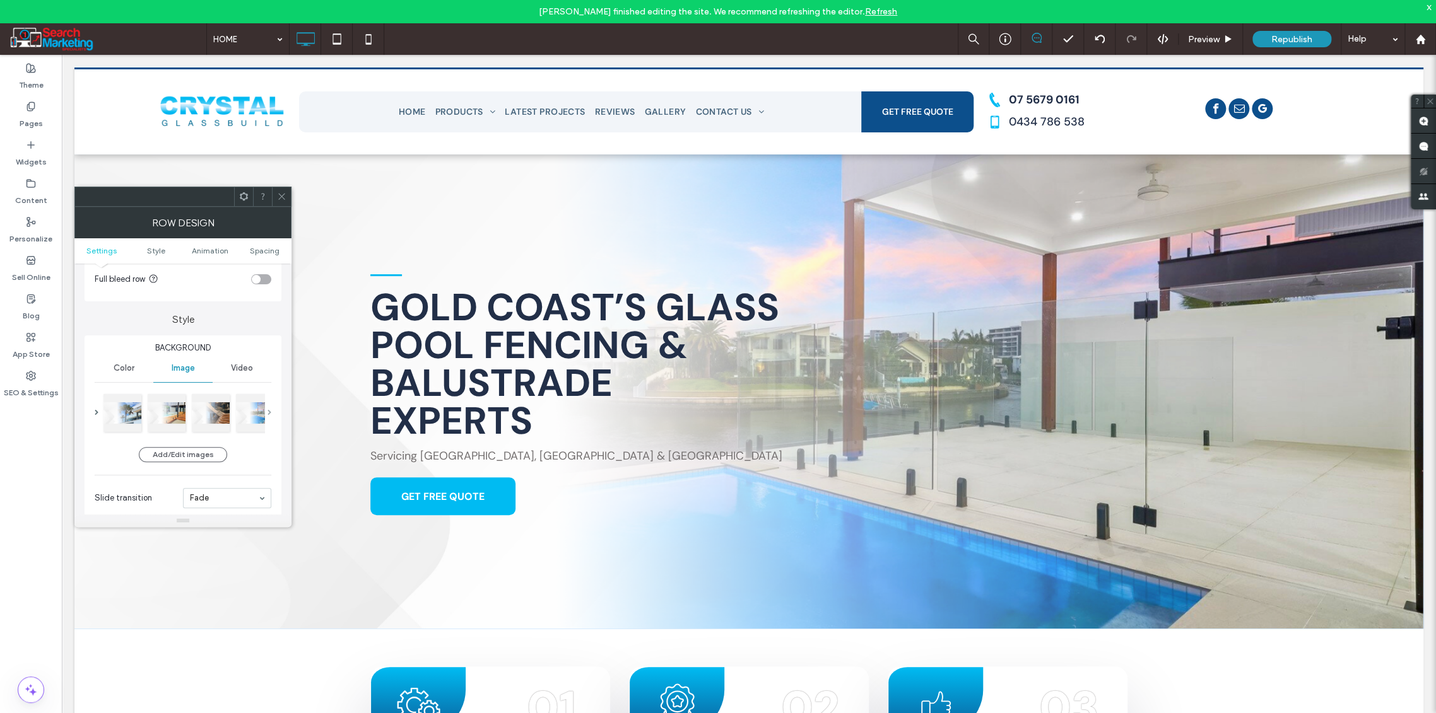
click at [267, 413] on span at bounding box center [269, 413] width 4 height 6
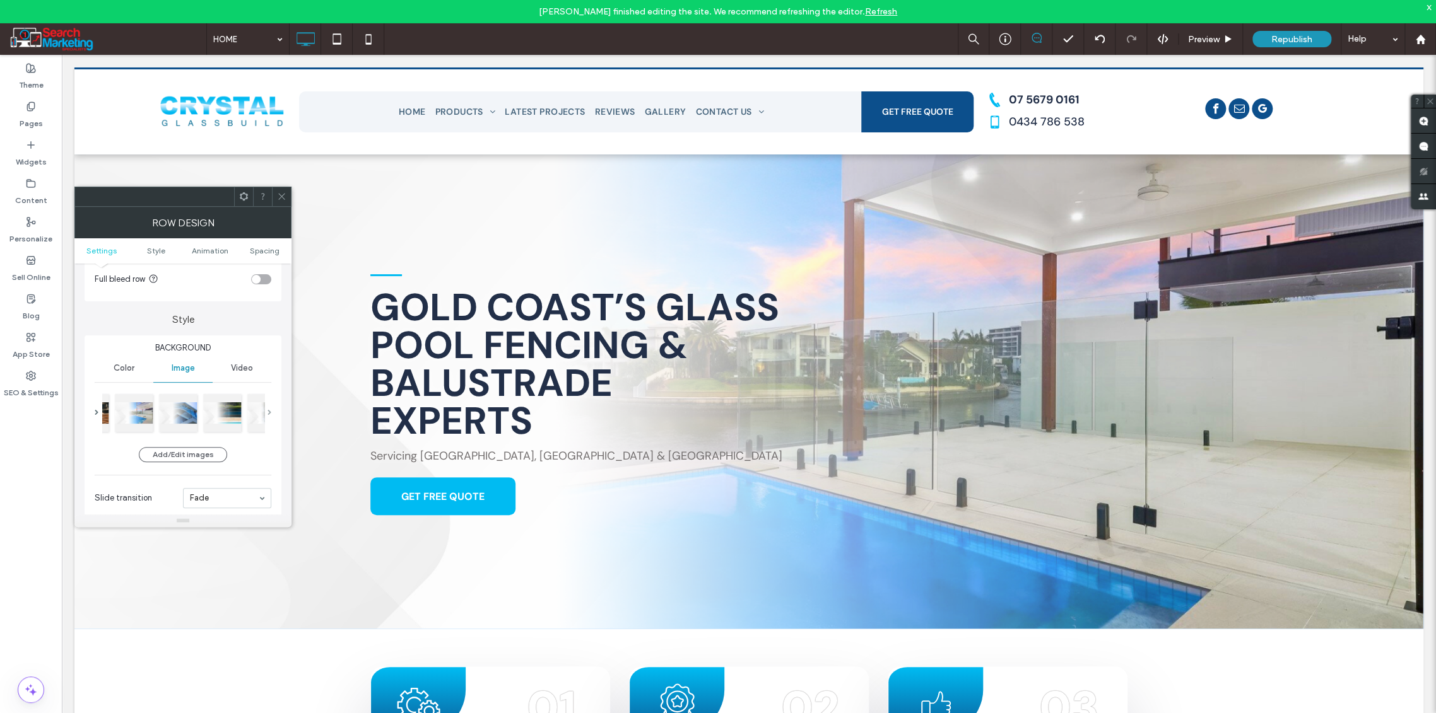
click at [267, 413] on span at bounding box center [269, 413] width 4 height 6
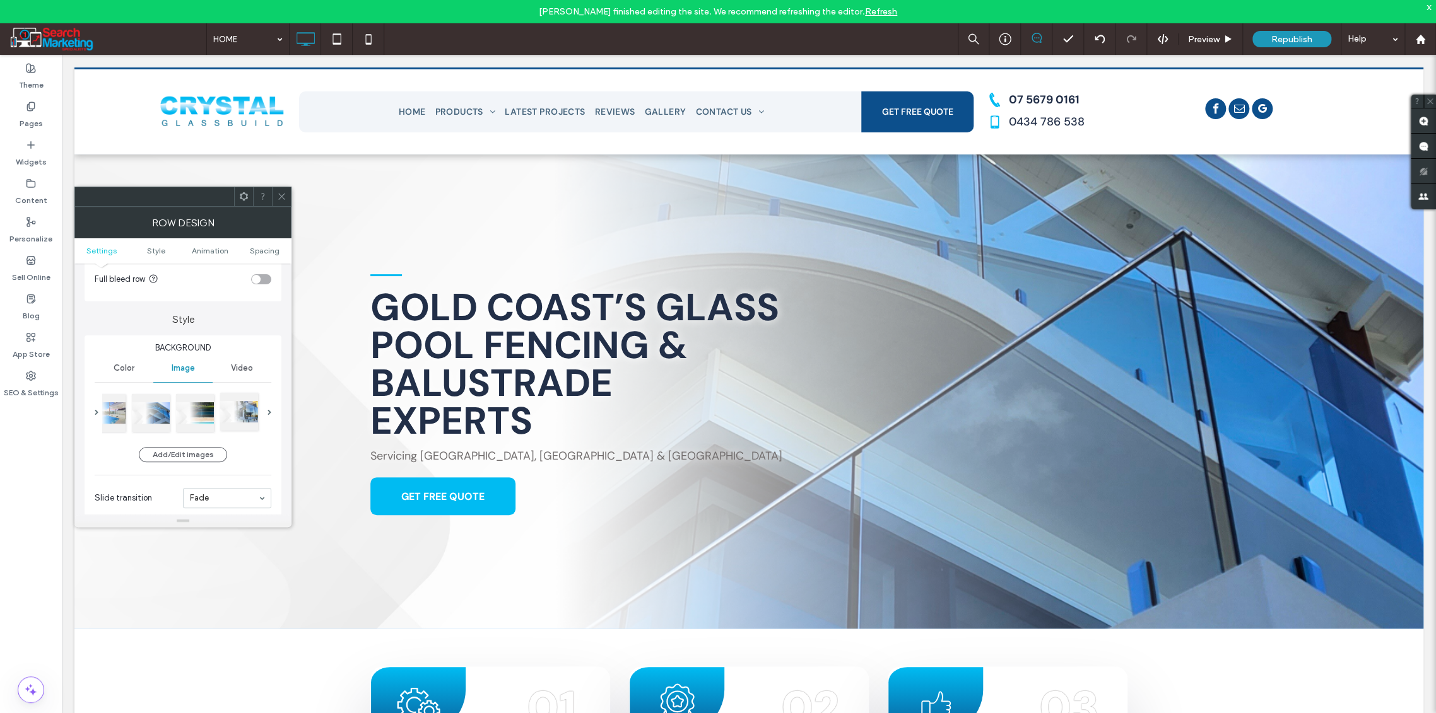
click at [242, 417] on div at bounding box center [239, 412] width 38 height 38
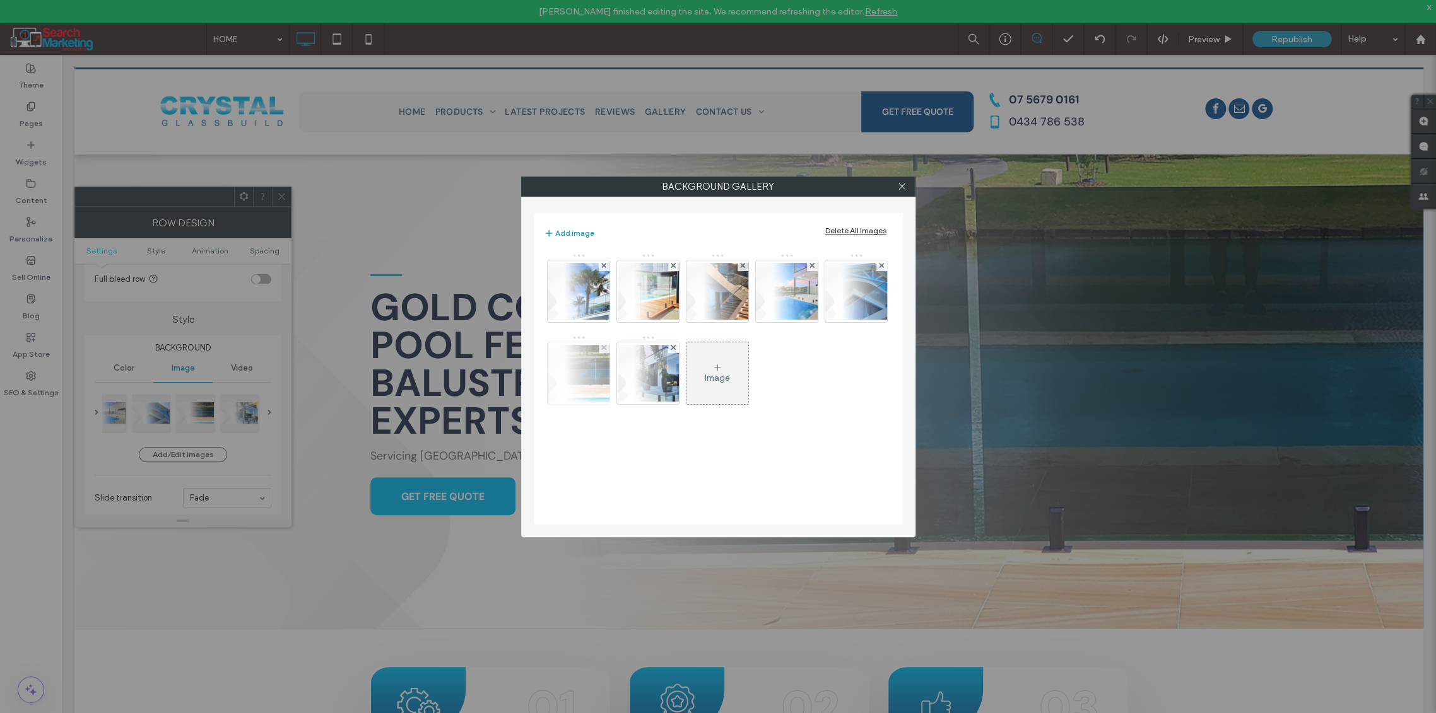
click at [577, 377] on img at bounding box center [578, 373] width 101 height 57
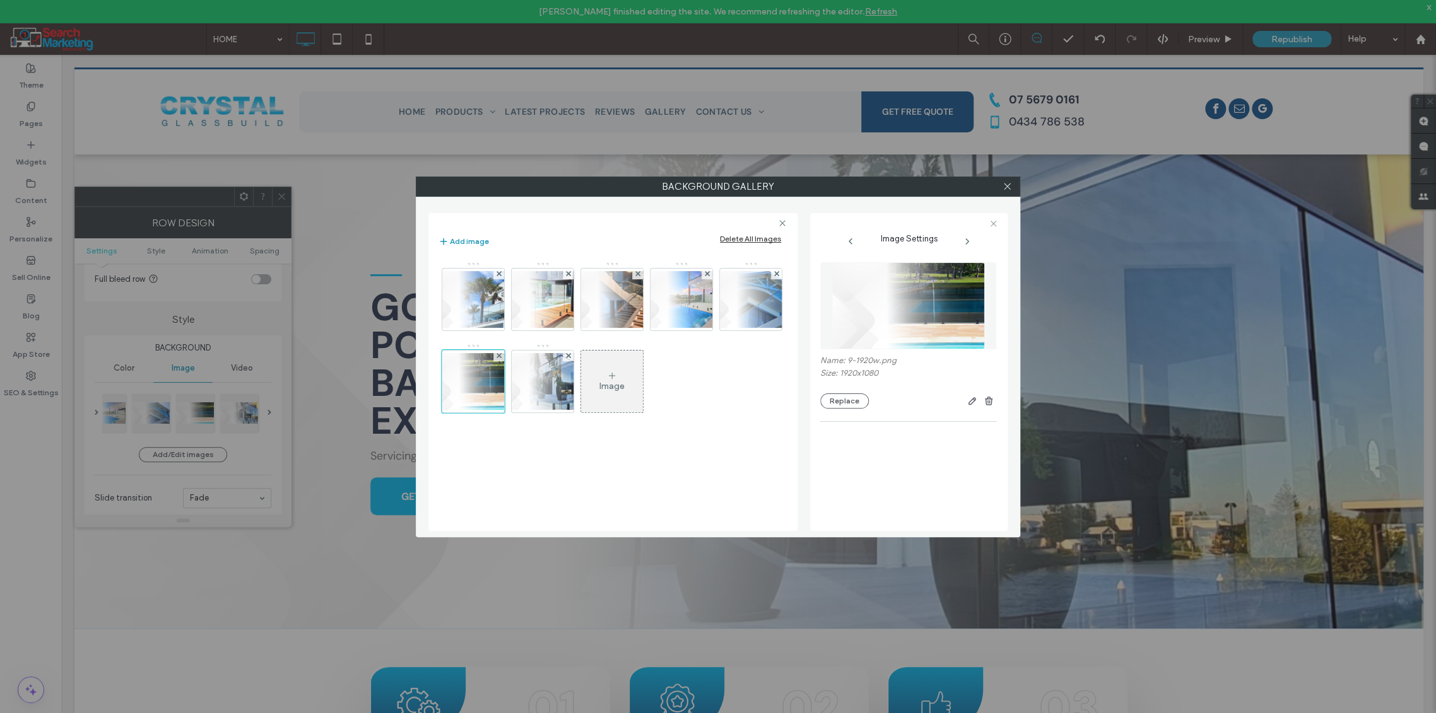
click at [1012, 182] on div at bounding box center [1006, 186] width 19 height 19
click at [1007, 187] on use at bounding box center [1007, 187] width 6 height 6
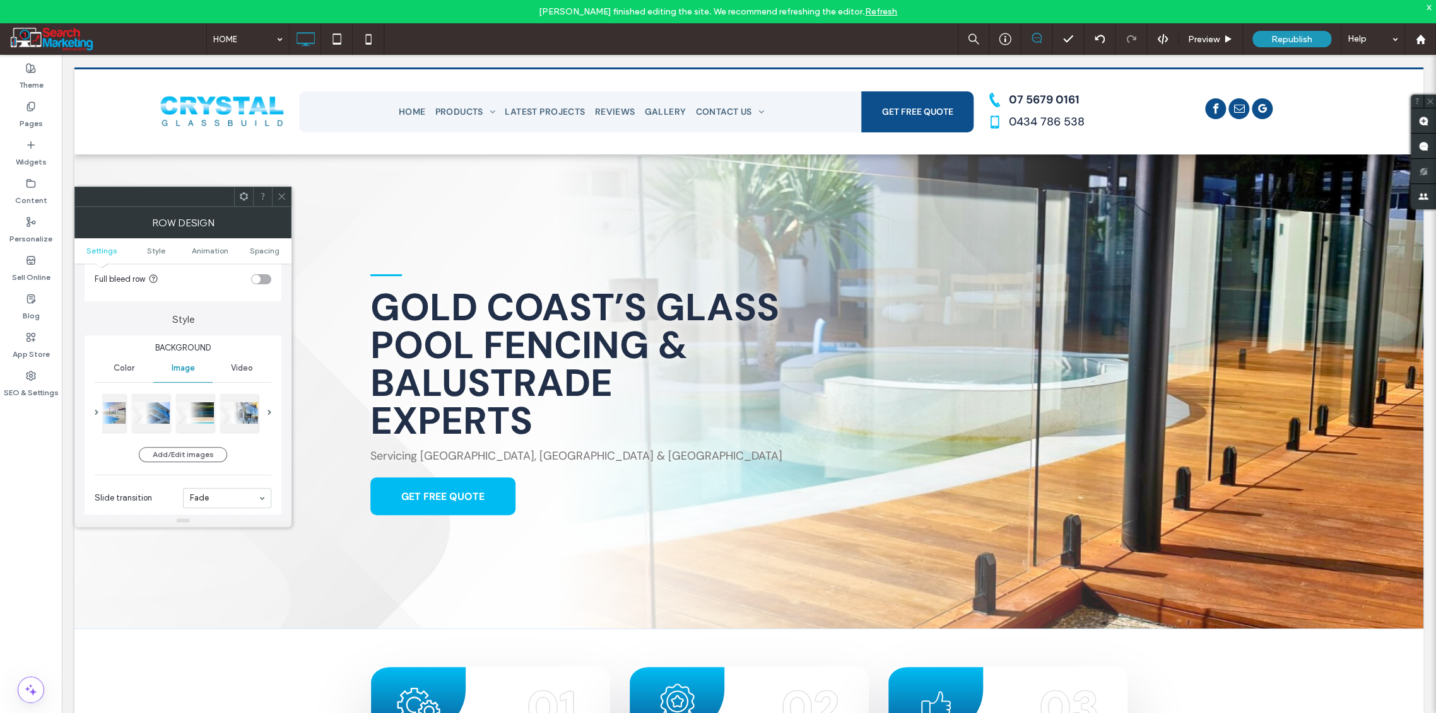
click at [283, 195] on use at bounding box center [281, 197] width 6 height 6
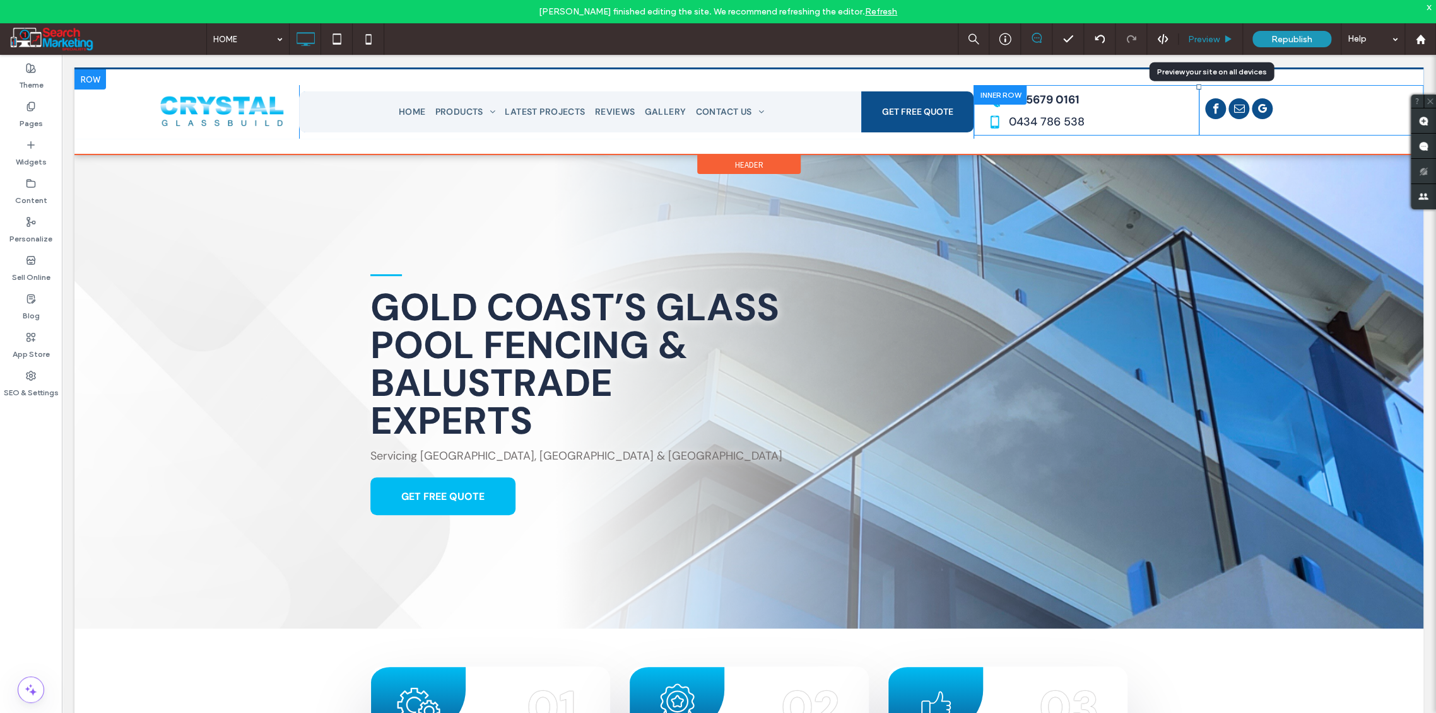
click at [1205, 36] on span "Preview" at bounding box center [1204, 39] width 32 height 11
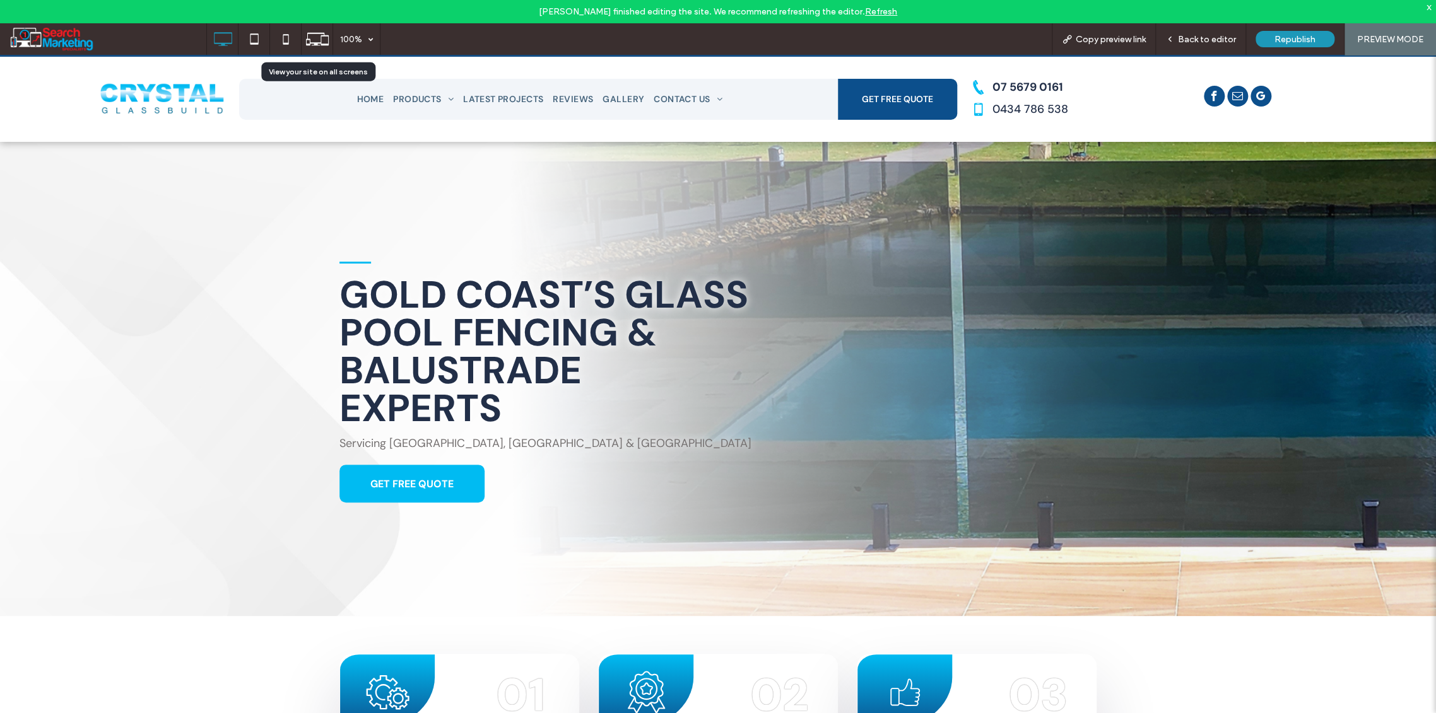
click at [315, 37] on icon at bounding box center [317, 39] width 24 height 24
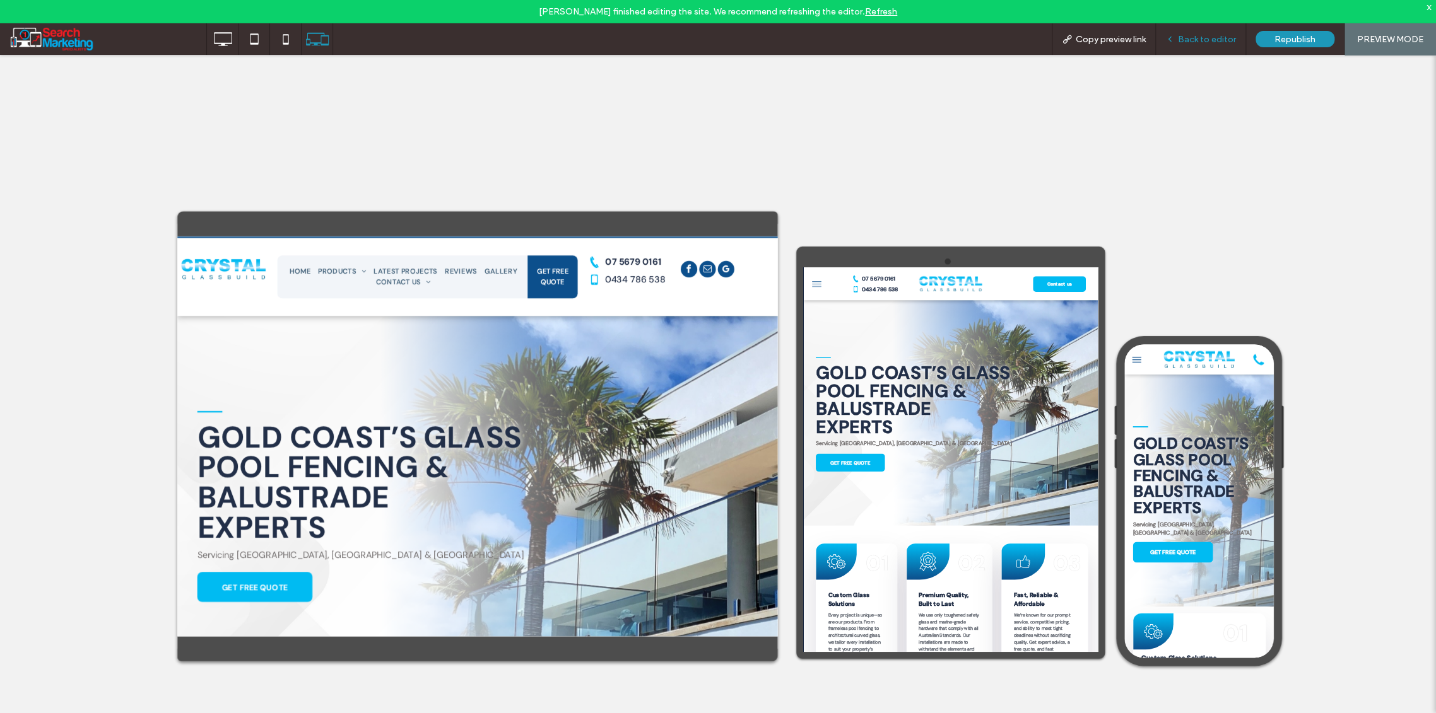
click at [1210, 44] on span "Back to editor" at bounding box center [1207, 39] width 58 height 11
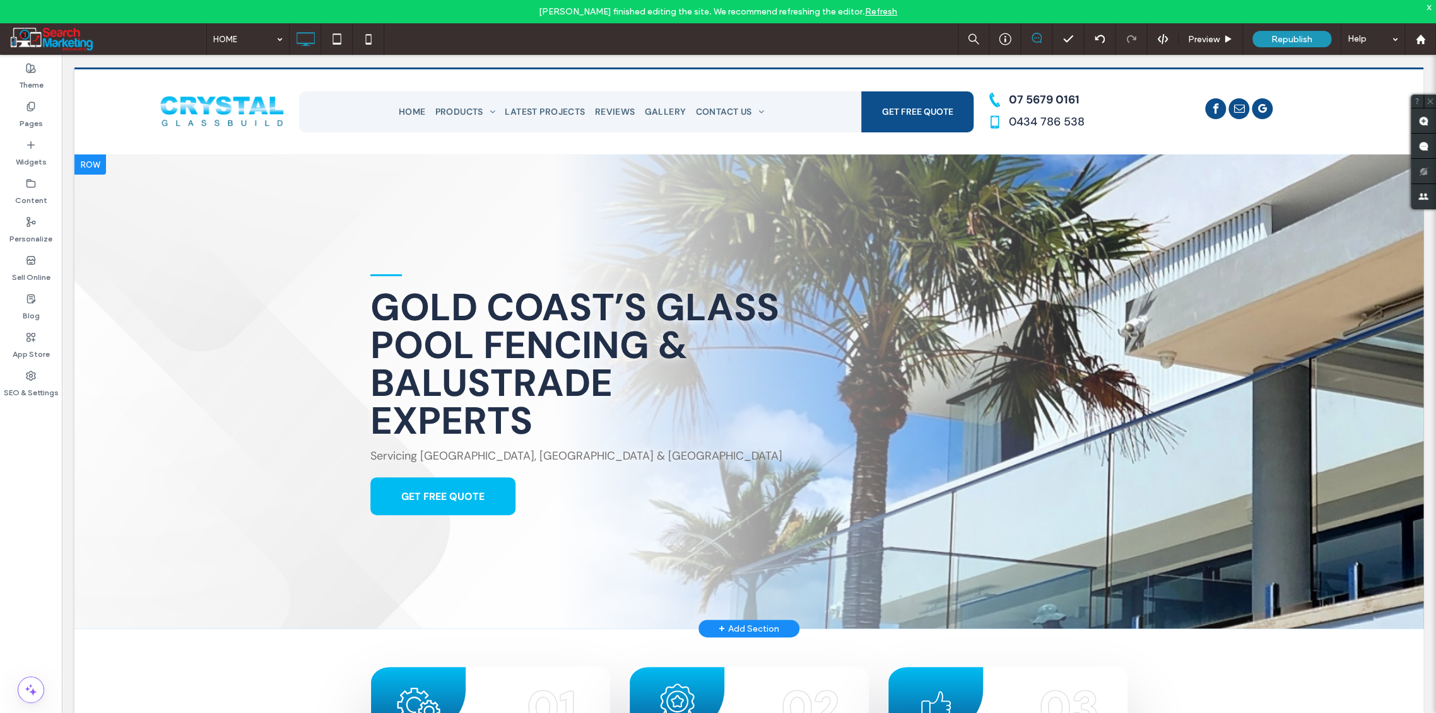
click at [144, 274] on div at bounding box center [748, 392] width 1349 height 474
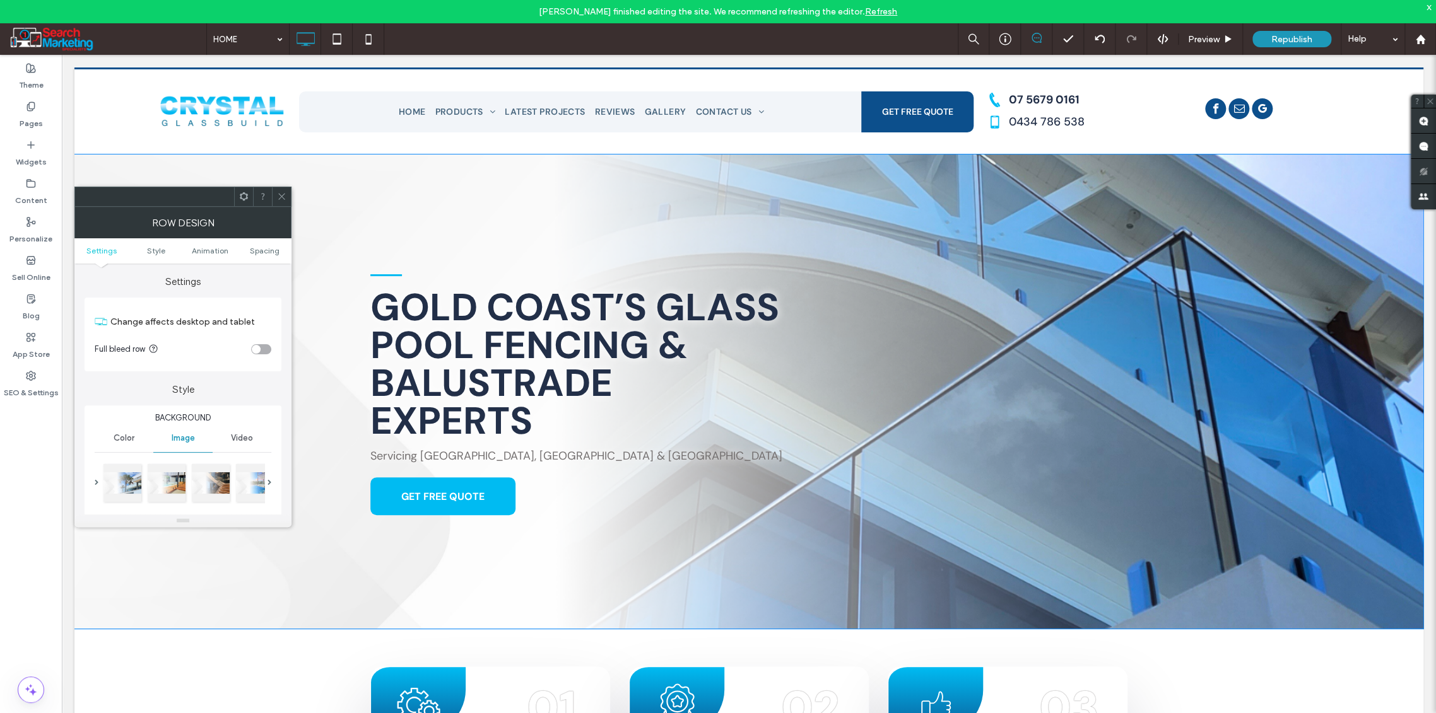
click at [124, 434] on span "Color" at bounding box center [124, 438] width 21 height 10
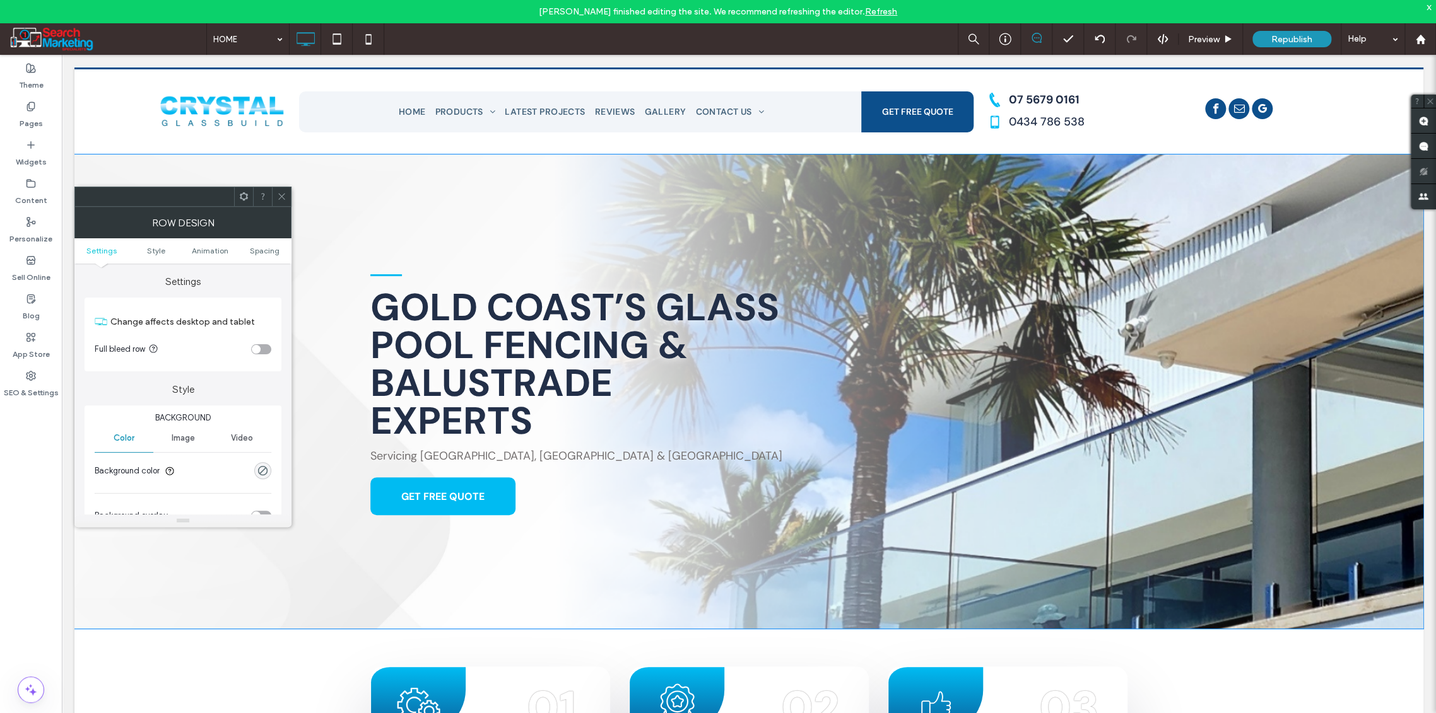
click at [101, 252] on span "Settings" at bounding box center [101, 250] width 30 height 9
click at [156, 252] on span "Style" at bounding box center [156, 250] width 18 height 9
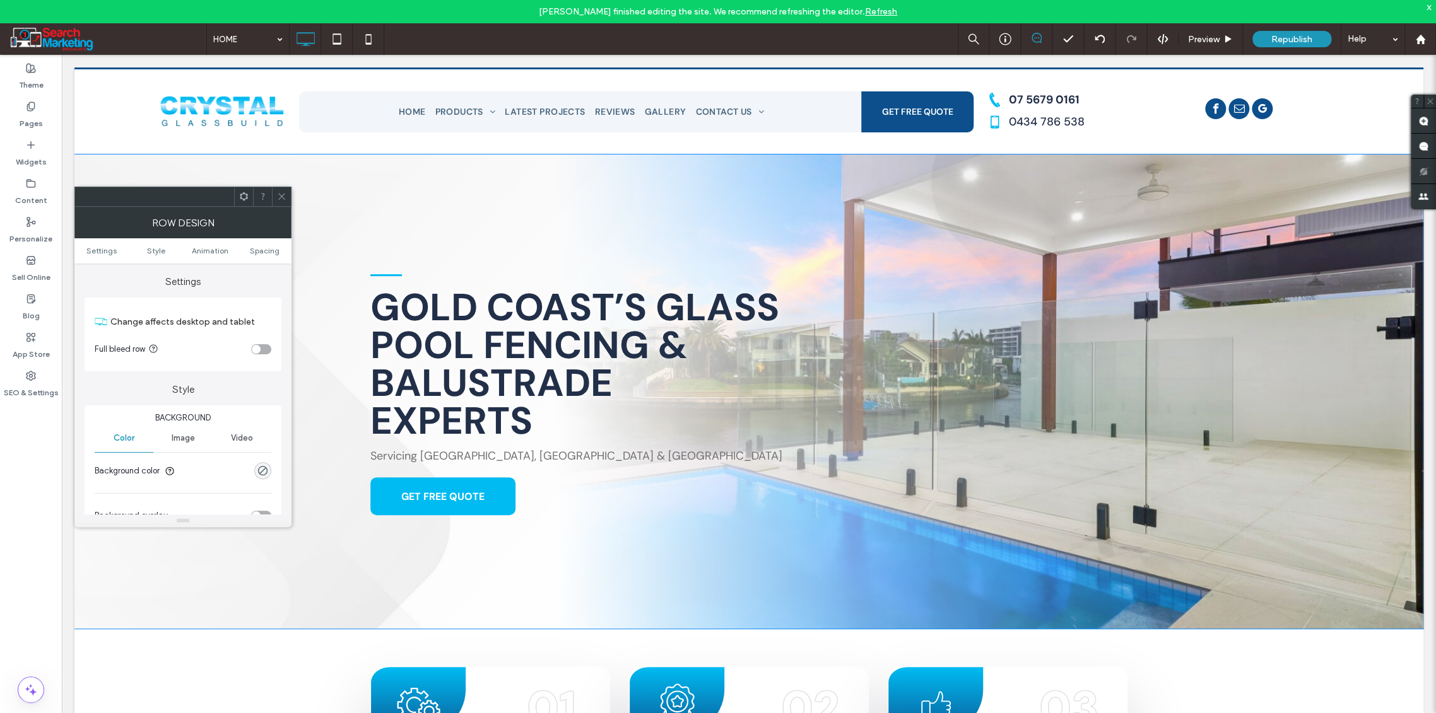
click at [285, 200] on icon at bounding box center [281, 196] width 9 height 9
